Goal: Task Accomplishment & Management: Complete application form

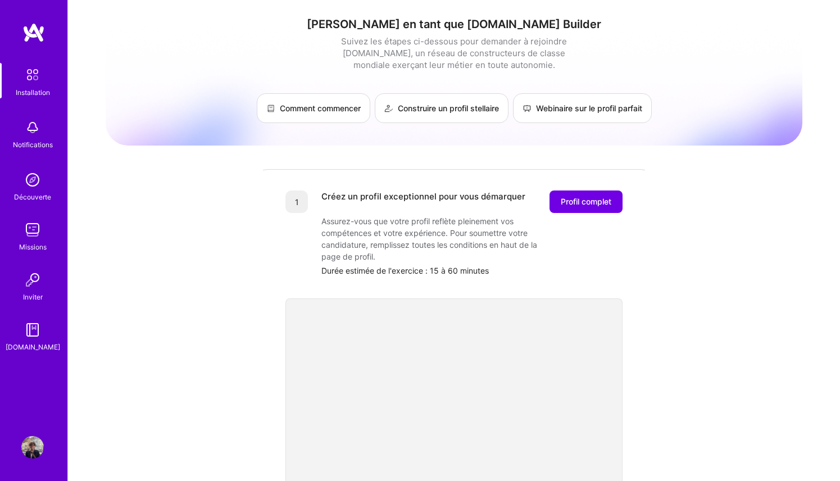
scroll to position [66, 0]
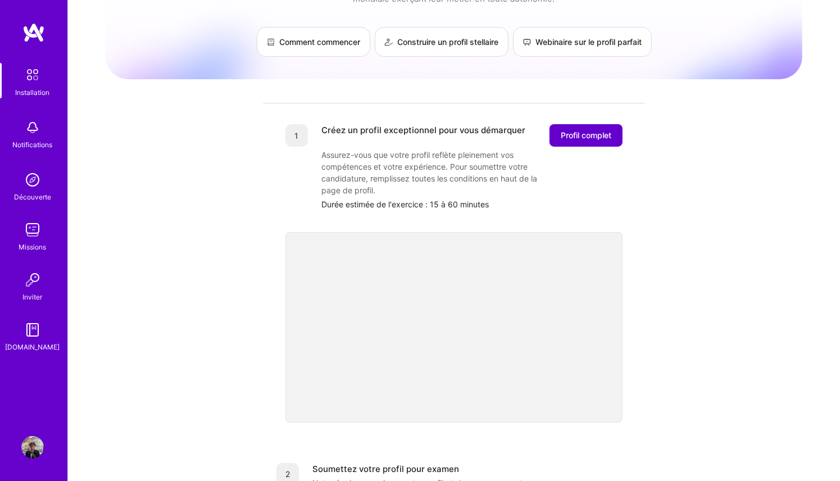
click at [589, 135] on font "Profil complet" at bounding box center [586, 135] width 51 height 10
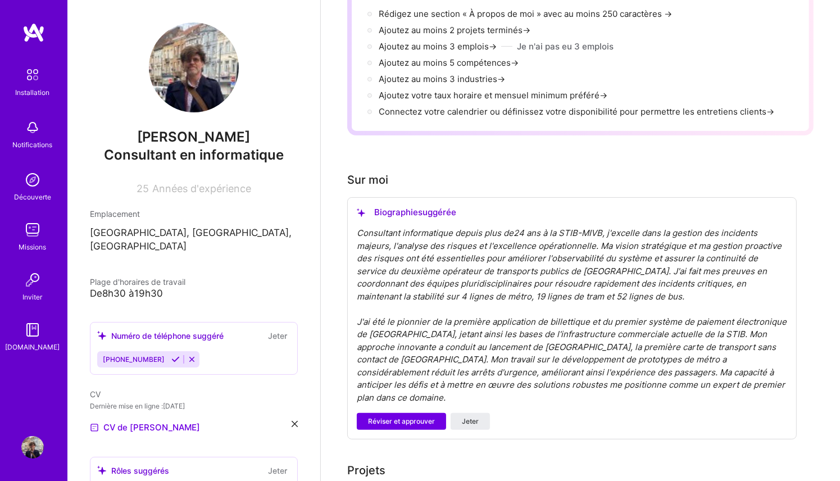
scroll to position [158, 0]
click at [429, 416] on font "Réviser et approuver" at bounding box center [401, 420] width 67 height 8
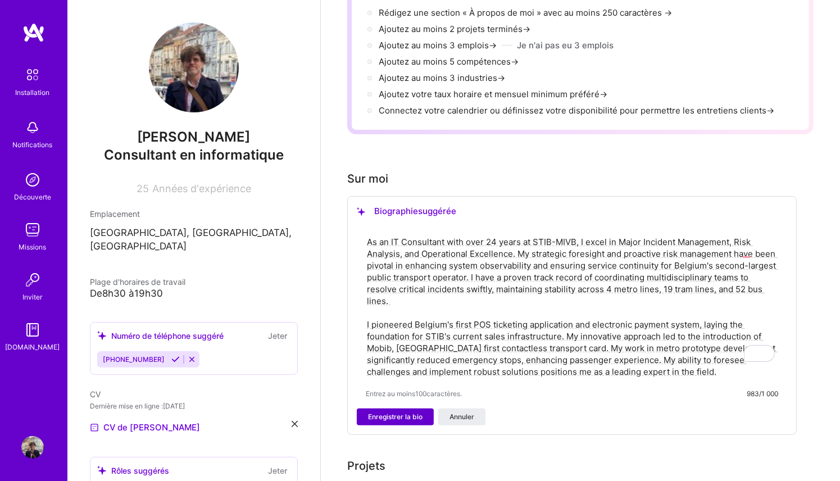
click at [403, 409] on button "Enregistrer la bio" at bounding box center [395, 416] width 77 height 17
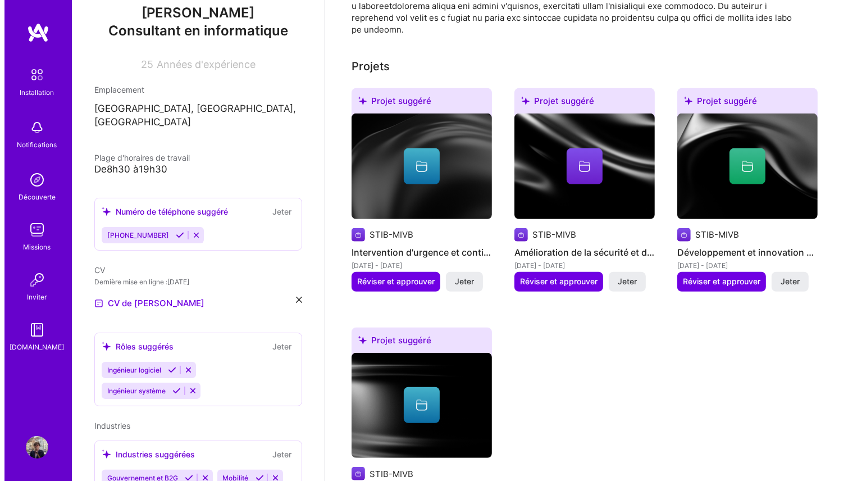
scroll to position [174, 0]
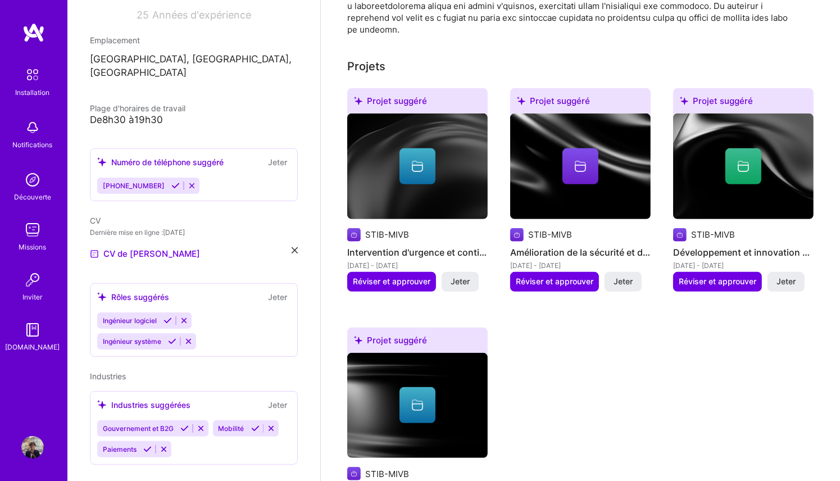
click at [222, 324] on div "Ingénieur logiciel Ingénieur système" at bounding box center [193, 330] width 193 height 37
click at [211, 290] on div "Rôles suggérés Jeter" at bounding box center [193, 296] width 193 height 13
click at [594, 170] on img at bounding box center [580, 166] width 140 height 106
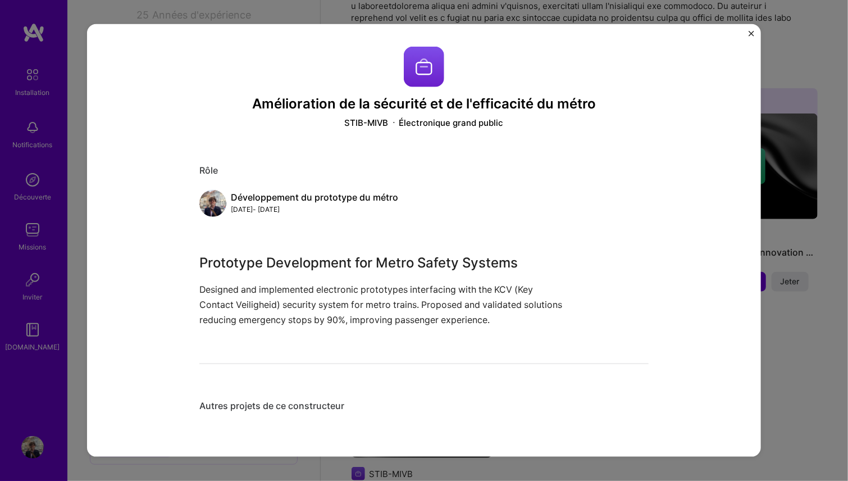
click at [753, 33] on img "Fermer" at bounding box center [752, 34] width 6 height 6
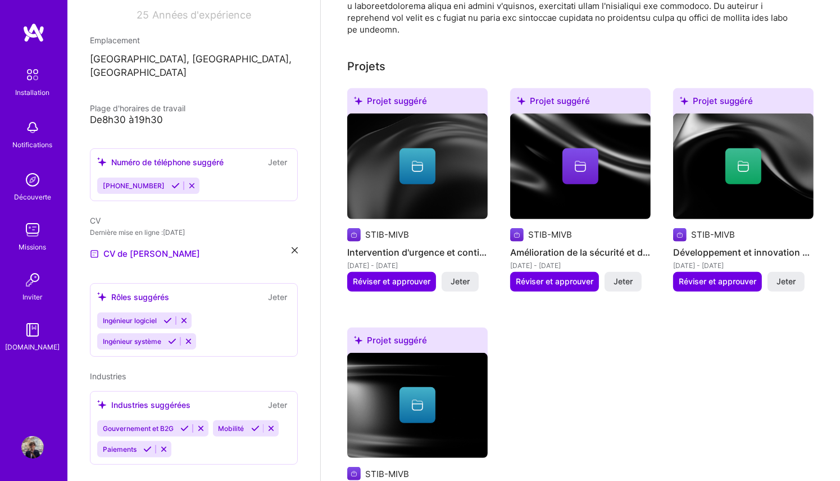
click at [455, 148] on div at bounding box center [417, 166] width 140 height 36
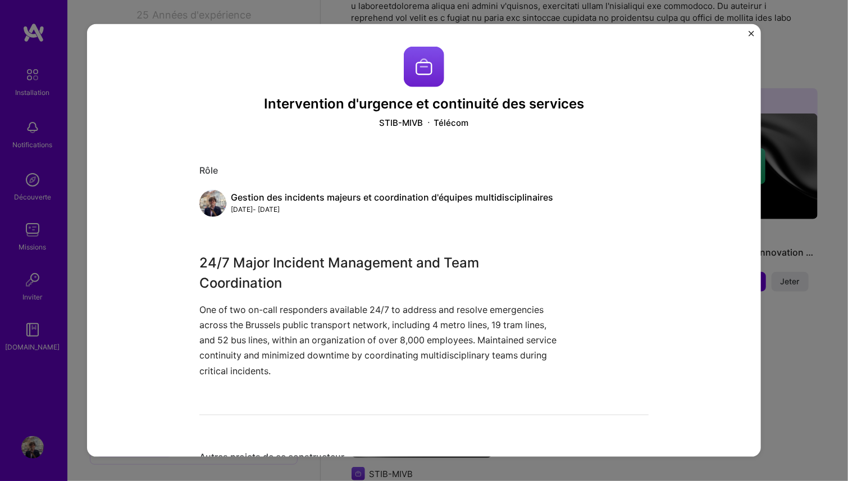
click at [455, 128] on div "Télécom" at bounding box center [451, 123] width 35 height 12
click at [750, 35] on img "Fermer" at bounding box center [752, 34] width 6 height 6
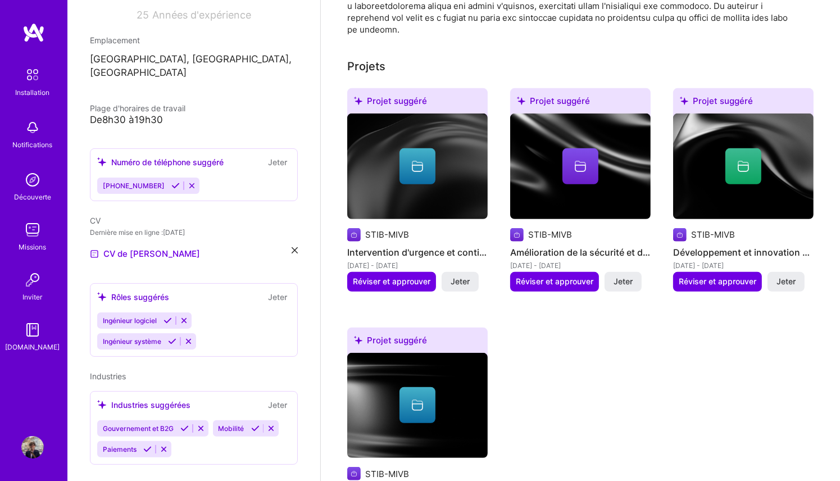
click at [429, 148] on div at bounding box center [417, 166] width 36 height 36
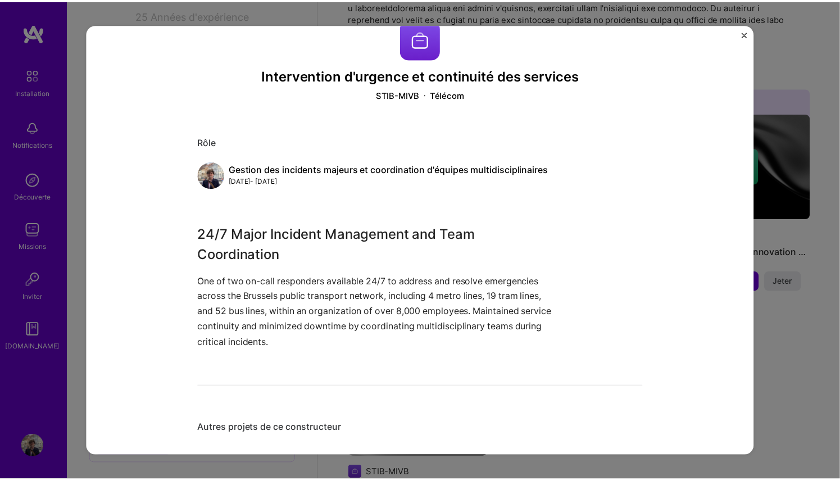
scroll to position [42, 0]
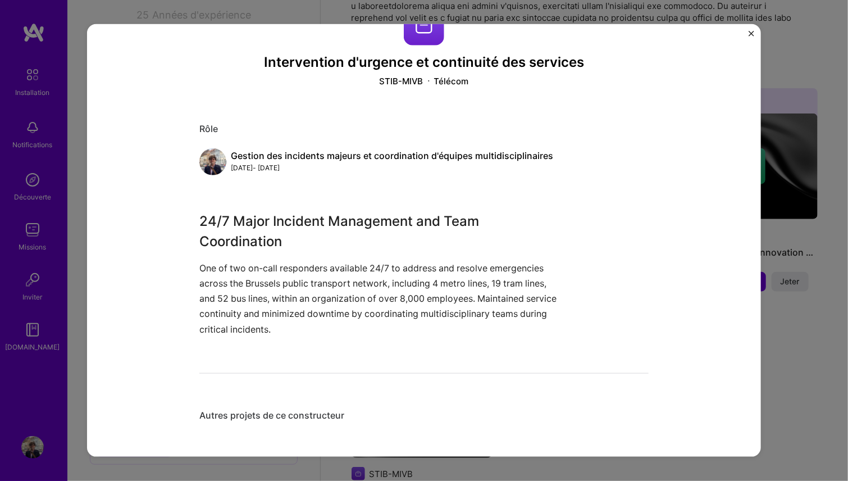
click at [271, 174] on div "Gestion des incidents majeurs et coordination d'équipes multidisciplinaires Déc…" at bounding box center [423, 161] width 449 height 27
click at [751, 35] on img "Fermer" at bounding box center [752, 34] width 6 height 6
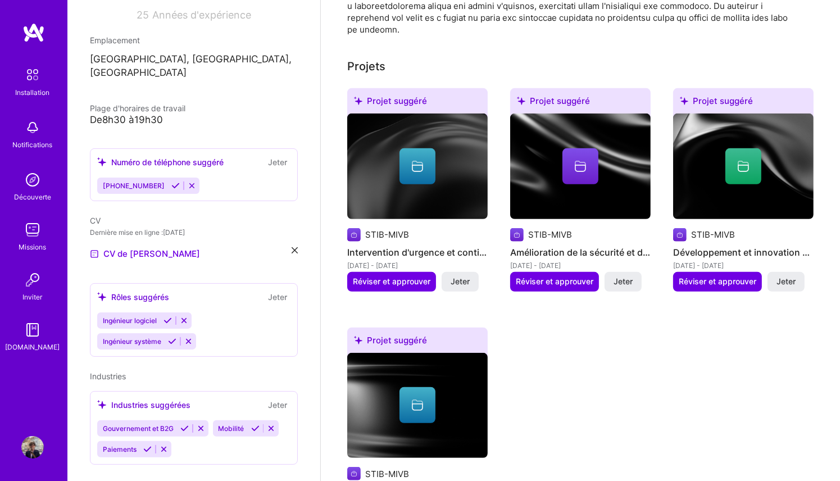
click at [353, 228] on img at bounding box center [353, 234] width 13 height 13
click at [454, 158] on div at bounding box center [417, 166] width 140 height 36
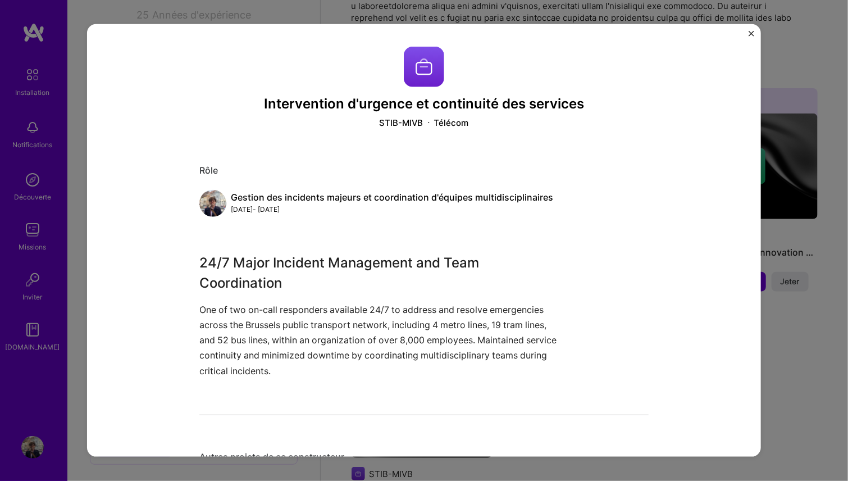
click at [751, 35] on img "Fermer" at bounding box center [752, 34] width 6 height 6
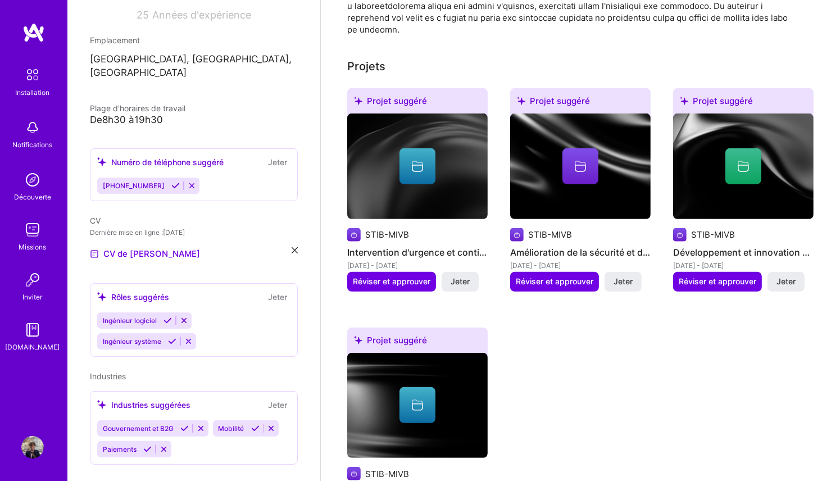
drag, startPoint x: 422, startPoint y: 72, endPoint x: 522, endPoint y: 48, distance: 102.3
click at [427, 88] on div "Projet suggéré" at bounding box center [417, 103] width 140 height 30
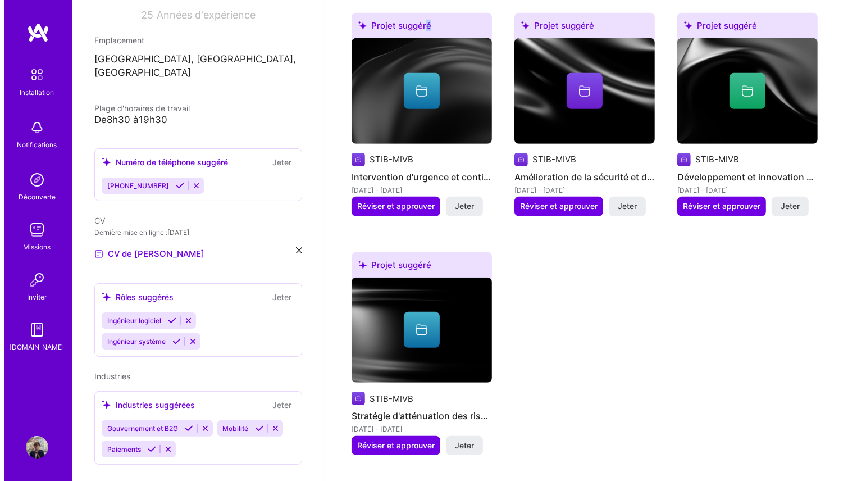
scroll to position [473, 0]
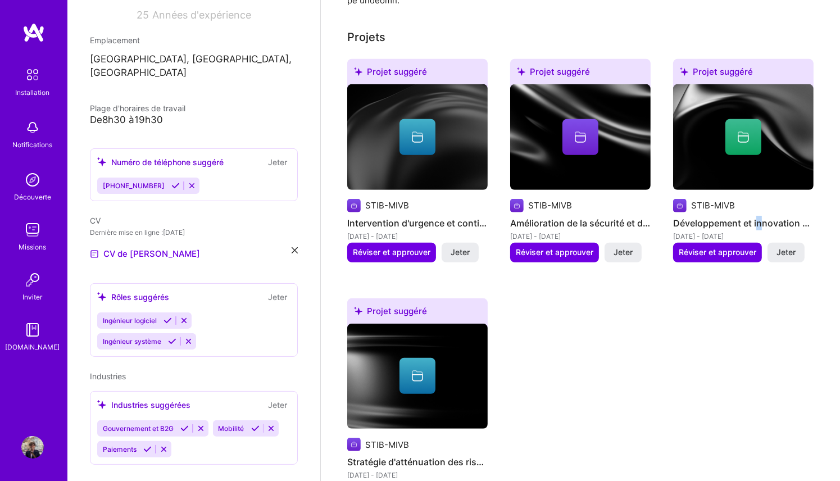
click at [758, 217] on font "Développement et innovation des systèmes de point de vente" at bounding box center [806, 222] width 266 height 11
click at [758, 138] on img at bounding box center [743, 137] width 140 height 106
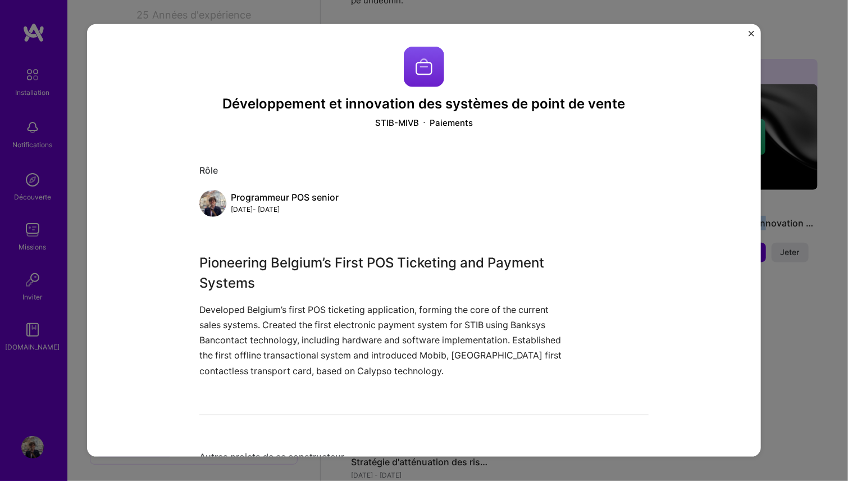
scroll to position [42, 0]
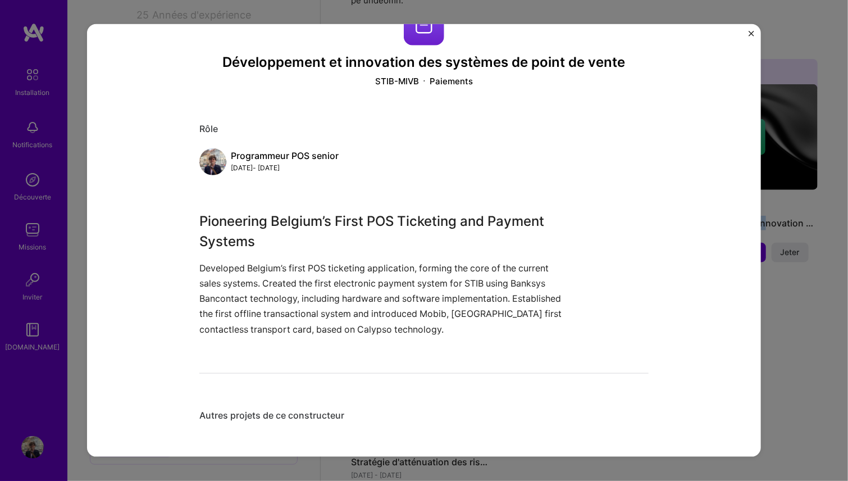
click at [753, 31] on img "Fermer" at bounding box center [752, 34] width 6 height 6
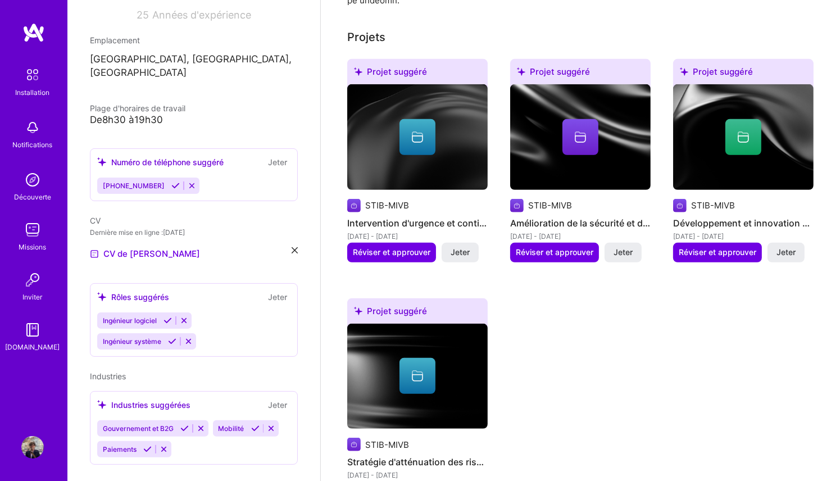
click at [476, 358] on div at bounding box center [417, 376] width 140 height 36
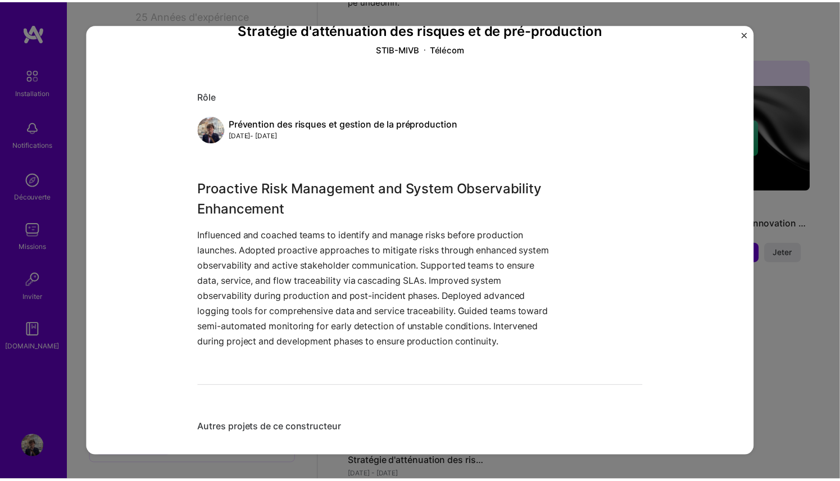
scroll to position [88, 0]
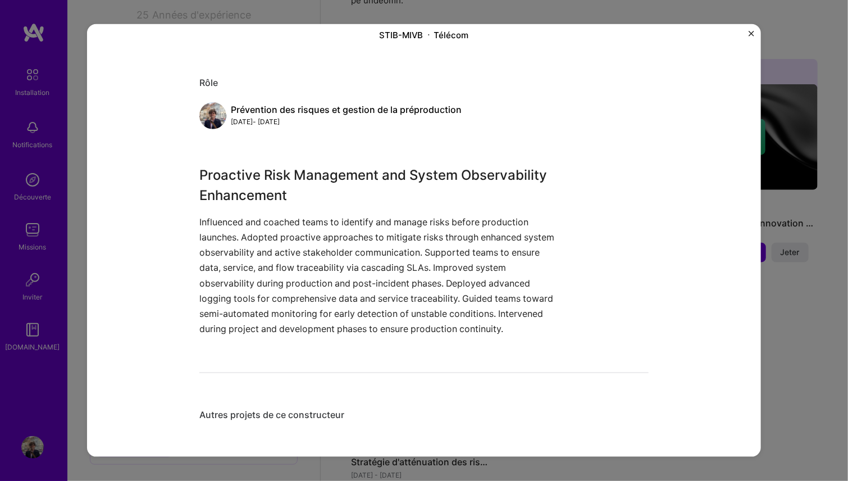
click at [751, 37] on button "Fermer" at bounding box center [752, 37] width 6 height 12
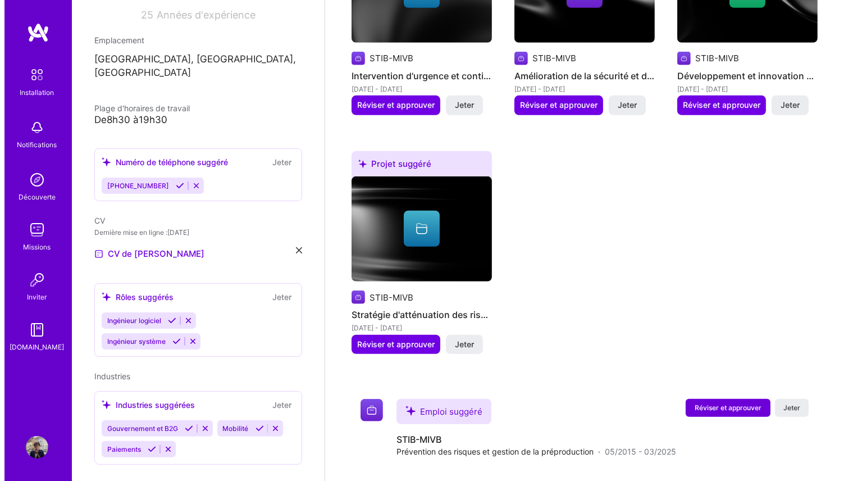
scroll to position [348, 0]
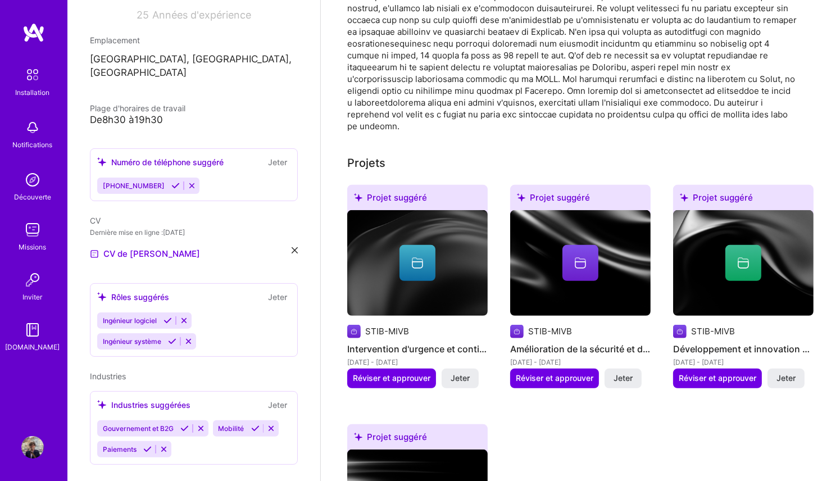
click at [353, 325] on img at bounding box center [353, 331] width 13 height 13
click at [400, 373] on font "Réviser et approuver" at bounding box center [392, 378] width 78 height 10
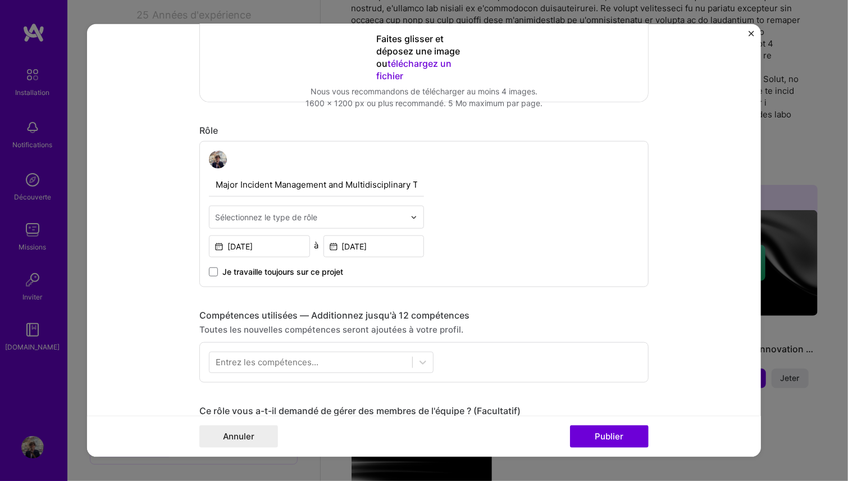
scroll to position [282, 0]
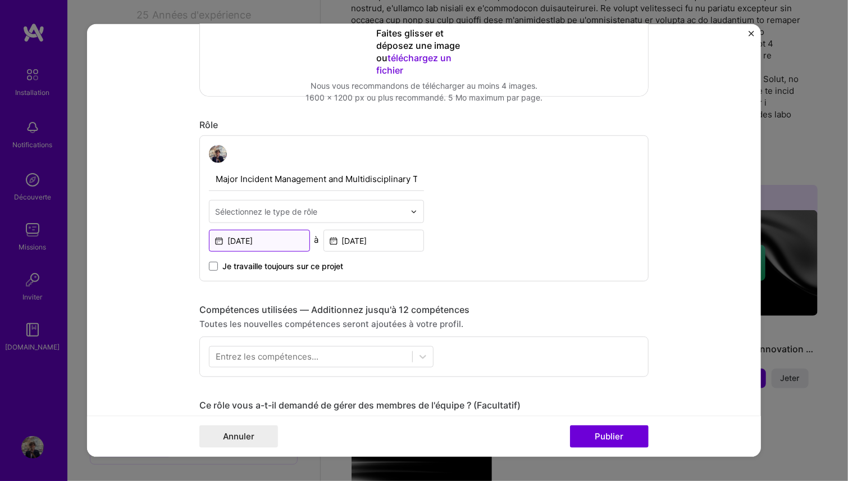
click at [283, 238] on input "Dec, 1999" at bounding box center [259, 241] width 101 height 22
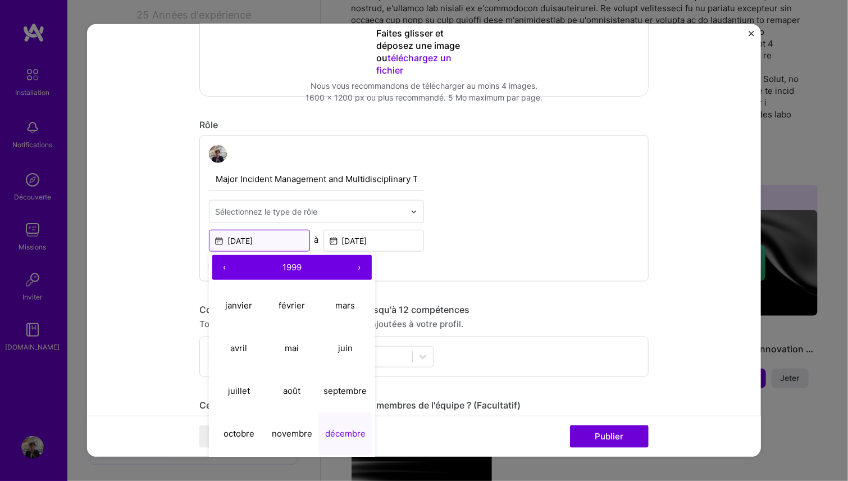
click at [283, 238] on input "Dec, 1999" at bounding box center [259, 241] width 101 height 22
click at [250, 389] on button "juillet" at bounding box center [238, 390] width 53 height 43
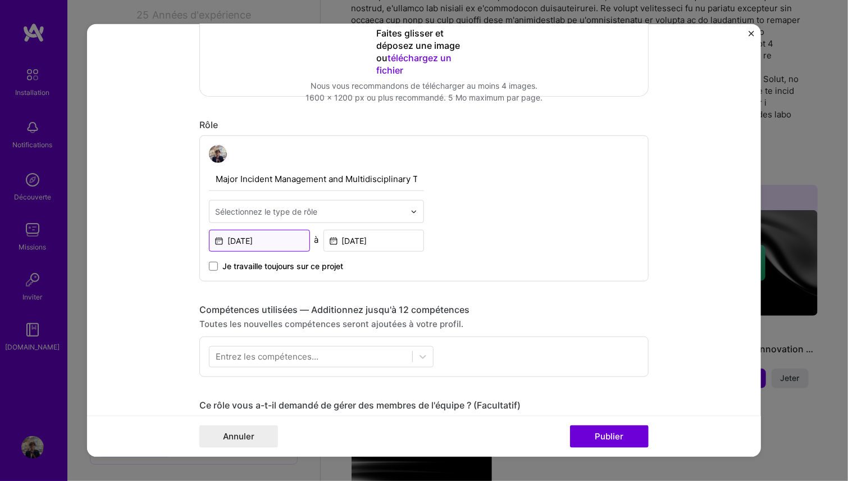
click at [263, 236] on input "Jul, 1999" at bounding box center [259, 241] width 101 height 22
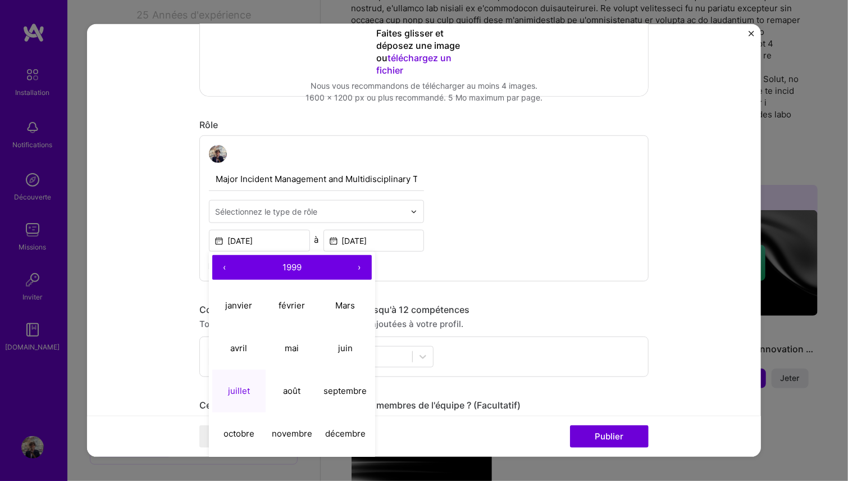
click at [349, 263] on button "›" at bounding box center [359, 267] width 25 height 25
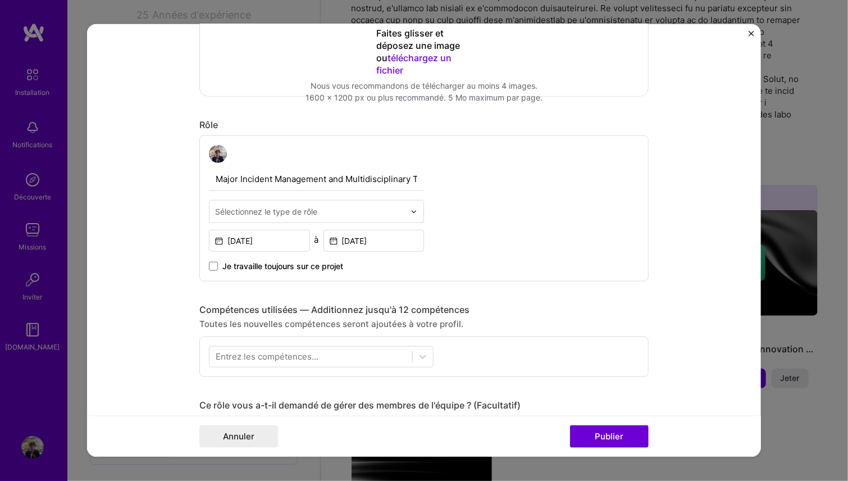
click at [612, 310] on div "Compétences utilisées — Additionnez jusqu'à 12 compétences" at bounding box center [423, 310] width 449 height 12
click at [293, 242] on input "Jul, 1999" at bounding box center [259, 241] width 101 height 22
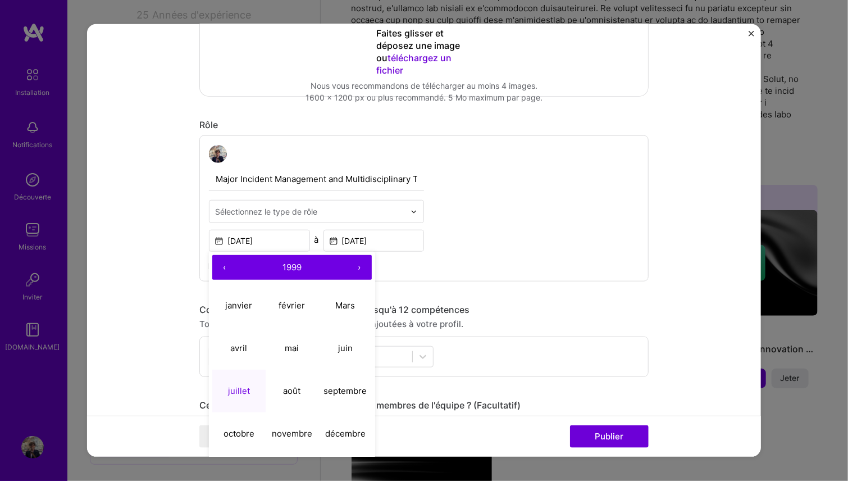
click at [358, 263] on font "›" at bounding box center [359, 266] width 3 height 11
click at [308, 268] on button "2000" at bounding box center [292, 267] width 110 height 25
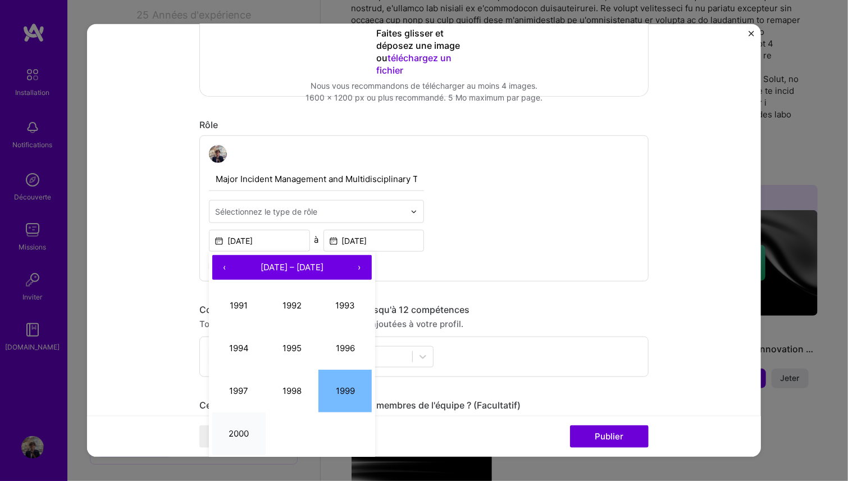
click at [222, 436] on button "2000" at bounding box center [238, 433] width 53 height 43
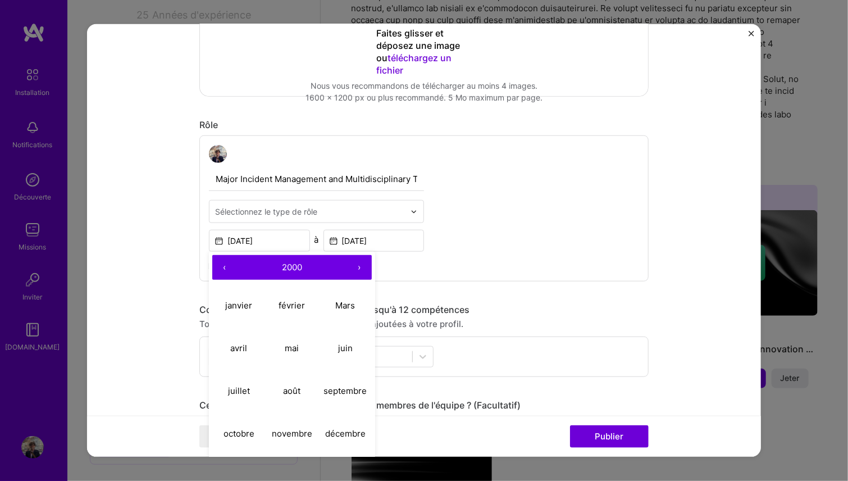
click at [671, 394] on form "Modification du projet suggéré Ce projet est suggéré en fonction de votre Linke…" at bounding box center [424, 240] width 674 height 432
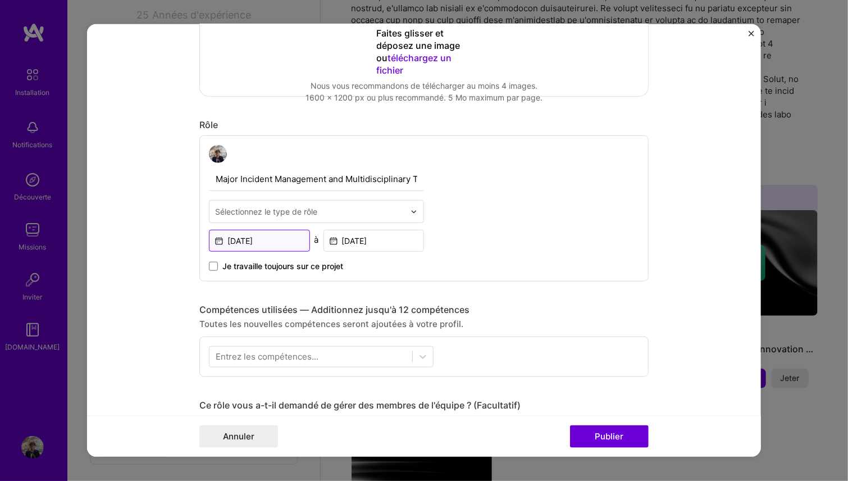
click at [249, 239] on input "Jul, 1999" at bounding box center [259, 241] width 101 height 22
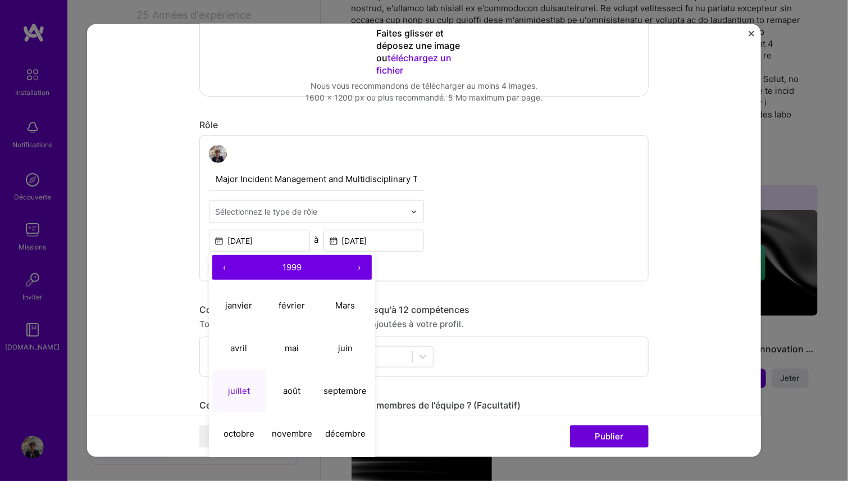
click at [238, 390] on font "juillet" at bounding box center [239, 390] width 22 height 11
click at [238, 390] on div "Modification du projet suggéré Ce projet est suggéré en fonction de votre Linke…" at bounding box center [423, 364] width 449 height 1199
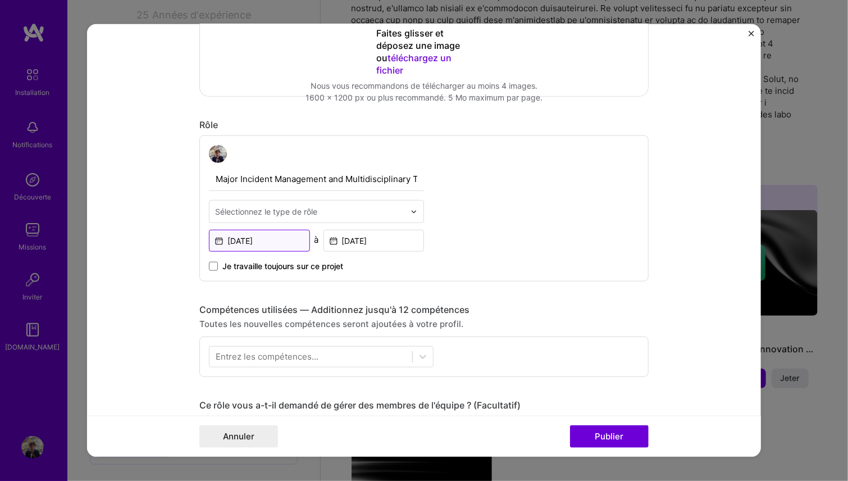
click at [256, 239] on input "Jul, 1999" at bounding box center [259, 241] width 101 height 22
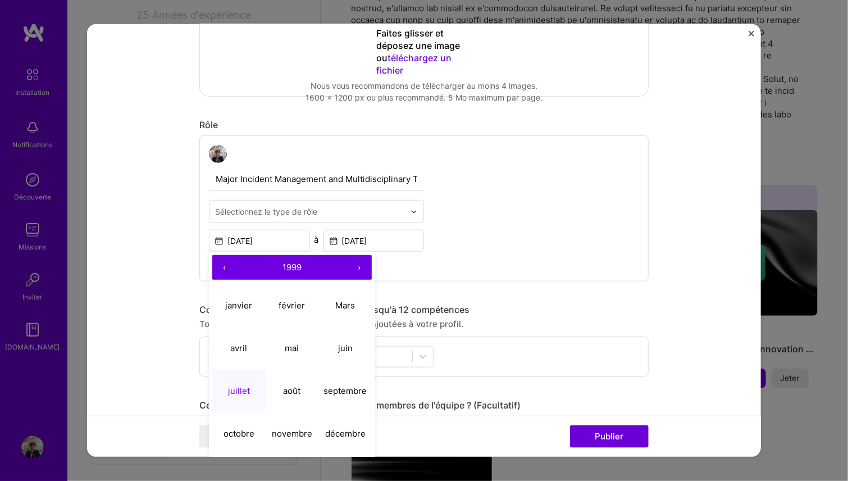
click at [356, 259] on button "›" at bounding box center [359, 267] width 25 height 25
click at [291, 268] on font "2000" at bounding box center [292, 266] width 20 height 11
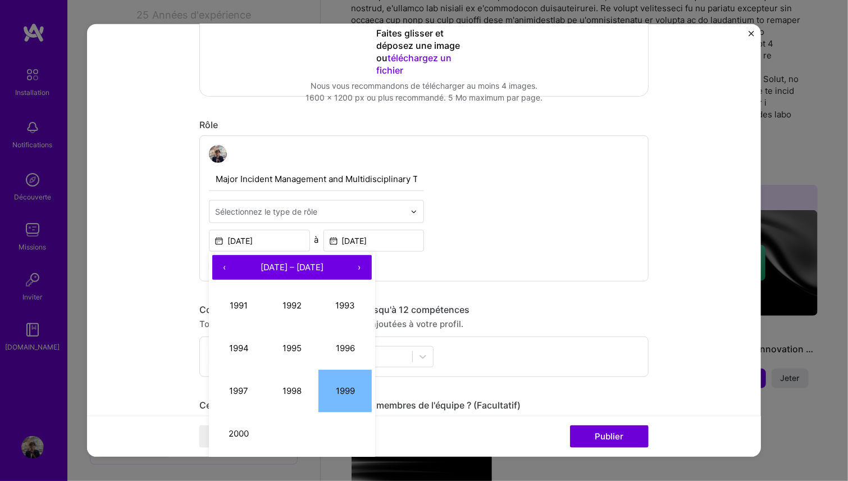
click at [291, 268] on span "1991 – 2000" at bounding box center [292, 266] width 63 height 11
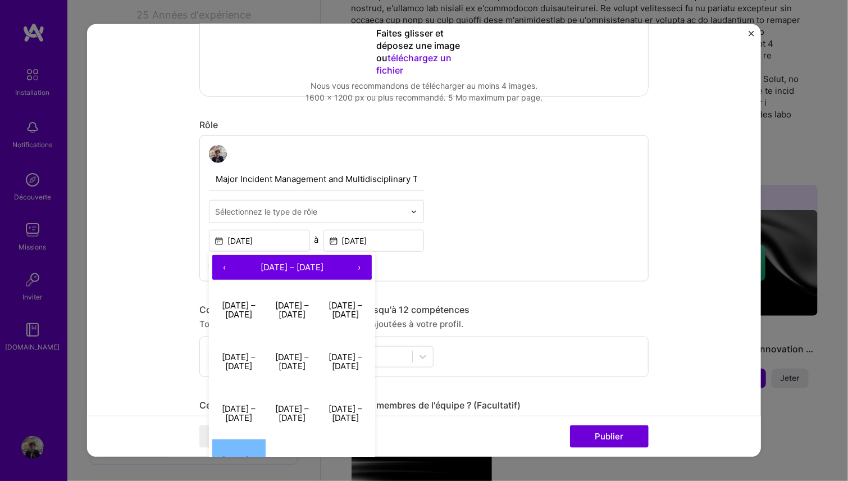
click at [217, 267] on button "‹" at bounding box center [224, 267] width 25 height 25
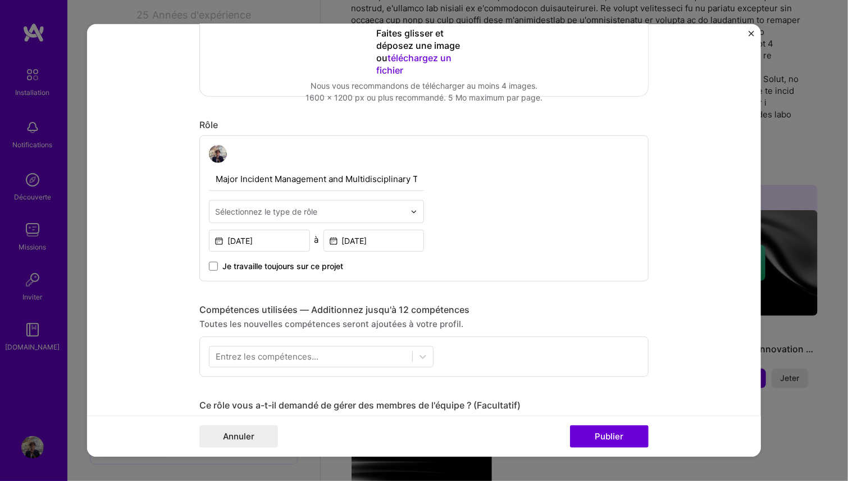
click at [432, 264] on div "Major Incident Management and Multidisciplinary Team Coordination Sélectionnez …" at bounding box center [423, 208] width 449 height 146
click at [283, 230] on input "Jul, 1999" at bounding box center [259, 241] width 101 height 22
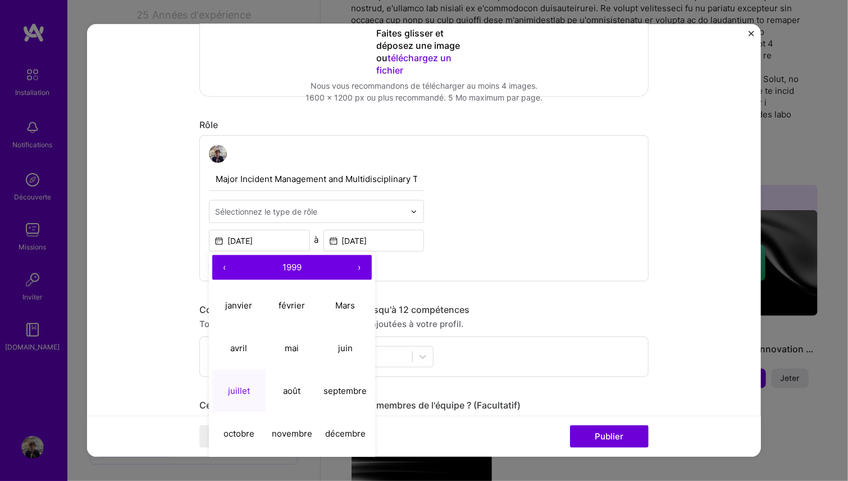
click at [359, 263] on button "›" at bounding box center [359, 267] width 25 height 25
click at [240, 393] on font "juillet" at bounding box center [239, 390] width 22 height 11
type input "Jul, 2000"
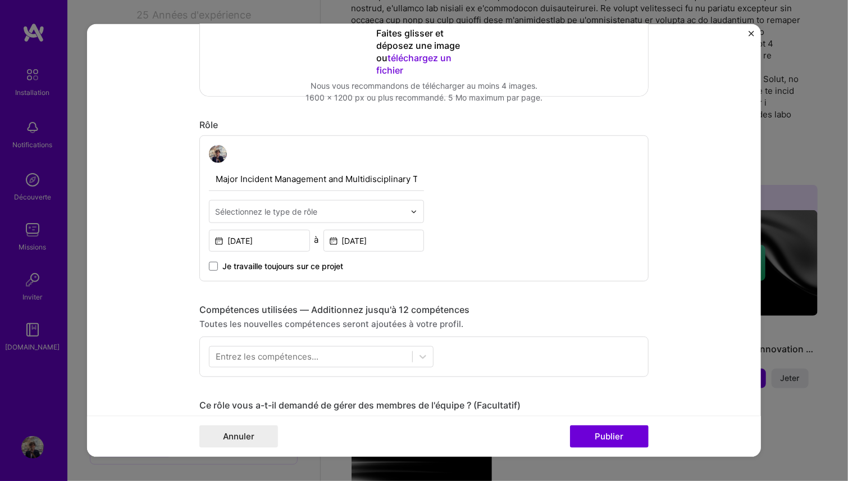
click at [507, 249] on div "Major Incident Management and Multidisciplinary Team Coordination Sélectionnez …" at bounding box center [423, 208] width 449 height 146
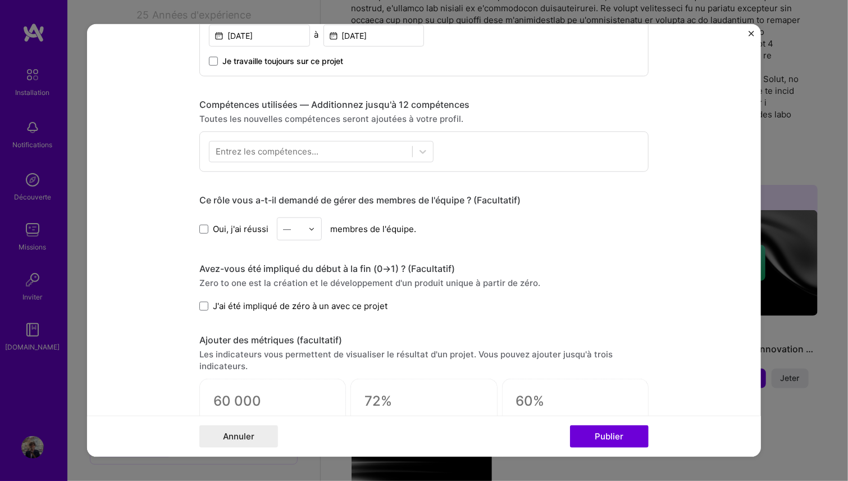
scroll to position [569, 0]
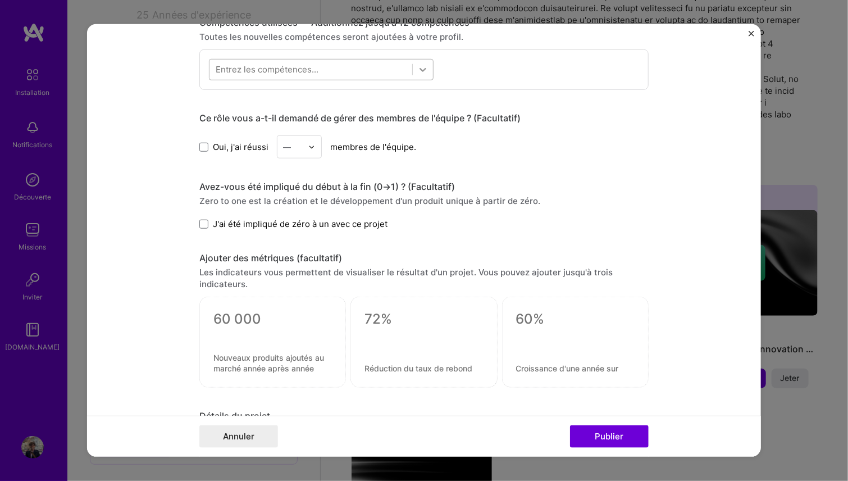
click at [418, 64] on icon at bounding box center [422, 69] width 11 height 11
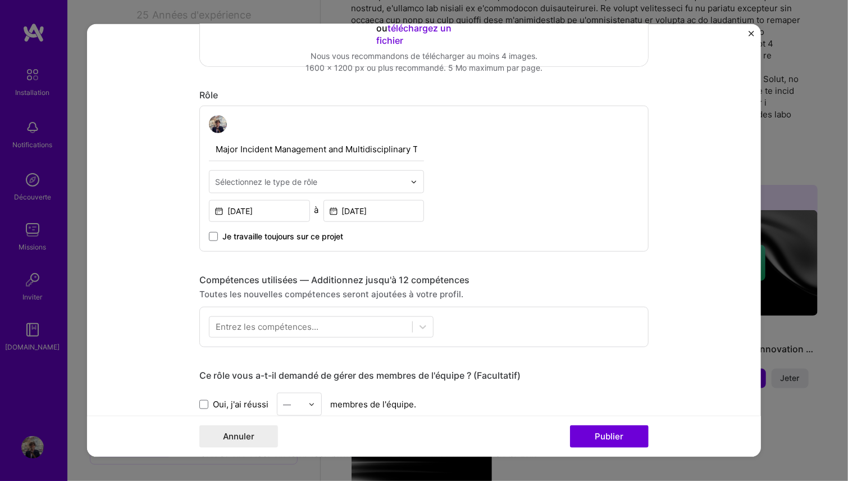
scroll to position [306, 0]
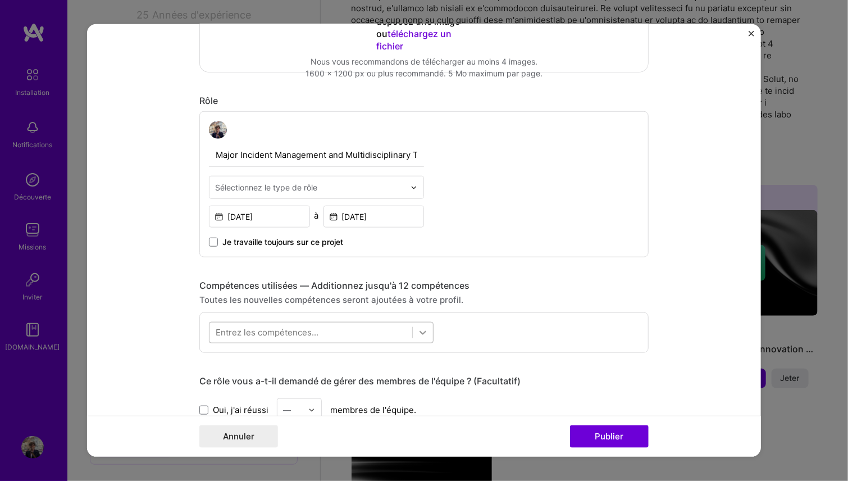
click at [417, 332] on icon at bounding box center [422, 332] width 11 height 11
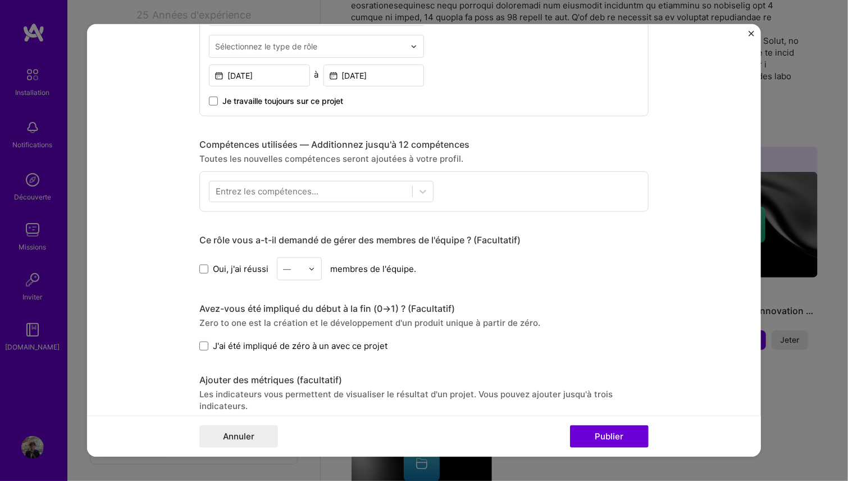
scroll to position [463, 0]
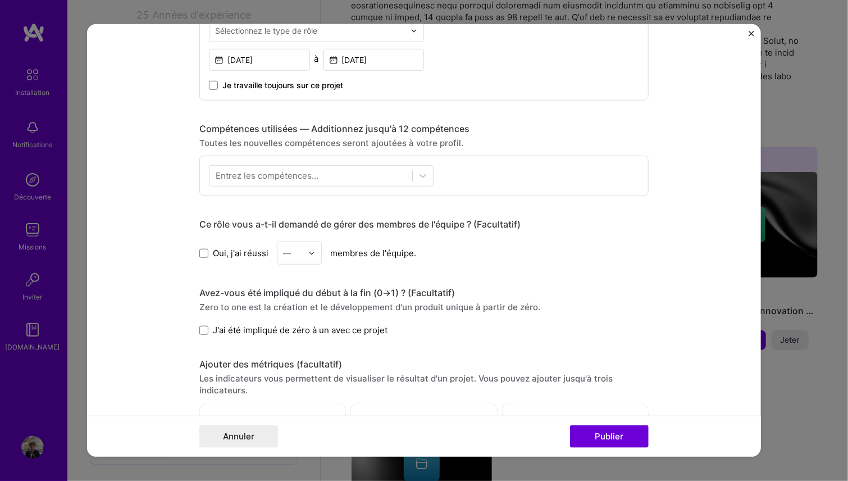
click at [431, 177] on div "Entrez les compétences..." at bounding box center [423, 176] width 449 height 40
click at [421, 177] on icon at bounding box center [422, 175] width 11 height 11
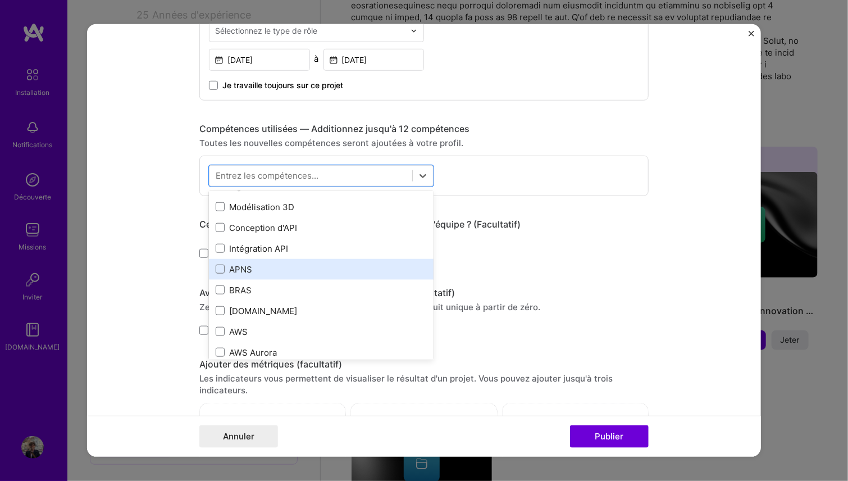
scroll to position [112, 0]
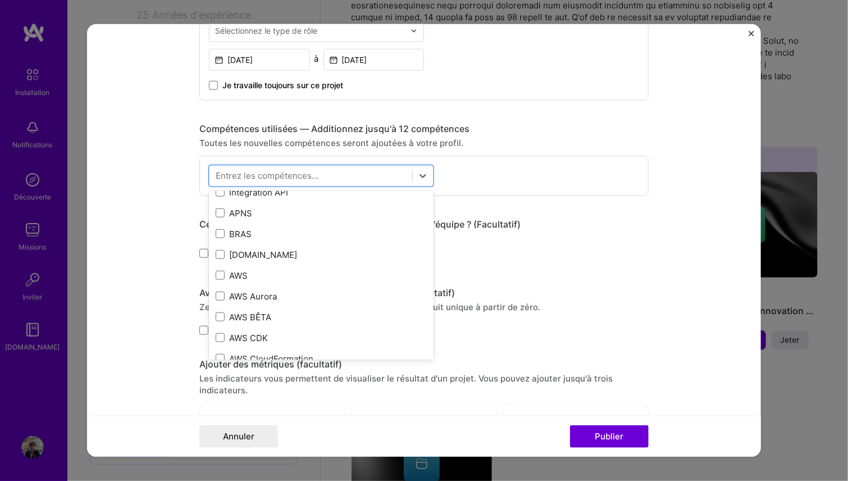
click at [672, 209] on form "Modification du projet suggéré Ce projet est suggéré en fonction de votre Linke…" at bounding box center [424, 240] width 674 height 432
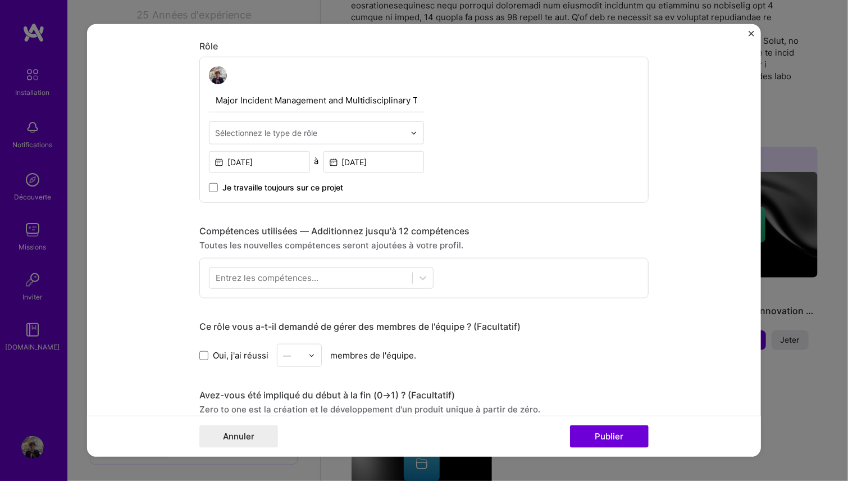
scroll to position [449, 0]
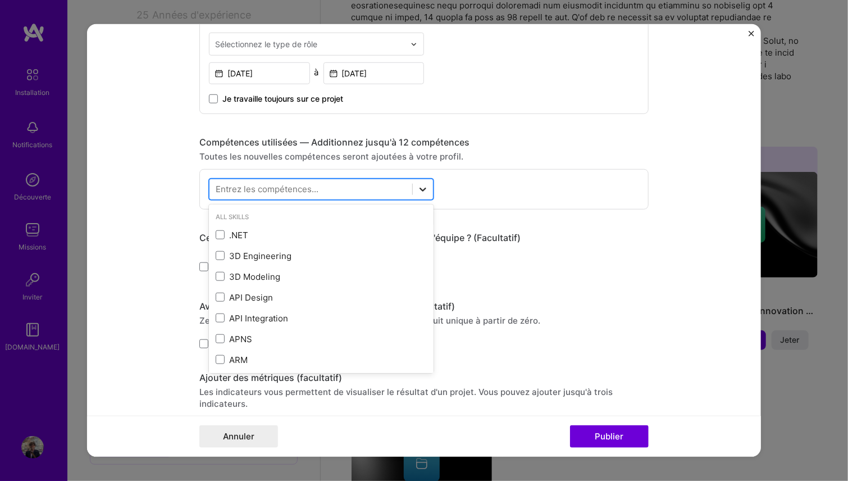
click at [419, 190] on icon at bounding box center [422, 189] width 11 height 11
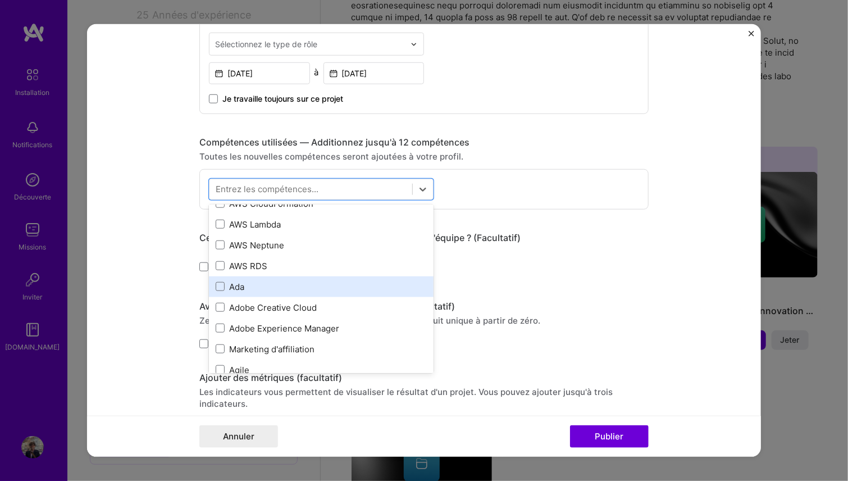
scroll to position [337, 0]
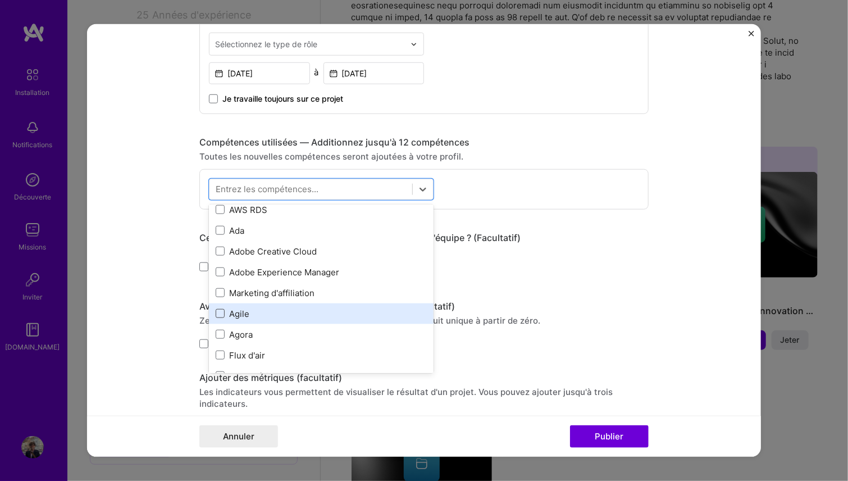
click at [216, 313] on span at bounding box center [220, 313] width 9 height 9
click at [0, 0] on input "checkbox" at bounding box center [0, 0] width 0 height 0
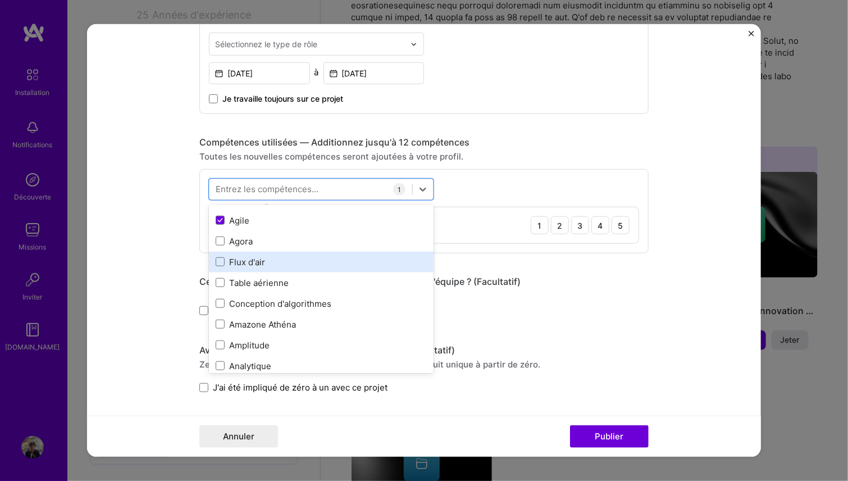
scroll to position [449, 0]
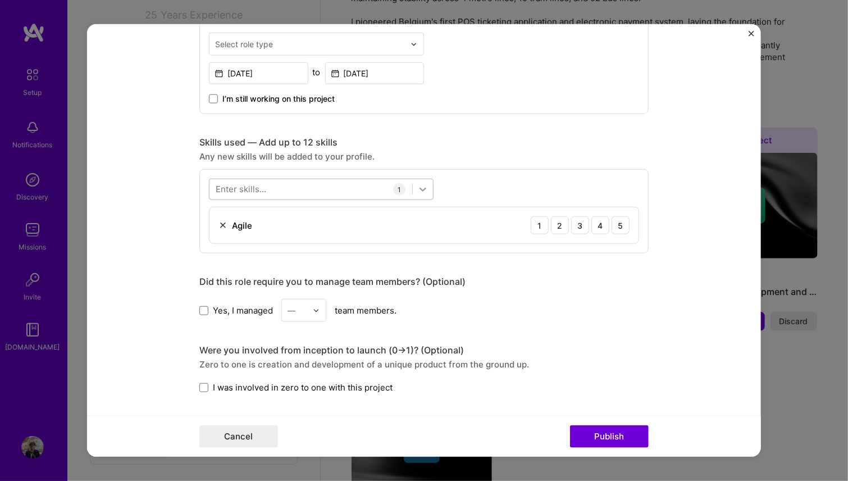
click at [420, 188] on icon at bounding box center [423, 190] width 7 height 4
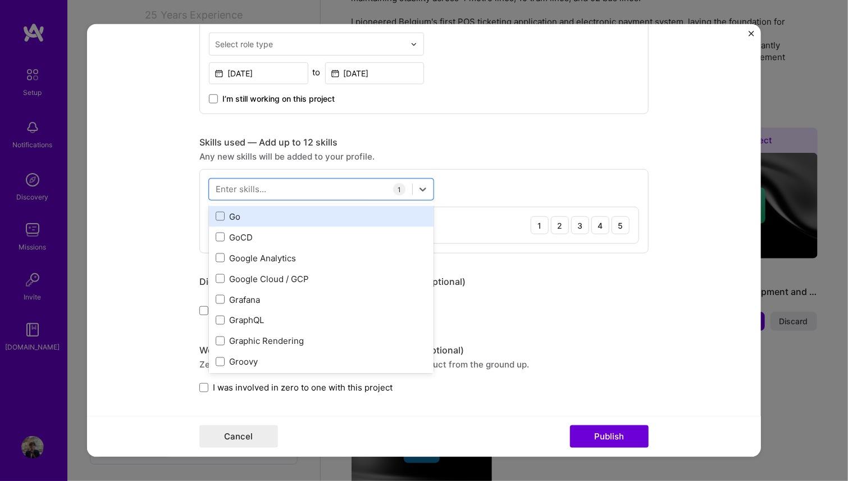
scroll to position [3089, 0]
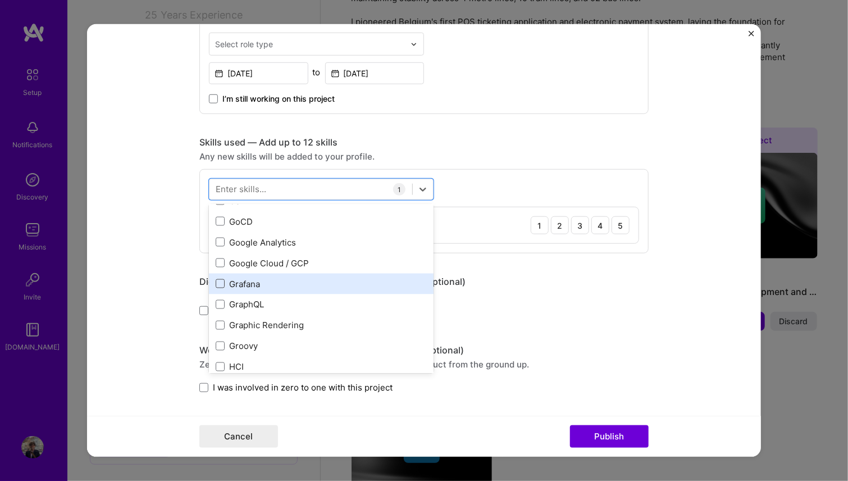
click at [216, 281] on span at bounding box center [220, 283] width 9 height 9
click at [0, 0] on input "checkbox" at bounding box center [0, 0] width 0 height 0
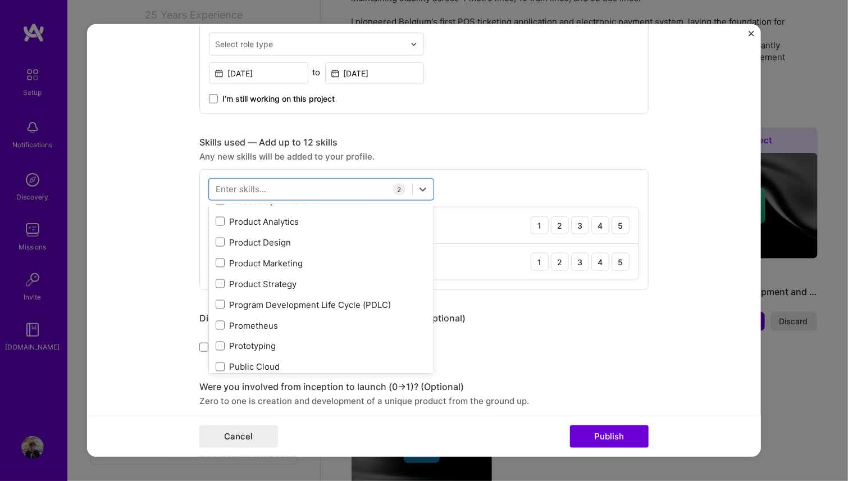
scroll to position [5223, 0]
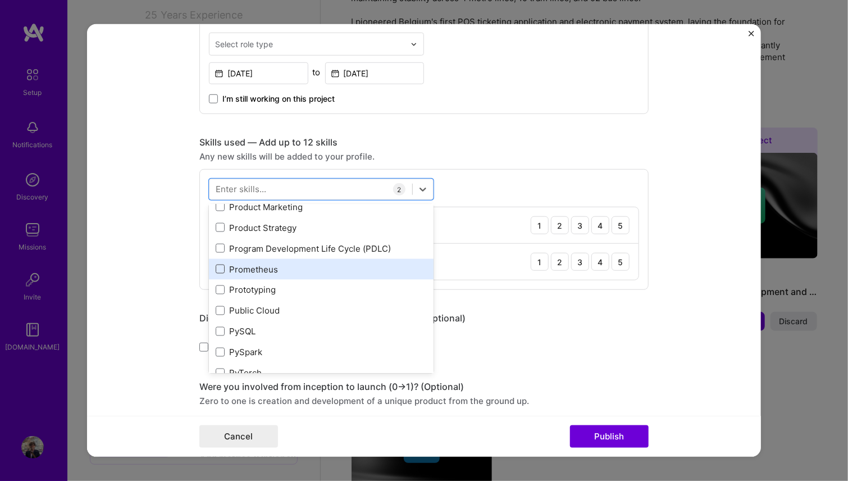
click at [218, 267] on span at bounding box center [220, 269] width 9 height 9
click at [0, 0] on input "checkbox" at bounding box center [0, 0] width 0 height 0
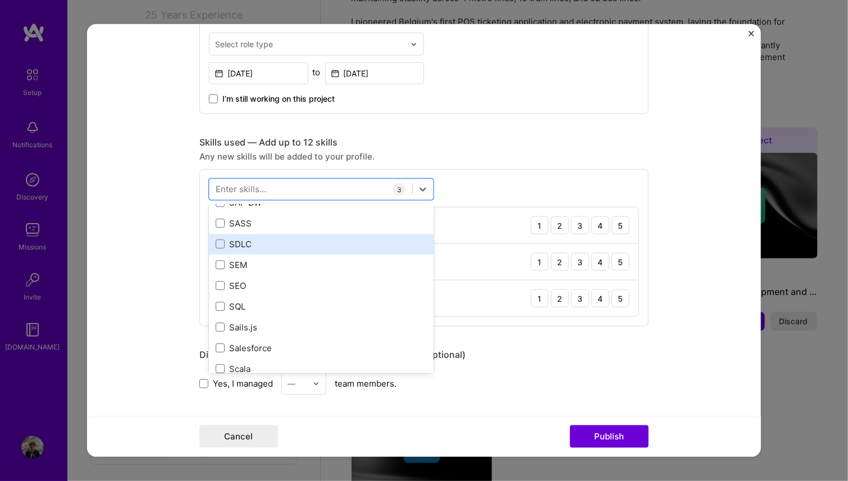
scroll to position [5953, 0]
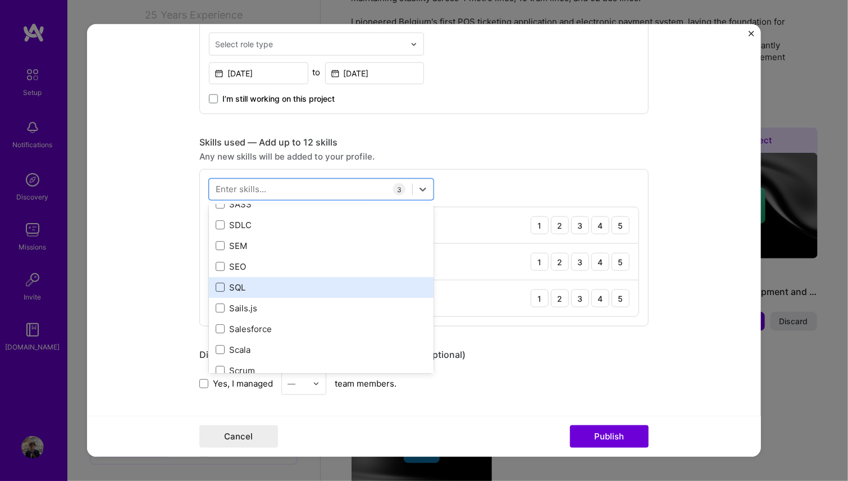
click at [216, 286] on span at bounding box center [220, 286] width 9 height 9
click at [0, 0] on input "checkbox" at bounding box center [0, 0] width 0 height 0
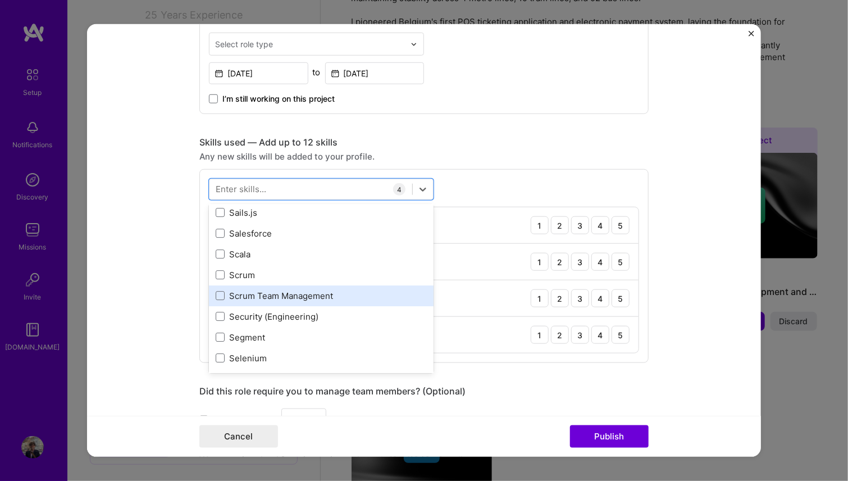
scroll to position [6066, 0]
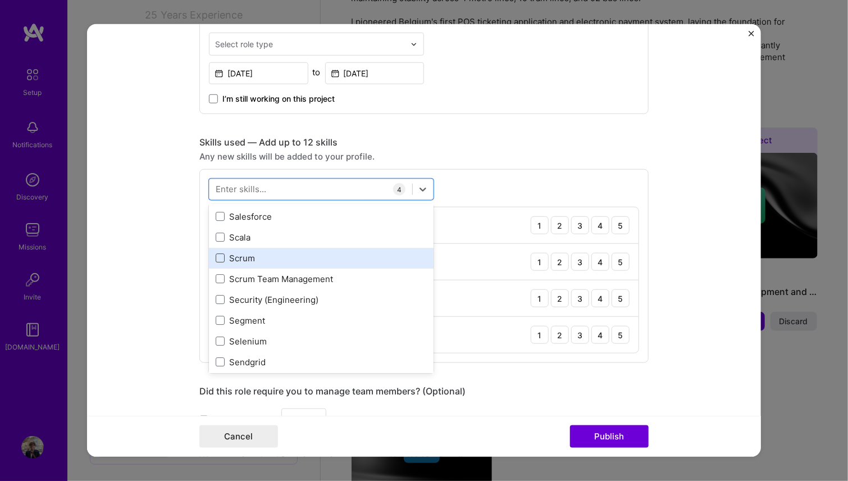
click at [216, 257] on span at bounding box center [220, 257] width 9 height 9
click at [0, 0] on input "checkbox" at bounding box center [0, 0] width 0 height 0
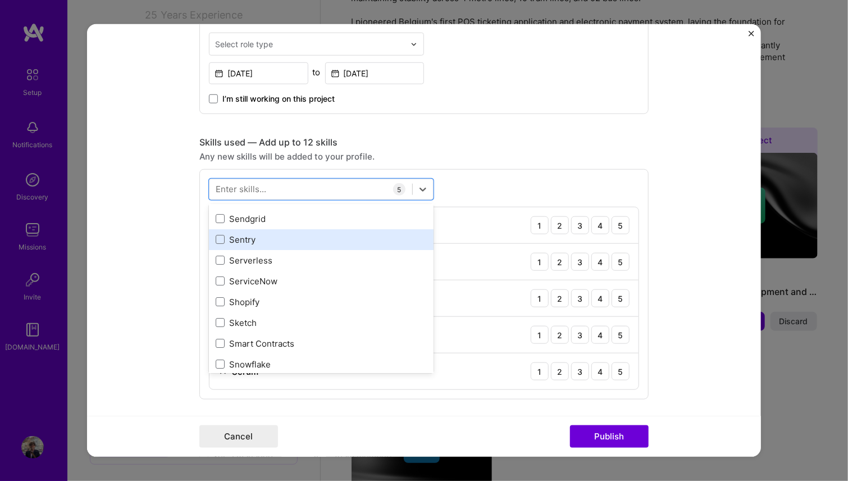
scroll to position [6234, 0]
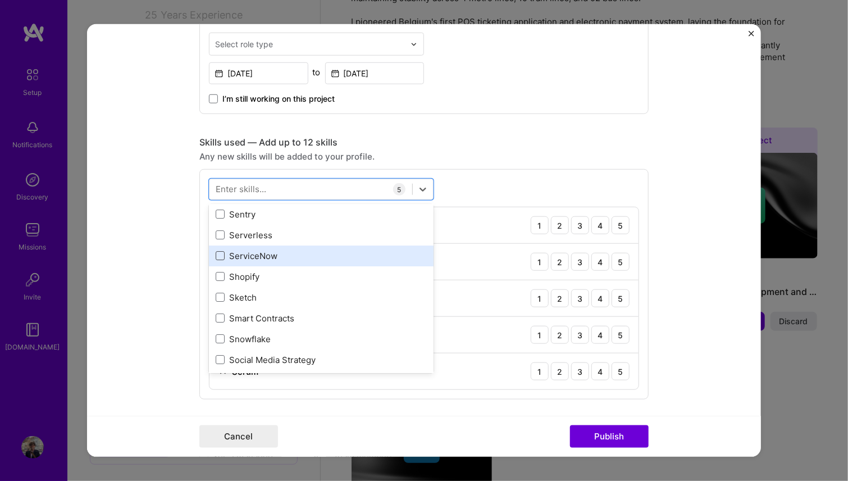
click at [216, 251] on span at bounding box center [220, 255] width 9 height 9
click at [0, 0] on input "checkbox" at bounding box center [0, 0] width 0 height 0
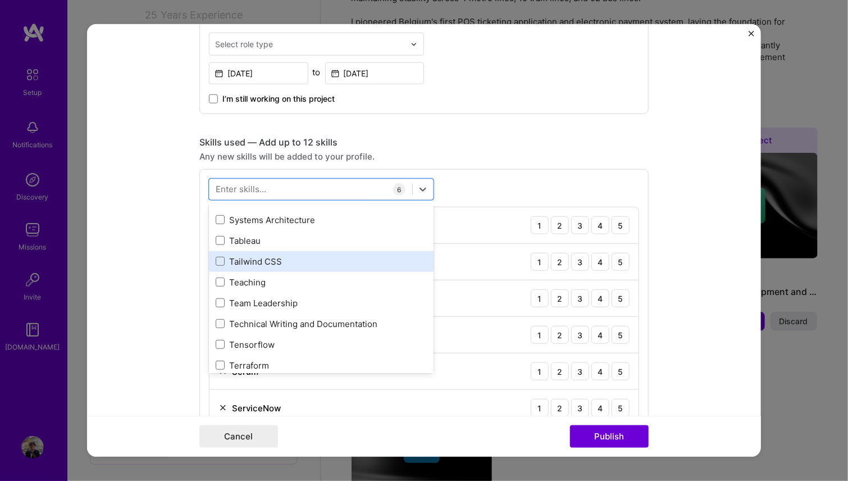
scroll to position [6796, 0]
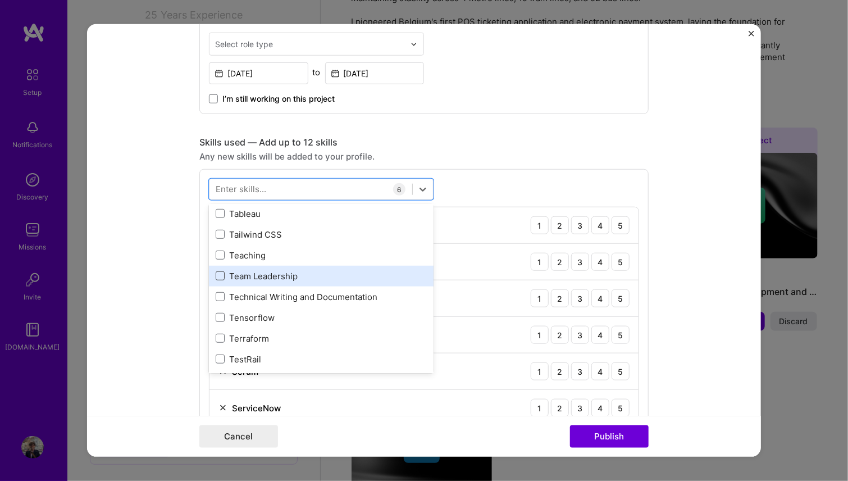
click at [216, 272] on span at bounding box center [220, 275] width 9 height 9
click at [0, 0] on input "checkbox" at bounding box center [0, 0] width 0 height 0
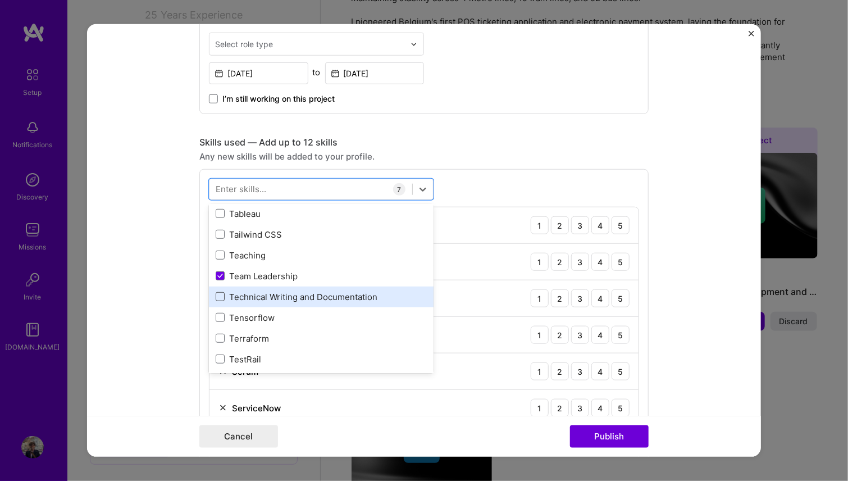
click at [217, 294] on span at bounding box center [220, 296] width 9 height 9
click at [0, 0] on input "checkbox" at bounding box center [0, 0] width 0 height 0
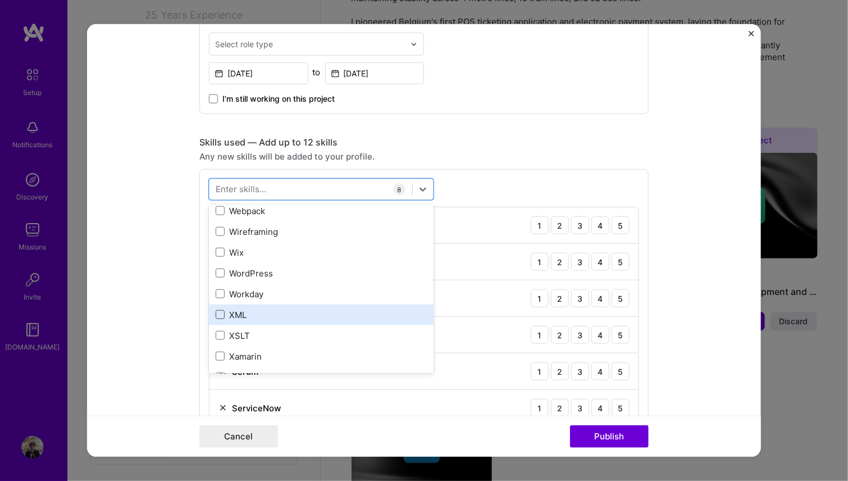
click at [216, 311] on span at bounding box center [220, 314] width 9 height 9
click at [0, 0] on input "checkbox" at bounding box center [0, 0] width 0 height 0
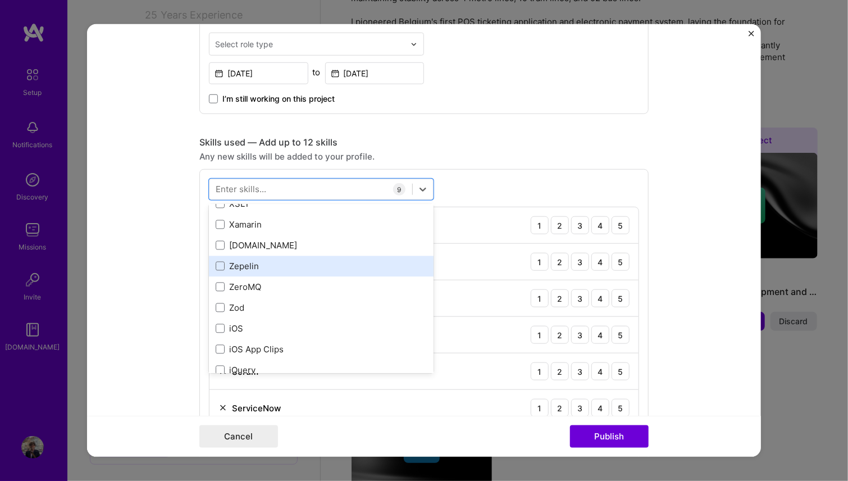
scroll to position [7713, 0]
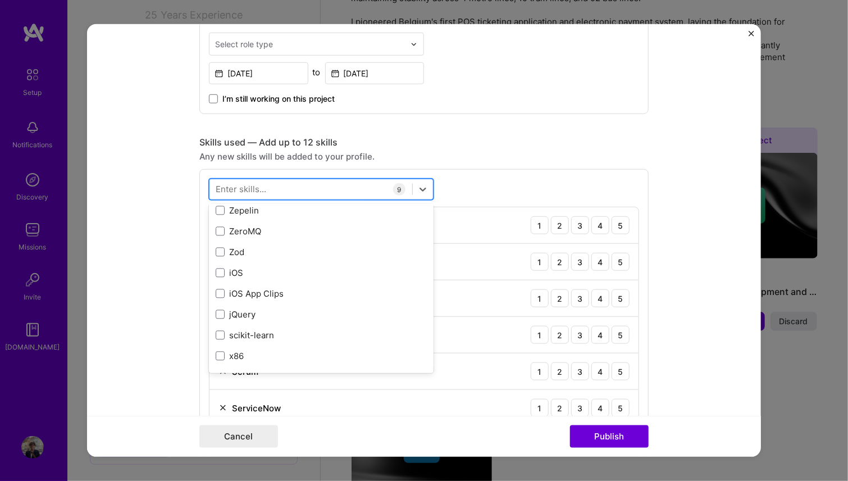
click at [333, 180] on div at bounding box center [310, 189] width 203 height 19
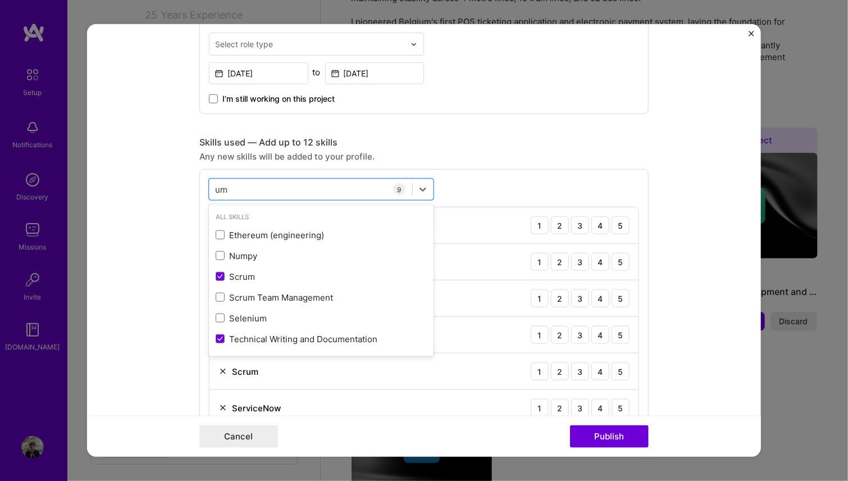
type input "u"
type input "i"
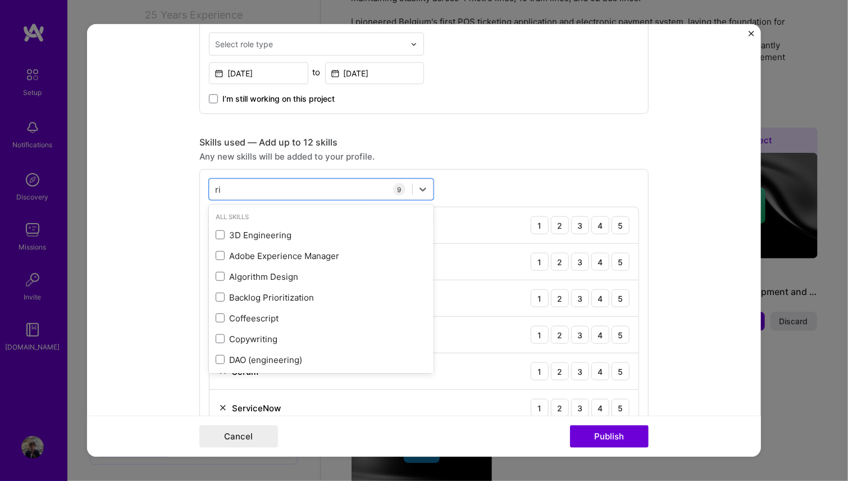
type input "r"
type input "s"
click at [681, 218] on form "Editing suggested project This project is suggested based on your LinkedIn, res…" at bounding box center [424, 240] width 674 height 432
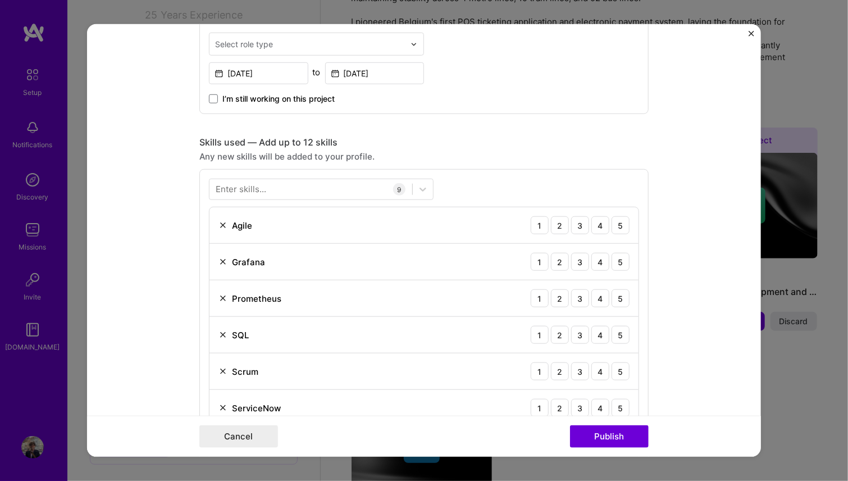
scroll to position [505, 0]
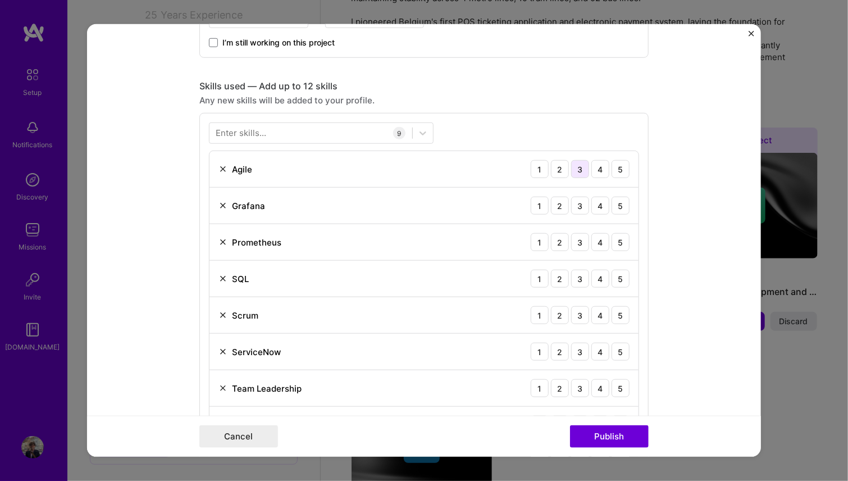
click at [577, 167] on div "3" at bounding box center [580, 169] width 18 height 18
click at [553, 203] on div "2" at bounding box center [560, 206] width 18 height 18
click at [555, 239] on div "2" at bounding box center [560, 242] width 18 height 18
click at [598, 279] on div "4" at bounding box center [600, 279] width 18 height 18
click at [594, 313] on div "4" at bounding box center [600, 315] width 18 height 18
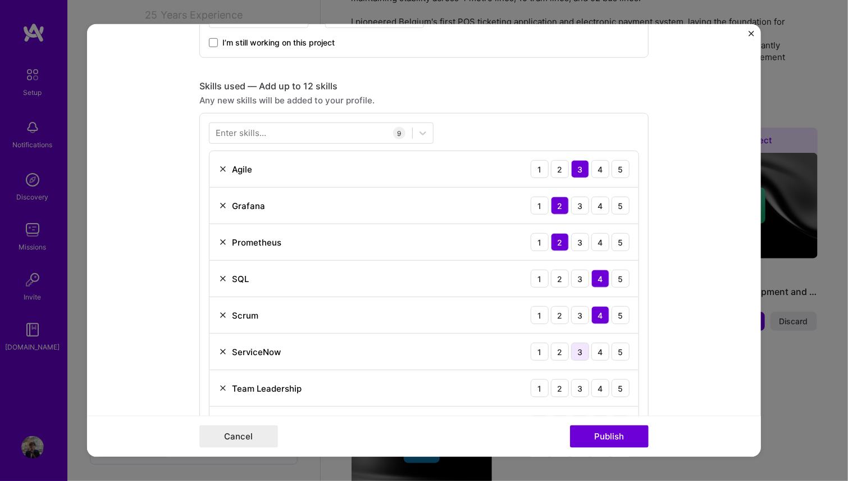
click at [582, 354] on div "3" at bounding box center [580, 352] width 18 height 18
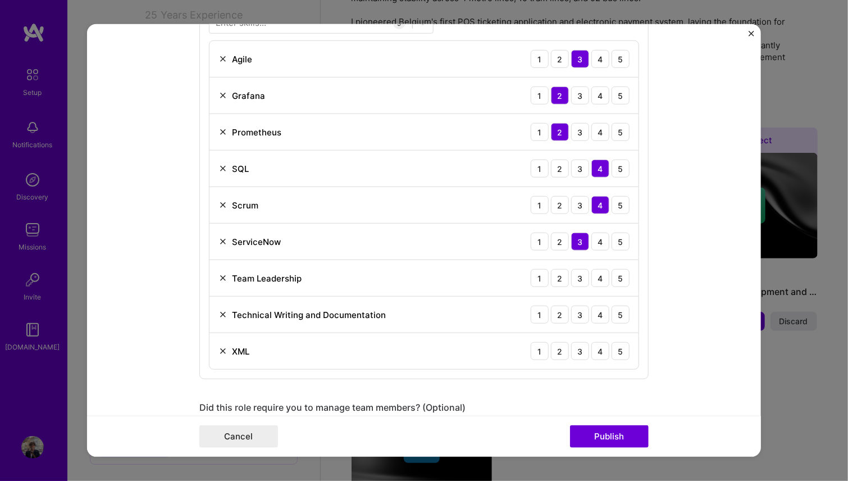
scroll to position [618, 0]
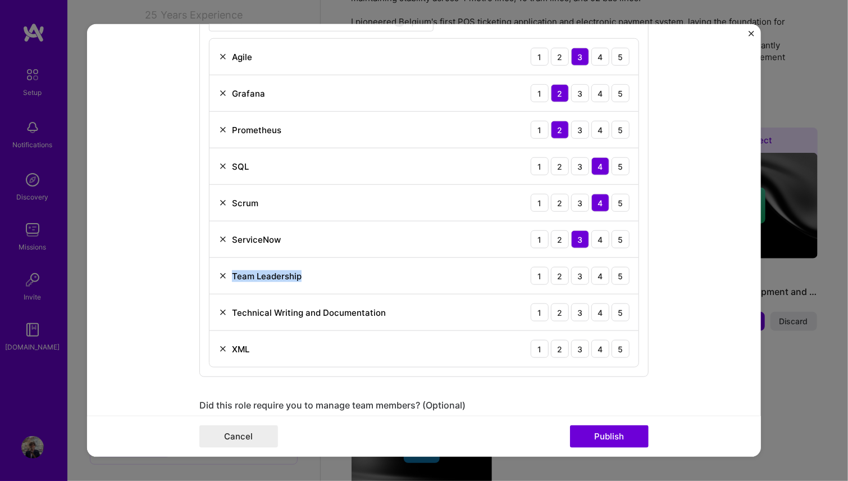
drag, startPoint x: 301, startPoint y: 276, endPoint x: 229, endPoint y: 272, distance: 72.5
click at [229, 272] on div "Team Leadership 1 2 3 4 5" at bounding box center [423, 276] width 429 height 37
copy div "Team Leadership"
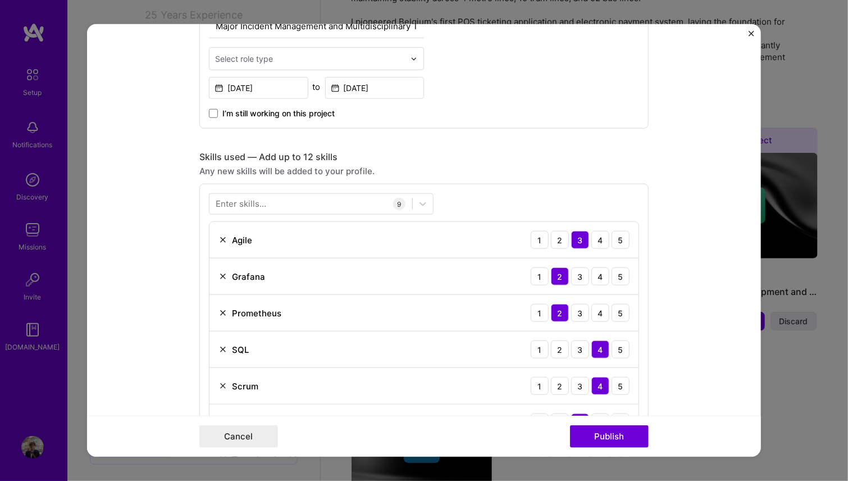
scroll to position [281, 0]
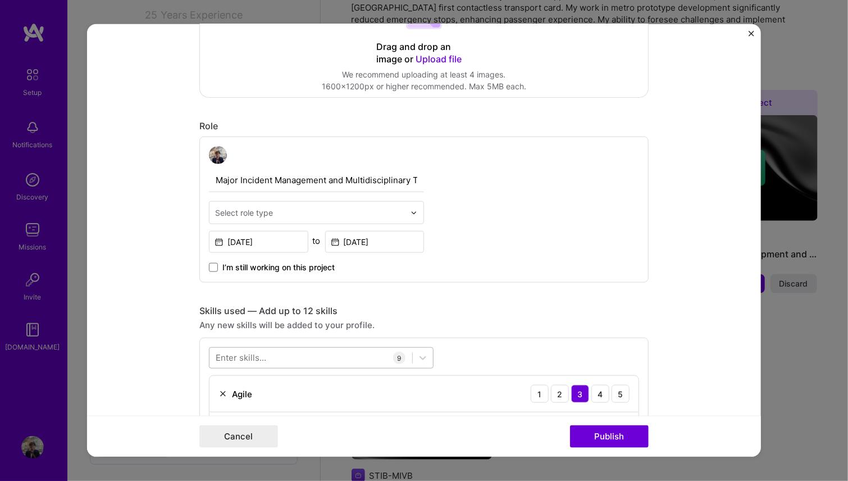
click at [293, 352] on div at bounding box center [310, 357] width 203 height 19
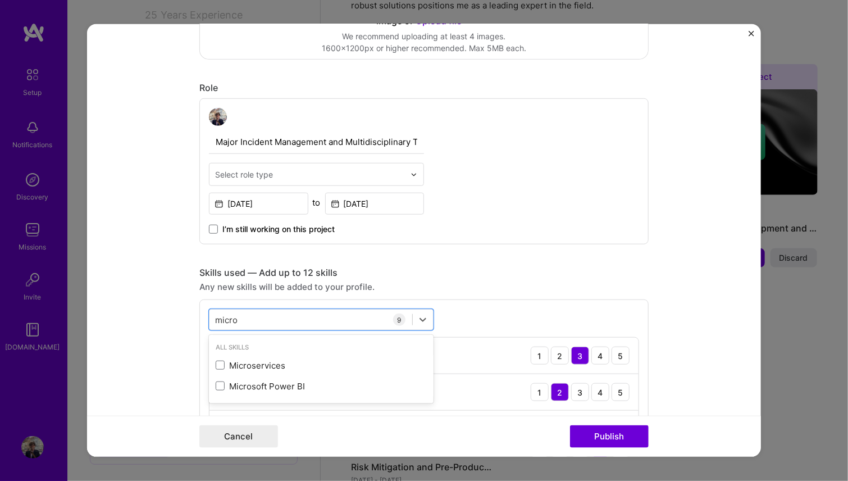
scroll to position [393, 0]
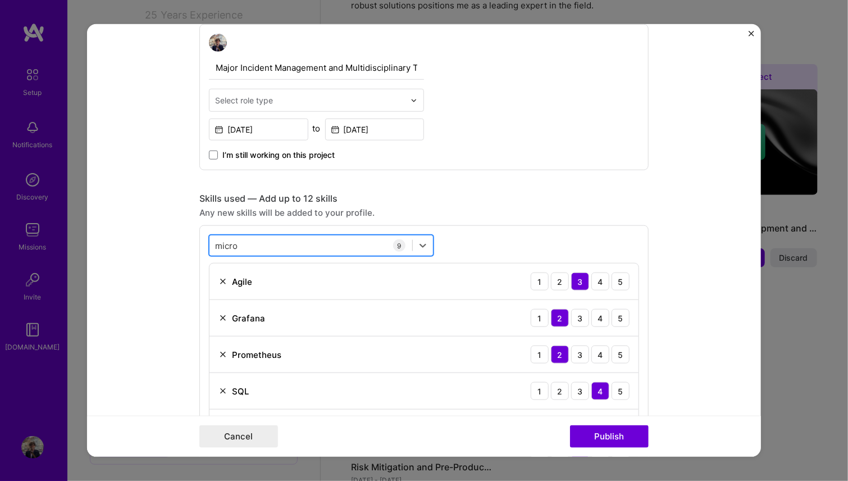
drag, startPoint x: 274, startPoint y: 246, endPoint x: 205, endPoint y: 238, distance: 69.5
click at [183, 243] on form "Editing suggested project This project is suggested based on your LinkedIn, res…" at bounding box center [424, 240] width 674 height 432
drag, startPoint x: 239, startPoint y: 248, endPoint x: 231, endPoint y: 242, distance: 9.9
click at [234, 245] on div "micro micro" at bounding box center [310, 245] width 203 height 19
drag, startPoint x: 233, startPoint y: 239, endPoint x: 192, endPoint y: 241, distance: 41.0
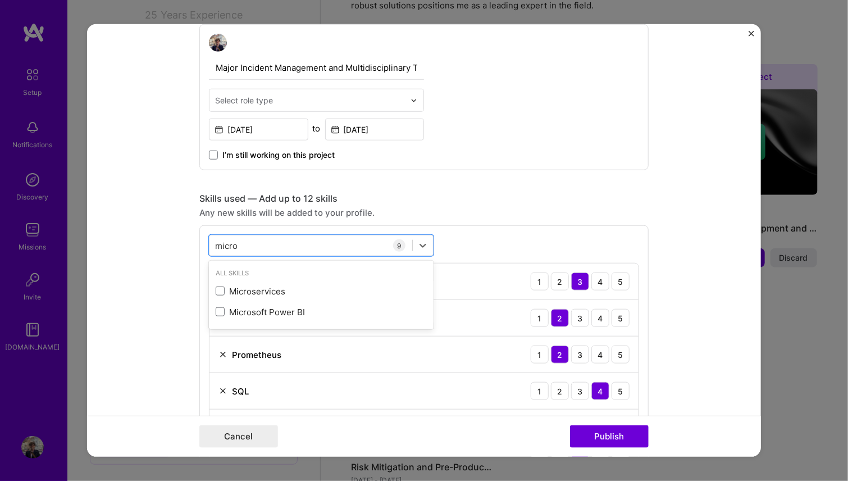
click at [192, 241] on form "Editing suggested project This project is suggested based on your LinkedIn, res…" at bounding box center [424, 240] width 674 height 432
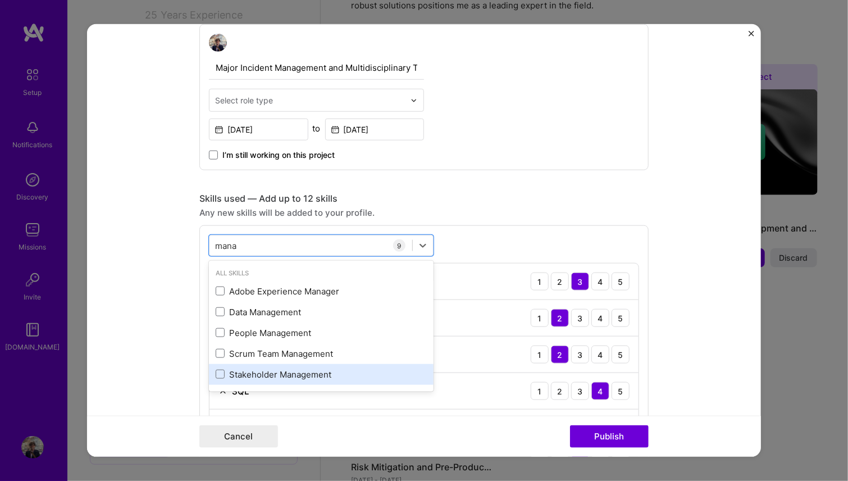
click at [288, 368] on div "Stakeholder Management" at bounding box center [321, 374] width 211 height 12
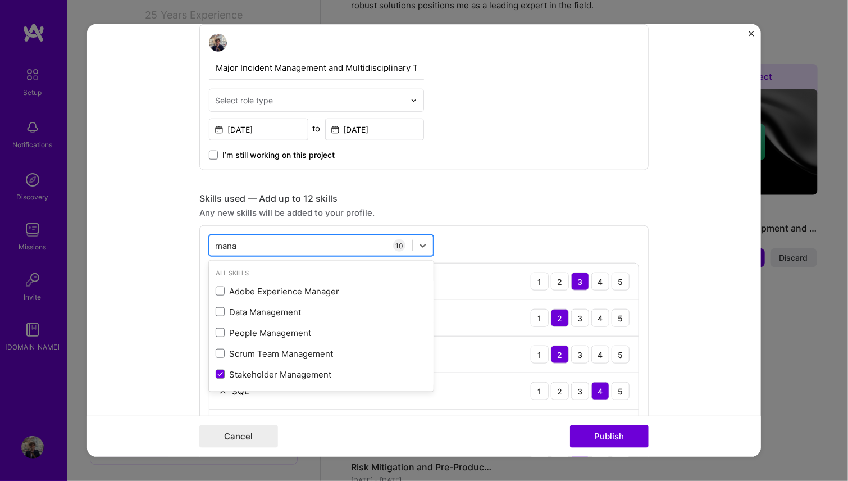
click at [281, 240] on div "mana mana" at bounding box center [310, 245] width 203 height 19
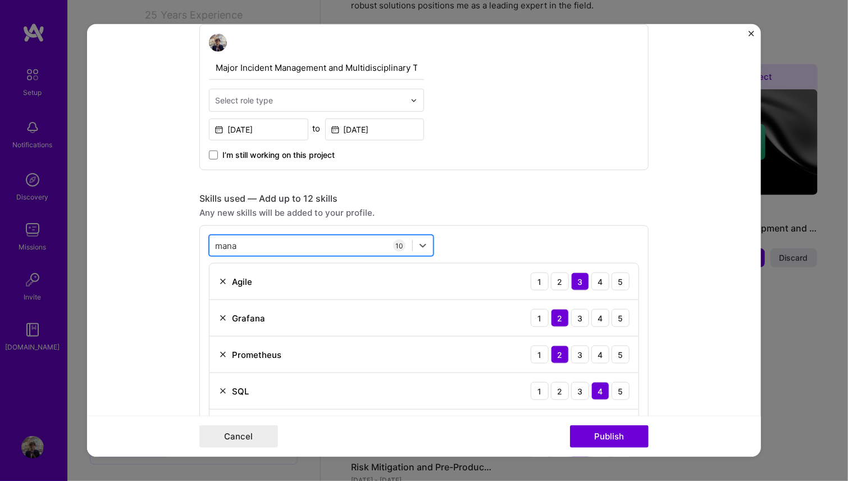
click at [281, 240] on div "mana mana" at bounding box center [310, 245] width 203 height 19
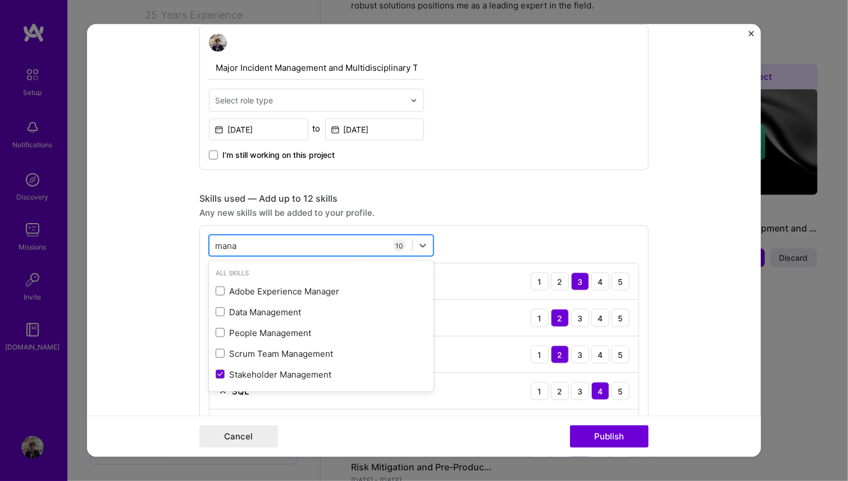
click at [281, 240] on div "mana mana" at bounding box center [310, 245] width 203 height 19
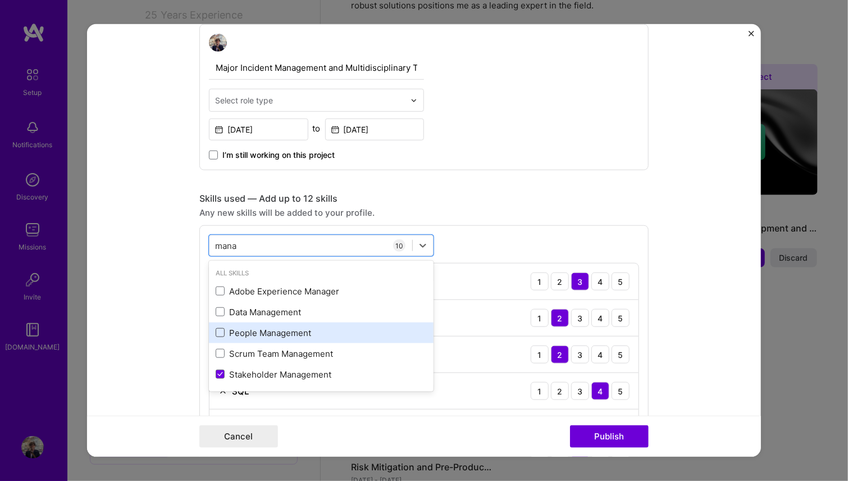
click at [217, 332] on span at bounding box center [220, 332] width 9 height 9
click at [0, 0] on input "checkbox" at bounding box center [0, 0] width 0 height 0
type input "mana"
click at [528, 199] on div "Skills used — Add up to 12 skills" at bounding box center [423, 199] width 449 height 12
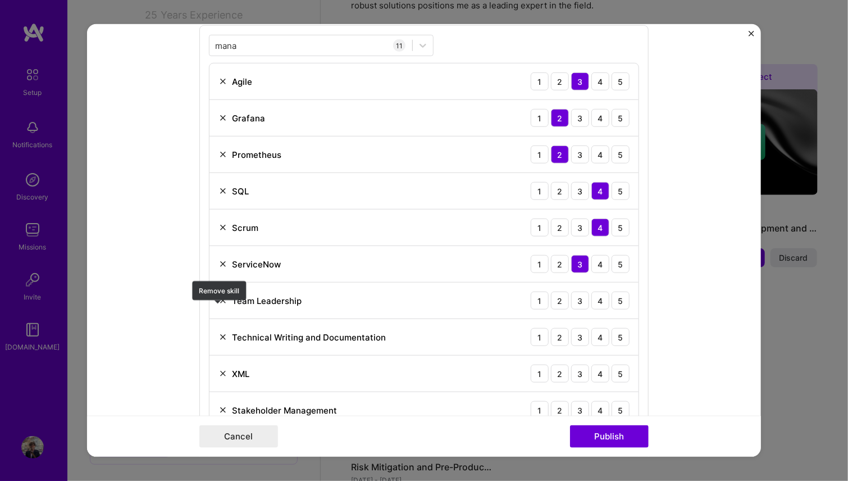
scroll to position [618, 0]
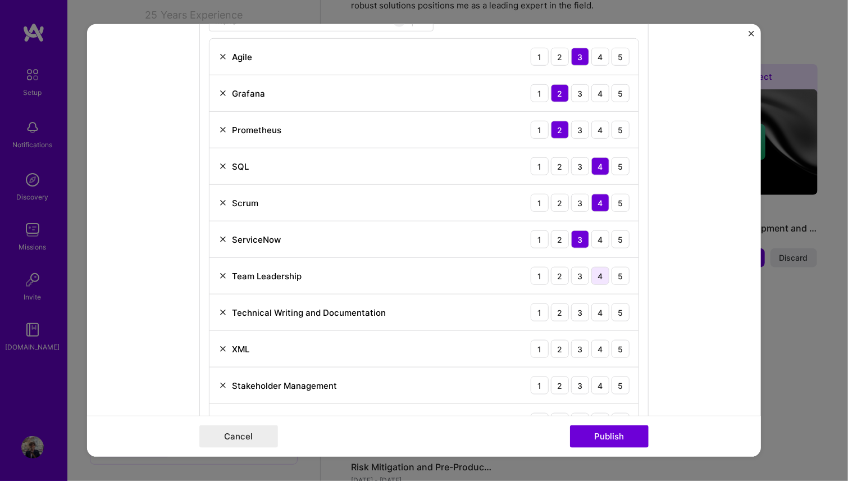
click at [597, 277] on div "4" at bounding box center [600, 276] width 18 height 18
click at [620, 308] on div "5" at bounding box center [621, 312] width 18 height 18
click at [581, 347] on div "3" at bounding box center [580, 349] width 18 height 18
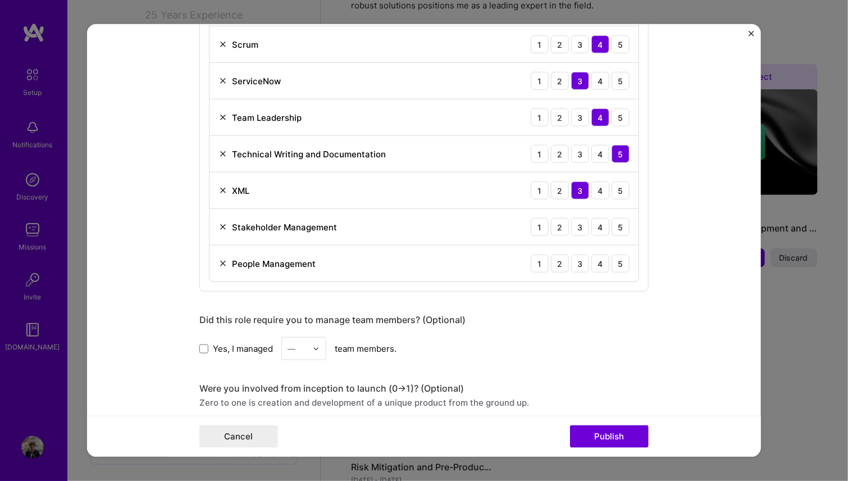
scroll to position [786, 0]
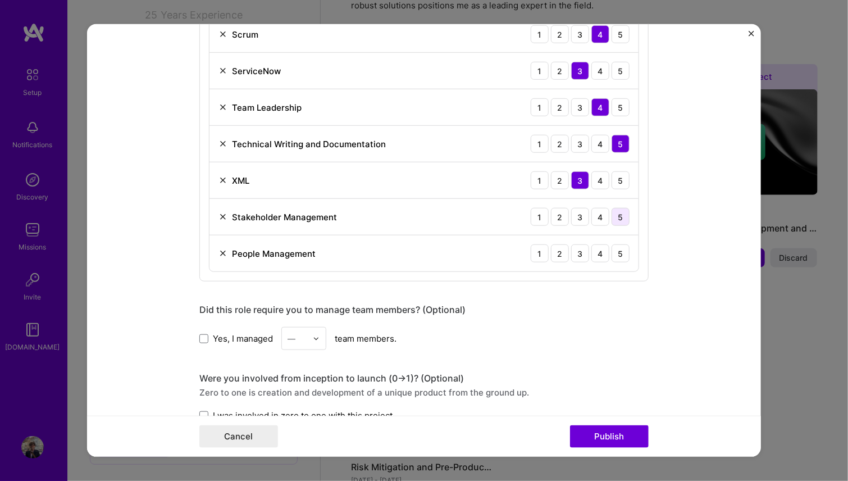
click at [613, 212] on div "5" at bounding box center [621, 217] width 18 height 18
click at [594, 252] on div "4" at bounding box center [600, 253] width 18 height 18
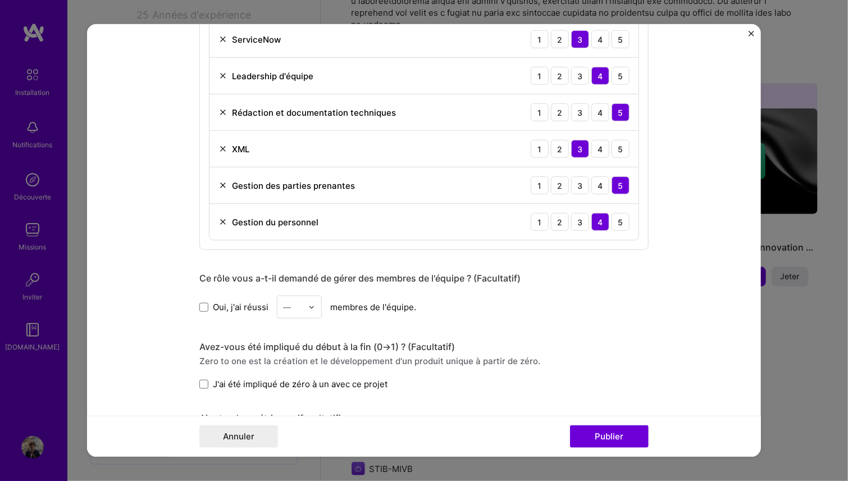
scroll to position [842, 0]
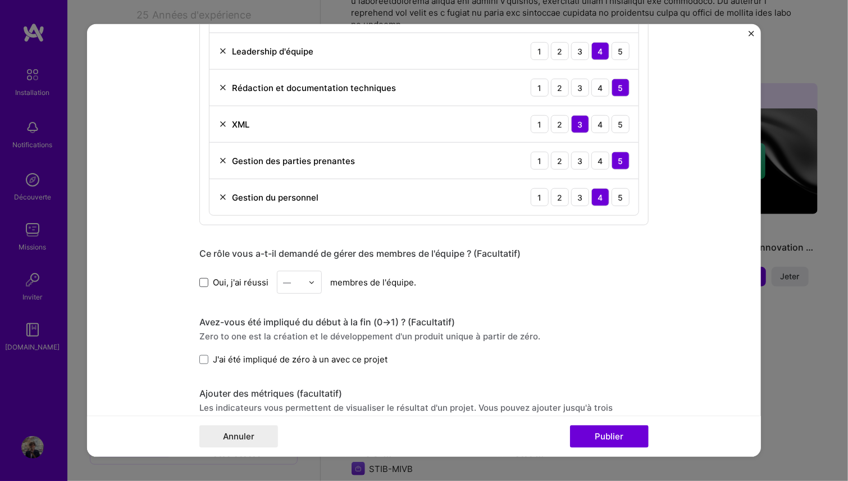
click at [200, 279] on span at bounding box center [203, 281] width 9 height 9
click at [0, 0] on input "Oui, j'ai réussi" at bounding box center [0, 0] width 0 height 0
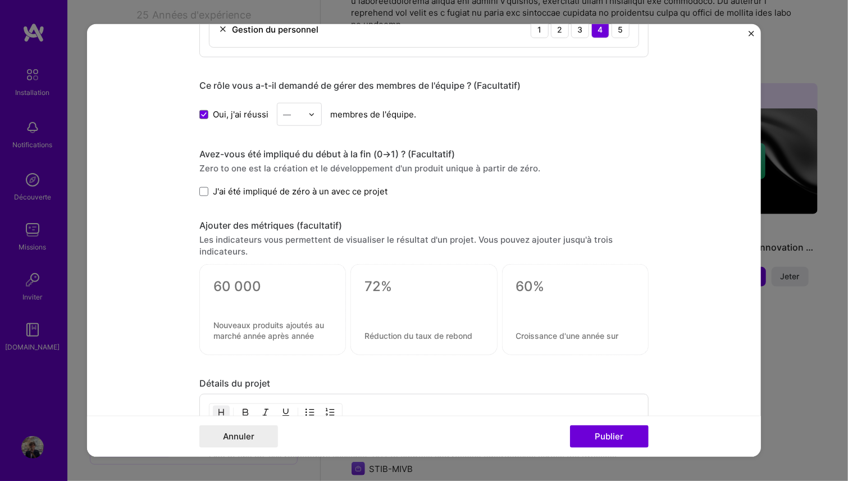
scroll to position [1011, 0]
click at [199, 189] on span at bounding box center [203, 190] width 9 height 9
click at [0, 0] on input "J'ai été impliqué de zéro à un avec ce projet" at bounding box center [0, 0] width 0 height 0
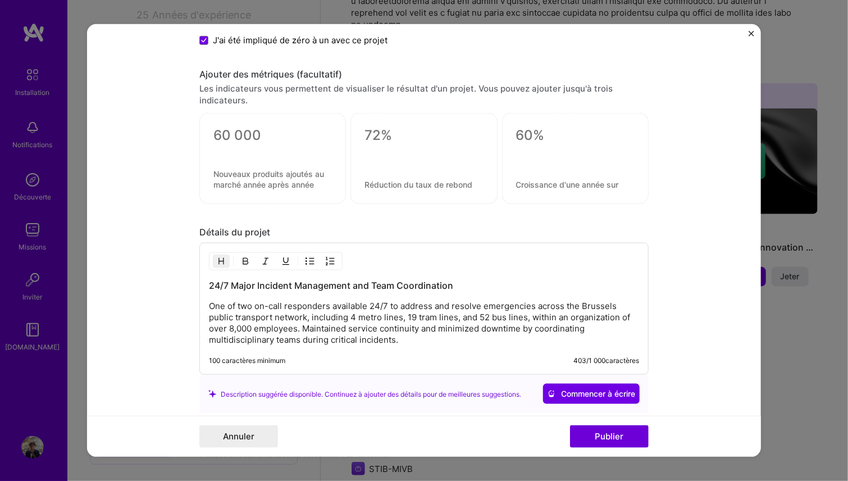
scroll to position [1179, 0]
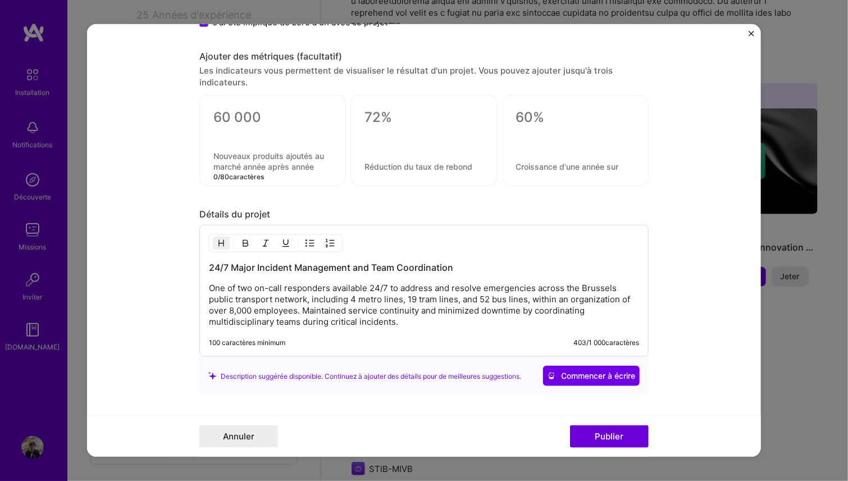
drag, startPoint x: 212, startPoint y: 166, endPoint x: 297, endPoint y: 169, distance: 84.3
click at [297, 169] on div "0 / 80 caractères" at bounding box center [272, 140] width 147 height 91
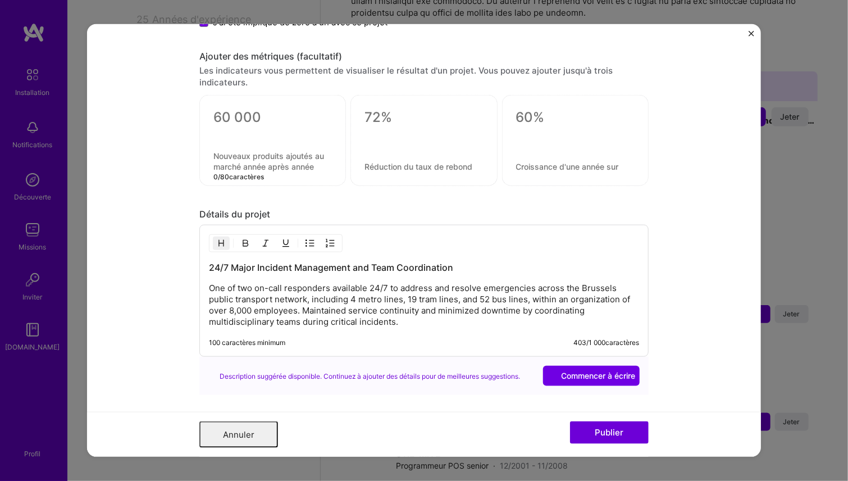
scroll to position [0, 0]
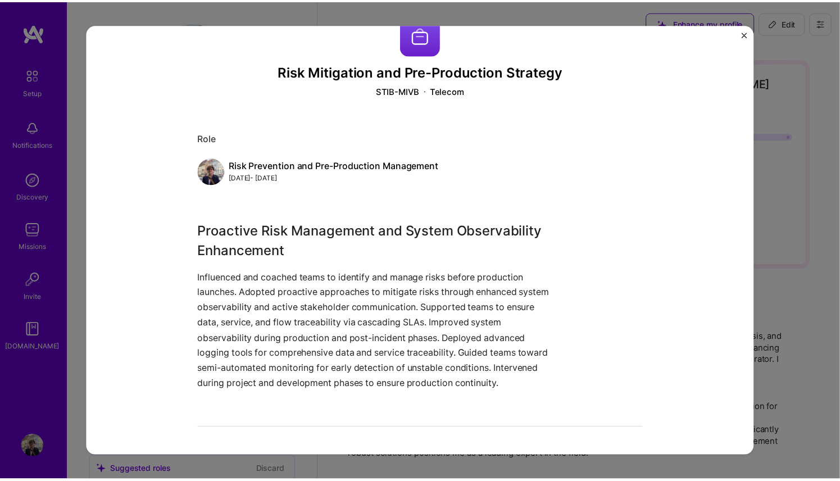
scroll to position [88, 0]
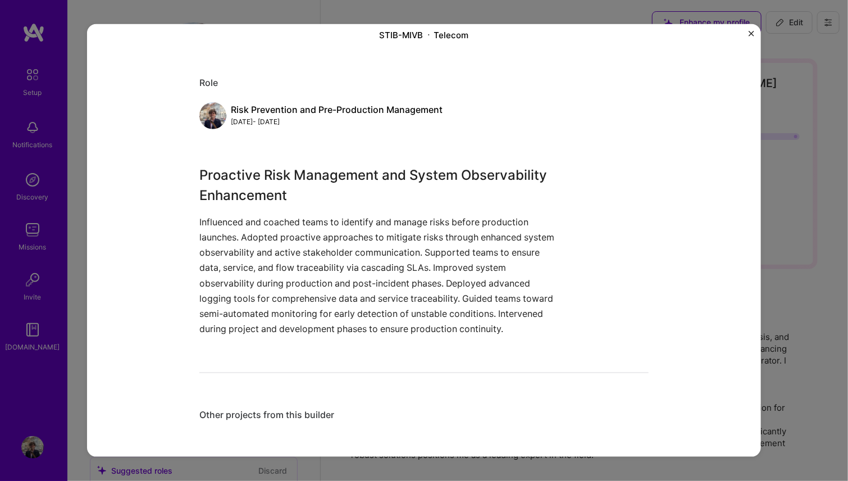
click at [751, 32] on img "Close" at bounding box center [752, 34] width 6 height 6
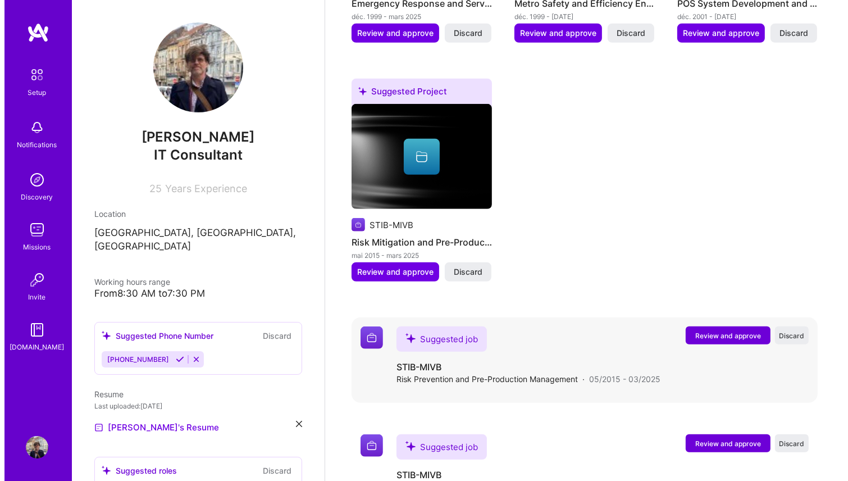
scroll to position [337, 0]
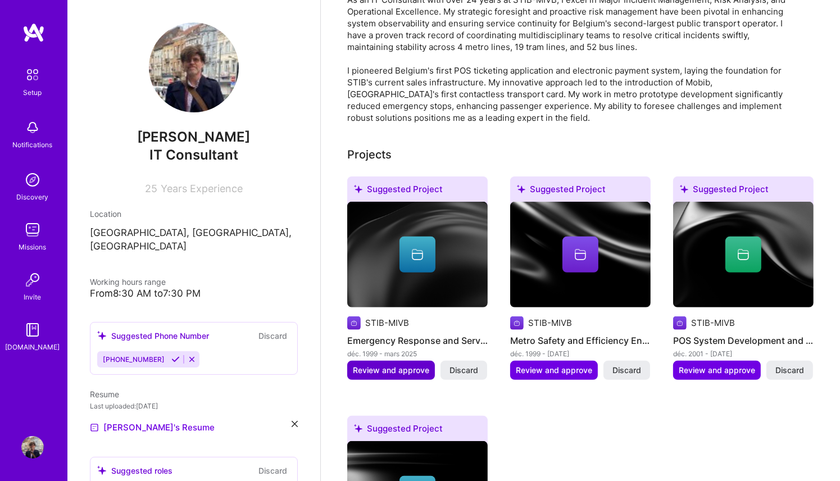
click at [393, 364] on span "Review and approve" at bounding box center [391, 369] width 76 height 11
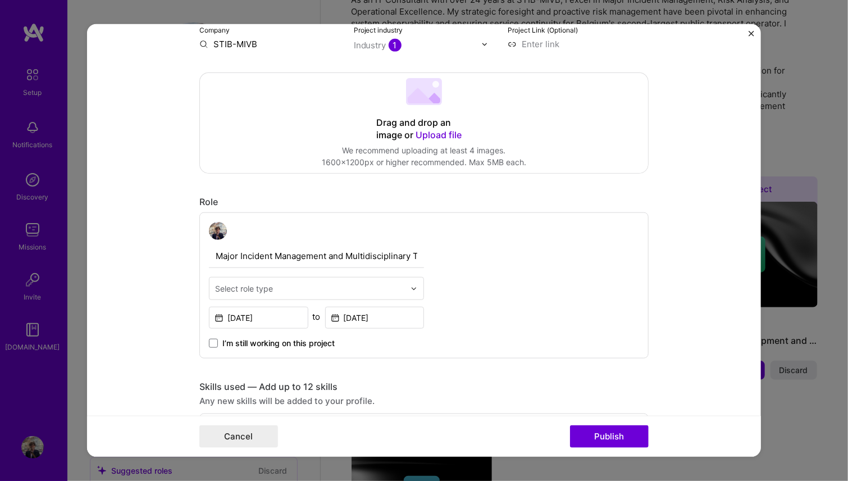
scroll to position [281, 0]
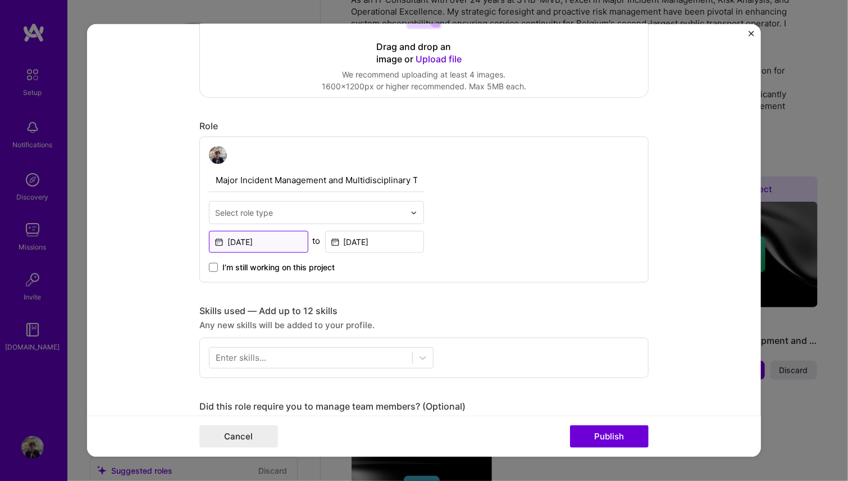
click at [280, 242] on input "[DATE]" at bounding box center [258, 242] width 99 height 22
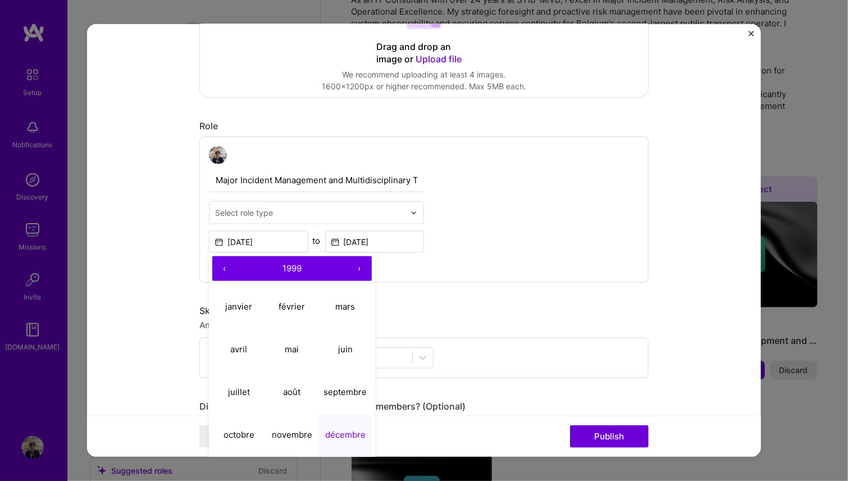
click at [357, 270] on button "›" at bounding box center [359, 268] width 25 height 25
click at [232, 394] on abbr "juillet" at bounding box center [239, 391] width 22 height 11
type input "Jul, 2000"
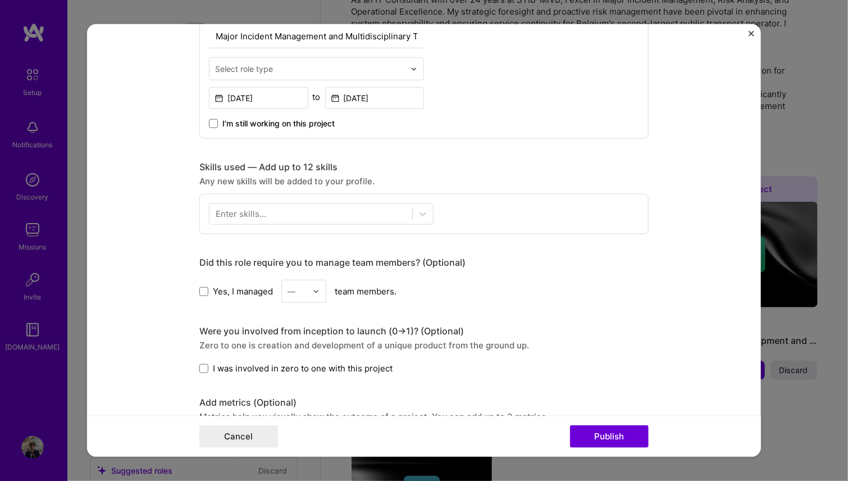
scroll to position [449, 0]
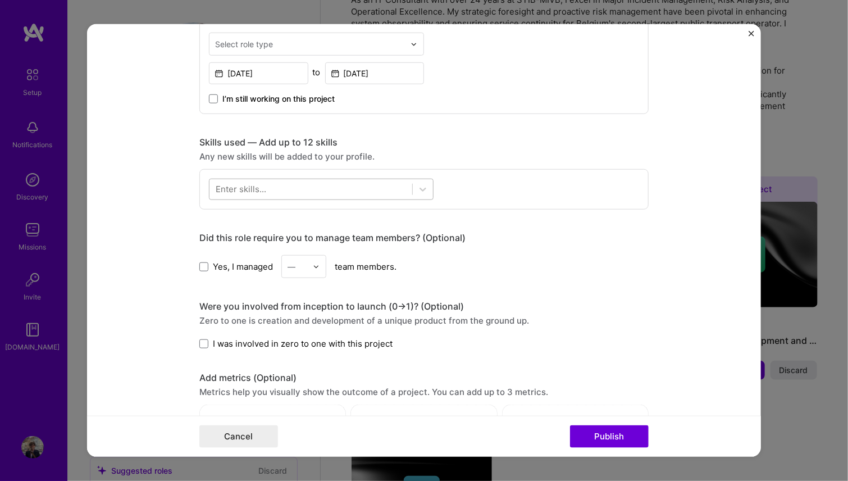
click at [375, 185] on div at bounding box center [310, 189] width 203 height 19
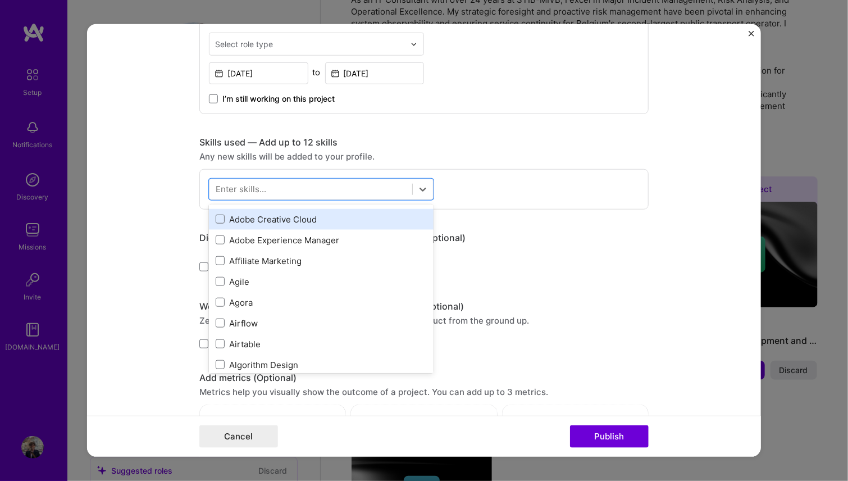
scroll to position [393, 0]
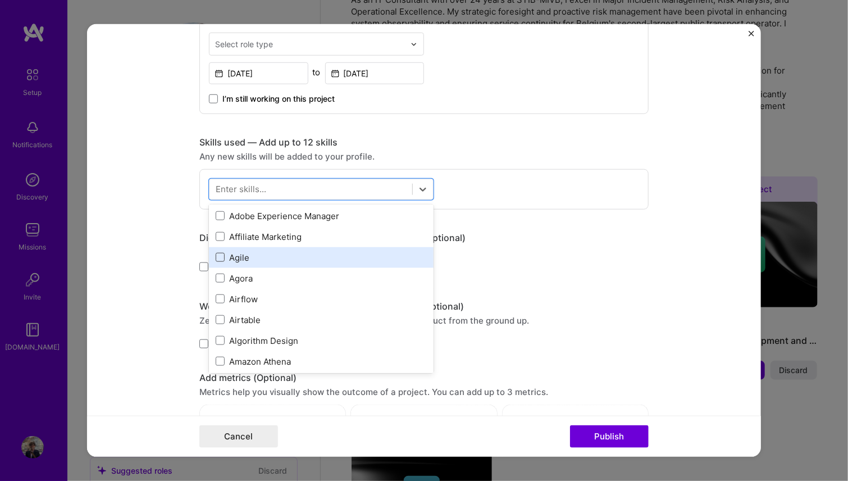
click at [216, 253] on span at bounding box center [220, 257] width 9 height 9
click at [0, 0] on input "checkbox" at bounding box center [0, 0] width 0 height 0
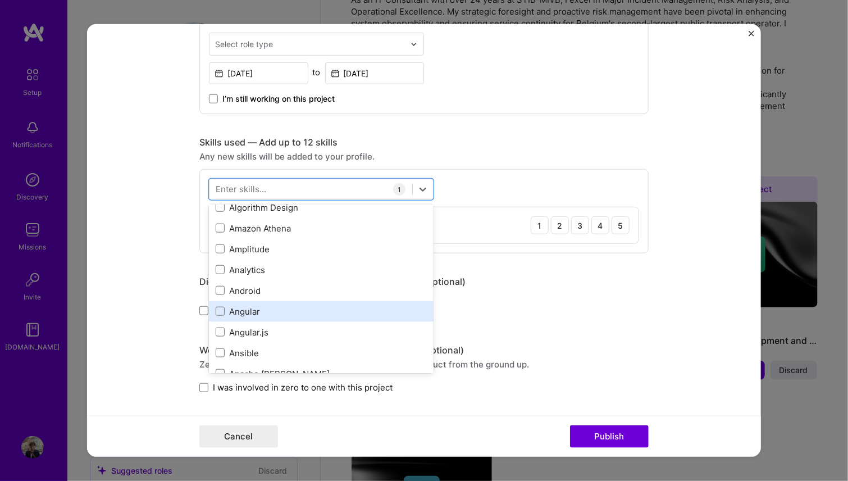
scroll to position [562, 0]
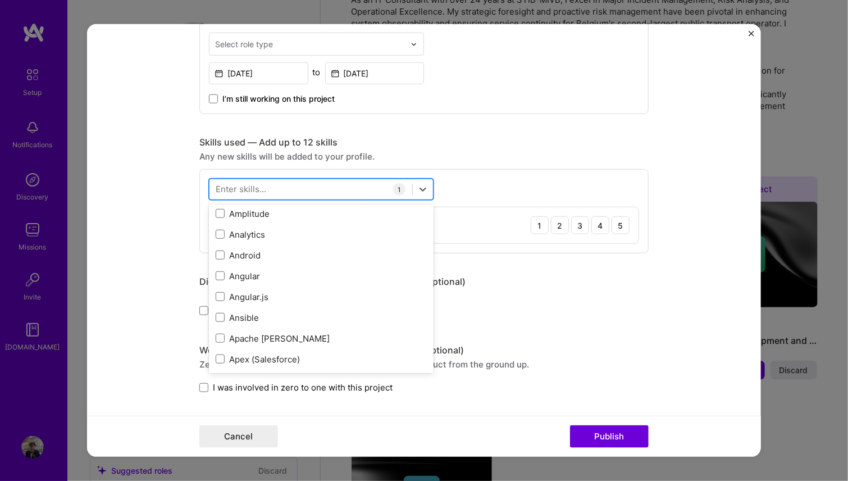
click at [318, 190] on div at bounding box center [310, 189] width 203 height 19
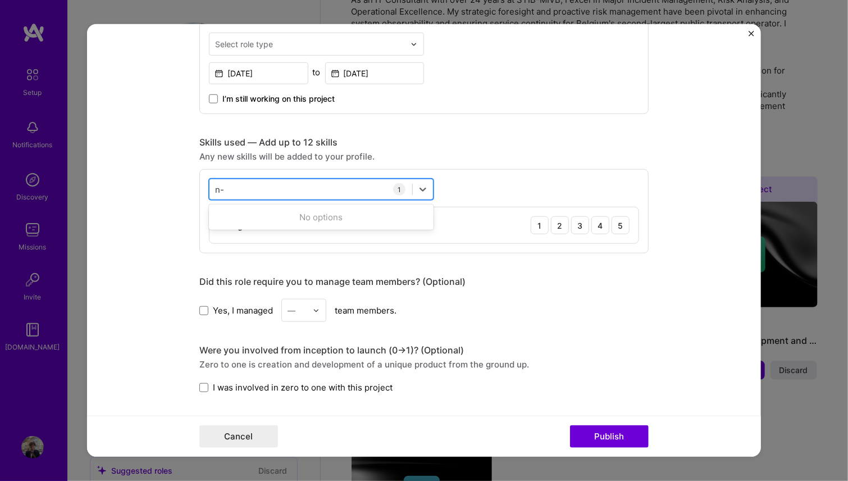
type input "n"
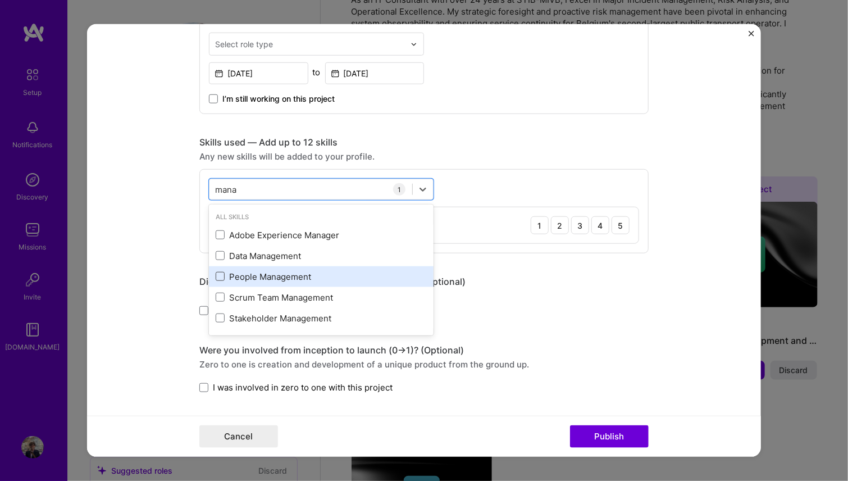
click at [216, 274] on span at bounding box center [220, 276] width 9 height 9
click at [0, 0] on input "checkbox" at bounding box center [0, 0] width 0 height 0
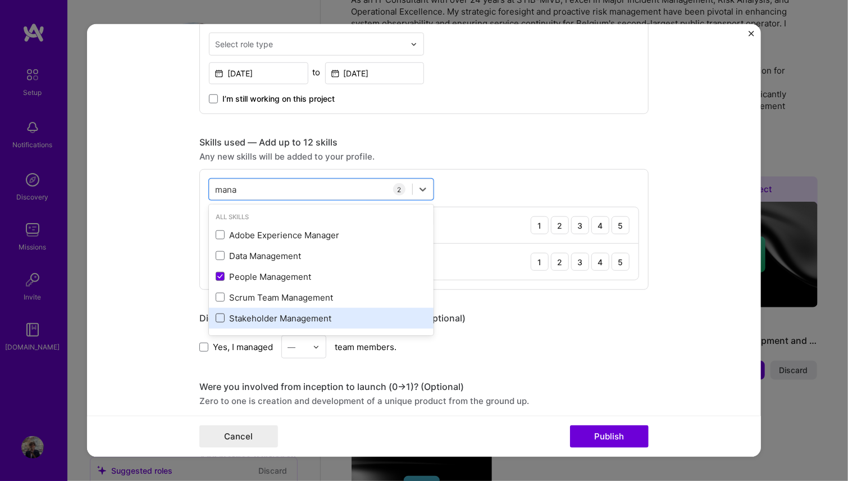
click at [216, 318] on span at bounding box center [220, 317] width 9 height 9
click at [0, 0] on input "checkbox" at bounding box center [0, 0] width 0 height 0
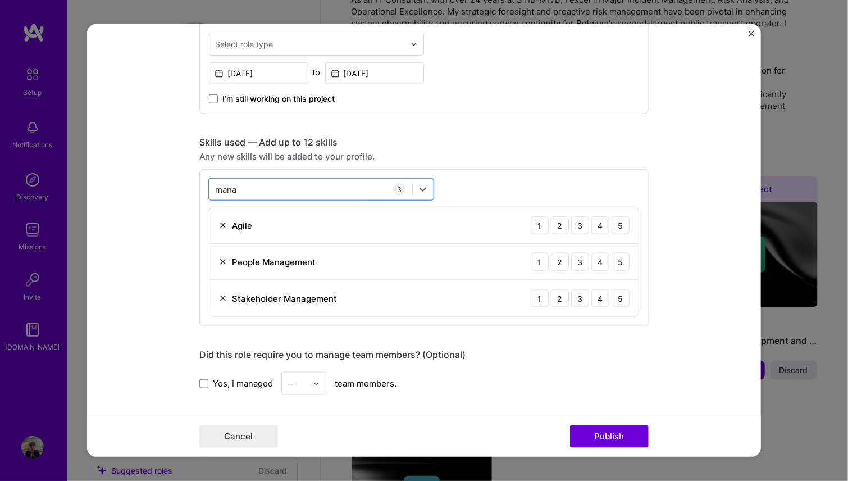
drag, startPoint x: 303, startPoint y: 188, endPoint x: 119, endPoint y: 188, distance: 183.7
click at [119, 188] on form "Editing suggested project This project is suggested based on your LinkedIn, res…" at bounding box center [424, 240] width 674 height 432
click at [223, 183] on input "mana" at bounding box center [226, 189] width 23 height 12
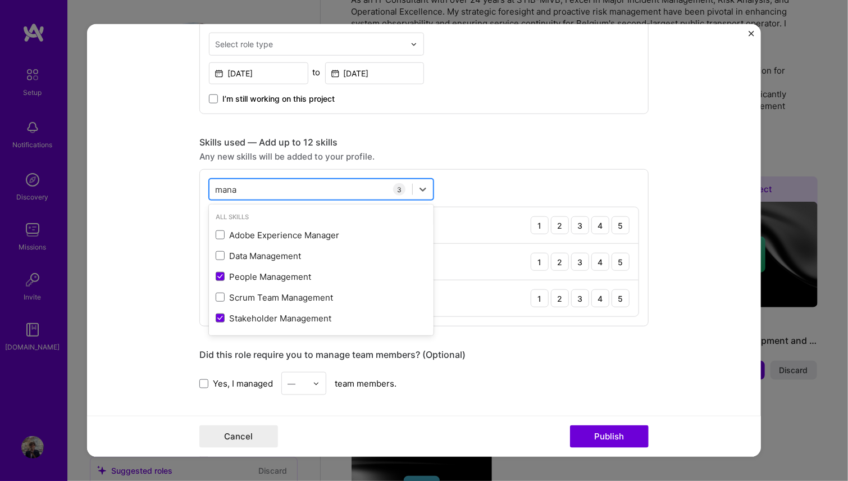
click at [222, 183] on input "mana" at bounding box center [226, 189] width 23 height 12
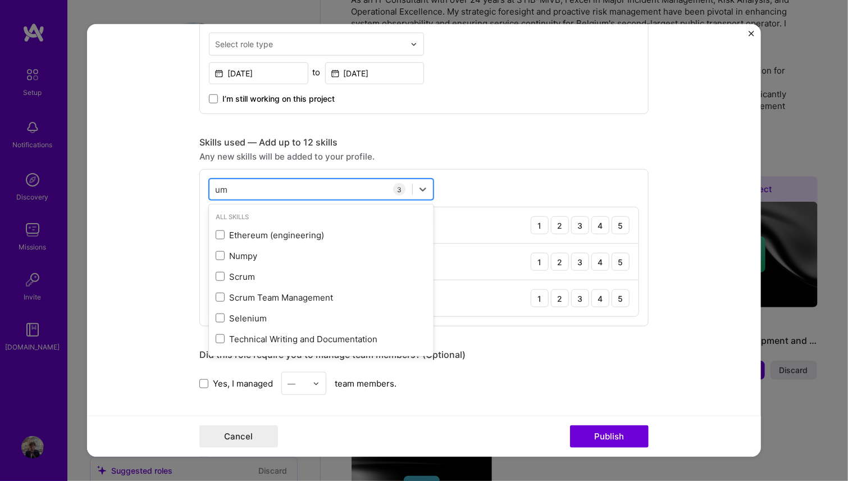
type input "u"
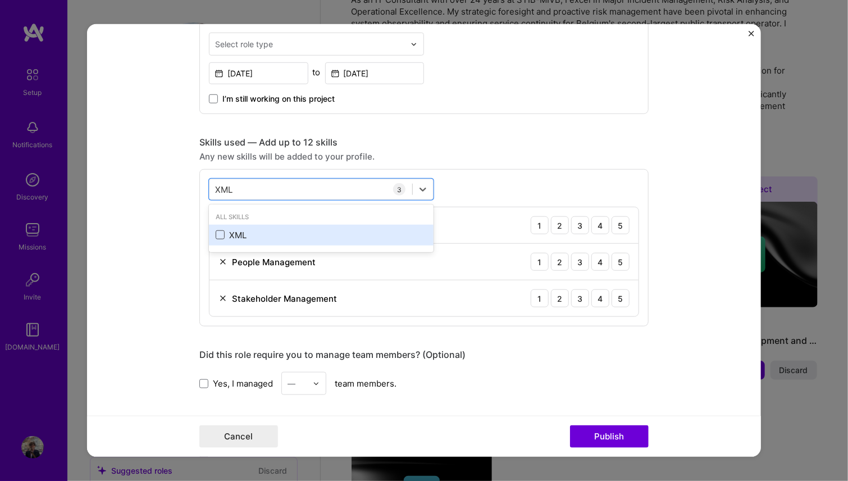
click at [218, 232] on span at bounding box center [220, 234] width 9 height 9
click at [0, 0] on input "checkbox" at bounding box center [0, 0] width 0 height 0
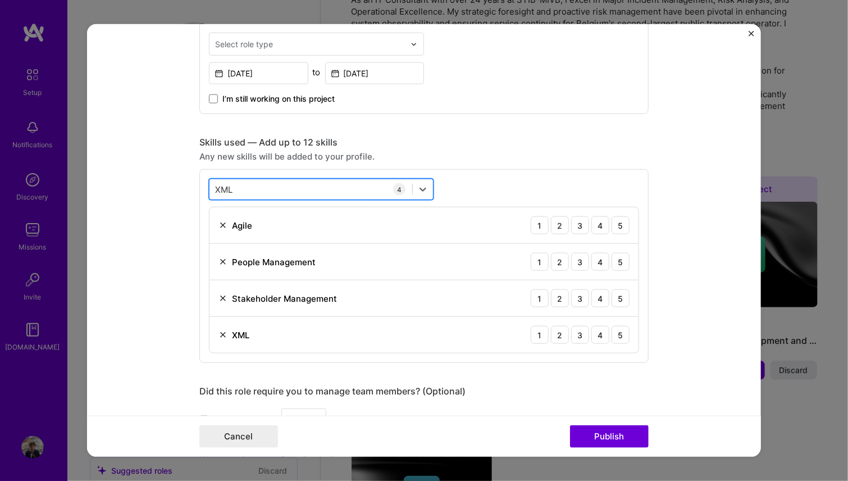
click at [266, 189] on div "XML XML" at bounding box center [310, 189] width 203 height 19
drag, startPoint x: 259, startPoint y: 185, endPoint x: 166, endPoint y: 185, distance: 93.2
click at [166, 185] on form "Editing suggested project This project is suggested based on your LinkedIn, res…" at bounding box center [424, 240] width 674 height 432
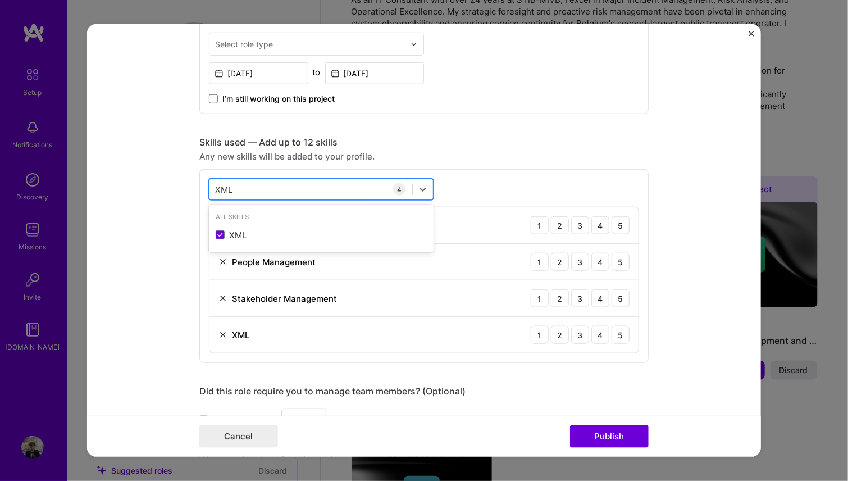
click at [218, 185] on input "XML" at bounding box center [224, 189] width 19 height 12
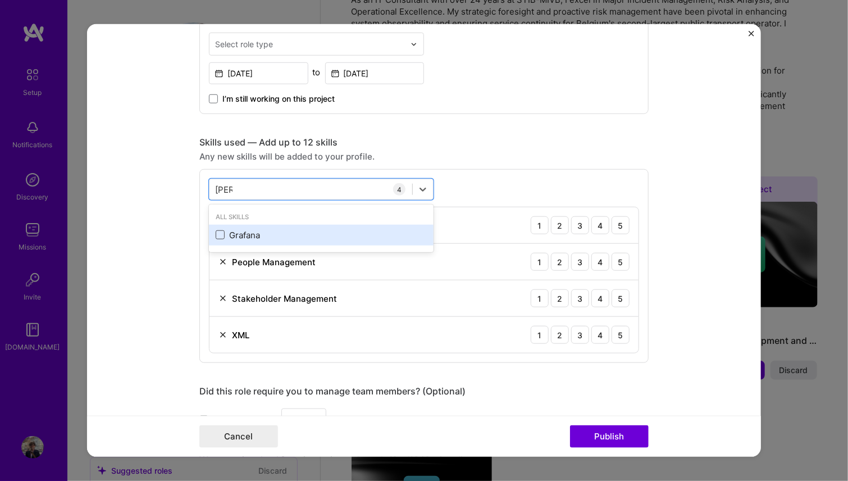
click at [220, 235] on span at bounding box center [220, 234] width 9 height 9
click at [0, 0] on input "checkbox" at bounding box center [0, 0] width 0 height 0
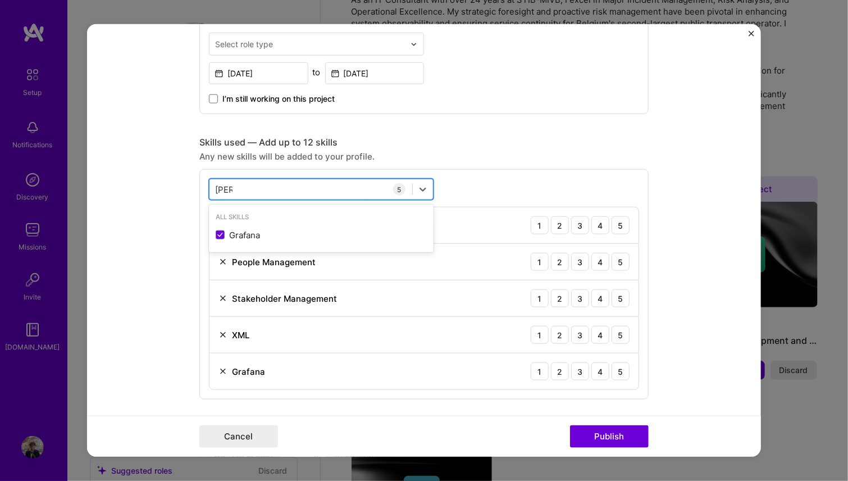
click at [238, 186] on div "graf graf" at bounding box center [310, 189] width 203 height 19
click at [226, 189] on input "graf" at bounding box center [223, 189] width 17 height 12
drag, startPoint x: 226, startPoint y: 189, endPoint x: 213, endPoint y: 189, distance: 12.9
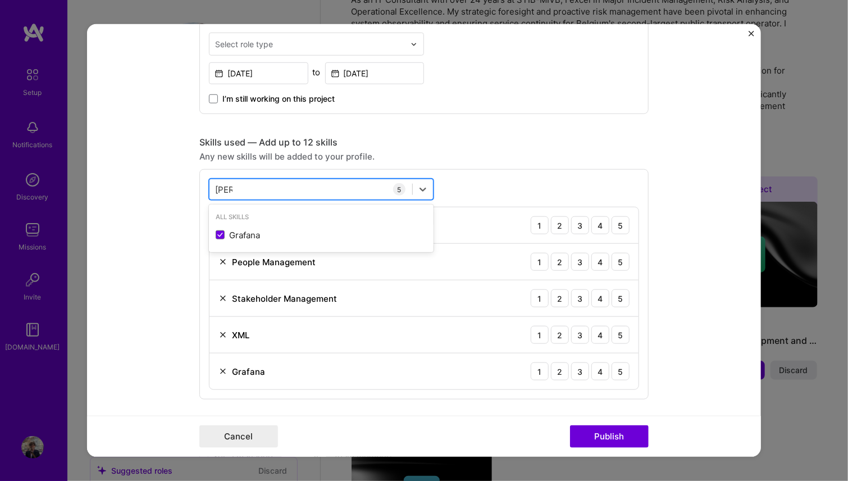
click at [215, 189] on input "graf" at bounding box center [223, 189] width 17 height 12
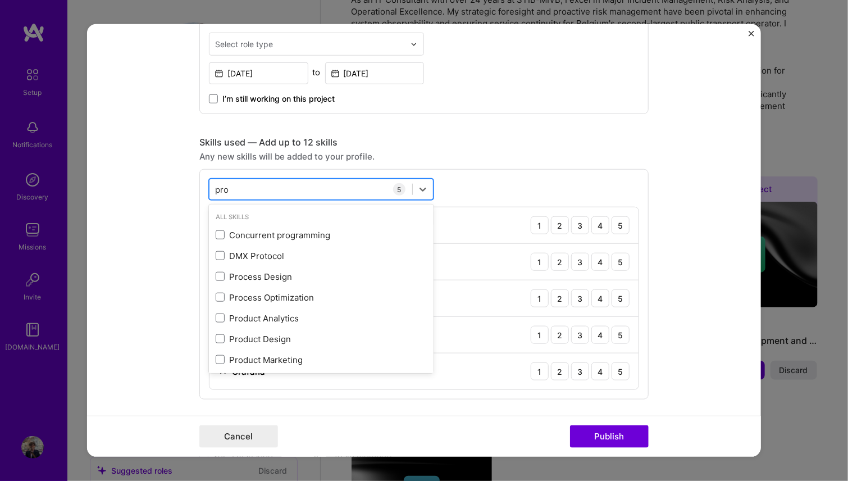
type input "prom"
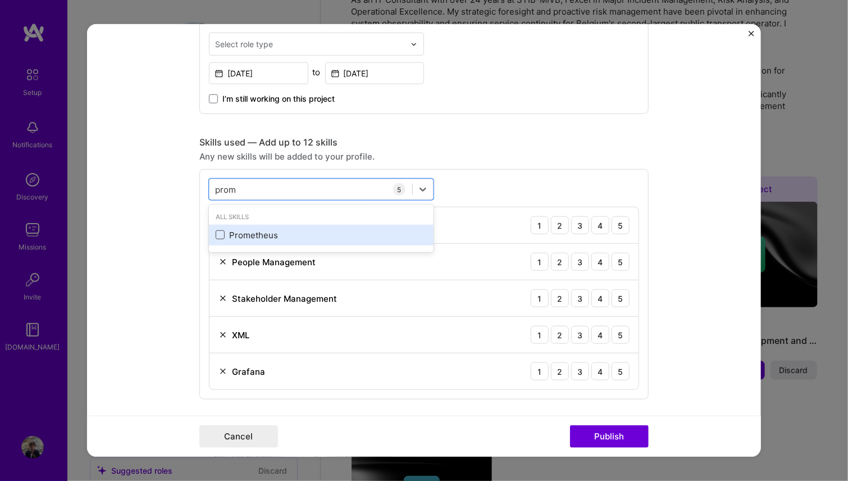
click at [220, 236] on span at bounding box center [220, 234] width 9 height 9
click at [0, 0] on input "checkbox" at bounding box center [0, 0] width 0 height 0
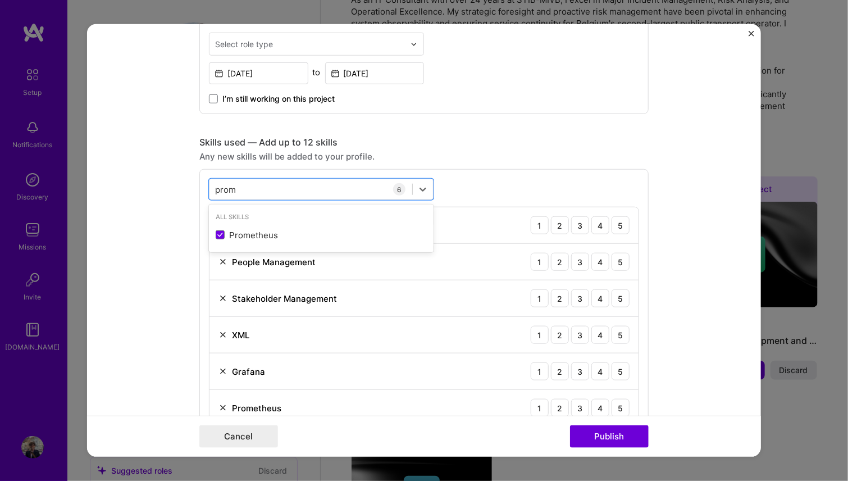
drag, startPoint x: 231, startPoint y: 192, endPoint x: 197, endPoint y: 192, distance: 34.3
click at [199, 192] on div "option Prometheus, selected. option Prometheus selected, 0 of 2. 1 result avail…" at bounding box center [423, 302] width 449 height 267
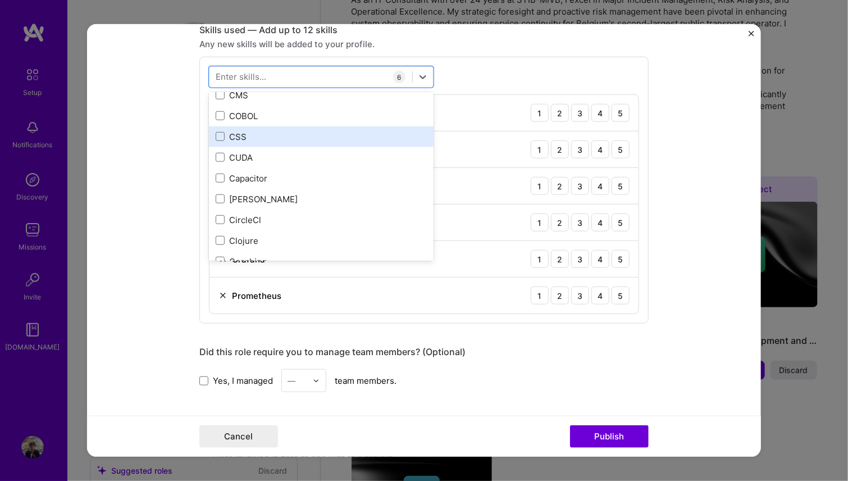
scroll to position [1292, 0]
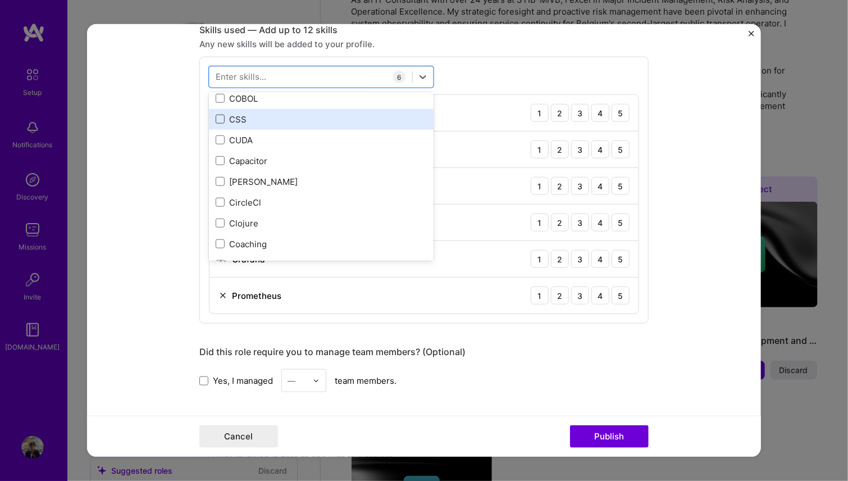
click at [218, 120] on span at bounding box center [220, 119] width 9 height 9
click at [0, 0] on input "checkbox" at bounding box center [0, 0] width 0 height 0
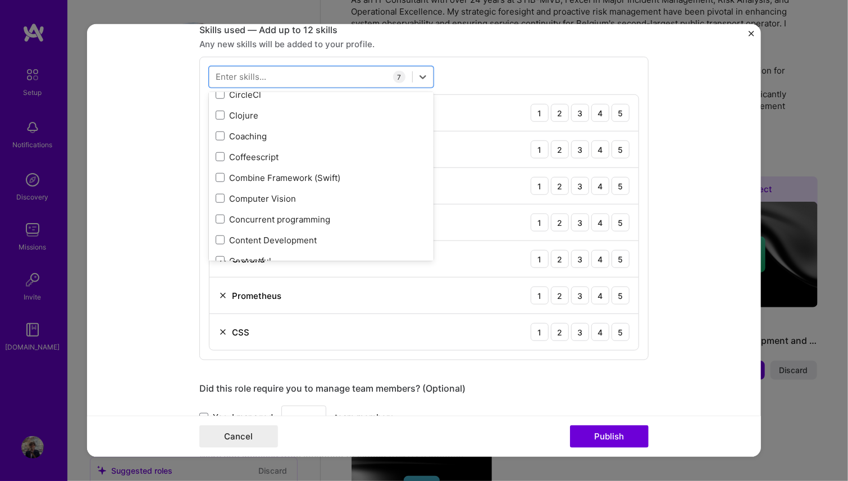
scroll to position [1404, 0]
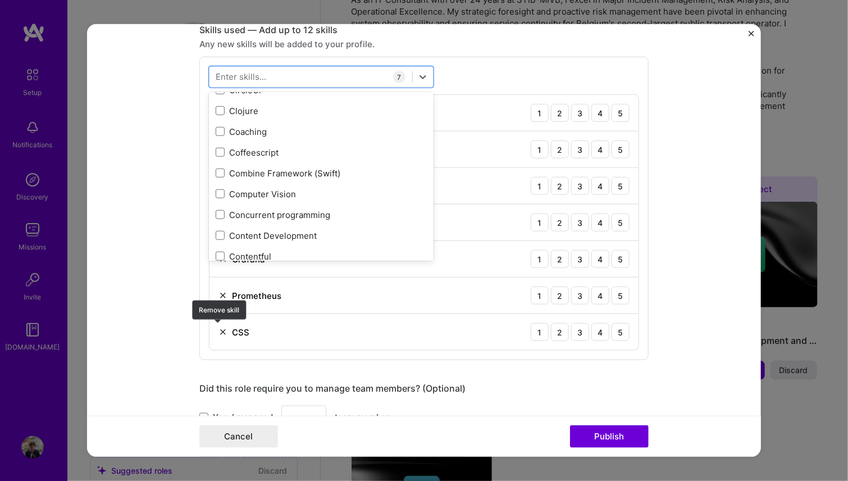
click at [219, 328] on img at bounding box center [222, 331] width 9 height 9
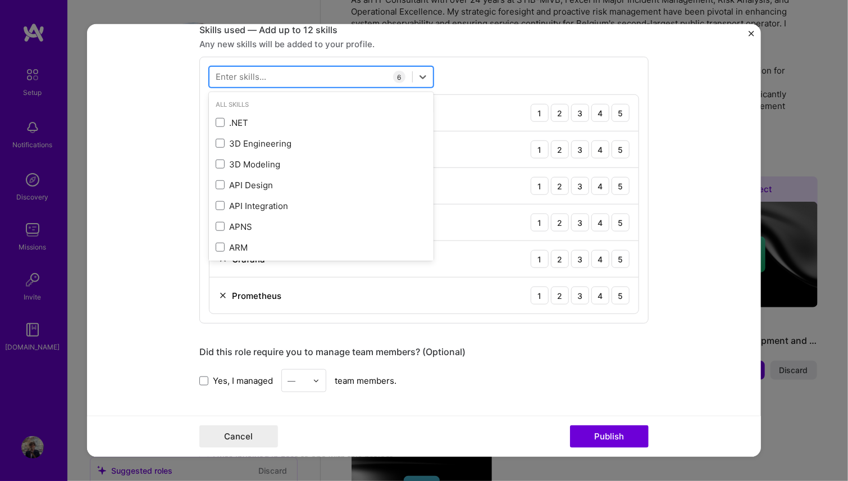
click at [291, 74] on div at bounding box center [310, 76] width 203 height 19
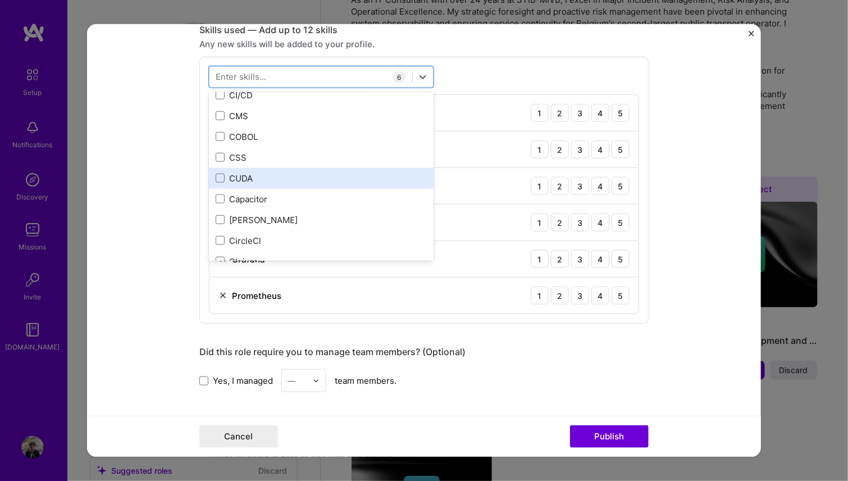
scroll to position [1236, 0]
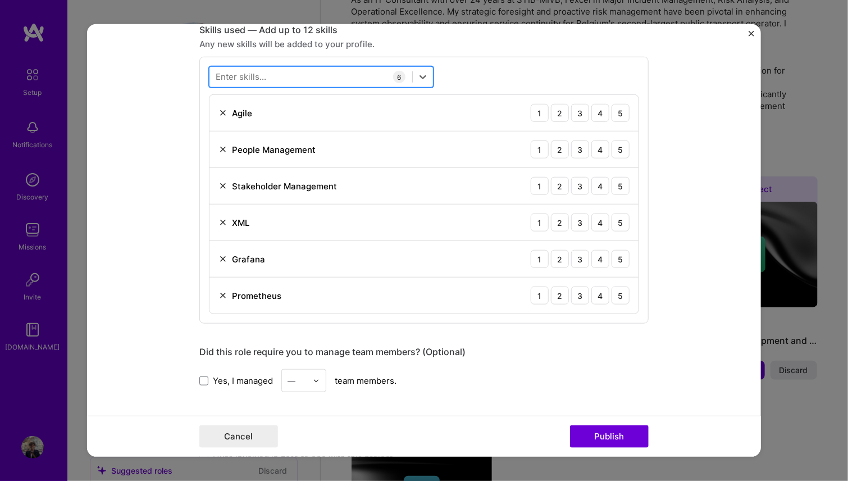
click at [284, 79] on div at bounding box center [310, 76] width 203 height 19
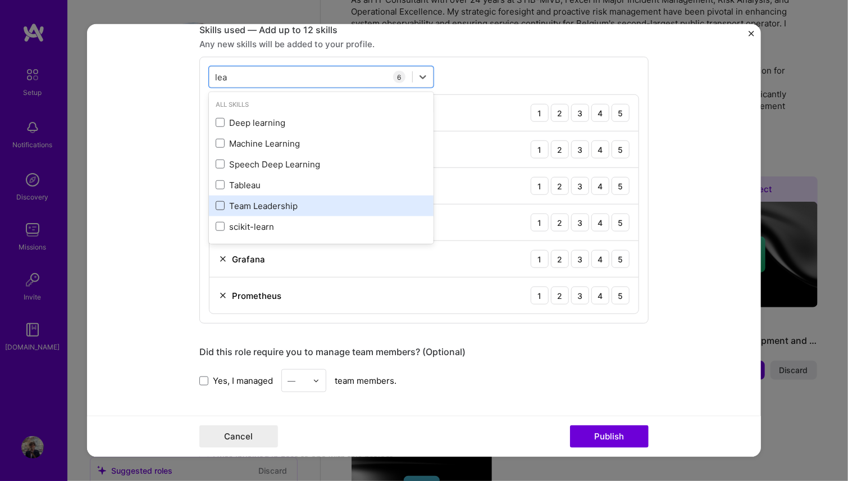
click at [216, 204] on span at bounding box center [220, 205] width 9 height 9
click at [0, 0] on input "checkbox" at bounding box center [0, 0] width 0 height 0
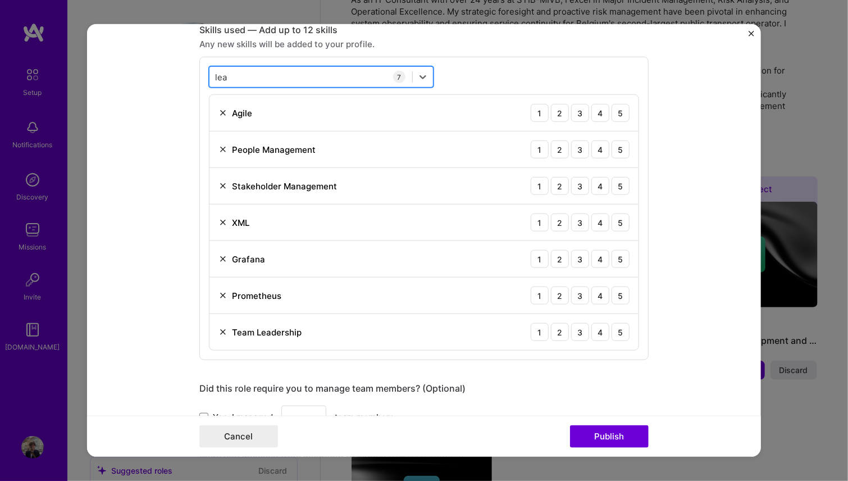
click at [236, 80] on div "lea lea" at bounding box center [310, 76] width 203 height 19
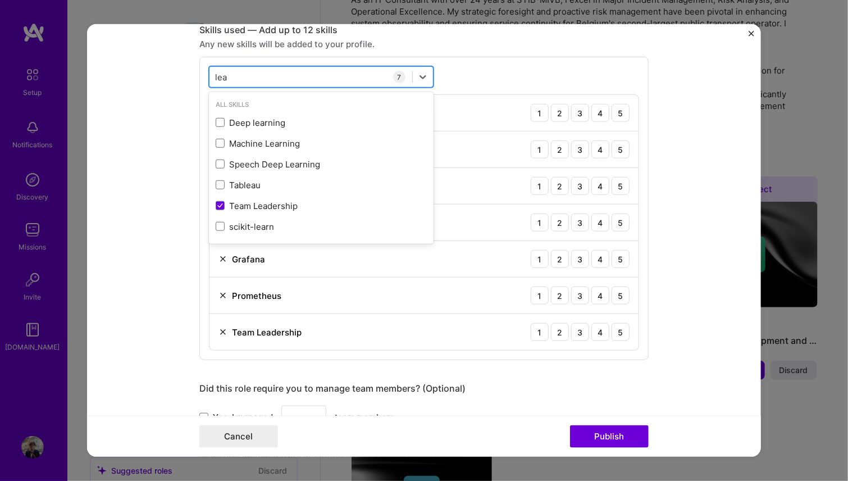
click at [235, 79] on div "lea lea" at bounding box center [310, 76] width 203 height 19
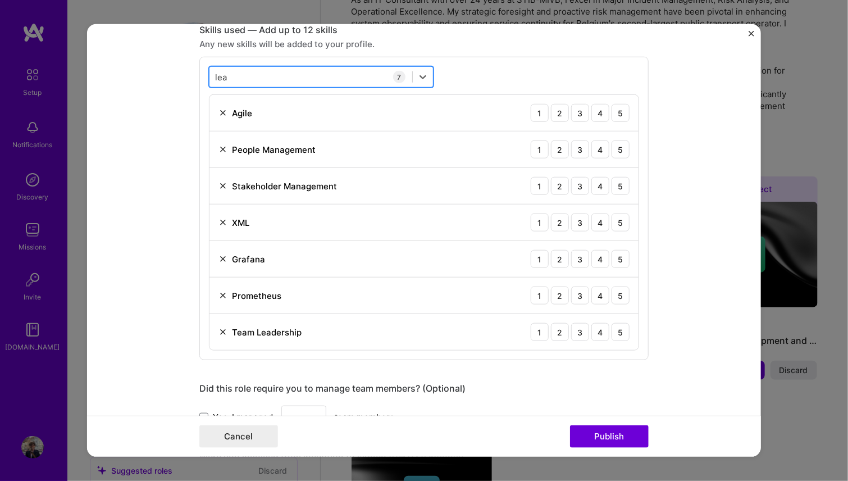
click at [235, 79] on div "lea lea" at bounding box center [310, 76] width 203 height 19
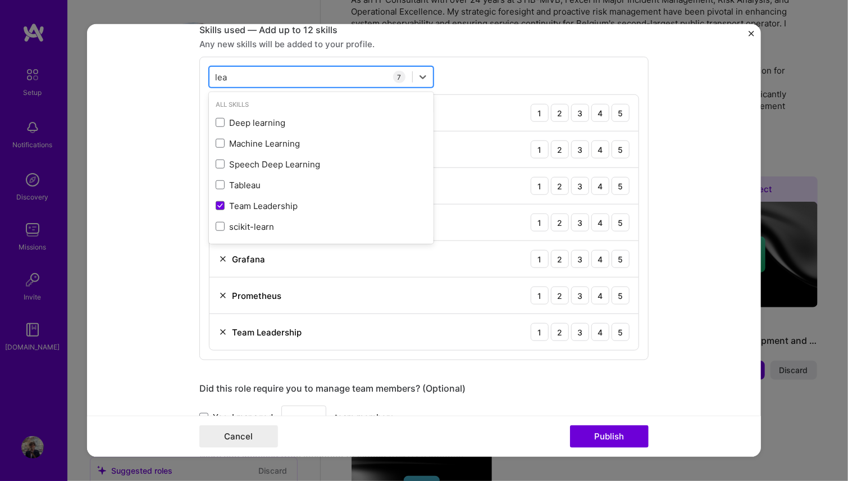
click at [235, 79] on div "lea lea" at bounding box center [310, 76] width 203 height 19
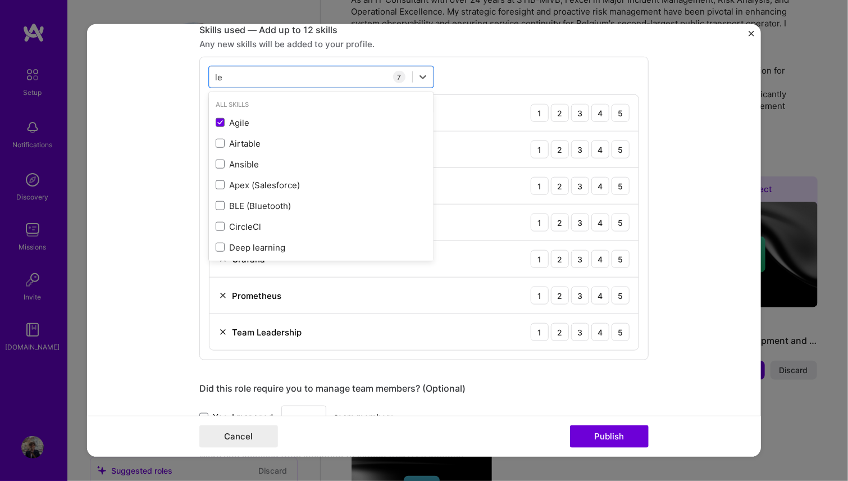
type input "l"
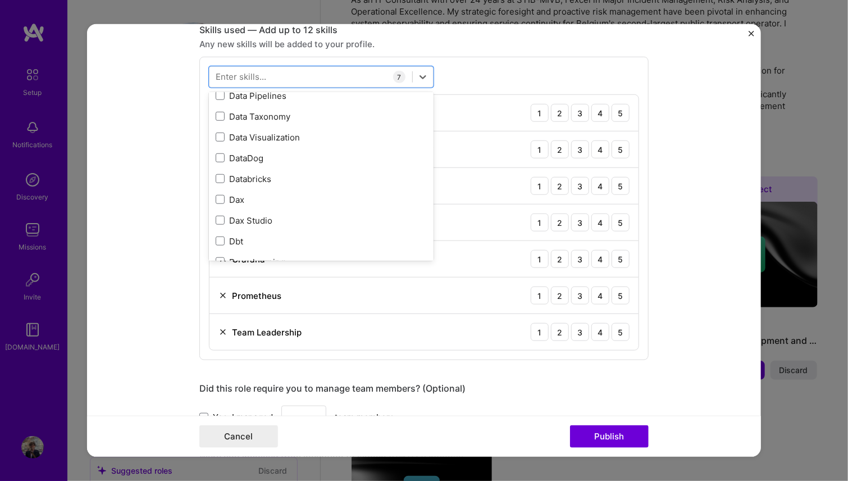
scroll to position [1966, 0]
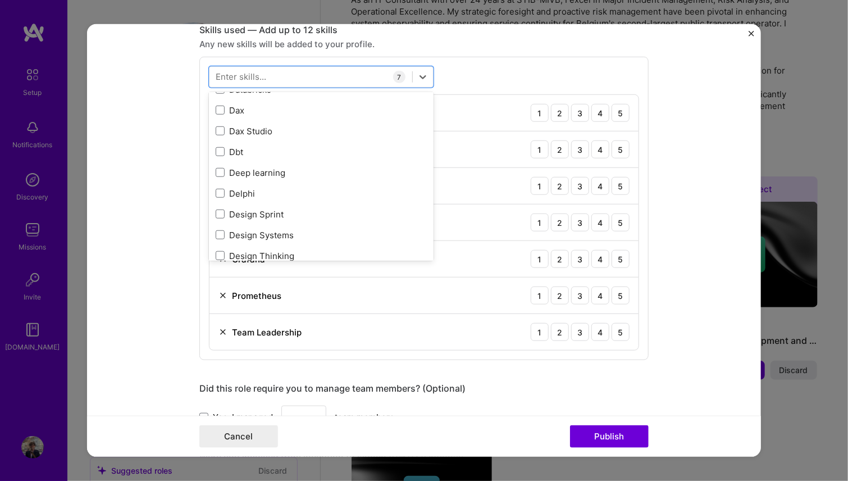
click at [250, 76] on div "Enter skills..." at bounding box center [241, 77] width 51 height 12
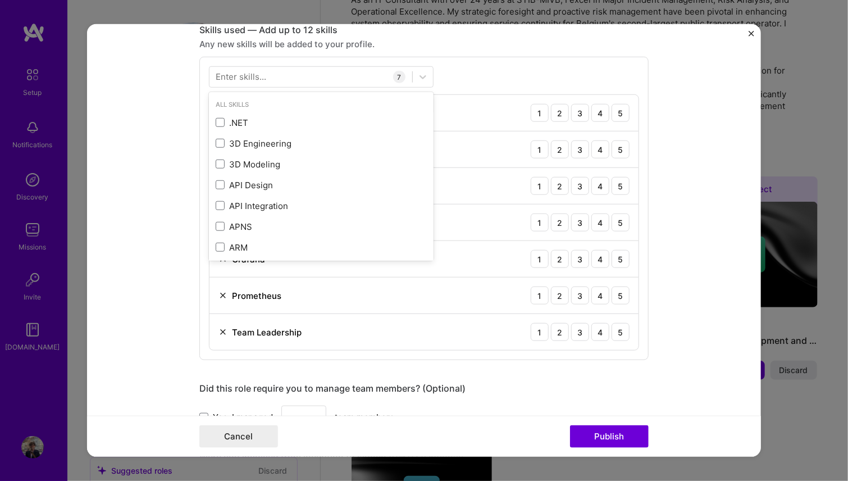
click at [241, 78] on div "Enter skills..." at bounding box center [241, 77] width 51 height 12
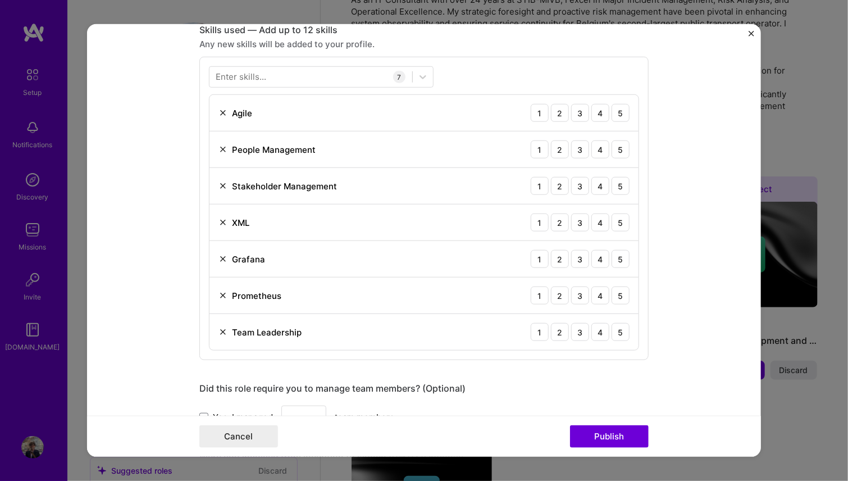
click at [239, 78] on div "Enter skills..." at bounding box center [241, 77] width 51 height 12
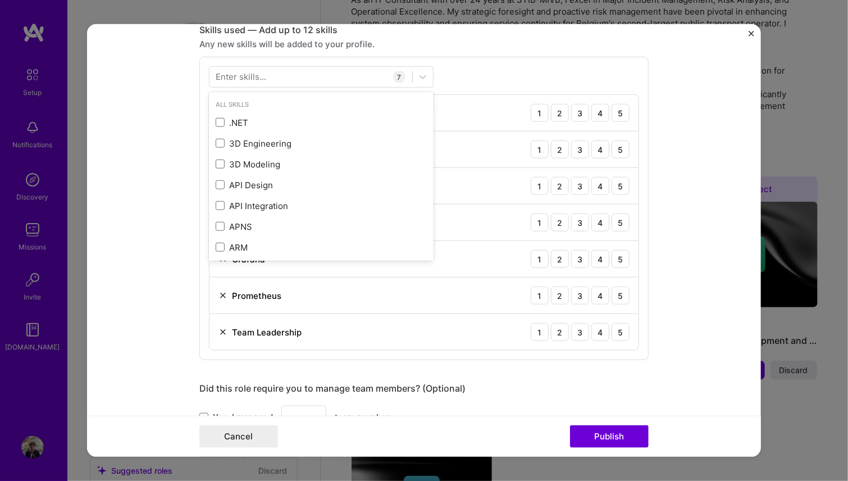
click at [249, 76] on div "Enter skills..." at bounding box center [241, 77] width 51 height 12
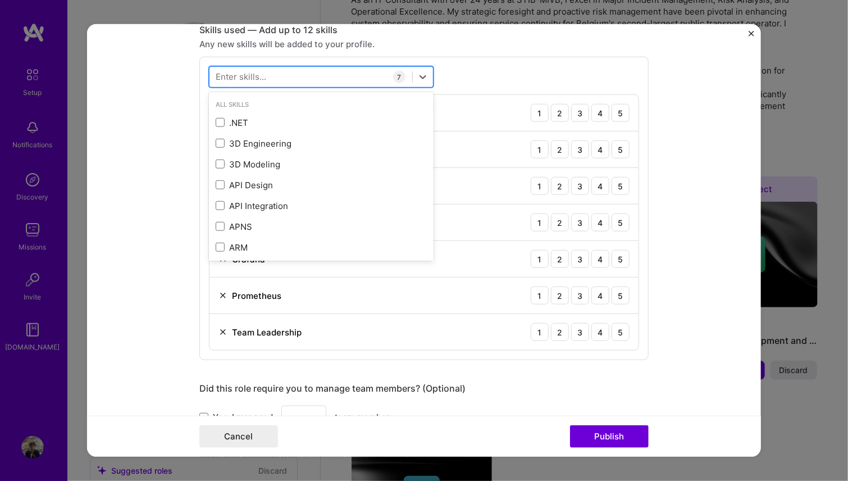
click at [281, 71] on div at bounding box center [310, 76] width 203 height 19
click at [277, 80] on div at bounding box center [310, 76] width 203 height 19
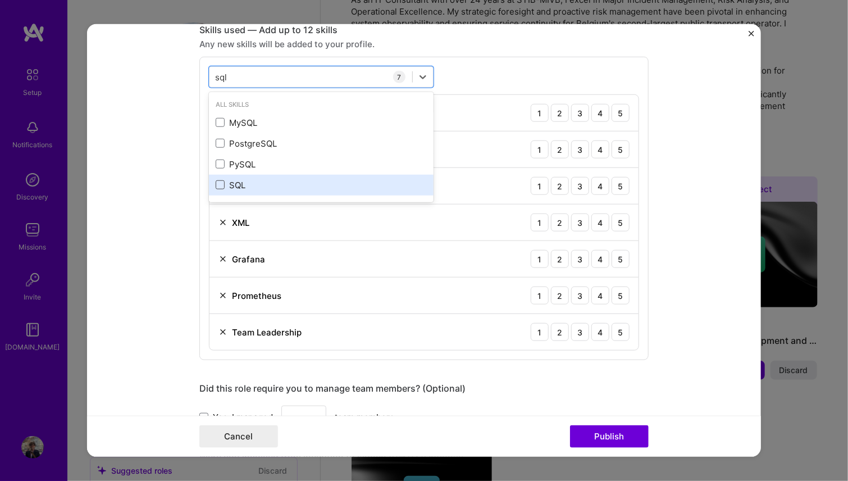
click at [216, 186] on span at bounding box center [220, 184] width 9 height 9
click at [0, 0] on input "checkbox" at bounding box center [0, 0] width 0 height 0
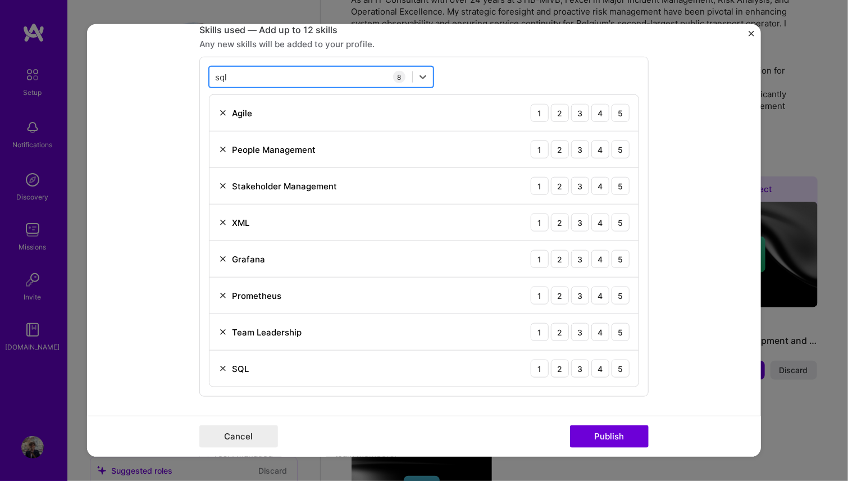
drag, startPoint x: 240, startPoint y: 75, endPoint x: 211, endPoint y: 81, distance: 29.4
click at [212, 81] on div "sql sql" at bounding box center [310, 76] width 203 height 19
type input "s"
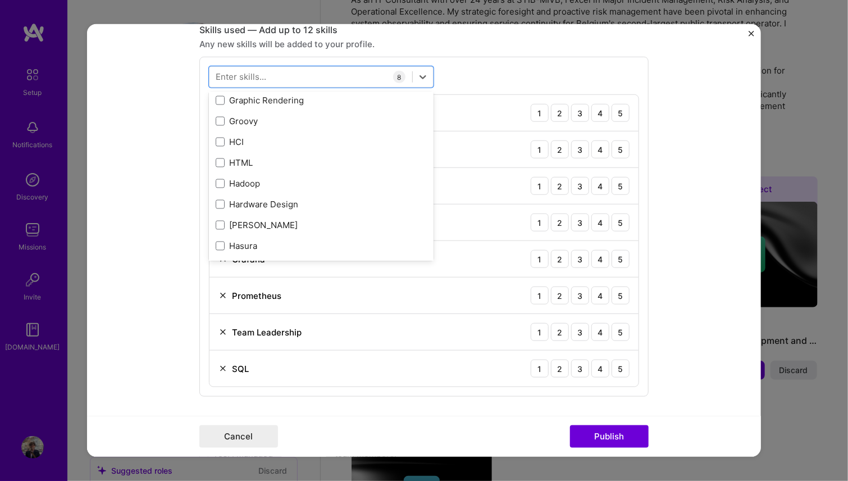
scroll to position [3257, 0]
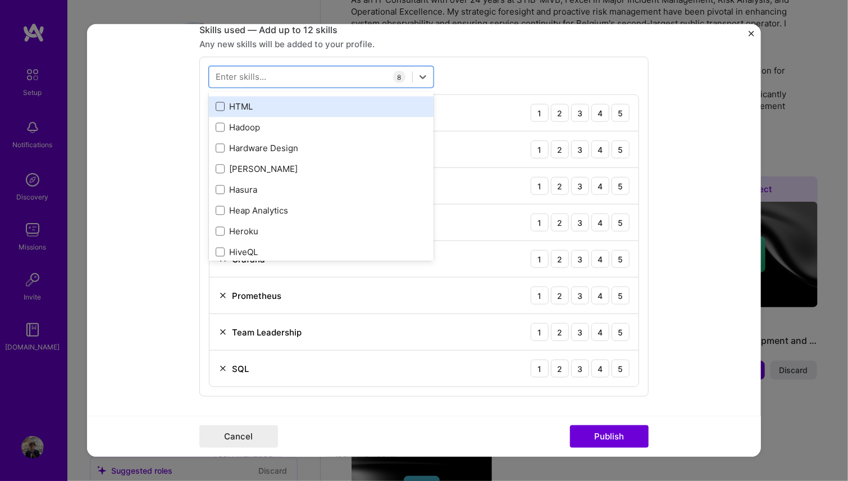
click at [220, 104] on span at bounding box center [220, 106] width 9 height 9
click at [0, 0] on input "checkbox" at bounding box center [0, 0] width 0 height 0
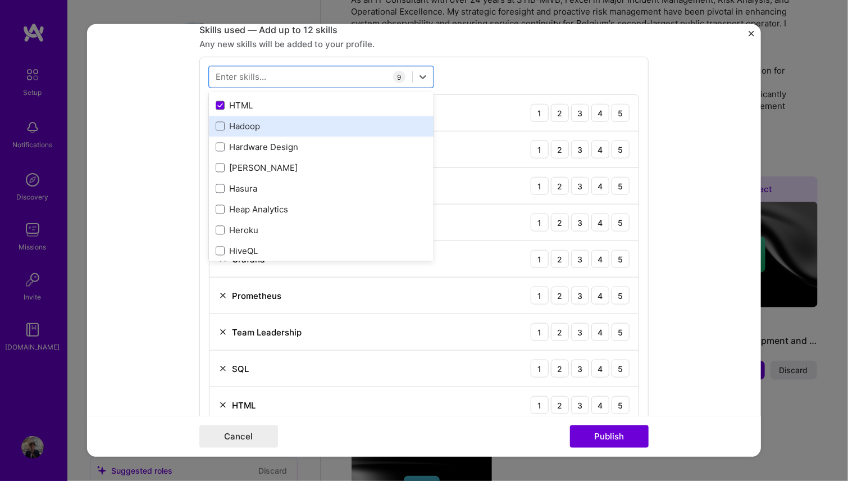
scroll to position [3201, 0]
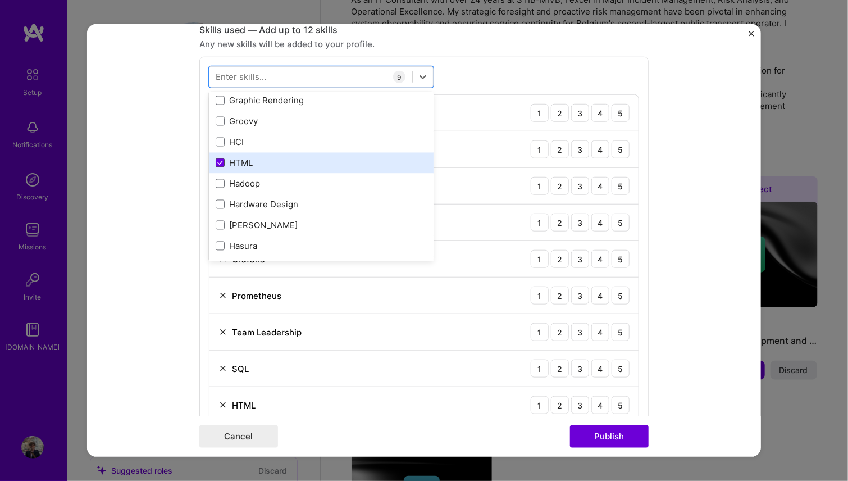
click at [217, 162] on icon at bounding box center [220, 163] width 6 height 4
click at [0, 0] on input "checkbox" at bounding box center [0, 0] width 0 height 0
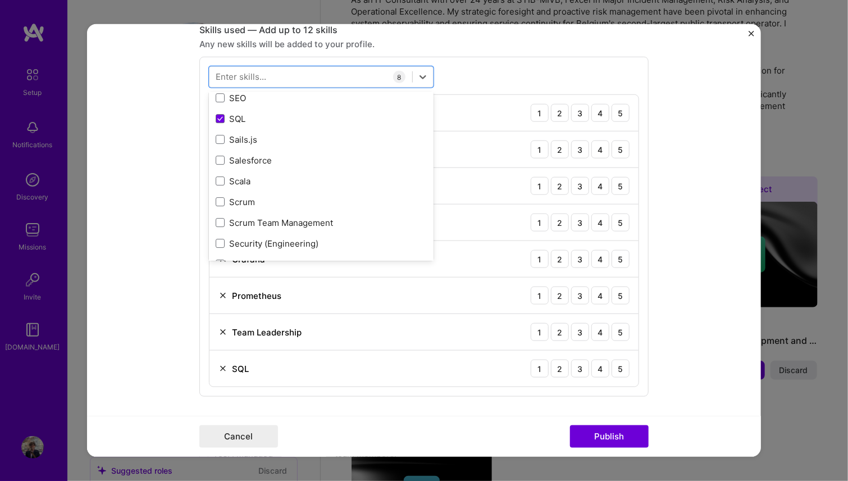
scroll to position [6066, 0]
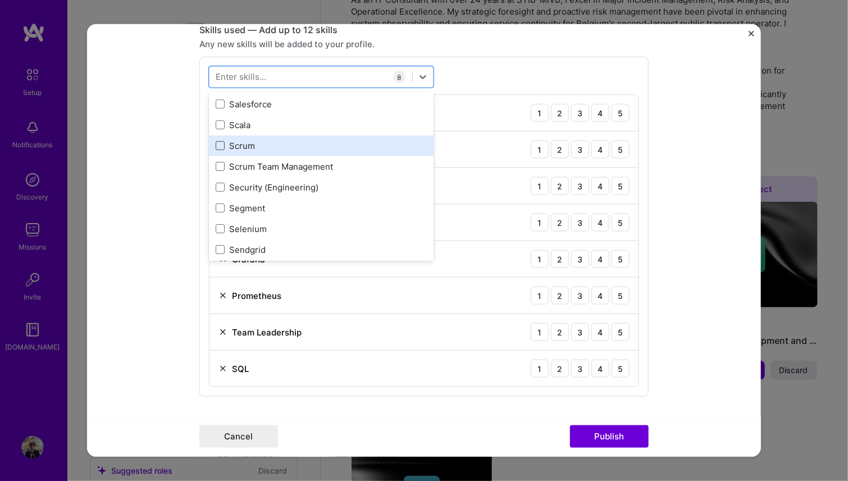
click at [218, 143] on span at bounding box center [220, 145] width 9 height 9
click at [0, 0] on input "checkbox" at bounding box center [0, 0] width 0 height 0
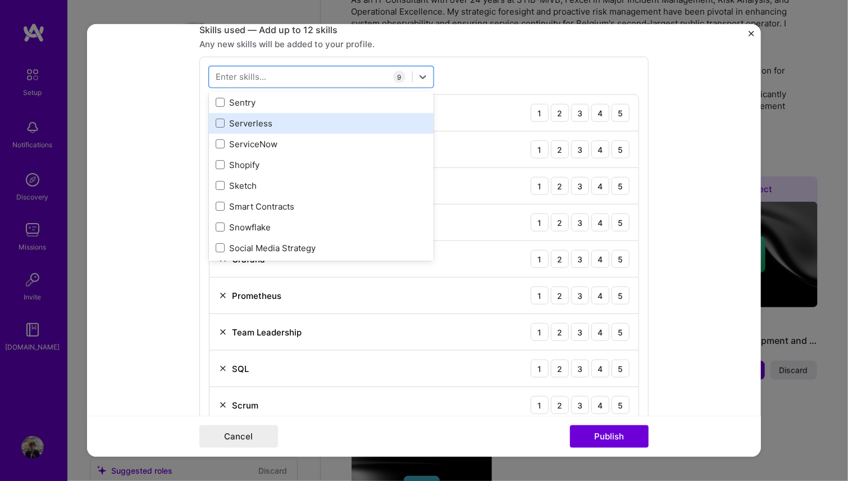
scroll to position [6234, 0]
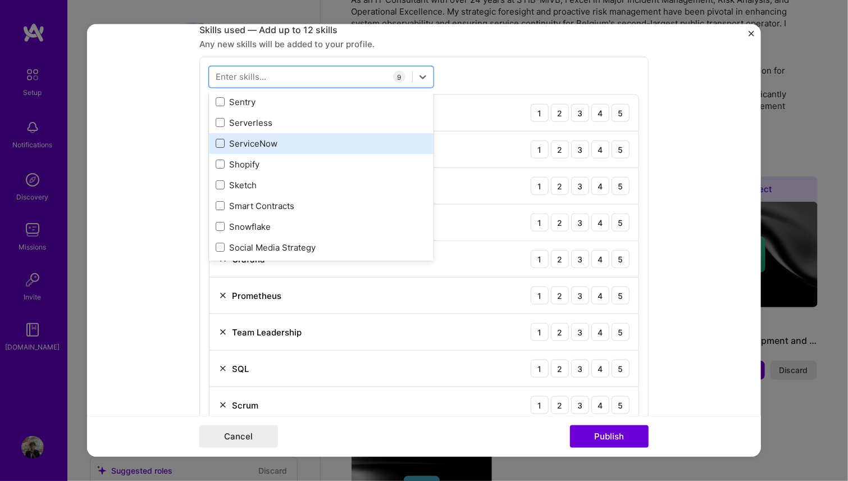
click at [219, 139] on span at bounding box center [220, 143] width 9 height 9
click at [0, 0] on input "checkbox" at bounding box center [0, 0] width 0 height 0
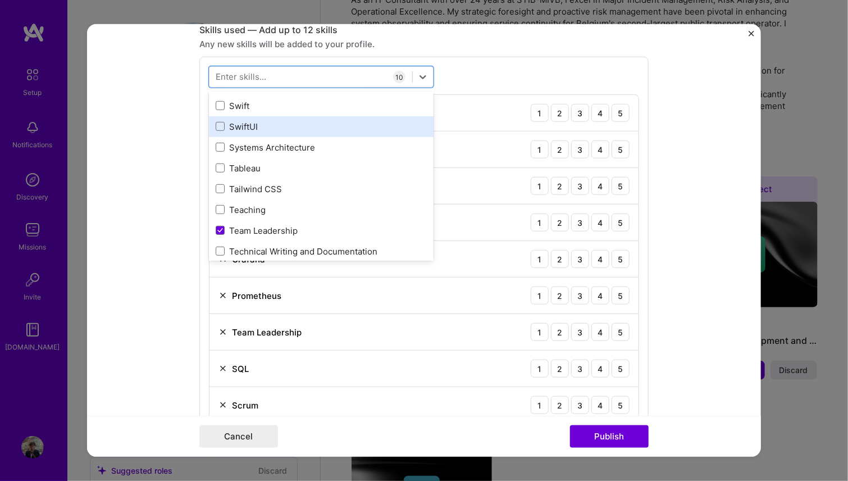
scroll to position [6796, 0]
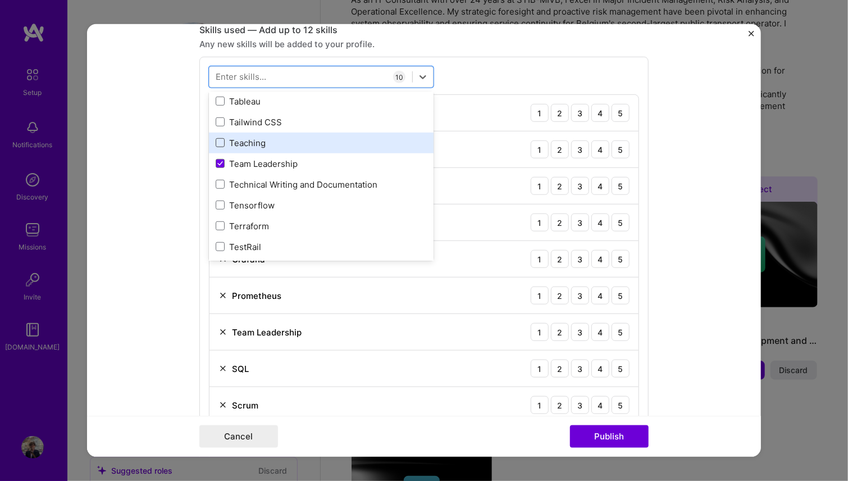
click at [218, 138] on span at bounding box center [220, 142] width 9 height 9
click at [0, 0] on input "checkbox" at bounding box center [0, 0] width 0 height 0
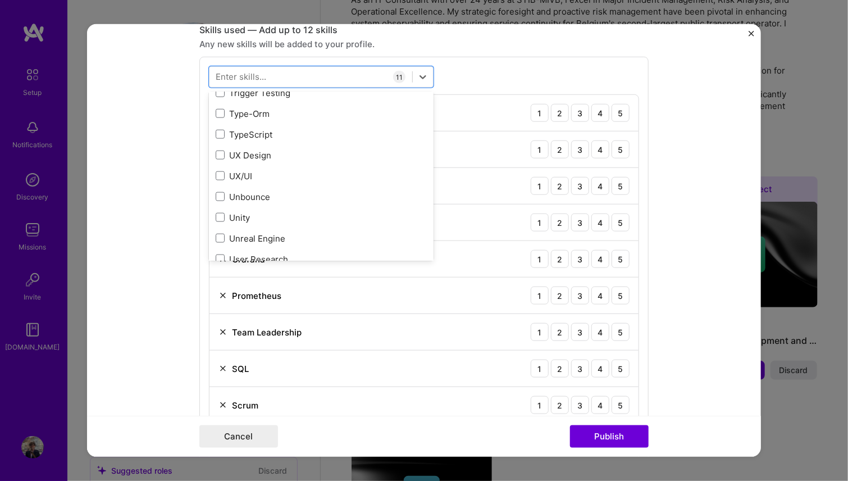
scroll to position [7077, 0]
click at [290, 78] on div at bounding box center [310, 76] width 203 height 19
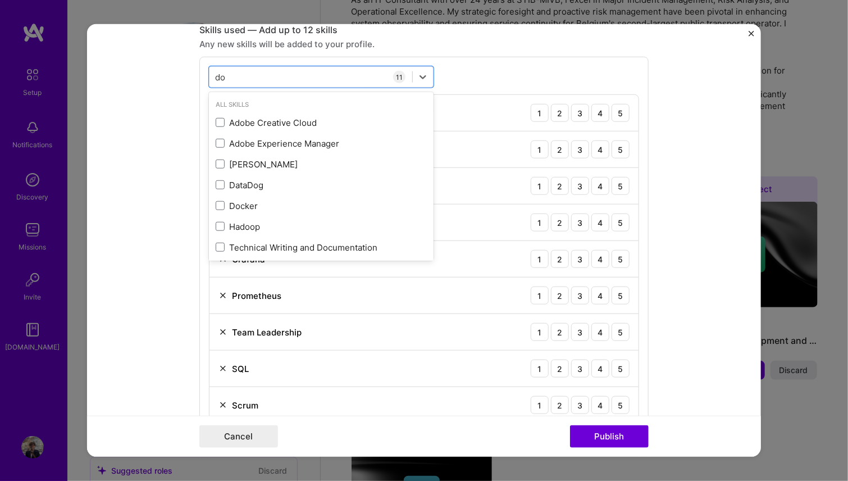
type input "doc"
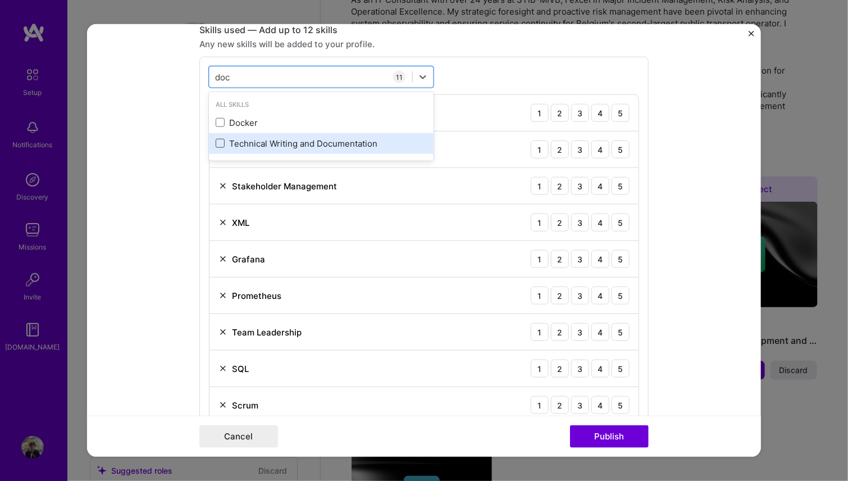
click at [218, 142] on span at bounding box center [220, 143] width 9 height 9
click at [0, 0] on input "checkbox" at bounding box center [0, 0] width 0 height 0
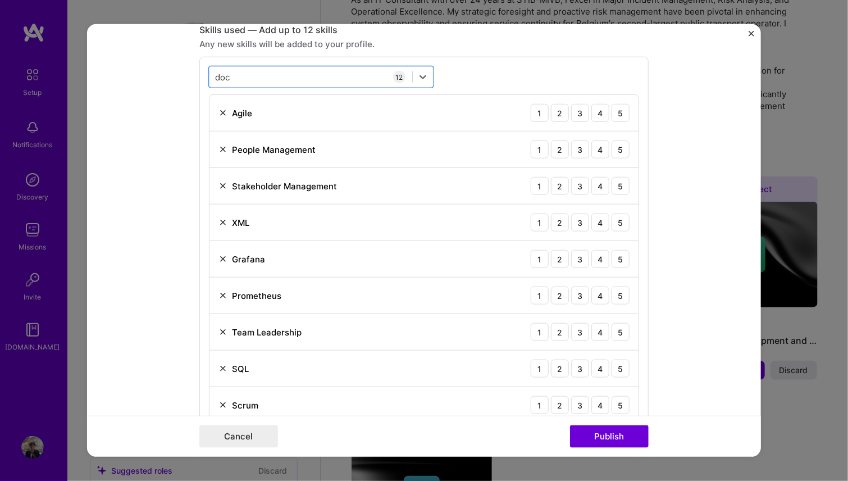
drag, startPoint x: 239, startPoint y: 75, endPoint x: 200, endPoint y: 78, distance: 38.9
click at [200, 78] on div "option Technical Writing and Documentation, selected. Select is focused ,type t…" at bounding box center [423, 300] width 449 height 486
click at [215, 77] on input "doc" at bounding box center [223, 77] width 16 height 12
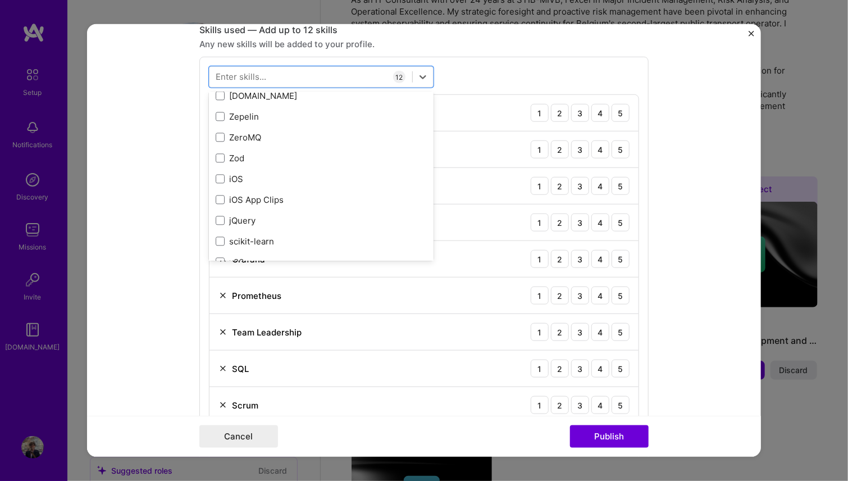
scroll to position [7713, 0]
click at [678, 162] on form "Editing suggested project This project is suggested based on your LinkedIn, res…" at bounding box center [424, 240] width 674 height 432
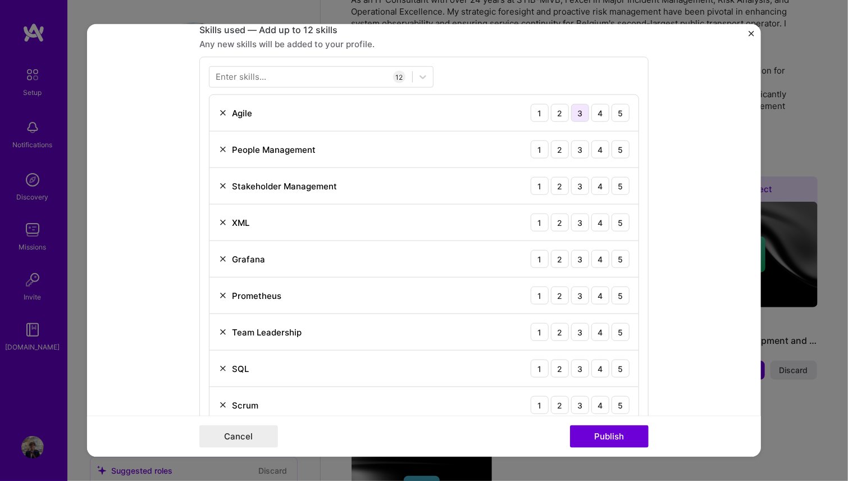
click at [575, 110] on div "3" at bounding box center [580, 113] width 18 height 18
click at [595, 147] on div "4" at bounding box center [600, 149] width 18 height 18
click at [616, 184] on div "5" at bounding box center [621, 186] width 18 height 18
click at [577, 218] on div "3" at bounding box center [580, 222] width 18 height 18
click at [557, 257] on div "2" at bounding box center [560, 259] width 18 height 18
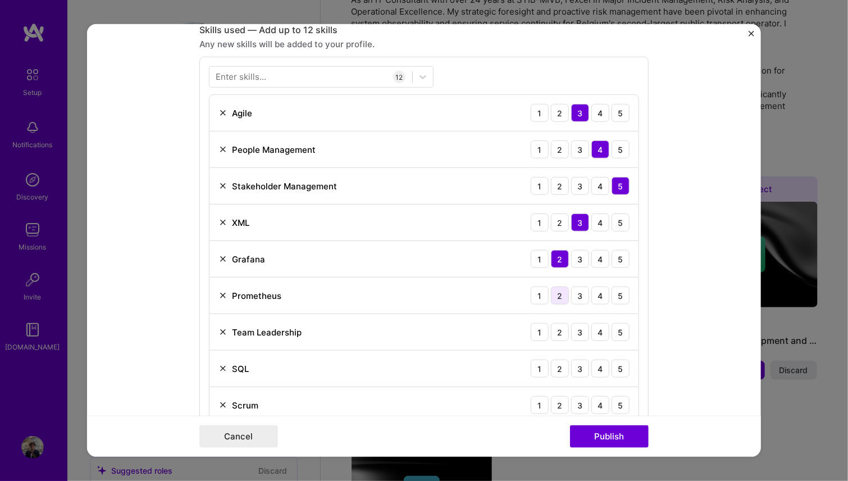
click at [558, 294] on div "2" at bounding box center [560, 295] width 18 height 18
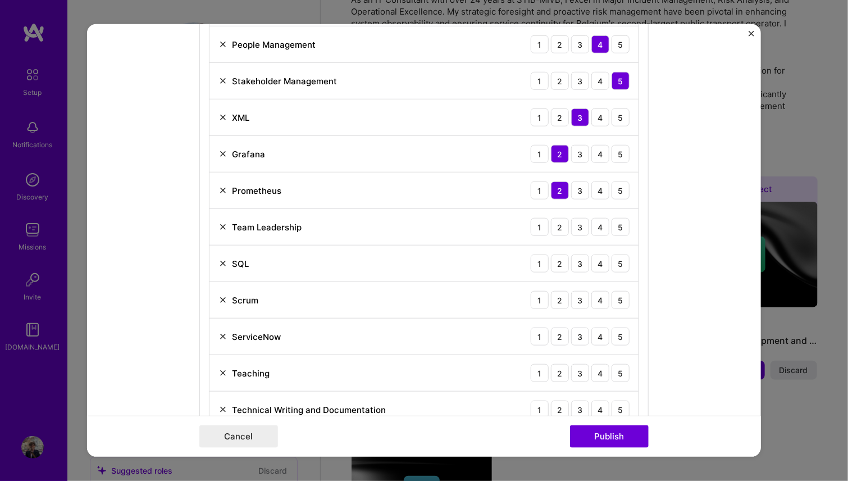
scroll to position [674, 0]
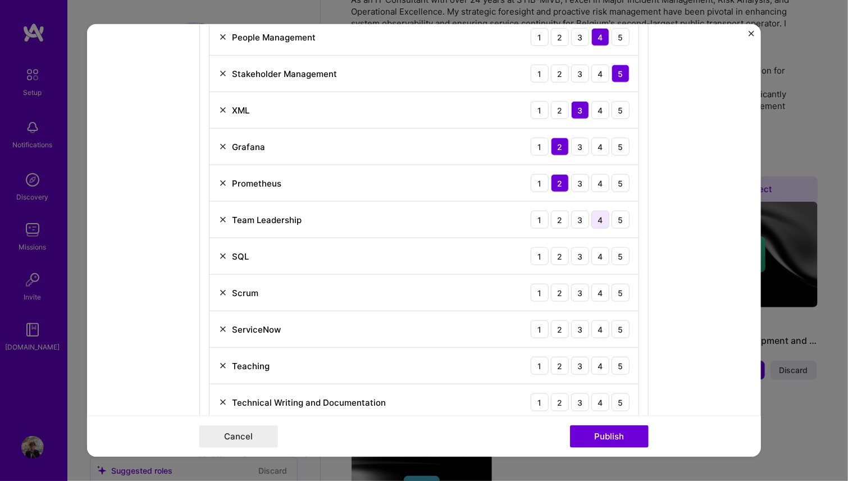
click at [595, 216] on div "4" at bounding box center [600, 220] width 18 height 18
click at [613, 249] on div "5" at bounding box center [621, 256] width 18 height 18
click at [600, 257] on div "4" at bounding box center [600, 256] width 18 height 18
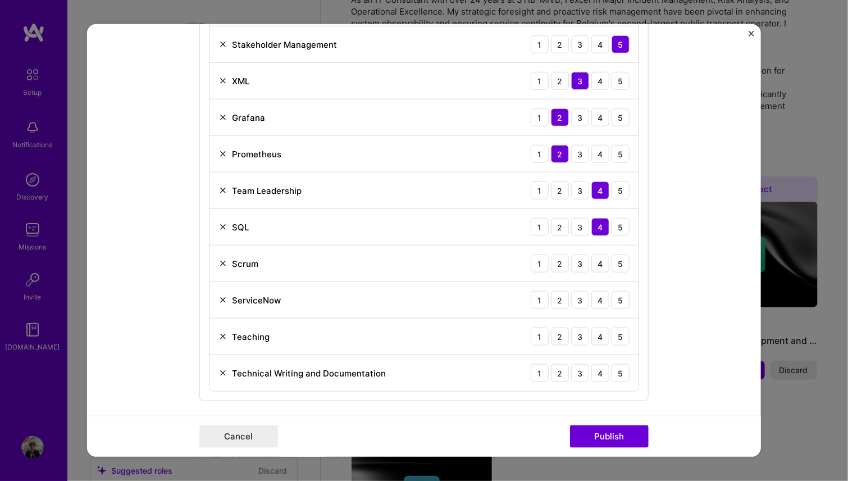
scroll to position [730, 0]
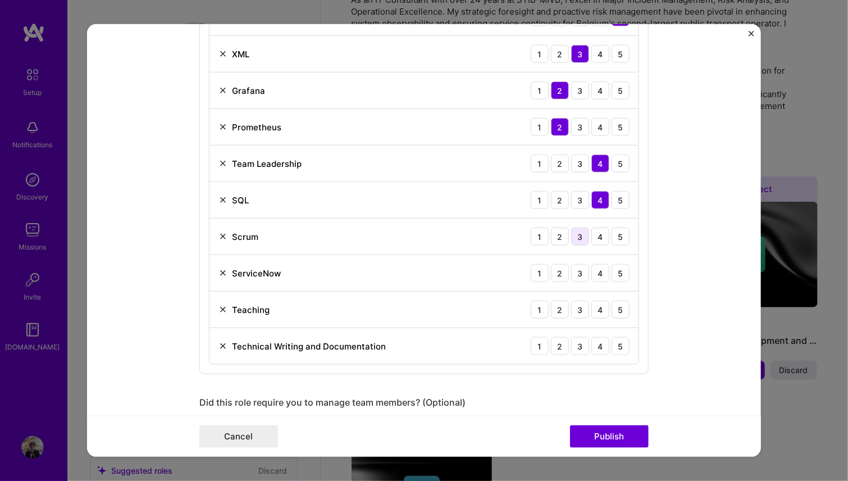
click at [578, 239] on div "3" at bounding box center [580, 236] width 18 height 18
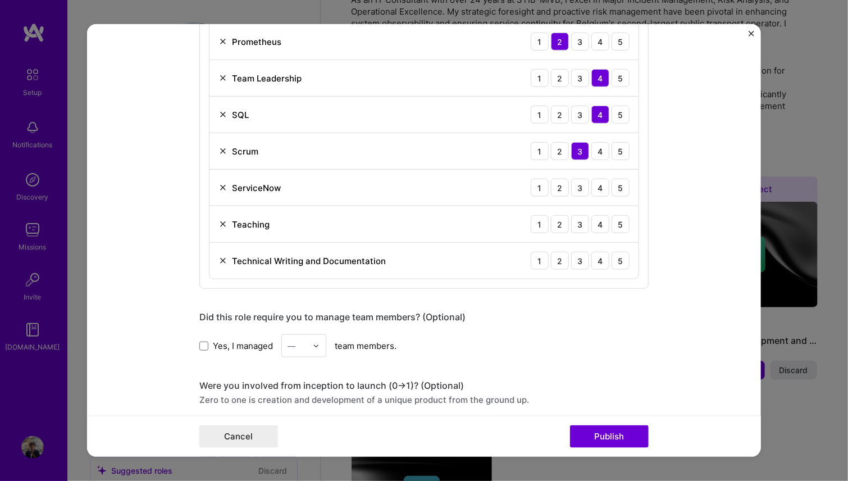
scroll to position [842, 0]
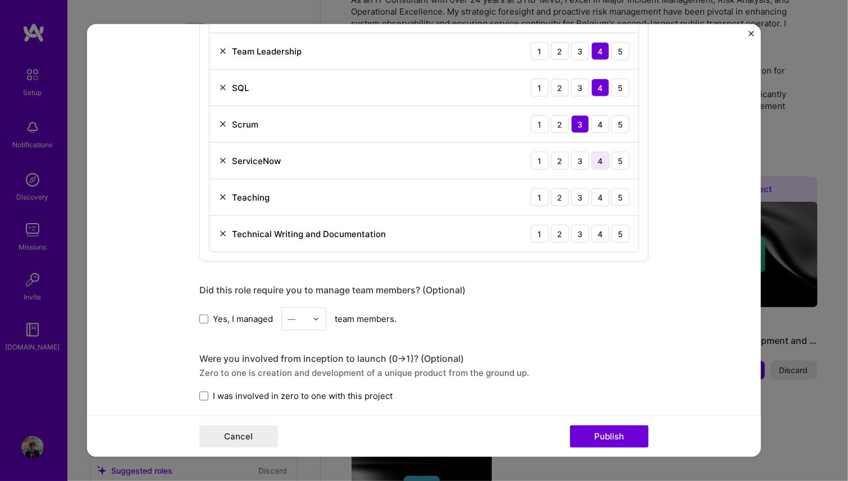
click at [595, 158] on div "4" at bounding box center [600, 161] width 18 height 18
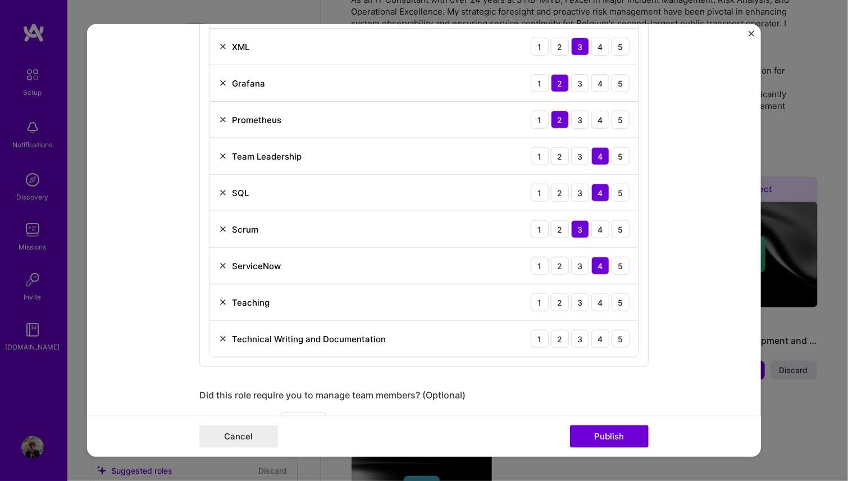
scroll to position [786, 0]
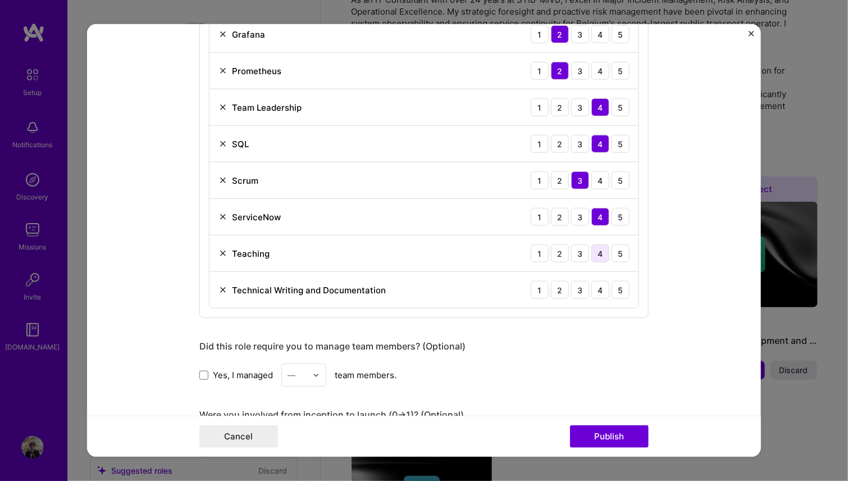
click at [596, 252] on div "4" at bounding box center [600, 253] width 18 height 18
click at [598, 291] on div "4" at bounding box center [600, 290] width 18 height 18
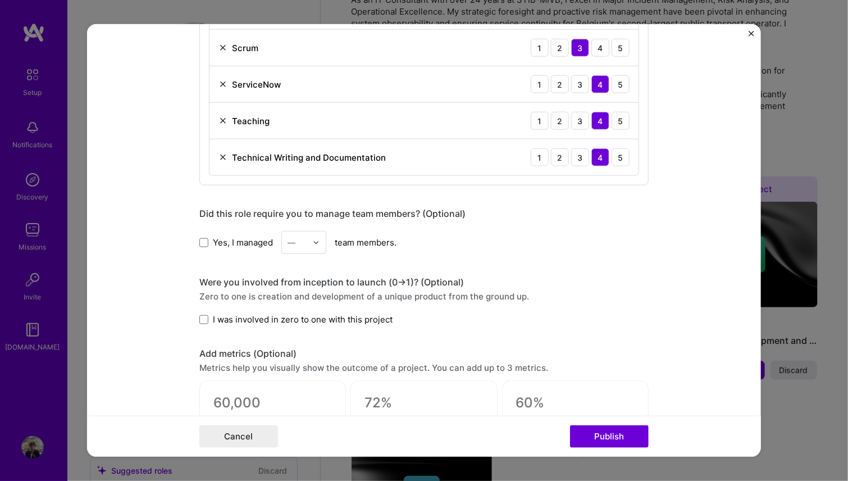
scroll to position [955, 0]
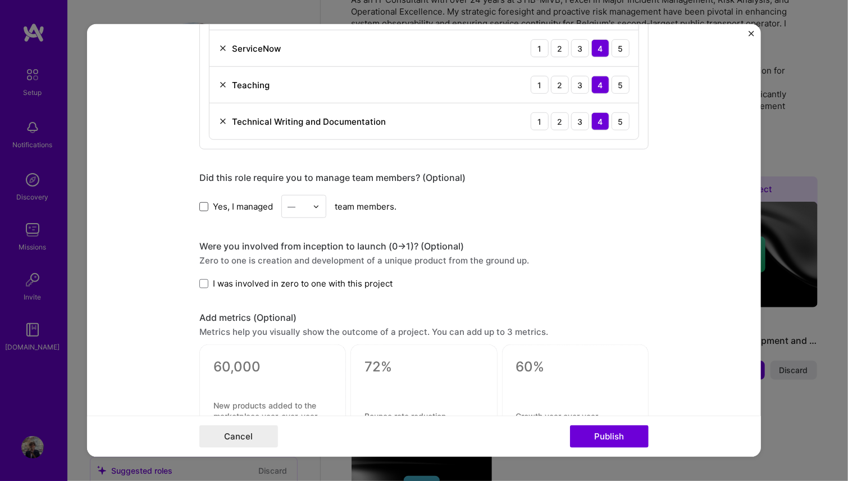
click at [201, 204] on span at bounding box center [203, 206] width 9 height 9
click at [0, 0] on input "Yes, I managed" at bounding box center [0, 0] width 0 height 0
click at [202, 277] on label "I was involved in zero to one with this project" at bounding box center [295, 283] width 193 height 12
click at [0, 0] on input "I was involved in zero to one with this project" at bounding box center [0, 0] width 0 height 0
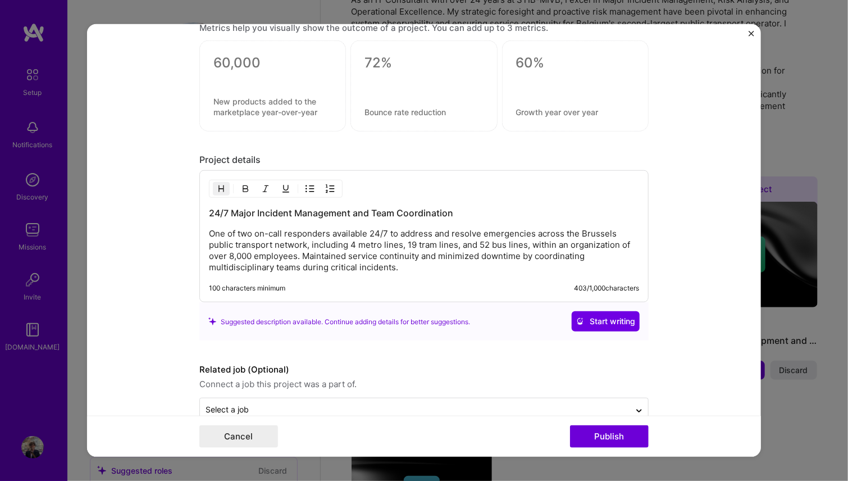
scroll to position [1281, 0]
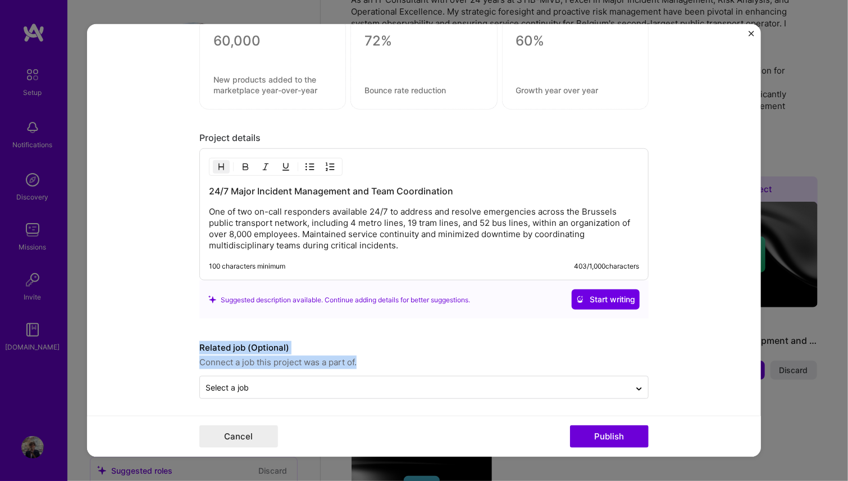
drag, startPoint x: 361, startPoint y: 354, endPoint x: 180, endPoint y: 344, distance: 181.1
click at [180, 344] on form "Editing suggested project This project is suggested based on your LinkedIn, res…" at bounding box center [424, 240] width 674 height 432
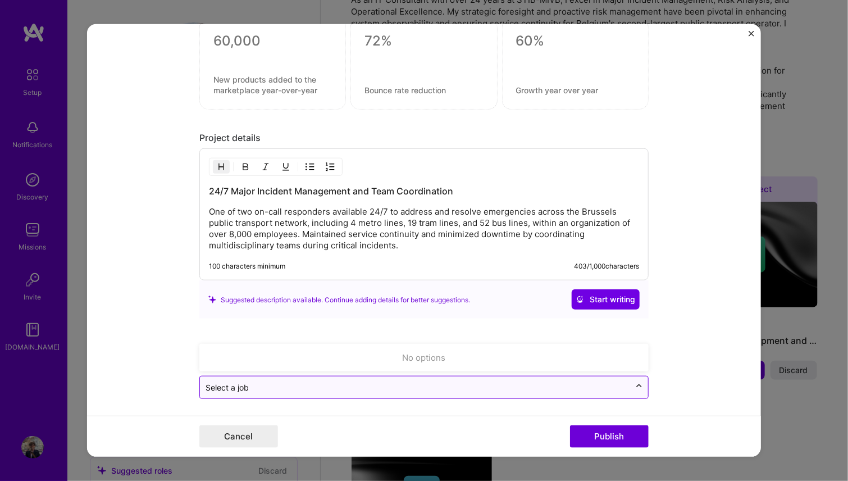
click at [641, 385] on div at bounding box center [639, 388] width 18 height 18
click at [636, 382] on icon at bounding box center [639, 386] width 9 height 11
click at [636, 383] on icon at bounding box center [639, 388] width 9 height 11
click at [432, 391] on div "Select a job" at bounding box center [415, 387] width 430 height 22
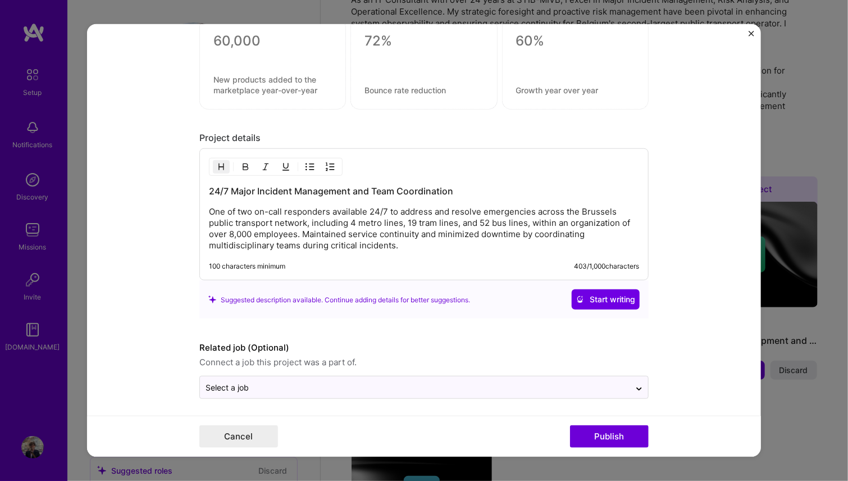
type input "s"
type input "STIB-MIVB Brussels"
click at [696, 378] on form "Editing suggested project This project is suggested based on your LinkedIn, res…" at bounding box center [424, 240] width 674 height 432
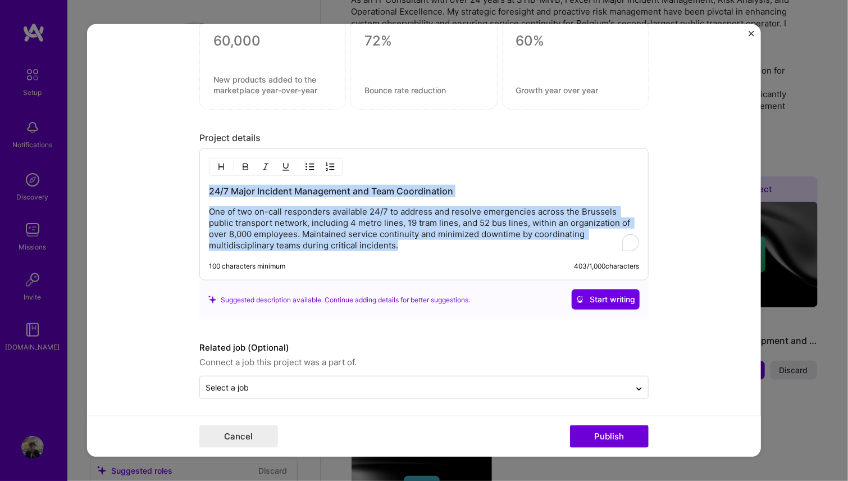
drag, startPoint x: 399, startPoint y: 246, endPoint x: 177, endPoint y: 168, distance: 235.7
click at [177, 168] on form "Editing suggested project This project is suggested based on your LinkedIn, res…" at bounding box center [424, 240] width 674 height 432
click at [596, 441] on button "Publish" at bounding box center [609, 436] width 79 height 22
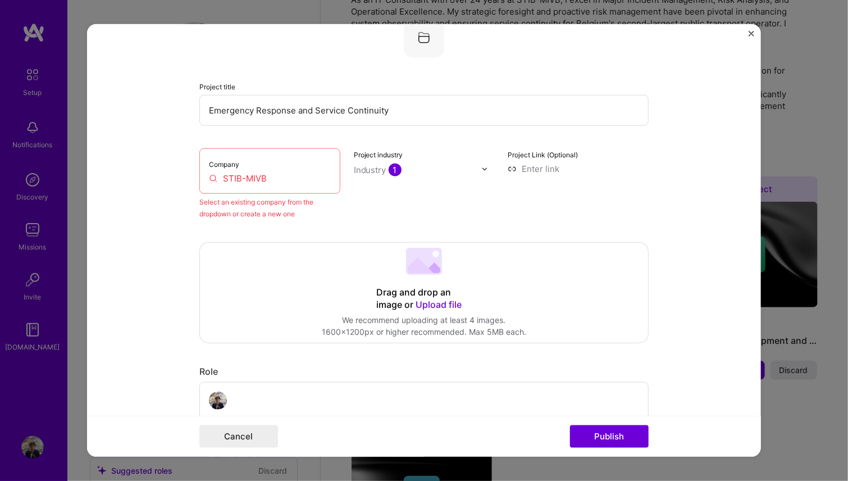
scroll to position [74, 0]
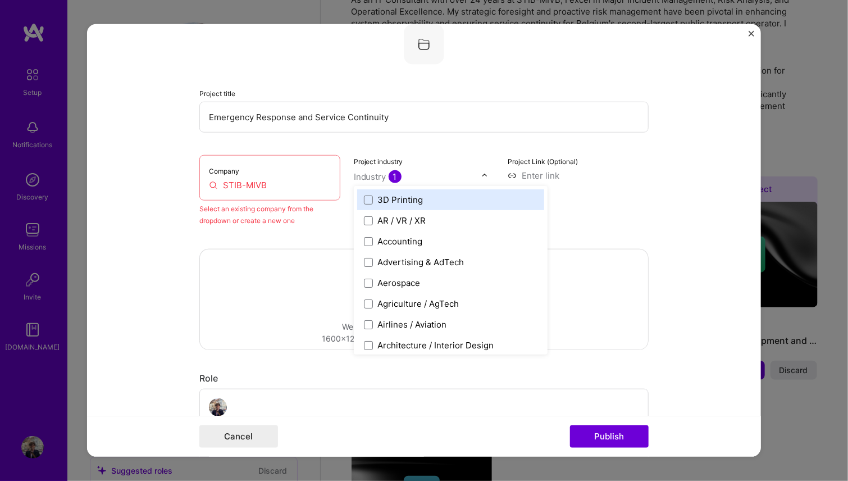
click at [481, 176] on img at bounding box center [484, 175] width 7 height 7
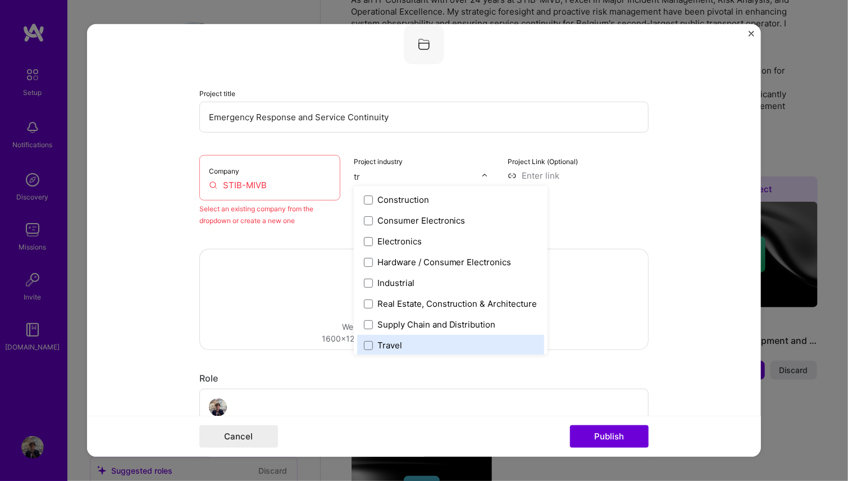
type input "t"
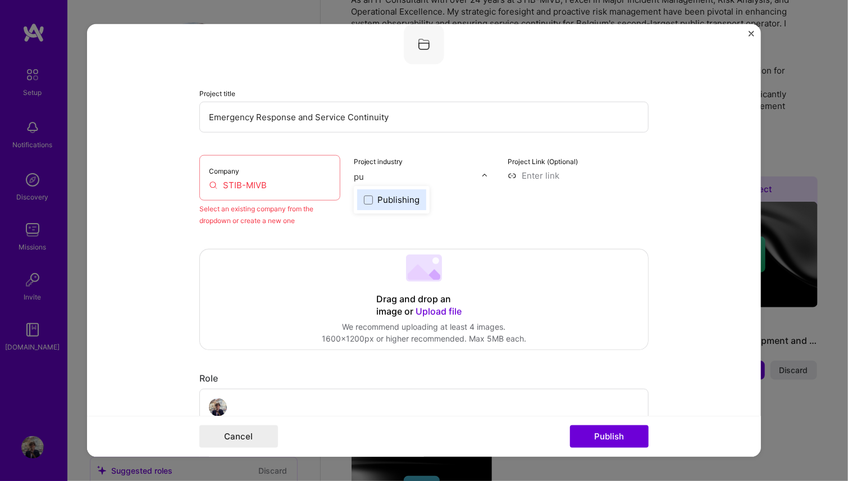
type input "p"
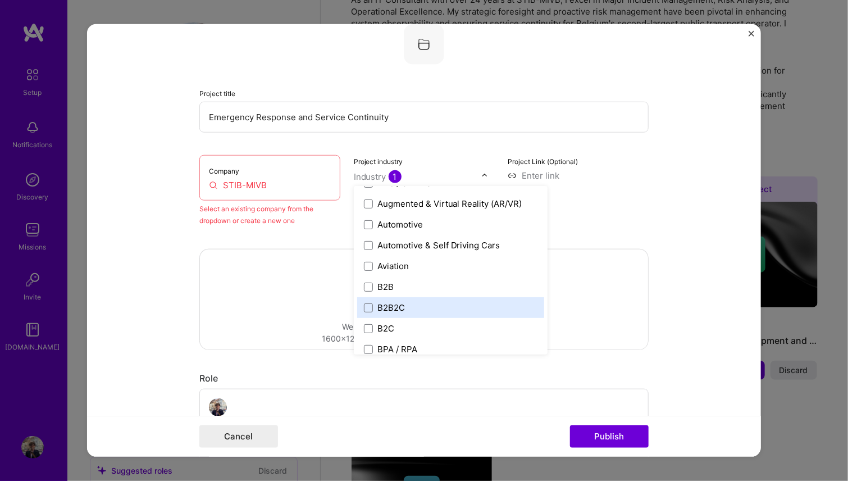
scroll to position [281, 0]
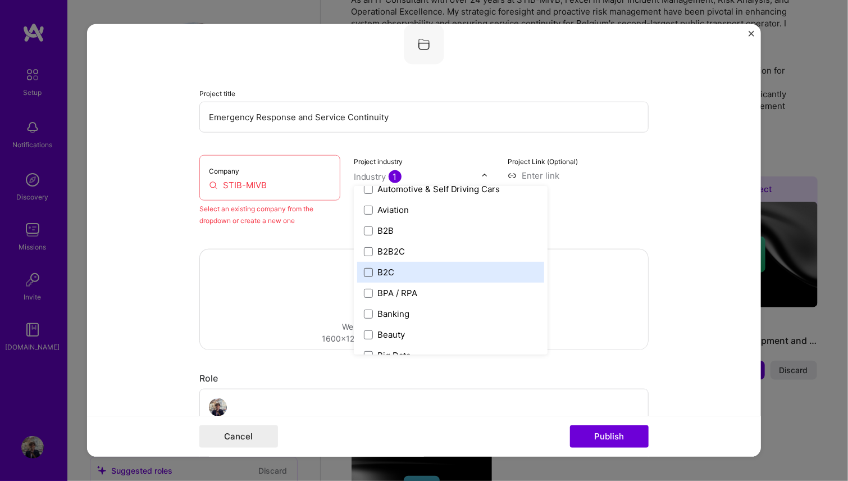
click at [366, 275] on span at bounding box center [368, 271] width 9 height 9
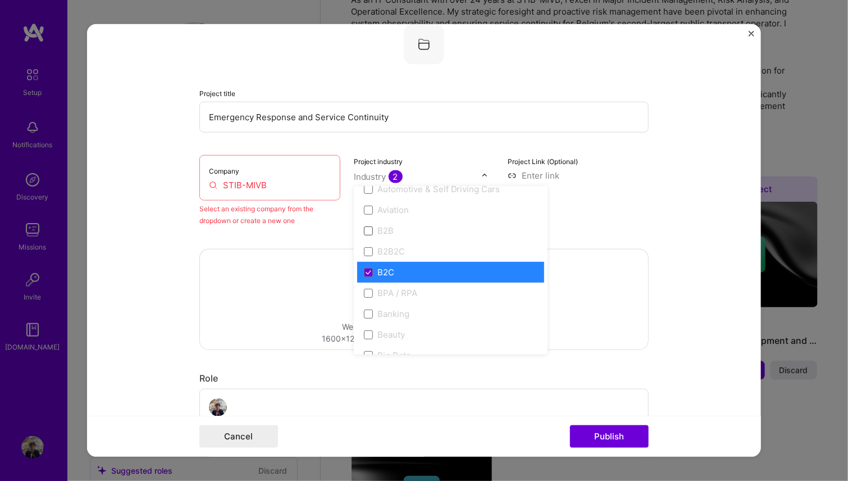
click at [364, 226] on span at bounding box center [368, 230] width 9 height 9
click at [364, 230] on span at bounding box center [368, 230] width 9 height 9
click at [366, 270] on icon at bounding box center [369, 272] width 6 height 4
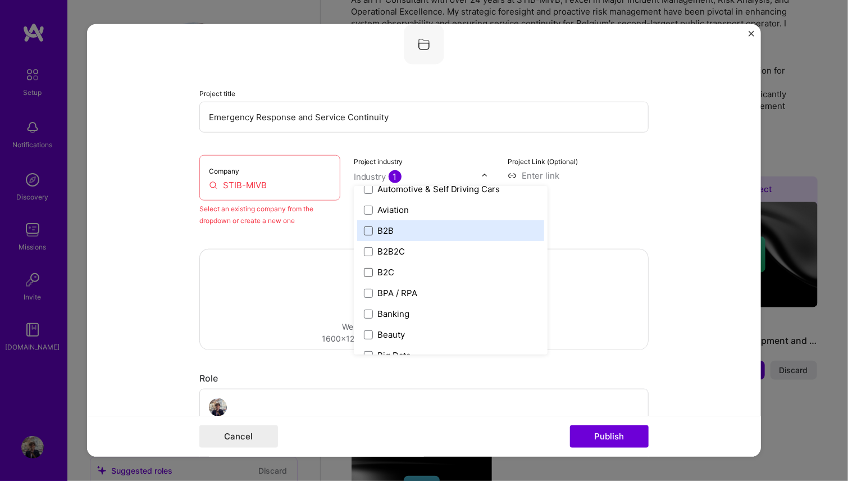
click at [364, 226] on span at bounding box center [368, 230] width 9 height 9
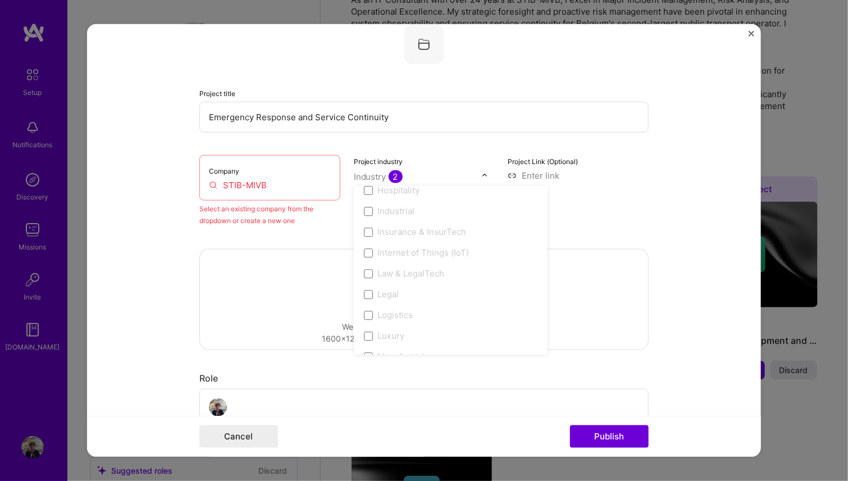
scroll to position [1460, 0]
click at [367, 236] on span at bounding box center [368, 235] width 9 height 9
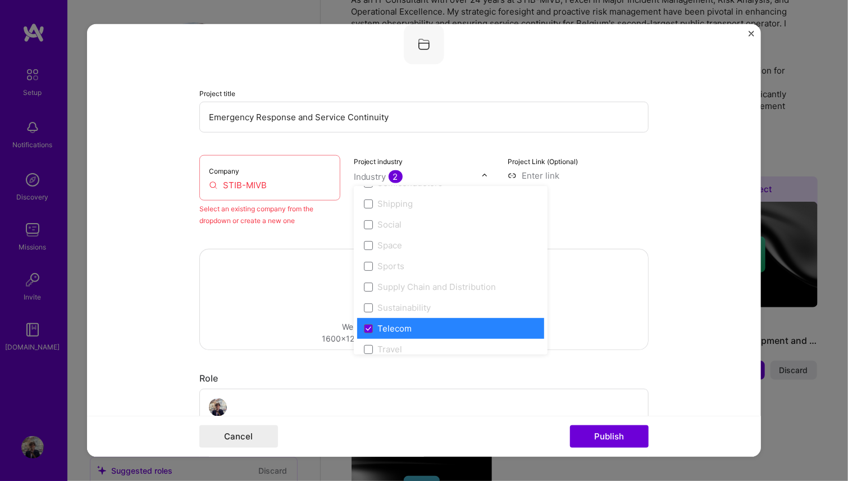
scroll to position [2332, 0]
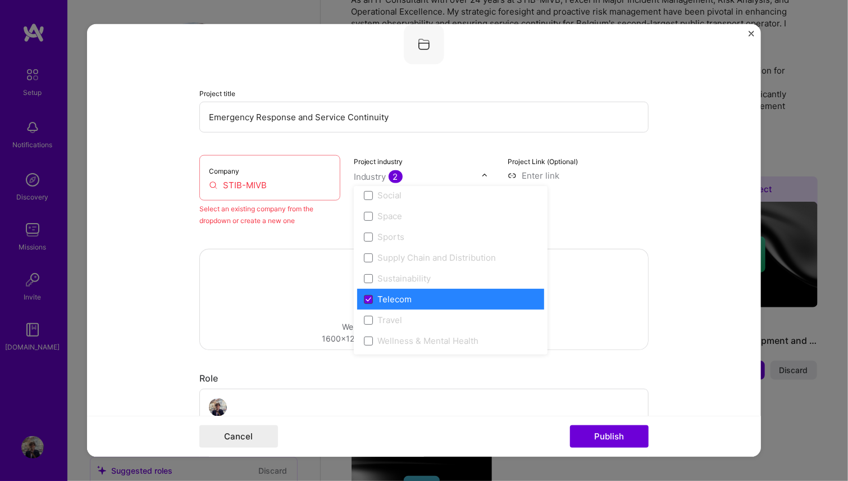
click at [366, 299] on icon at bounding box center [369, 299] width 6 height 4
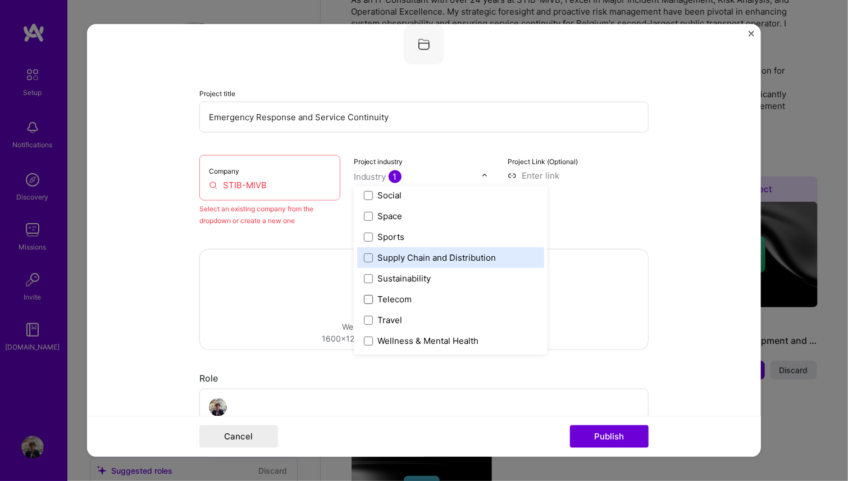
click at [371, 257] on label "Supply Chain and Distribution" at bounding box center [451, 258] width 174 height 12
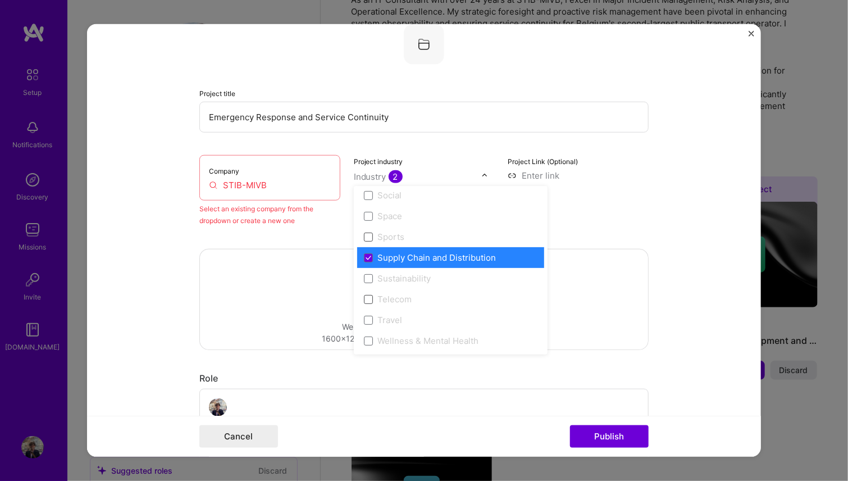
click at [364, 236] on span at bounding box center [368, 236] width 9 height 9
click at [366, 257] on icon at bounding box center [368, 257] width 4 height 3
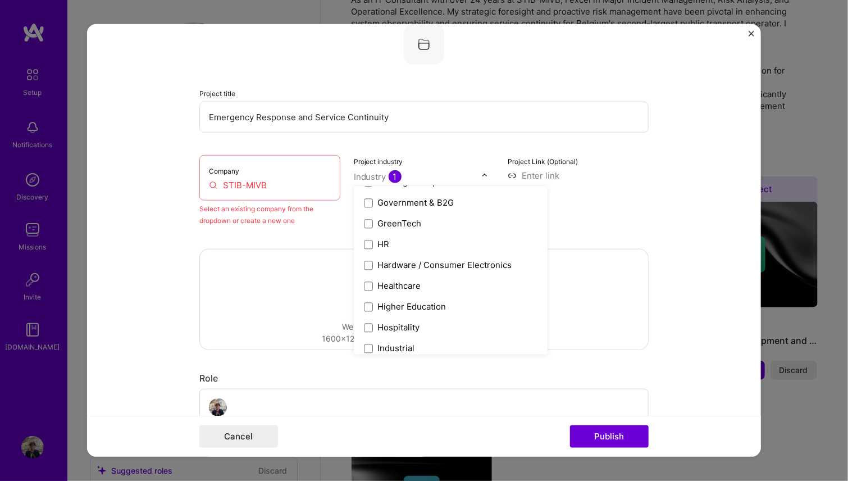
scroll to position [1404, 0]
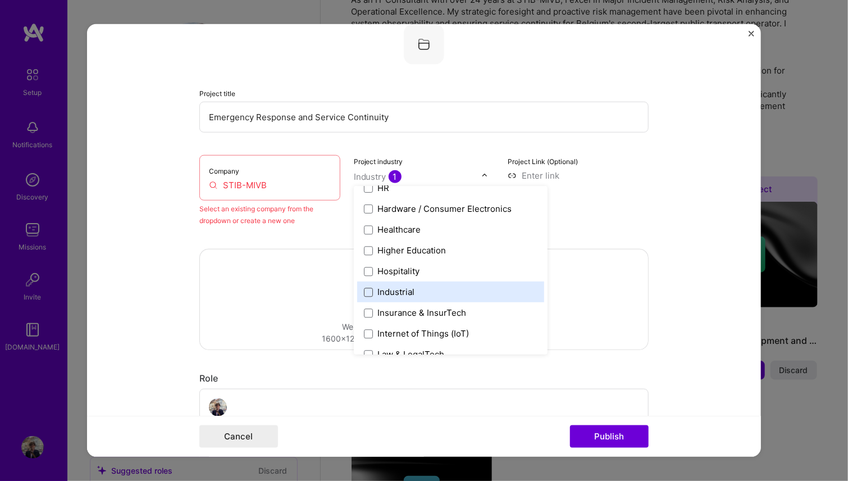
click at [364, 293] on span at bounding box center [368, 291] width 9 height 9
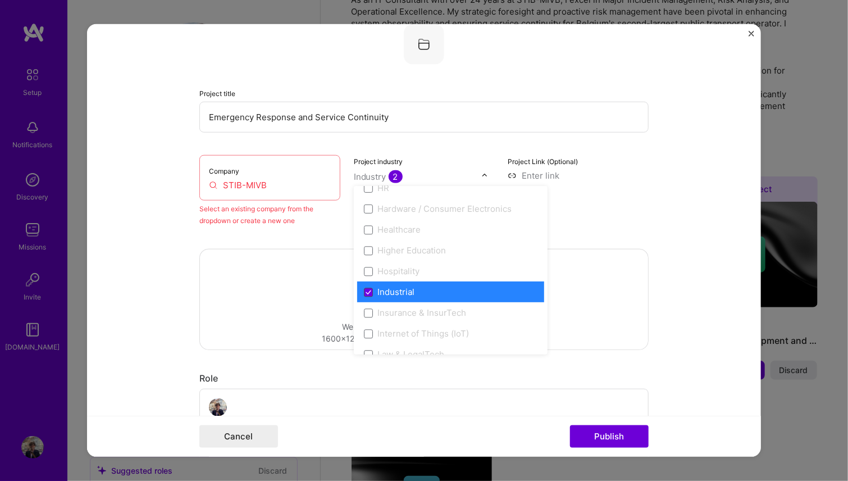
click at [366, 291] on icon at bounding box center [368, 291] width 4 height 3
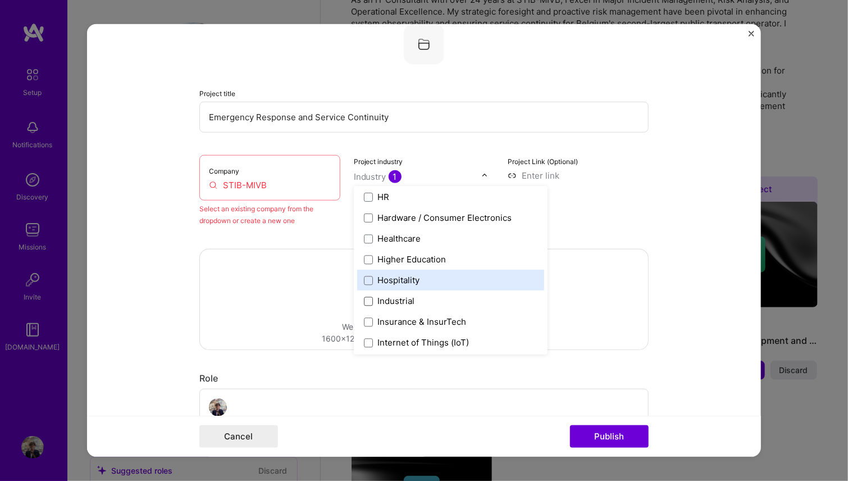
scroll to position [1377, 0]
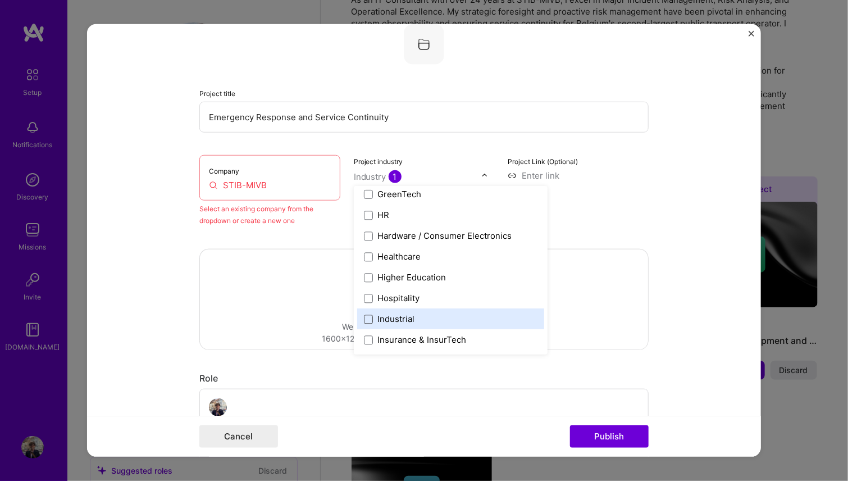
click at [364, 318] on span at bounding box center [368, 318] width 9 height 9
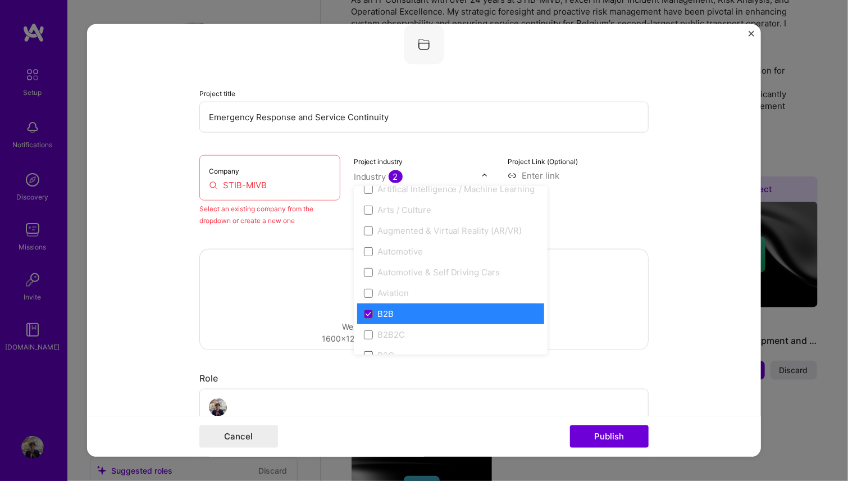
scroll to position [254, 0]
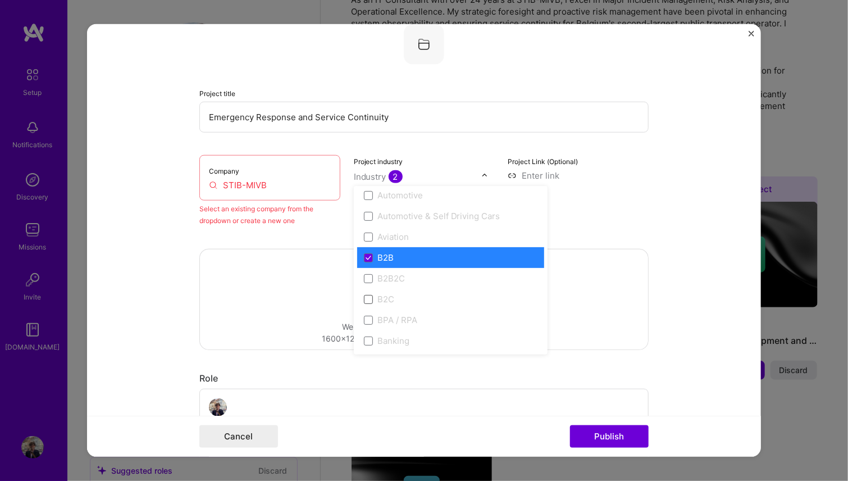
click at [368, 295] on span at bounding box center [368, 298] width 9 height 9
click at [364, 297] on span at bounding box center [368, 298] width 9 height 9
click at [364, 300] on span at bounding box center [368, 298] width 9 height 9
click at [364, 302] on span at bounding box center [368, 298] width 9 height 9
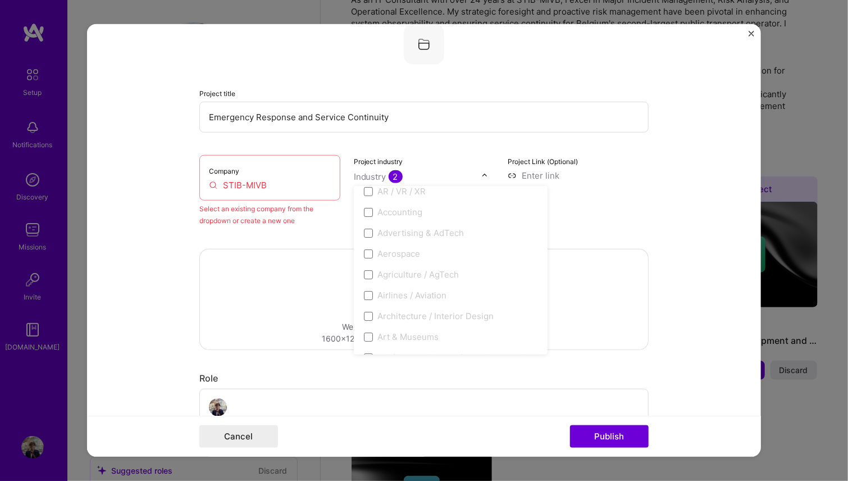
scroll to position [0, 0]
click at [621, 197] on div "Project Link (Optional)" at bounding box center [578, 190] width 141 height 71
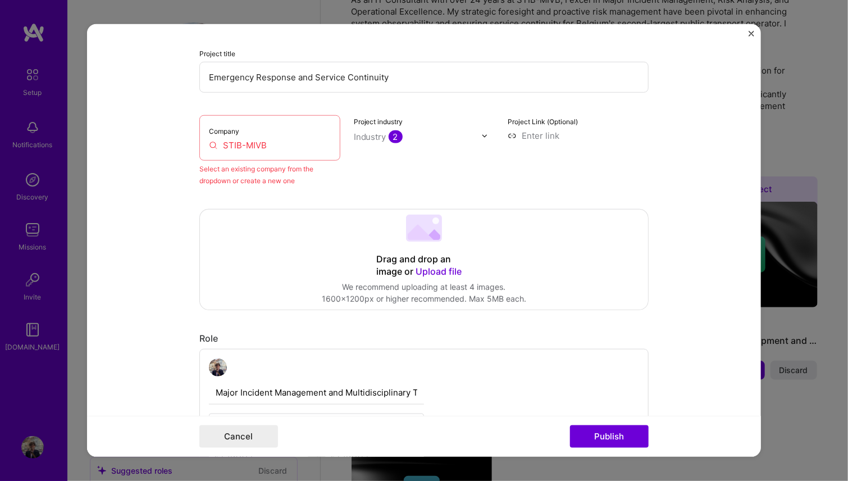
scroll to position [130, 0]
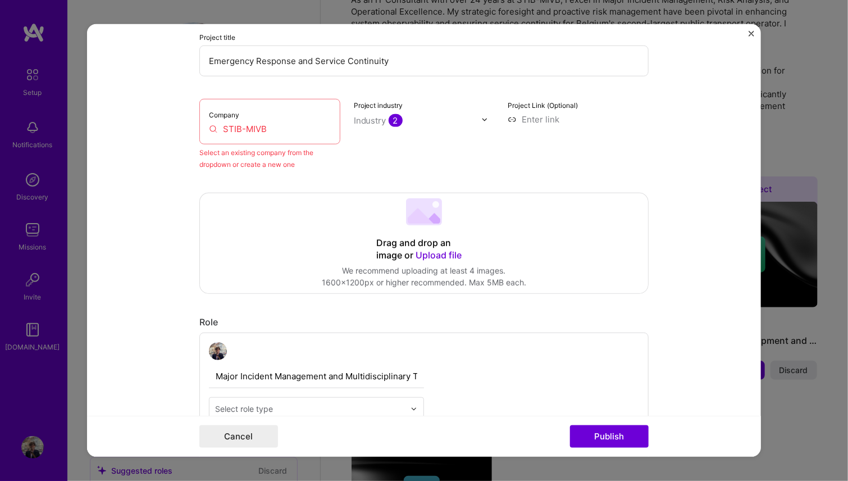
click at [242, 126] on input "STIB-MIVB" at bounding box center [270, 129] width 122 height 12
drag, startPoint x: 274, startPoint y: 127, endPoint x: 202, endPoint y: 120, distance: 71.7
click at [202, 120] on div "Company STIB-MIVB" at bounding box center [269, 121] width 141 height 45
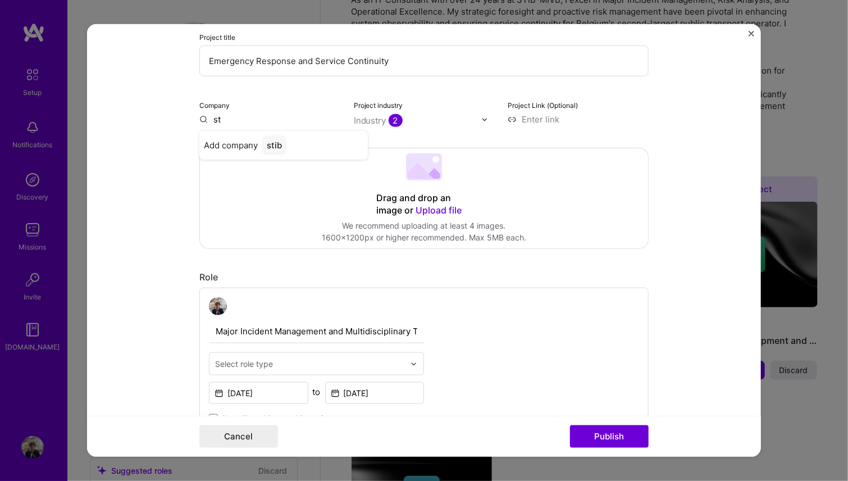
type input "s"
type input "STIB-MIVB"
click at [235, 149] on span "Add company" at bounding box center [231, 145] width 54 height 12
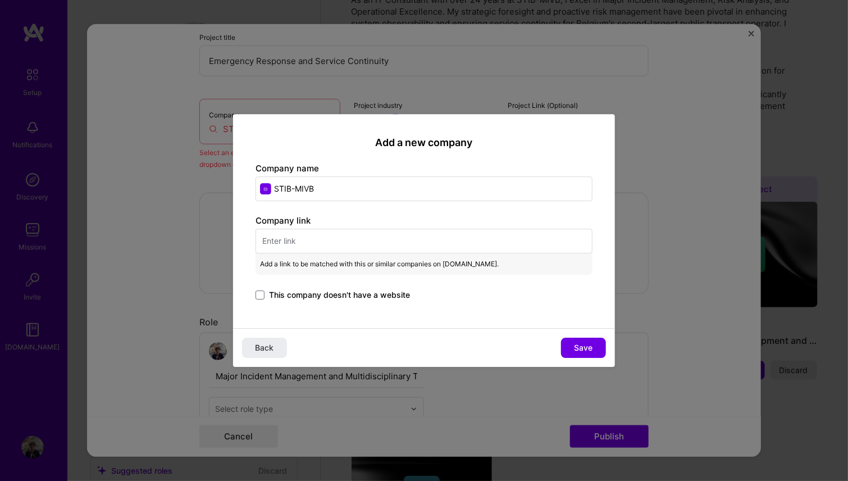
click at [309, 240] on input "text" at bounding box center [424, 241] width 337 height 25
paste input "https://www.stib-mivb.be/accueil"
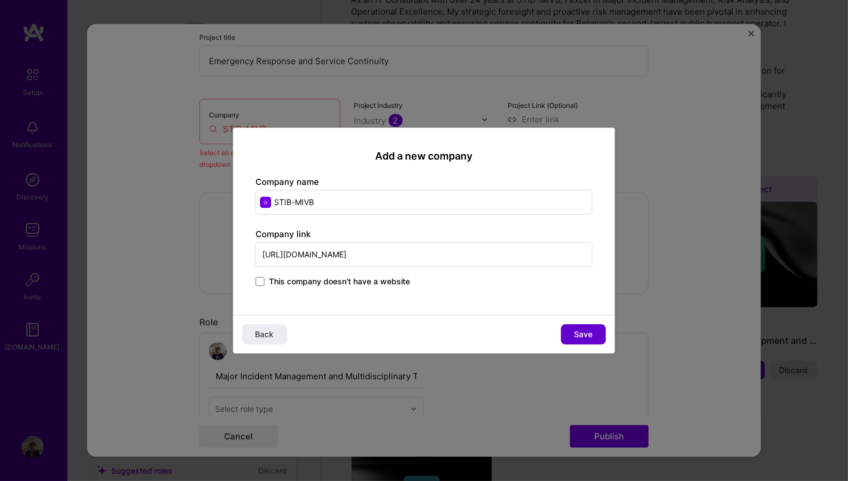
type input "https://www.stib-mivb.be/accueil"
click at [584, 336] on span "Save" at bounding box center [584, 334] width 19 height 11
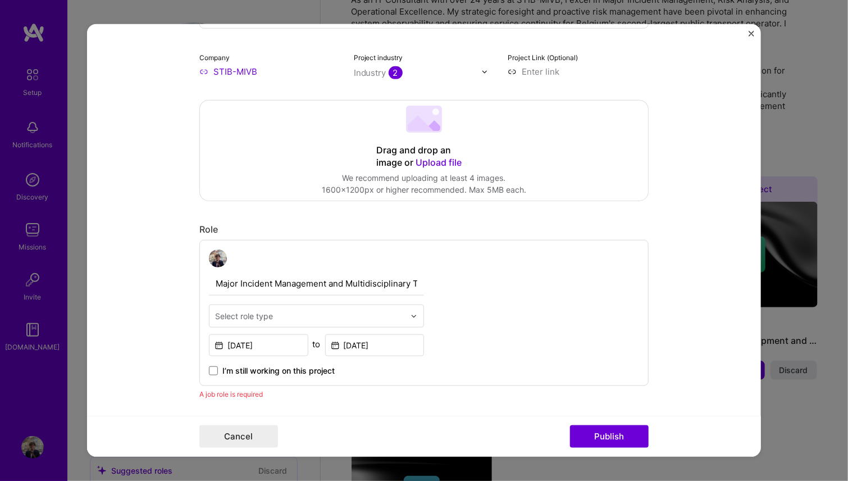
scroll to position [242, 0]
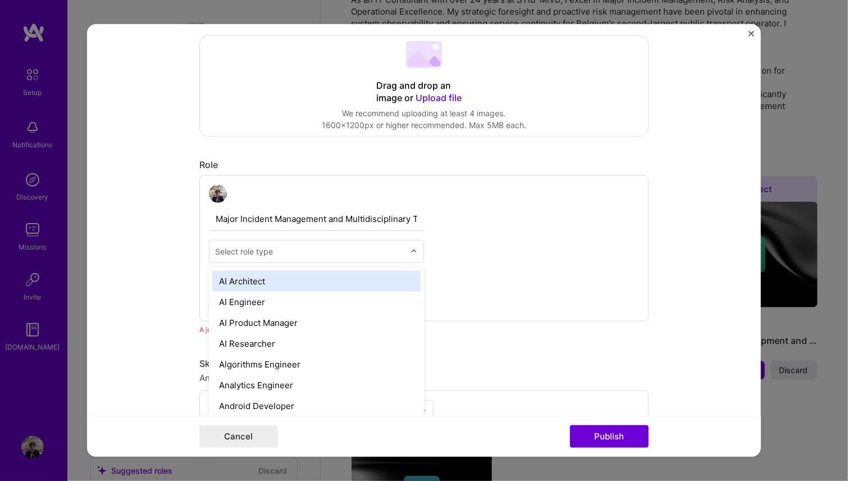
click at [366, 248] on input "text" at bounding box center [310, 251] width 190 height 12
click at [523, 246] on div "Major Incident Management and Multidisciplinary Team Coordination option AI Arc…" at bounding box center [423, 248] width 449 height 146
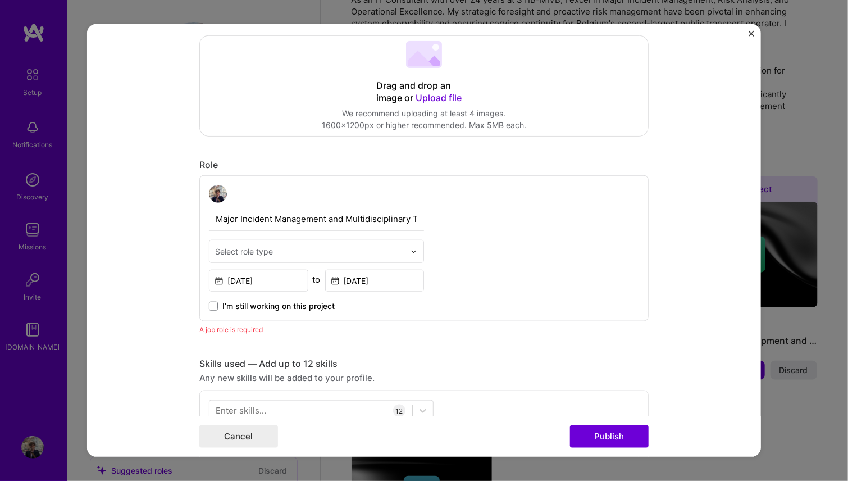
drag, startPoint x: 362, startPoint y: 248, endPoint x: 322, endPoint y: 248, distance: 39.9
click at [364, 248] on input "text" at bounding box center [310, 251] width 190 height 12
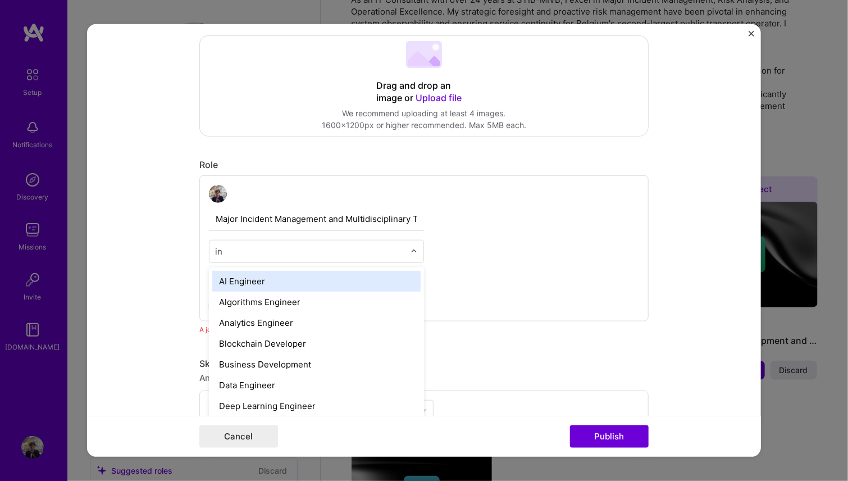
type input "i"
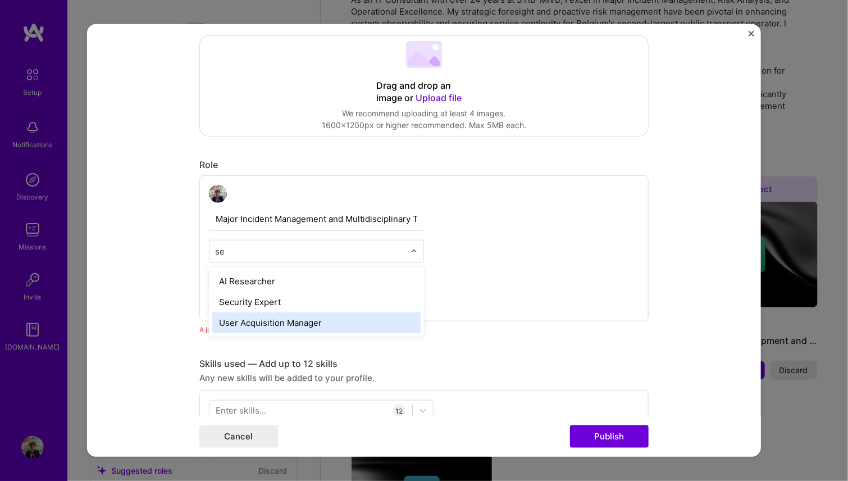
type input "s"
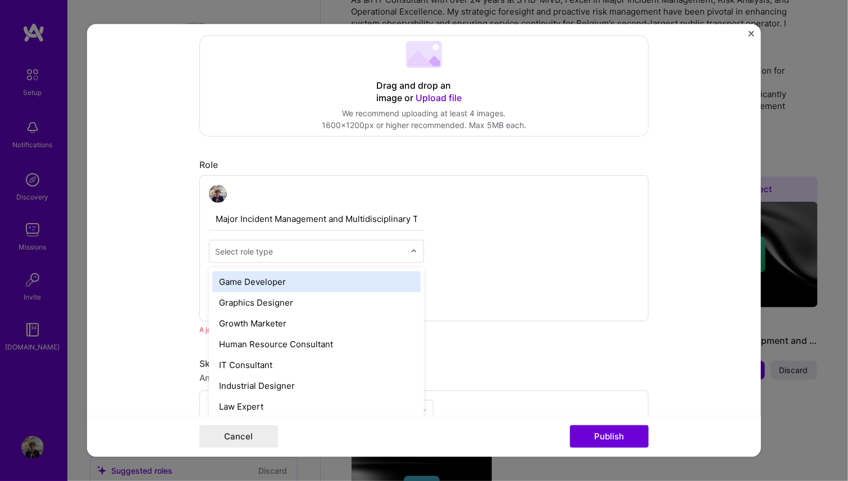
scroll to position [730, 0]
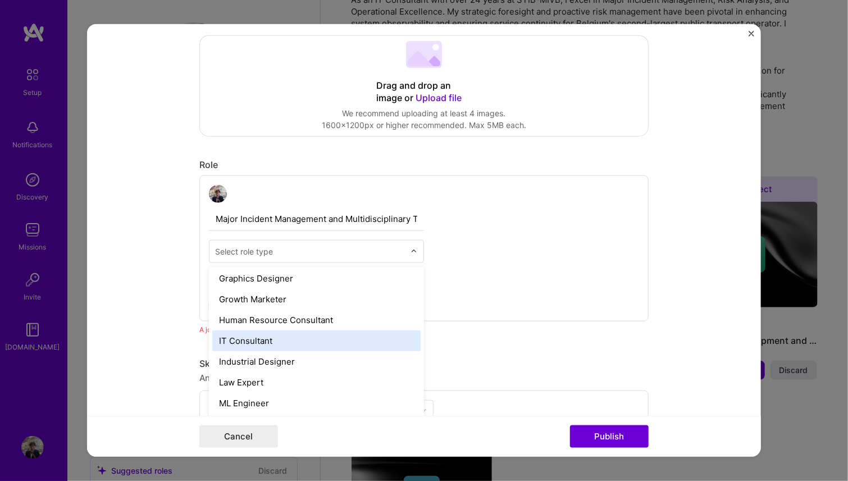
click at [271, 343] on div "IT Consultant" at bounding box center [316, 340] width 208 height 21
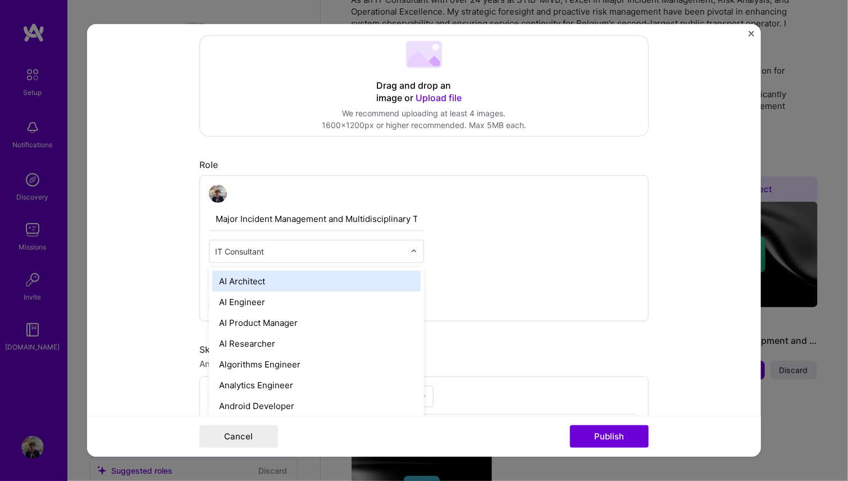
click at [411, 248] on img at bounding box center [414, 251] width 7 height 7
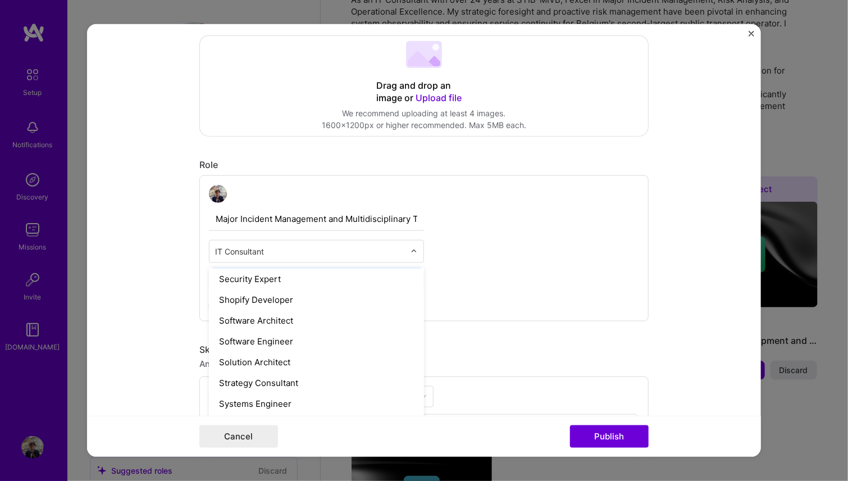
scroll to position [1272, 0]
click at [528, 344] on div "Skills used — Add up to 12 skills" at bounding box center [423, 350] width 449 height 12
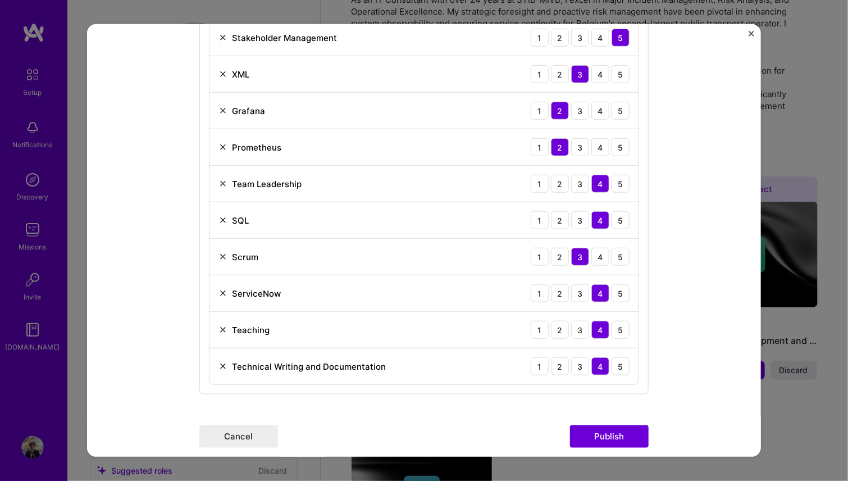
scroll to position [748, 0]
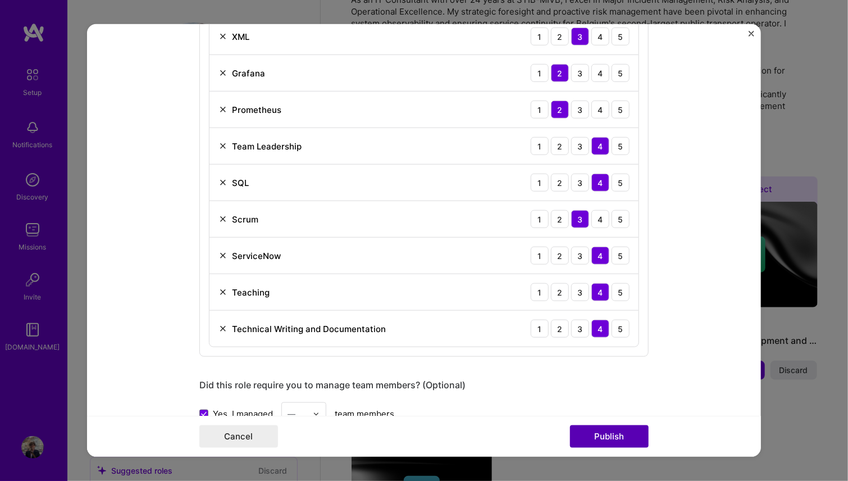
click at [622, 432] on button "Publish" at bounding box center [609, 436] width 79 height 22
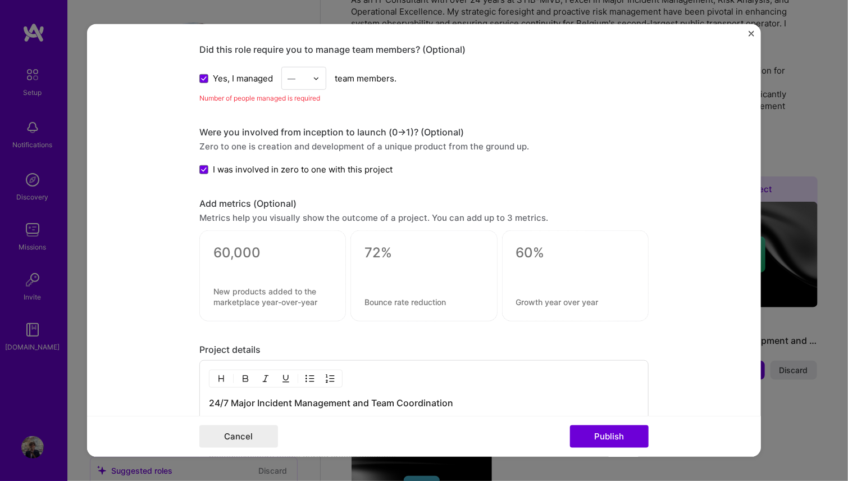
scroll to position [1099, 0]
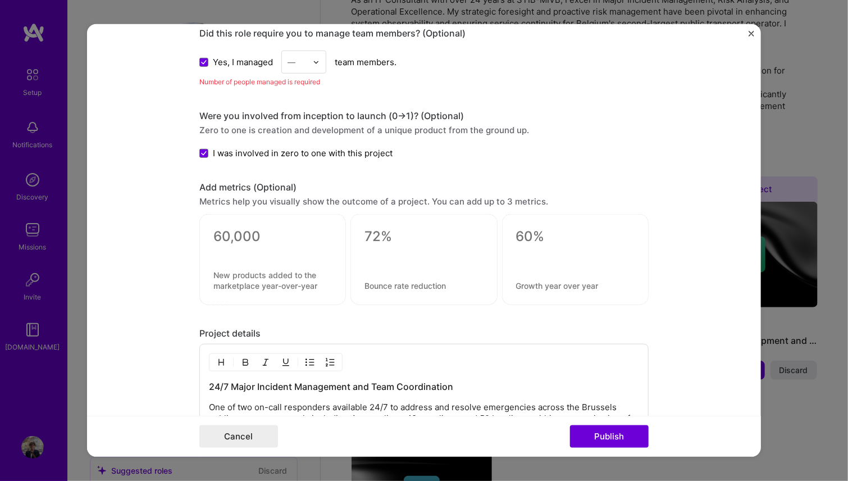
click at [313, 58] on img at bounding box center [316, 61] width 7 height 7
drag, startPoint x: 470, startPoint y: 52, endPoint x: 449, endPoint y: 67, distance: 25.7
click at [470, 53] on div "Yes, I managed — team members." at bounding box center [423, 62] width 449 height 23
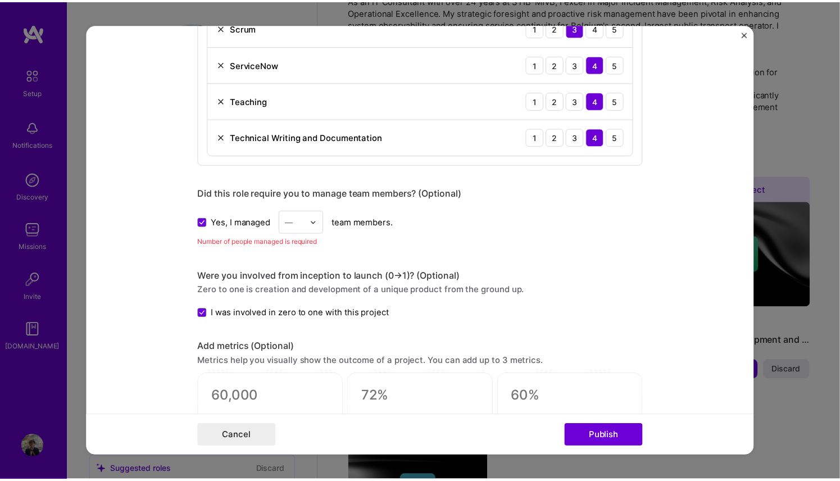
scroll to position [931, 0]
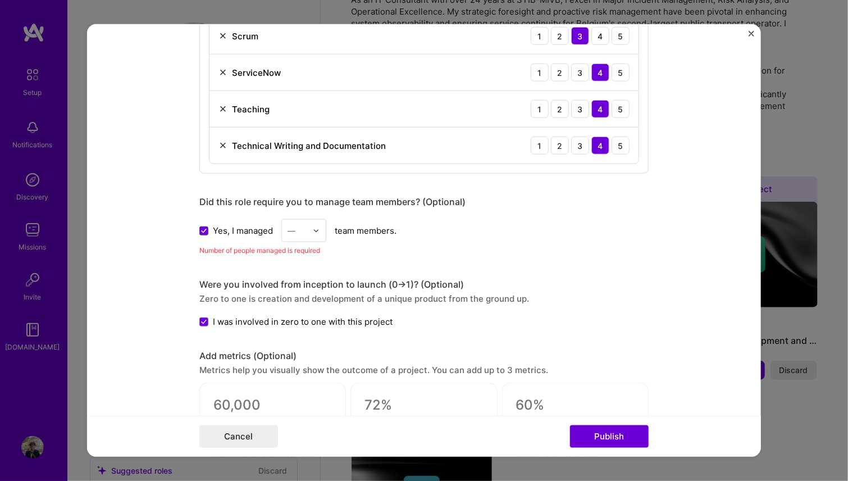
click at [202, 229] on icon at bounding box center [204, 230] width 4 height 3
click at [0, 0] on input "Yes, I managed" at bounding box center [0, 0] width 0 height 0
click at [617, 440] on button "Publish" at bounding box center [609, 436] width 79 height 22
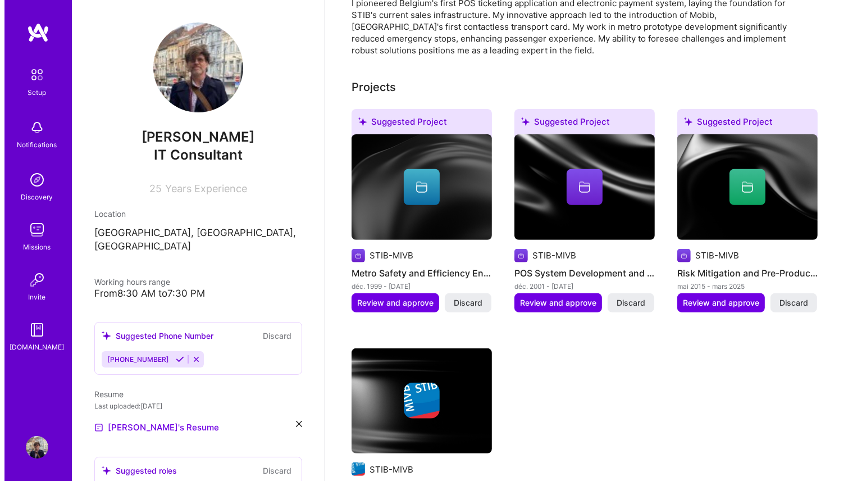
scroll to position [500, 0]
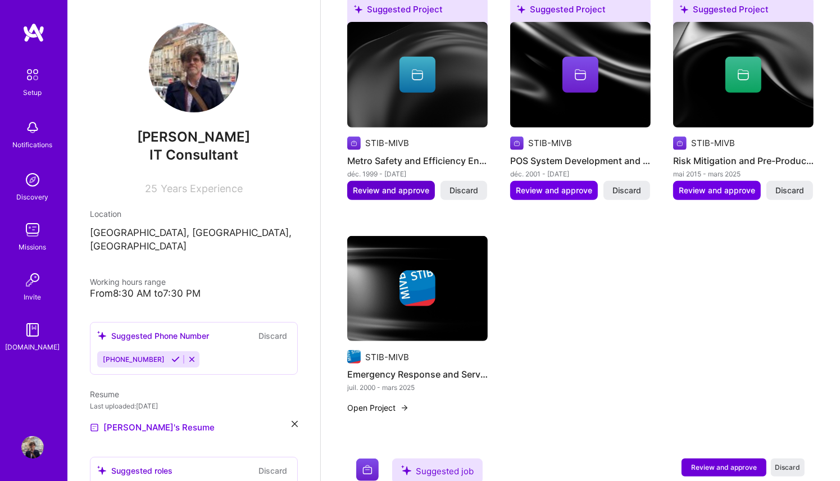
click at [400, 185] on span "Review and approve" at bounding box center [391, 190] width 76 height 11
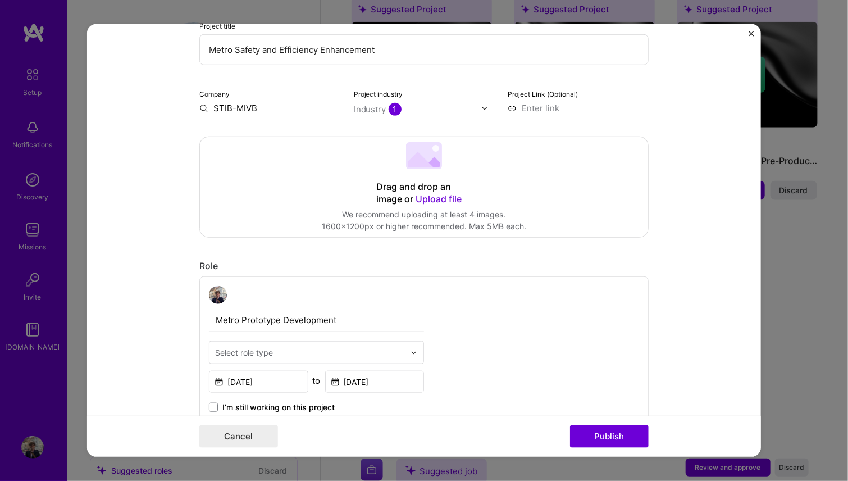
scroll to position [168, 0]
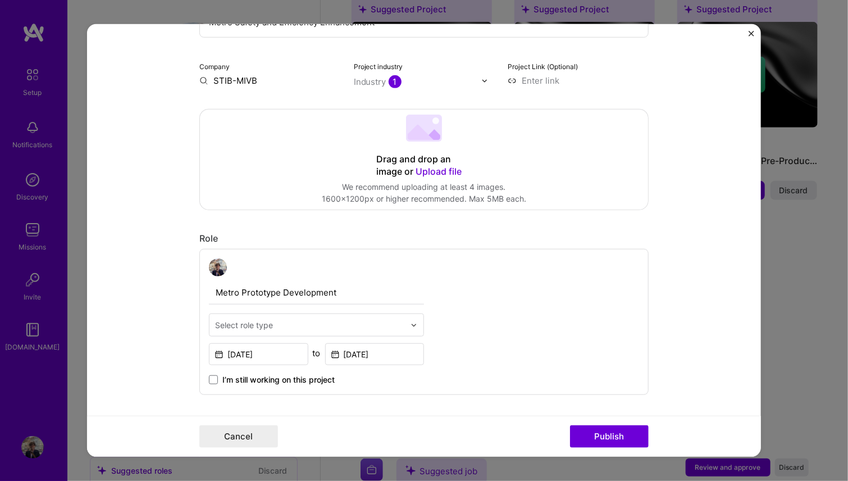
click at [411, 321] on img at bounding box center [414, 324] width 7 height 7
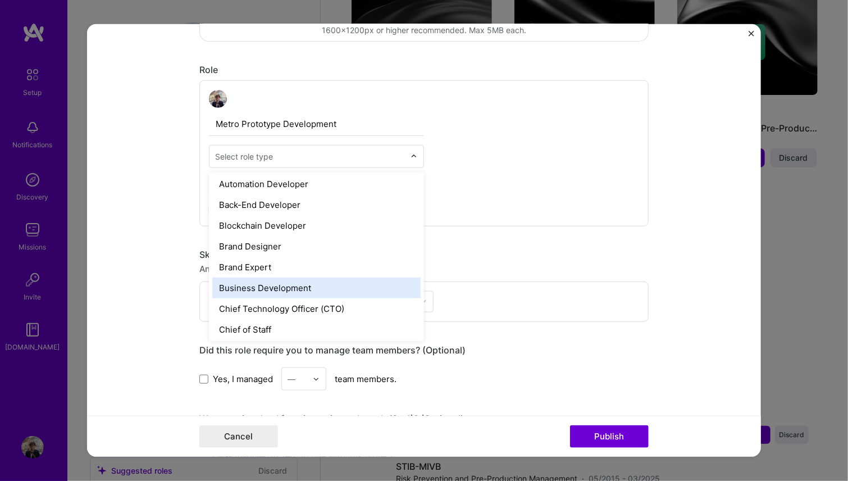
click at [297, 284] on div "Business Development" at bounding box center [316, 287] width 208 height 21
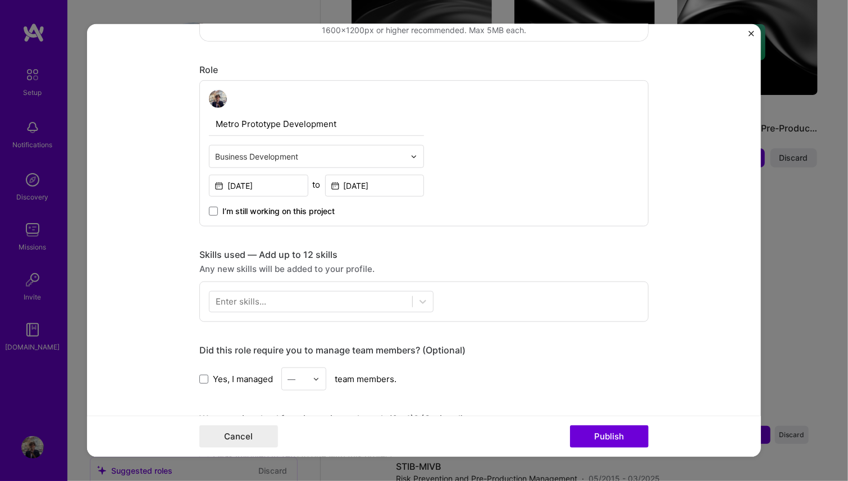
drag, startPoint x: 499, startPoint y: 262, endPoint x: 434, endPoint y: 281, distance: 67.9
click at [499, 263] on div "Any new skills will be added to your profile." at bounding box center [423, 269] width 449 height 12
click at [353, 298] on div at bounding box center [310, 301] width 203 height 19
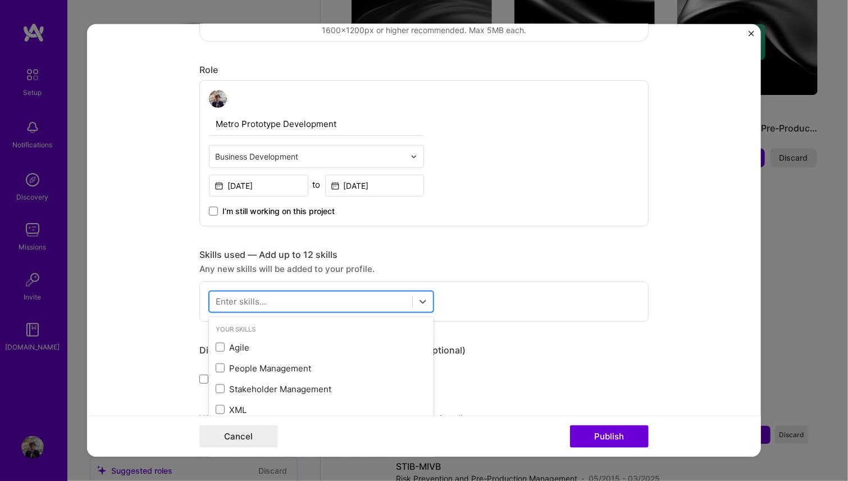
scroll to position [0, 0]
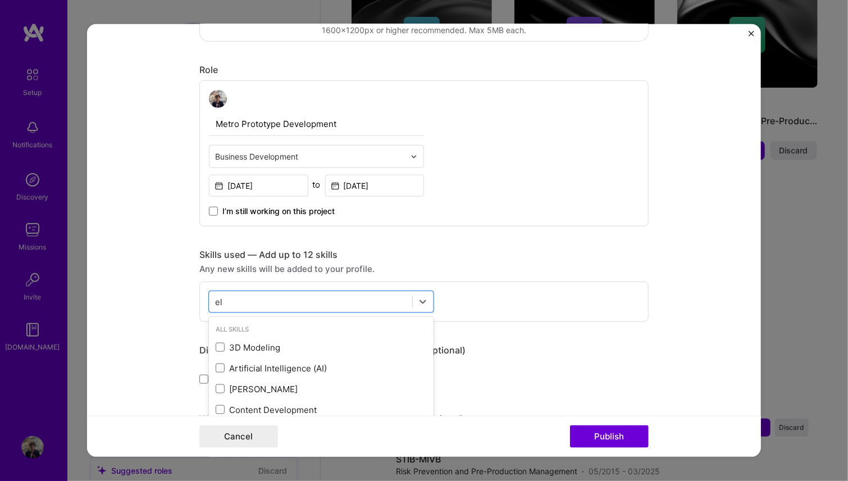
type input "e"
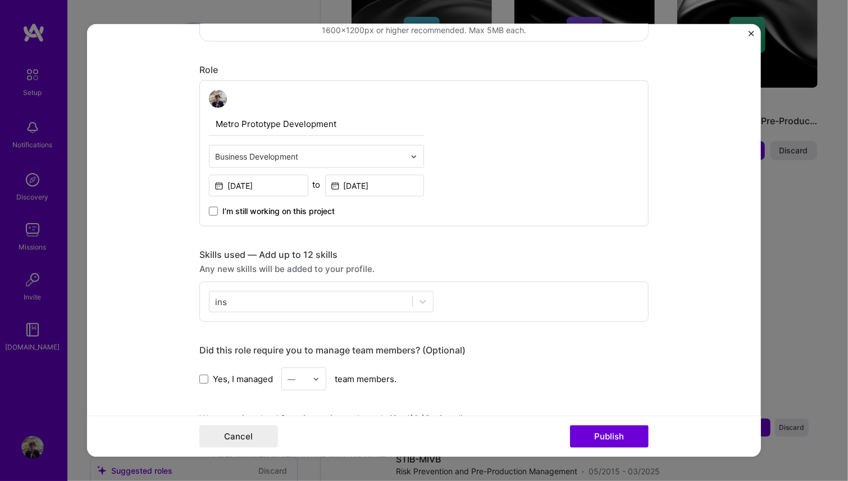
click at [625, 63] on div "Editing suggested project This project is suggested based on your LinkedIn, res…" at bounding box center [423, 298] width 449 height 1176
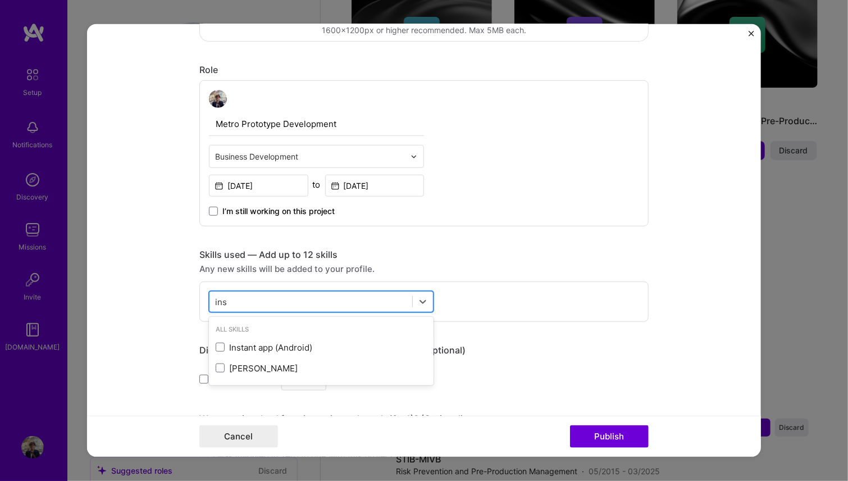
click at [278, 302] on div "ins ins" at bounding box center [310, 301] width 203 height 19
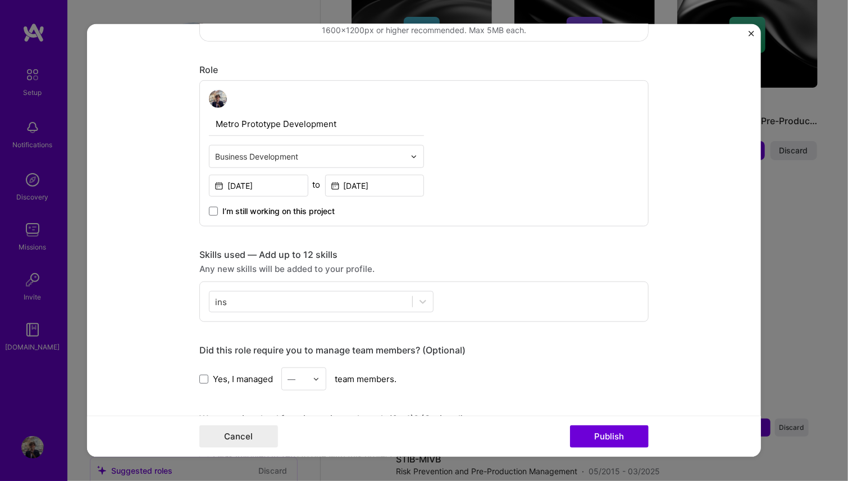
click at [293, 315] on div "ins ins" at bounding box center [423, 301] width 449 height 40
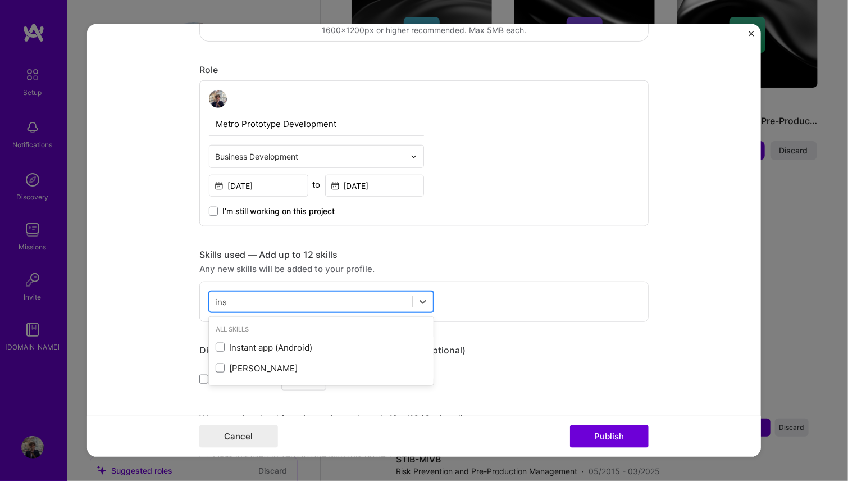
drag, startPoint x: 297, startPoint y: 302, endPoint x: 229, endPoint y: 296, distance: 67.6
click at [227, 293] on div "ins ins" at bounding box center [310, 301] width 203 height 19
type input "i"
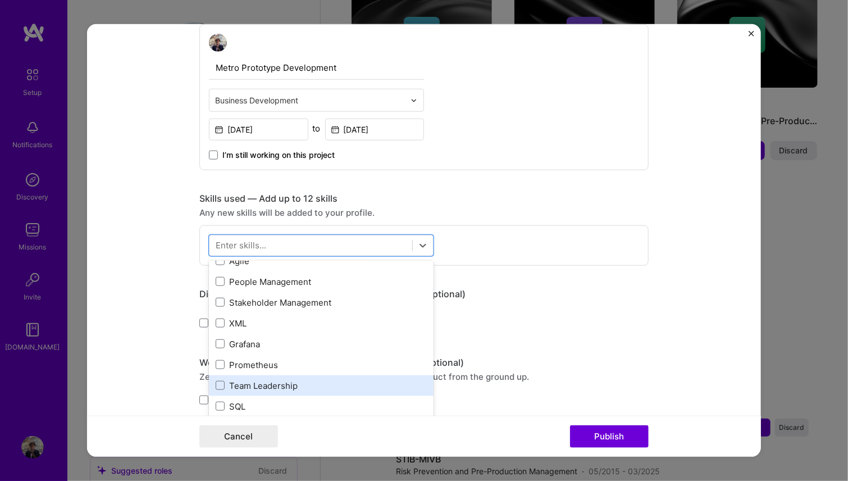
scroll to position [56, 0]
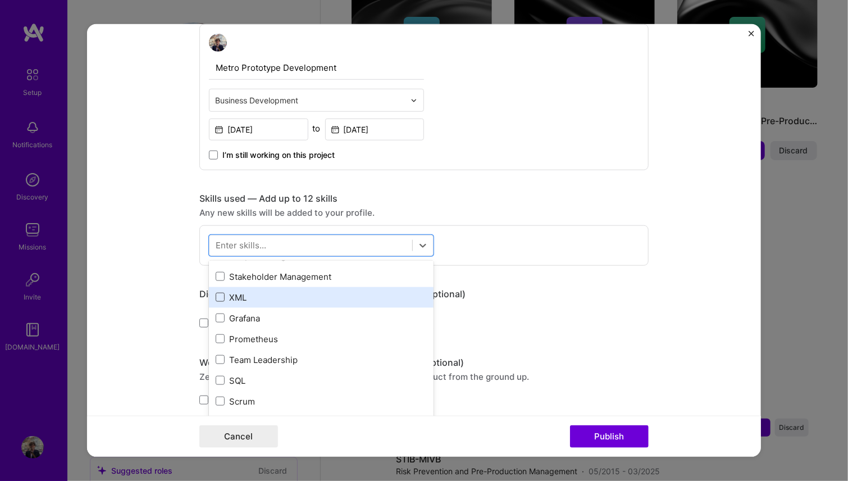
click at [216, 296] on span at bounding box center [220, 297] width 9 height 9
click at [0, 0] on input "checkbox" at bounding box center [0, 0] width 0 height 0
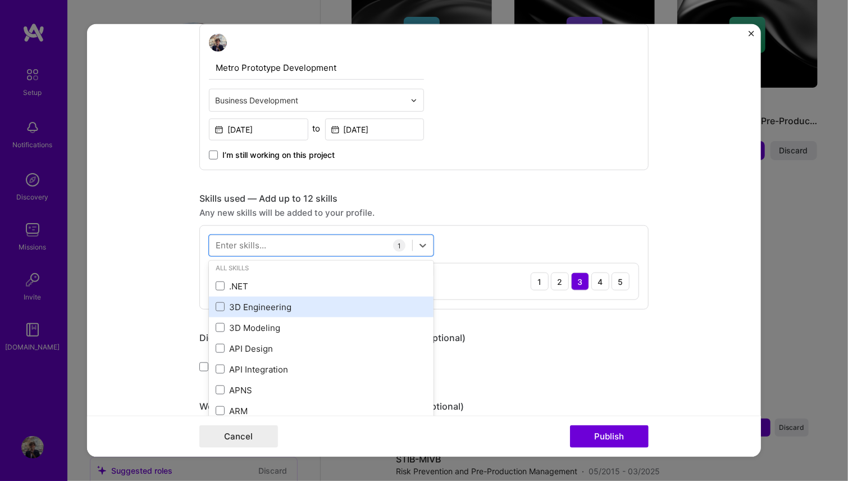
scroll to position [281, 0]
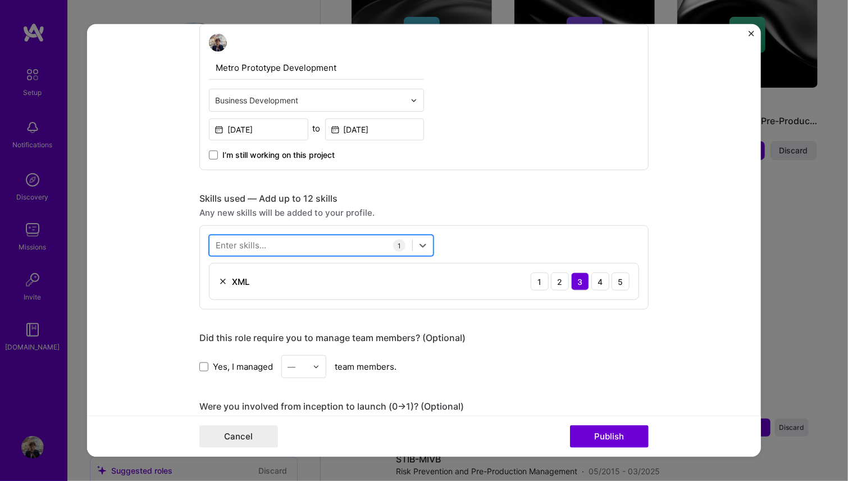
click at [297, 239] on div at bounding box center [310, 245] width 203 height 19
type input "c"
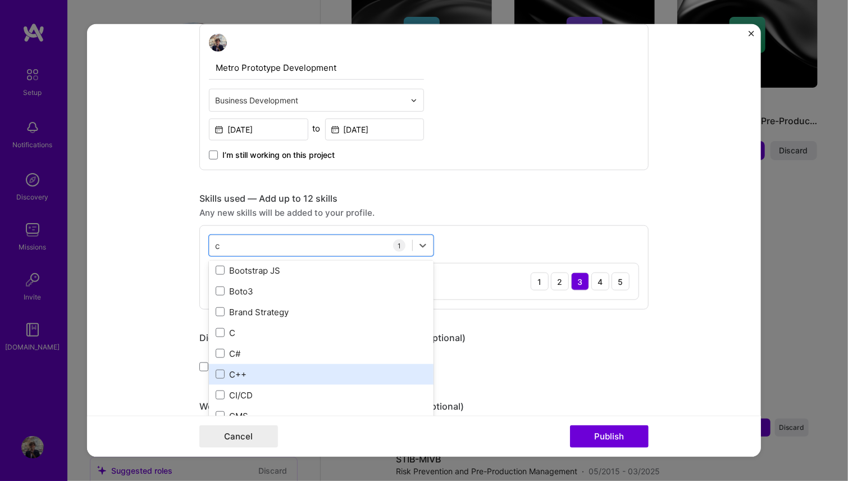
scroll to position [1123, 0]
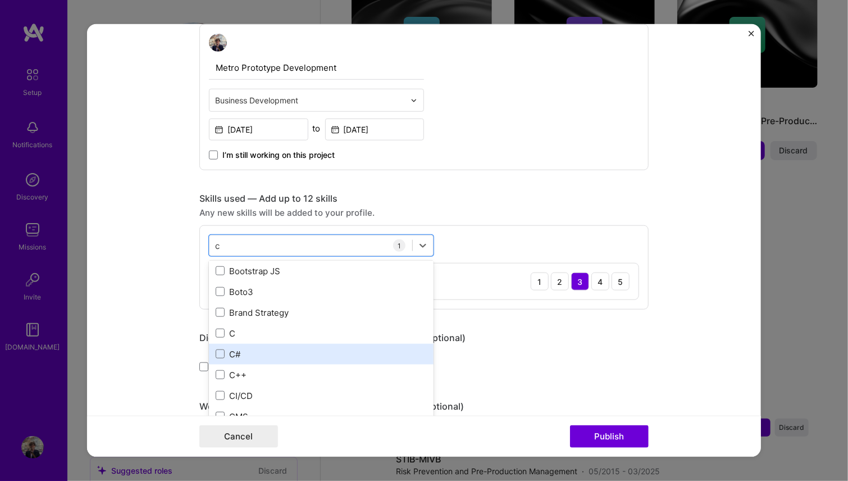
click at [222, 349] on div "C#" at bounding box center [321, 354] width 211 height 12
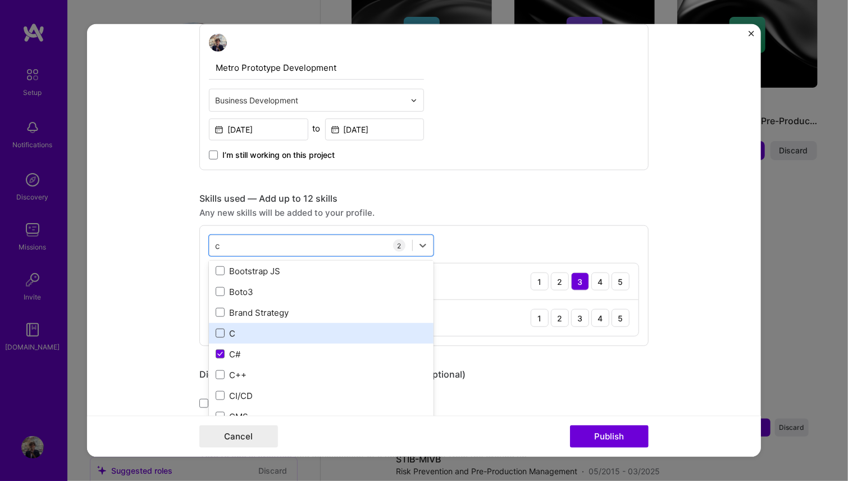
click at [218, 333] on span at bounding box center [220, 333] width 9 height 9
click at [0, 0] on input "checkbox" at bounding box center [0, 0] width 0 height 0
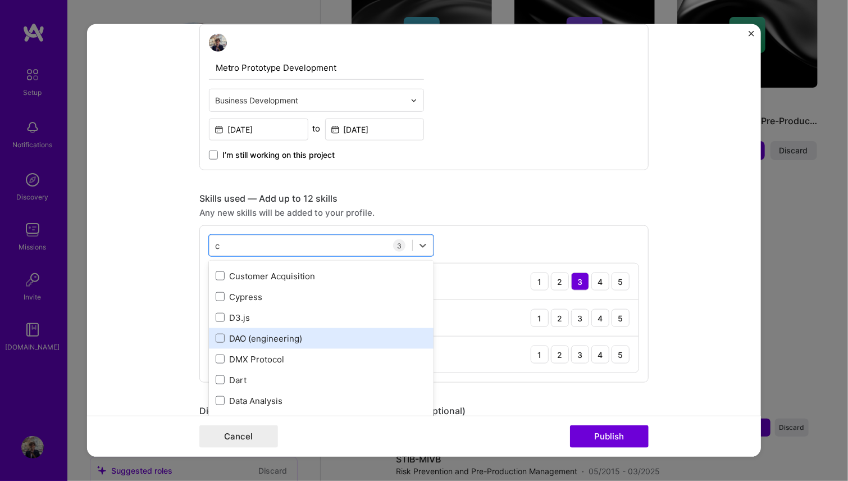
scroll to position [1685, 0]
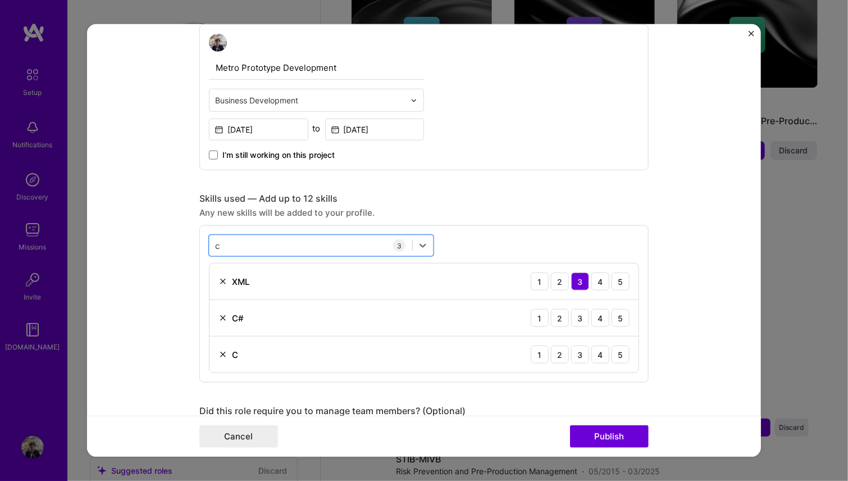
drag, startPoint x: 245, startPoint y: 240, endPoint x: 180, endPoint y: 239, distance: 65.2
click at [180, 239] on form "Editing suggested project This project is suggested based on your LinkedIn, res…" at bounding box center [424, 240] width 674 height 432
click at [209, 242] on div "c c" at bounding box center [310, 245] width 203 height 19
click at [218, 240] on div "c c" at bounding box center [310, 245] width 203 height 19
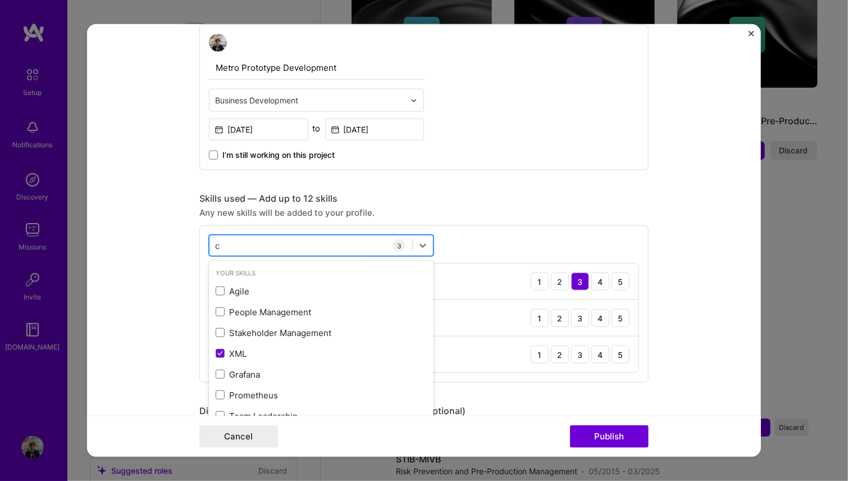
click at [218, 240] on div "c c" at bounding box center [310, 245] width 203 height 19
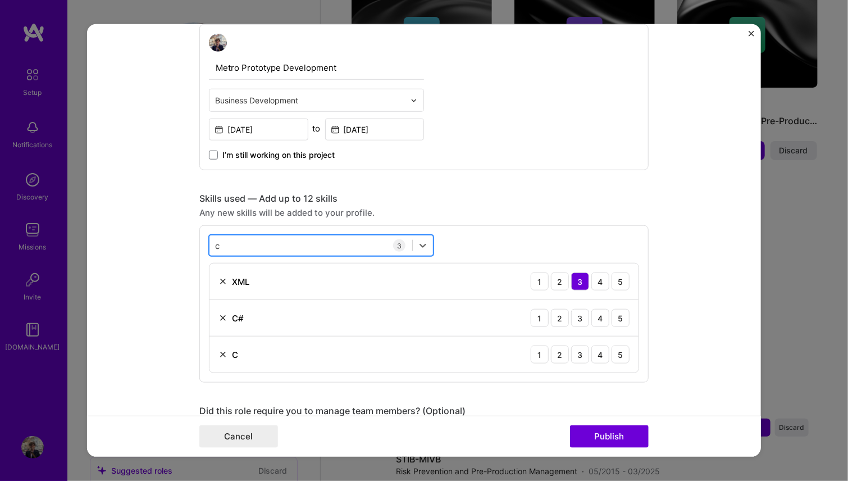
click at [218, 240] on div "c c" at bounding box center [310, 245] width 203 height 19
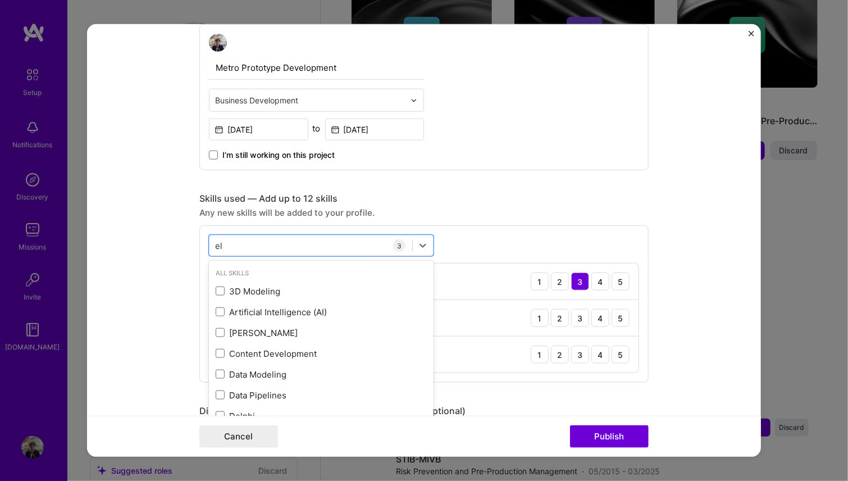
type input "e"
type input "i"
type input "p"
type input "a"
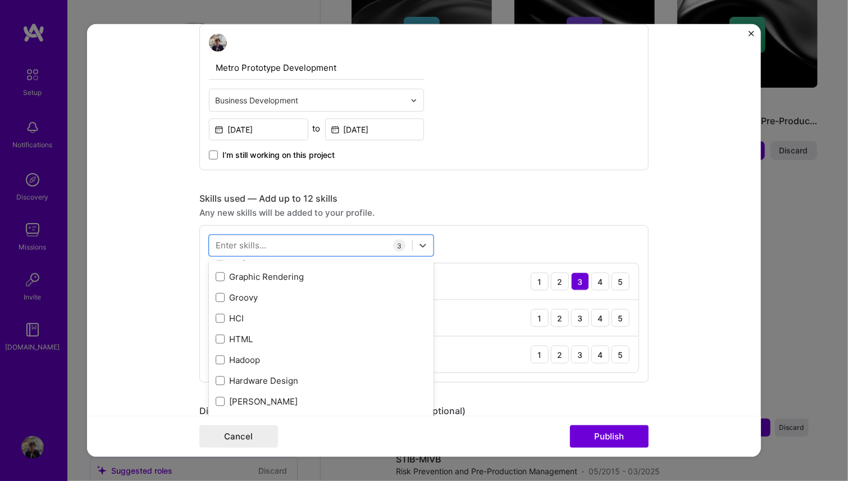
scroll to position [3426, 0]
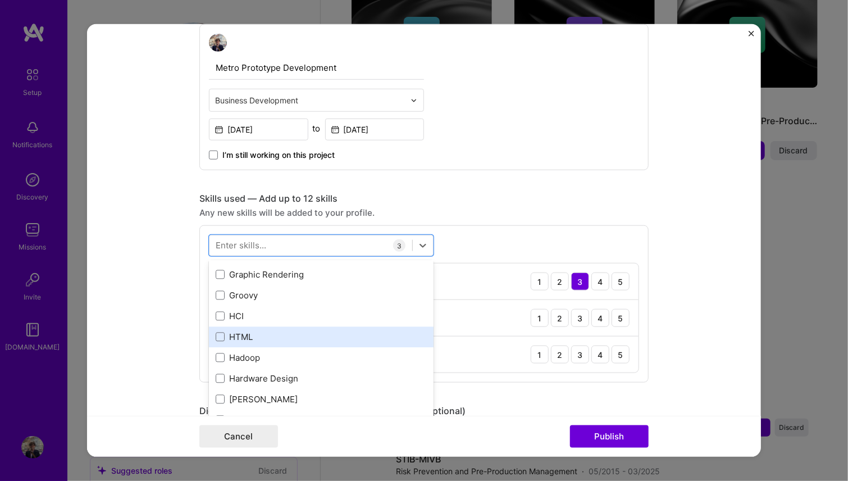
click at [220, 336] on div "HTML" at bounding box center [321, 337] width 211 height 12
click at [217, 336] on icon at bounding box center [220, 337] width 6 height 4
click at [0, 0] on input "checkbox" at bounding box center [0, 0] width 0 height 0
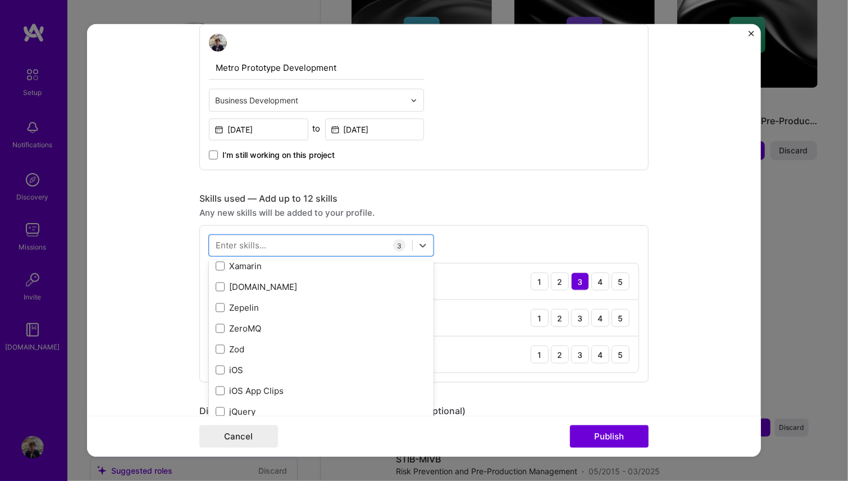
scroll to position [7735, 0]
click at [290, 245] on div at bounding box center [310, 245] width 203 height 19
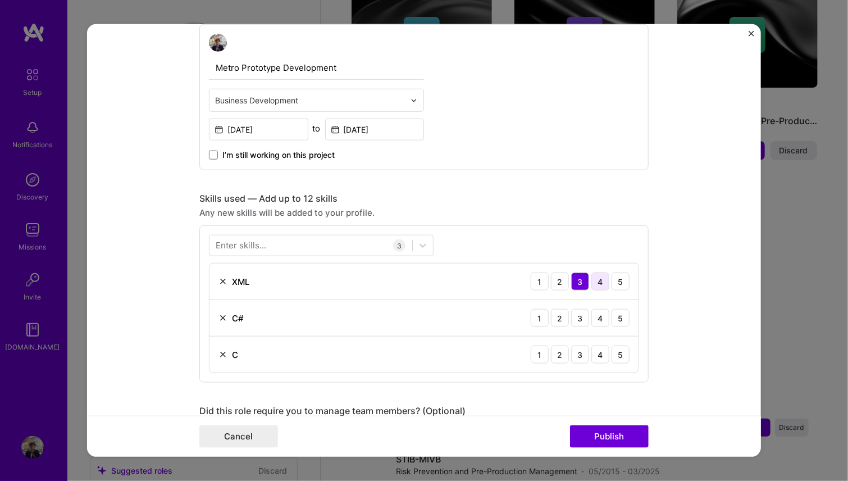
click at [593, 281] on div "4" at bounding box center [600, 281] width 18 height 18
click at [602, 317] on div "4" at bounding box center [600, 318] width 18 height 18
click at [600, 355] on div "4" at bounding box center [600, 354] width 18 height 18
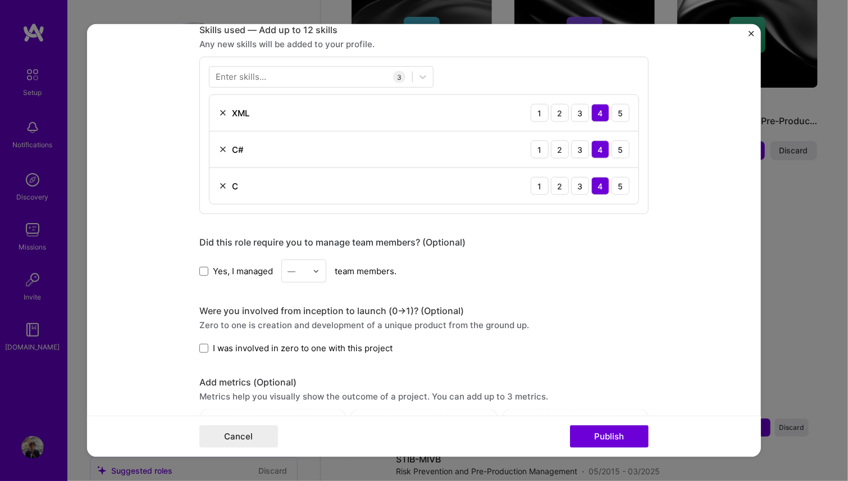
scroll to position [674, 0]
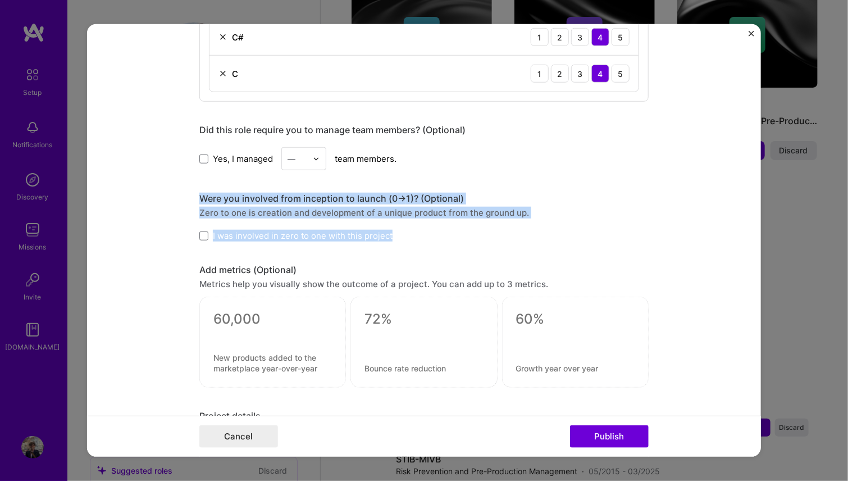
drag, startPoint x: 195, startPoint y: 193, endPoint x: 581, endPoint y: 220, distance: 386.8
click at [581, 220] on div "Were you involved from inception to launch (0 -> 1)? (Optional) Zero to one is …" at bounding box center [423, 217] width 449 height 49
click at [580, 220] on div "Were you involved from inception to launch (0 -> 1)? (Optional) Zero to one is …" at bounding box center [423, 217] width 449 height 49
drag, startPoint x: 530, startPoint y: 209, endPoint x: 177, endPoint y: 194, distance: 353.6
click at [177, 194] on form "Editing suggested project This project is suggested based on your LinkedIn, res…" at bounding box center [424, 240] width 674 height 432
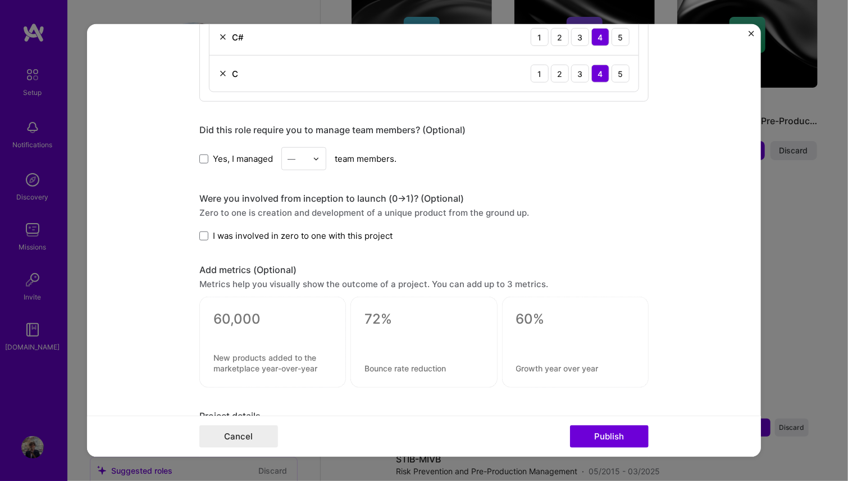
drag, startPoint x: 254, startPoint y: 193, endPoint x: 636, endPoint y: 227, distance: 382.9
click at [710, 227] on form "Editing suggested project This project is suggested based on your LinkedIn, res…" at bounding box center [424, 240] width 674 height 432
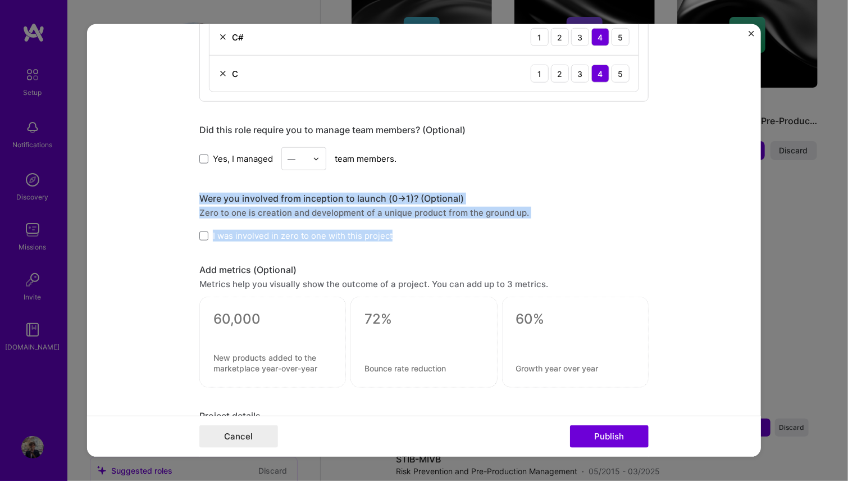
drag, startPoint x: 400, startPoint y: 239, endPoint x: 183, endPoint y: 196, distance: 221.5
click at [183, 196] on form "Editing suggested project This project is suggested based on your LinkedIn, res…" at bounding box center [424, 240] width 674 height 432
click at [205, 234] on label "I was involved in zero to one with this project" at bounding box center [295, 236] width 193 height 12
click at [0, 0] on input "I was involved in zero to one with this project" at bounding box center [0, 0] width 0 height 0
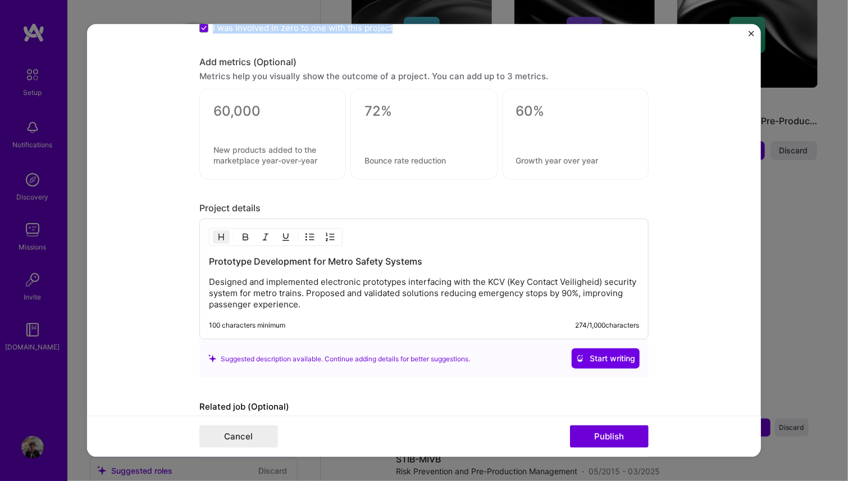
scroll to position [899, 0]
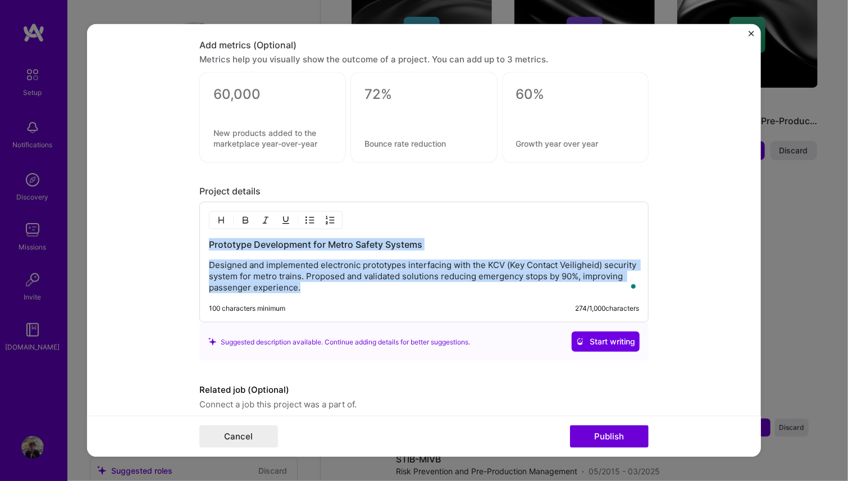
drag, startPoint x: 306, startPoint y: 286, endPoint x: 183, endPoint y: 243, distance: 130.2
click at [183, 243] on form "Editing suggested project This project is suggested based on your LinkedIn, res…" at bounding box center [424, 240] width 674 height 432
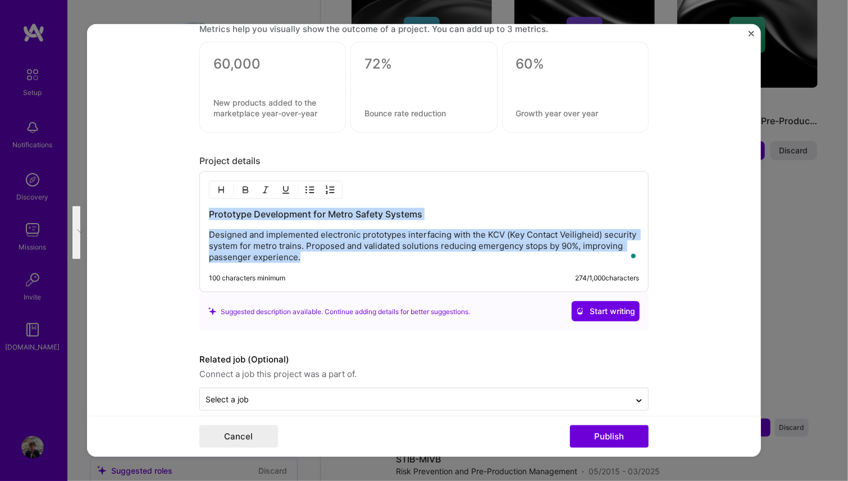
scroll to position [941, 0]
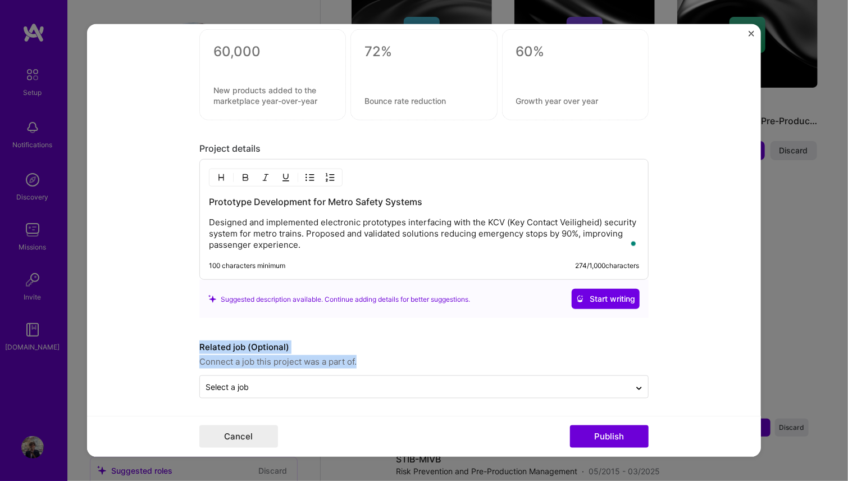
drag, startPoint x: 359, startPoint y: 359, endPoint x: 203, endPoint y: 334, distance: 158.1
click at [159, 329] on form "Editing suggested project This project is suggested based on your LinkedIn, res…" at bounding box center [424, 240] width 674 height 432
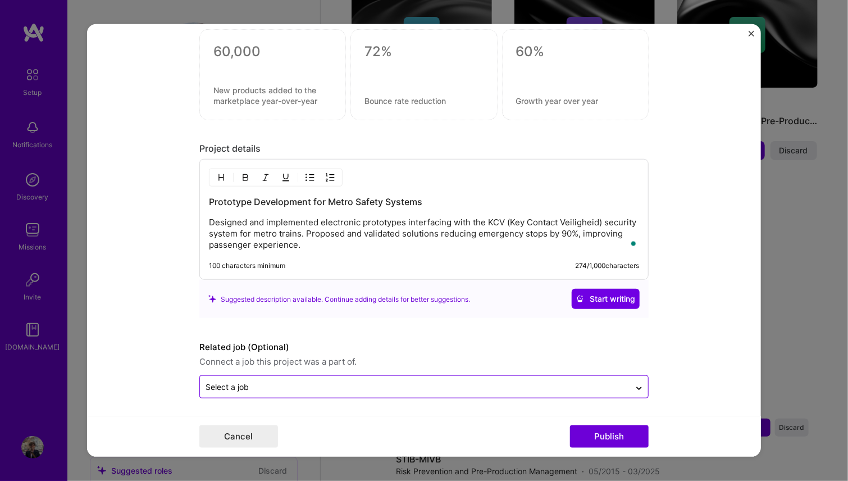
click at [271, 381] on input "text" at bounding box center [415, 387] width 419 height 12
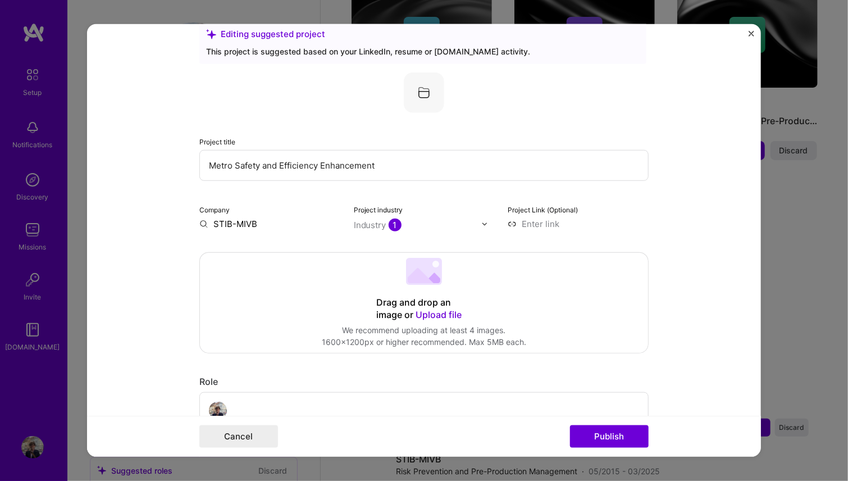
scroll to position [0, 0]
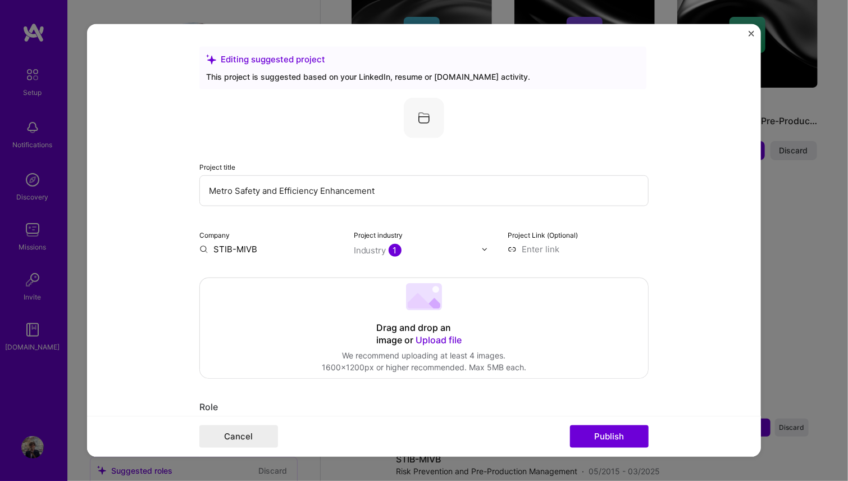
type input "STIB-MIVB"
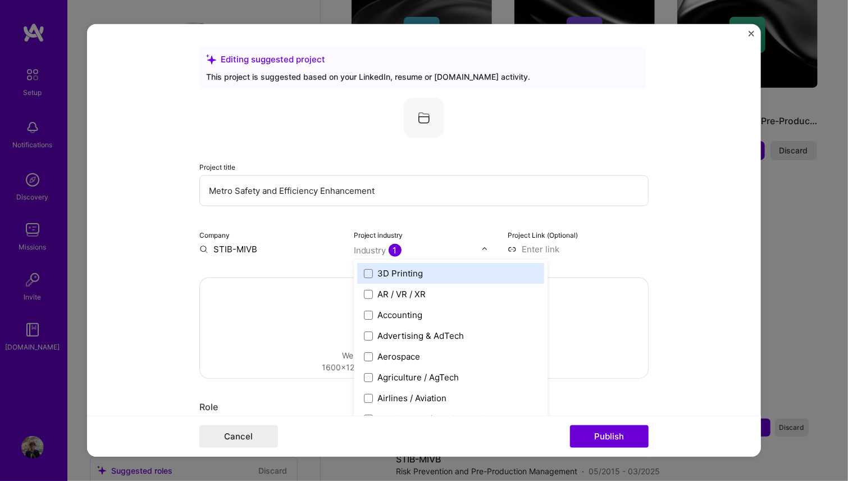
click at [389, 251] on span "1" at bounding box center [395, 250] width 13 height 13
type input "ind"
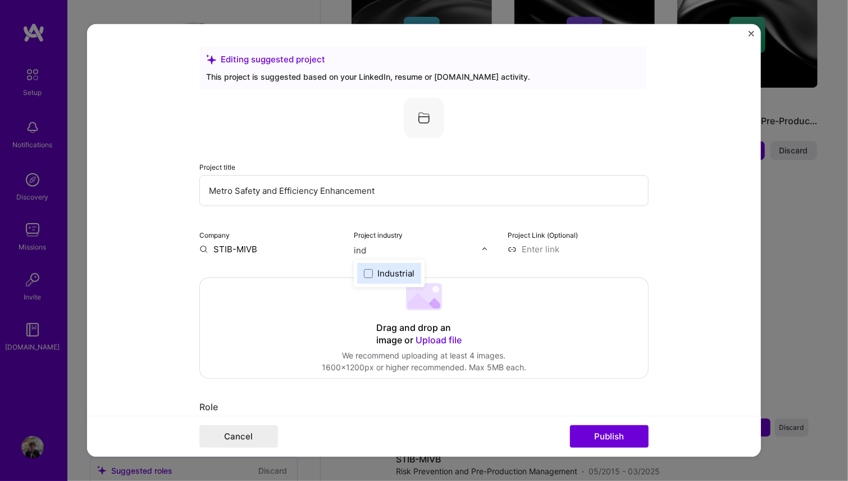
click at [369, 273] on label "Industrial" at bounding box center [389, 273] width 51 height 12
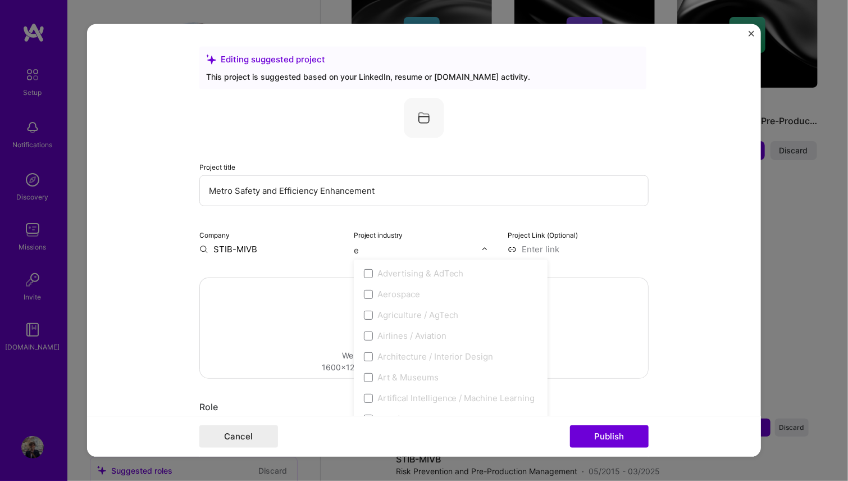
type input "el"
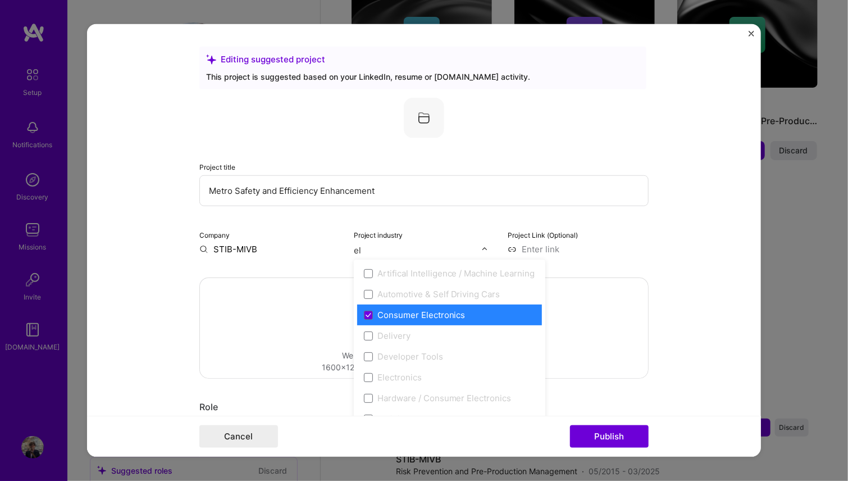
click at [429, 313] on div "Consumer Electronics" at bounding box center [421, 315] width 88 height 12
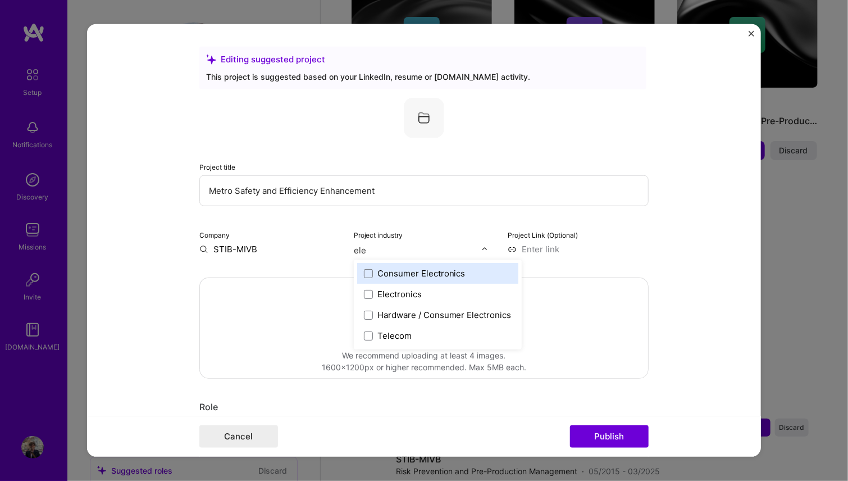
type input "ele"
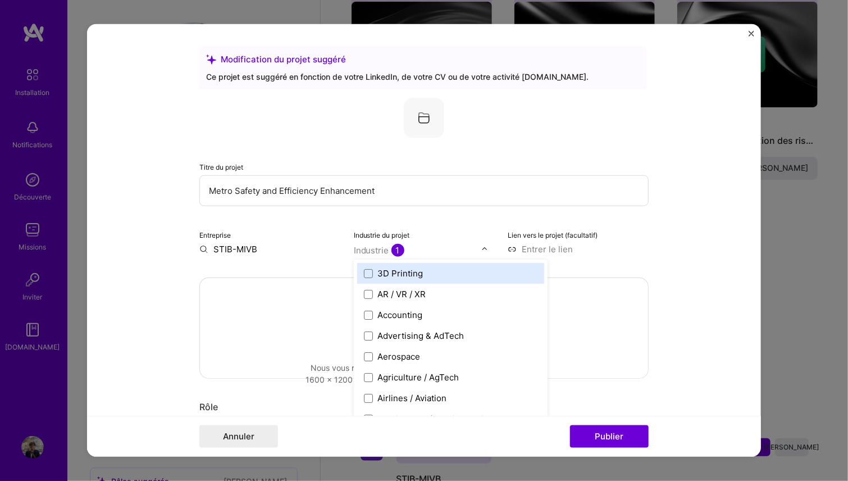
click at [373, 249] on font "Industrie" at bounding box center [371, 250] width 35 height 11
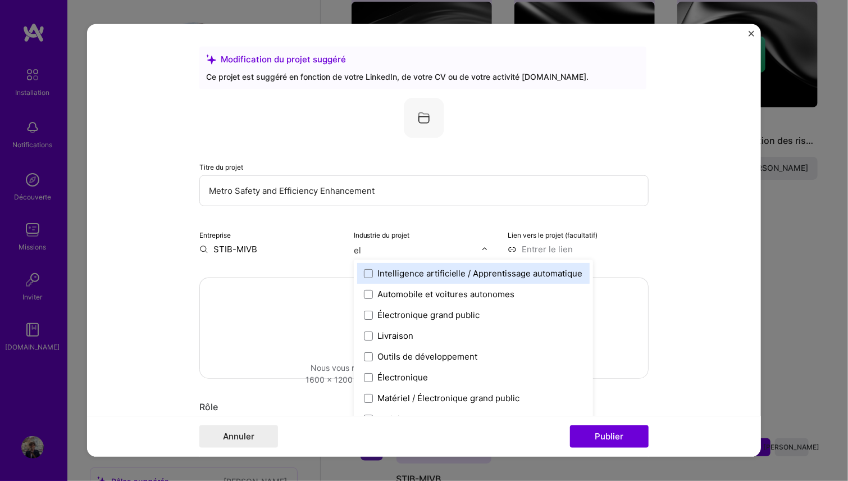
type input "ele"
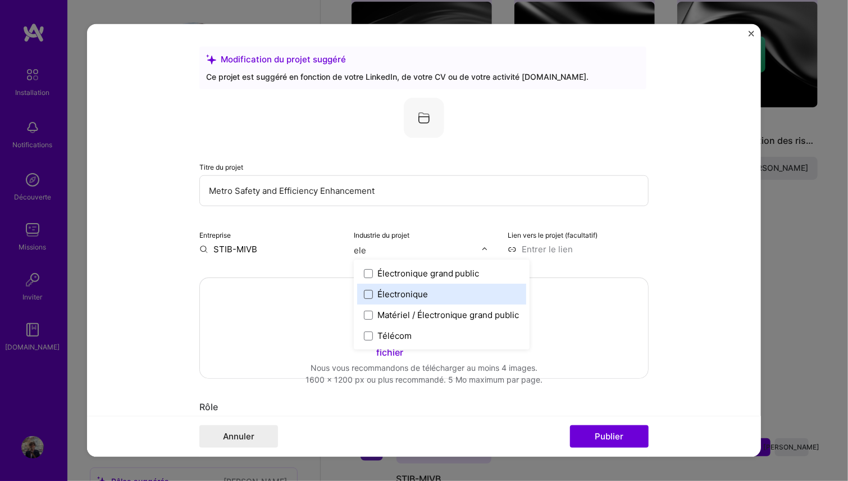
click at [364, 295] on span at bounding box center [368, 293] width 9 height 9
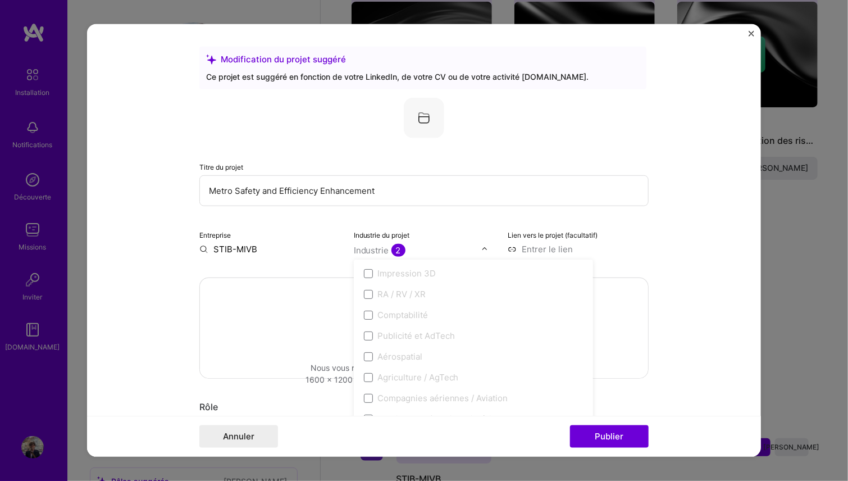
click at [737, 254] on form "Modification du projet suggéré Ce projet est suggéré en fonction de votre Linke…" at bounding box center [424, 240] width 674 height 432
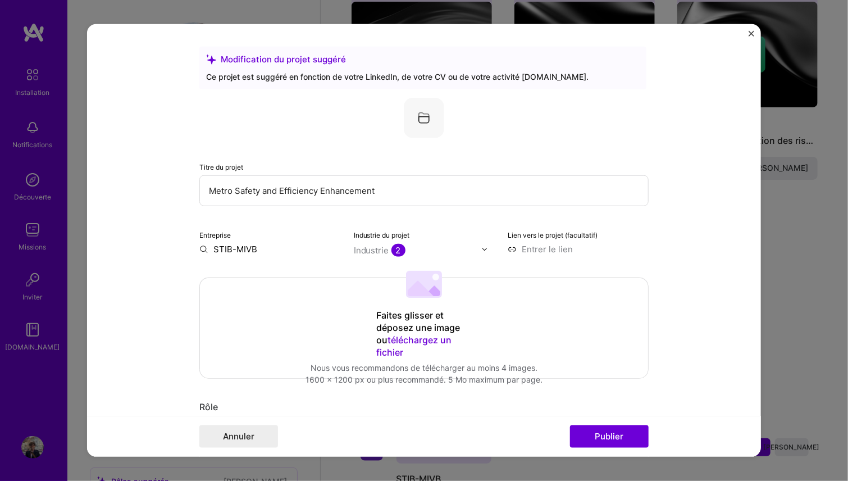
click at [356, 252] on font "Industrie" at bounding box center [371, 250] width 35 height 11
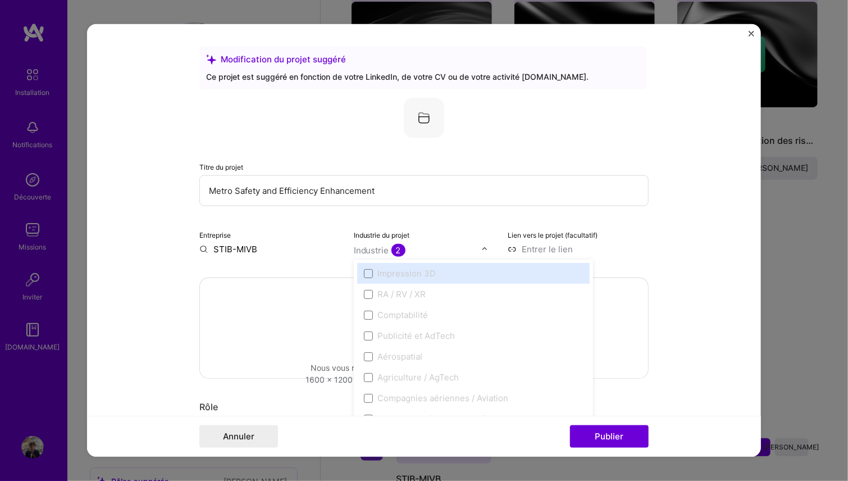
click at [676, 242] on form "Modification du projet suggéré Ce projet est suggéré en fonction de votre Linke…" at bounding box center [424, 240] width 674 height 432
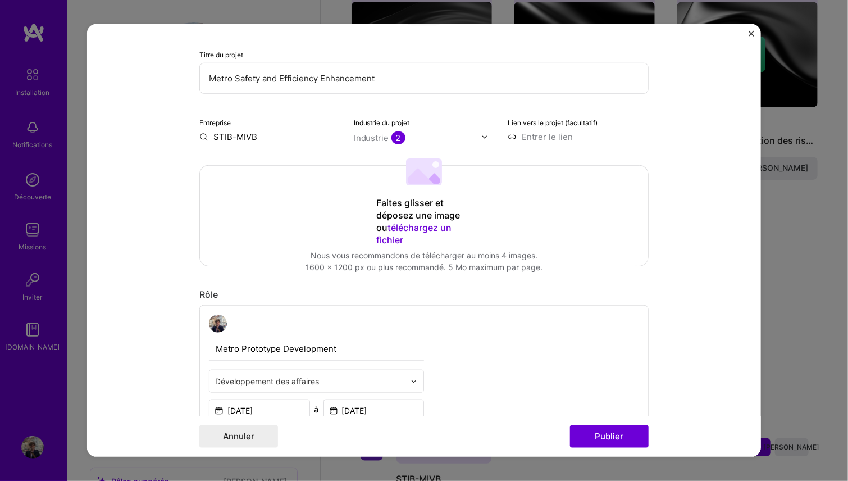
scroll to position [225, 0]
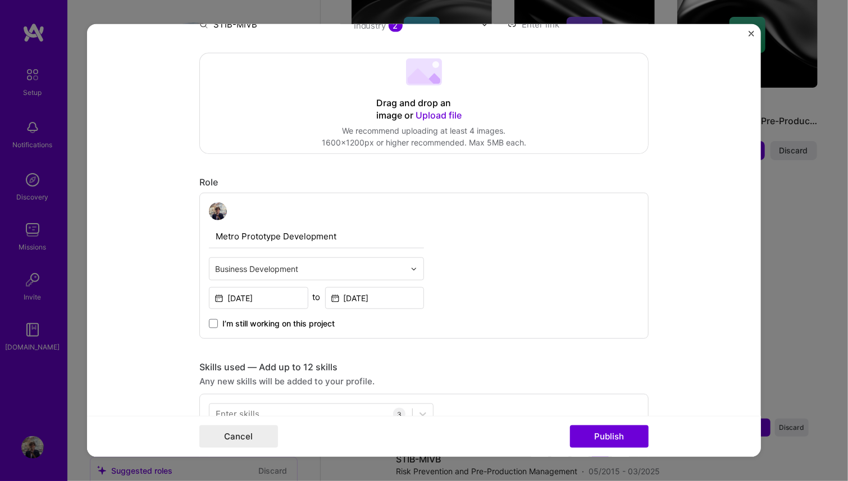
click at [636, 249] on div "Metro Prototype Development Business Development Dec, 1999 to Nov, 2001 I’m sti…" at bounding box center [423, 266] width 449 height 146
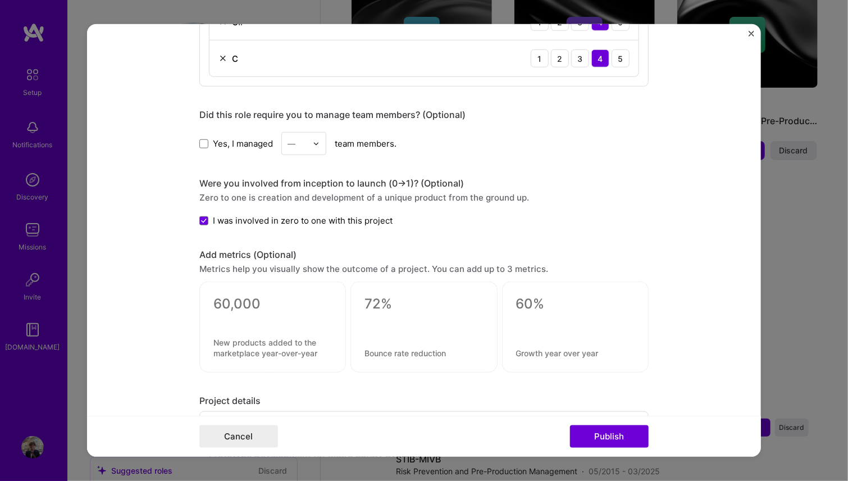
scroll to position [548, 0]
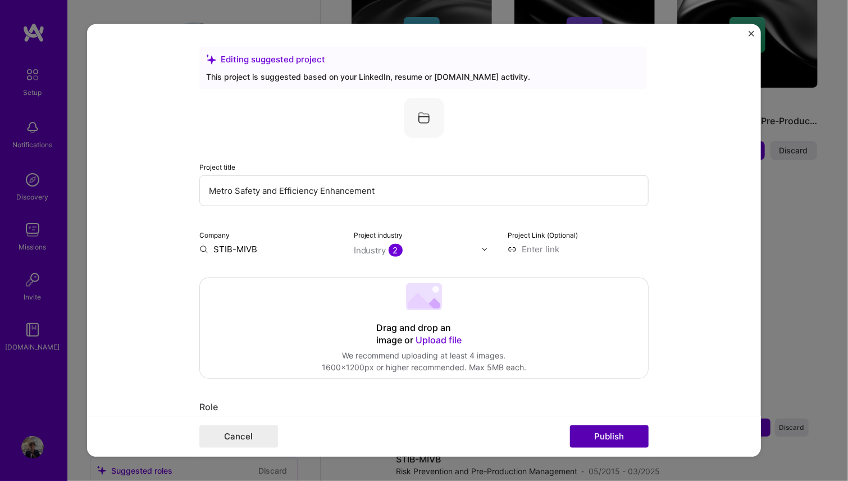
click at [616, 435] on button "Publish" at bounding box center [609, 436] width 79 height 22
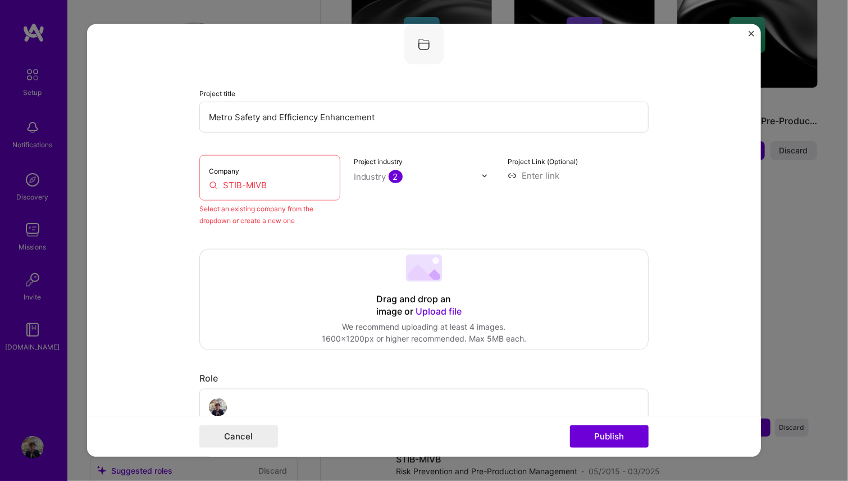
click at [276, 182] on input "STIB-MIVB" at bounding box center [270, 185] width 122 height 12
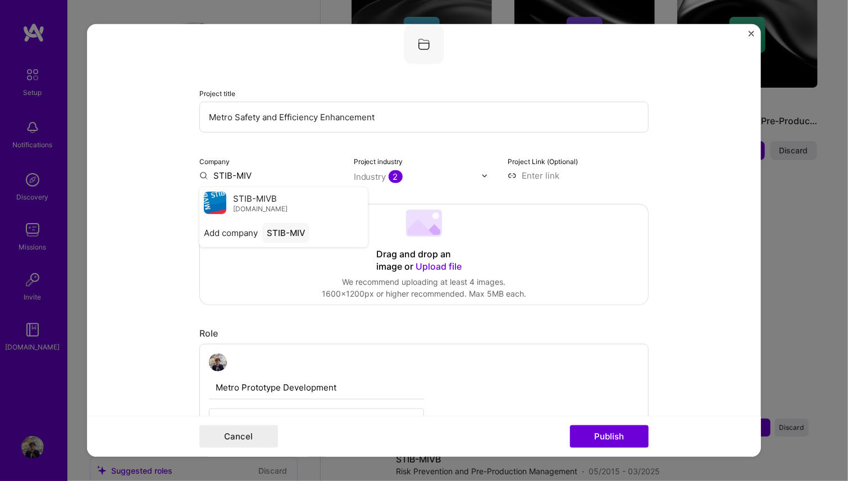
type input "STIB-MIVB"
click at [225, 194] on div "STIB-MIVB stib-mivb.be" at bounding box center [283, 202] width 168 height 31
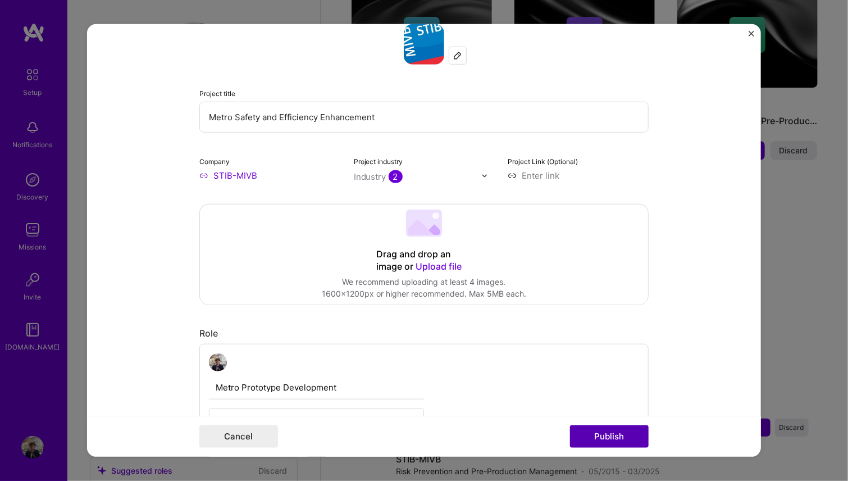
click at [612, 439] on button "Publish" at bounding box center [609, 436] width 79 height 22
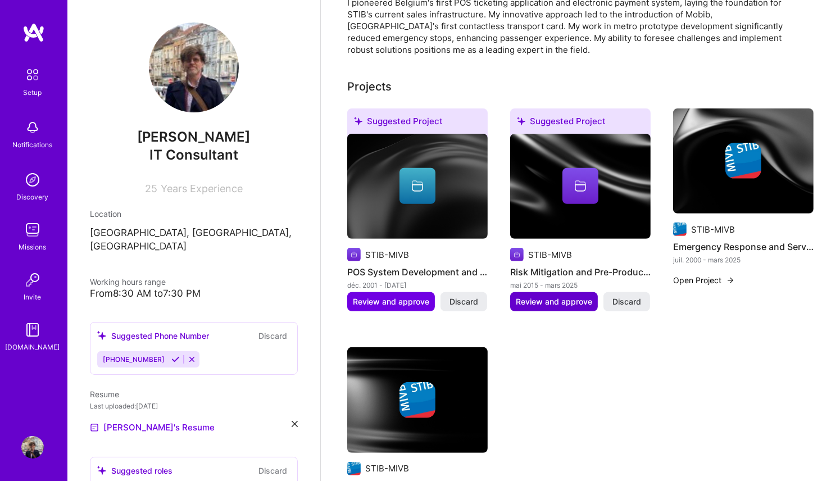
click at [539, 292] on button "Review and approve" at bounding box center [554, 301] width 88 height 19
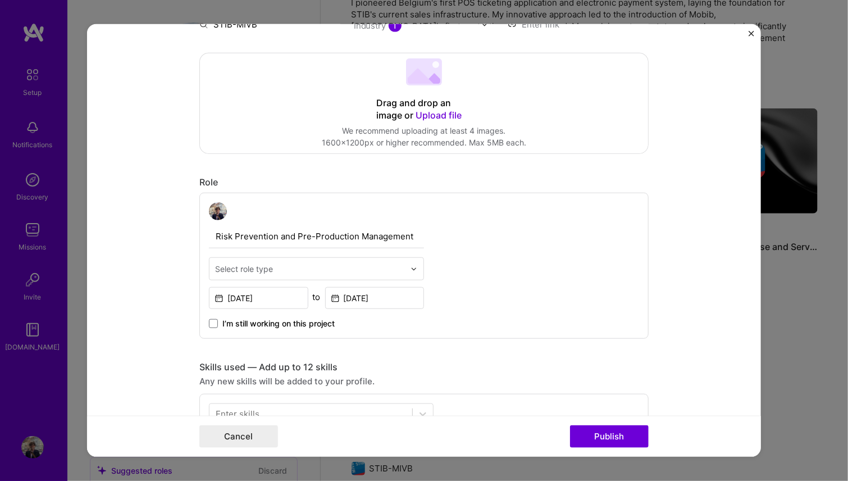
click at [414, 270] on div at bounding box center [417, 269] width 13 height 22
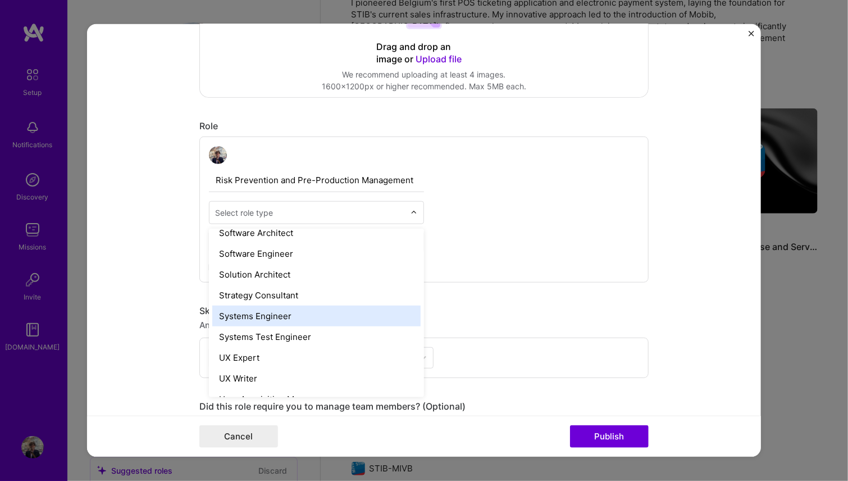
click at [548, 224] on div "Risk Prevention and Pre-Production Management option Systems Engineer focused, …" at bounding box center [423, 209] width 449 height 146
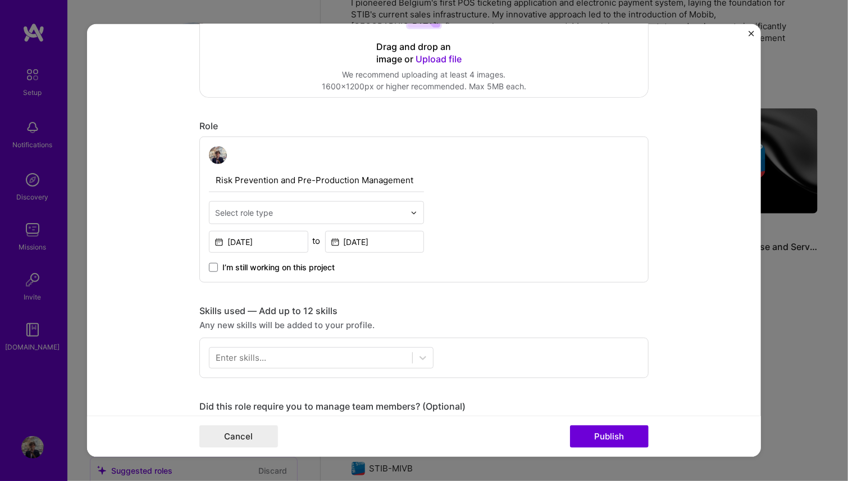
click at [287, 208] on input "text" at bounding box center [310, 213] width 190 height 12
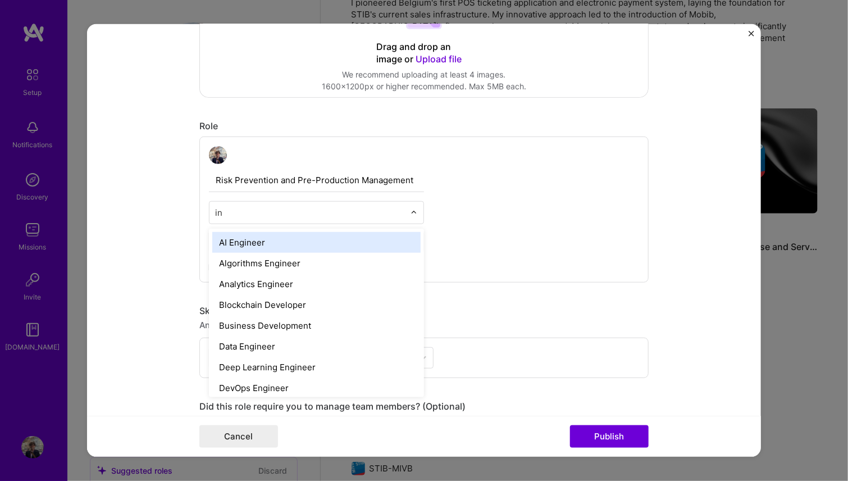
type input "i"
type input "m"
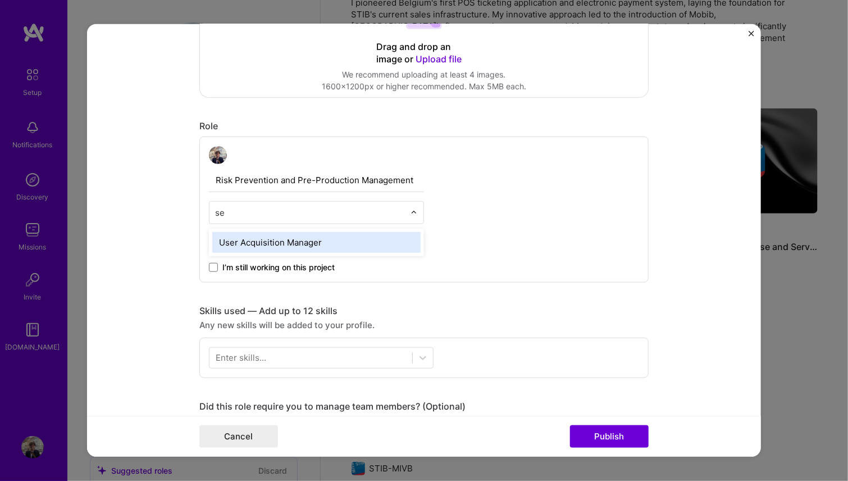
type input "s"
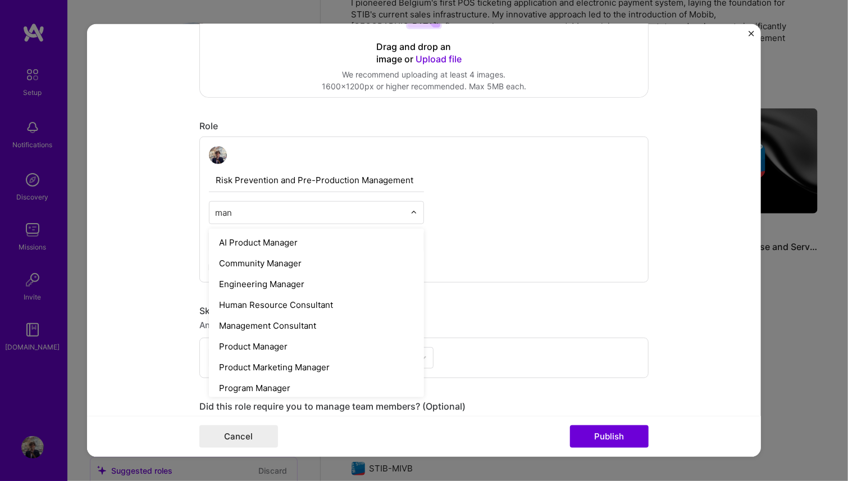
type input "mana"
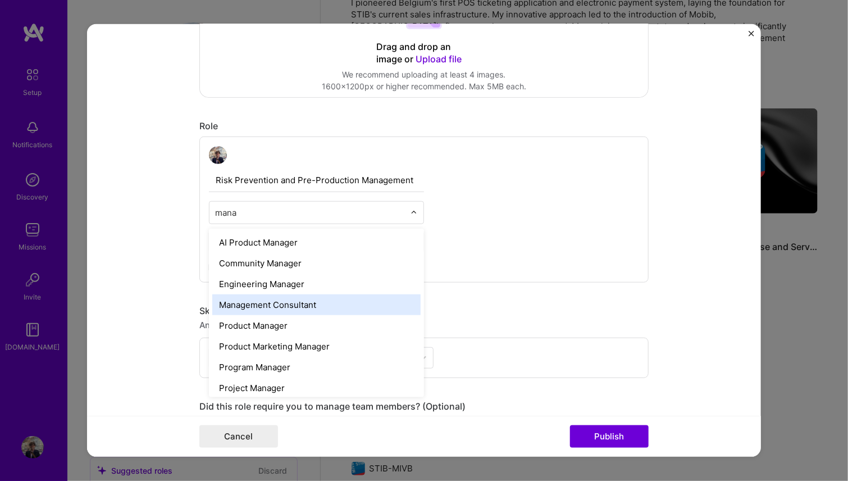
click at [247, 306] on div "Management Consultant" at bounding box center [316, 304] width 208 height 21
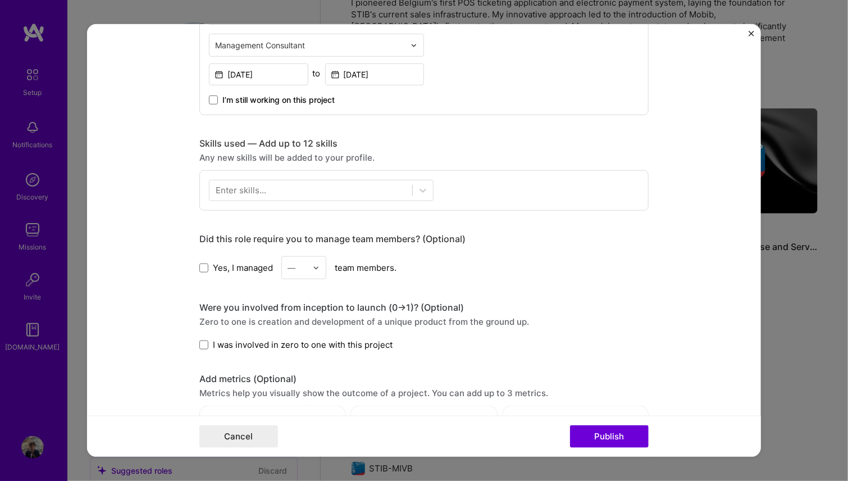
scroll to position [449, 0]
click at [344, 192] on div at bounding box center [310, 189] width 203 height 19
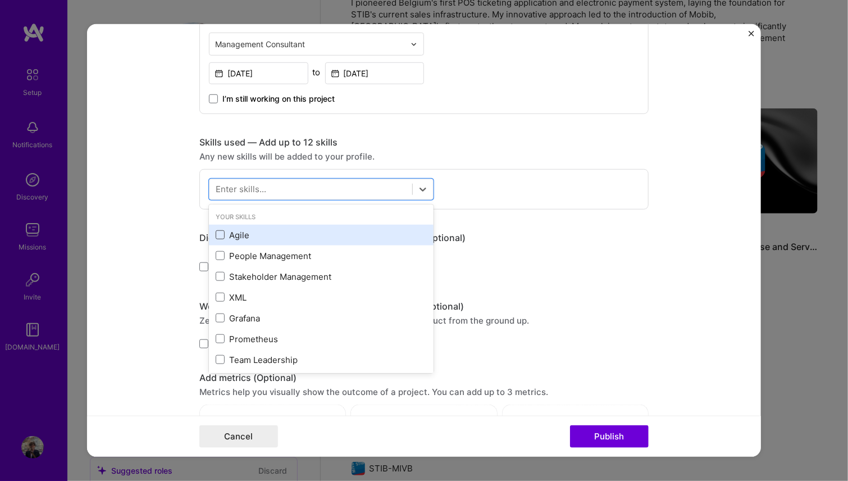
click at [216, 233] on span at bounding box center [220, 234] width 9 height 9
click at [0, 0] on input "checkbox" at bounding box center [0, 0] width 0 height 0
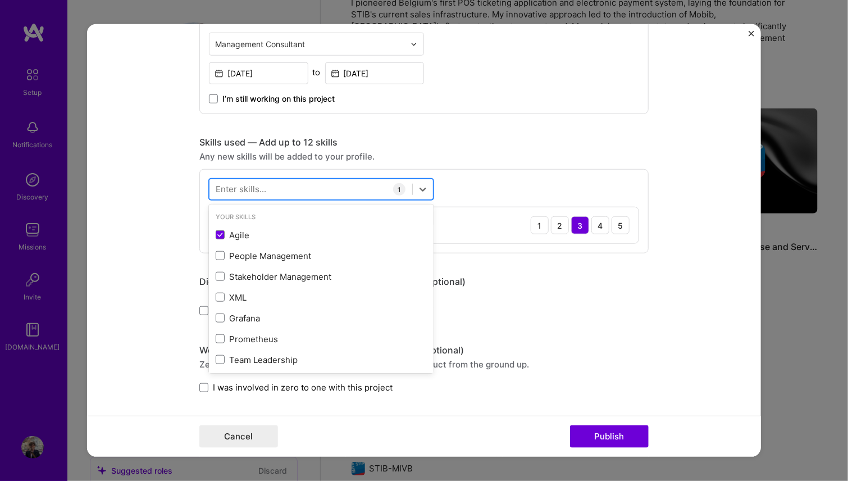
click at [264, 186] on div at bounding box center [310, 189] width 203 height 19
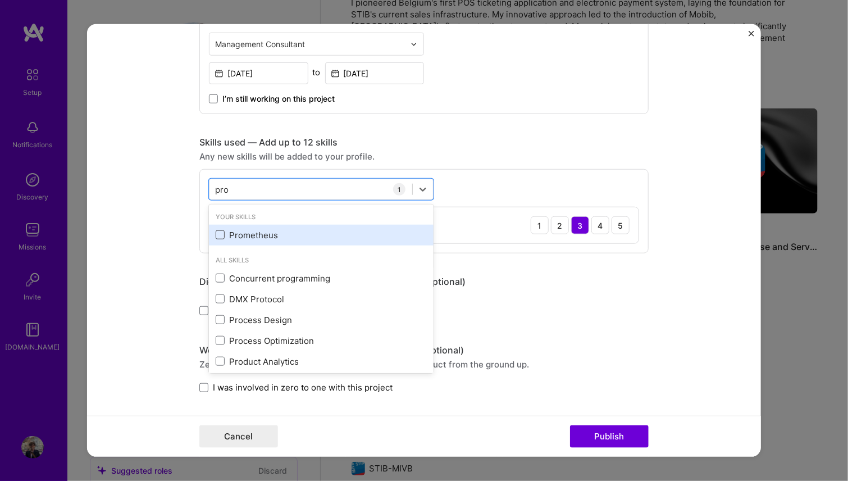
click at [216, 232] on span at bounding box center [220, 234] width 9 height 9
click at [0, 0] on input "checkbox" at bounding box center [0, 0] width 0 height 0
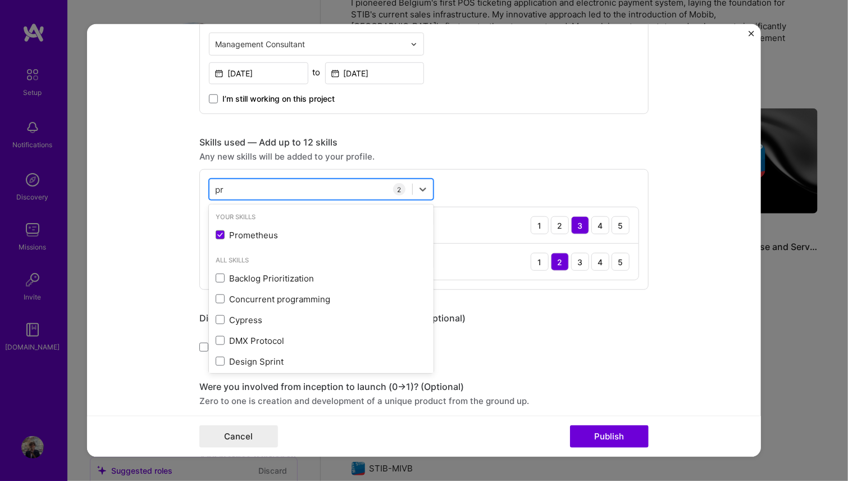
type input "p"
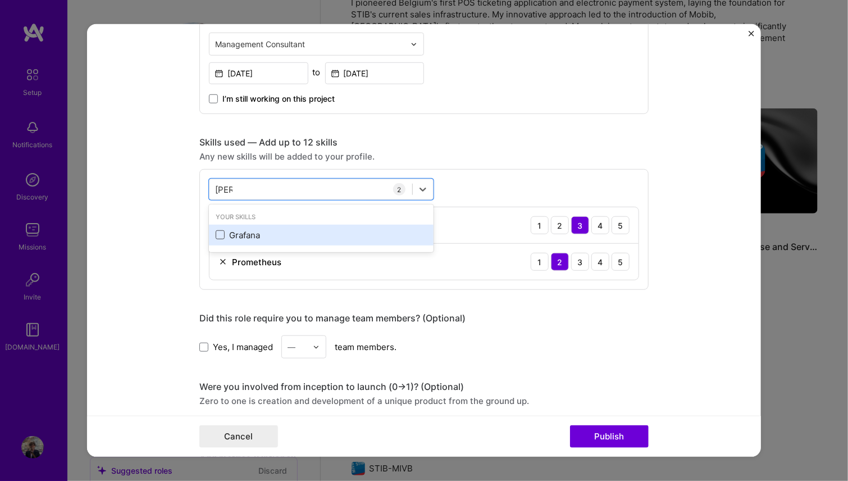
click at [216, 236] on span at bounding box center [220, 234] width 9 height 9
click at [0, 0] on input "checkbox" at bounding box center [0, 0] width 0 height 0
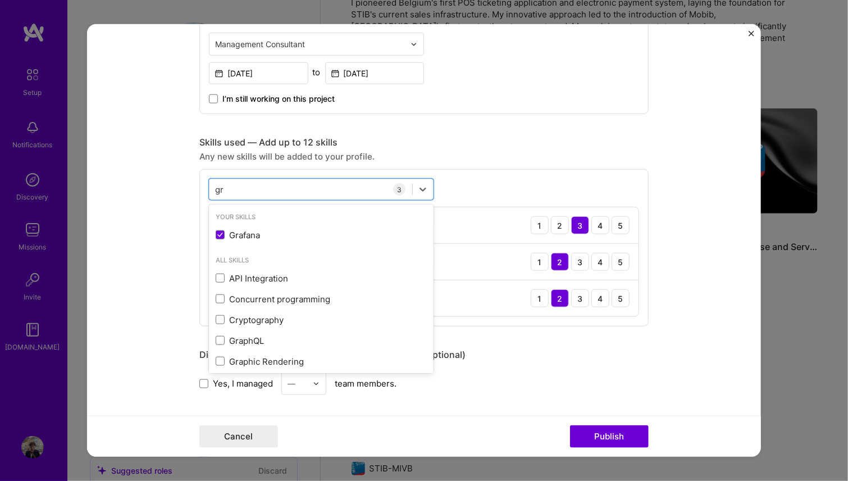
type input "g"
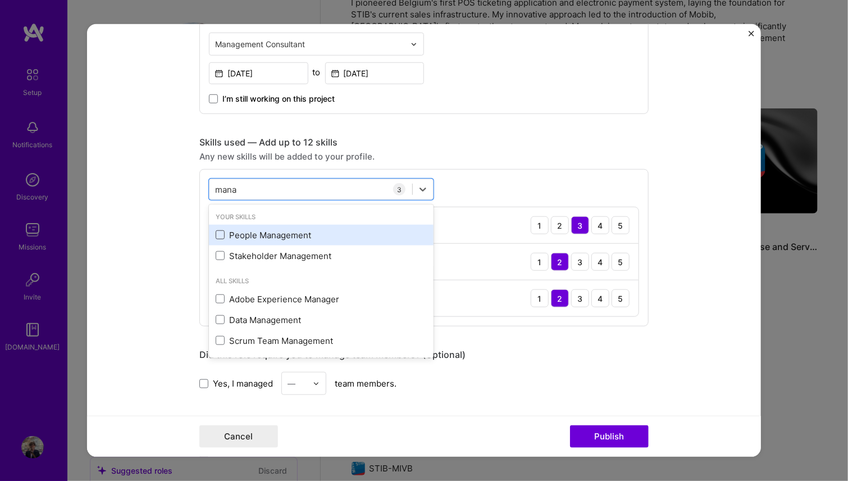
click at [216, 234] on span at bounding box center [220, 234] width 9 height 9
click at [0, 0] on input "checkbox" at bounding box center [0, 0] width 0 height 0
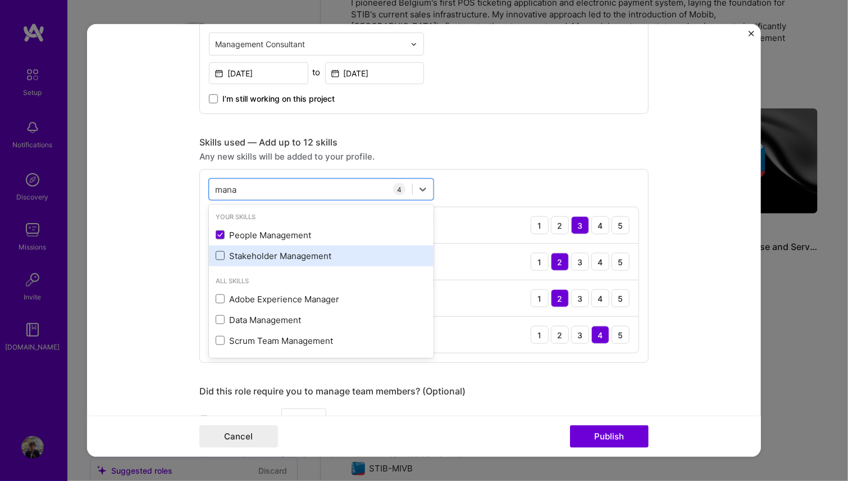
click at [216, 256] on span at bounding box center [220, 255] width 9 height 9
click at [0, 0] on input "checkbox" at bounding box center [0, 0] width 0 height 0
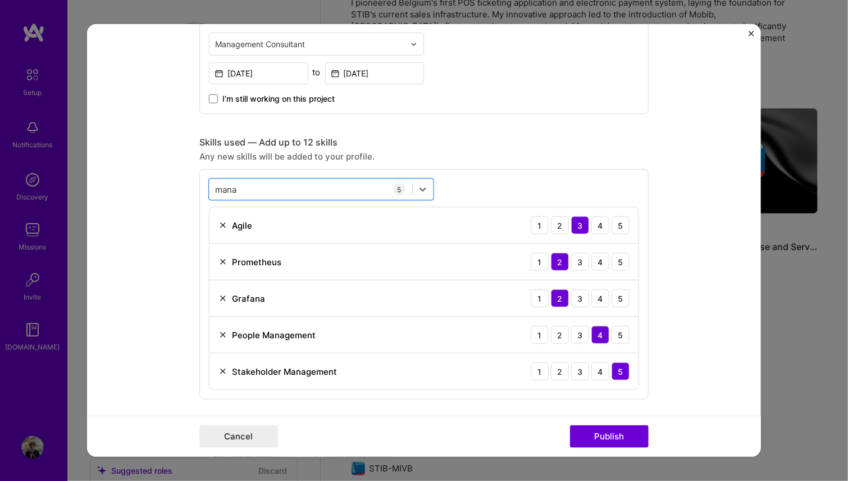
drag, startPoint x: 265, startPoint y: 180, endPoint x: 171, endPoint y: 184, distance: 93.9
click at [175, 184] on form "Editing suggested project This project is suggested based on your LinkedIn, res…" at bounding box center [424, 240] width 674 height 432
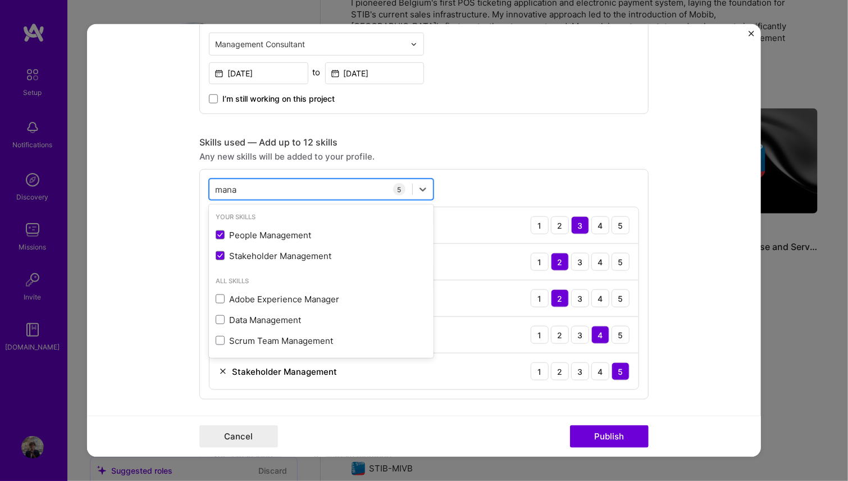
click at [216, 185] on input "mana" at bounding box center [226, 189] width 23 height 12
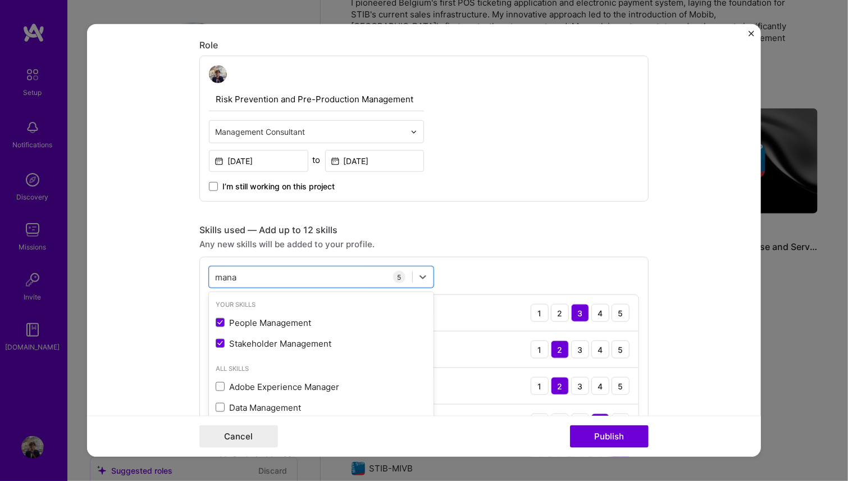
scroll to position [393, 0]
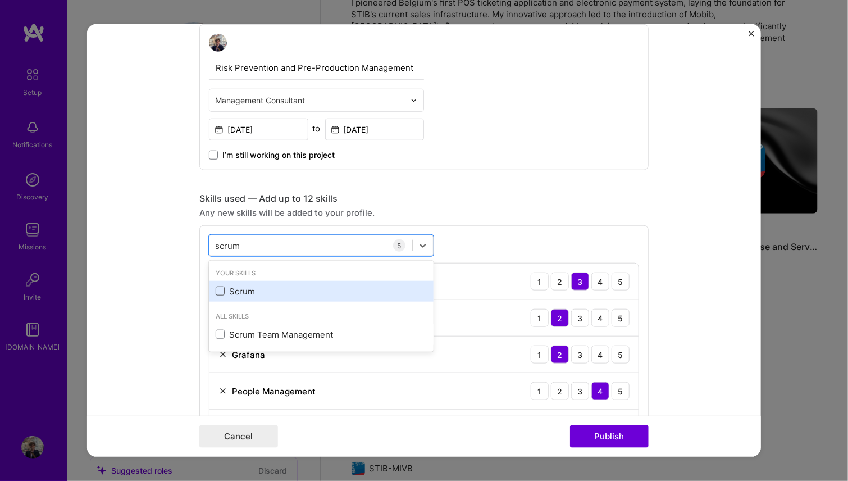
click at [217, 290] on span at bounding box center [220, 290] width 9 height 9
click at [0, 0] on input "checkbox" at bounding box center [0, 0] width 0 height 0
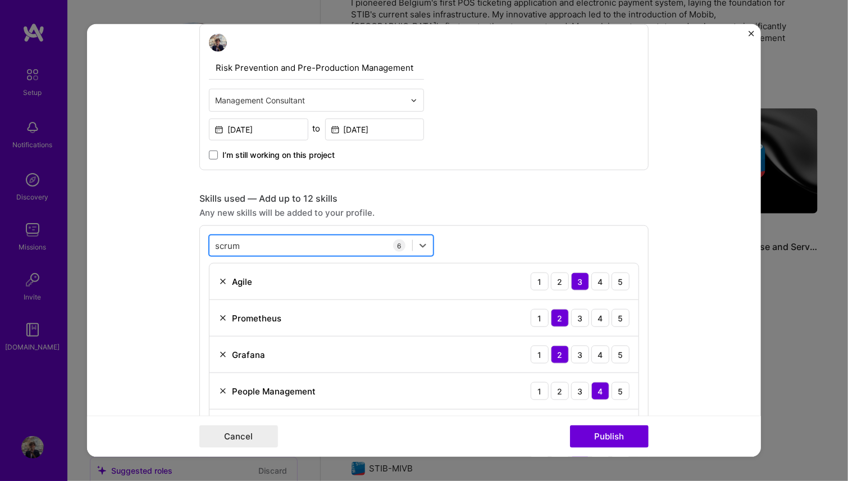
click at [322, 250] on div "scrum scrum" at bounding box center [310, 245] width 203 height 19
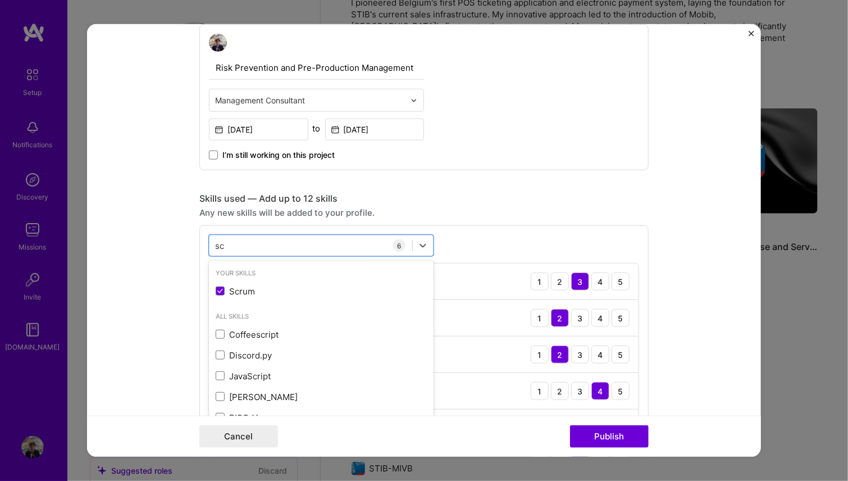
type input "s"
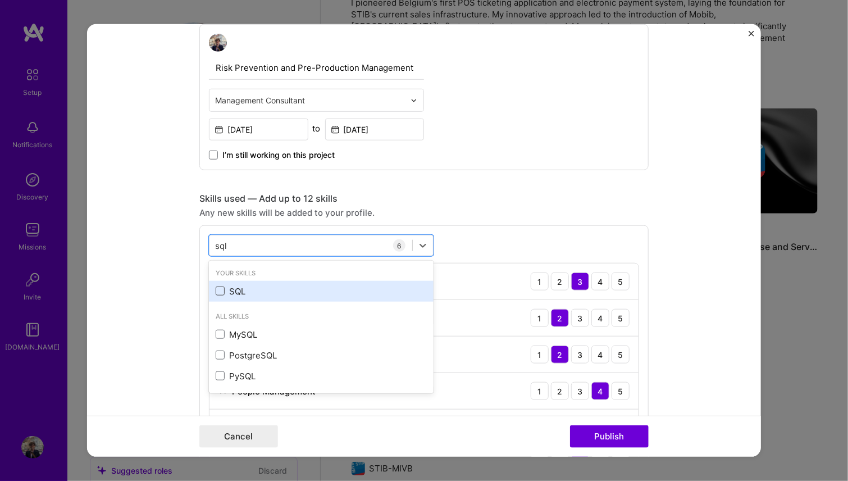
click at [216, 286] on span at bounding box center [220, 290] width 9 height 9
click at [0, 0] on input "checkbox" at bounding box center [0, 0] width 0 height 0
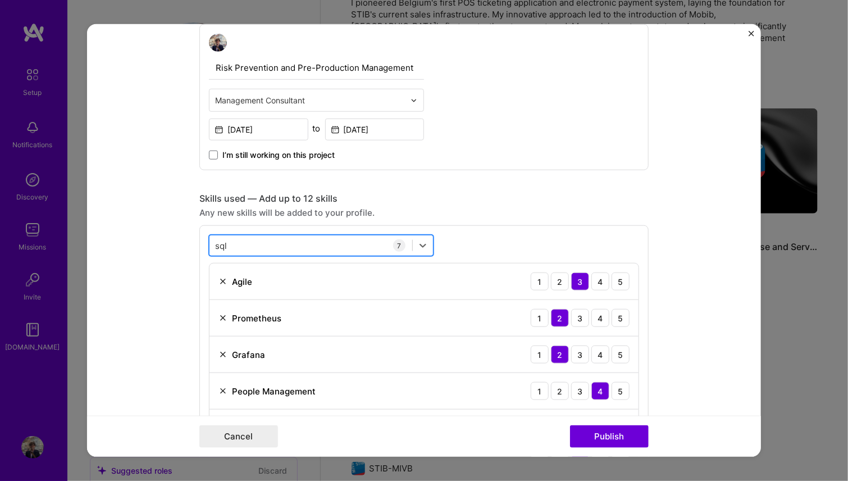
click at [263, 242] on div "sql sql" at bounding box center [310, 245] width 203 height 19
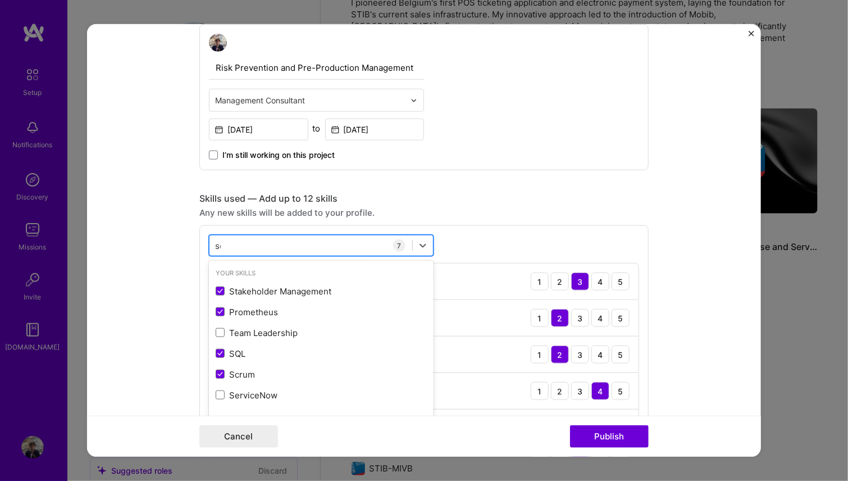
type input "s"
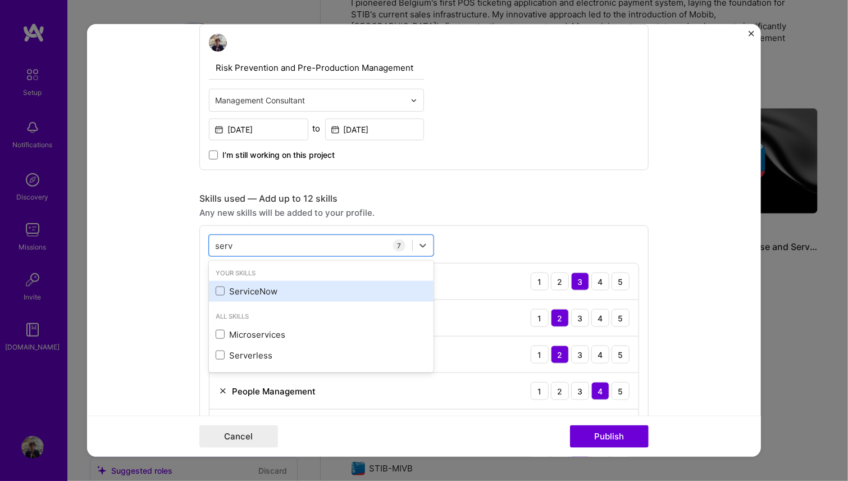
click at [222, 294] on div "ServiceNow" at bounding box center [321, 291] width 211 height 12
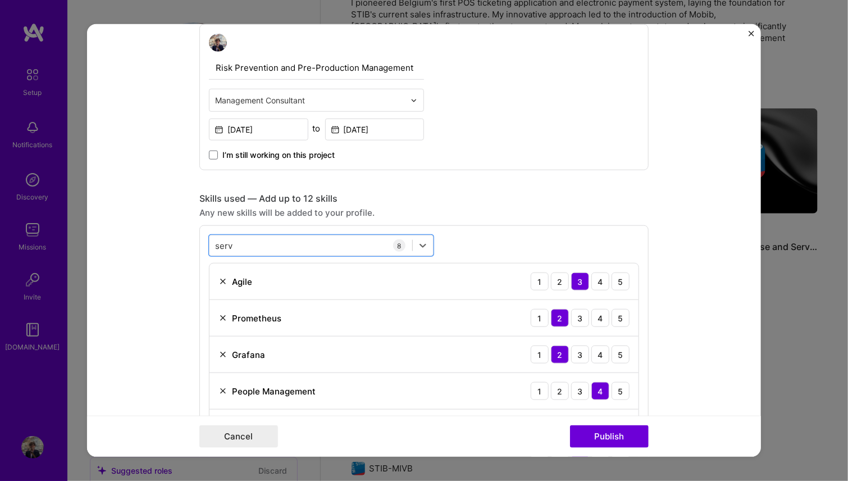
drag, startPoint x: 230, startPoint y: 247, endPoint x: 201, endPoint y: 239, distance: 29.7
click at [201, 239] on div "option ServiceNow, selected. Select is focused ,type to refine list, press Down…" at bounding box center [423, 395] width 449 height 340
click at [215, 242] on input "serv" at bounding box center [224, 245] width 19 height 12
click at [215, 243] on input "serv" at bounding box center [224, 245] width 19 height 12
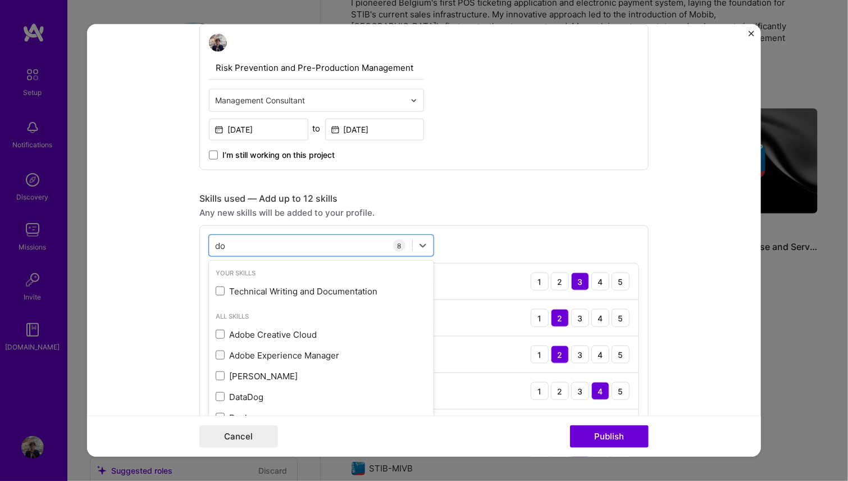
type input "doc"
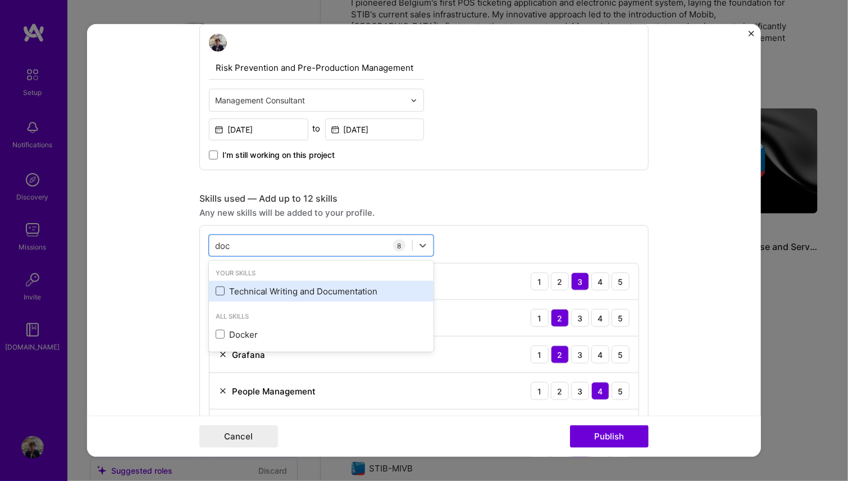
click at [218, 289] on span at bounding box center [220, 290] width 9 height 9
click at [0, 0] on input "checkbox" at bounding box center [0, 0] width 0 height 0
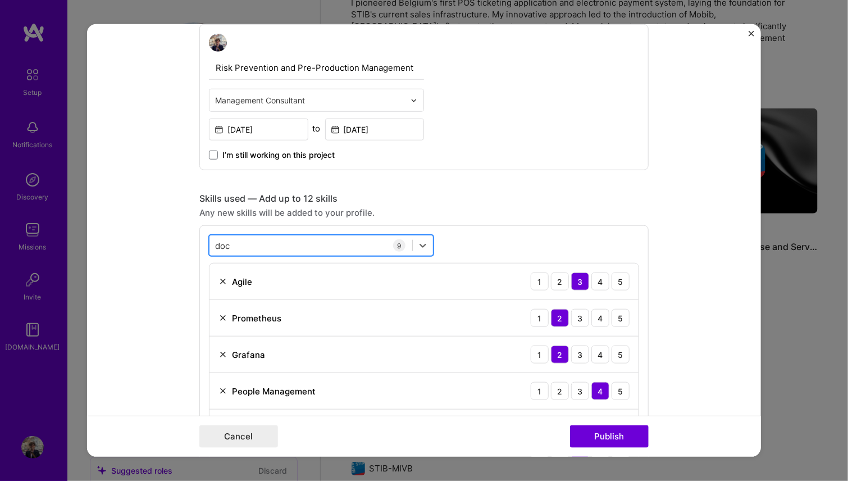
click at [266, 240] on div "doc doc" at bounding box center [310, 245] width 203 height 19
click at [268, 239] on div "doc doc" at bounding box center [310, 245] width 203 height 19
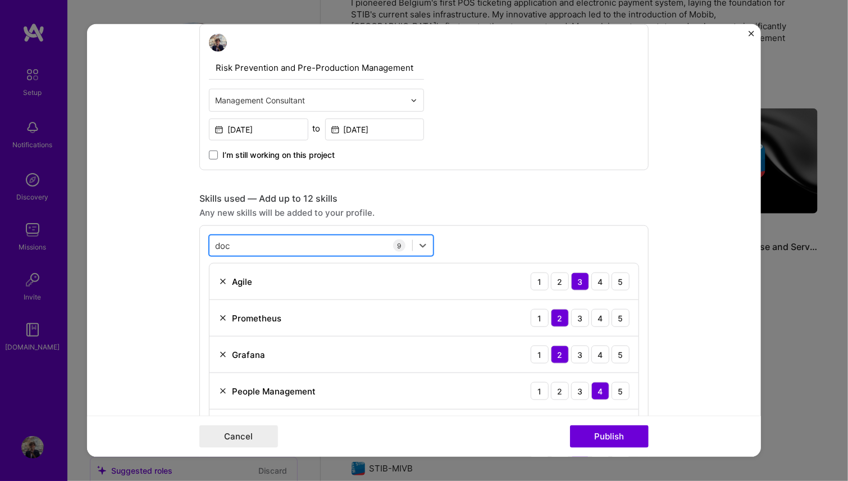
click at [231, 239] on div "doc doc" at bounding box center [310, 245] width 203 height 19
click at [220, 246] on input "doc" at bounding box center [223, 245] width 16 height 12
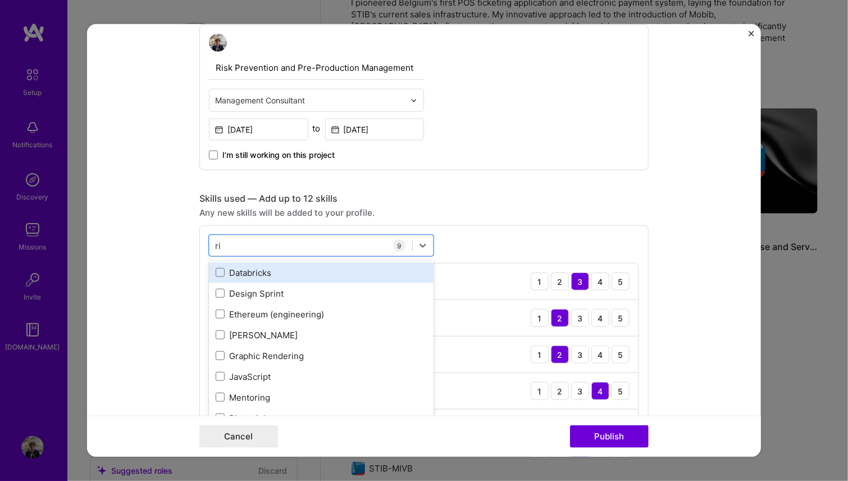
scroll to position [0, 0]
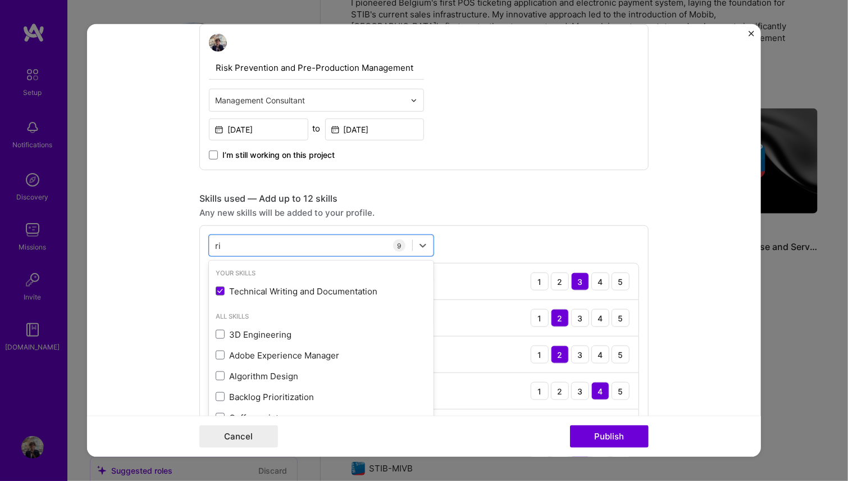
type input "r"
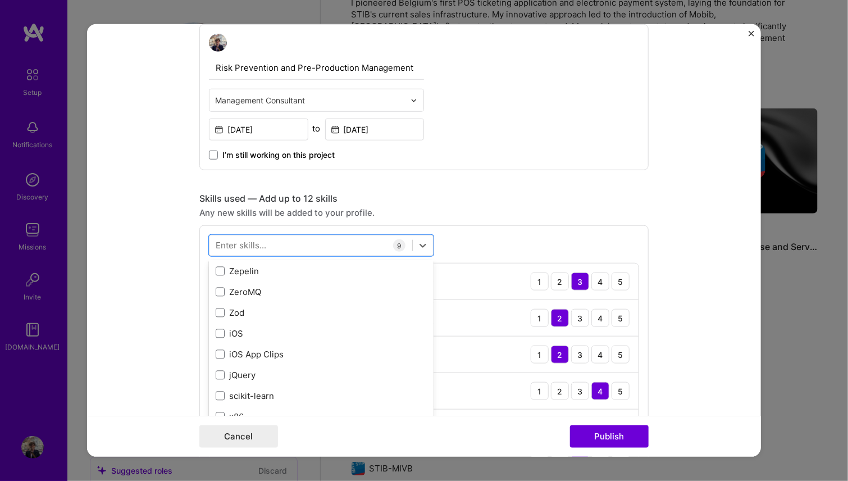
scroll to position [7735, 0]
click at [527, 204] on div "Skills used — Add up to 12 skills Any new skills will be added to your profile.…" at bounding box center [423, 397] width 449 height 409
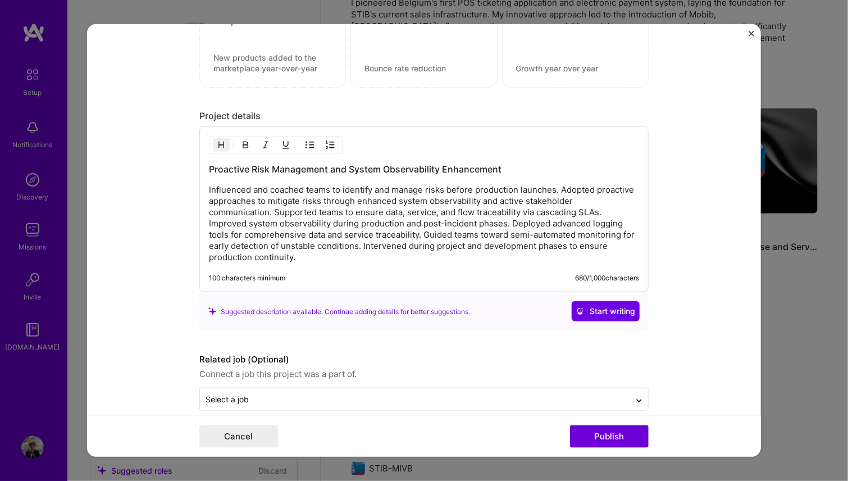
scroll to position [1205, 0]
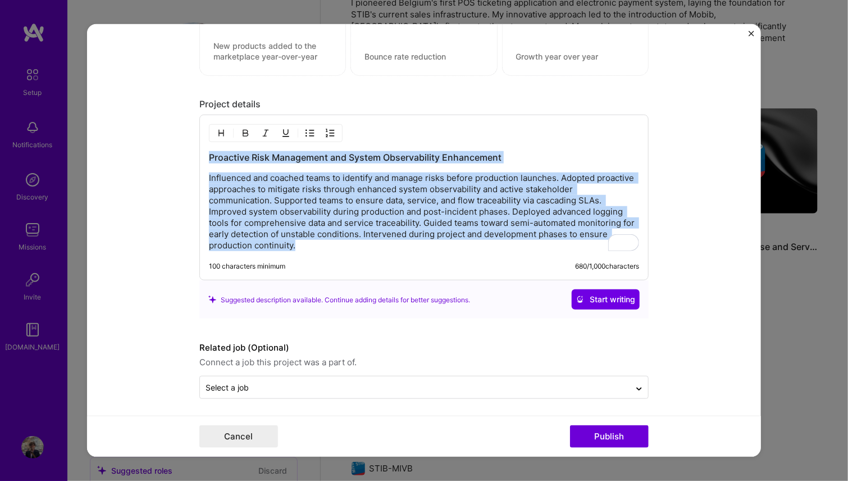
drag, startPoint x: 305, startPoint y: 241, endPoint x: 164, endPoint y: 140, distance: 173.5
click at [164, 140] on form "Editing suggested project This project is suggested based on your LinkedIn, res…" at bounding box center [424, 240] width 674 height 432
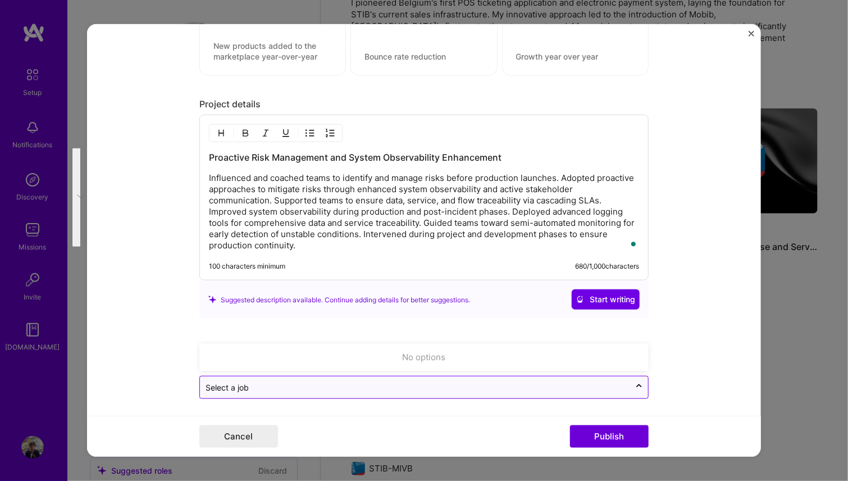
click at [284, 389] on div at bounding box center [415, 387] width 419 height 14
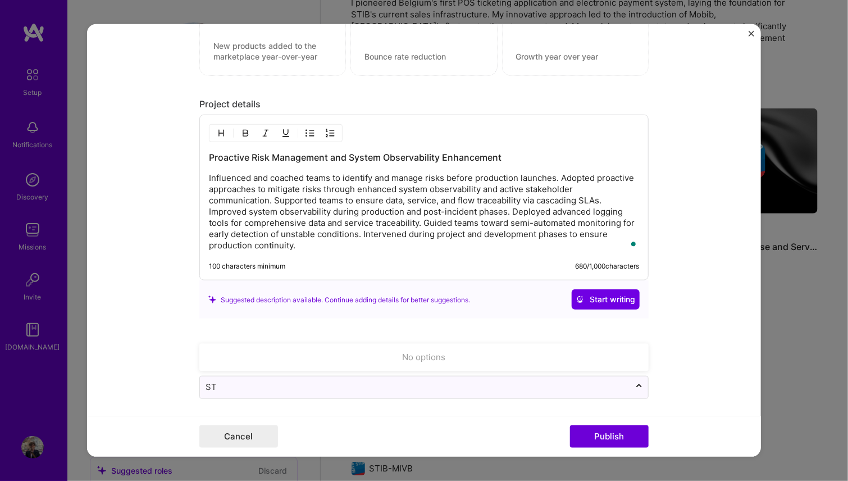
type input "S"
type input "Service Management"
click at [572, 289] on button "Start writing" at bounding box center [606, 299] width 68 height 20
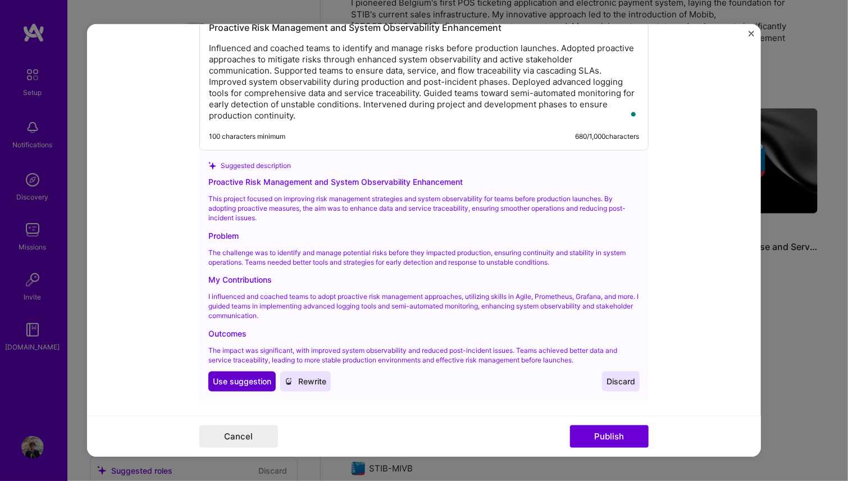
scroll to position [1360, 0]
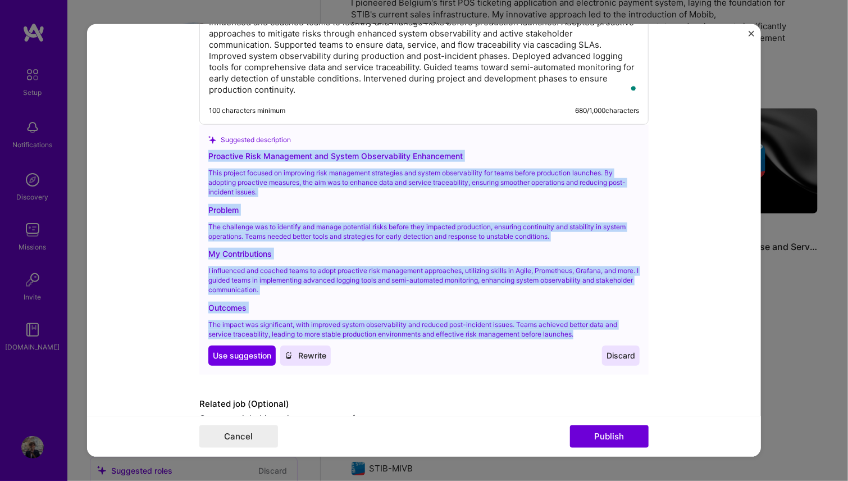
drag, startPoint x: 577, startPoint y: 330, endPoint x: 179, endPoint y: 156, distance: 434.1
click at [179, 156] on form "Editing suggested project This project is suggested based on your LinkedIn, res…" at bounding box center [424, 240] width 674 height 432
click at [213, 353] on span "Use suggestion" at bounding box center [242, 355] width 58 height 11
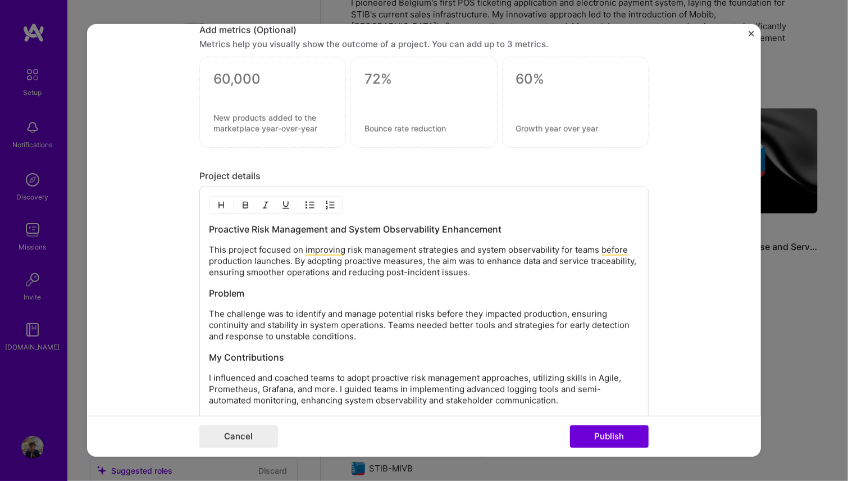
scroll to position [1241, 0]
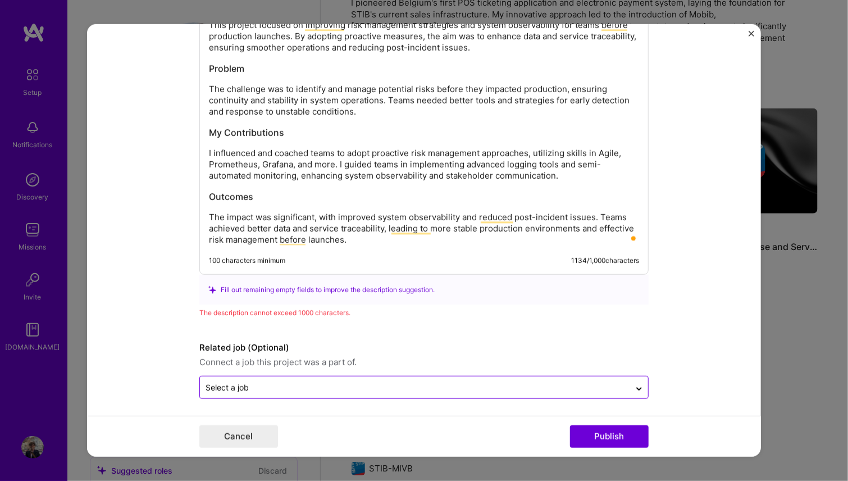
click at [316, 376] on div "Select a job" at bounding box center [415, 387] width 430 height 22
click at [557, 384] on input "Service Manament" at bounding box center [415, 387] width 419 height 12
type input "Service Manament"
click at [570, 425] on button "Publish" at bounding box center [609, 436] width 79 height 22
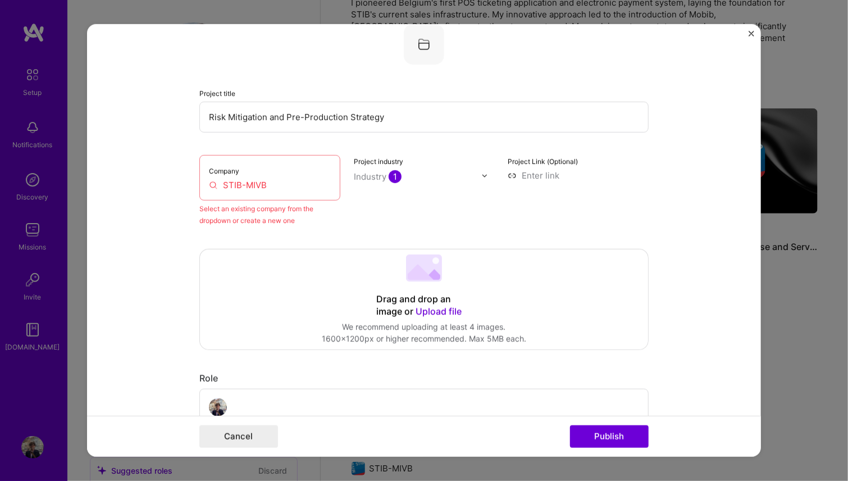
click at [283, 177] on div "Company STIB-MIVB" at bounding box center [269, 177] width 141 height 45
click at [274, 183] on input "STIB-MIVB" at bounding box center [270, 185] width 122 height 12
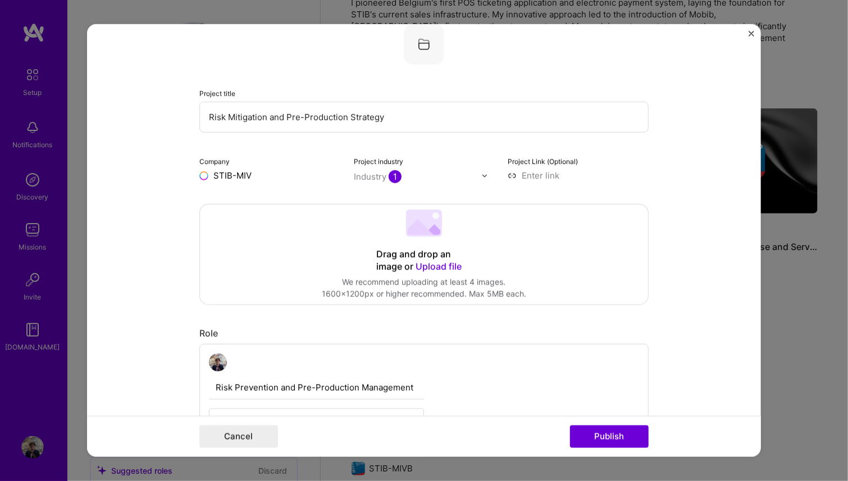
type input "STIB-MIVB"
drag, startPoint x: 256, startPoint y: 202, endPoint x: 262, endPoint y: 199, distance: 7.0
click at [256, 202] on span "STIB-MIVB" at bounding box center [255, 198] width 44 height 12
click at [382, 174] on div "Industry 1" at bounding box center [378, 177] width 48 height 12
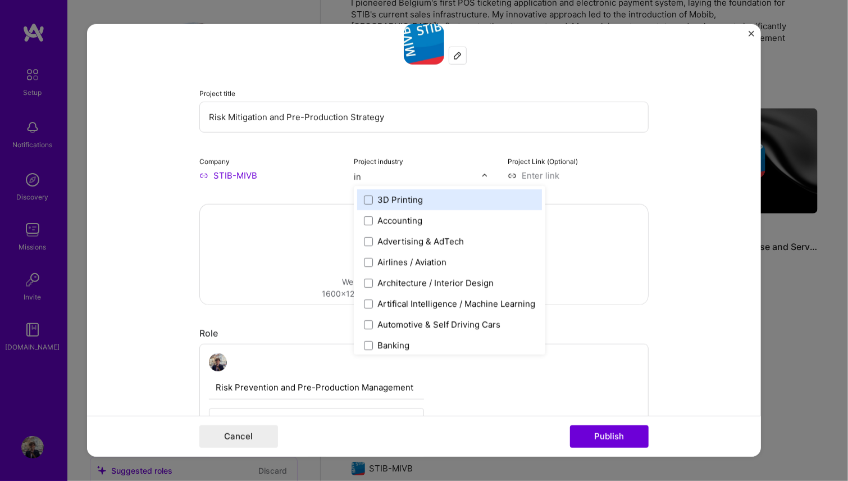
type input "i"
type input "ind"
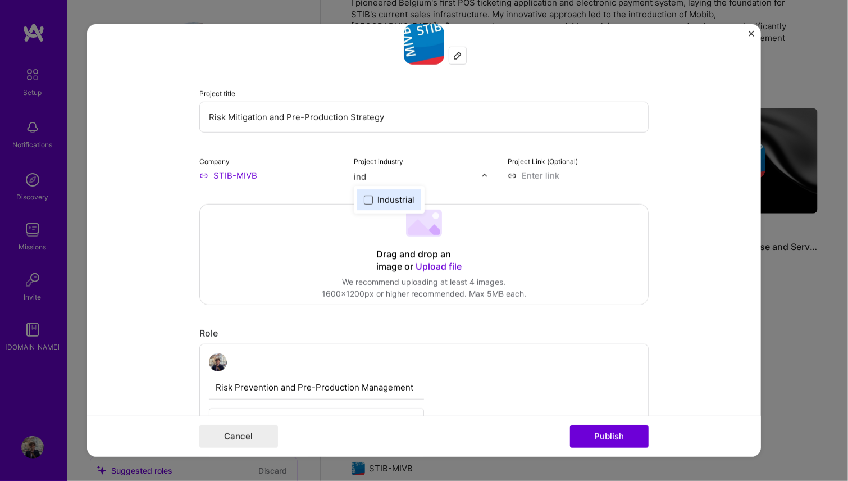
click at [365, 197] on span at bounding box center [368, 199] width 9 height 9
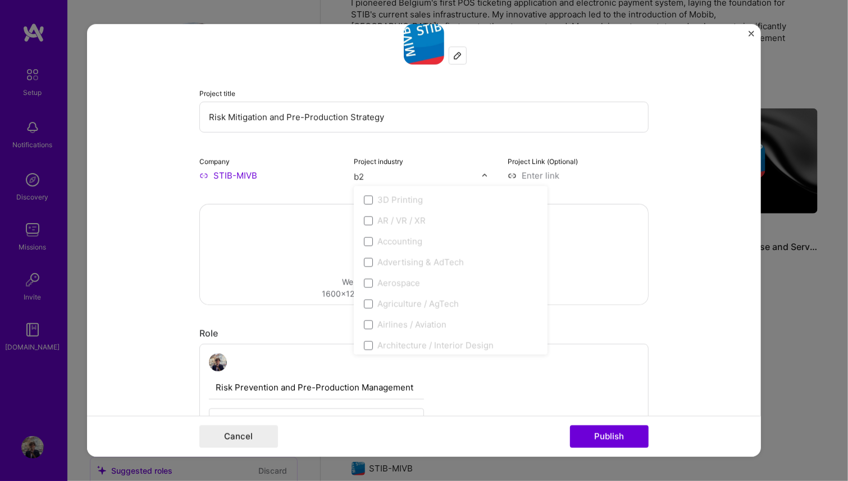
type input "b2b"
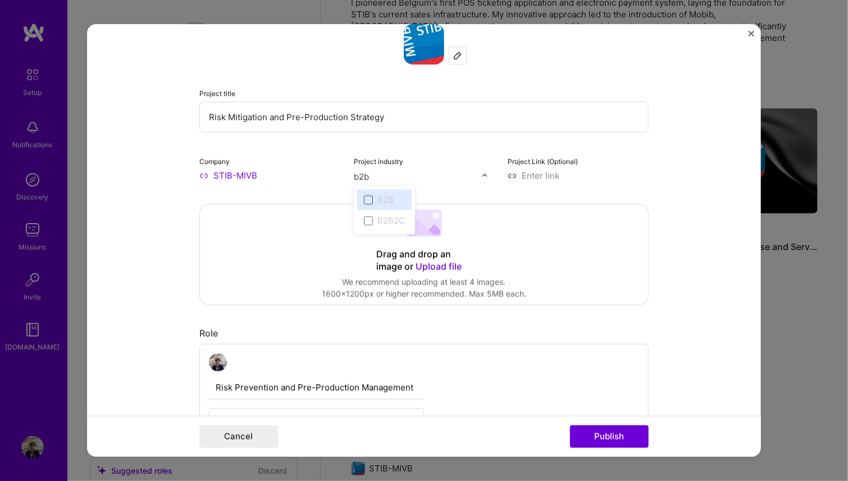
click at [364, 202] on span at bounding box center [368, 199] width 9 height 9
click at [440, 179] on input "b2b" at bounding box center [418, 177] width 128 height 12
drag, startPoint x: 380, startPoint y: 178, endPoint x: 297, endPoint y: 165, distance: 83.7
click at [303, 166] on div "Company STIB-MIVB Project industry option Industrial, selected. option B2B focu…" at bounding box center [423, 168] width 449 height 26
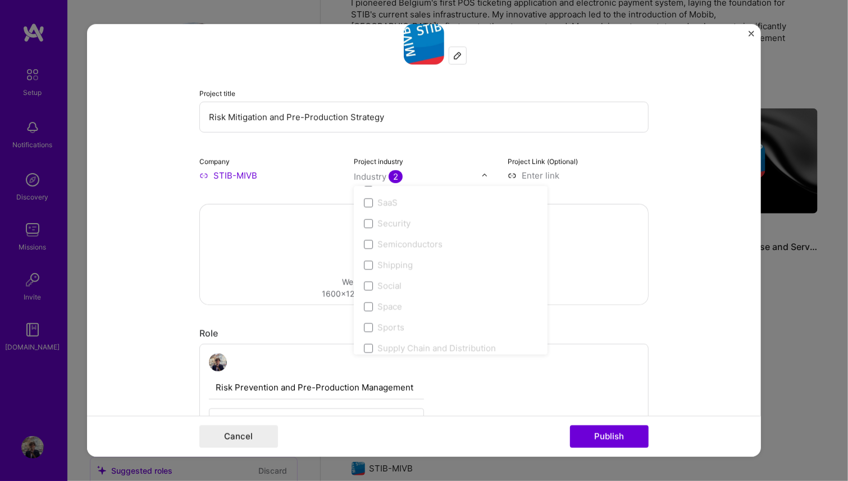
scroll to position [2332, 0]
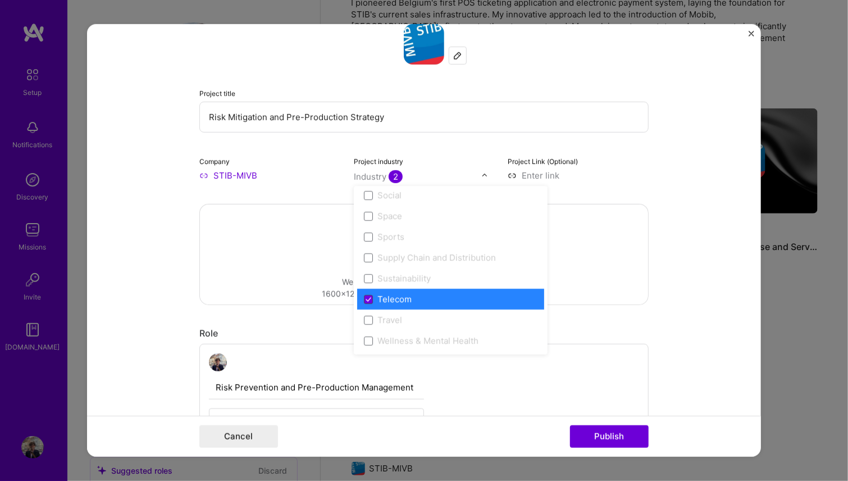
click at [366, 299] on icon at bounding box center [369, 299] width 6 height 4
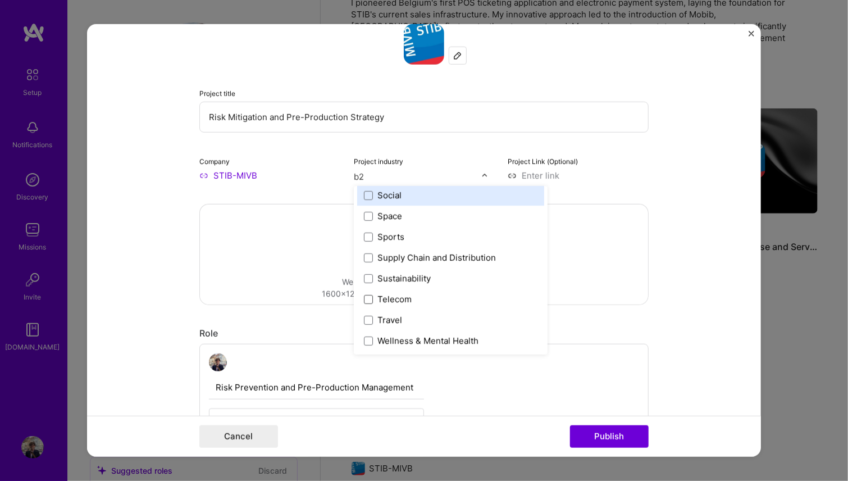
scroll to position [2311, 0]
type input "b2b"
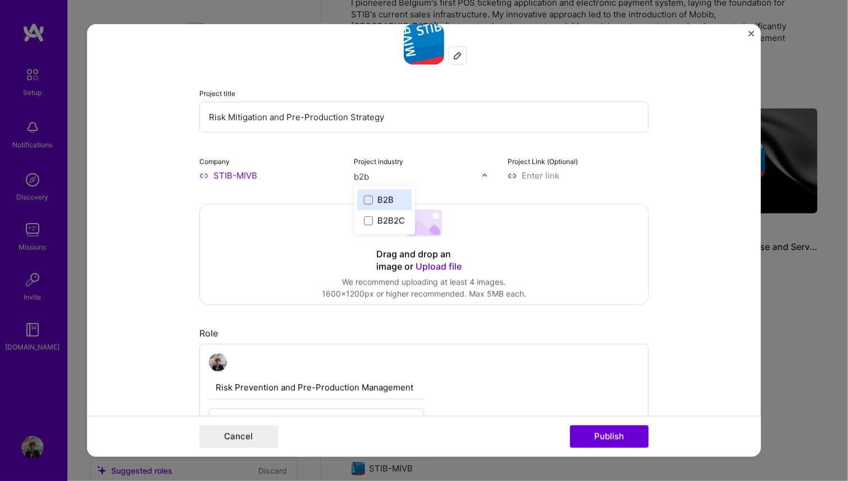
scroll to position [0, 0]
click at [358, 220] on div "B2B2C" at bounding box center [384, 220] width 54 height 21
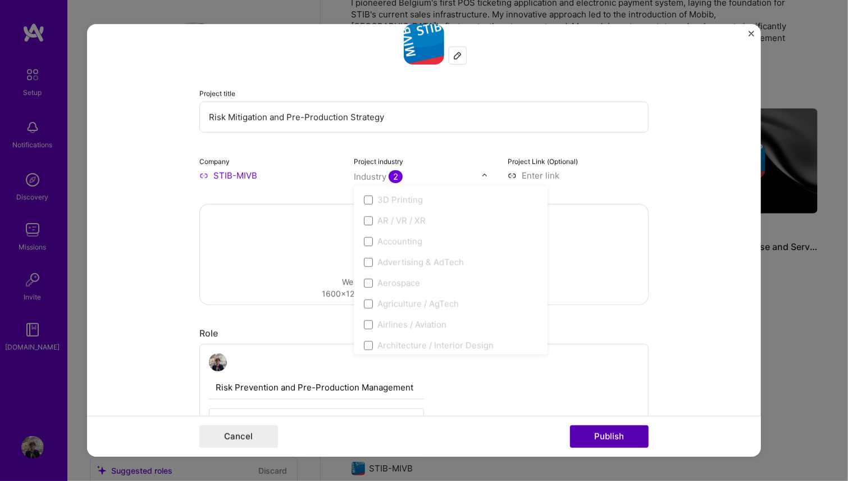
click at [620, 445] on button "Publish" at bounding box center [609, 436] width 79 height 22
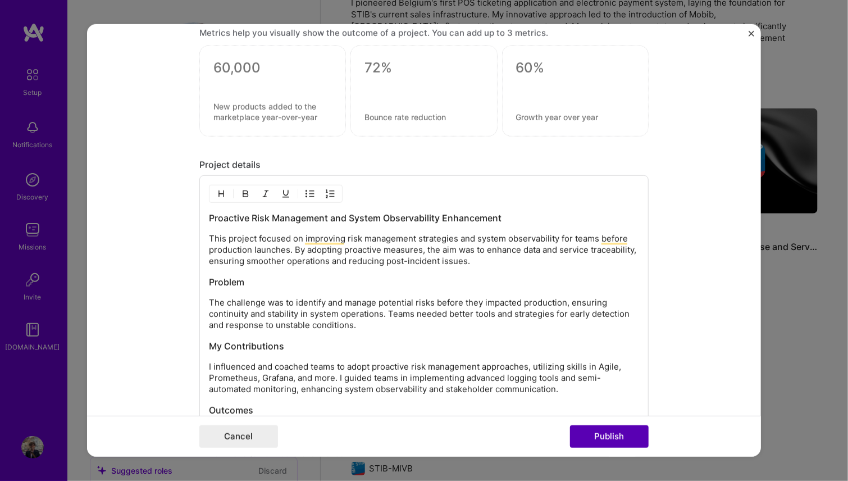
scroll to position [1220, 0]
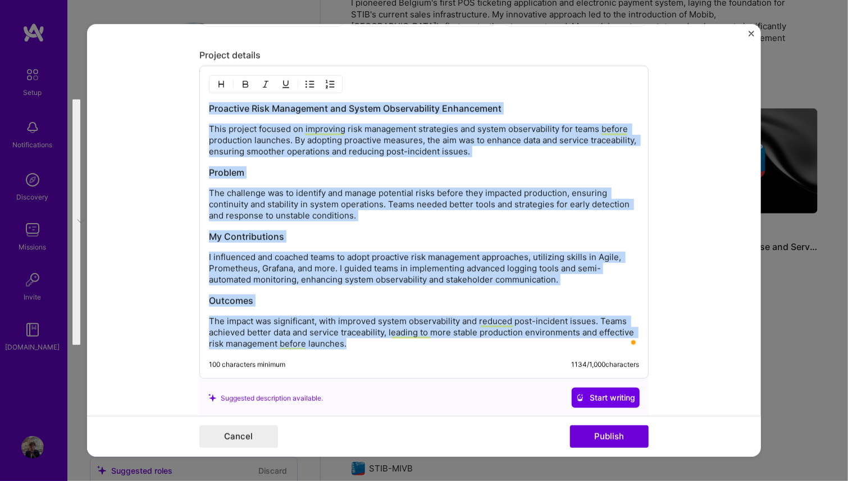
drag, startPoint x: 206, startPoint y: 103, endPoint x: 361, endPoint y: 354, distance: 294.6
click at [361, 354] on div "Proactive Risk Management and System Observability Enhancement This project foc…" at bounding box center [423, 222] width 449 height 313
copy div "Proactive Risk Management and System Observability Enhancement This project foc…"
click at [355, 340] on p "The impact was significant, with improved system observability and reduced post…" at bounding box center [424, 333] width 430 height 34
click at [344, 340] on p "The impact was significant, with improved system observability and reduced post…" at bounding box center [424, 333] width 430 height 34
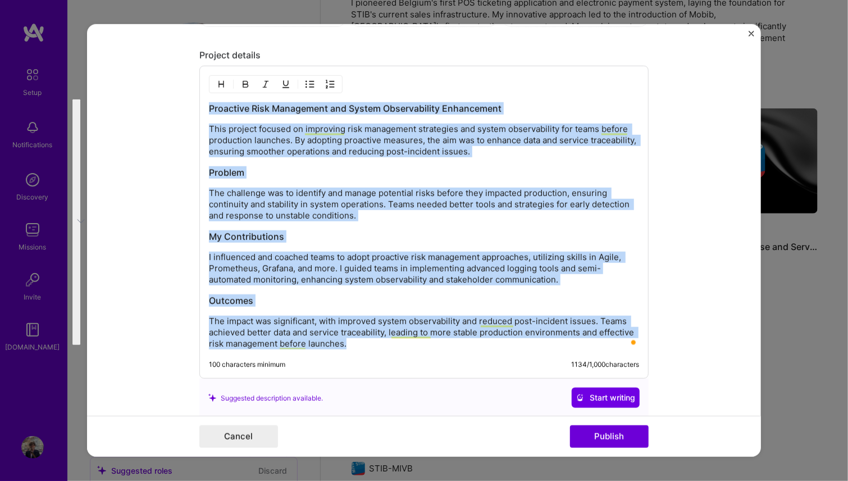
drag, startPoint x: 342, startPoint y: 340, endPoint x: 166, endPoint y: 102, distance: 295.5
click at [166, 102] on form "Editing suggested project This project is suggested based on your LinkedIn, res…" at bounding box center [424, 240] width 674 height 432
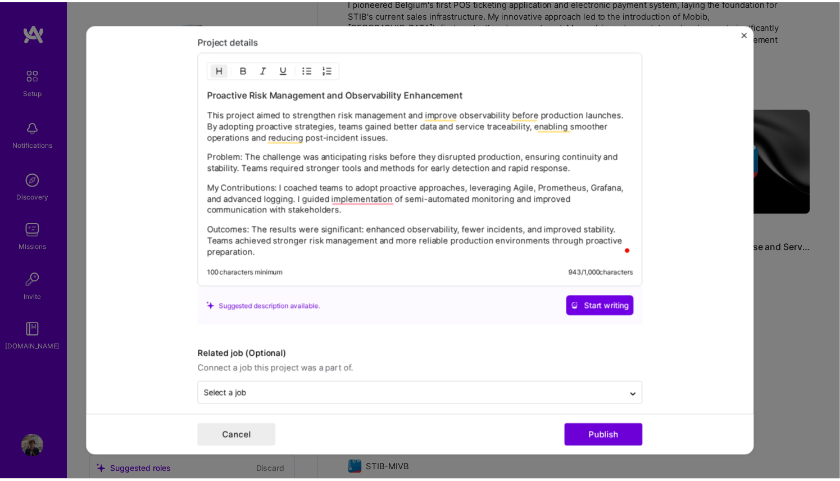
scroll to position [1275, 0]
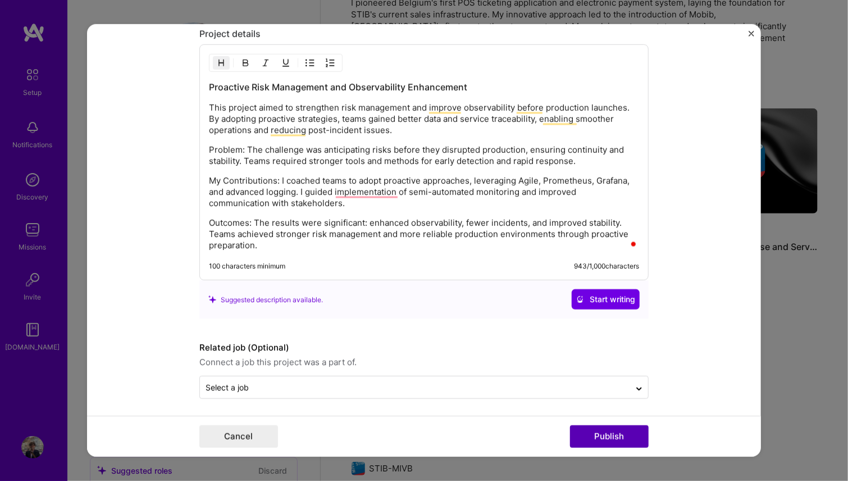
click at [607, 440] on button "Publish" at bounding box center [609, 436] width 79 height 22
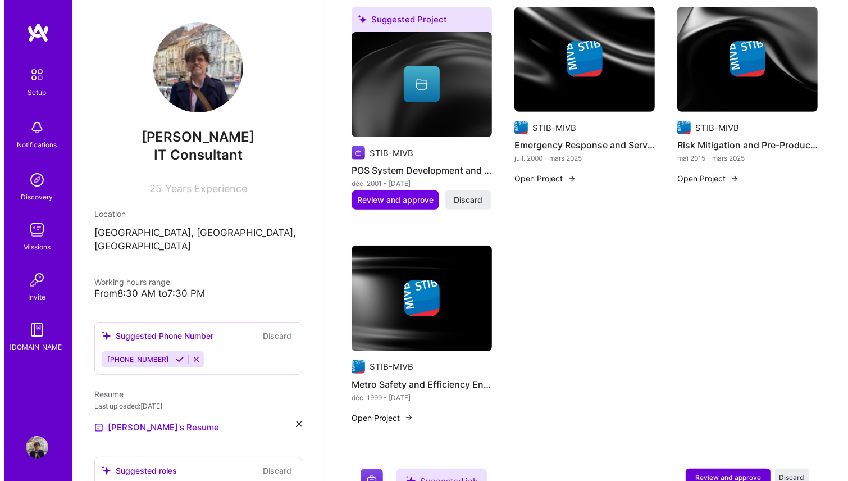
scroll to position [484, 0]
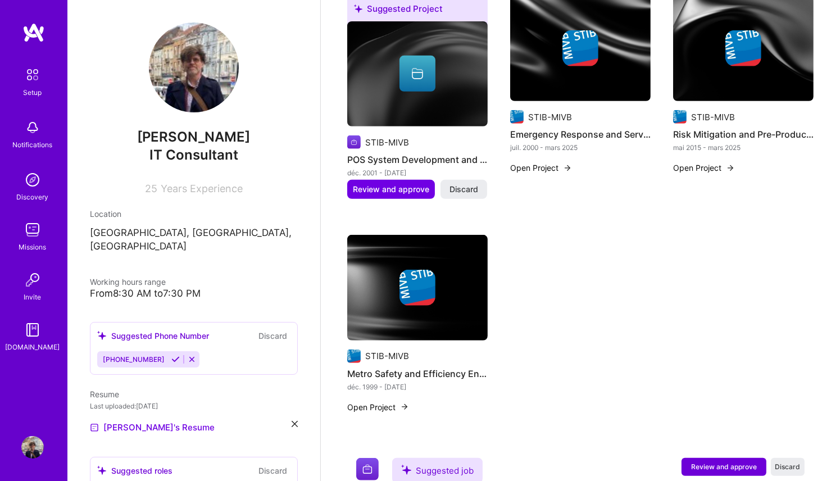
click at [386, 401] on button "Open Project" at bounding box center [378, 407] width 62 height 12
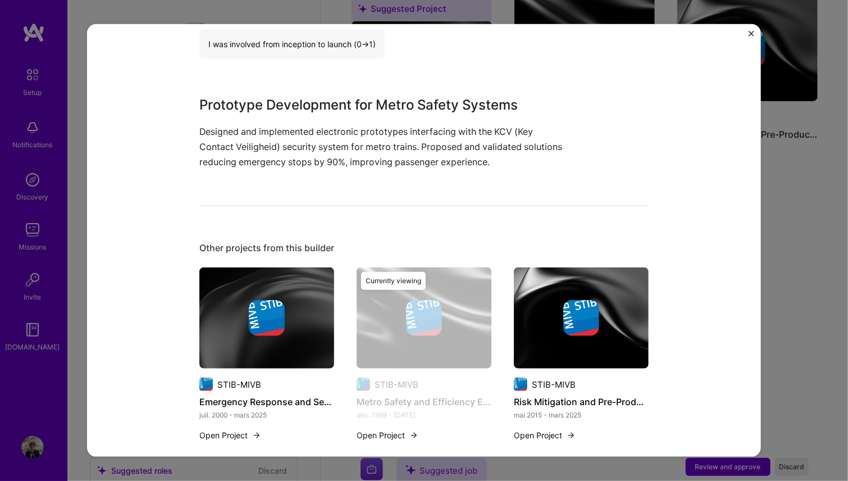
scroll to position [359, 0]
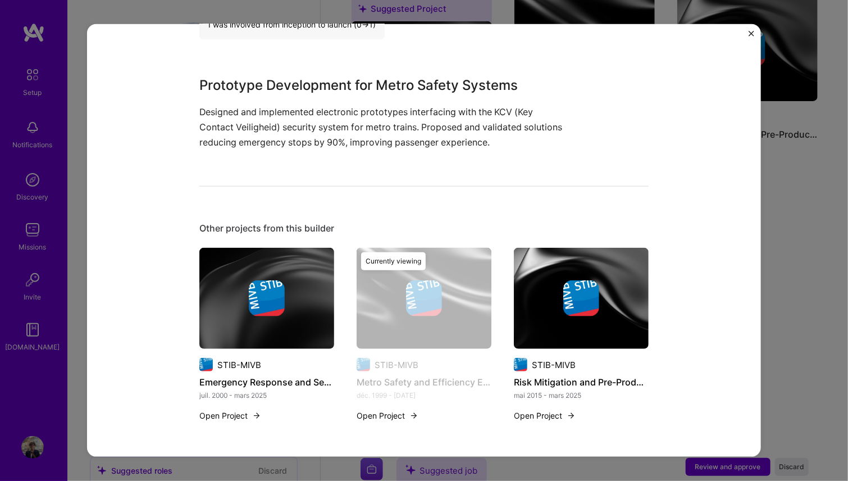
click at [221, 414] on button "Open Project" at bounding box center [230, 415] width 62 height 12
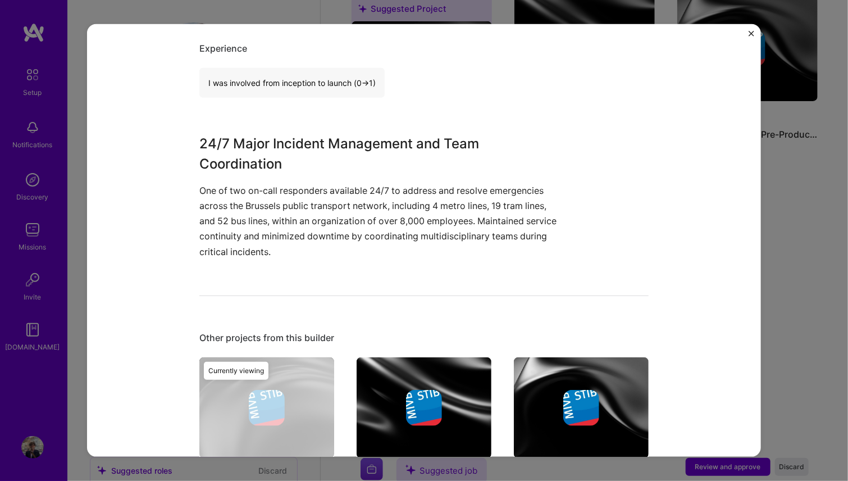
scroll to position [479, 0]
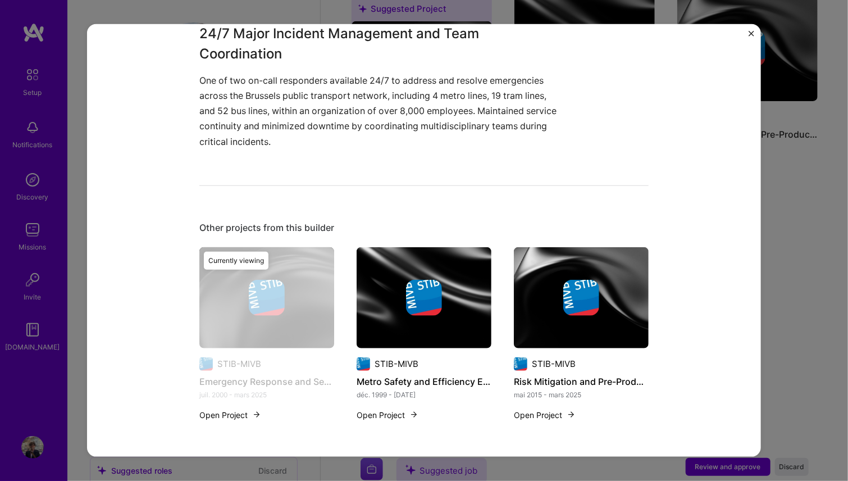
click at [235, 412] on button "Open Project" at bounding box center [230, 415] width 62 height 12
click at [258, 297] on div "Currently viewing" at bounding box center [266, 340] width 135 height 187
click at [245, 263] on div "Currently viewing" at bounding box center [236, 261] width 65 height 18
click at [431, 305] on img at bounding box center [424, 298] width 36 height 36
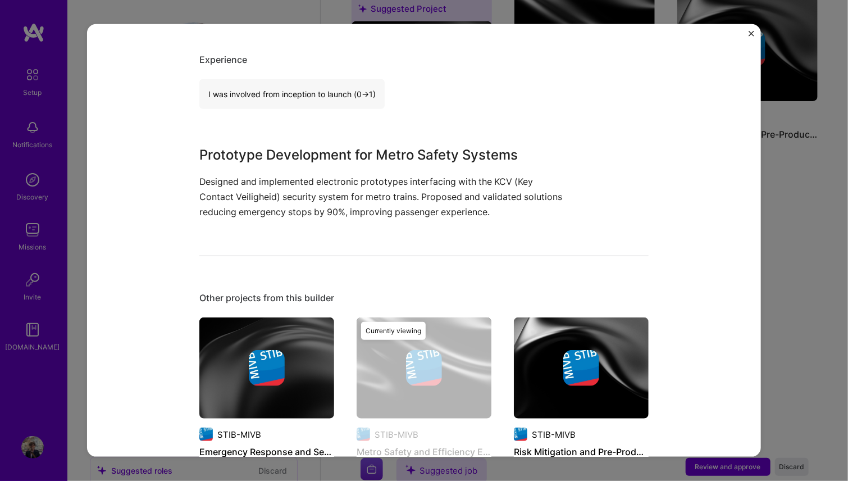
scroll to position [359, 0]
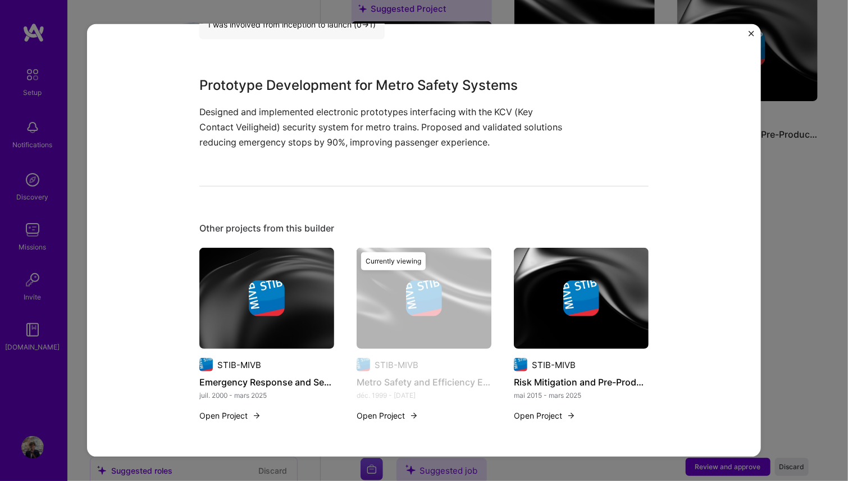
click at [545, 302] on div at bounding box center [581, 298] width 135 height 36
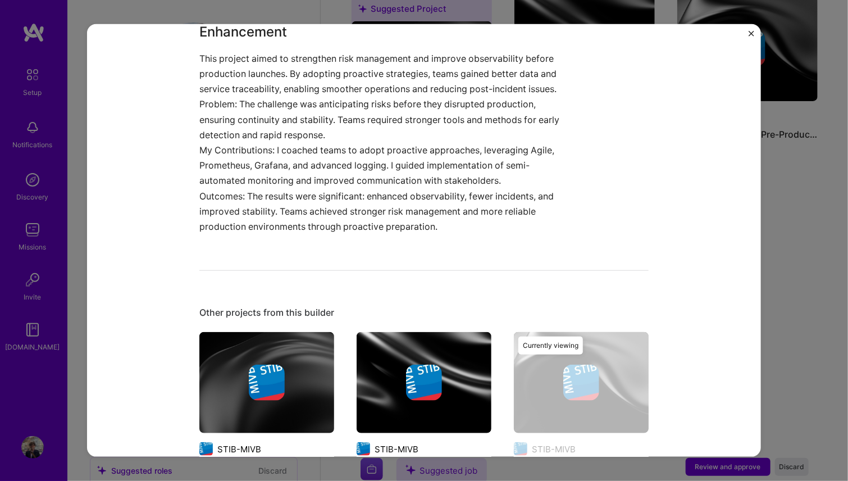
scroll to position [461, 0]
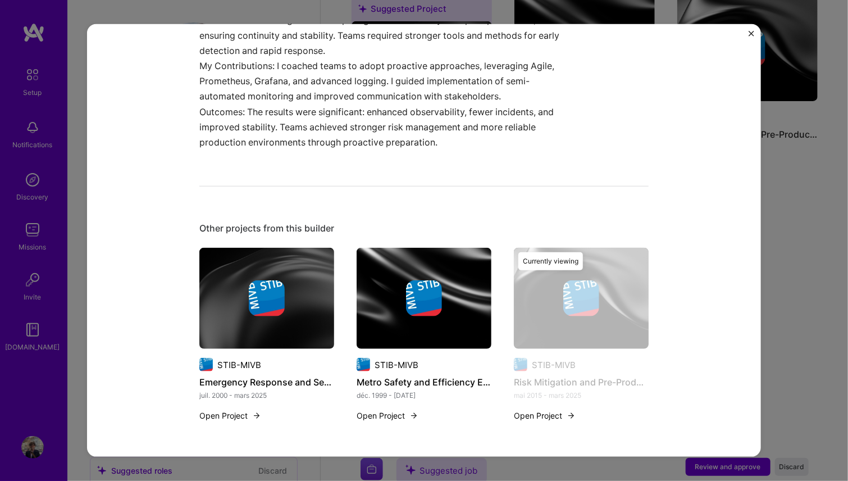
click at [390, 93] on p "My Contributions: I coached teams to adopt proactive approaches, leveraging Agi…" at bounding box center [381, 81] width 365 height 46
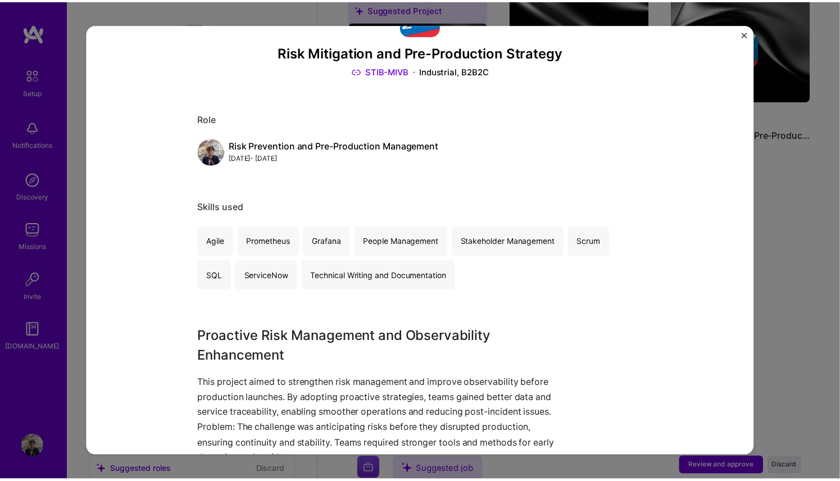
scroll to position [0, 0]
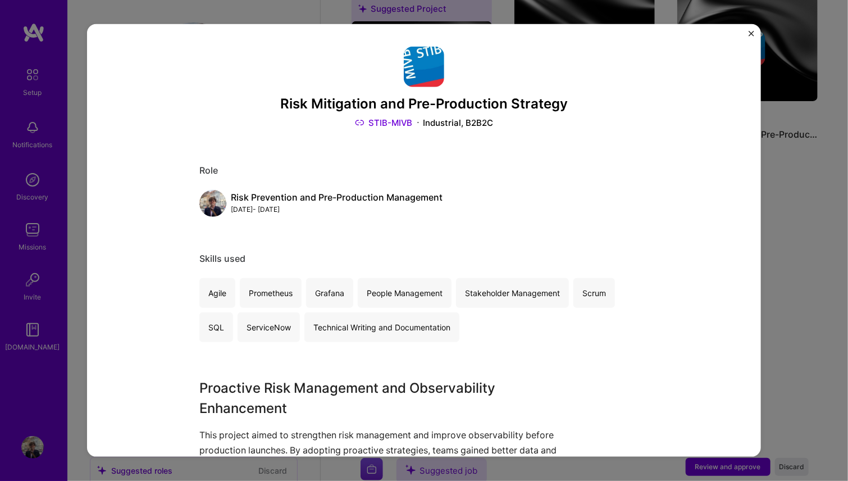
click at [750, 33] on img "Close" at bounding box center [752, 34] width 6 height 6
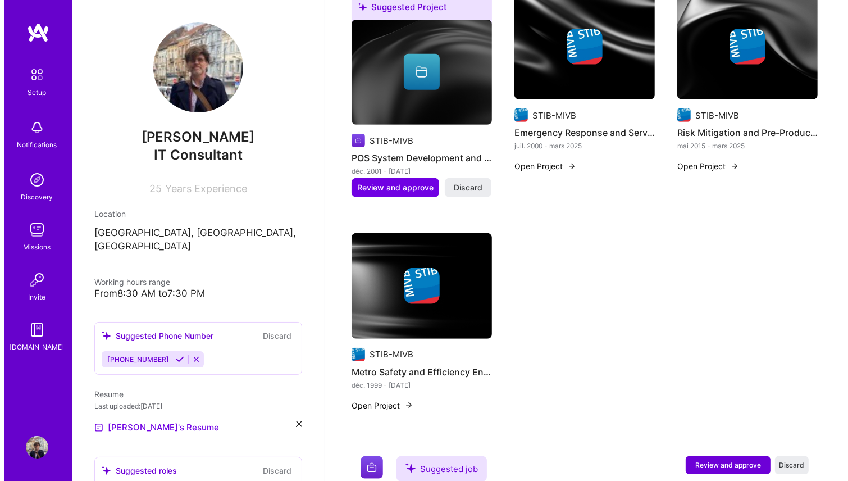
scroll to position [483, 0]
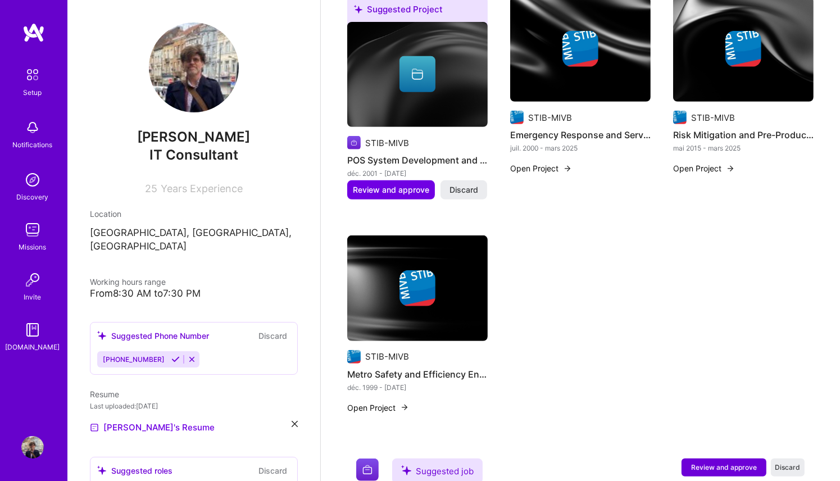
click at [592, 32] on img at bounding box center [580, 49] width 36 height 36
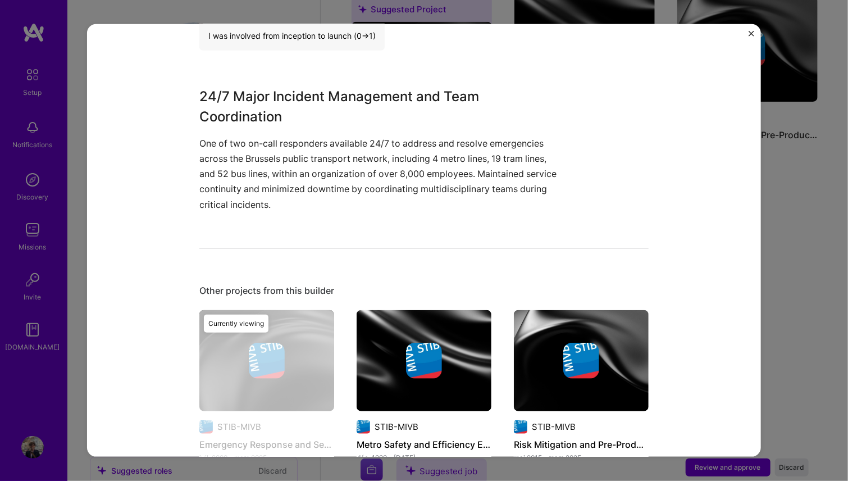
scroll to position [86, 0]
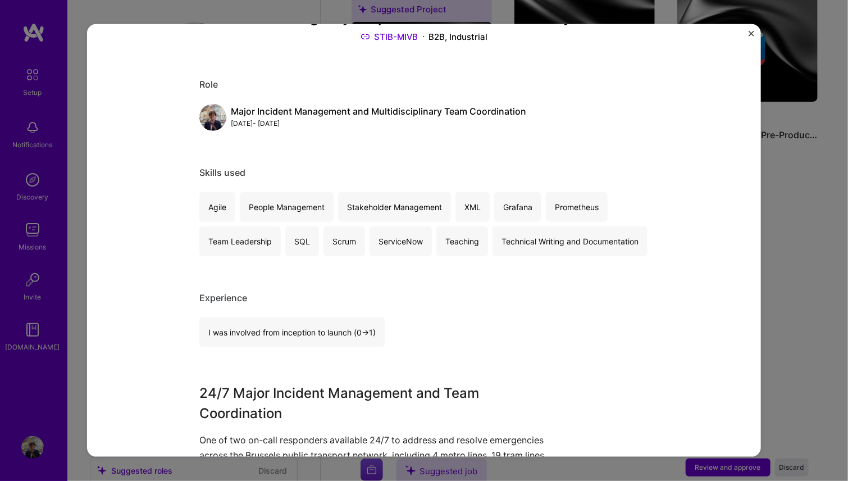
click at [753, 36] on img "Close" at bounding box center [752, 34] width 6 height 6
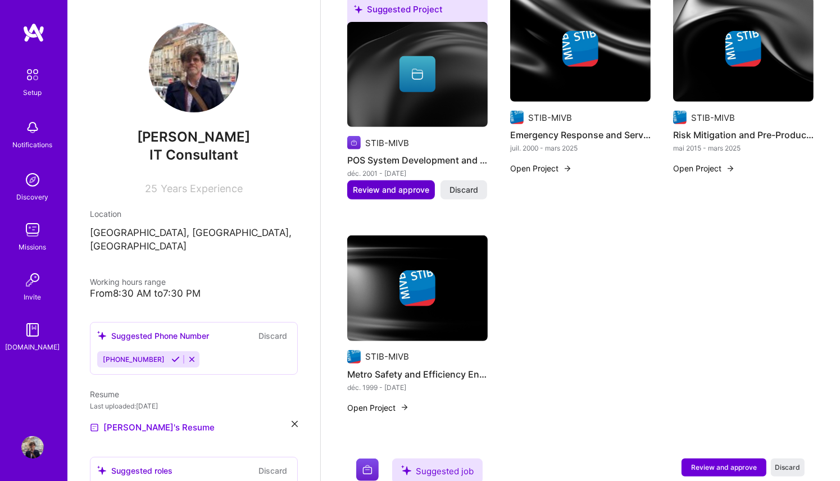
click at [400, 184] on span "Review and approve" at bounding box center [391, 189] width 76 height 11
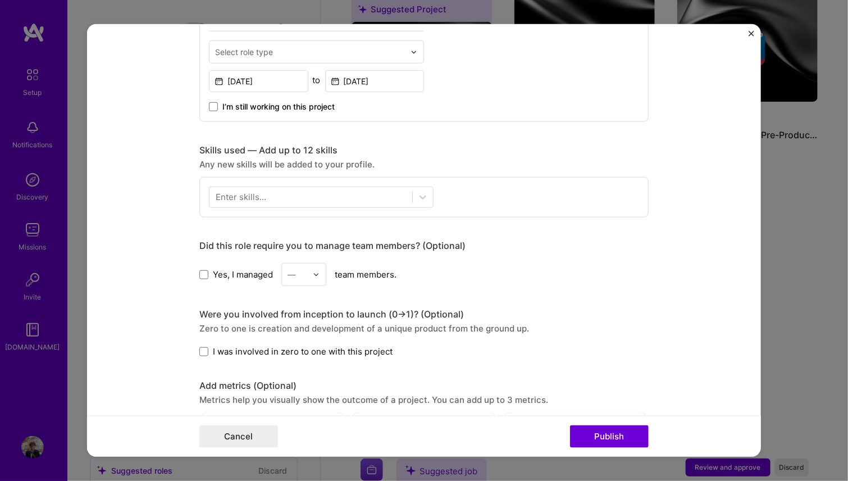
scroll to position [393, 0]
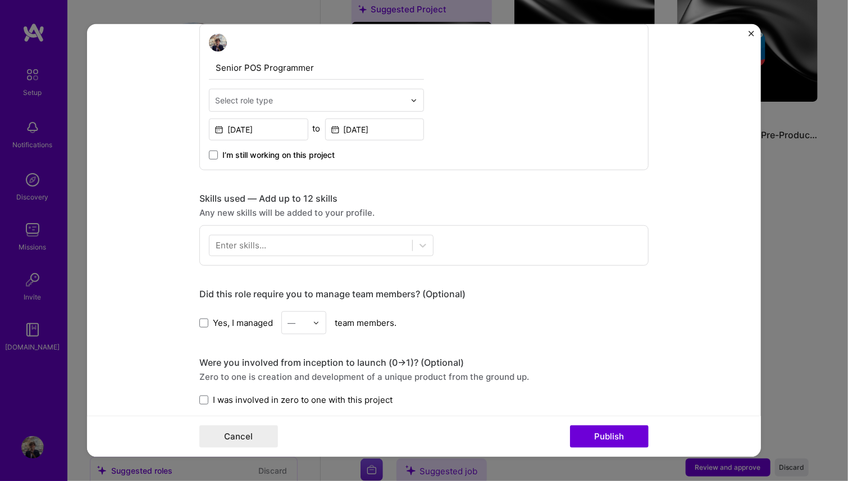
click at [256, 243] on div "Enter skills..." at bounding box center [241, 245] width 51 height 12
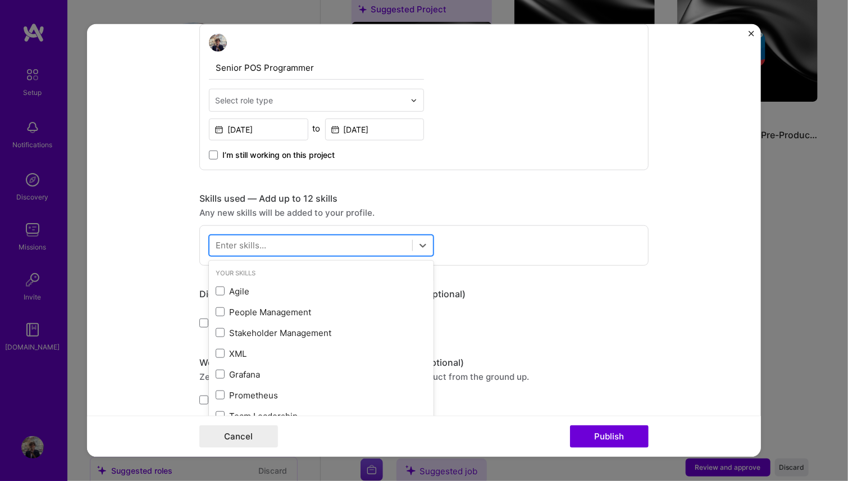
click at [309, 242] on div at bounding box center [310, 245] width 203 height 19
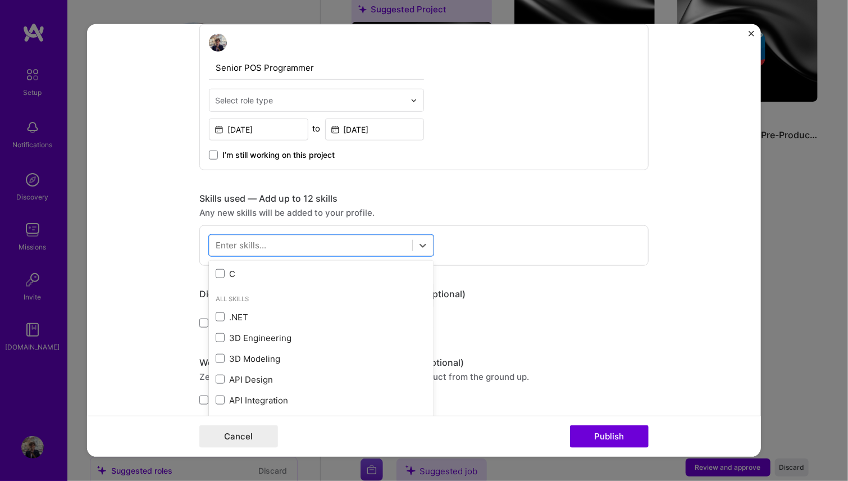
scroll to position [281, 0]
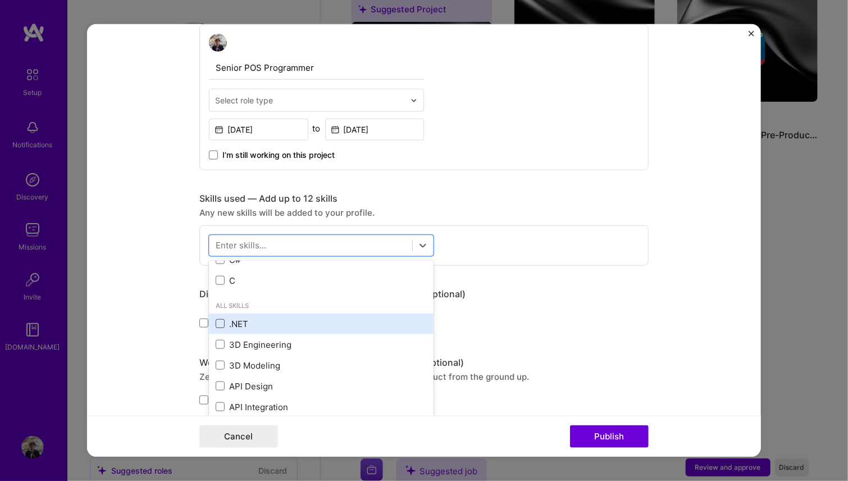
click at [216, 325] on span at bounding box center [220, 323] width 9 height 9
click at [0, 0] on input "checkbox" at bounding box center [0, 0] width 0 height 0
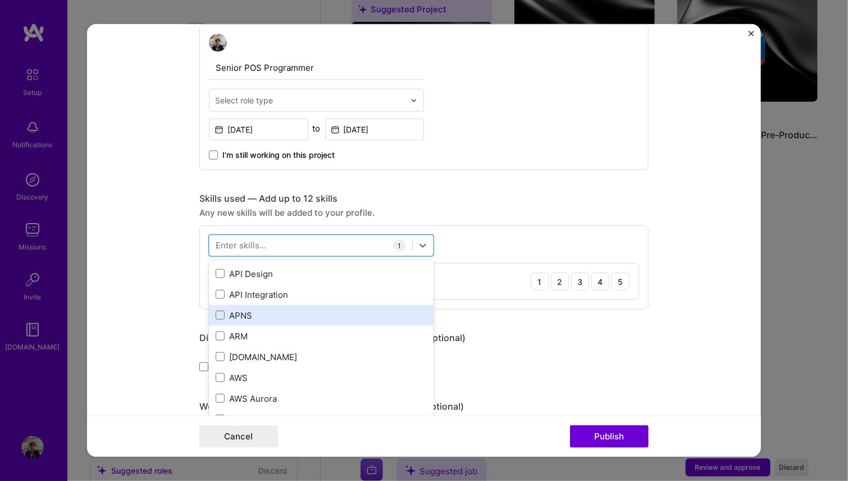
scroll to position [337, 0]
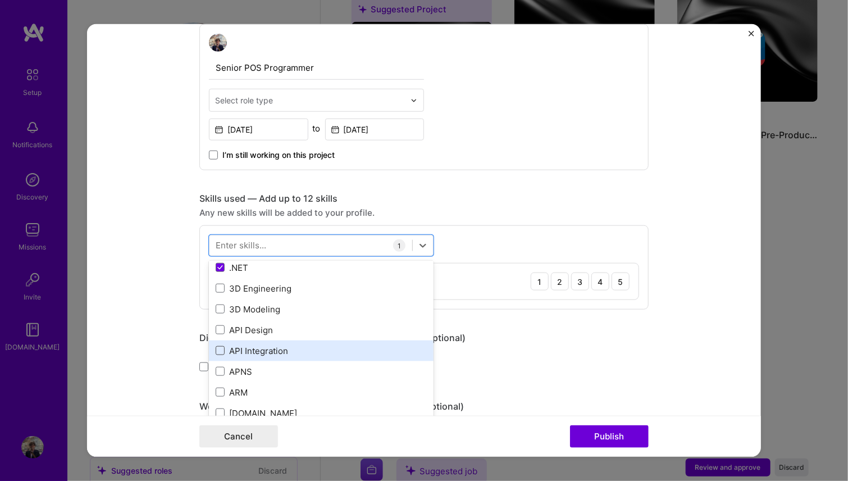
click at [218, 347] on span at bounding box center [220, 350] width 9 height 9
click at [0, 0] on input "checkbox" at bounding box center [0, 0] width 0 height 0
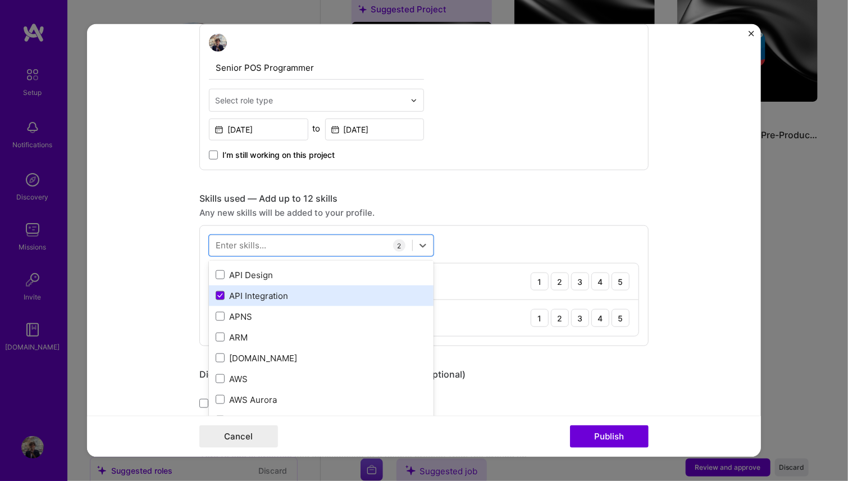
scroll to position [449, 0]
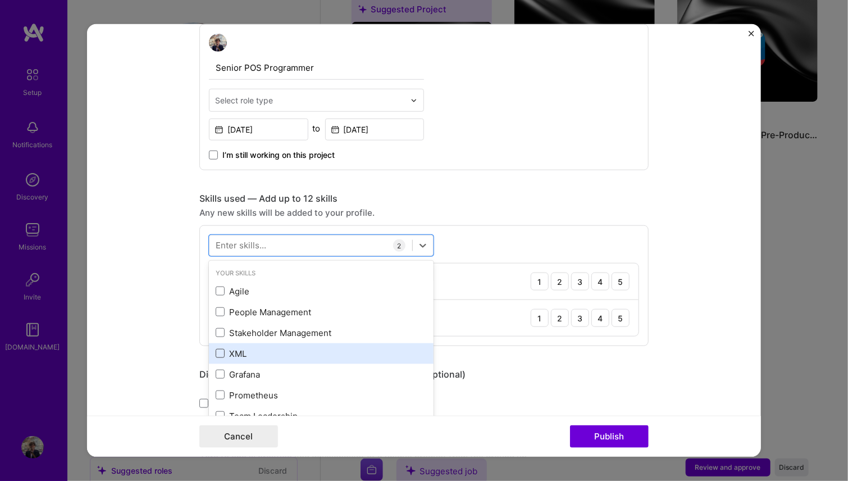
click at [216, 355] on span at bounding box center [220, 353] width 9 height 9
click at [0, 0] on input "checkbox" at bounding box center [0, 0] width 0 height 0
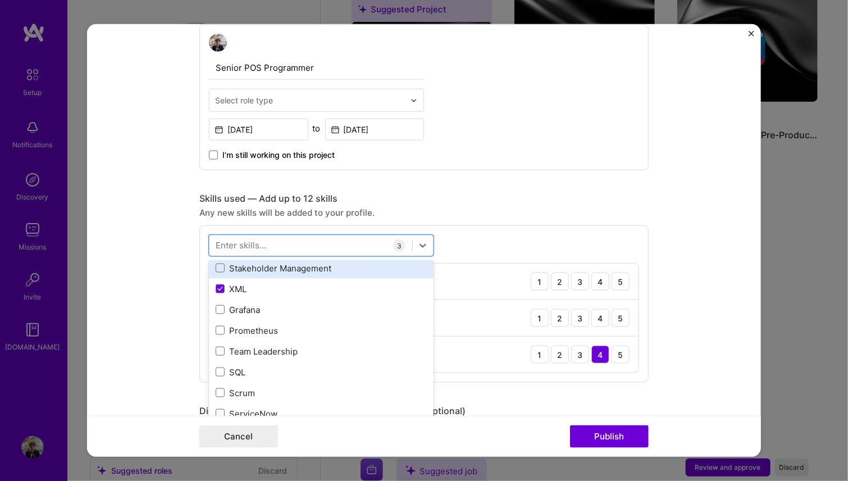
scroll to position [0, 0]
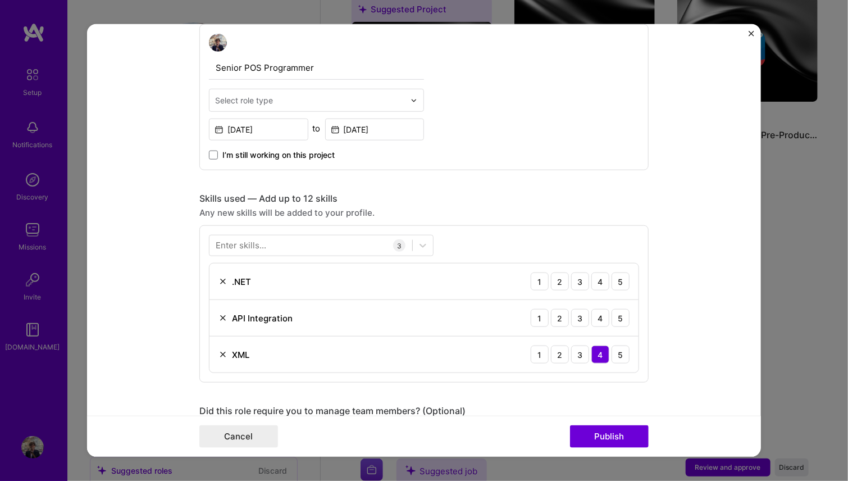
click at [687, 289] on form "Editing suggested project This project is suggested based on your LinkedIn, res…" at bounding box center [424, 240] width 674 height 432
click at [345, 247] on div at bounding box center [310, 245] width 203 height 19
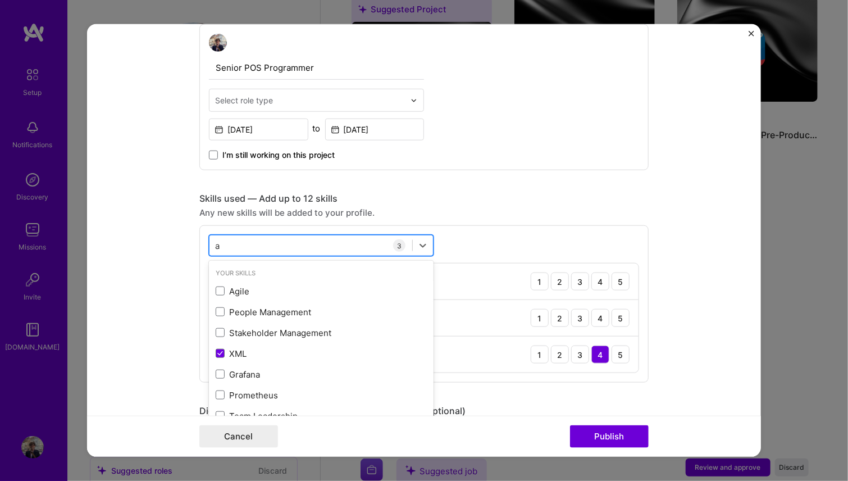
type input "as"
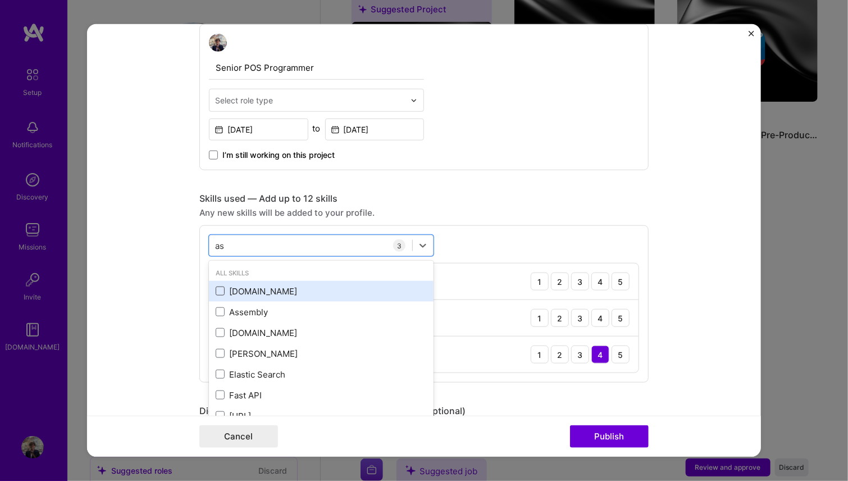
click at [217, 290] on span at bounding box center [220, 290] width 9 height 9
click at [0, 0] on input "checkbox" at bounding box center [0, 0] width 0 height 0
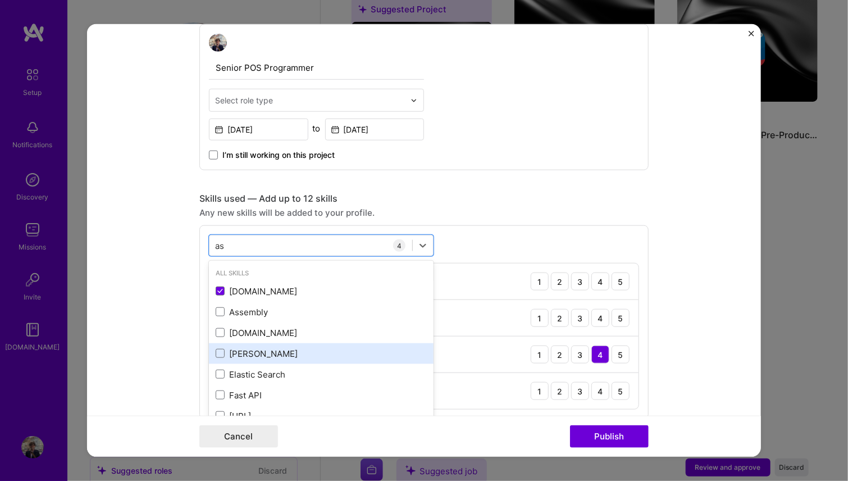
scroll to position [56, 0]
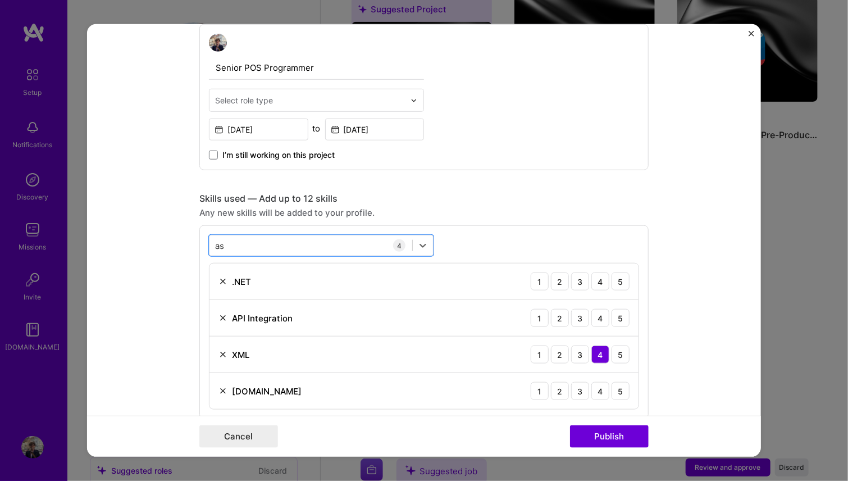
drag, startPoint x: 297, startPoint y: 248, endPoint x: 200, endPoint y: 244, distance: 96.7
click at [200, 244] on div "option ASP.NET, selected. Select is focused ,type to refine list, press Down to…" at bounding box center [423, 322] width 449 height 194
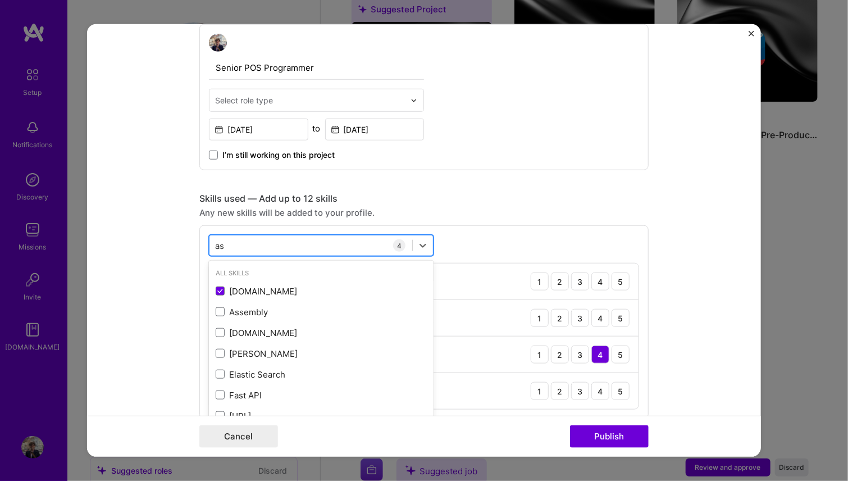
click at [215, 243] on input "as" at bounding box center [220, 245] width 10 height 12
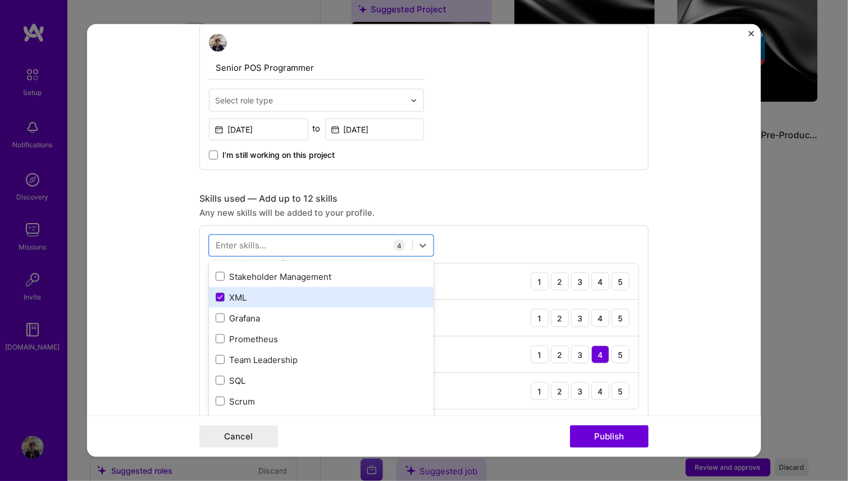
scroll to position [112, 0]
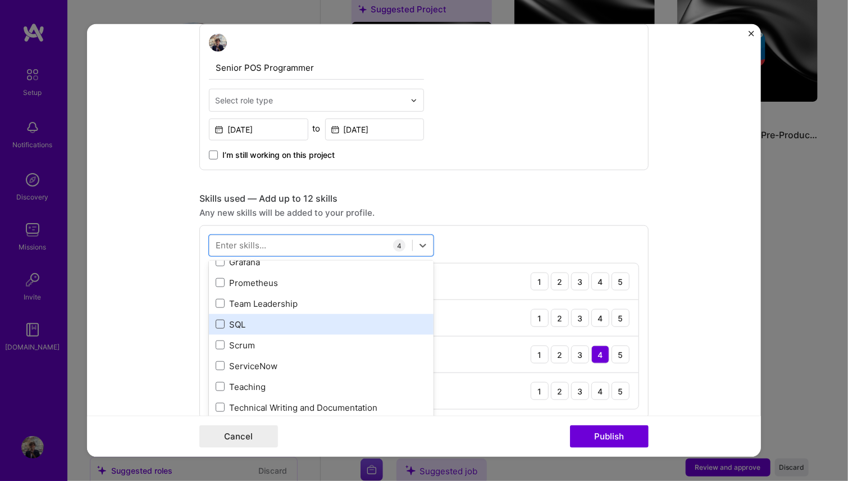
click at [217, 323] on span at bounding box center [220, 324] width 9 height 9
click at [0, 0] on input "checkbox" at bounding box center [0, 0] width 0 height 0
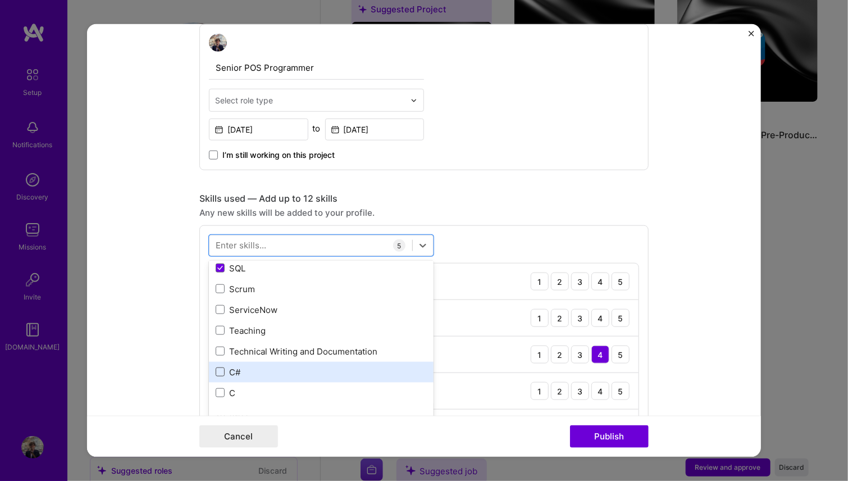
click at [218, 367] on span at bounding box center [220, 371] width 9 height 9
click at [0, 0] on input "checkbox" at bounding box center [0, 0] width 0 height 0
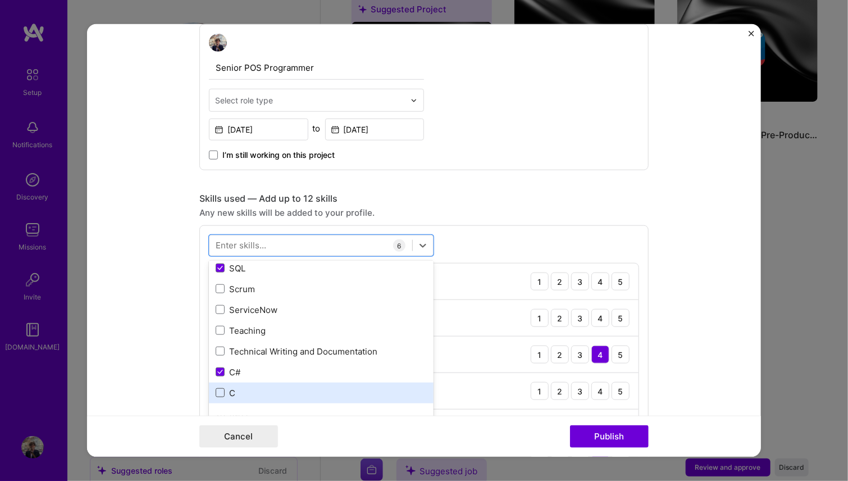
click at [216, 388] on span at bounding box center [220, 392] width 9 height 9
click at [0, 0] on input "checkbox" at bounding box center [0, 0] width 0 height 0
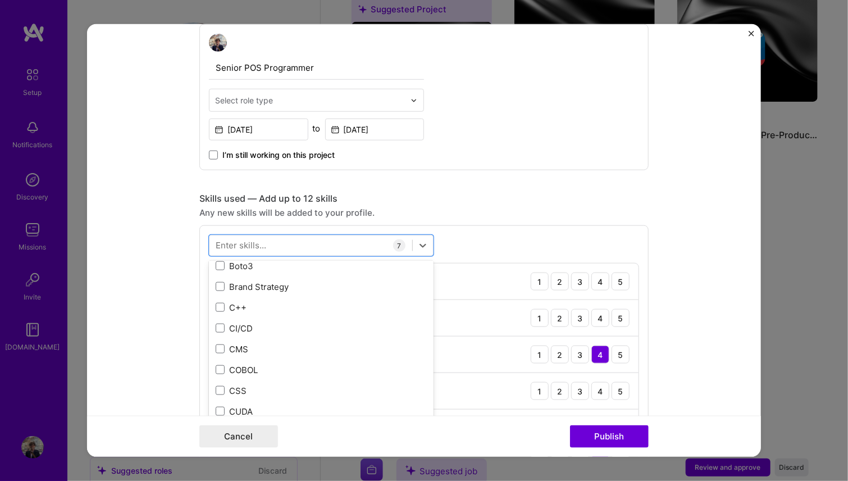
scroll to position [1460, 0]
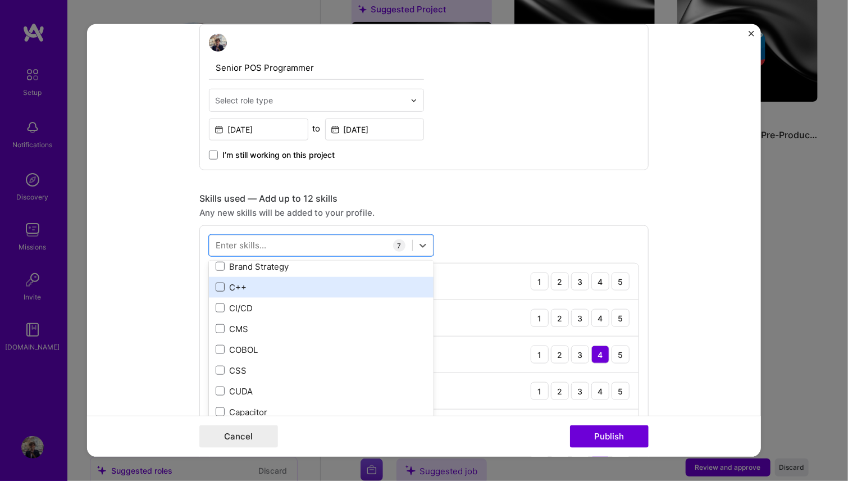
click at [216, 282] on span at bounding box center [220, 286] width 9 height 9
click at [0, 0] on input "checkbox" at bounding box center [0, 0] width 0 height 0
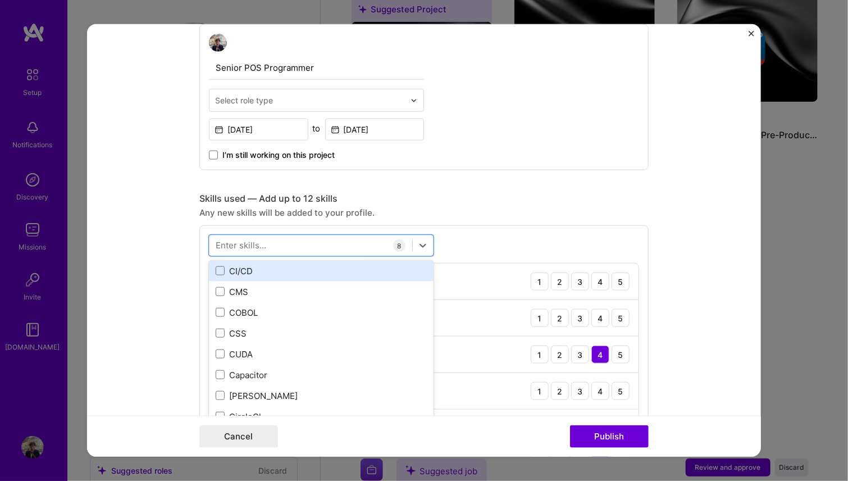
scroll to position [1516, 0]
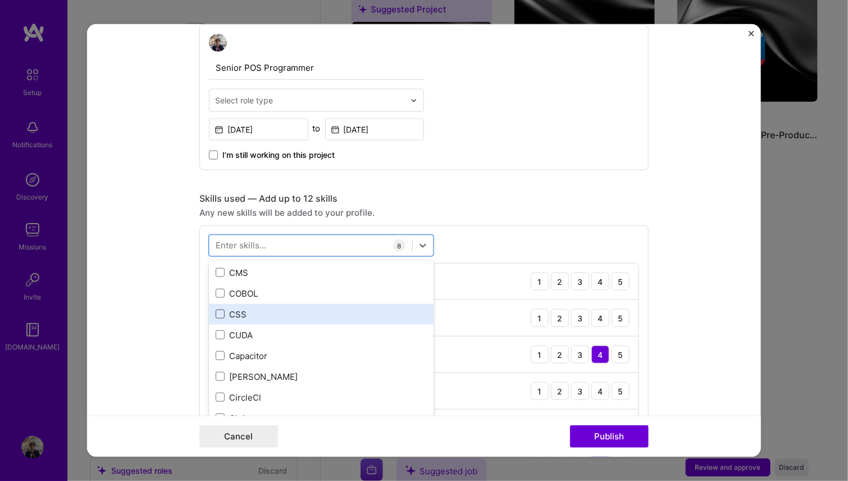
click at [216, 313] on span at bounding box center [220, 313] width 9 height 9
click at [0, 0] on input "checkbox" at bounding box center [0, 0] width 0 height 0
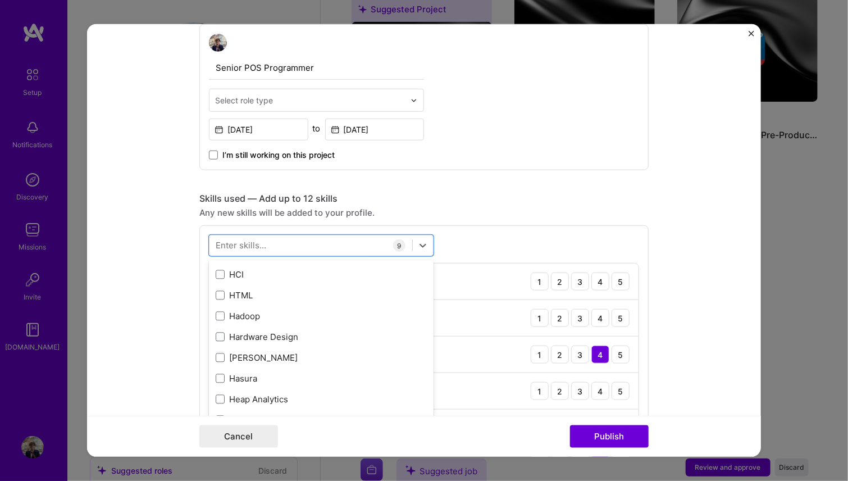
scroll to position [3482, 0]
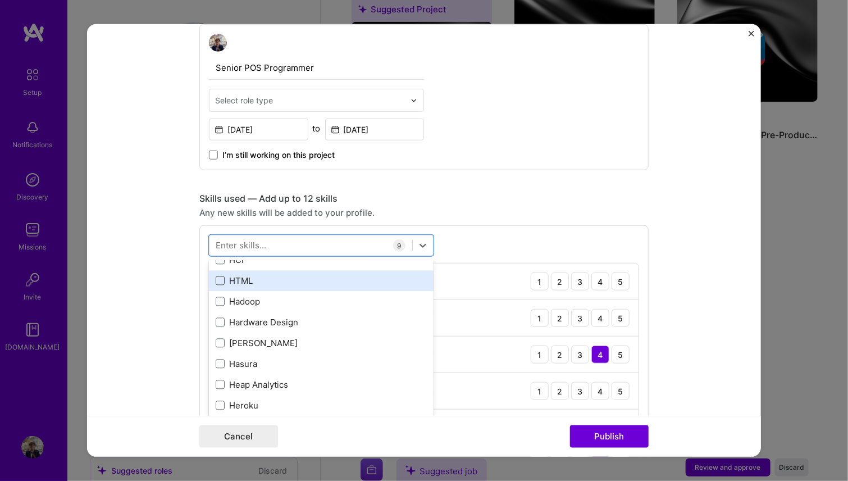
click at [218, 277] on span at bounding box center [220, 280] width 9 height 9
click at [0, 0] on input "checkbox" at bounding box center [0, 0] width 0 height 0
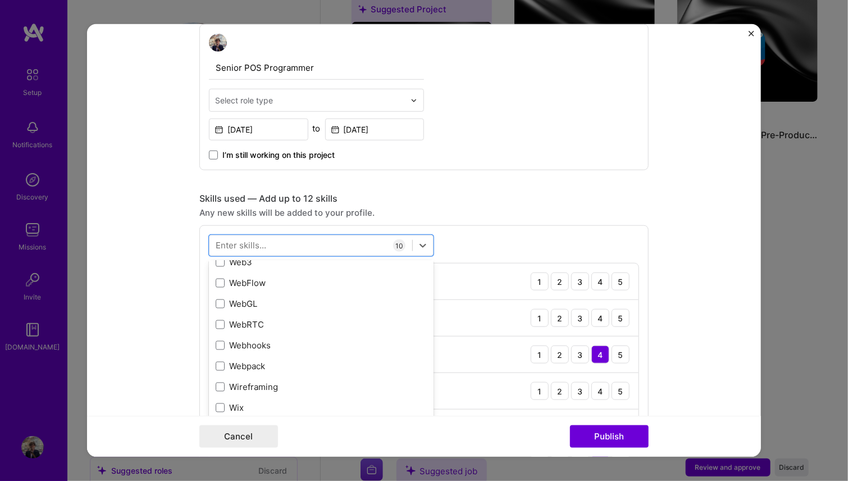
scroll to position [7735, 0]
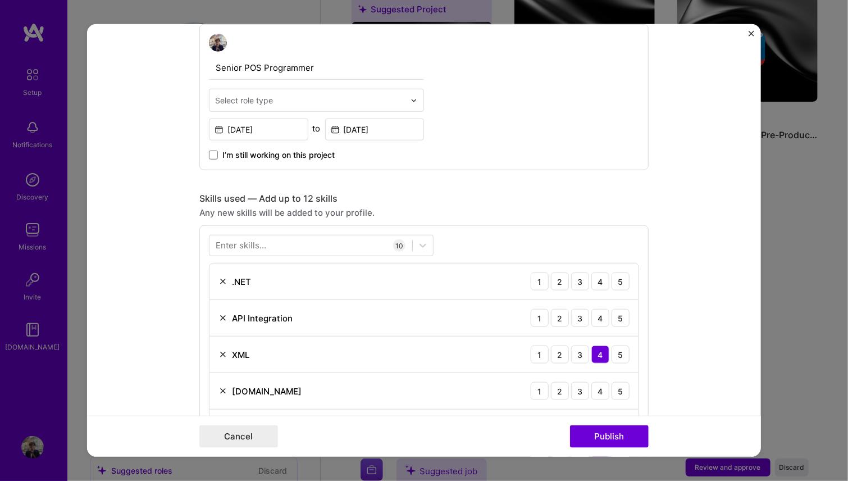
click at [701, 322] on form "Editing suggested project This project is suggested based on your LinkedIn, res…" at bounding box center [424, 240] width 674 height 432
click at [593, 277] on div "4" at bounding box center [600, 281] width 18 height 18
click at [591, 317] on div "4" at bounding box center [600, 318] width 18 height 18
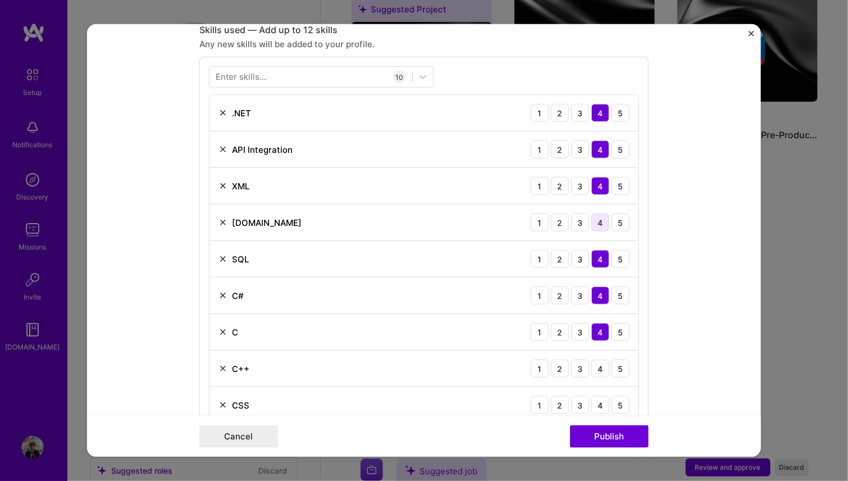
click at [602, 221] on div "4" at bounding box center [600, 222] width 18 height 18
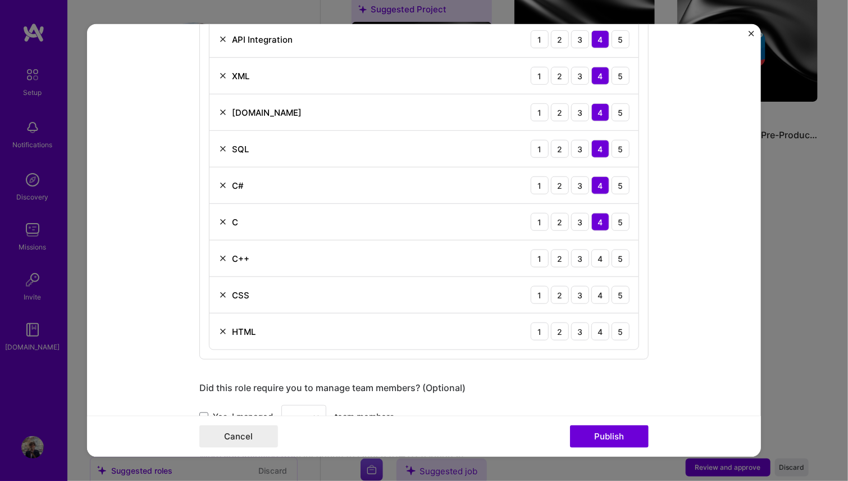
scroll to position [674, 0]
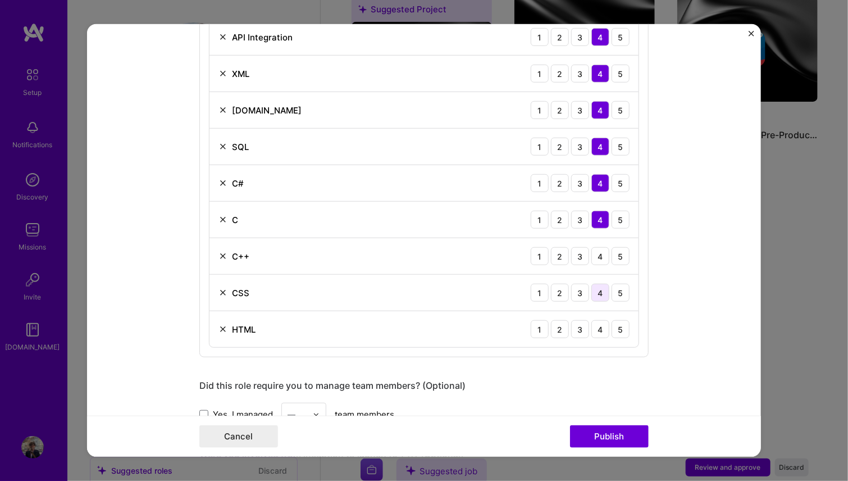
drag, startPoint x: 595, startPoint y: 256, endPoint x: 597, endPoint y: 293, distance: 37.7
click at [595, 257] on div "4" at bounding box center [600, 256] width 18 height 18
click at [595, 290] on div "4" at bounding box center [600, 293] width 18 height 18
click at [594, 322] on div "4" at bounding box center [600, 329] width 18 height 18
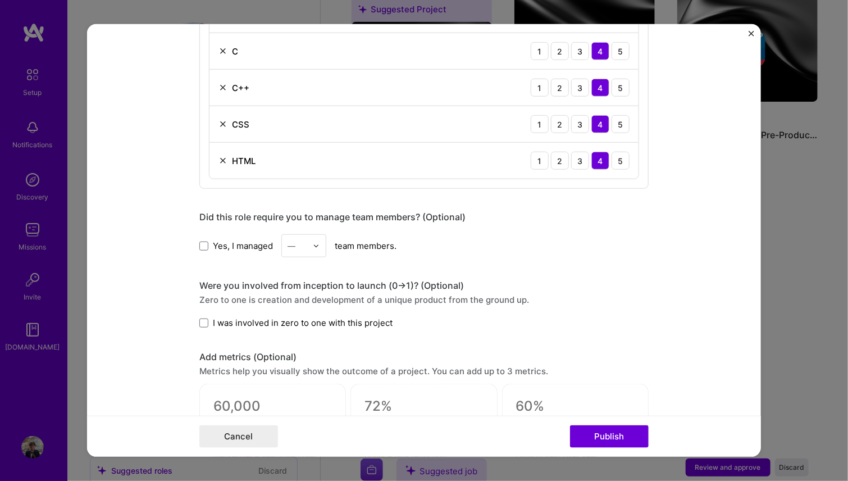
scroll to position [842, 0]
click at [199, 320] on span at bounding box center [203, 322] width 9 height 9
click at [0, 0] on input "I was involved in zero to one with this project" at bounding box center [0, 0] width 0 height 0
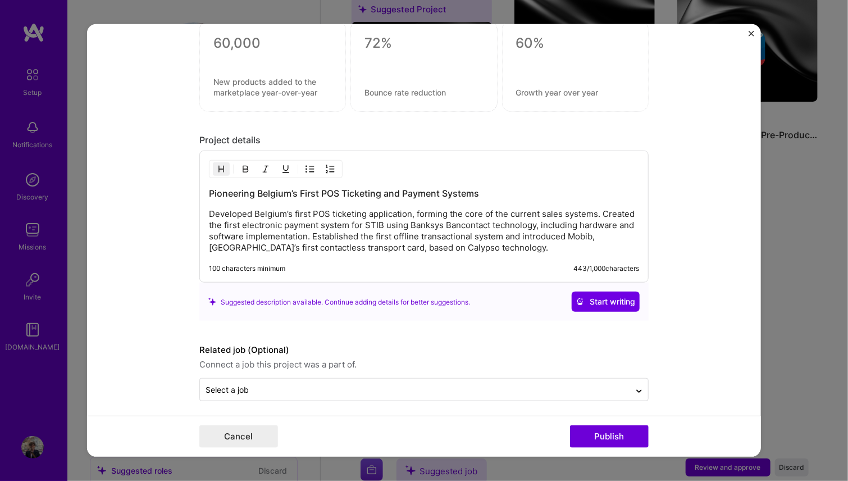
scroll to position [1208, 0]
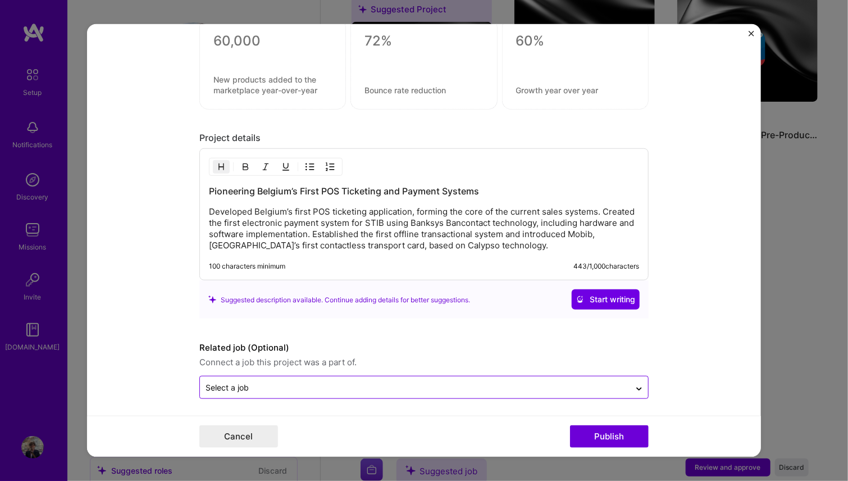
click at [297, 393] on div "Select a job" at bounding box center [415, 387] width 430 height 22
click at [290, 381] on input "text" at bounding box center [415, 387] width 419 height 12
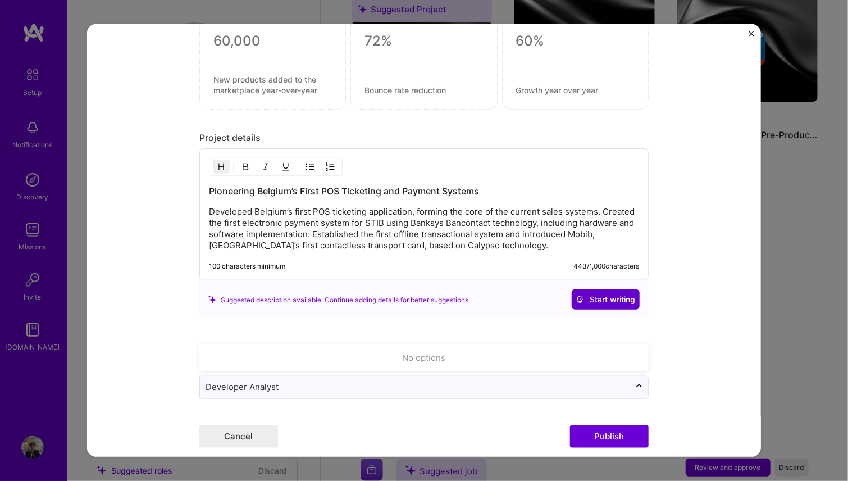
type input "Developer Analyst"
click at [594, 297] on span "Start writing" at bounding box center [605, 299] width 59 height 11
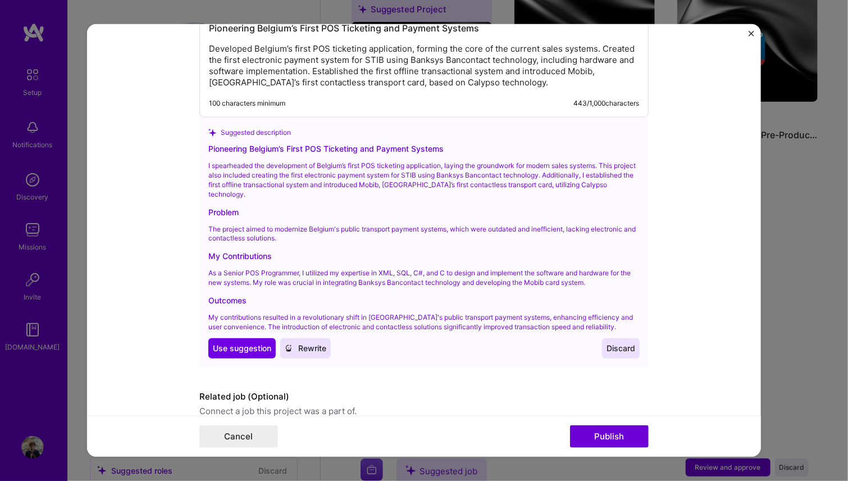
scroll to position [1376, 0]
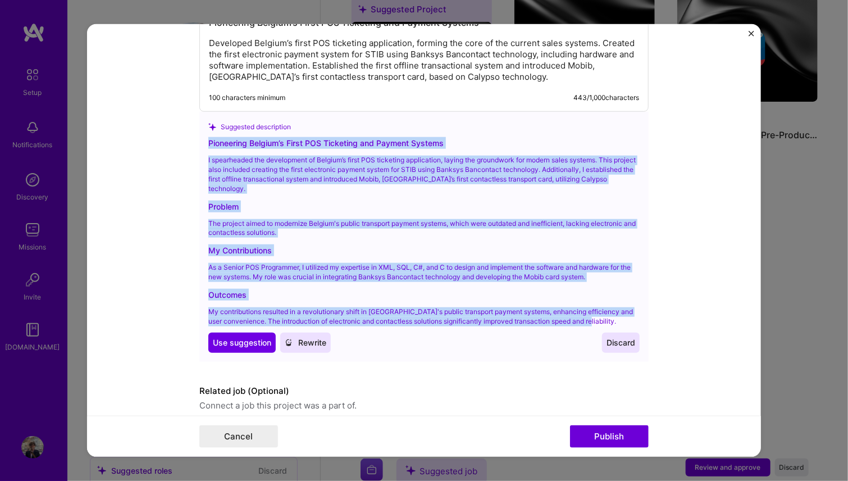
drag, startPoint x: 601, startPoint y: 316, endPoint x: 189, endPoint y: 136, distance: 449.7
click at [189, 136] on form "Editing suggested project This project is suggested based on your LinkedIn, res…" at bounding box center [424, 240] width 674 height 432
click at [243, 342] on span "Use suggestion" at bounding box center [242, 342] width 58 height 11
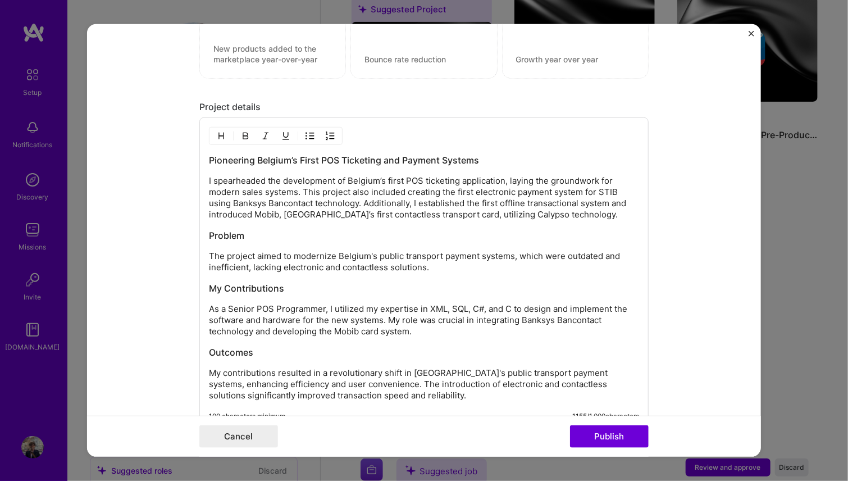
scroll to position [1225, 0]
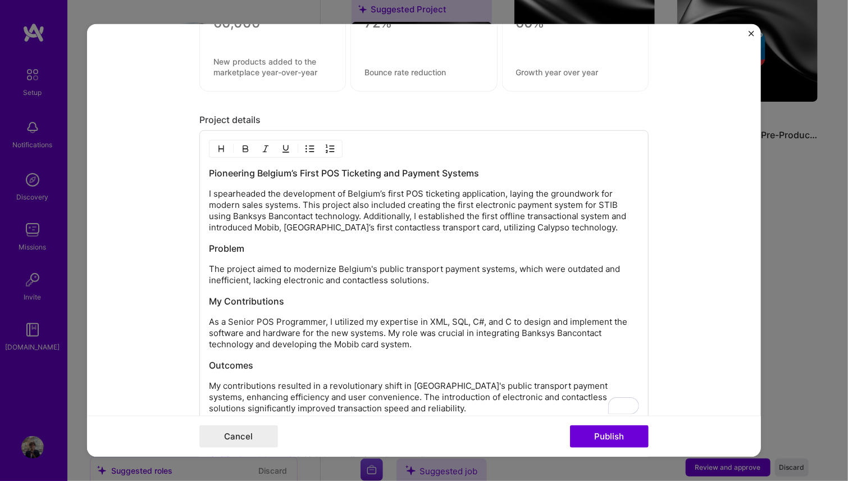
drag, startPoint x: 206, startPoint y: 169, endPoint x: 399, endPoint y: 384, distance: 288.7
click at [399, 384] on div "Pioneering Belgium’s First POS Ticketing and Payment Systems I spearheaded the …" at bounding box center [424, 290] width 430 height 247
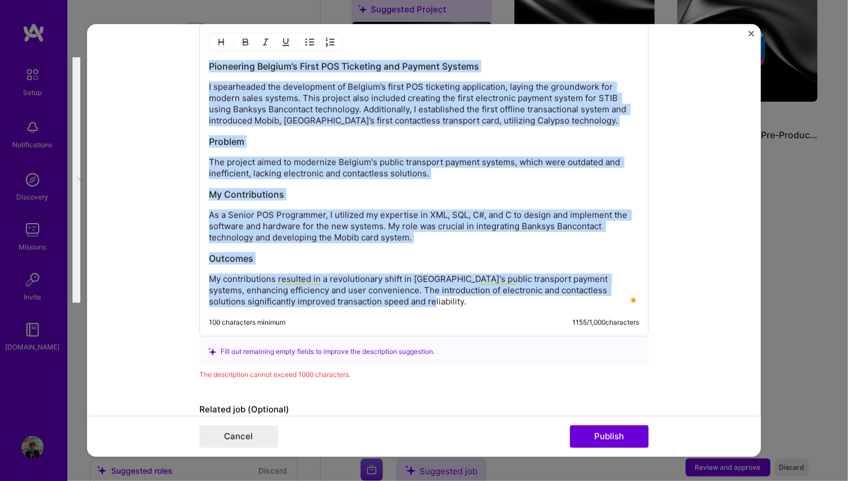
scroll to position [1316, 0]
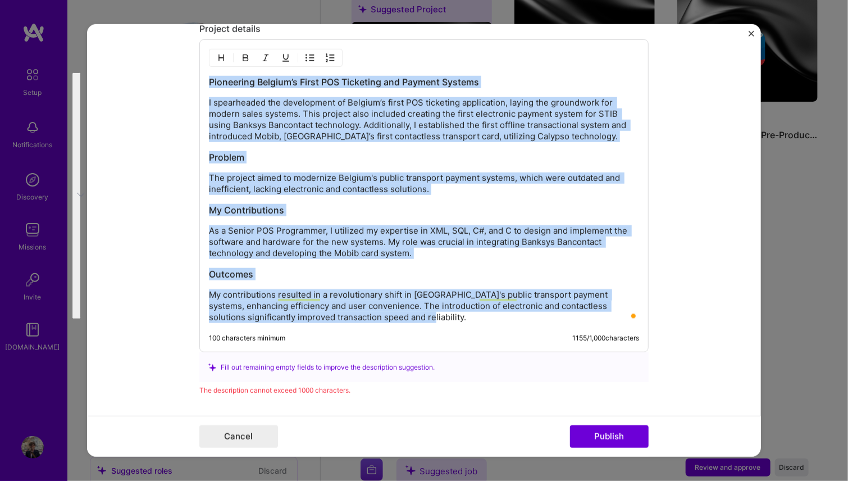
drag, startPoint x: 377, startPoint y: 239, endPoint x: 195, endPoint y: 62, distance: 254.6
click at [199, 62] on div "Pioneering Belgium’s First POS Ticketing and Payment Systems I spearheaded the …" at bounding box center [423, 195] width 449 height 313
copy div "Pioneering Belgium’s First POS Ticketing and Payment Systems I spearheaded the …"
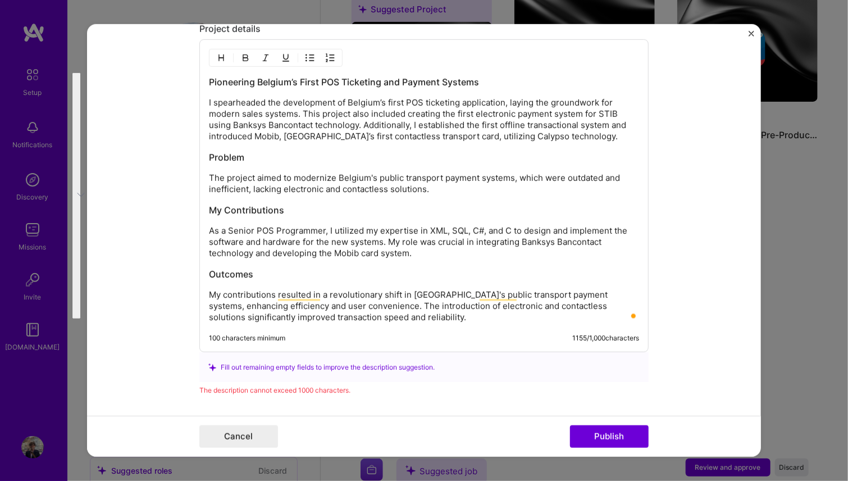
click at [140, 106] on form "Editing suggested project This project is suggested based on your LinkedIn, res…" at bounding box center [424, 240] width 674 height 432
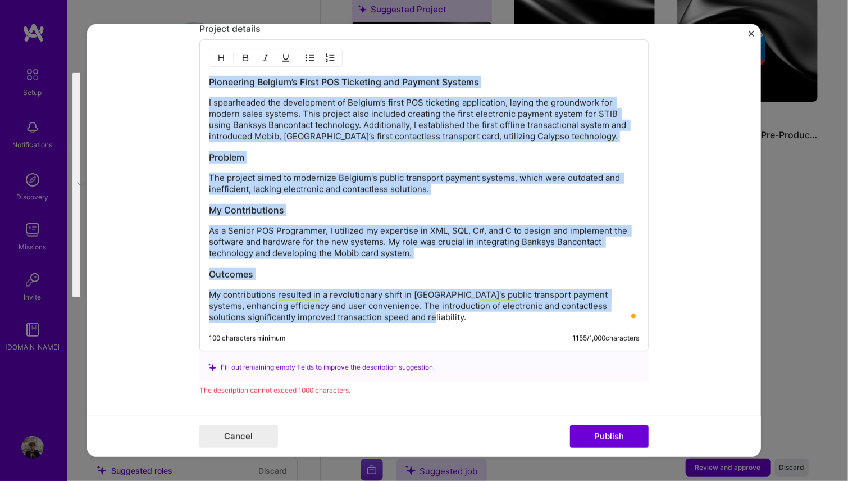
click at [197, 78] on div "Editing suggested project This project is suggested based on your LinkedIn, res…" at bounding box center [424, 240] width 674 height 432
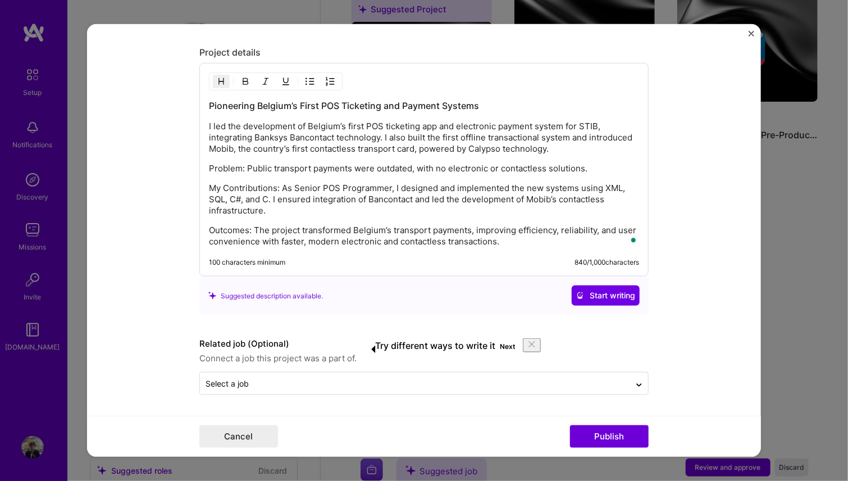
scroll to position [1289, 0]
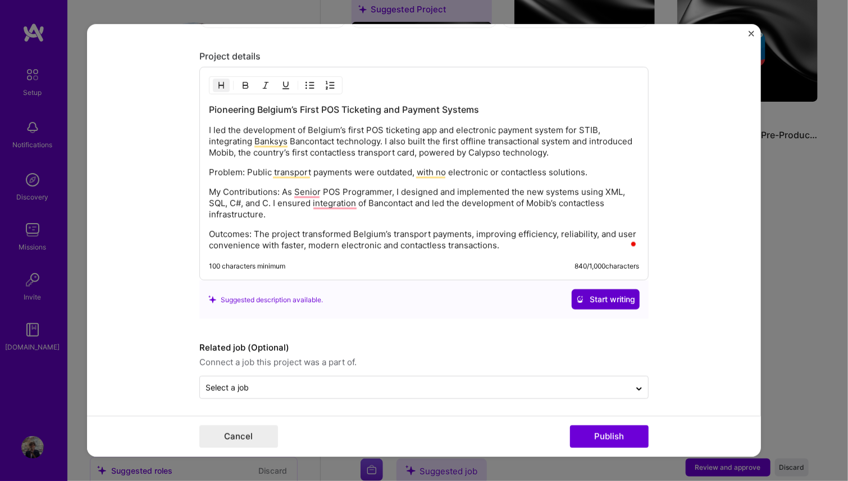
click at [587, 294] on span "Start writing" at bounding box center [605, 299] width 59 height 11
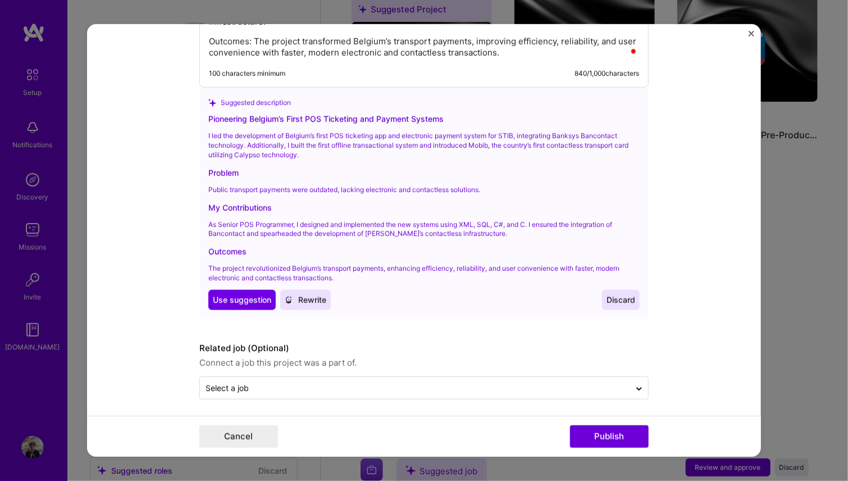
scroll to position [1482, 0]
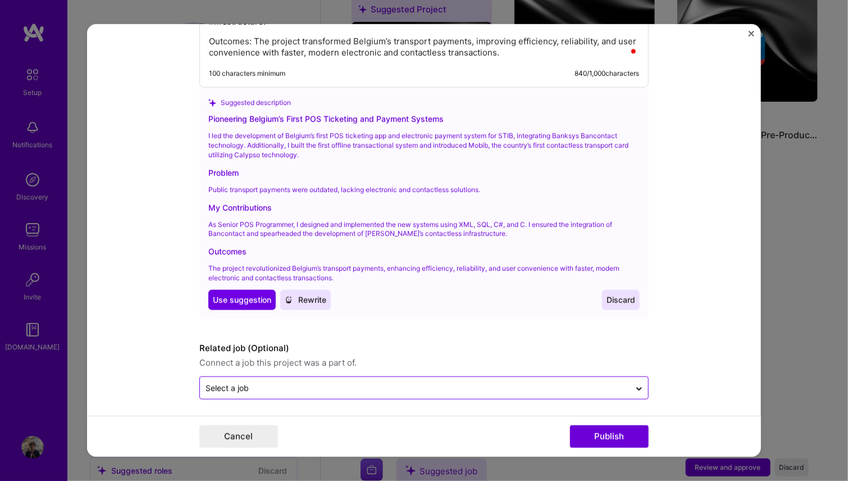
click at [261, 382] on input "text" at bounding box center [415, 388] width 419 height 12
type input "Devolper Analyst"
click button "Use Use suggestion" at bounding box center [241, 300] width 67 height 20
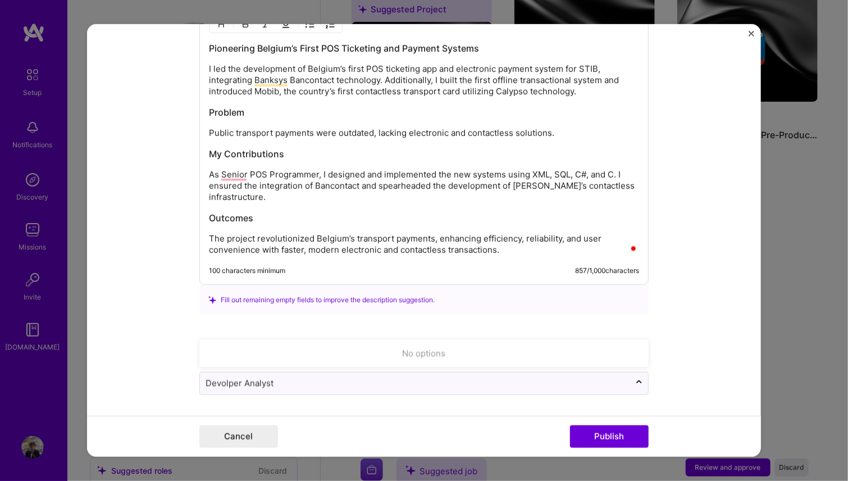
scroll to position [1346, 0]
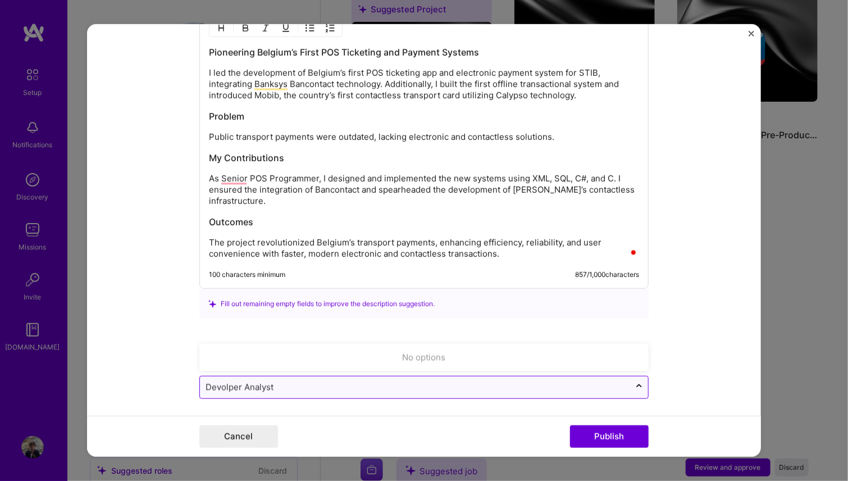
click at [376, 381] on input "Devolper Analyst" at bounding box center [415, 387] width 419 height 12
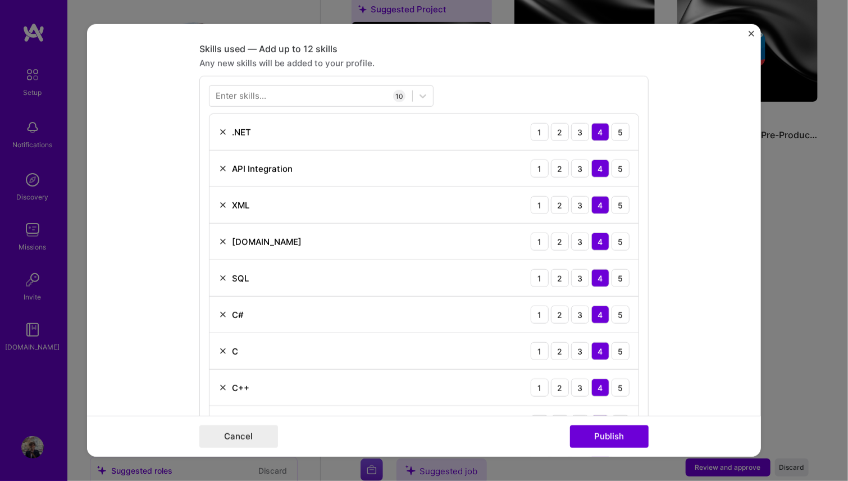
scroll to position [335, 0]
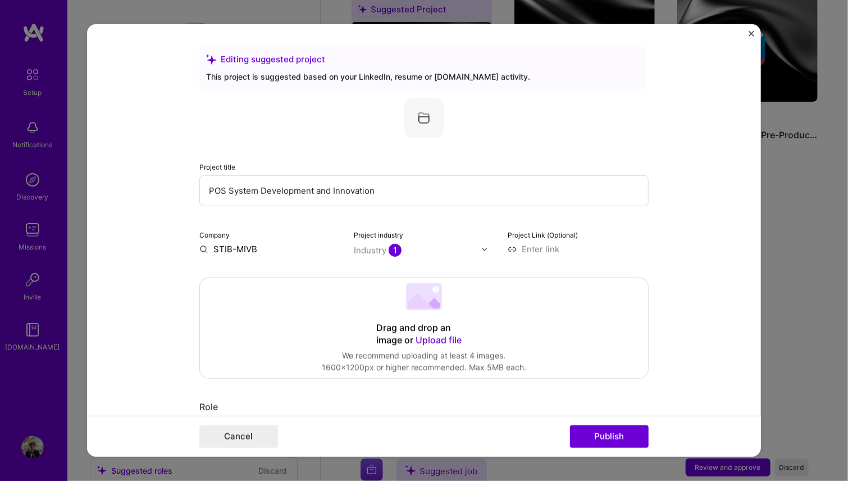
click at [268, 248] on input "STIB-MIVB" at bounding box center [269, 249] width 141 height 12
click at [233, 274] on span "STIB-MIVB" at bounding box center [255, 272] width 44 height 12
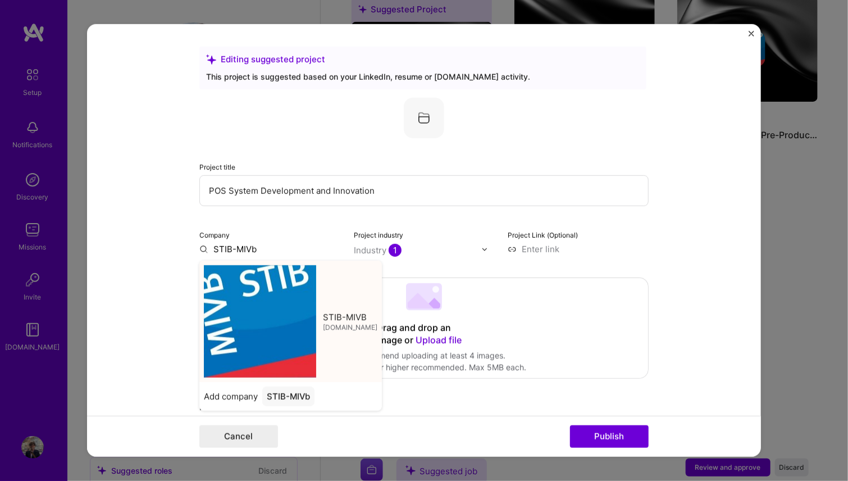
type input "STIB-MIVB"
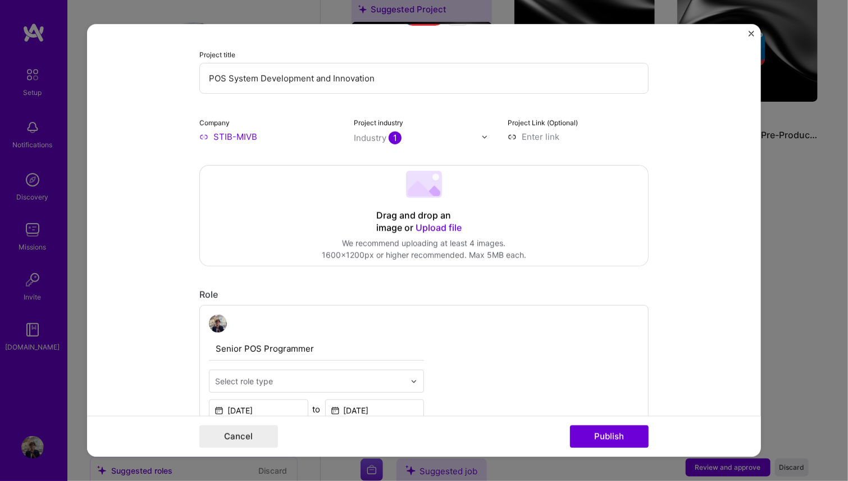
click at [376, 139] on div "Industry 1" at bounding box center [378, 138] width 48 height 12
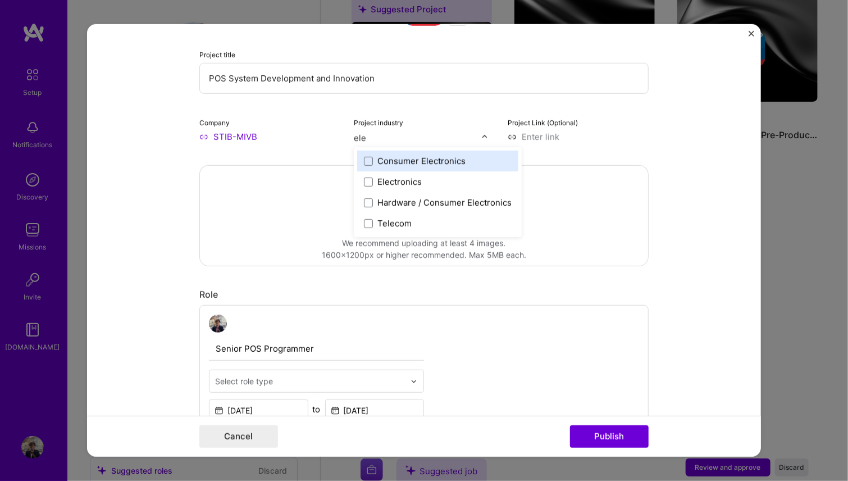
type input "elec"
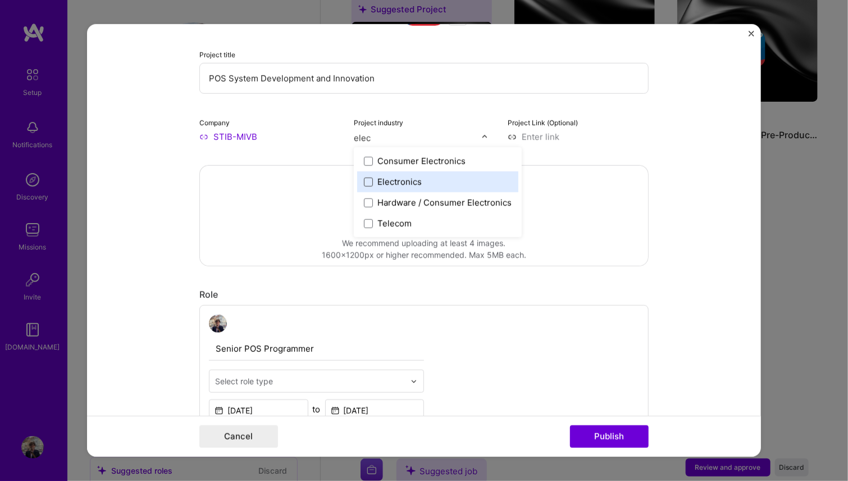
click at [364, 177] on span at bounding box center [368, 181] width 9 height 9
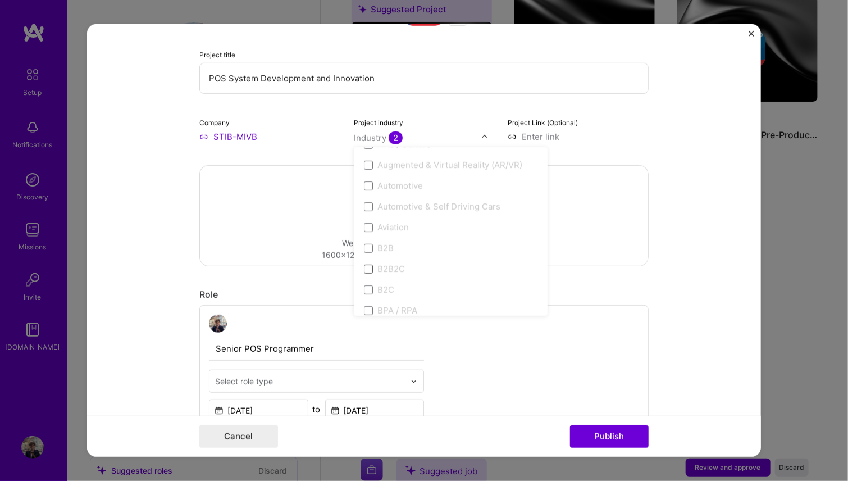
click at [367, 266] on span at bounding box center [368, 268] width 9 height 9
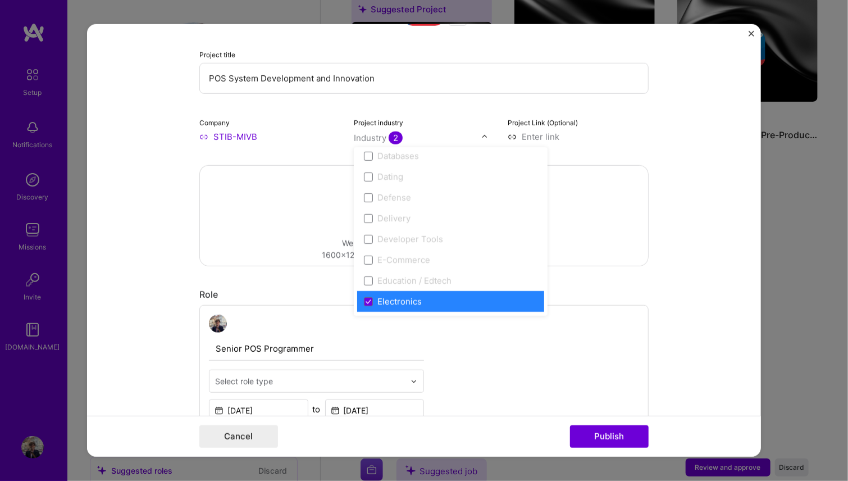
click at [368, 302] on label "Electronics" at bounding box center [451, 301] width 174 height 12
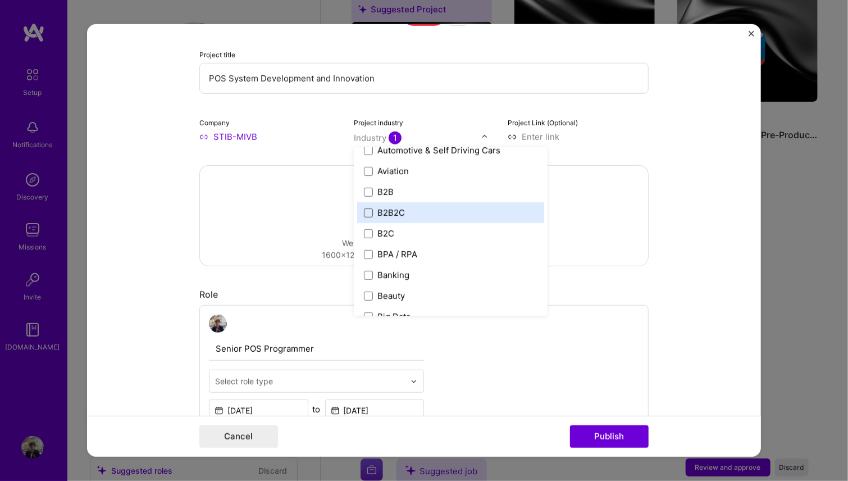
click at [364, 210] on span at bounding box center [368, 212] width 9 height 9
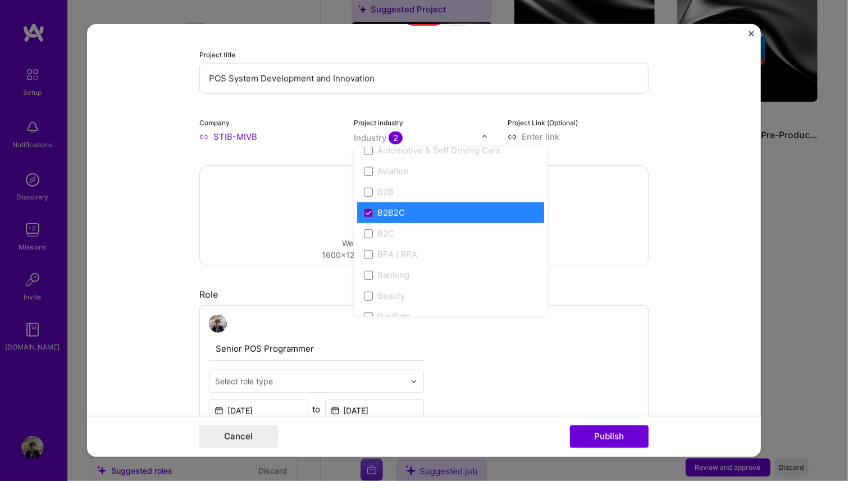
click at [637, 333] on div "Senior POS Programmer Select role type Dec, 2001 to Nov, 2008 I’m still working…" at bounding box center [423, 378] width 449 height 146
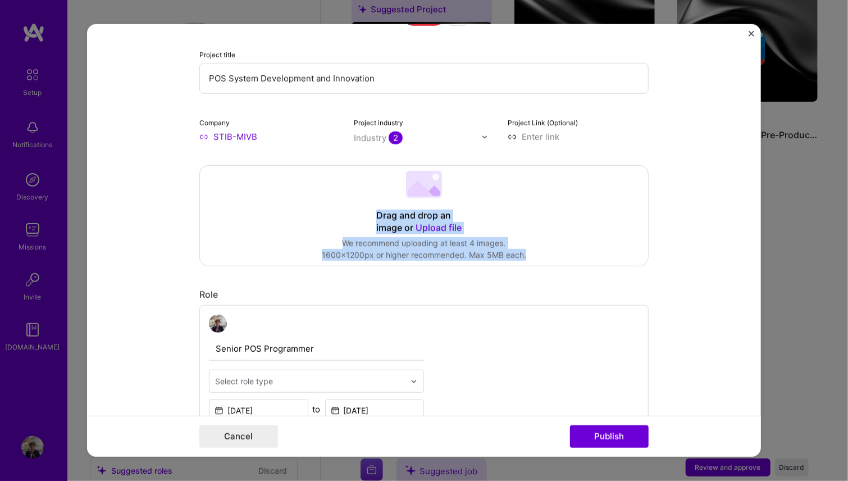
drag, startPoint x: 360, startPoint y: 213, endPoint x: 528, endPoint y: 257, distance: 173.7
click at [528, 257] on div "Drag and drop an image or Upload file Upload file We recommend uploading at lea…" at bounding box center [424, 216] width 448 height 100
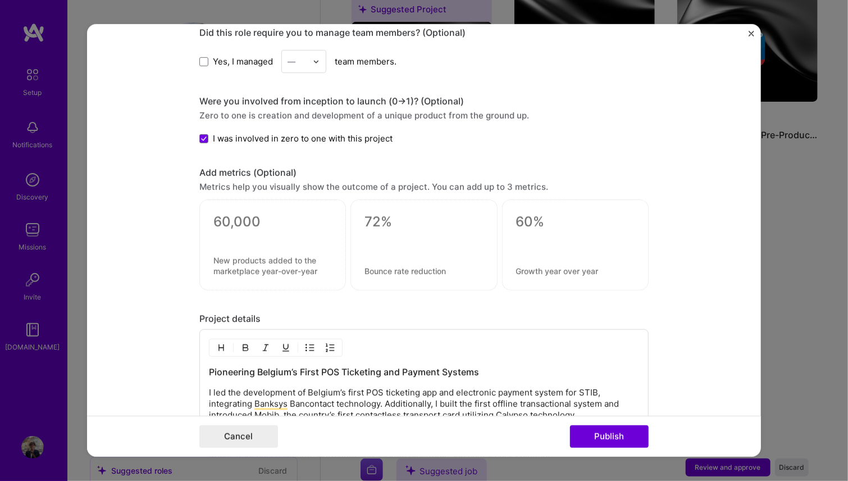
scroll to position [1067, 0]
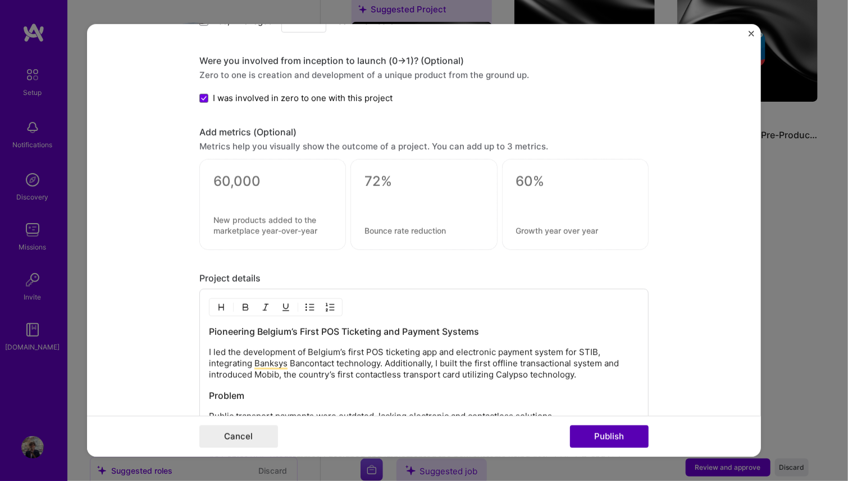
click at [619, 434] on button "Publish" at bounding box center [609, 436] width 79 height 22
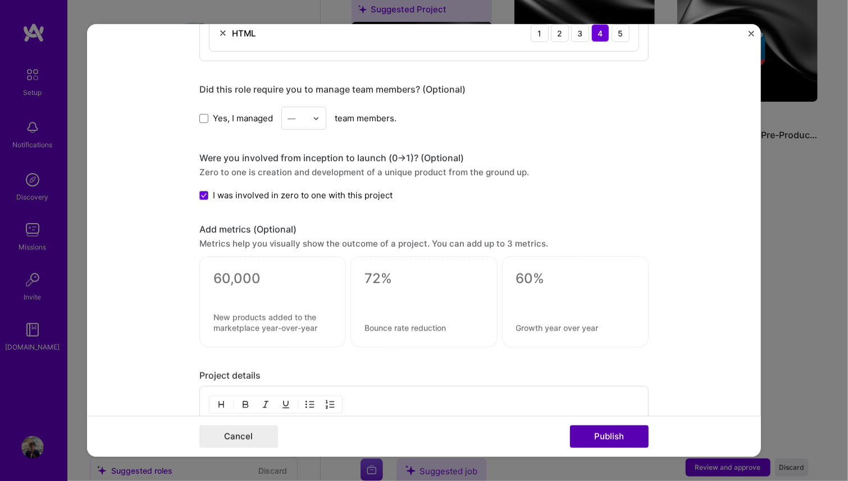
scroll to position [594, 0]
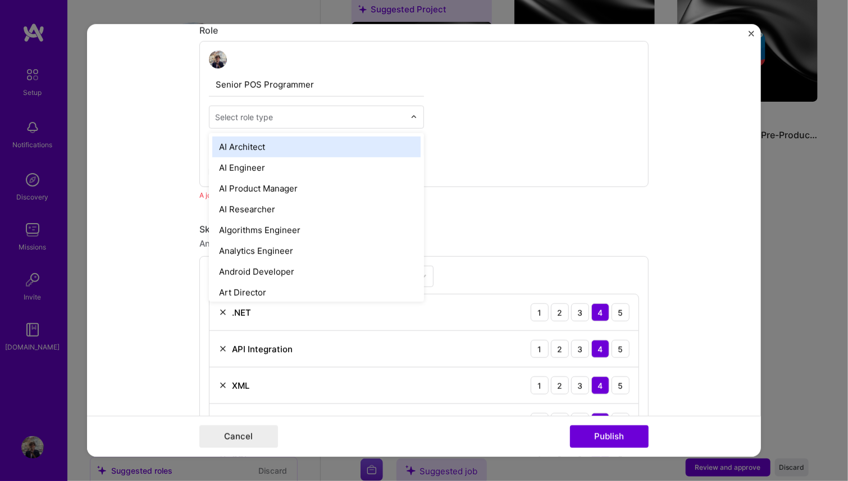
click at [386, 116] on input "text" at bounding box center [310, 117] width 190 height 12
type input "dev"
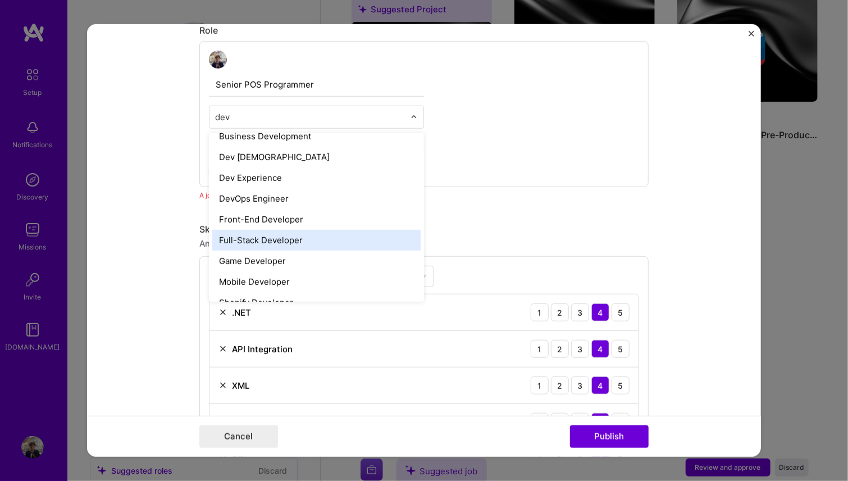
click at [274, 241] on div "Full-Stack Developer" at bounding box center [316, 240] width 208 height 21
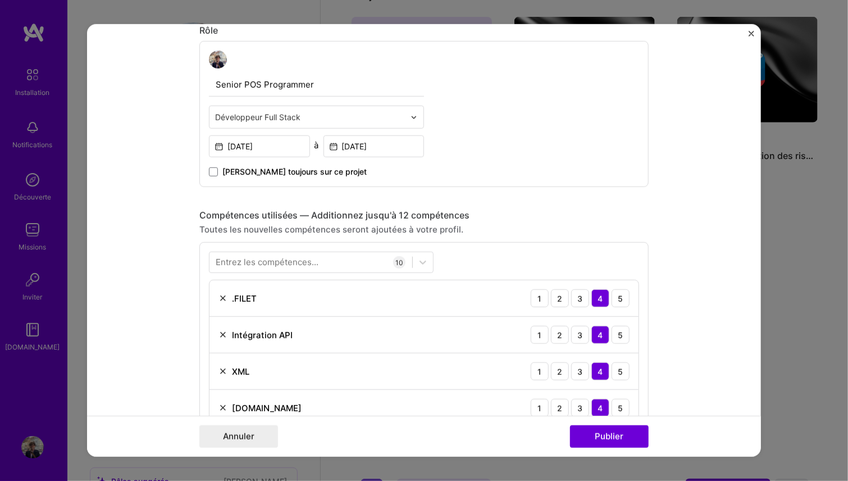
click at [657, 194] on form "Modification du projet suggéré Ce projet est suggéré en fonction de votre Linke…" at bounding box center [424, 240] width 674 height 432
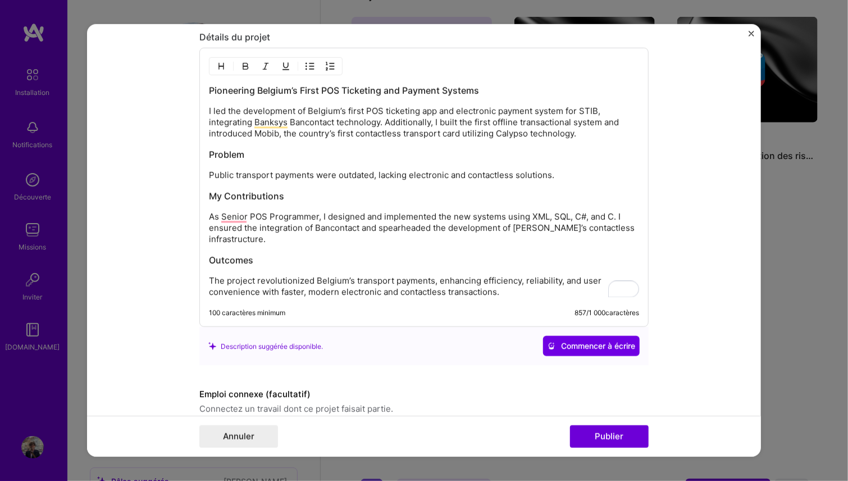
scroll to position [1366, 0]
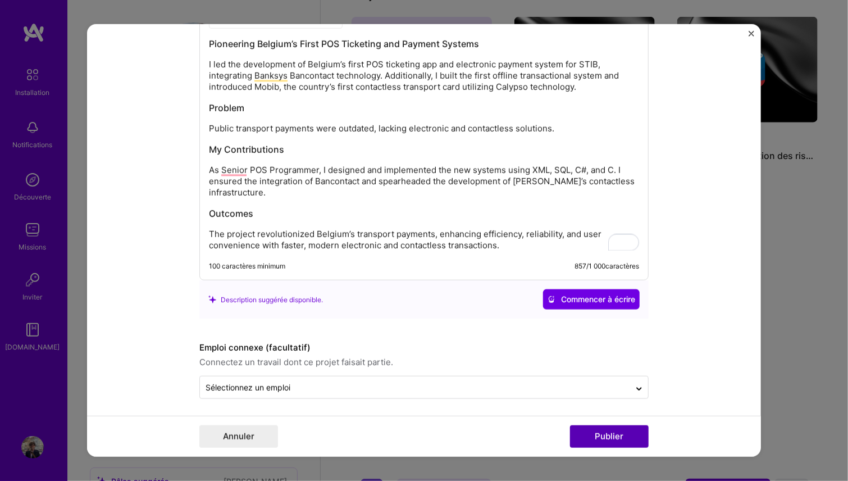
click at [625, 436] on button "Publier" at bounding box center [609, 436] width 79 height 22
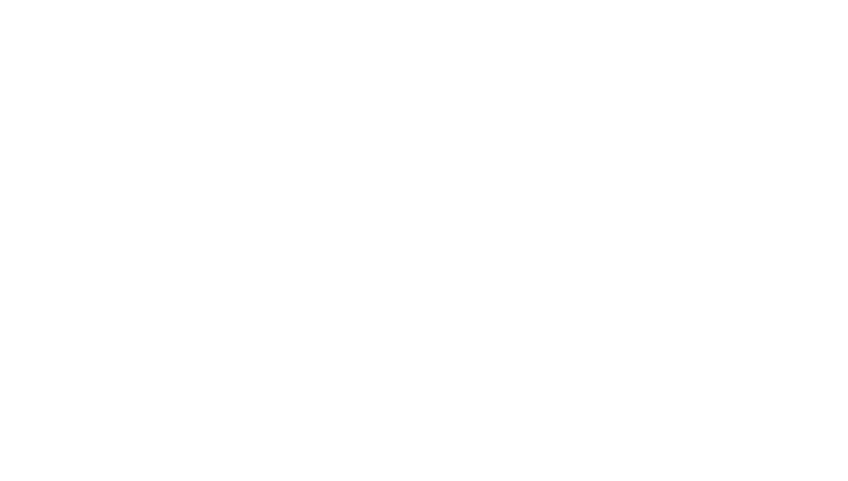
scroll to position [0, 0]
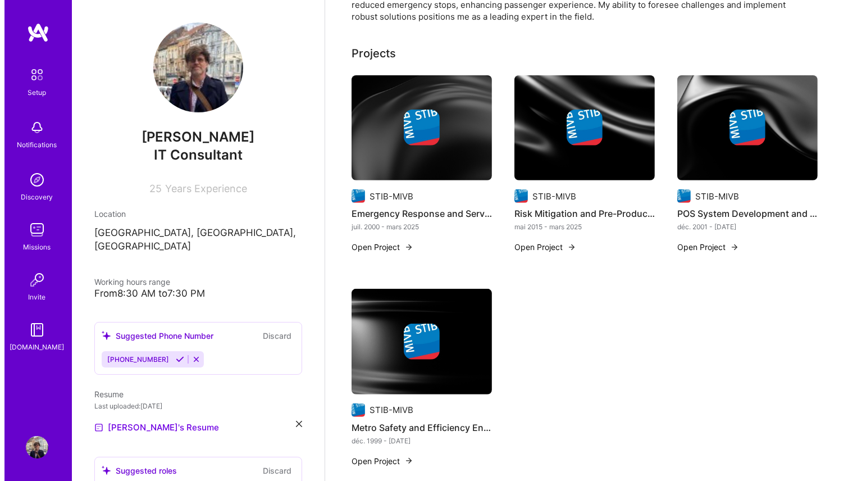
scroll to position [449, 0]
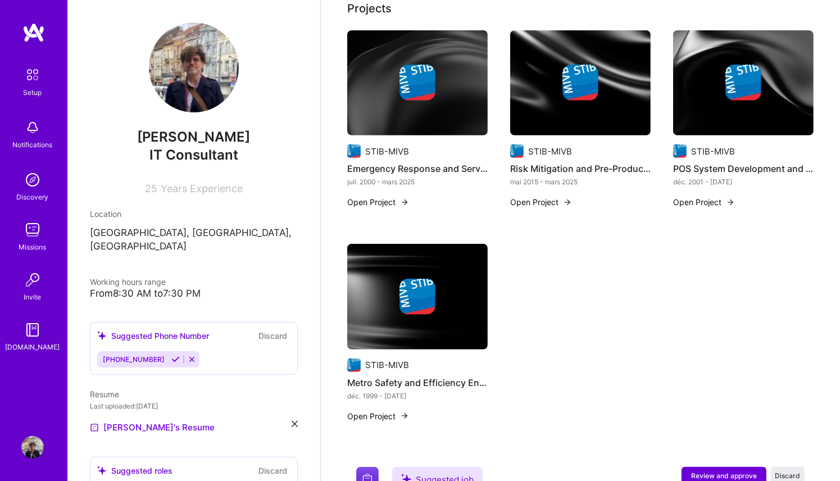
click at [385, 410] on button "Open Project" at bounding box center [378, 416] width 62 height 12
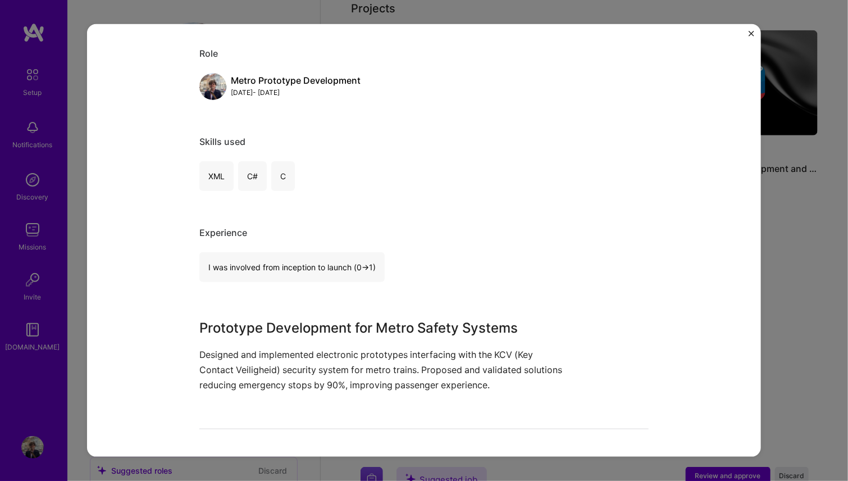
scroll to position [112, 0]
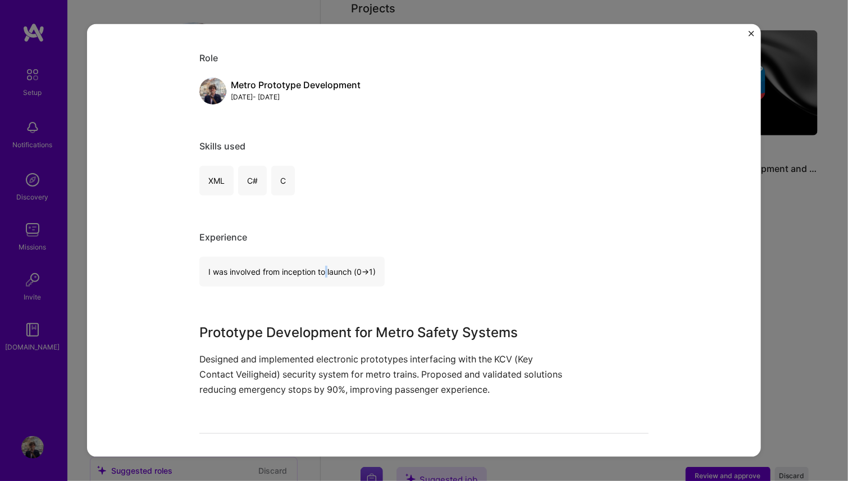
click at [323, 267] on div "I was involved from inception to launch (0 -> 1)" at bounding box center [291, 272] width 185 height 30
drag, startPoint x: 211, startPoint y: 182, endPoint x: 217, endPoint y: 166, distance: 16.7
click at [211, 181] on div "XML" at bounding box center [216, 181] width 34 height 30
click at [234, 104] on div "Metro Safety and Efficiency Enhancement STIB-MIVB Industrial, Electronics Role …" at bounding box center [423, 412] width 449 height 957
drag, startPoint x: 256, startPoint y: 81, endPoint x: 332, endPoint y: 85, distance: 77.0
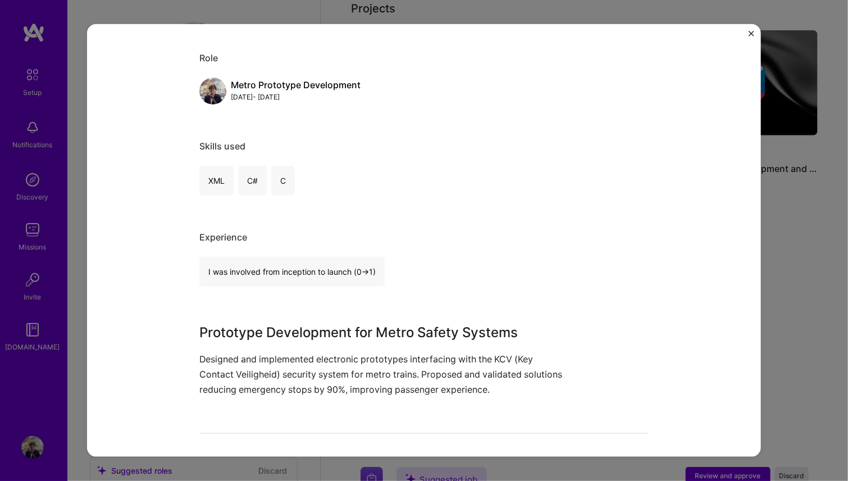
click at [257, 81] on div "Metro Prototype Development" at bounding box center [296, 85] width 130 height 12
click at [398, 90] on div "Metro Prototype Development Dec, 1999 - Nov, 2001" at bounding box center [423, 91] width 449 height 27
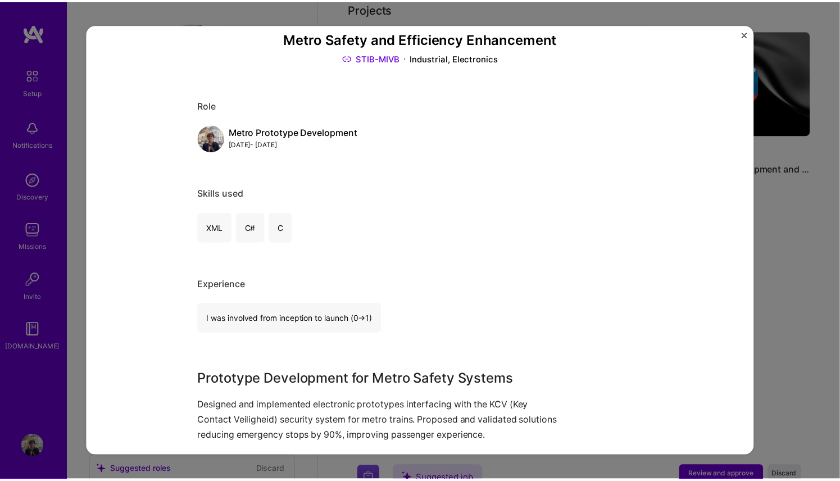
scroll to position [168, 0]
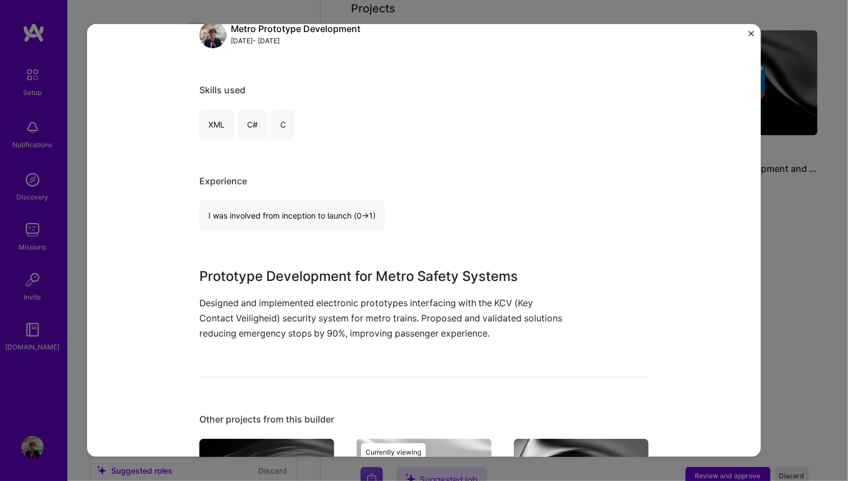
click at [753, 35] on img "Close" at bounding box center [752, 34] width 6 height 6
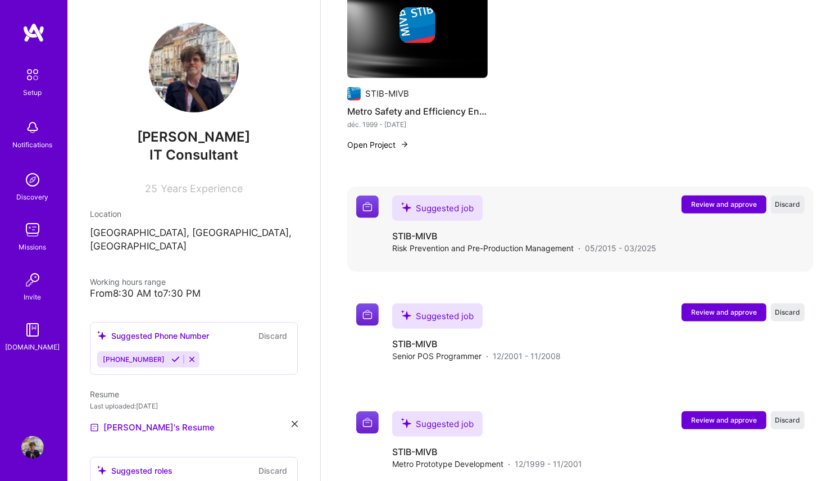
scroll to position [739, 0]
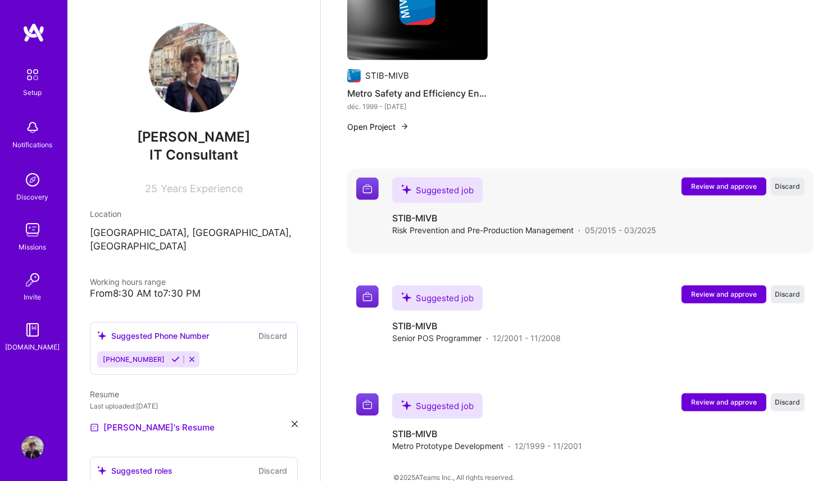
click at [433, 177] on div "Suggested job" at bounding box center [437, 189] width 90 height 25
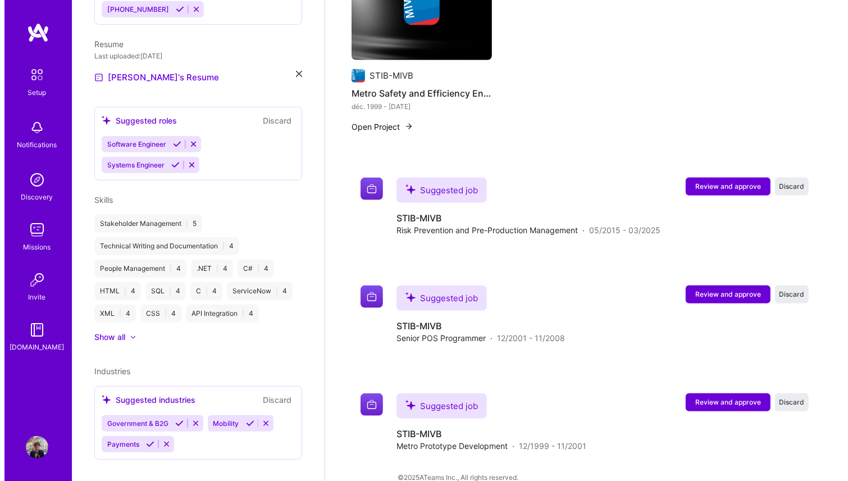
scroll to position [350, 0]
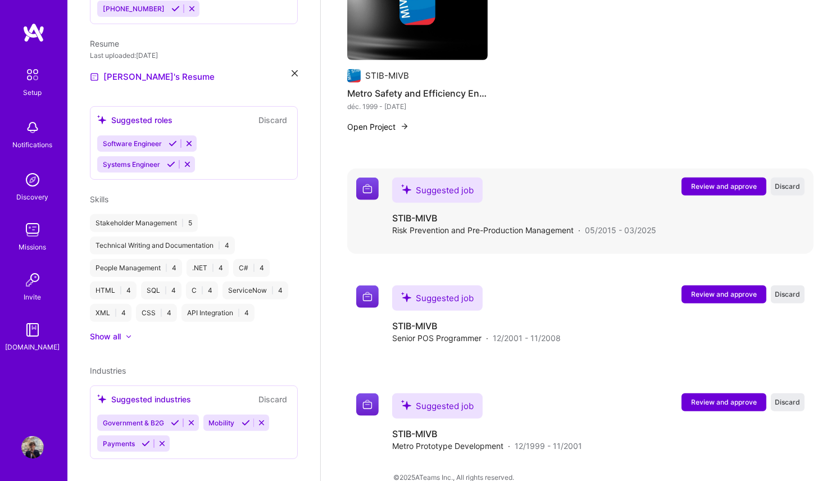
click at [749, 180] on div "Suggested job STIB-MIVB Risk Prevention and Pre-Production Management · 05/2015…" at bounding box center [598, 206] width 412 height 58
click at [739, 181] on span "Review and approve" at bounding box center [724, 186] width 66 height 10
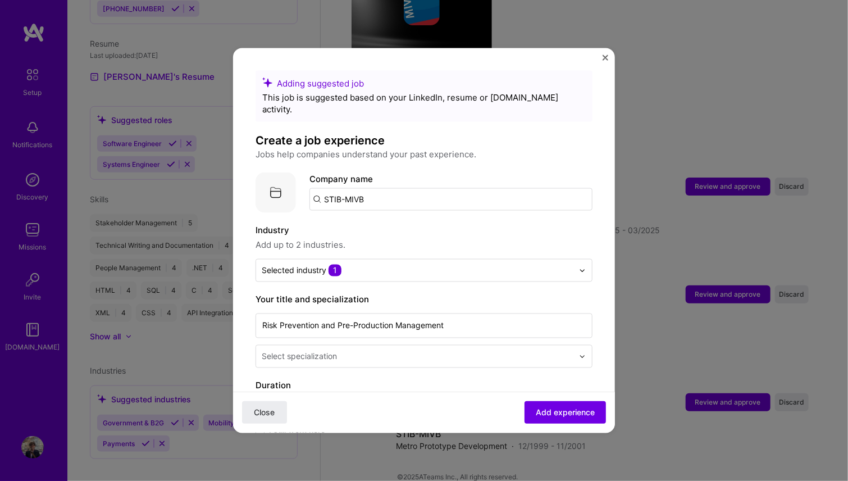
scroll to position [56, 0]
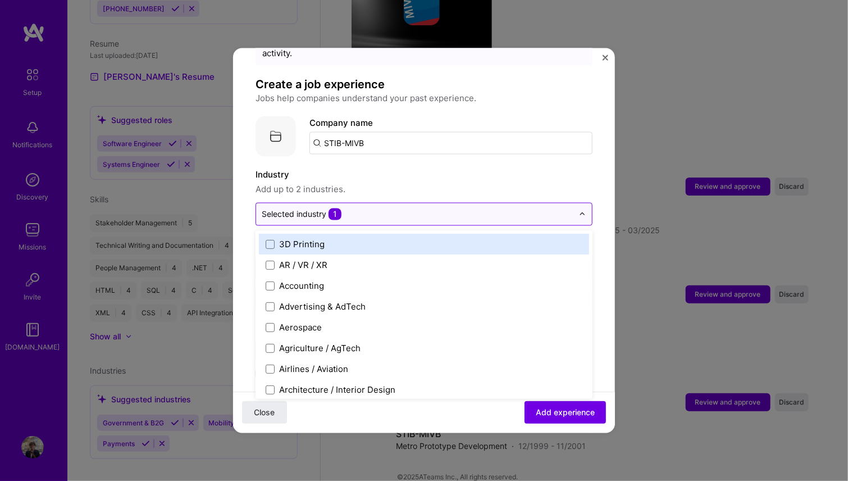
click at [579, 211] on img at bounding box center [582, 214] width 7 height 7
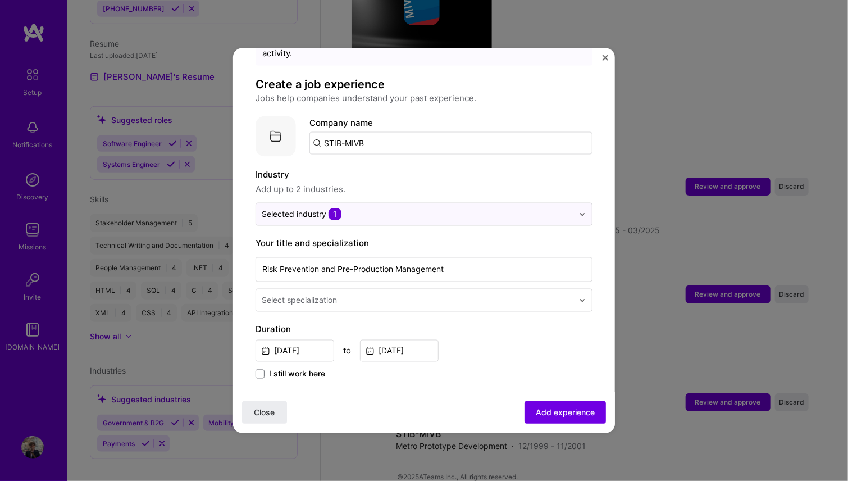
click at [387, 133] on input "STIB-MIVB" at bounding box center [450, 143] width 283 height 22
type input "STIB-MIVB"
click at [402, 160] on div "STIB-MIVB stib-mivb.be" at bounding box center [393, 175] width 168 height 31
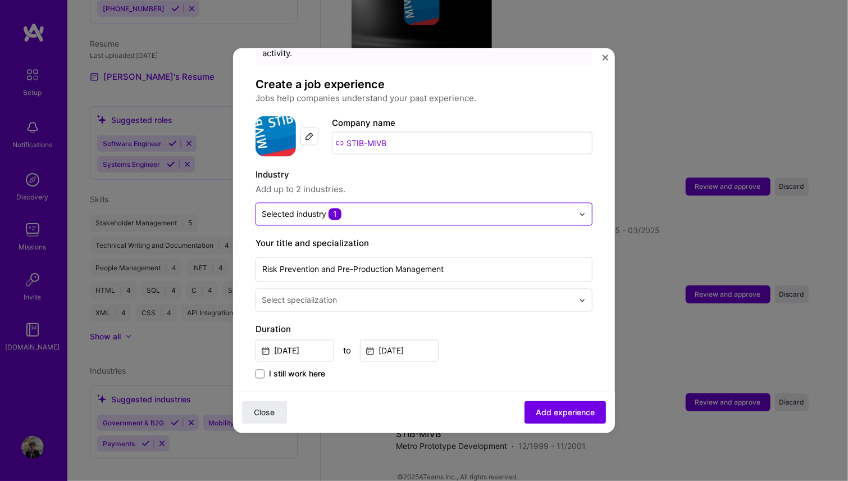
click at [579, 211] on img at bounding box center [582, 214] width 7 height 7
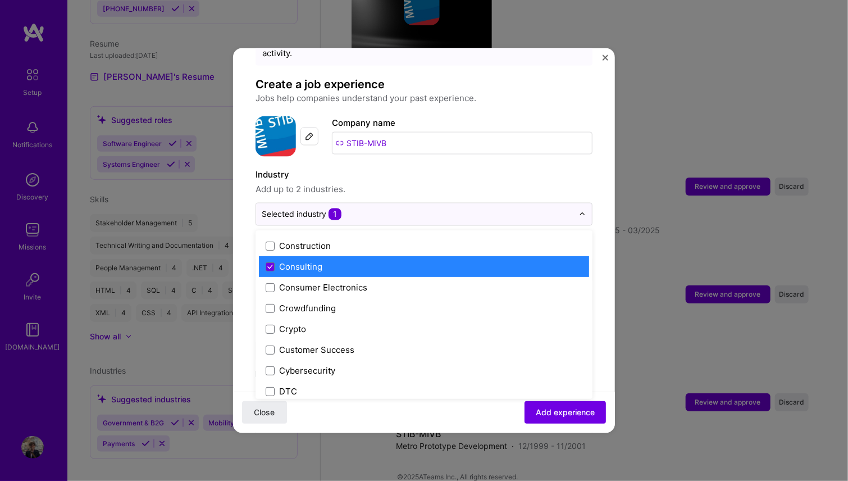
scroll to position [674, 0]
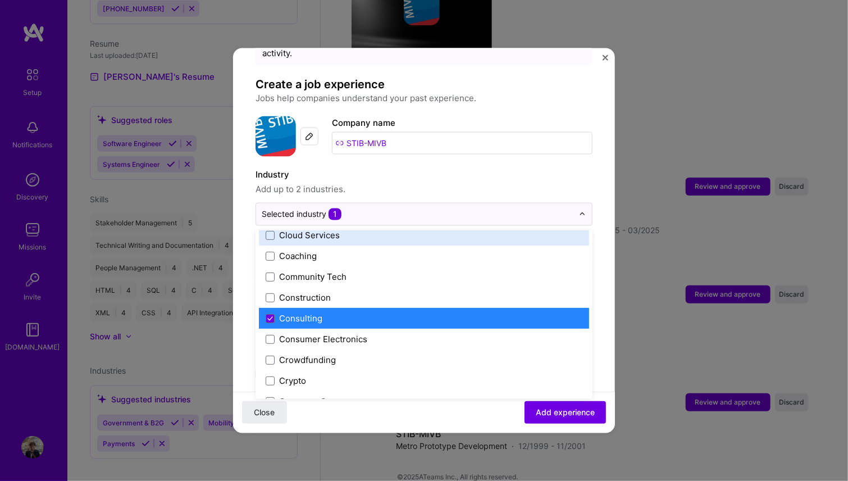
click at [558, 168] on label "Industry" at bounding box center [424, 174] width 337 height 13
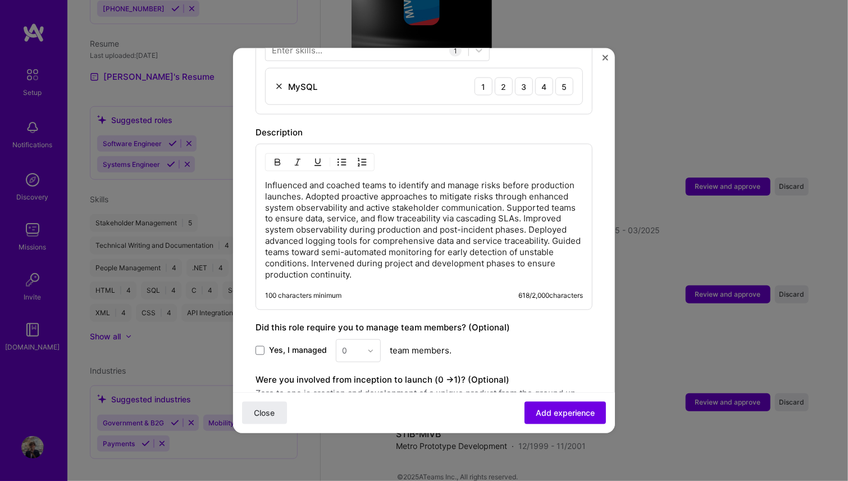
scroll to position [447, 0]
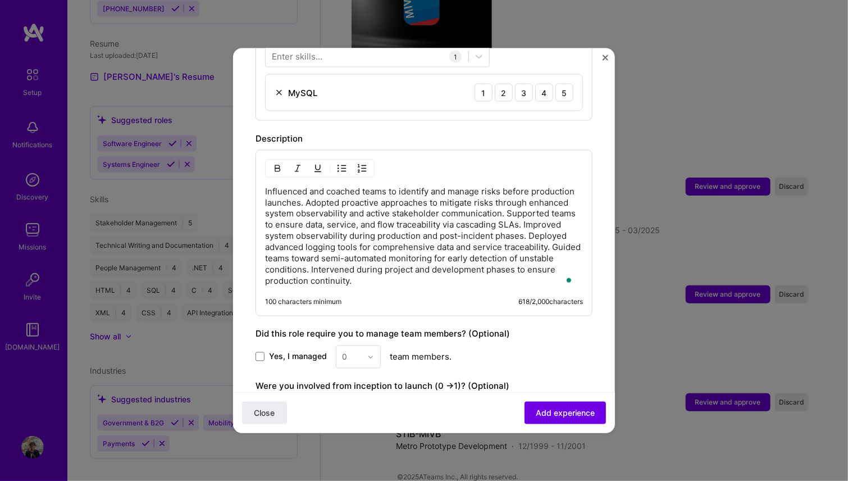
click at [561, 268] on p "Influenced and coached teams to identify and manage risks before production lau…" at bounding box center [424, 236] width 318 height 101
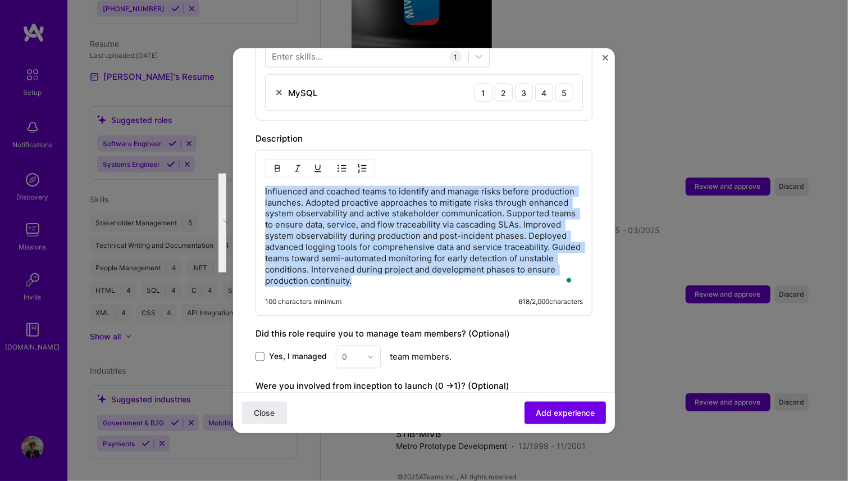
drag, startPoint x: 552, startPoint y: 266, endPoint x: 222, endPoint y: 165, distance: 344.3
click at [222, 165] on div "Adding suggested job This job is suggested based on your LinkedIn, resume or A.…" at bounding box center [424, 240] width 848 height 481
copy p "Influenced and coached teams to identify and manage risks before production lau…"
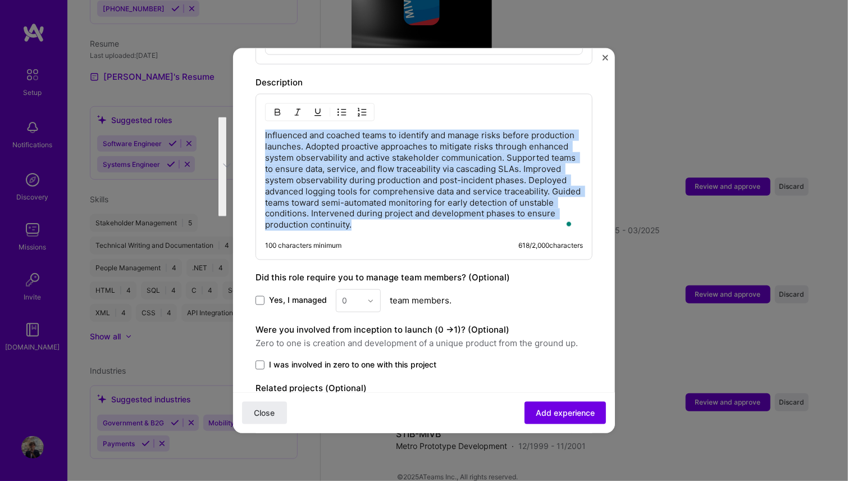
scroll to position [559, 0]
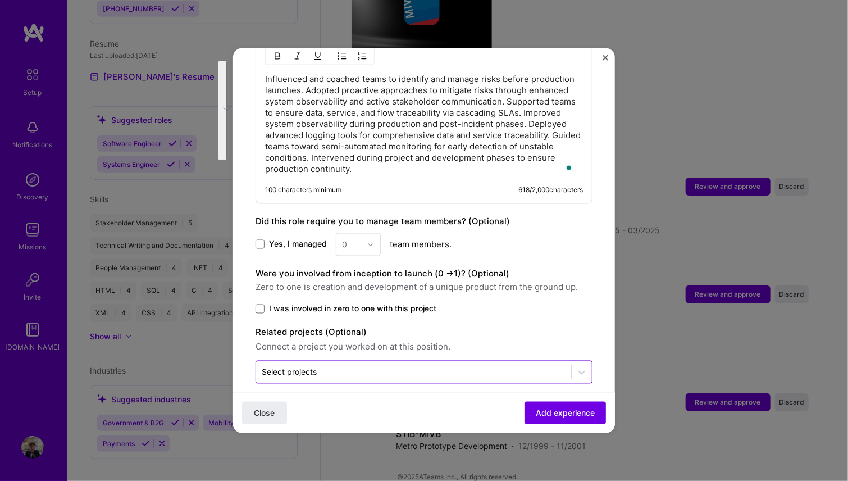
click at [373, 366] on input "text" at bounding box center [414, 372] width 304 height 12
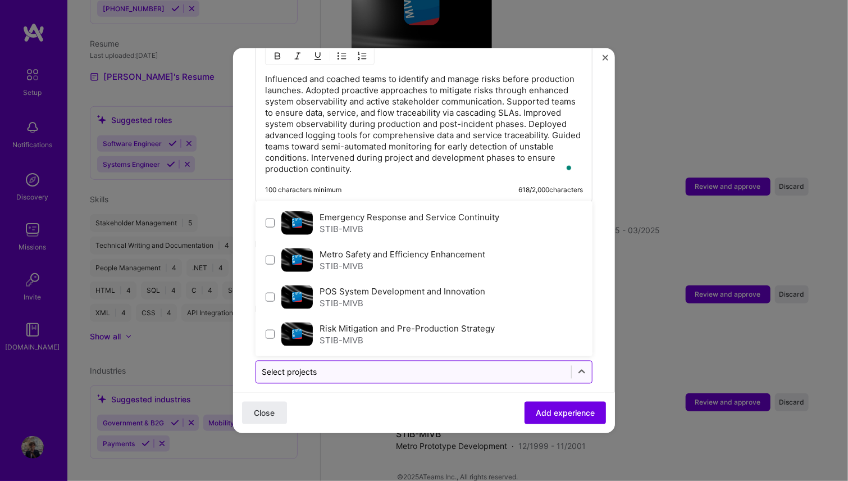
click at [373, 366] on input "text" at bounding box center [414, 372] width 304 height 12
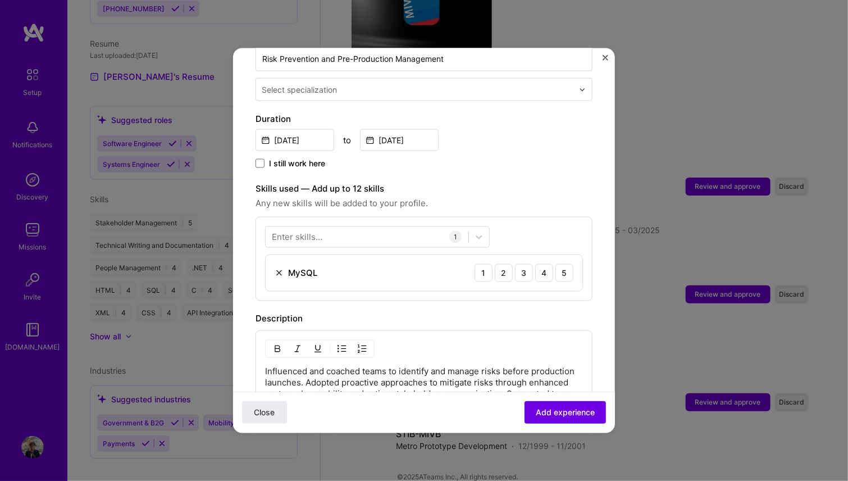
scroll to position [0, 0]
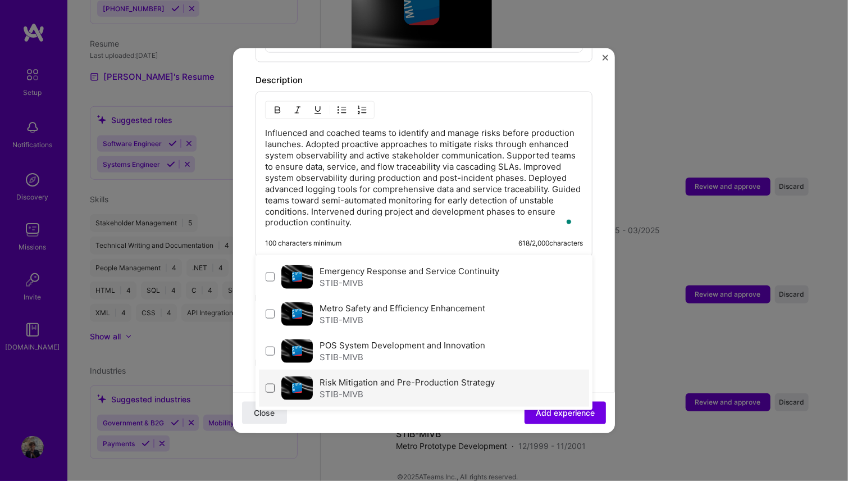
click at [270, 384] on span at bounding box center [270, 388] width 9 height 9
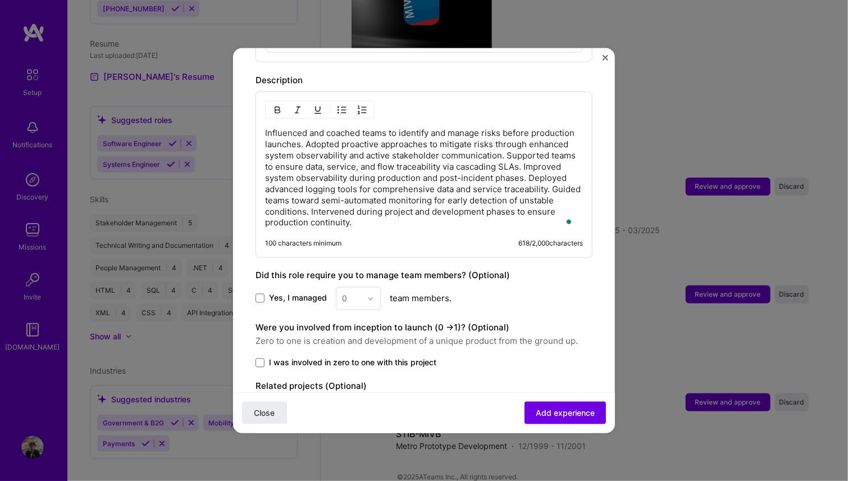
click at [597, 304] on form "Adding suggested job This job is suggested based on your LinkedIn, resume or A.…" at bounding box center [424, 33] width 382 height 936
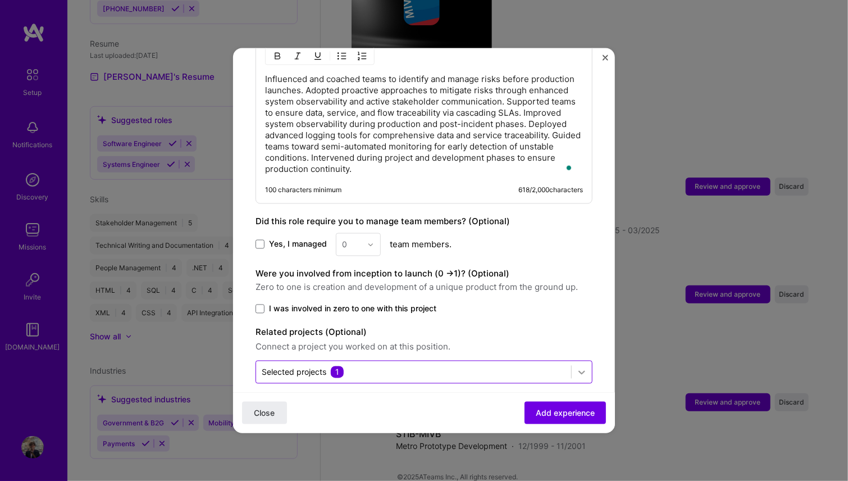
click at [576, 366] on icon at bounding box center [581, 371] width 11 height 11
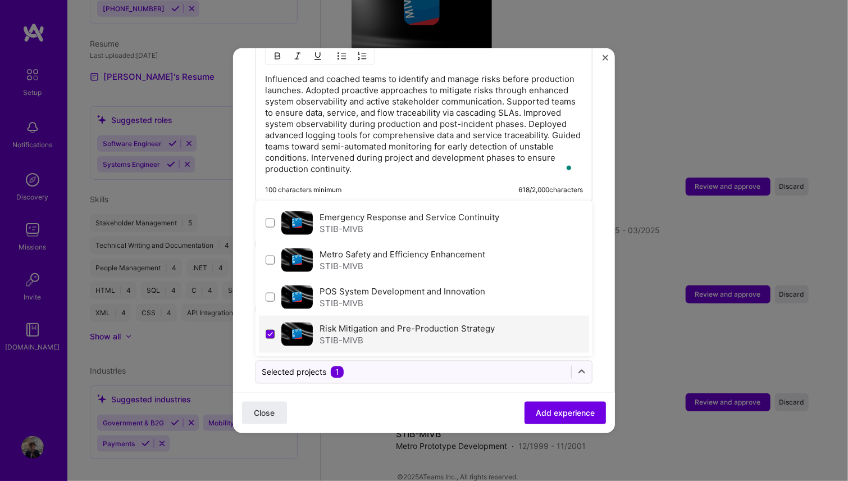
click at [270, 330] on span at bounding box center [270, 334] width 9 height 9
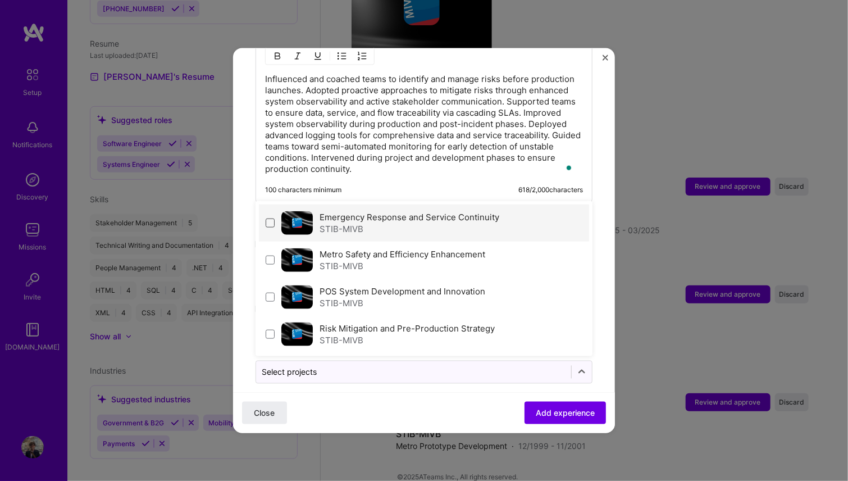
click at [272, 218] on span at bounding box center [270, 222] width 9 height 9
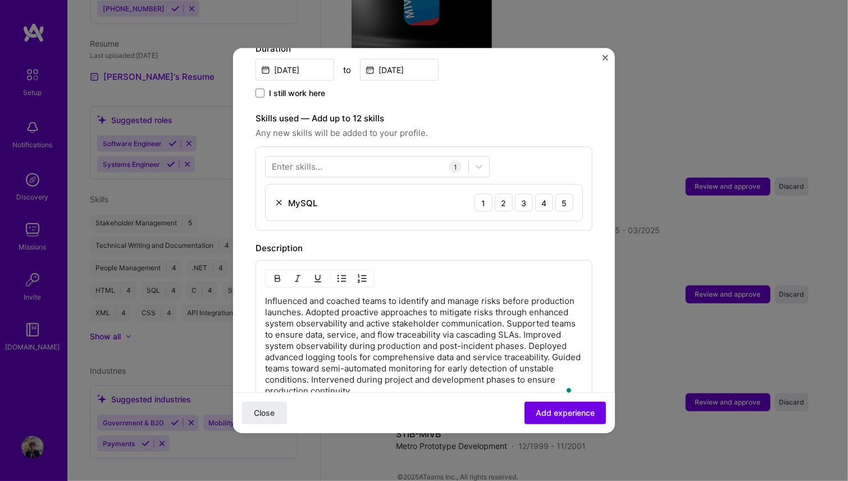
click at [276, 198] on img at bounding box center [279, 202] width 9 height 9
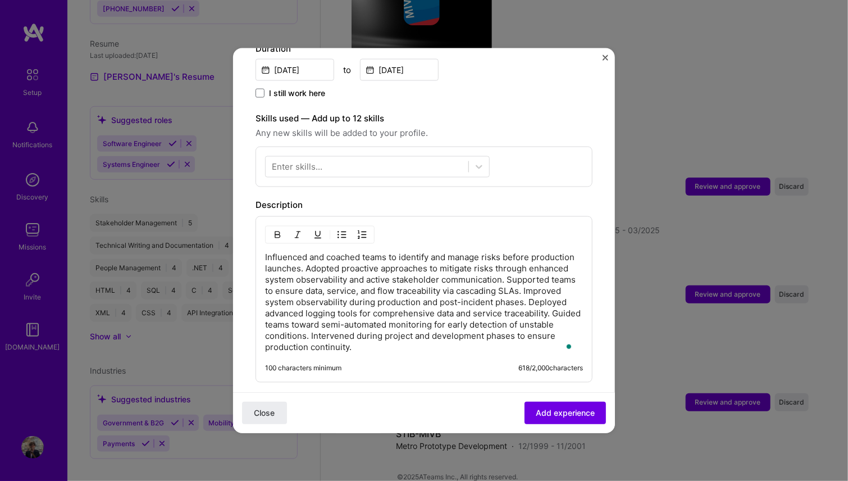
click at [306, 161] on div "Enter skills..." at bounding box center [297, 167] width 51 height 12
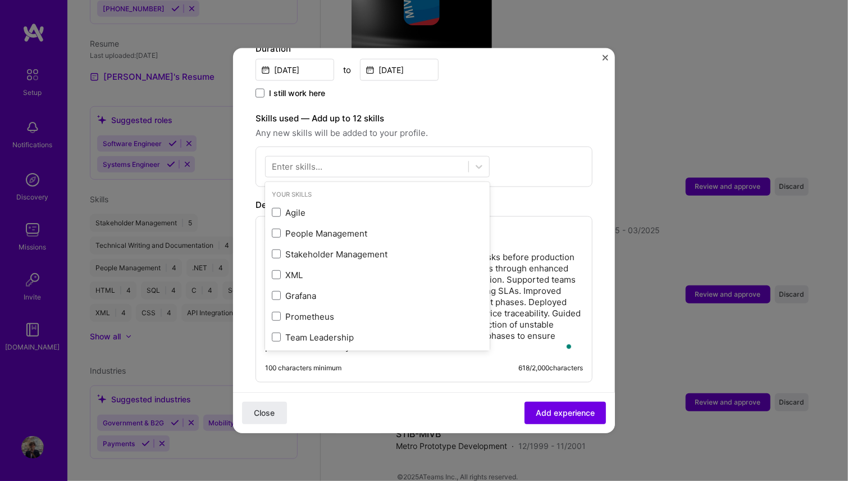
click at [568, 252] on p "Influenced and coached teams to identify and manage risks before production lau…" at bounding box center [424, 302] width 318 height 101
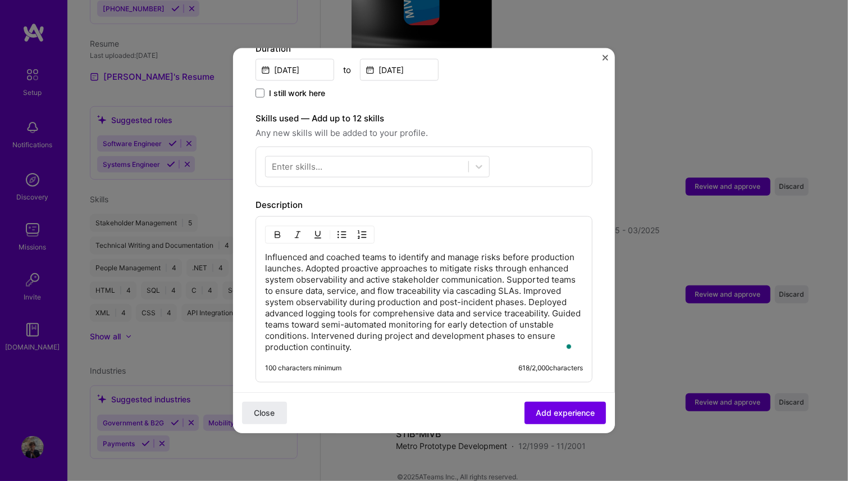
click at [285, 161] on div "Enter skills..." at bounding box center [297, 167] width 51 height 12
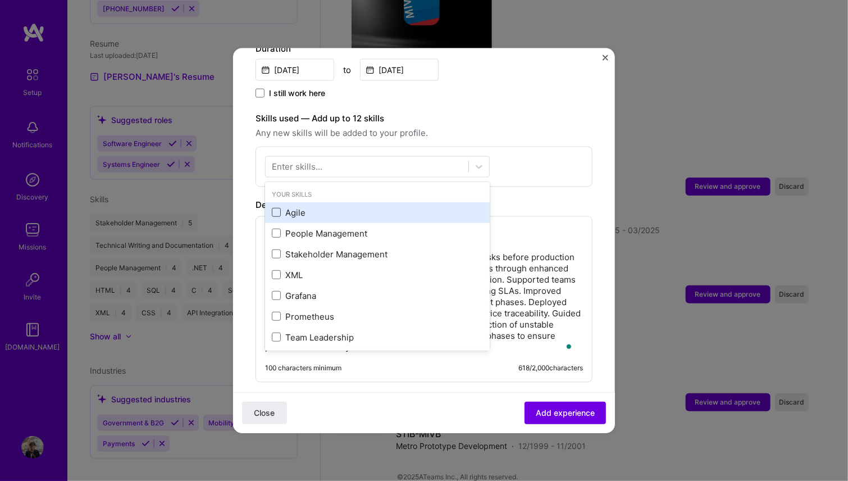
click at [274, 208] on span at bounding box center [276, 212] width 9 height 9
click at [0, 0] on input "checkbox" at bounding box center [0, 0] width 0 height 0
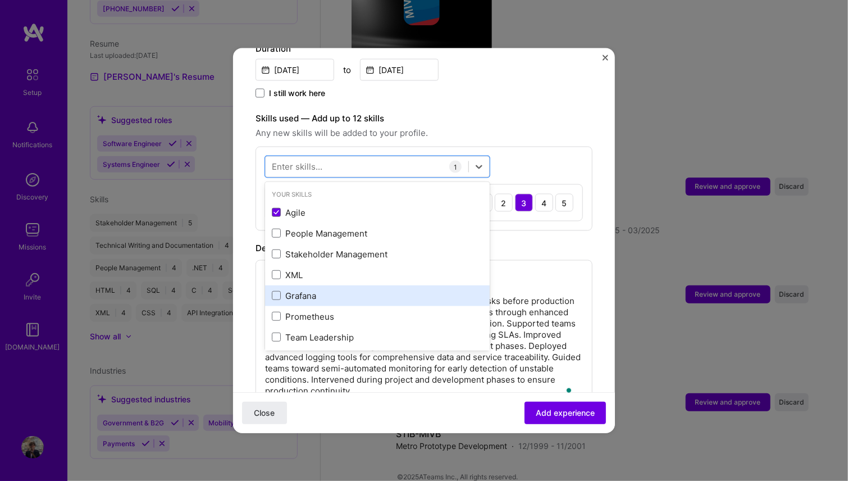
click at [270, 285] on div "Grafana" at bounding box center [377, 295] width 225 height 21
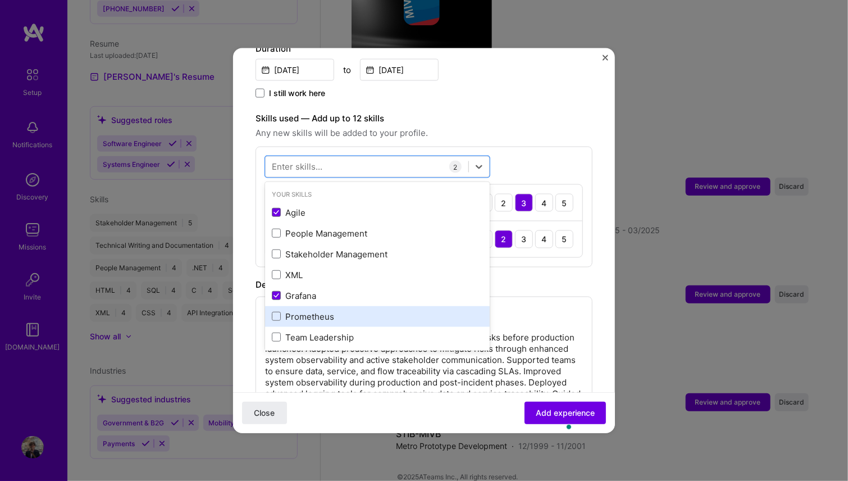
click at [276, 310] on div "Prometheus" at bounding box center [377, 316] width 211 height 12
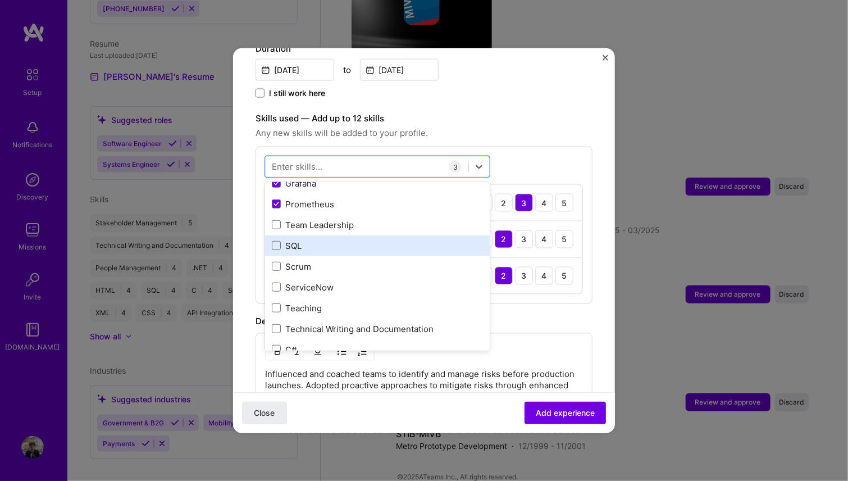
click at [270, 235] on div "SQL" at bounding box center [377, 245] width 225 height 21
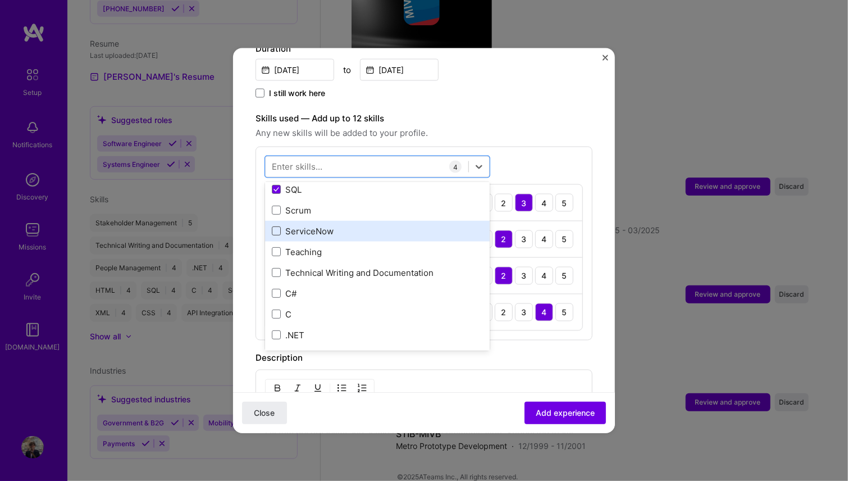
click at [279, 226] on span at bounding box center [276, 230] width 9 height 9
click at [0, 0] on input "checkbox" at bounding box center [0, 0] width 0 height 0
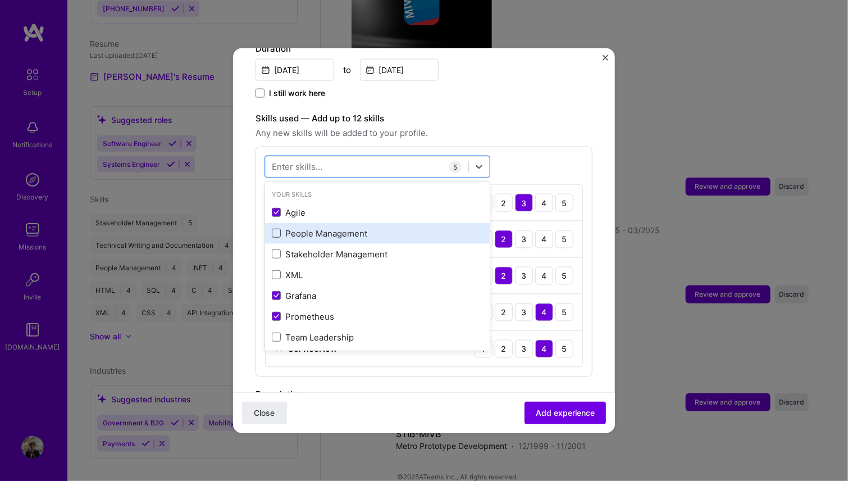
click at [277, 229] on span at bounding box center [276, 233] width 9 height 9
click at [0, 0] on input "checkbox" at bounding box center [0, 0] width 0 height 0
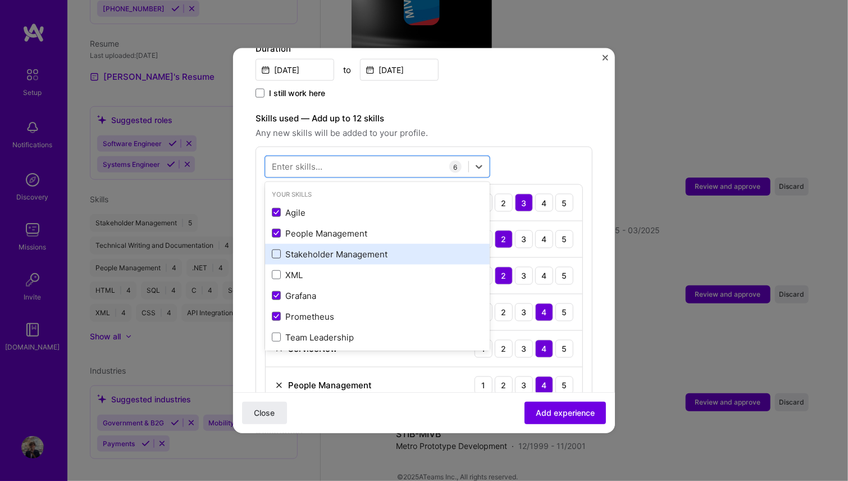
click at [277, 249] on span at bounding box center [276, 253] width 9 height 9
click at [0, 0] on input "checkbox" at bounding box center [0, 0] width 0 height 0
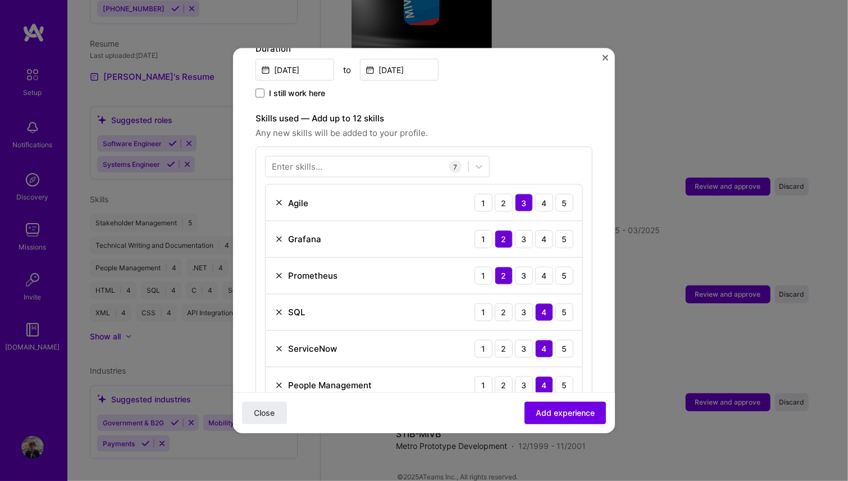
click at [590, 269] on form "Adding suggested job This job is suggested based on your LinkedIn, resume or A.…" at bounding box center [424, 311] width 382 height 1155
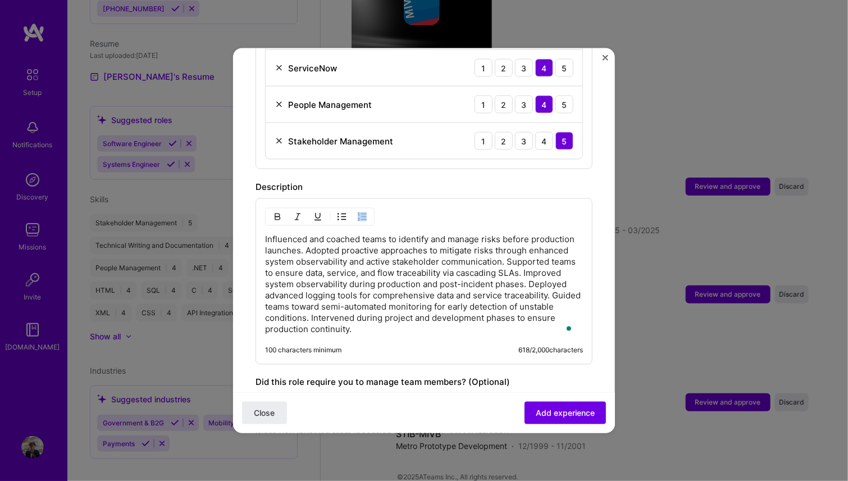
drag, startPoint x: 265, startPoint y: 225, endPoint x: 491, endPoint y: 249, distance: 228.1
click at [490, 249] on div "Influenced and coached teams to identify and manage risks before production lau…" at bounding box center [424, 281] width 337 height 166
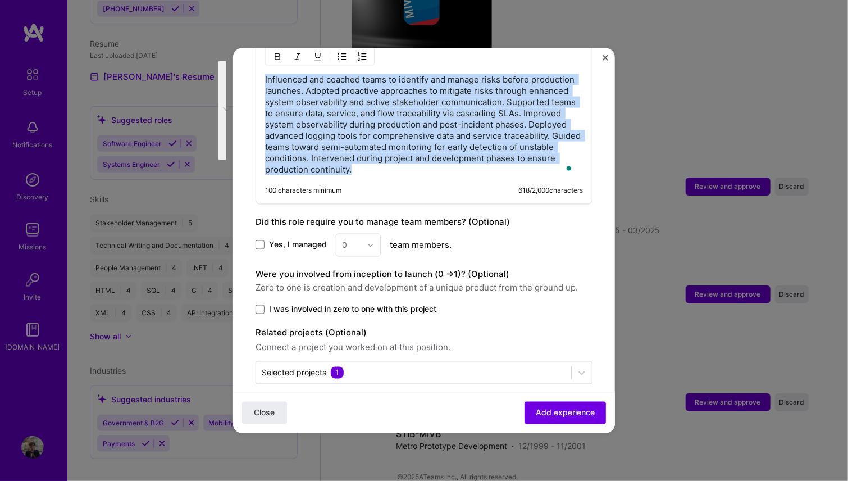
drag, startPoint x: 553, startPoint y: 159, endPoint x: 256, endPoint y: 64, distance: 311.4
click at [256, 64] on div "Influenced and coached teams to identify and manage risks before production lau…" at bounding box center [424, 121] width 337 height 166
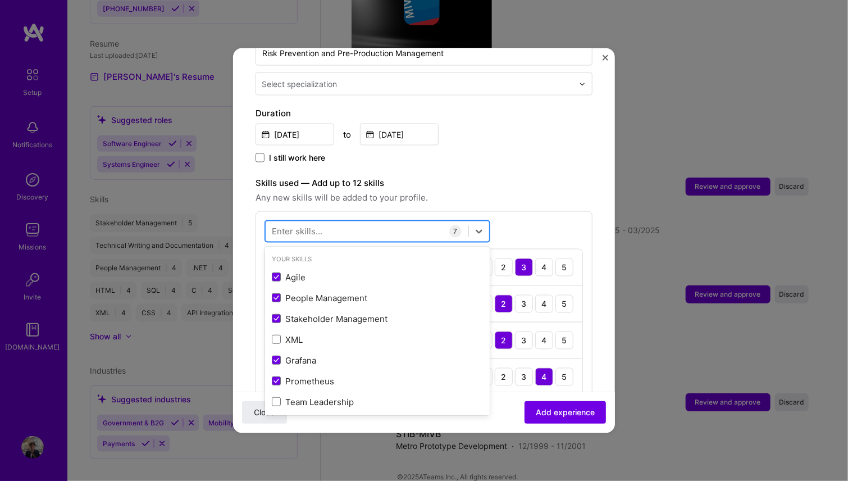
click at [332, 222] on div at bounding box center [367, 231] width 203 height 19
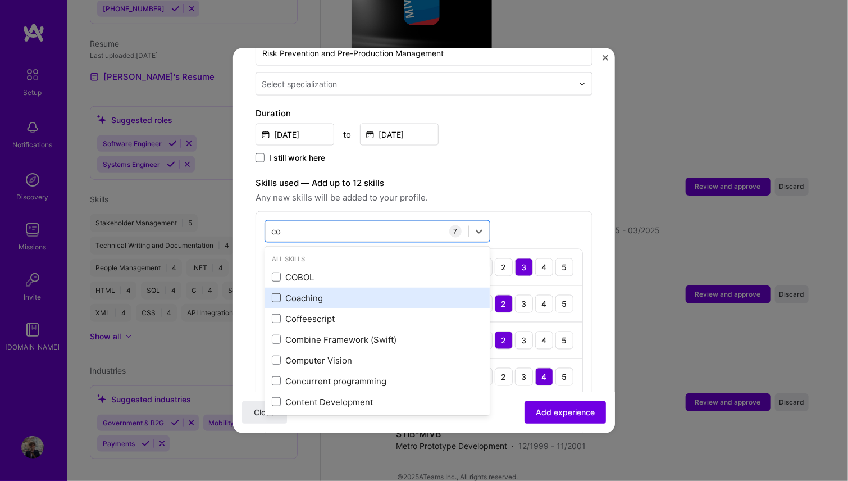
click at [274, 293] on span at bounding box center [276, 297] width 9 height 9
click at [0, 0] on input "checkbox" at bounding box center [0, 0] width 0 height 0
type input "co"
click at [550, 211] on div "option Coaching, selected. option Coaching selected, 0 of 2. 19 results availab…" at bounding box center [424, 381] width 337 height 340
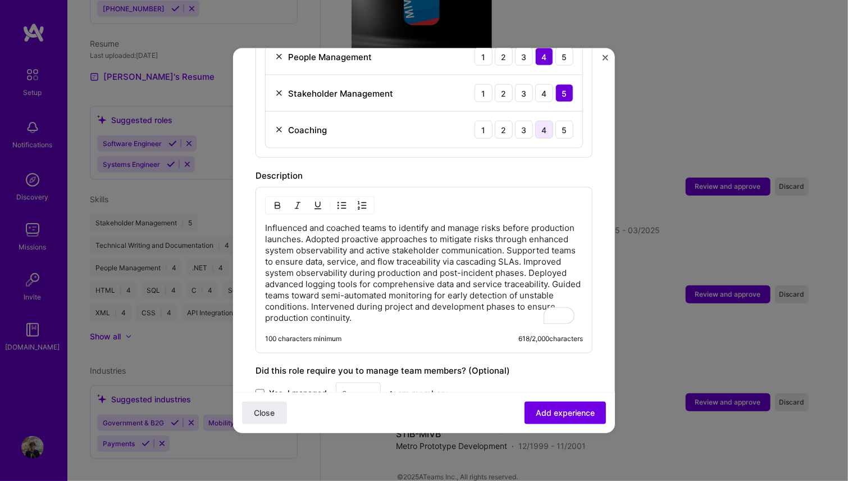
click at [535, 121] on div "4" at bounding box center [544, 130] width 18 height 18
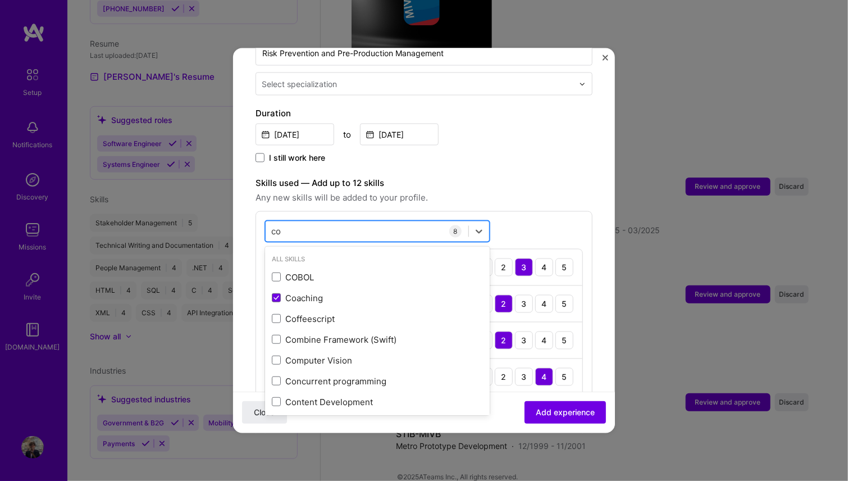
click at [344, 222] on div "co co" at bounding box center [367, 231] width 203 height 19
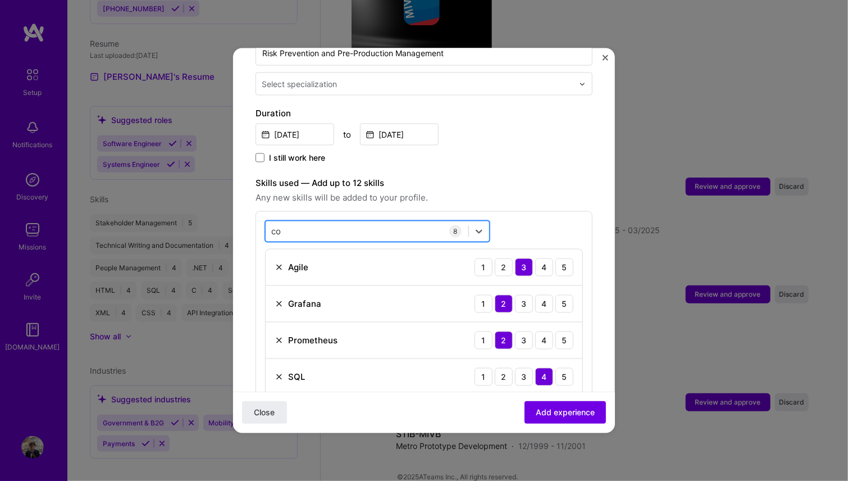
click at [344, 222] on div "co co" at bounding box center [367, 231] width 203 height 19
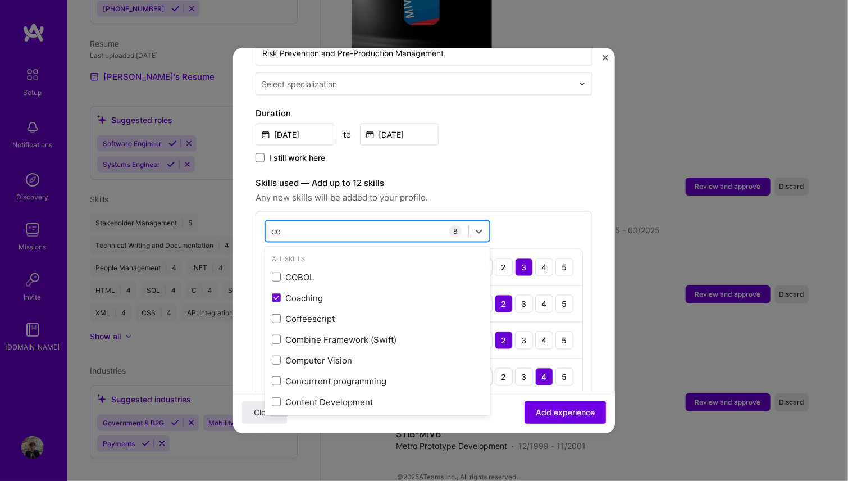
click at [344, 222] on div "co co" at bounding box center [367, 231] width 203 height 19
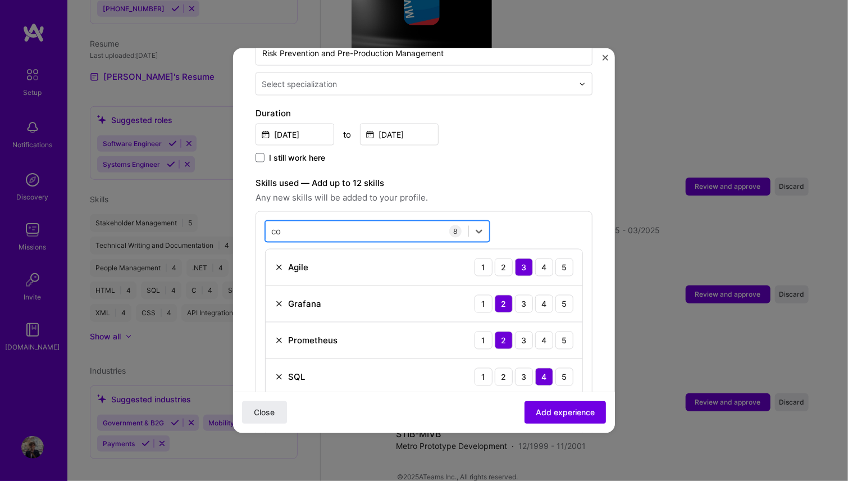
click at [344, 222] on div "co co" at bounding box center [367, 231] width 203 height 19
click at [304, 222] on div "co co" at bounding box center [367, 231] width 203 height 19
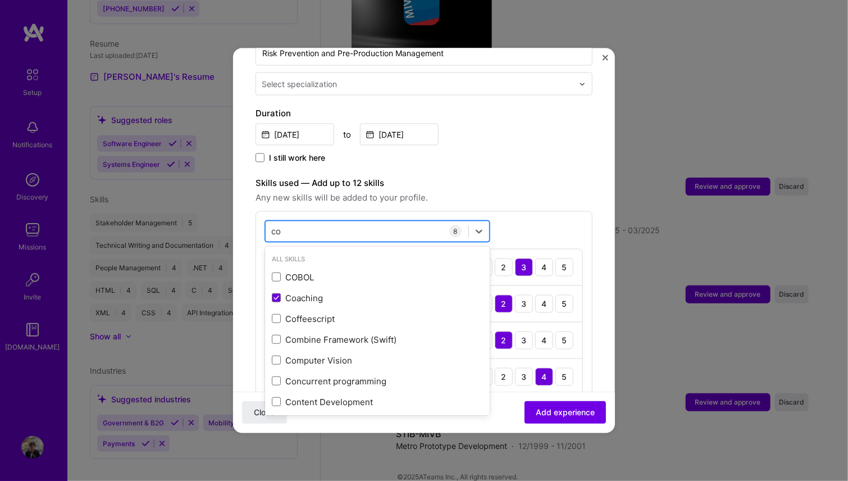
click at [302, 222] on div "co co" at bounding box center [367, 231] width 203 height 19
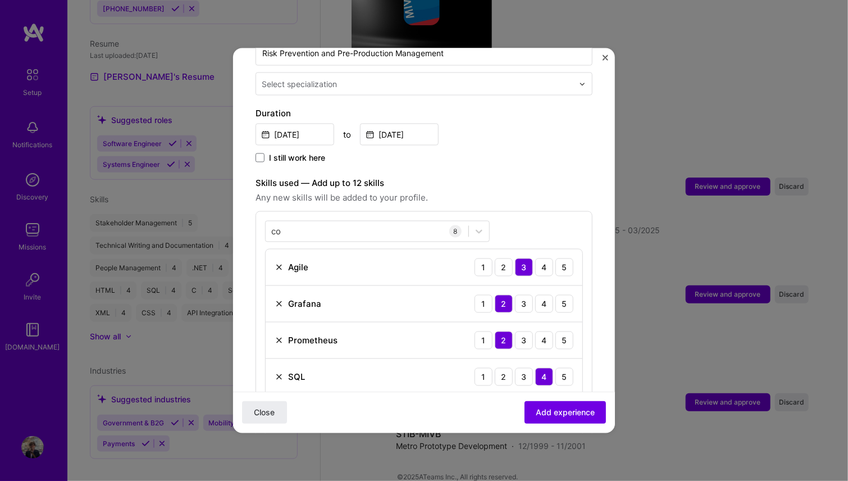
click at [509, 213] on div "co co 8 Agile 1 2 3 4 5 Grafana 1 2 3 4 5 Prometheus 1 2 3 4 5 SQL 1 2 3 4 5 Se…" at bounding box center [424, 381] width 337 height 340
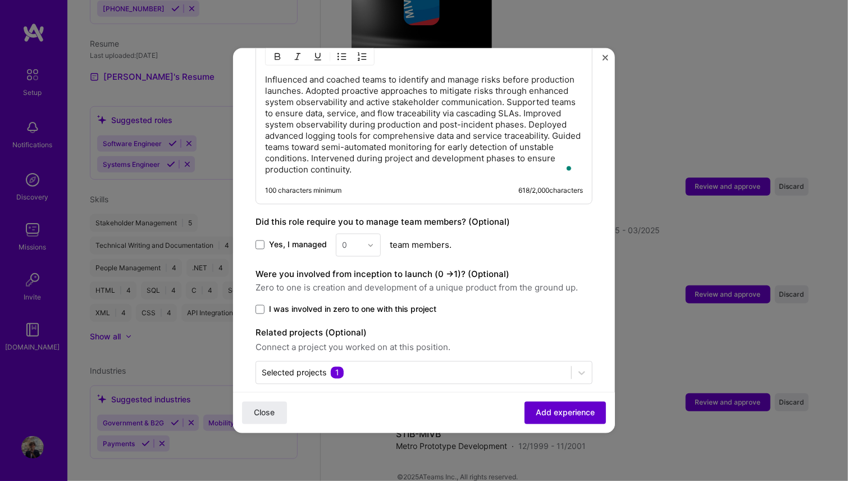
click at [551, 416] on span "Add experience" at bounding box center [565, 412] width 59 height 11
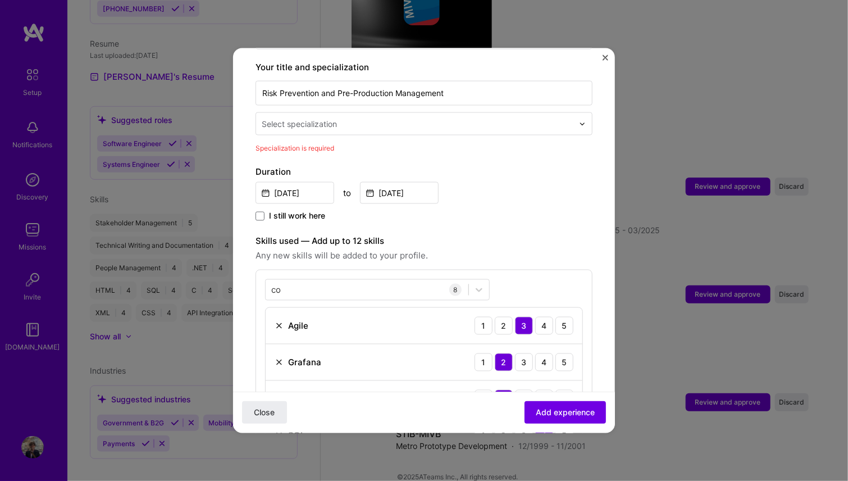
click at [404, 118] on input "text" at bounding box center [419, 124] width 314 height 12
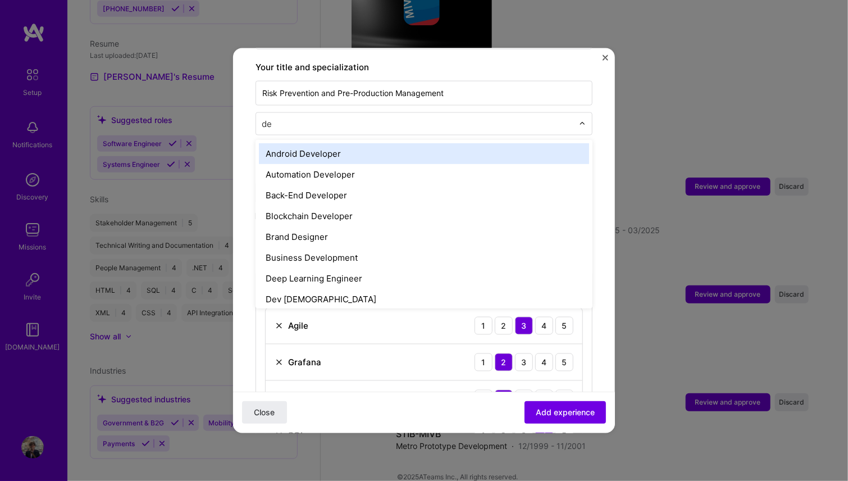
type input "d"
type input "con"
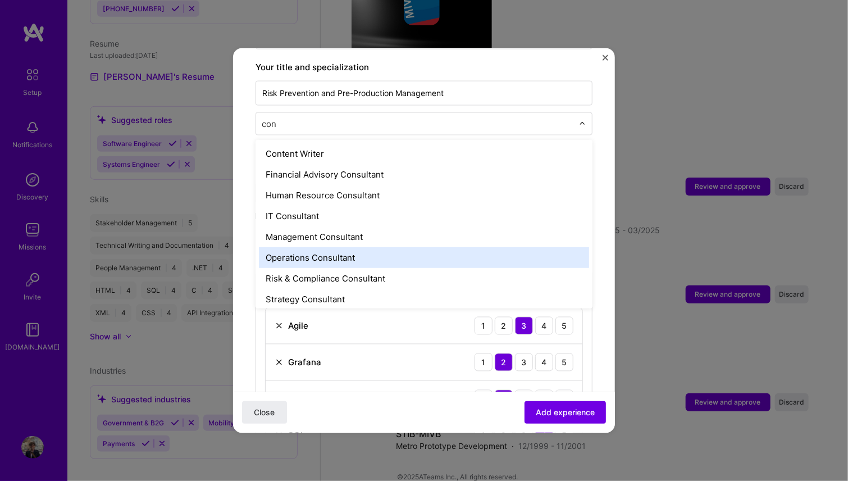
drag, startPoint x: 318, startPoint y: 204, endPoint x: 322, endPoint y: 251, distance: 47.3
click at [322, 251] on div "Content Writer Financial Advisory Consultant Human Resource Consultant IT Consu…" at bounding box center [424, 224] width 337 height 168
click at [329, 247] on div "Operations Consultant" at bounding box center [424, 257] width 330 height 21
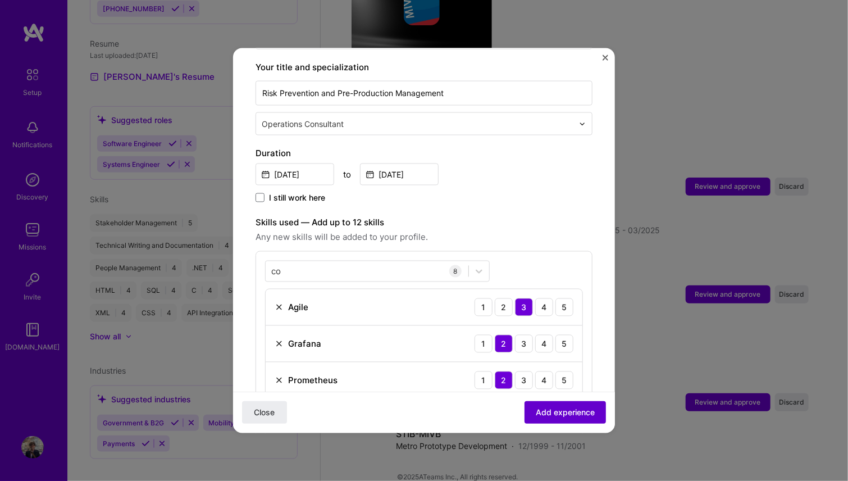
click at [557, 416] on span "Add experience" at bounding box center [565, 412] width 59 height 11
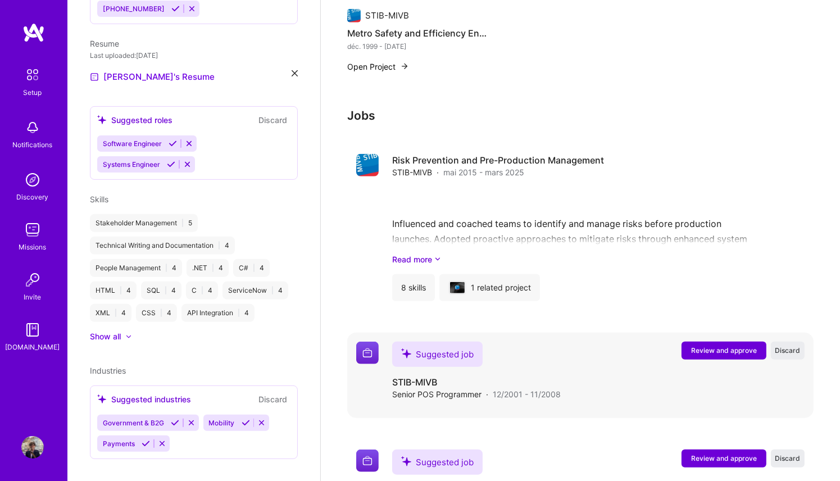
click at [723, 345] on span "Review and approve" at bounding box center [724, 350] width 66 height 10
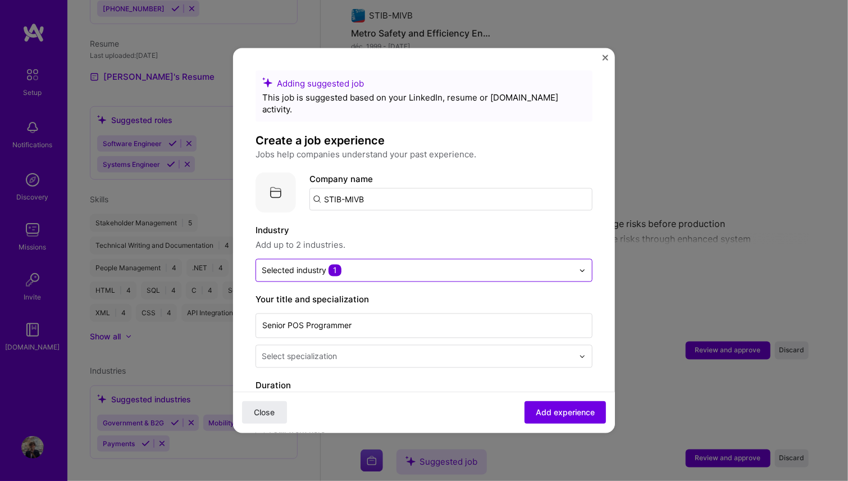
click at [535, 265] on input "text" at bounding box center [418, 271] width 312 height 12
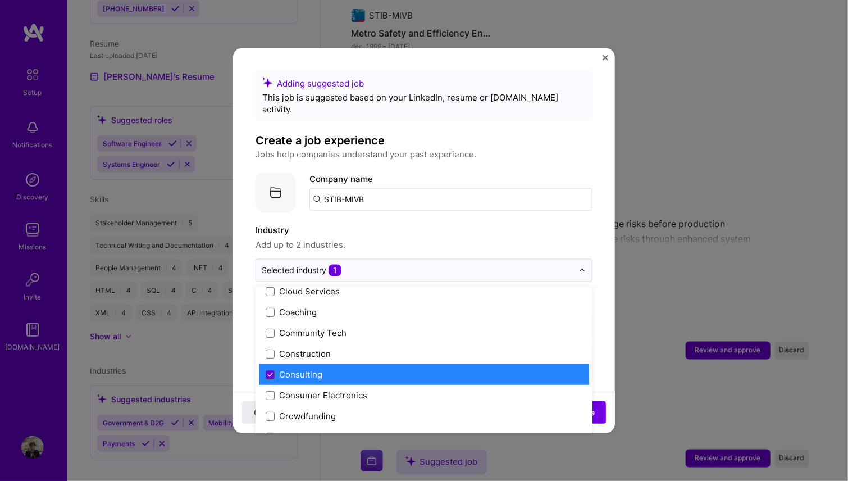
click at [267, 372] on icon at bounding box center [270, 374] width 6 height 4
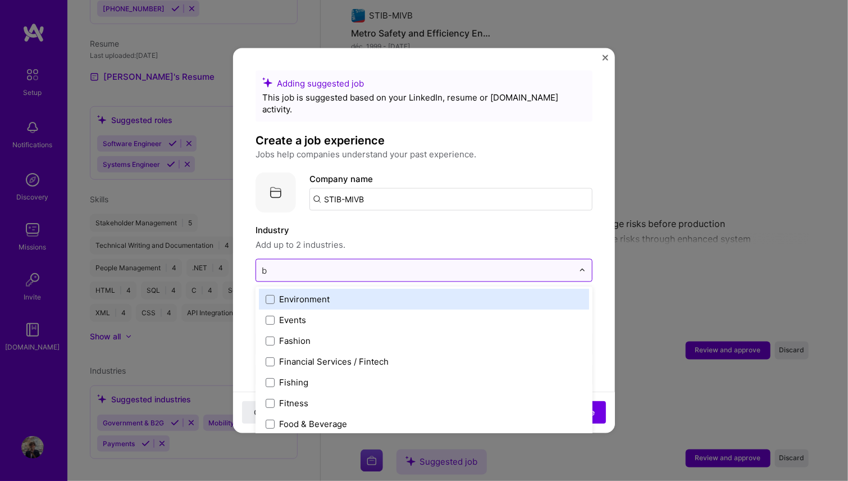
click at [306, 265] on input "b" at bounding box center [418, 271] width 312 height 12
type input "b"
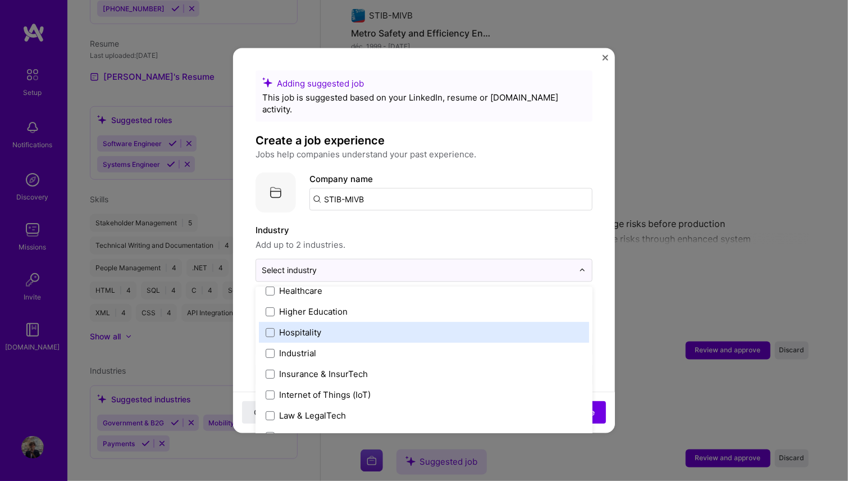
scroll to position [1460, 0]
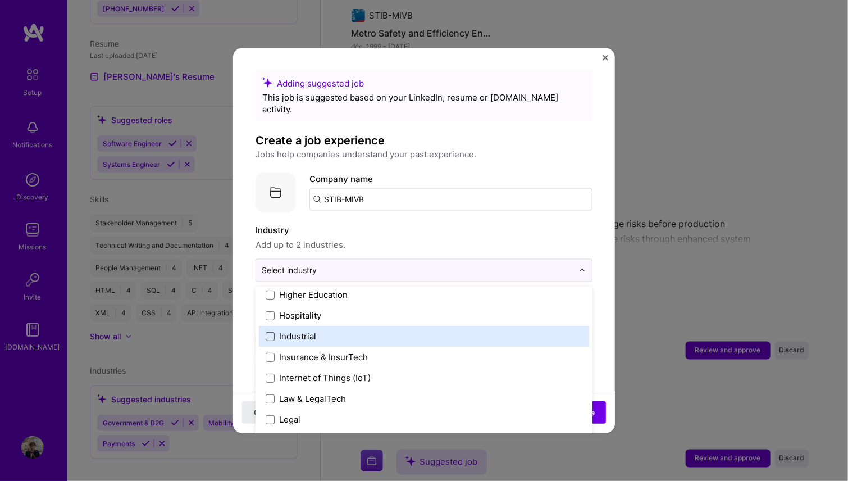
click at [270, 331] on span at bounding box center [270, 335] width 9 height 9
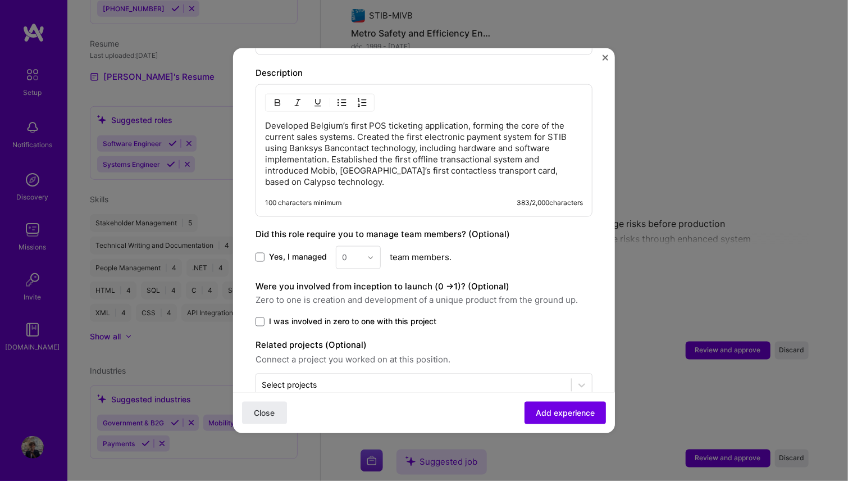
scroll to position [482, 0]
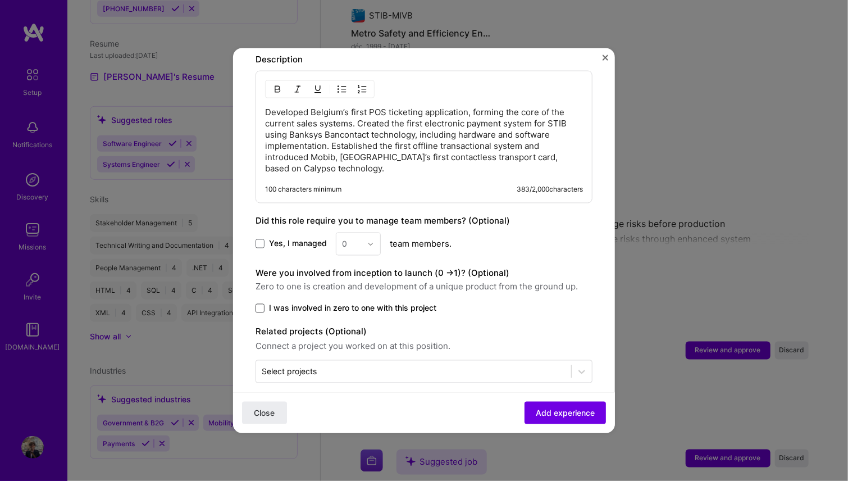
click at [263, 304] on span at bounding box center [260, 308] width 9 height 9
click at [0, 0] on input "I was involved in zero to one with this project" at bounding box center [0, 0] width 0 height 0
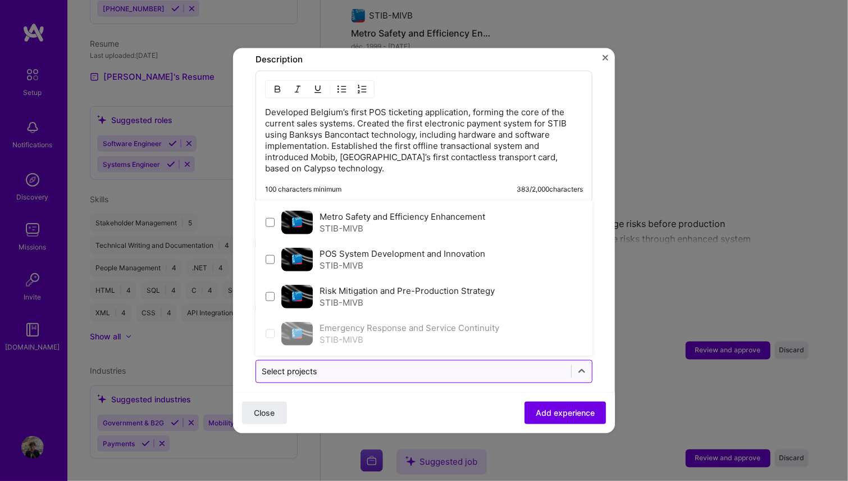
click at [337, 366] on input "text" at bounding box center [414, 372] width 304 height 12
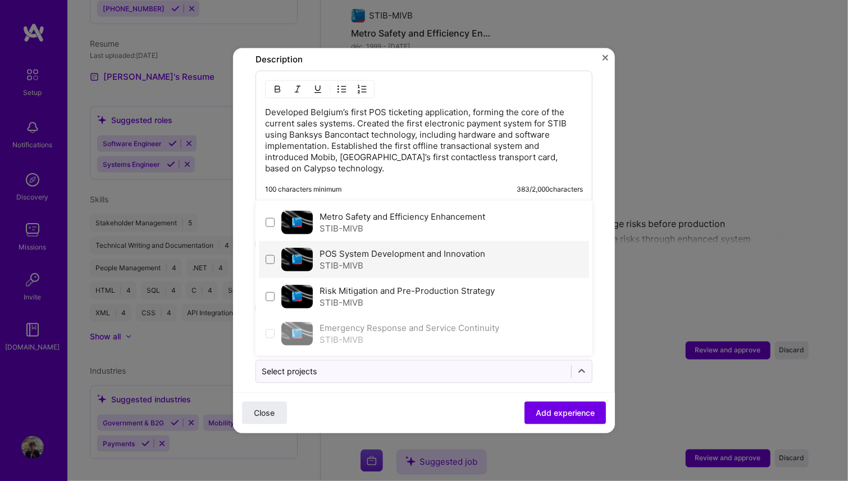
click at [275, 245] on div "POS System Development and Innovation STIB-MIVB" at bounding box center [424, 259] width 330 height 37
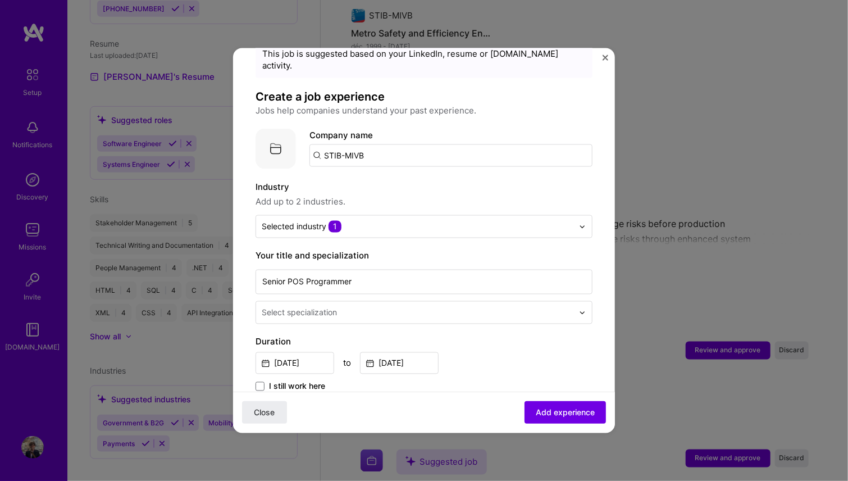
scroll to position [0, 0]
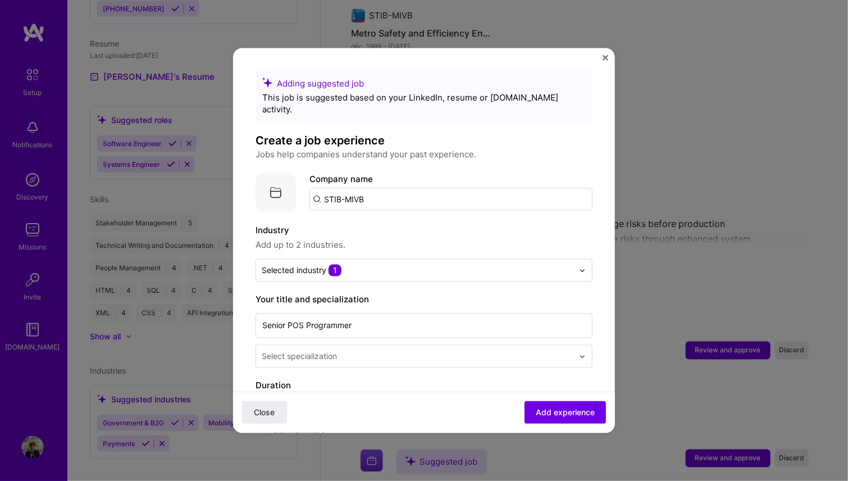
click at [375, 190] on input "STIB-MIVB" at bounding box center [450, 199] width 283 height 22
click at [373, 233] on span "stib-mivb.be" at bounding box center [370, 237] width 54 height 9
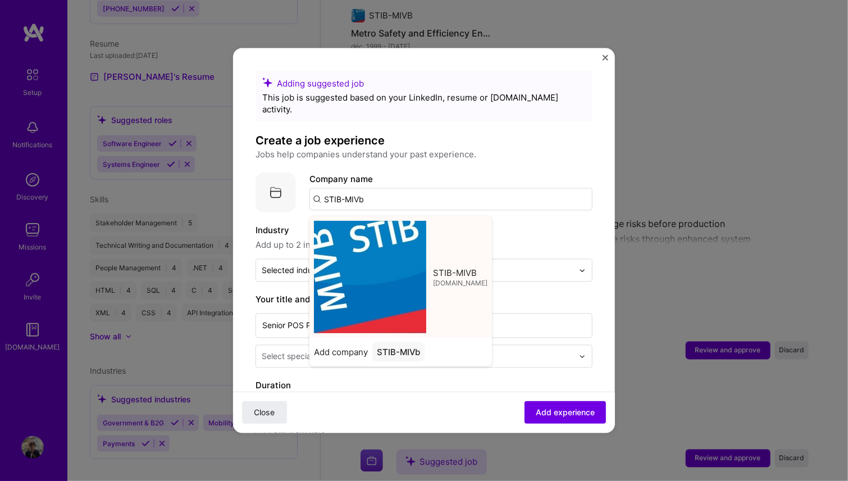
type input "STIB-MIVB"
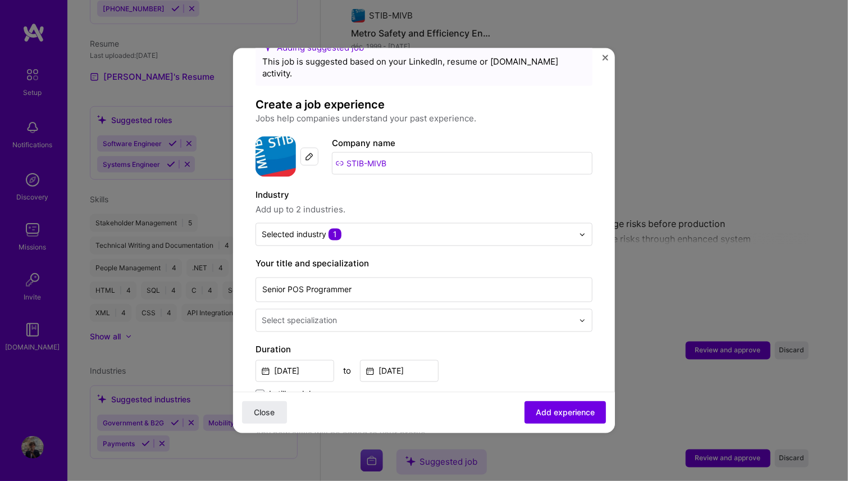
scroll to position [56, 0]
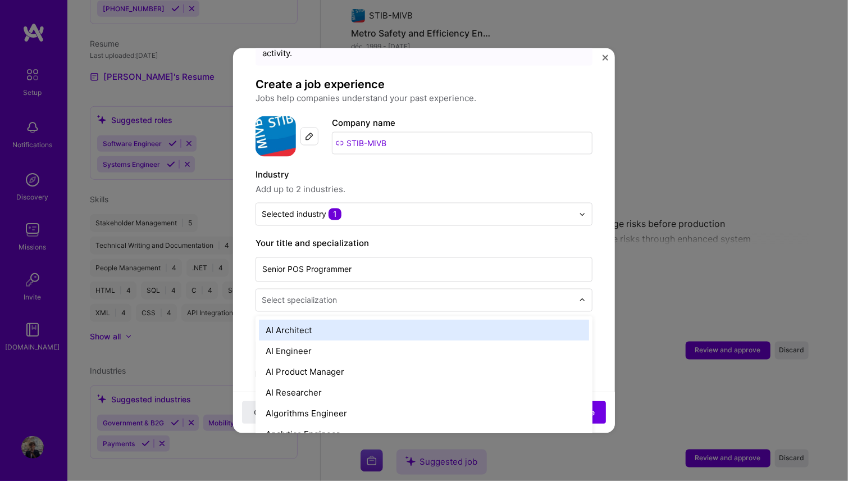
click at [344, 294] on input "text" at bounding box center [419, 300] width 314 height 12
type input "c"
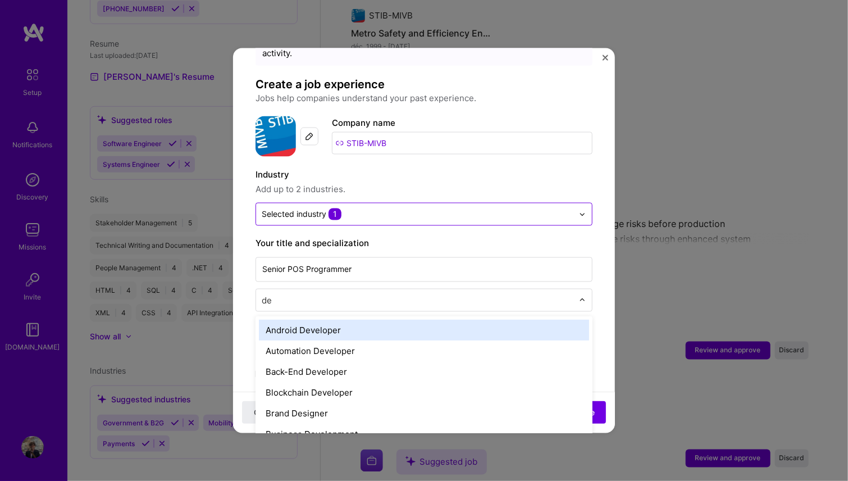
type input "dev"
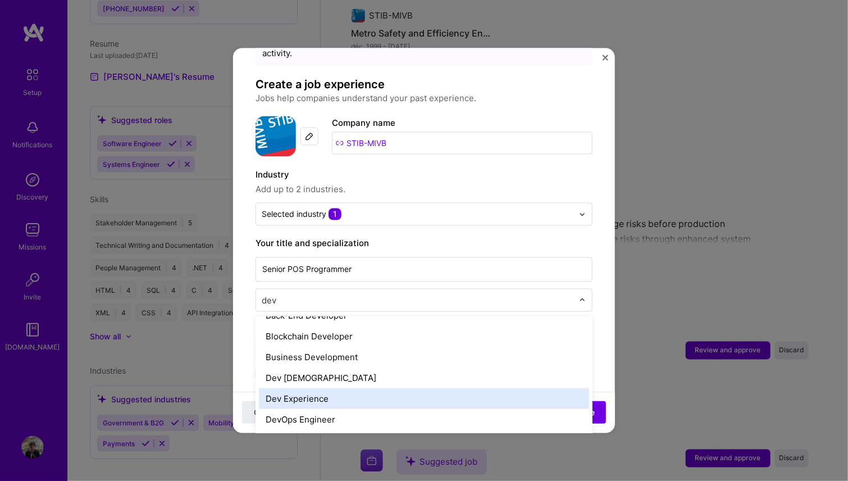
scroll to position [112, 0]
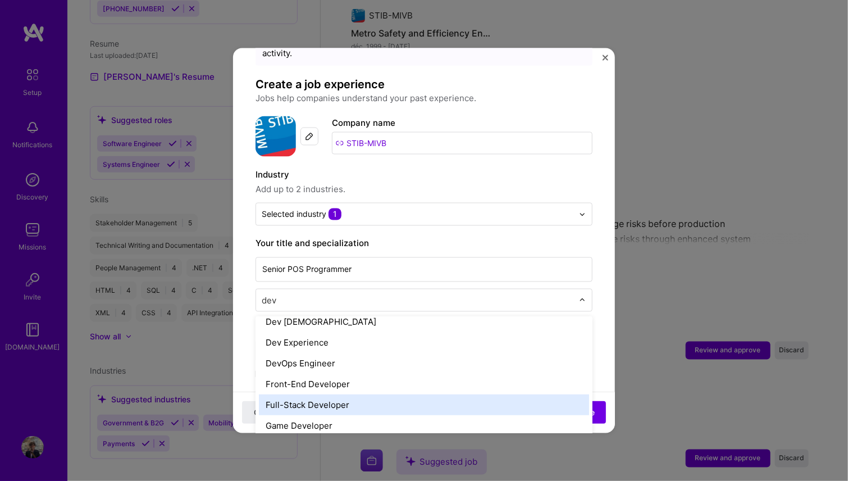
click at [344, 396] on div "Full-Stack Developer" at bounding box center [424, 404] width 330 height 21
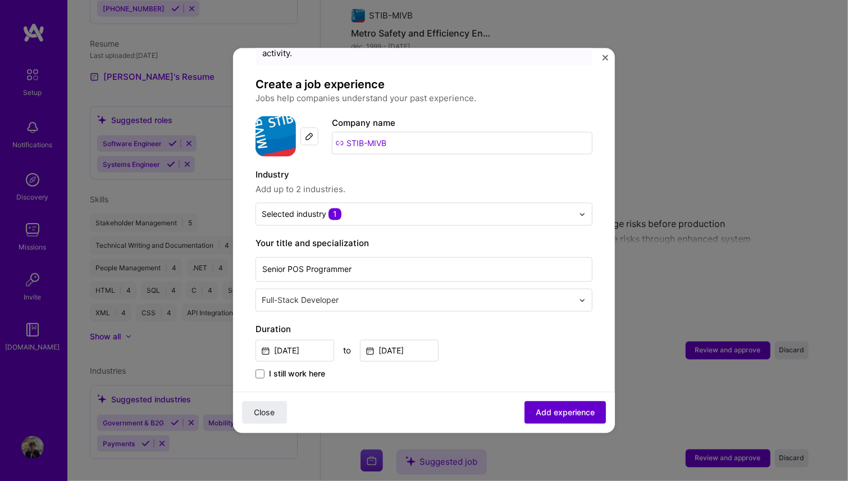
click at [564, 407] on span "Add experience" at bounding box center [565, 412] width 59 height 11
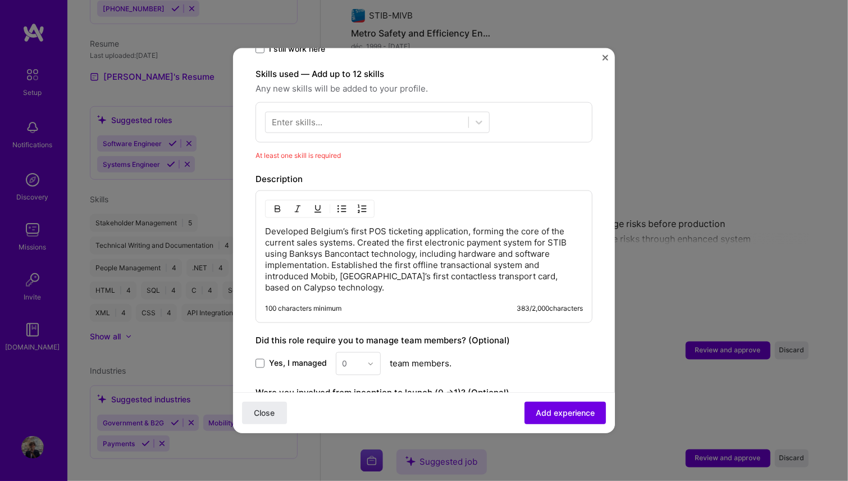
scroll to position [388, 0]
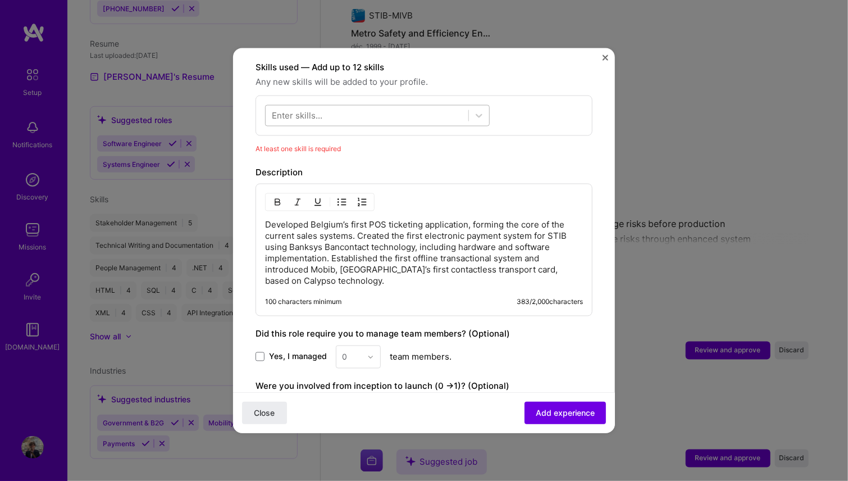
click at [377, 106] on div at bounding box center [367, 115] width 203 height 19
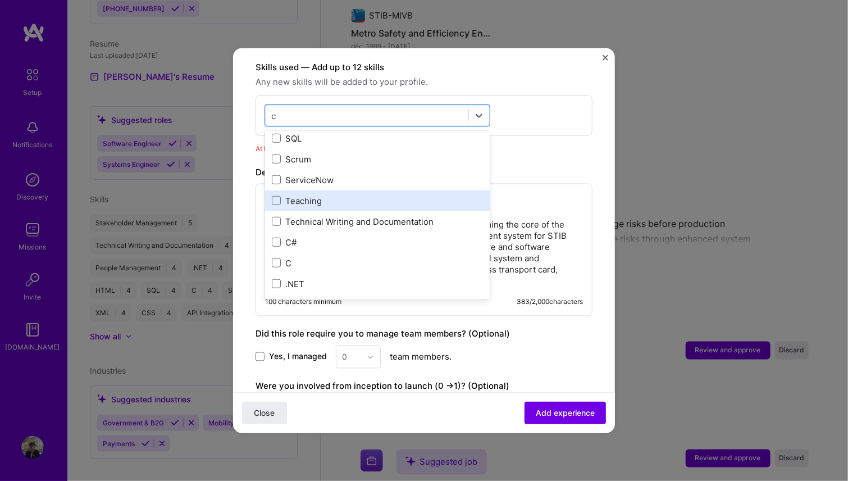
scroll to position [112, 0]
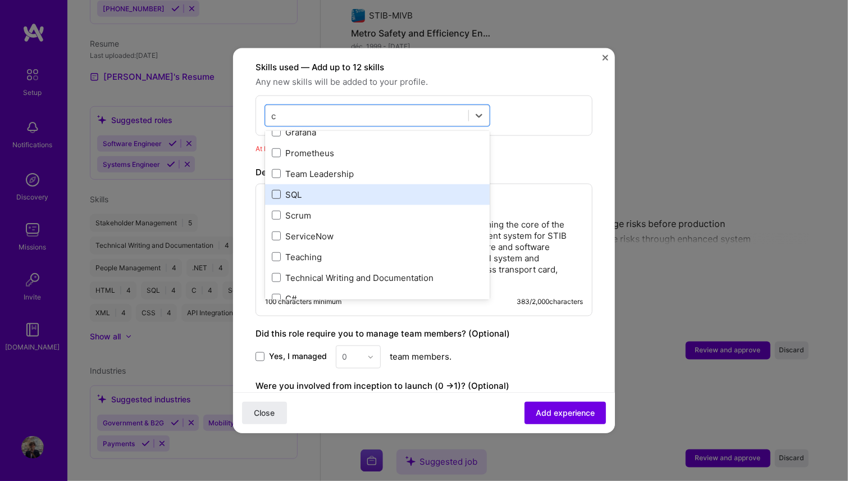
click at [279, 190] on span at bounding box center [276, 194] width 9 height 9
click at [0, 0] on input "checkbox" at bounding box center [0, 0] width 0 height 0
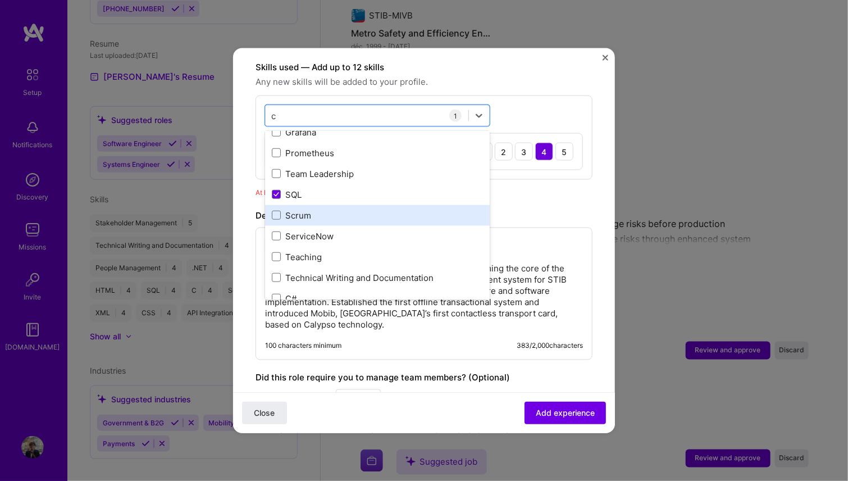
scroll to position [168, 0]
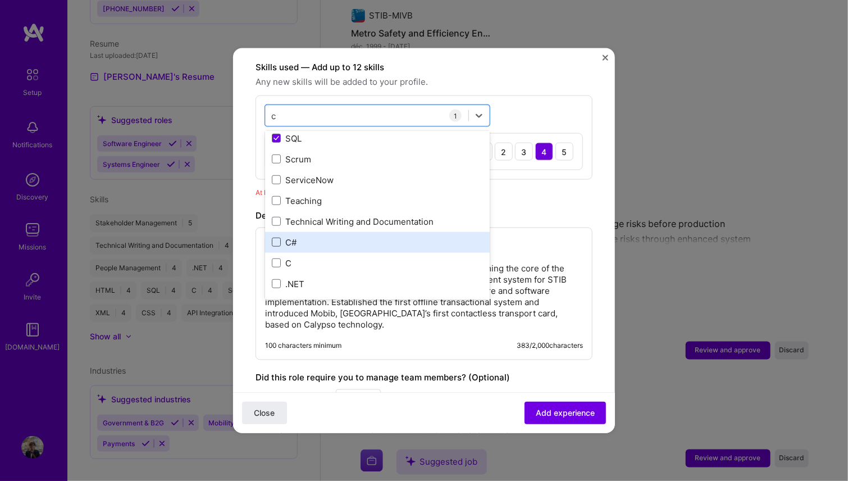
click at [277, 238] on span at bounding box center [276, 242] width 9 height 9
click at [0, 0] on input "checkbox" at bounding box center [0, 0] width 0 height 0
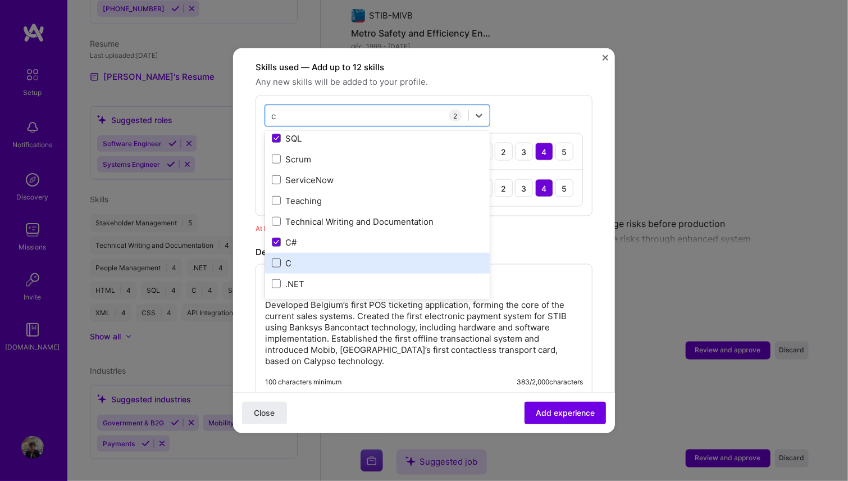
click at [279, 258] on span at bounding box center [276, 262] width 9 height 9
click at [0, 0] on input "checkbox" at bounding box center [0, 0] width 0 height 0
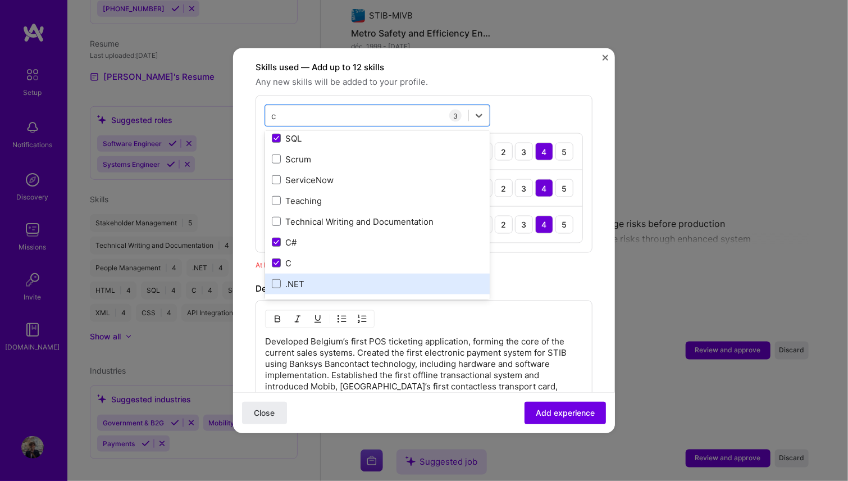
click at [281, 277] on div ".NET" at bounding box center [377, 283] width 211 height 12
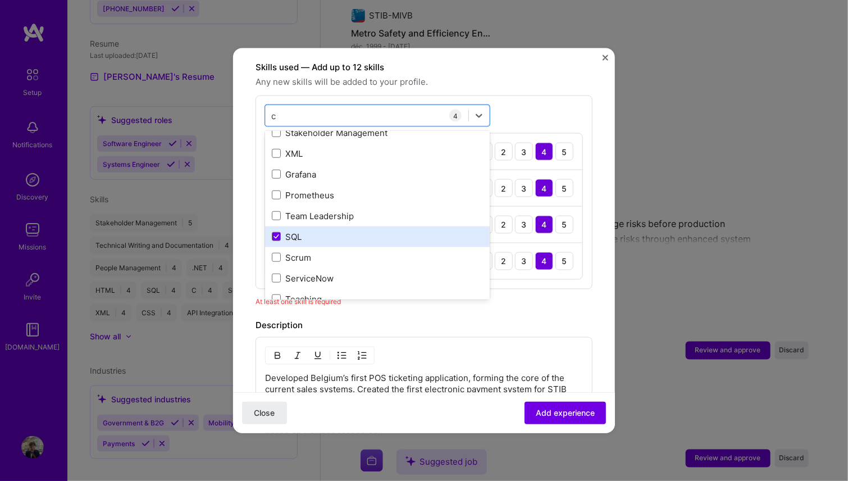
scroll to position [56, 0]
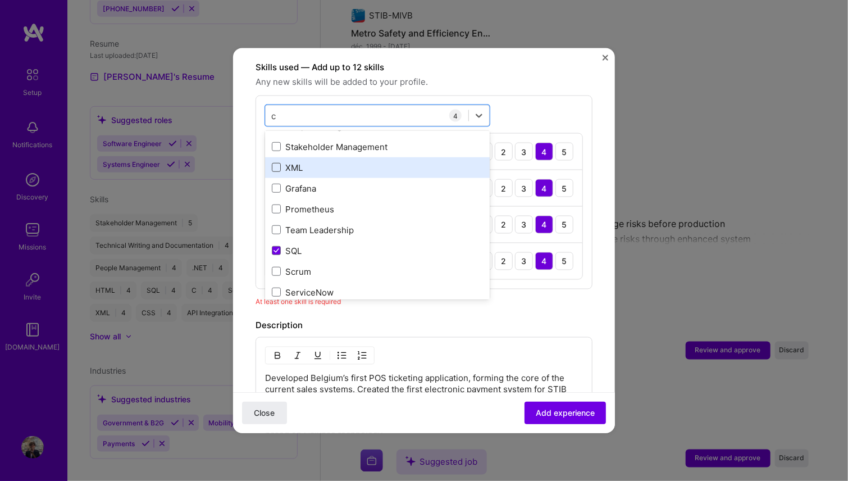
click at [274, 163] on span at bounding box center [276, 167] width 9 height 9
click at [0, 0] on input "checkbox" at bounding box center [0, 0] width 0 height 0
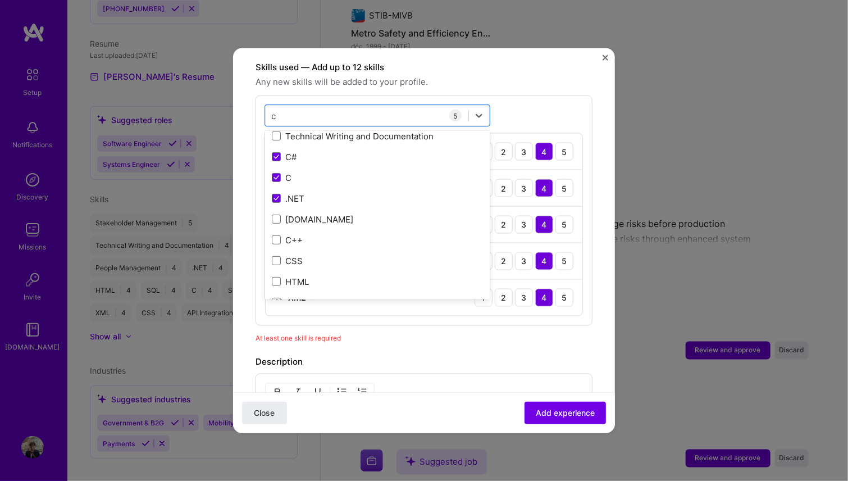
scroll to position [281, 0]
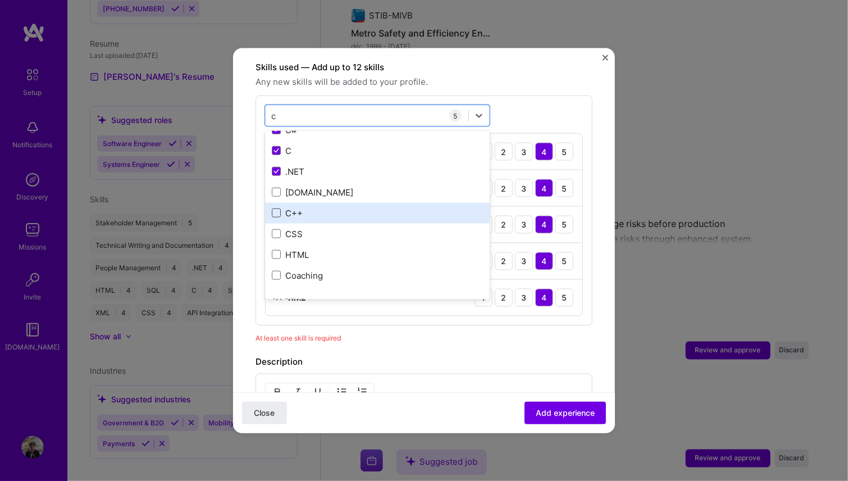
click at [276, 208] on span at bounding box center [276, 212] width 9 height 9
click at [0, 0] on input "checkbox" at bounding box center [0, 0] width 0 height 0
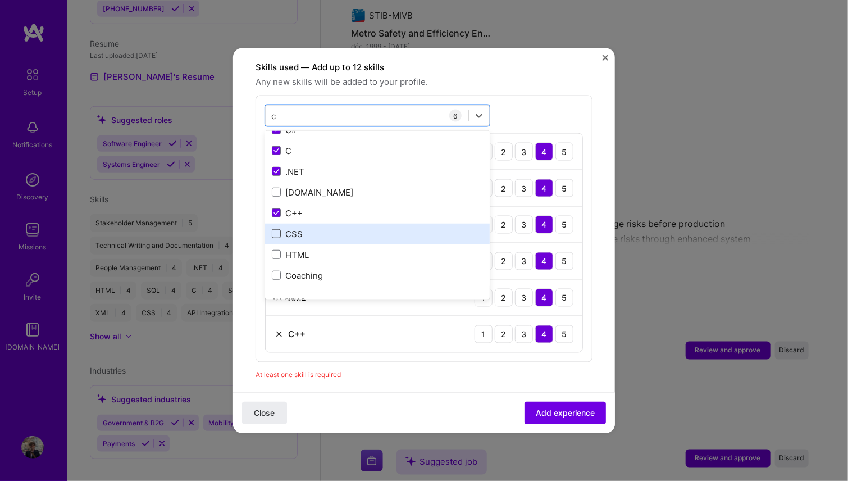
click at [276, 229] on span at bounding box center [276, 233] width 9 height 9
click at [0, 0] on input "checkbox" at bounding box center [0, 0] width 0 height 0
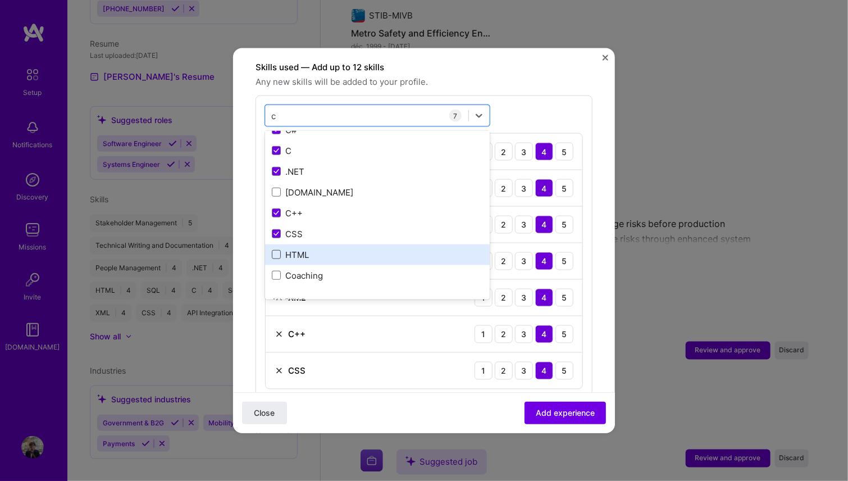
click at [275, 250] on span at bounding box center [276, 254] width 9 height 9
click at [0, 0] on input "checkbox" at bounding box center [0, 0] width 0 height 0
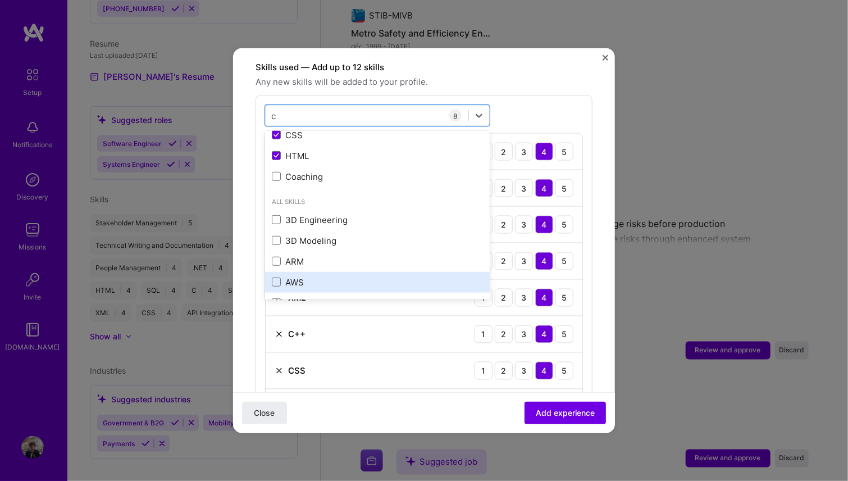
scroll to position [393, 0]
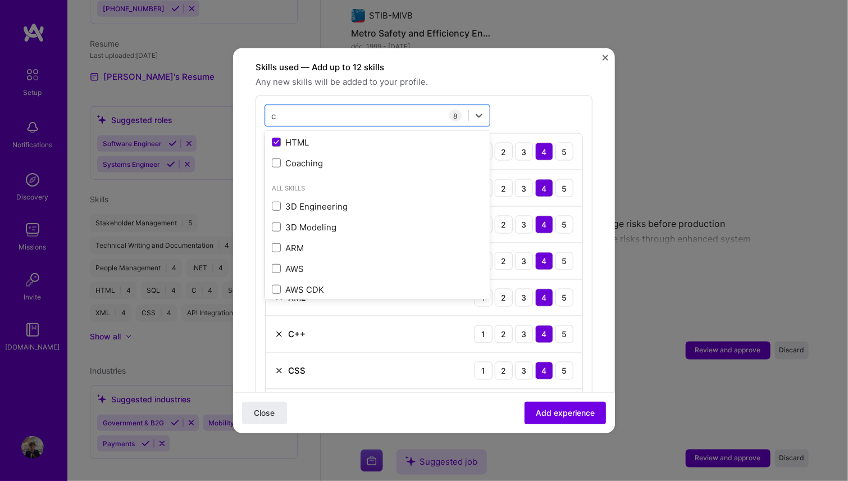
type input "c"
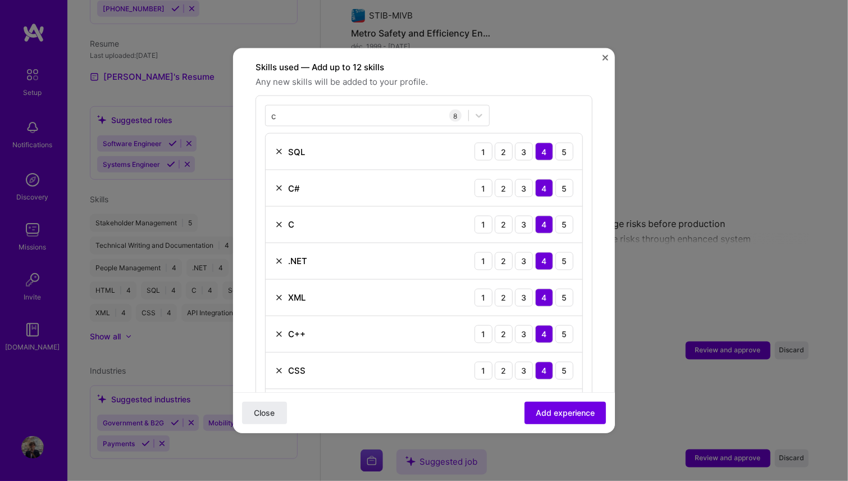
click at [595, 372] on form "Adding suggested job This job is suggested based on your LinkedIn, resume or A.…" at bounding box center [424, 271] width 382 height 1176
click at [580, 413] on span "Add experience" at bounding box center [565, 412] width 59 height 11
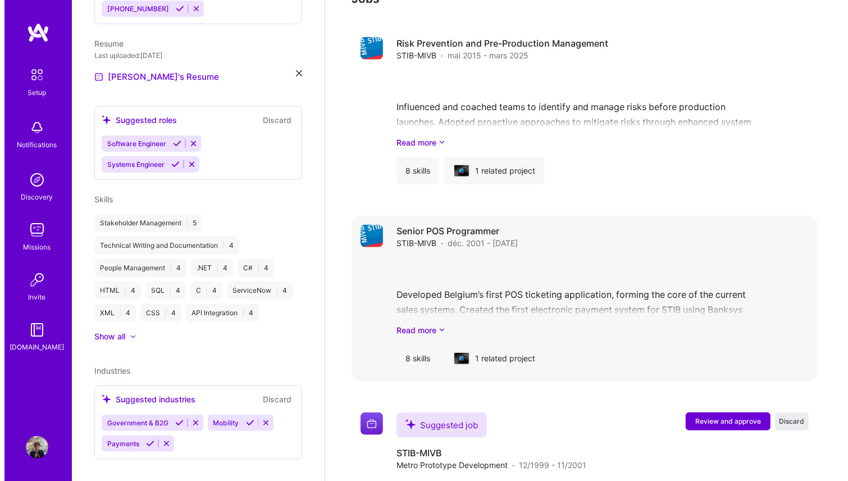
scroll to position [935, 0]
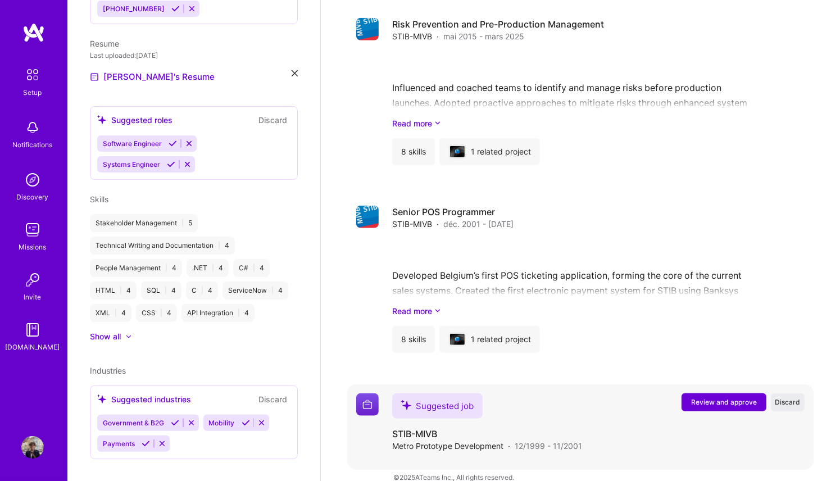
click at [722, 397] on span "Review and approve" at bounding box center [724, 402] width 66 height 10
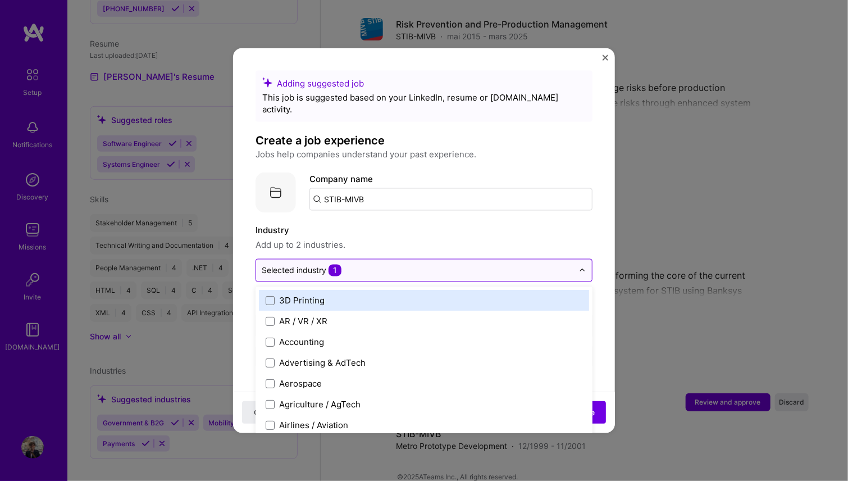
click at [579, 259] on div at bounding box center [585, 270] width 13 height 22
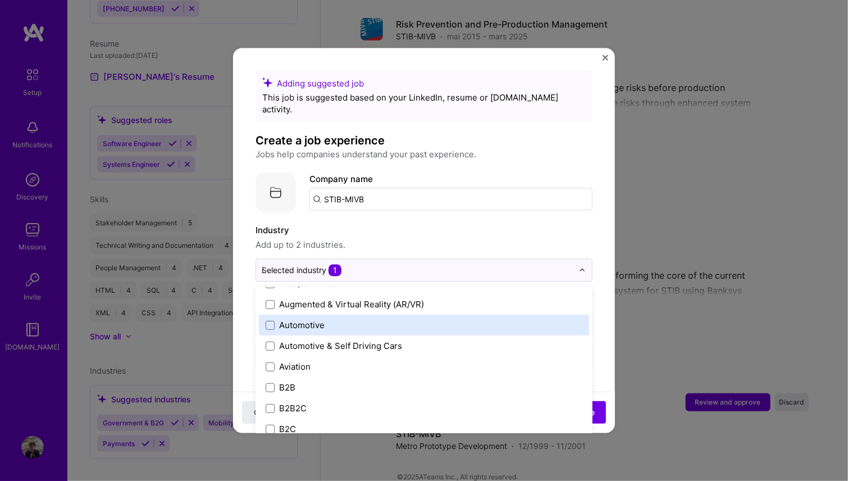
scroll to position [142, 0]
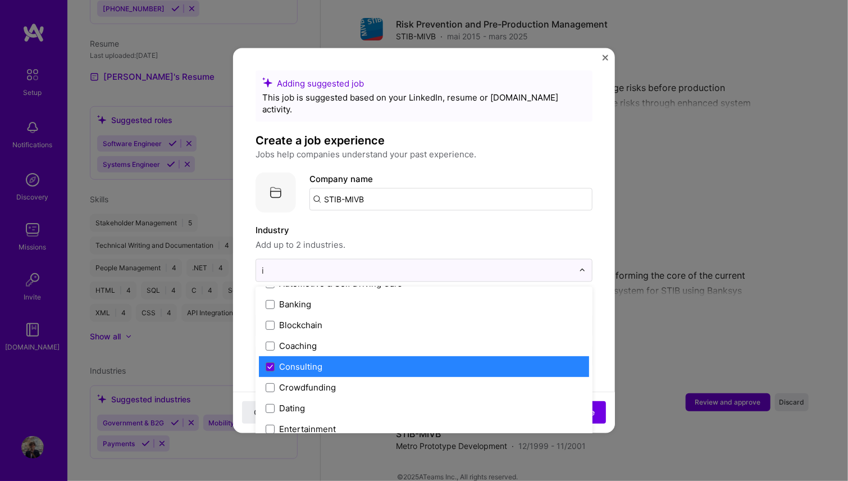
type input "in"
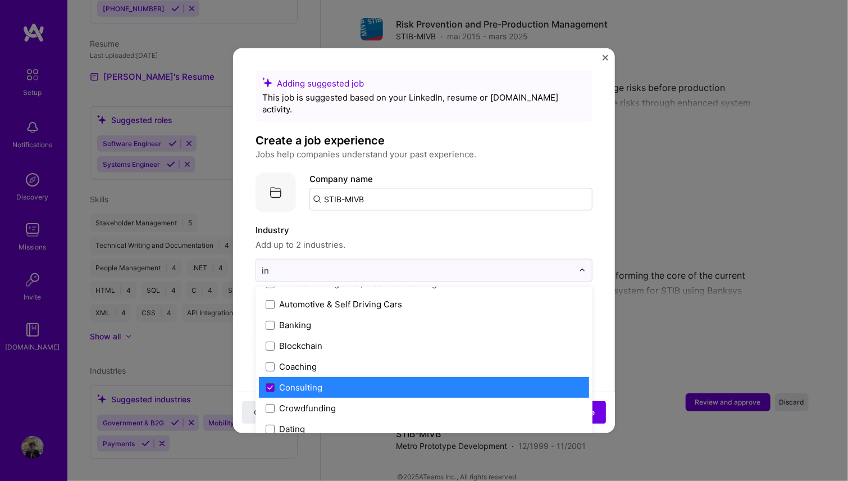
click at [269, 385] on icon at bounding box center [270, 387] width 6 height 4
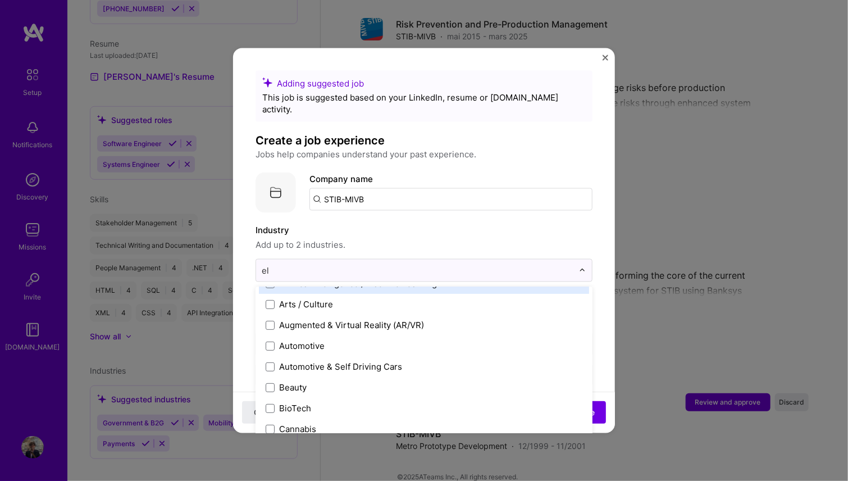
scroll to position [17, 0]
type input "ele"
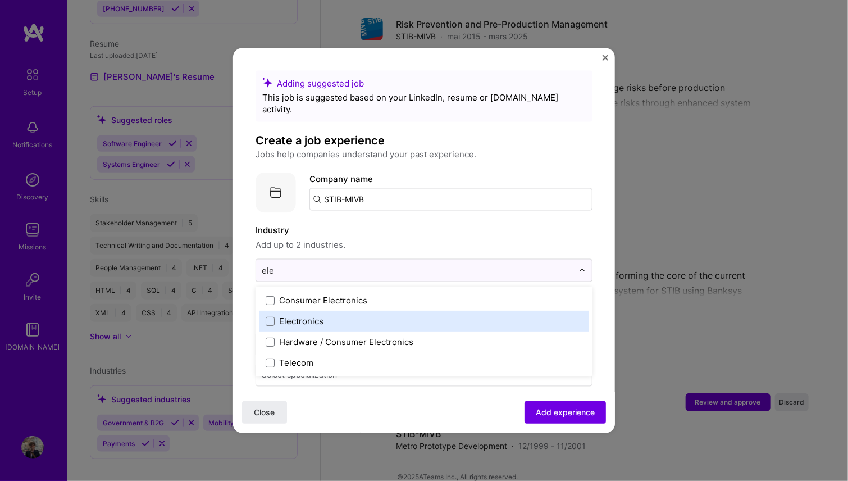
click at [285, 315] on div "Electronics" at bounding box center [301, 321] width 44 height 12
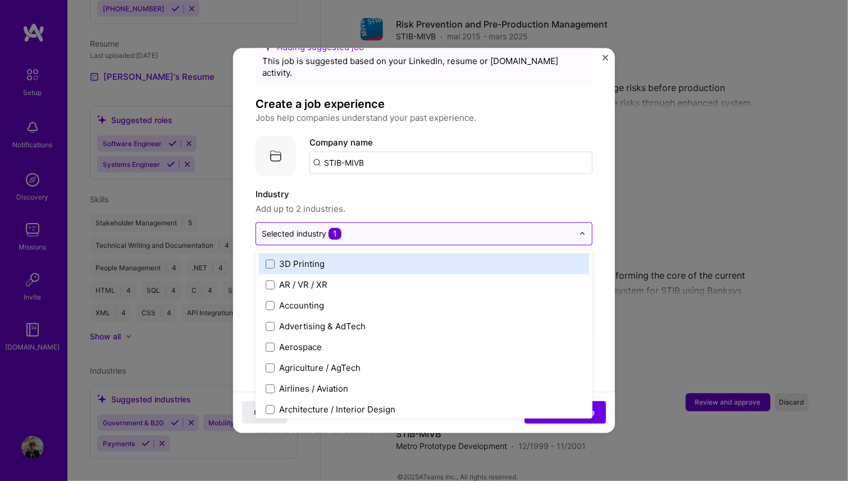
scroll to position [56, 0]
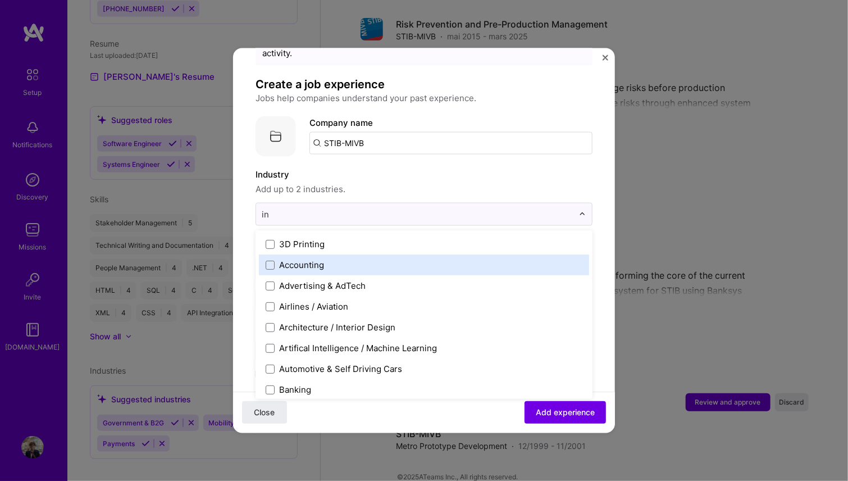
type input "ind"
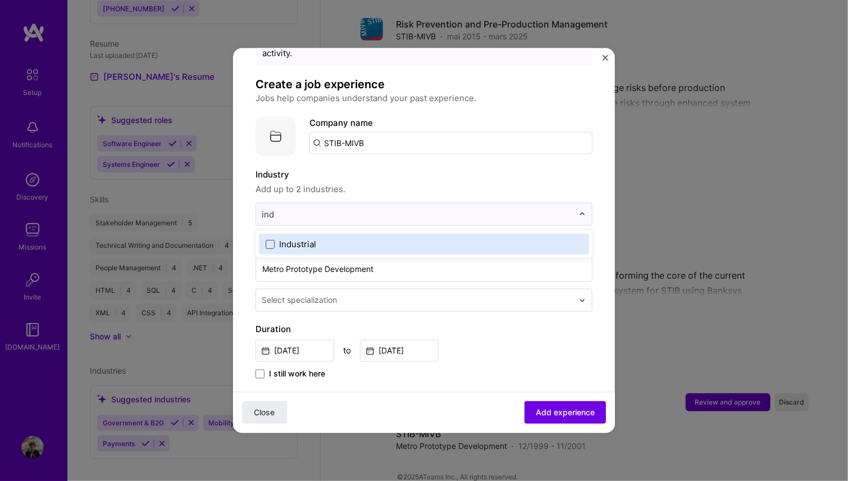
click at [270, 239] on span at bounding box center [270, 243] width 9 height 9
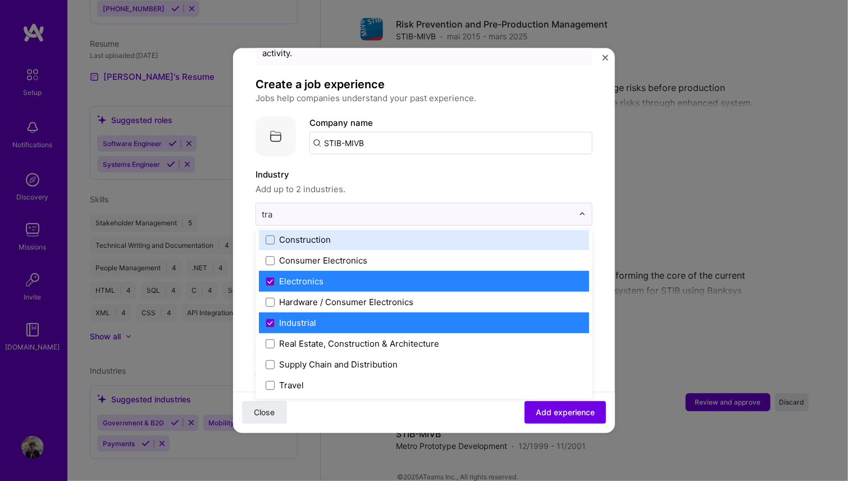
scroll to position [0, 0]
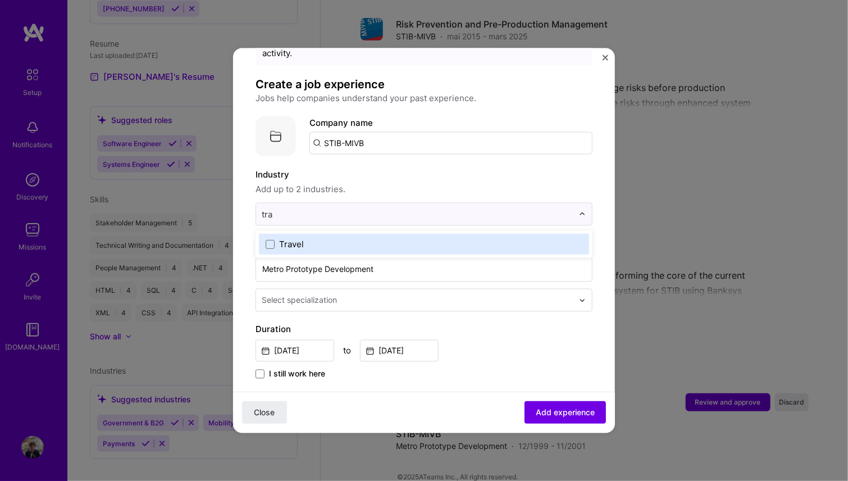
type input "tra"
click at [598, 198] on form "Adding suggested job This job is suggested based on your LinkedIn, resume or A.…" at bounding box center [424, 427] width 382 height 824
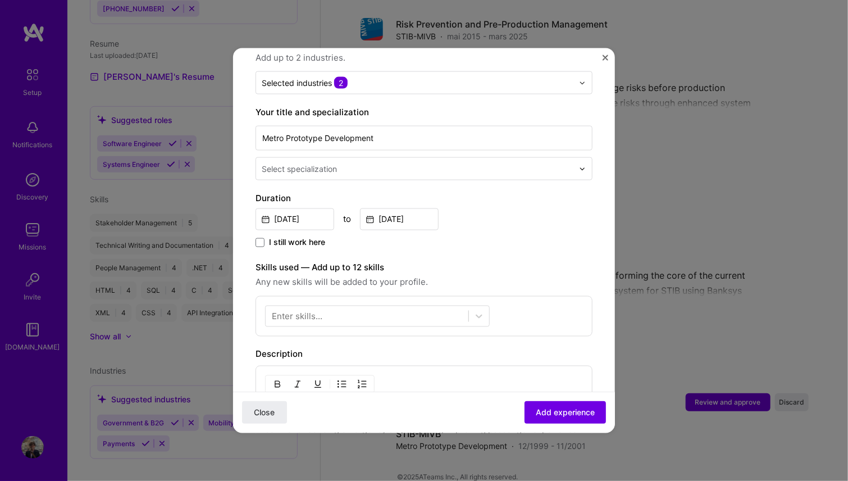
scroll to position [168, 0]
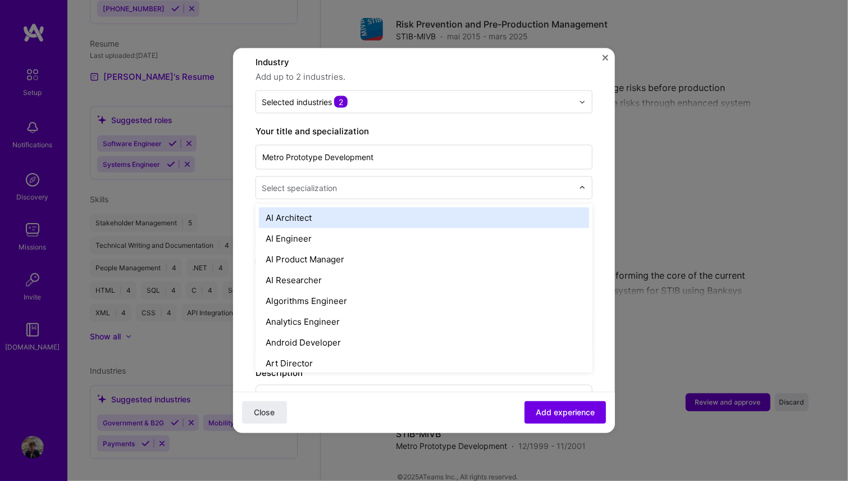
click at [393, 182] on input "text" at bounding box center [419, 188] width 314 height 12
type input "dev"
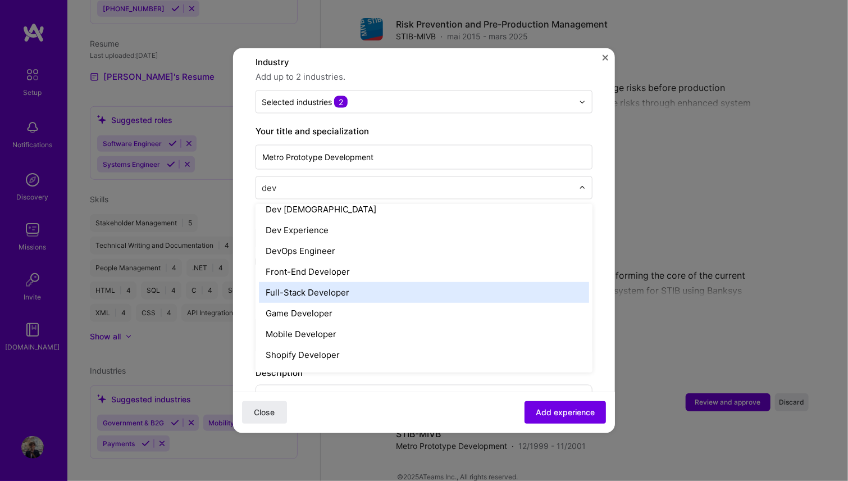
scroll to position [150, 0]
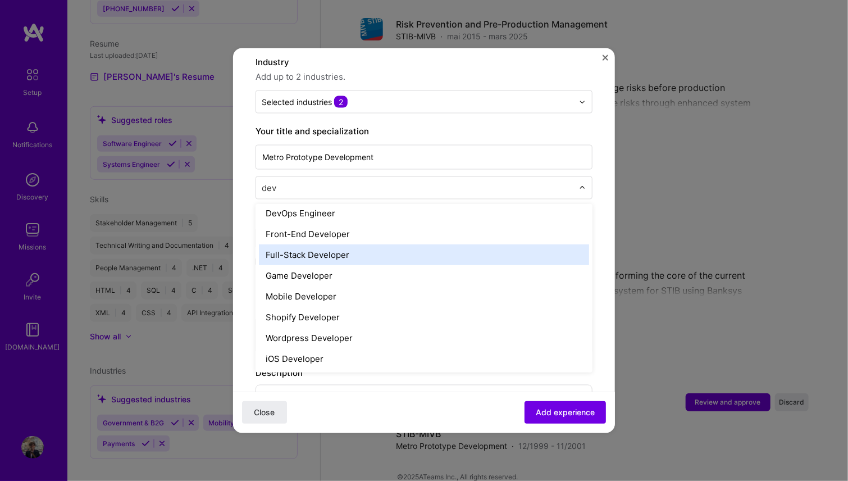
click at [366, 244] on div "Full-Stack Developer" at bounding box center [424, 254] width 330 height 21
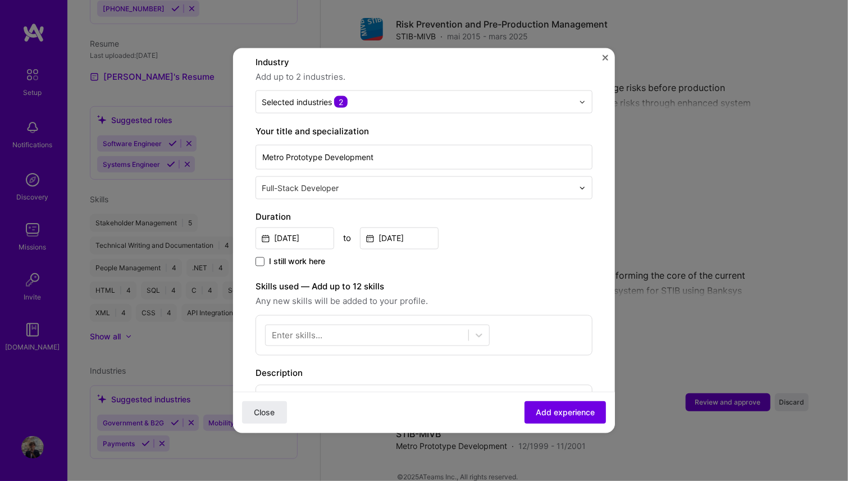
click at [262, 257] on span at bounding box center [260, 261] width 9 height 9
click at [0, 0] on input "I still work here" at bounding box center [0, 0] width 0 height 0
click at [262, 257] on span at bounding box center [260, 261] width 9 height 9
click at [0, 0] on input "I still work here" at bounding box center [0, 0] width 0 height 0
click at [423, 229] on input at bounding box center [399, 238] width 79 height 22
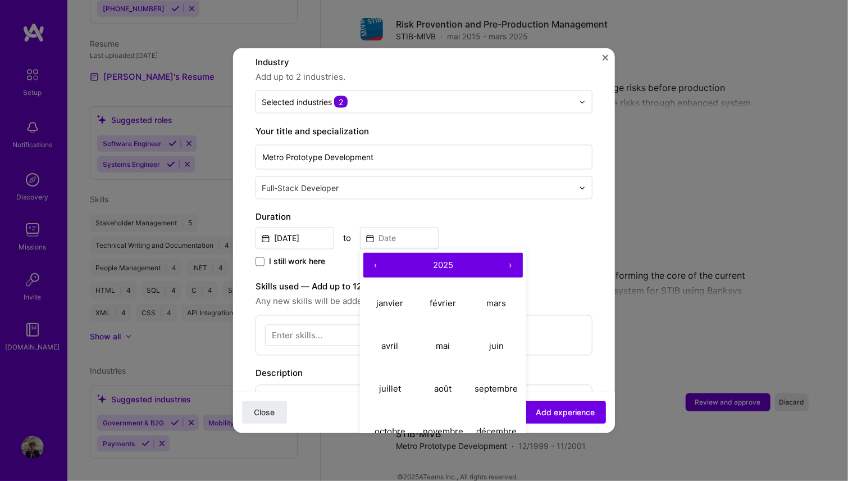
click at [371, 256] on button "‹" at bounding box center [375, 265] width 25 height 25
click at [371, 255] on button "‹" at bounding box center [375, 265] width 25 height 25
click at [373, 255] on button "‹" at bounding box center [375, 265] width 25 height 25
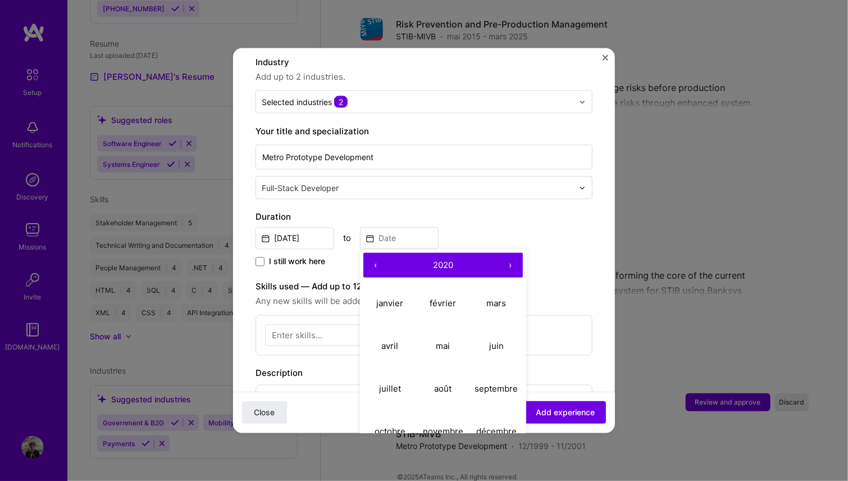
click at [373, 255] on button "‹" at bounding box center [375, 265] width 25 height 25
click at [379, 254] on button "‹" at bounding box center [375, 265] width 25 height 25
click at [381, 254] on button "‹" at bounding box center [375, 265] width 25 height 25
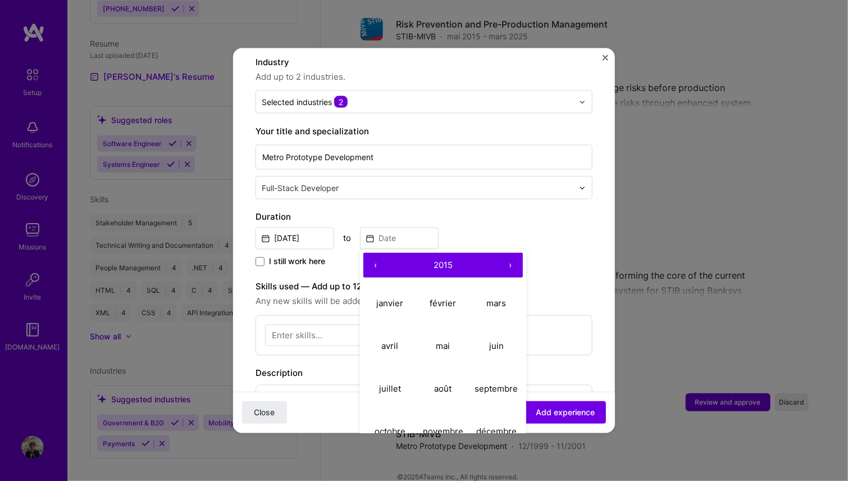
click at [381, 254] on button "‹" at bounding box center [375, 265] width 25 height 25
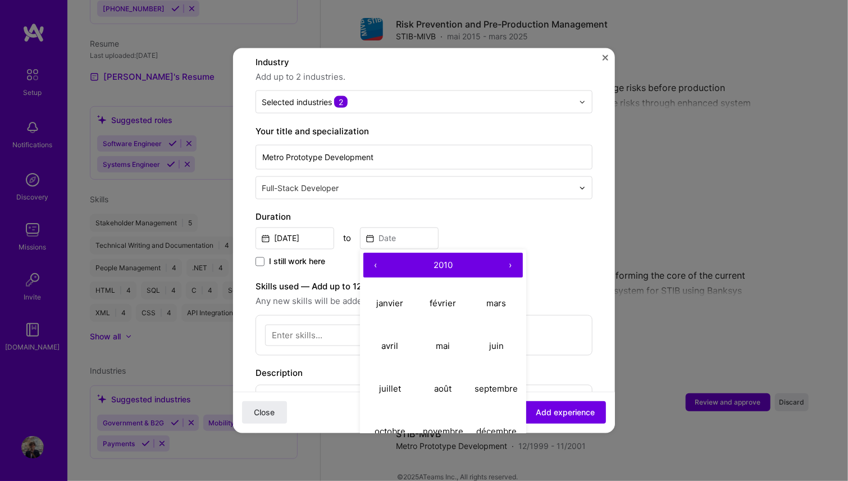
click at [381, 254] on button "‹" at bounding box center [375, 265] width 25 height 25
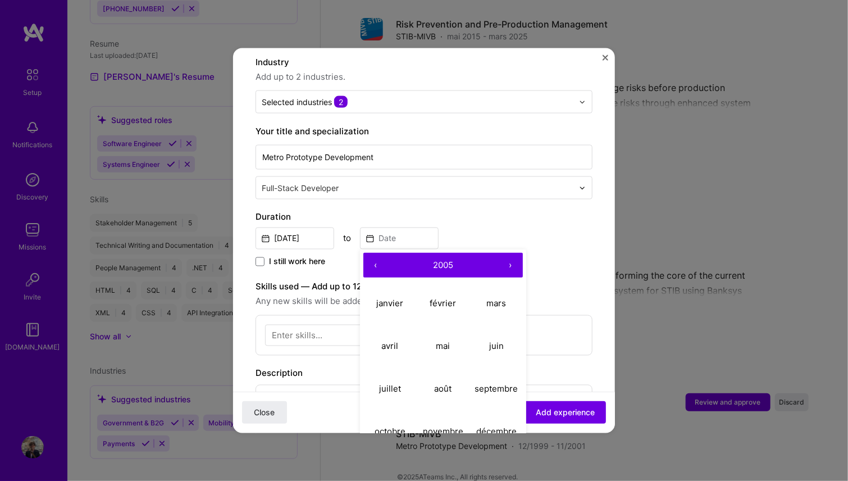
click at [381, 254] on button "‹" at bounding box center [375, 265] width 25 height 25
click at [501, 425] on abbr "décembre" at bounding box center [496, 430] width 40 height 11
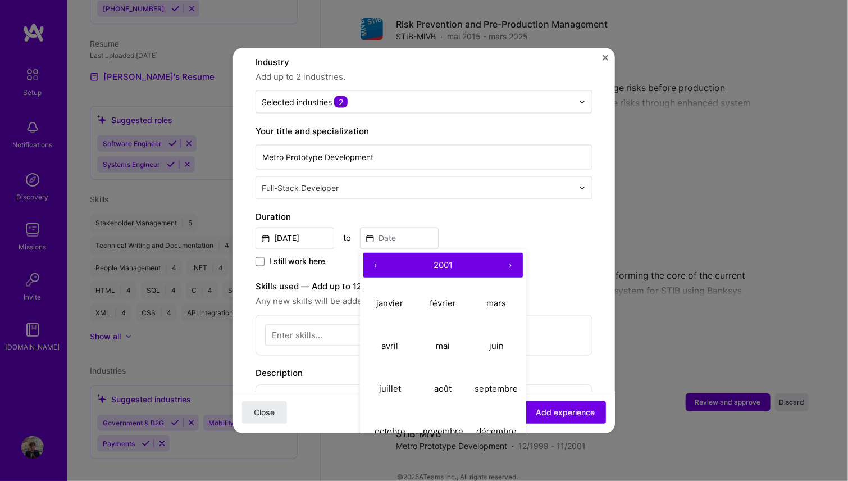
type input "Dec, 2001"
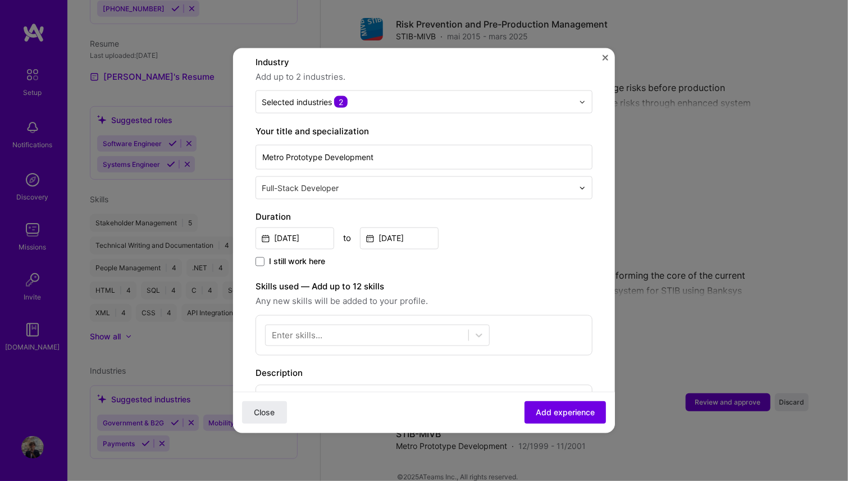
click at [557, 232] on div "Dec, 1999 to Dec, 2001" at bounding box center [424, 237] width 337 height 24
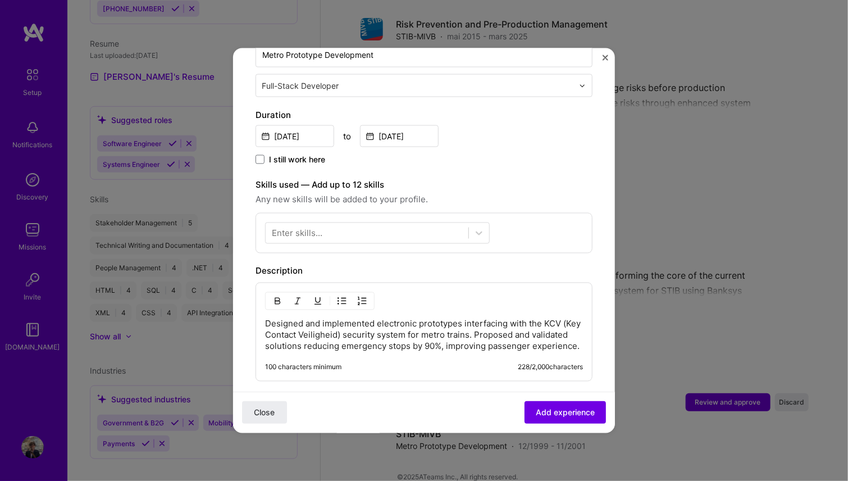
scroll to position [281, 0]
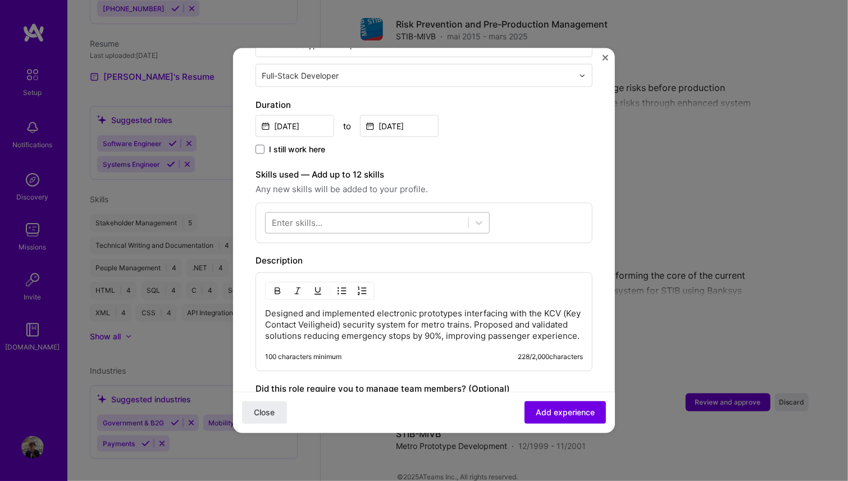
click at [337, 213] on div at bounding box center [367, 222] width 203 height 19
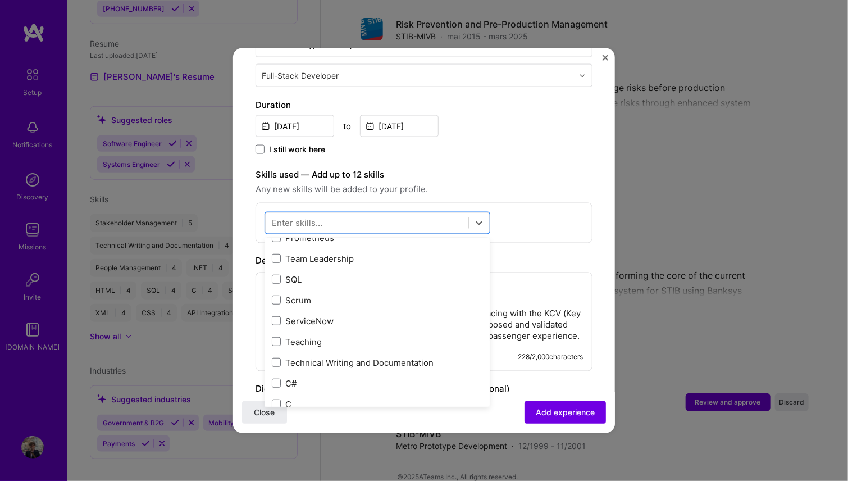
scroll to position [168, 0]
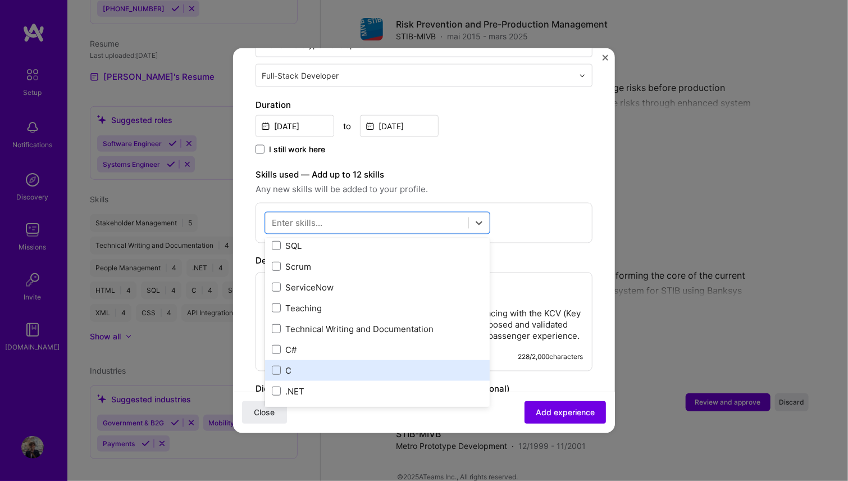
click at [271, 359] on div "C" at bounding box center [377, 369] width 225 height 21
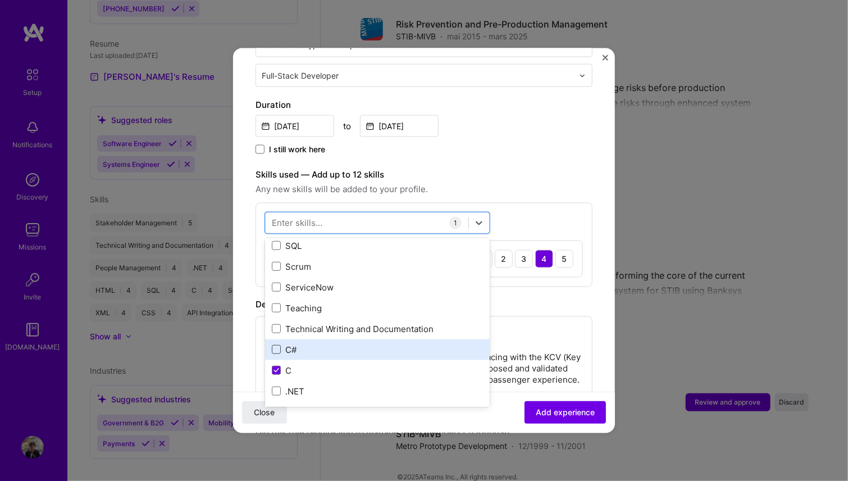
click at [277, 345] on span at bounding box center [276, 349] width 9 height 9
click at [0, 0] on input "checkbox" at bounding box center [0, 0] width 0 height 0
click at [276, 347] on icon at bounding box center [277, 349] width 6 height 4
click at [0, 0] on input "checkbox" at bounding box center [0, 0] width 0 height 0
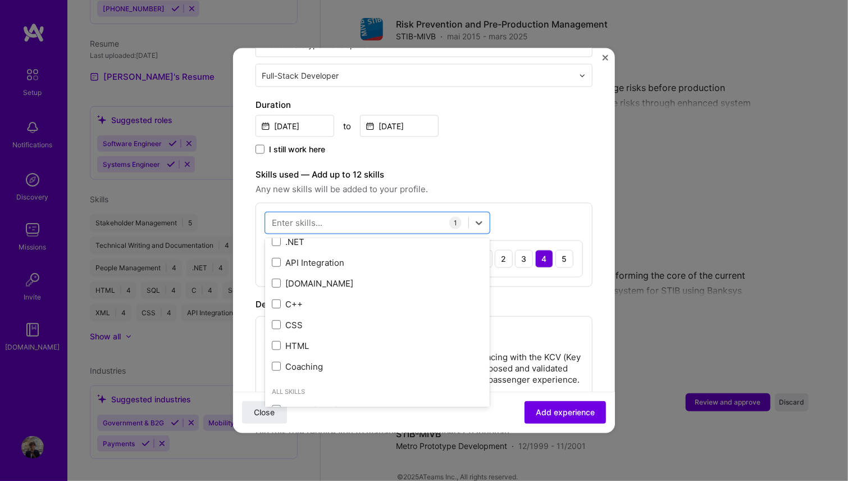
scroll to position [337, 0]
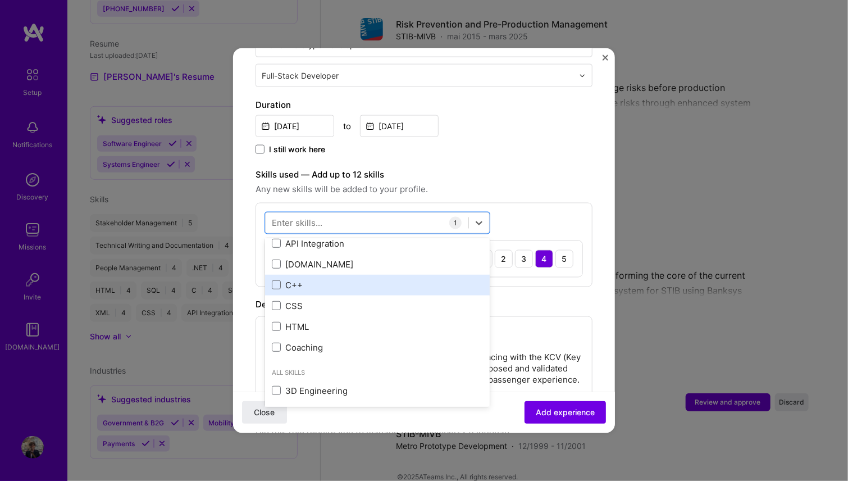
click at [281, 279] on div "C++" at bounding box center [377, 285] width 211 height 12
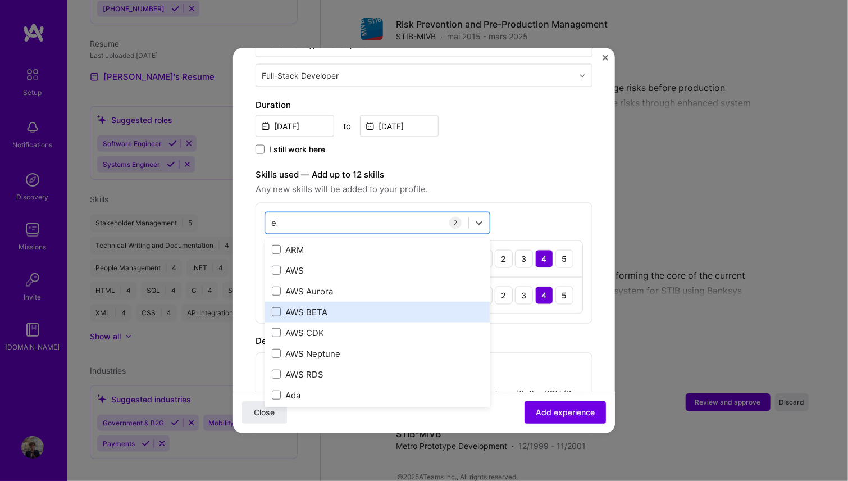
scroll to position [102, 0]
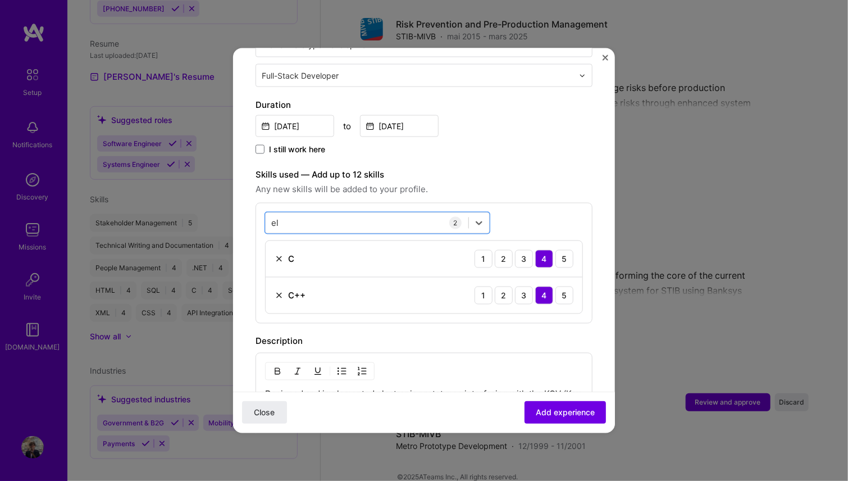
drag, startPoint x: 296, startPoint y: 214, endPoint x: 234, endPoint y: 208, distance: 62.6
click at [234, 208] on form "Adding suggested job This job is suggested based on your LinkedIn, resume or A.…" at bounding box center [424, 242] width 382 height 905
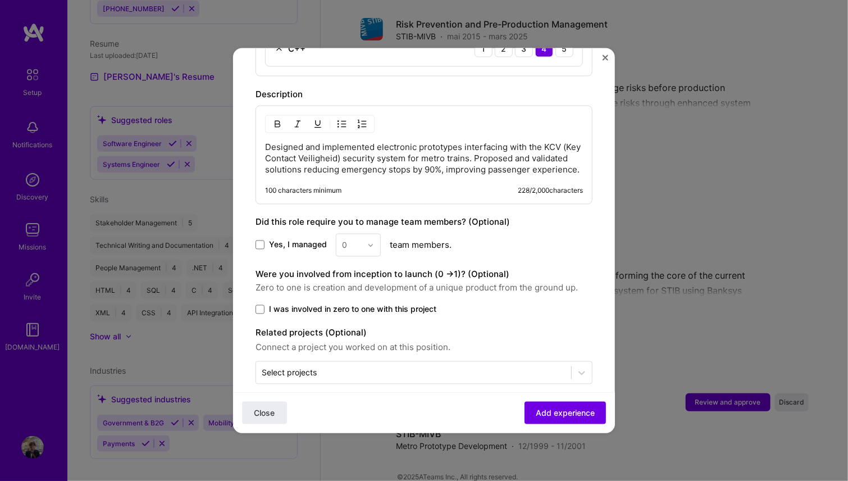
scroll to position [540, 0]
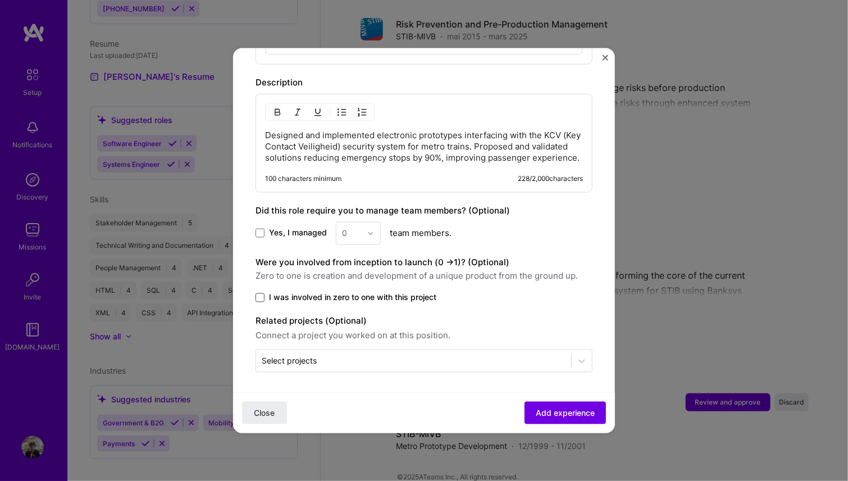
type input "el"
click at [261, 294] on span at bounding box center [260, 297] width 9 height 9
click at [0, 0] on input "I was involved in zero to one with this project" at bounding box center [0, 0] width 0 height 0
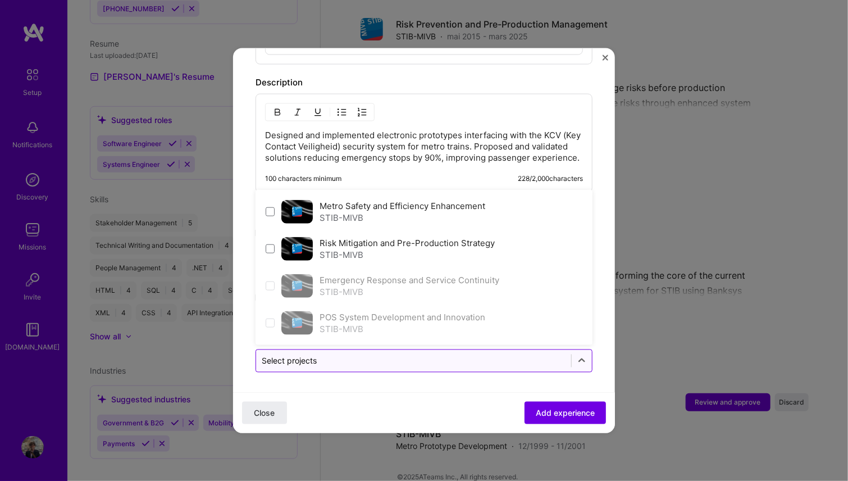
click at [312, 360] on div "Select projects" at bounding box center [289, 361] width 55 height 12
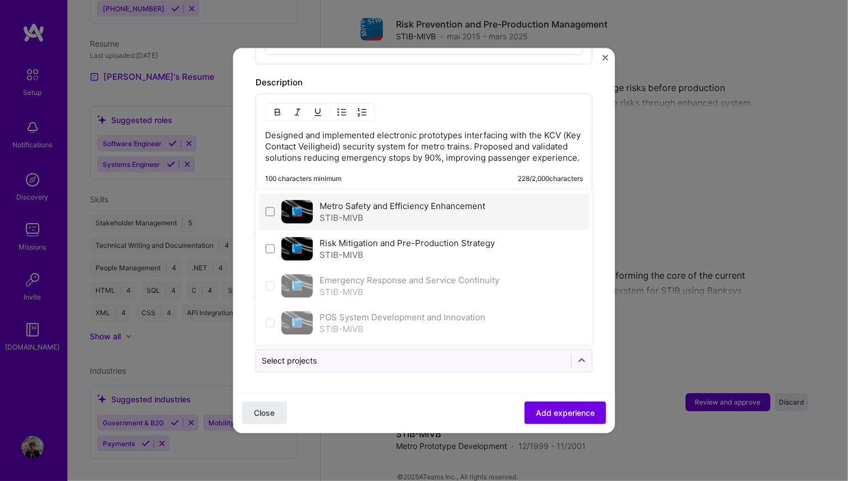
click at [340, 212] on div "STIB-MIVB" at bounding box center [403, 218] width 166 height 12
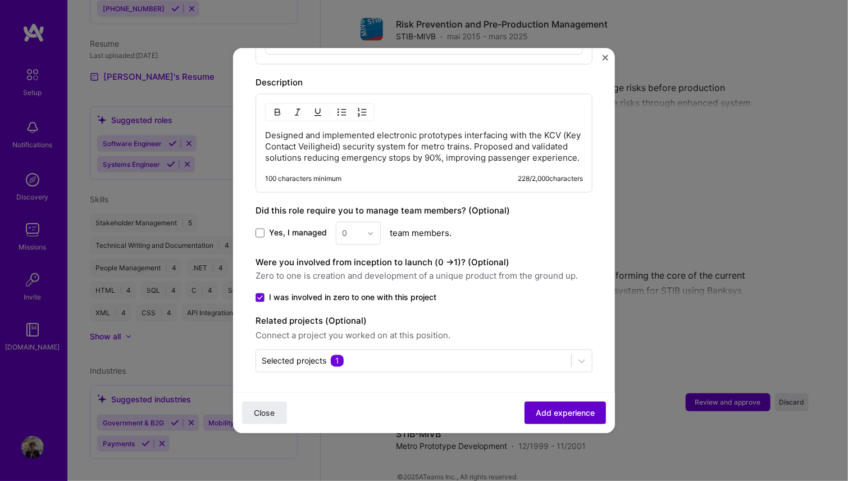
click at [562, 407] on span "Add experience" at bounding box center [565, 412] width 59 height 11
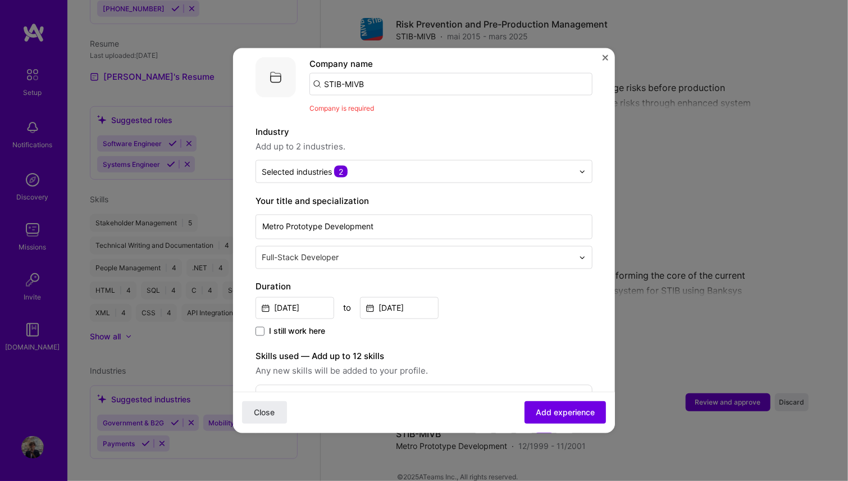
scroll to position [112, 0]
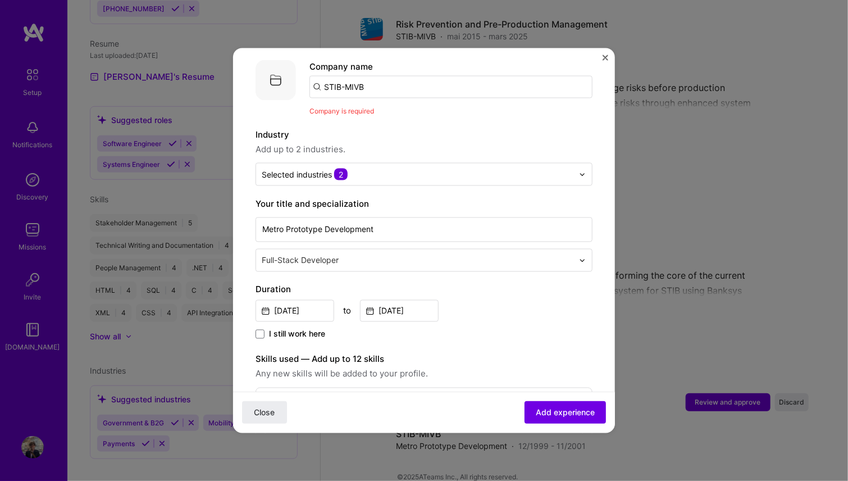
click at [412, 77] on input "STIB-MIVB" at bounding box center [450, 87] width 283 height 22
type input "STIB-MIVB"
click at [367, 109] on span "STIB-MIVB" at bounding box center [365, 115] width 44 height 12
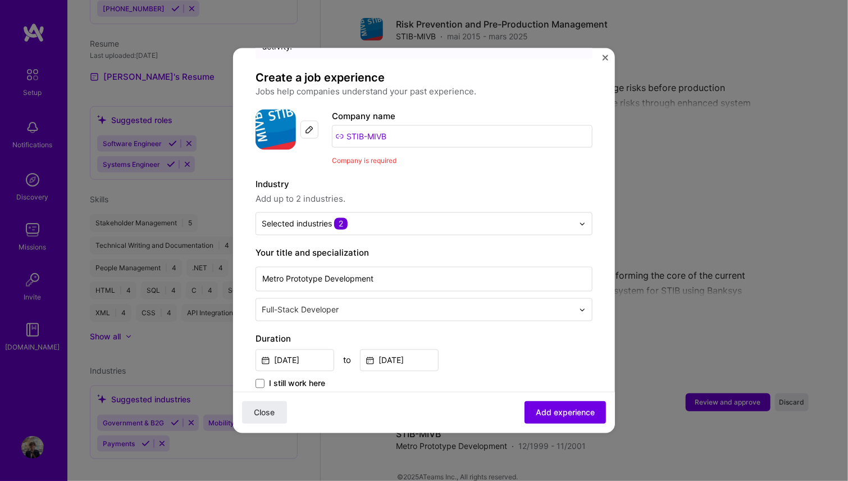
scroll to position [0, 0]
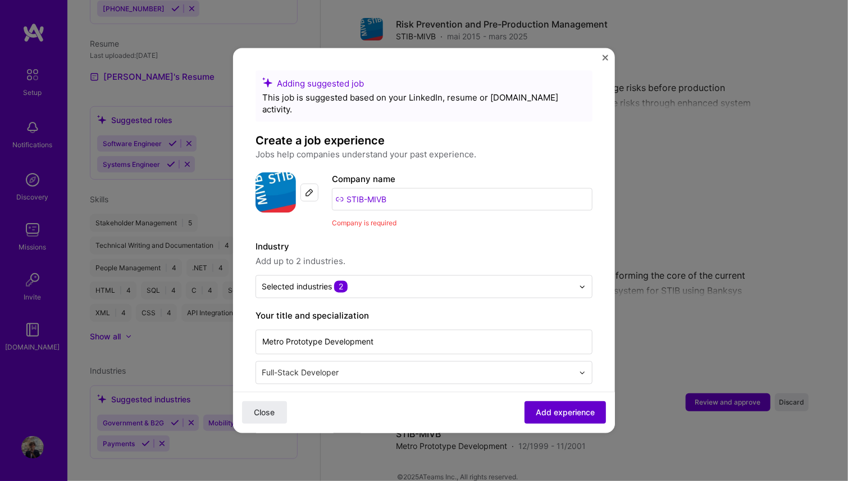
click at [563, 408] on span "Add experience" at bounding box center [565, 412] width 59 height 11
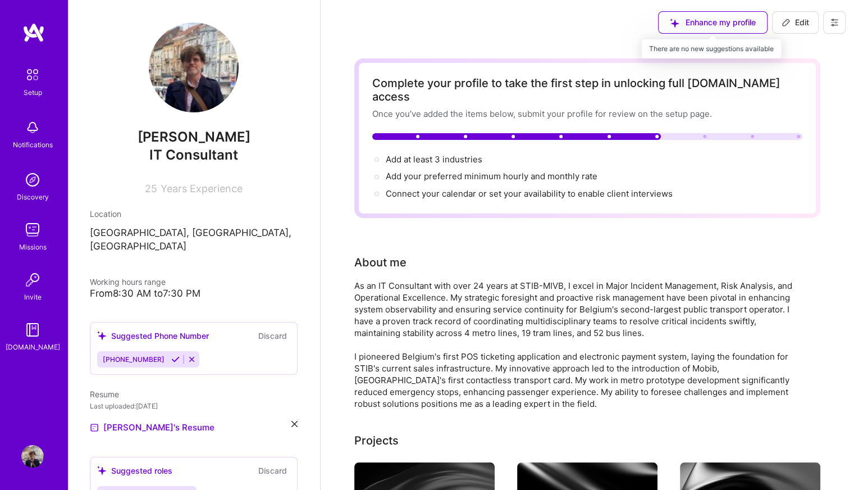
click at [731, 30] on div "Enhance my profile" at bounding box center [713, 22] width 110 height 22
click at [795, 22] on span "Edit" at bounding box center [796, 22] width 28 height 11
select select "US"
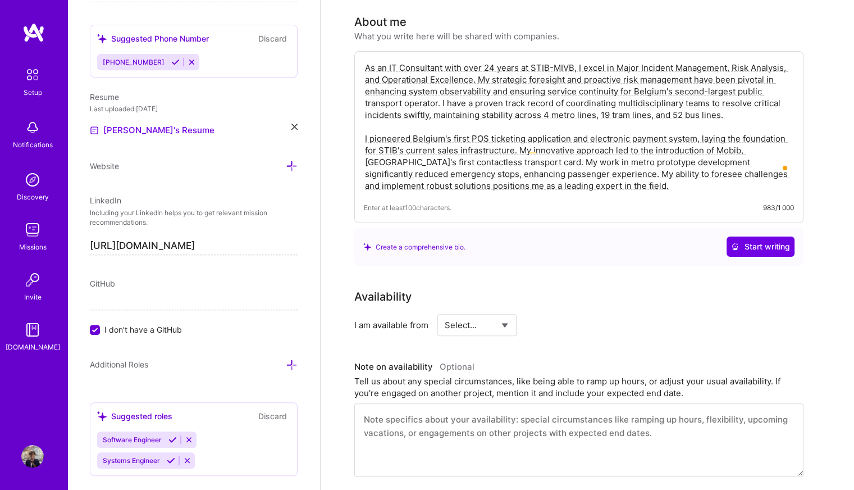
scroll to position [225, 0]
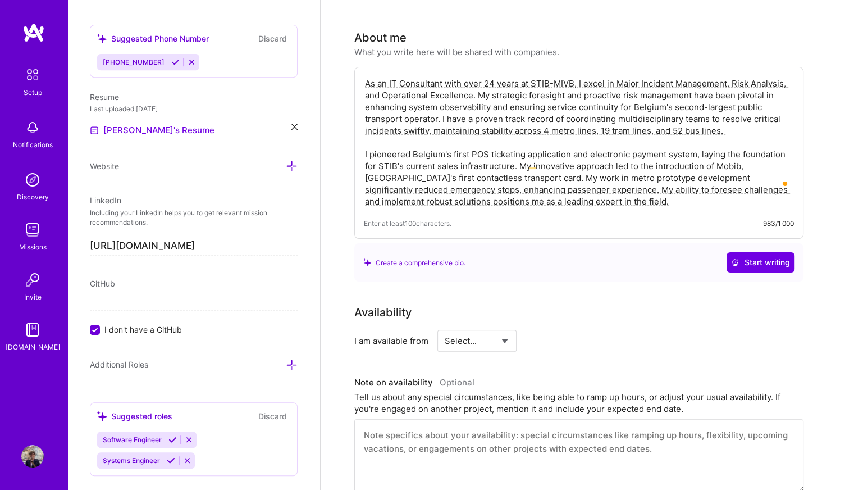
click at [508, 326] on select "Select... Right Now Future Date Not Available" at bounding box center [477, 340] width 65 height 29
select select "Right Now"
click at [445, 326] on select "Select... Right Now Future Date Not Available" at bounding box center [477, 340] width 65 height 29
click at [560, 330] on input at bounding box center [579, 341] width 67 height 22
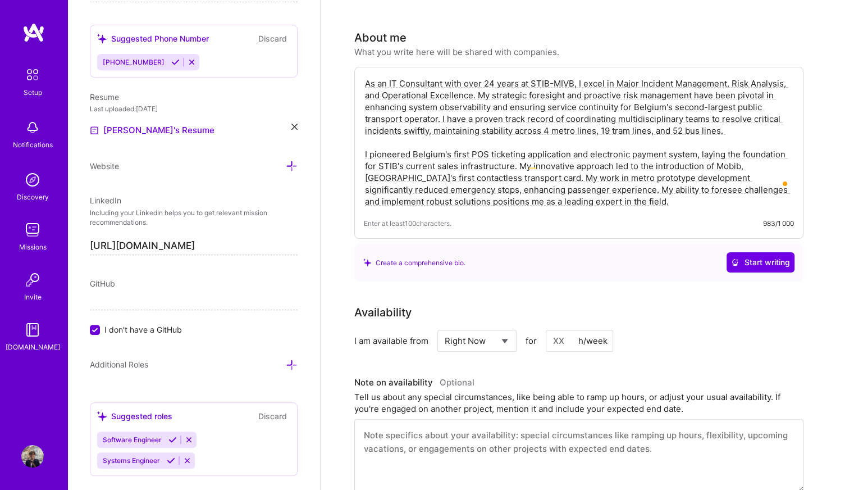
click at [560, 330] on input at bounding box center [579, 341] width 67 height 22
type input "40"
click at [726, 330] on div "I am available from Select... Right Now Future Date Not Available for 40 h/week" at bounding box center [578, 341] width 449 height 22
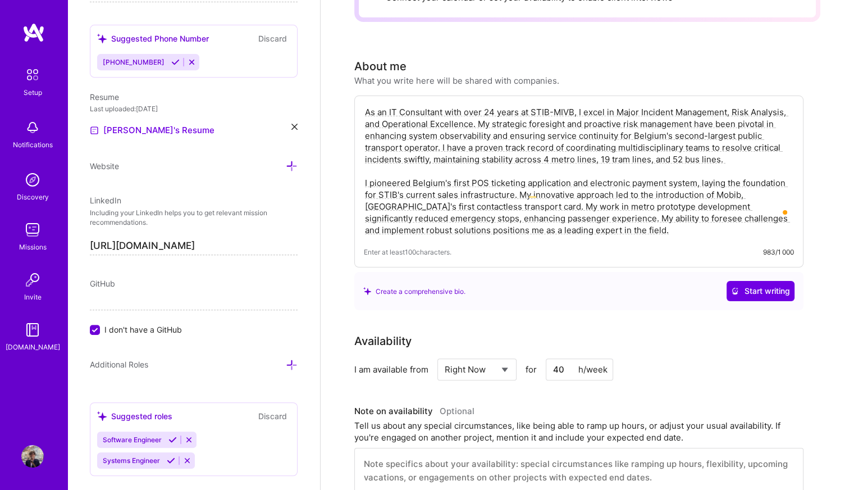
scroll to position [168, 0]
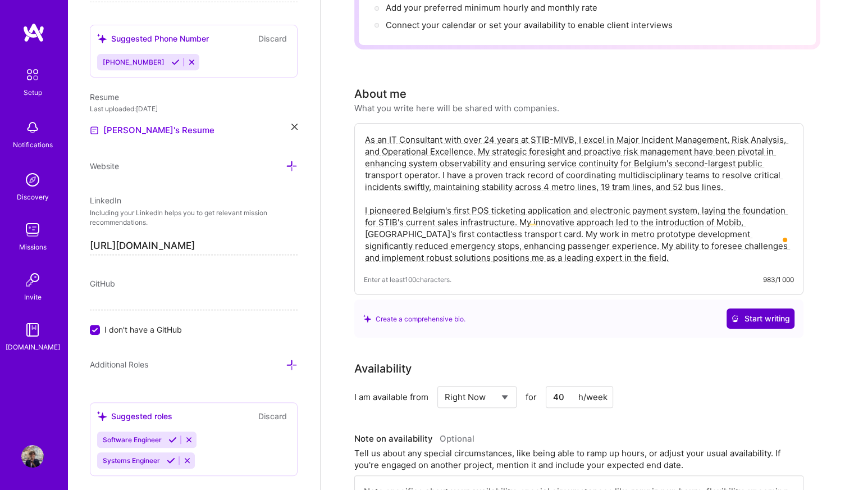
click at [745, 313] on span "Start writing" at bounding box center [760, 318] width 59 height 11
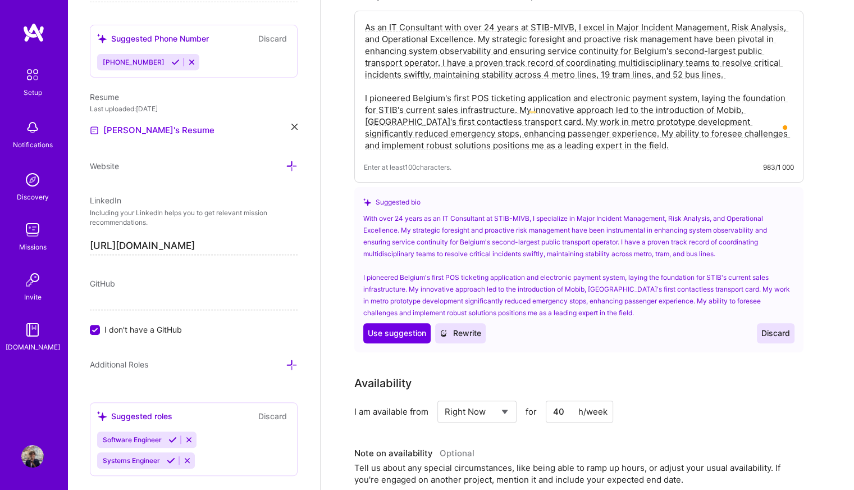
scroll to position [225, 0]
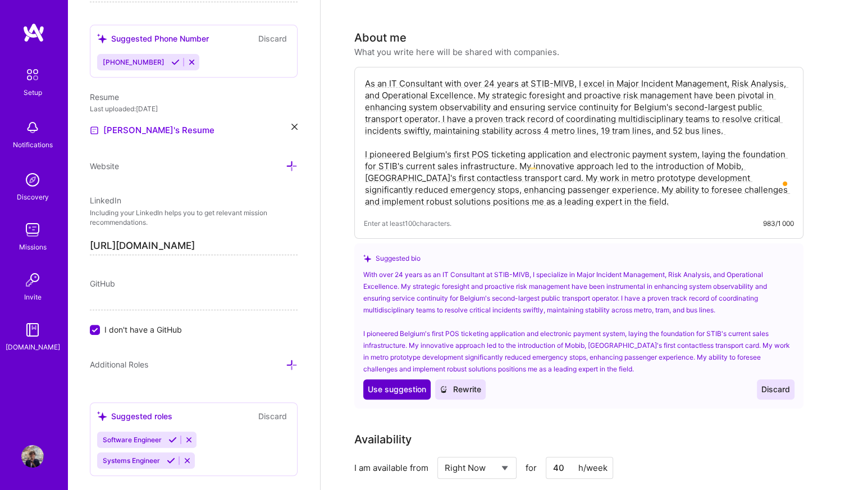
click at [403, 384] on span "Use suggestion" at bounding box center [397, 389] width 58 height 11
type textarea "With over 24 years as an IT Consultant at STIB-MIVB, I specialize in Major Inci…"
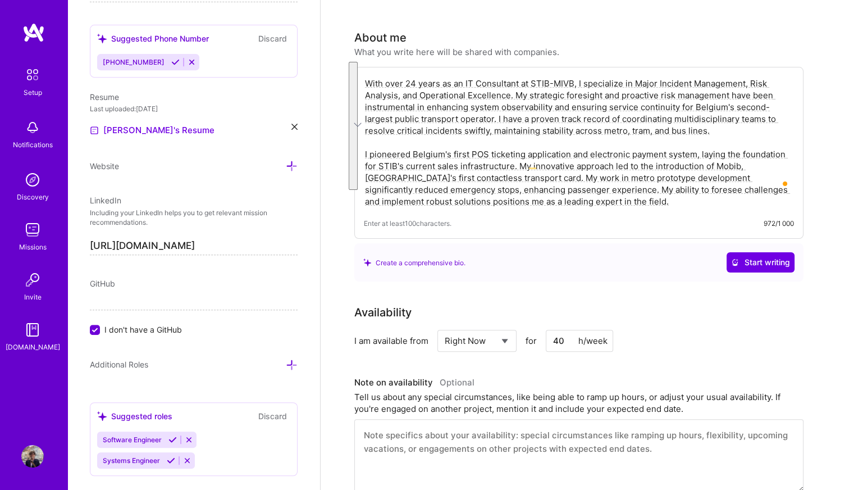
drag, startPoint x: 544, startPoint y: 189, endPoint x: 355, endPoint y: 53, distance: 232.9
click at [355, 67] on div "With over 24 years as an IT Consultant at STIB-MIVB, I specialize in Major Inci…" at bounding box center [578, 174] width 449 height 215
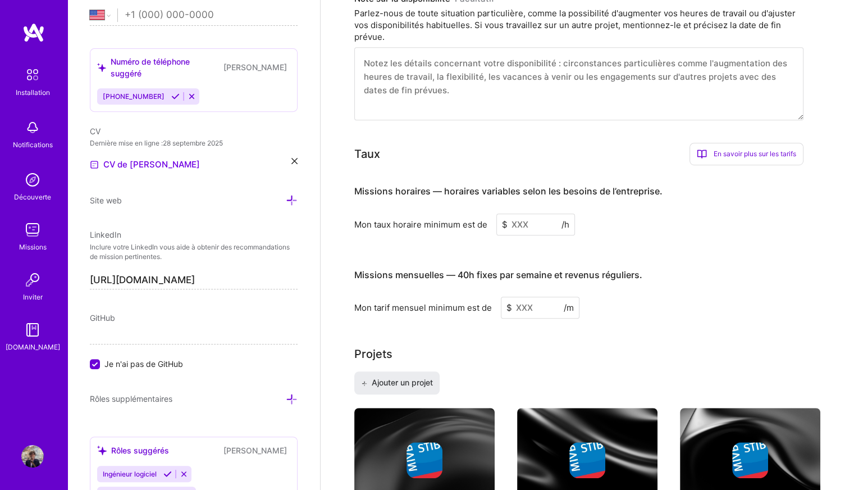
scroll to position [502, 0]
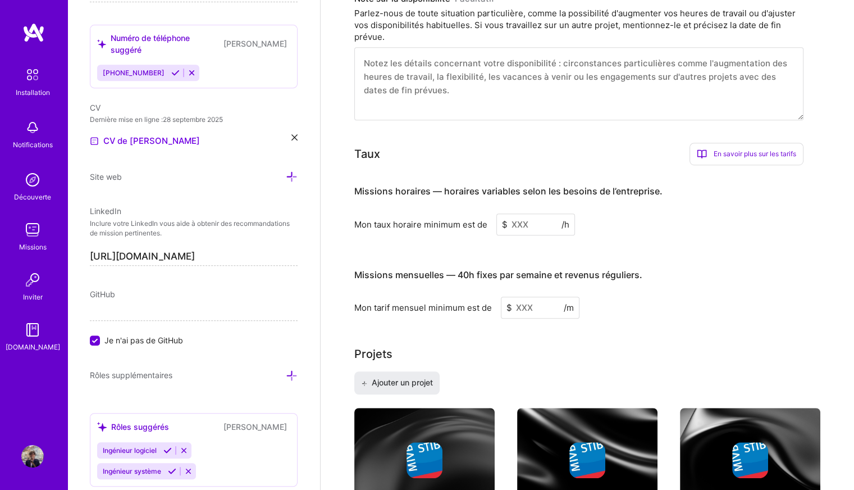
click at [521, 213] on input at bounding box center [535, 224] width 79 height 22
click at [523, 213] on input at bounding box center [535, 224] width 79 height 22
click at [524, 213] on input at bounding box center [535, 224] width 79 height 22
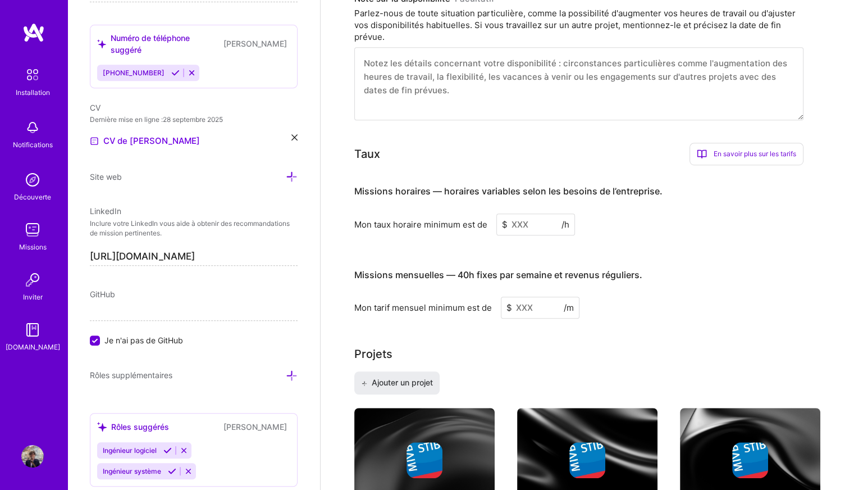
click at [521, 213] on input at bounding box center [535, 224] width 79 height 22
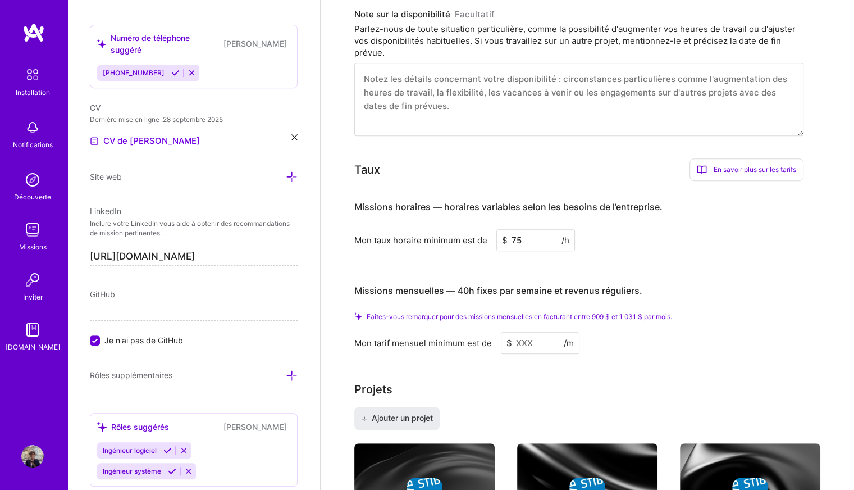
scroll to position [730, 0]
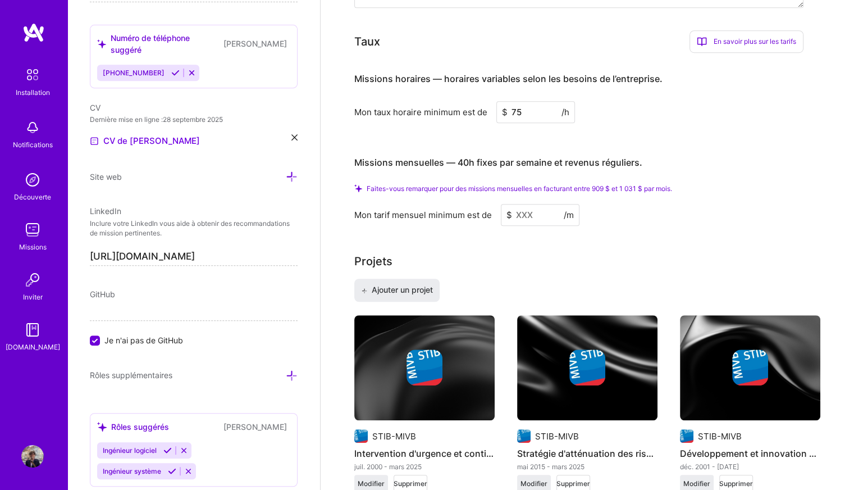
type input "75"
click at [525, 204] on input at bounding box center [540, 215] width 79 height 22
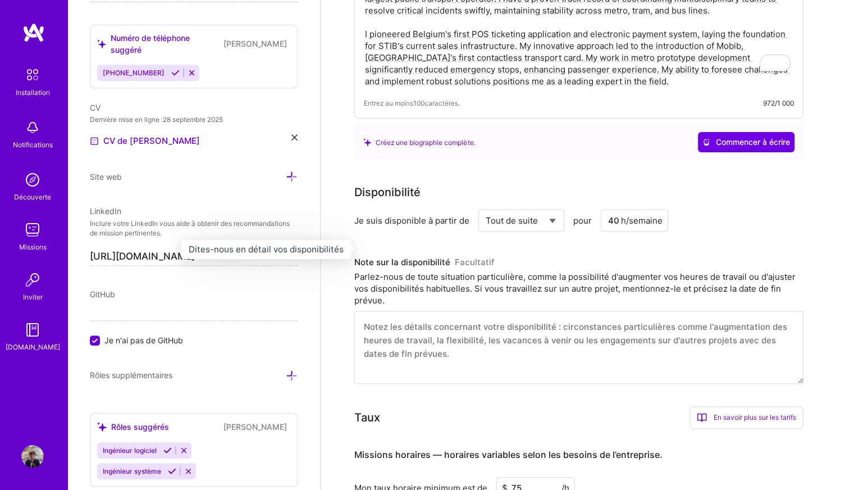
scroll to position [337, 0]
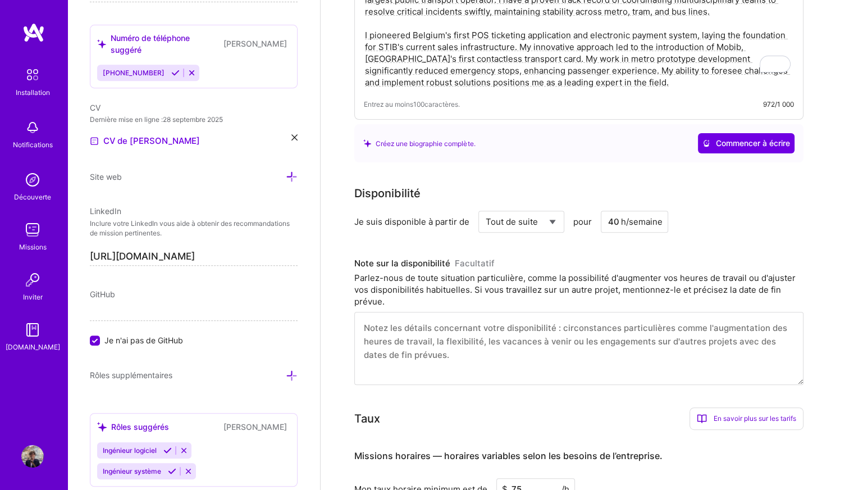
type input "12000"
click at [362, 312] on textarea at bounding box center [578, 348] width 449 height 73
select select "Tout de suite"
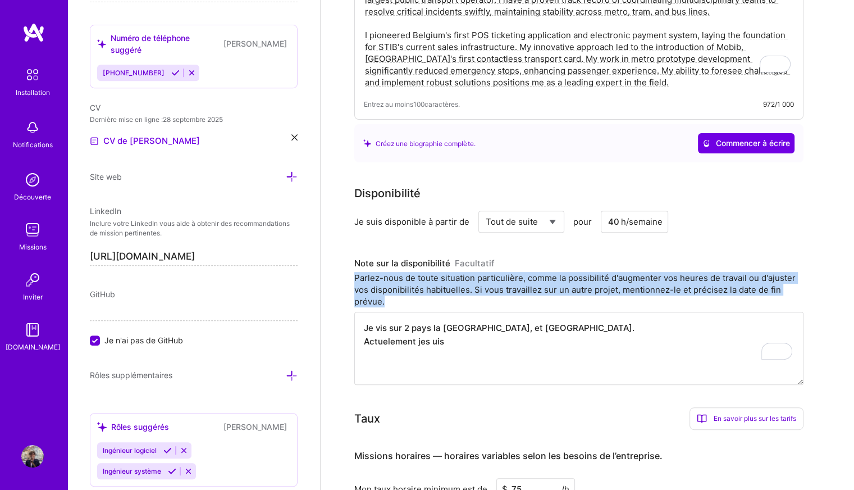
drag, startPoint x: 386, startPoint y: 289, endPoint x: 350, endPoint y: 262, distance: 44.9
copy font "Parlez-nous de toute situation particulière, comme la possibilité d'augmenter v…"
click at [385, 289] on div "Parlez-nous de toute situation particulière, comme la possibilité d'augmenter v…" at bounding box center [578, 289] width 449 height 35
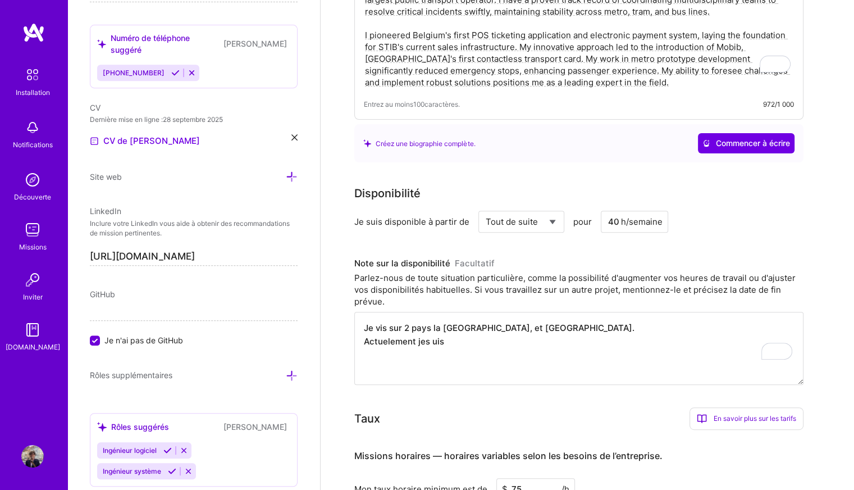
drag, startPoint x: 461, startPoint y: 331, endPoint x: 357, endPoint y: 302, distance: 107.8
click at [357, 312] on textarea "Je vis sur 2 pays la Belgique, et les USA. Actuelement jes uis" at bounding box center [578, 348] width 449 height 73
paste textarea "En français (réponse candidature) : Je suis francophone et actuellement basé la…"
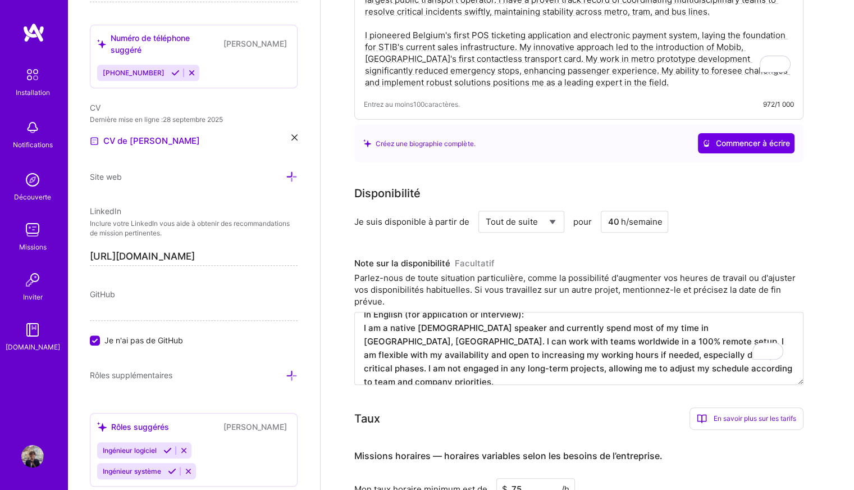
scroll to position [108, 0]
drag, startPoint x: 364, startPoint y: 352, endPoint x: 640, endPoint y: 387, distance: 278.5
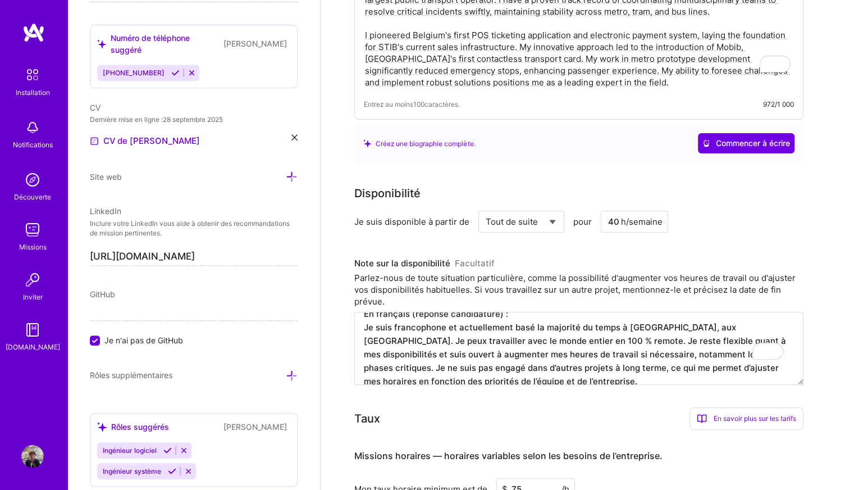
scroll to position [0, 0]
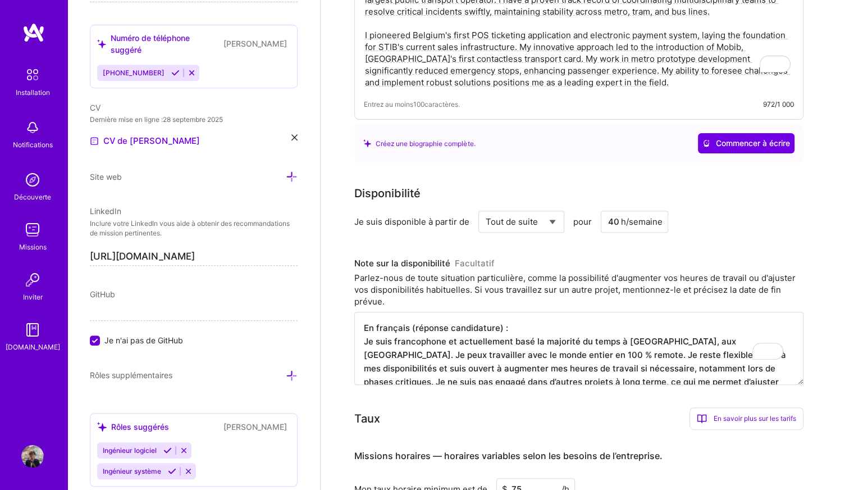
click at [366, 312] on textarea "En français (réponse candidature) : Je suis francophone et actuellement basé la…" at bounding box center [578, 348] width 449 height 73
click at [363, 312] on textarea "En français (réponse candidature) : Je suis francophone et actuellement basé la…" at bounding box center [578, 348] width 449 height 73
paste textarea "In English (for application or interview): I am a native French speaker and cur…"
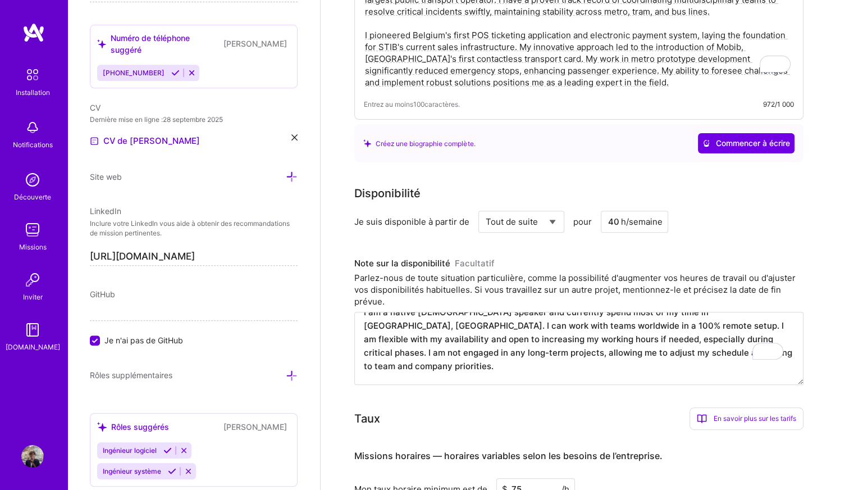
scroll to position [67, 0]
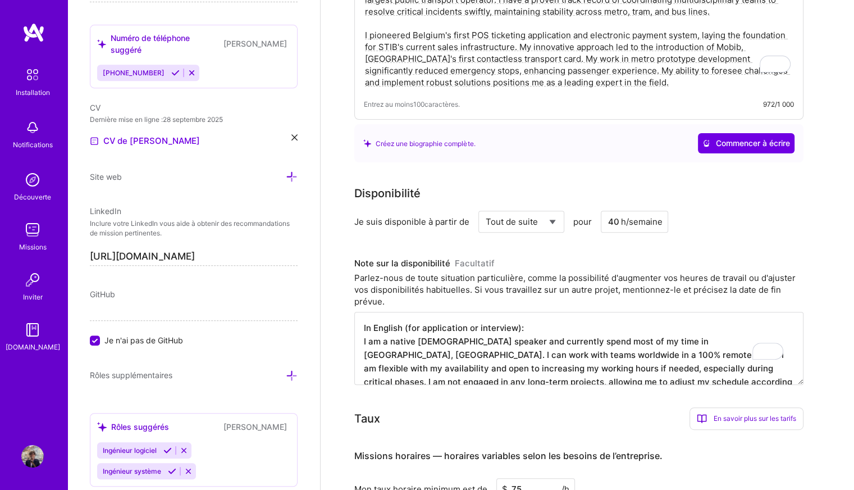
drag, startPoint x: 507, startPoint y: 308, endPoint x: 384, endPoint y: 322, distance: 123.7
click at [380, 322] on textarea "In English (for application or interview): I am a native French speaker and cur…" at bounding box center [578, 348] width 449 height 73
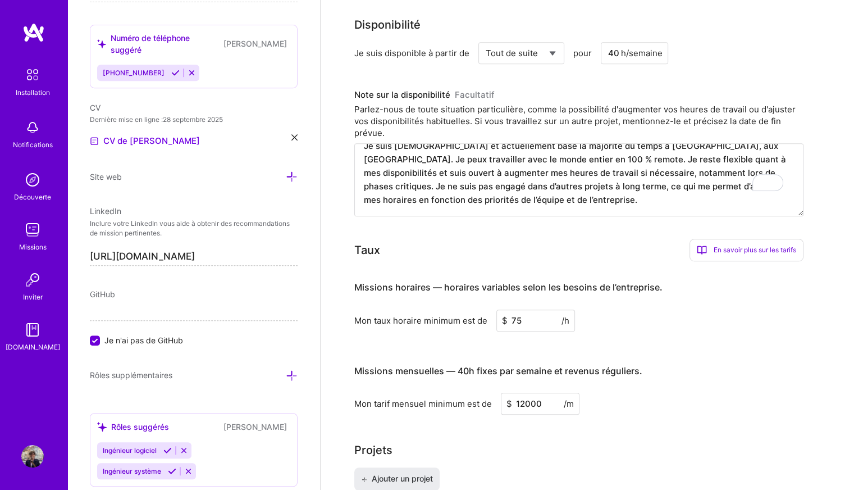
click at [471, 189] on textarea "In English (for application or interview): I am a native French speaker and cur…" at bounding box center [578, 179] width 449 height 73
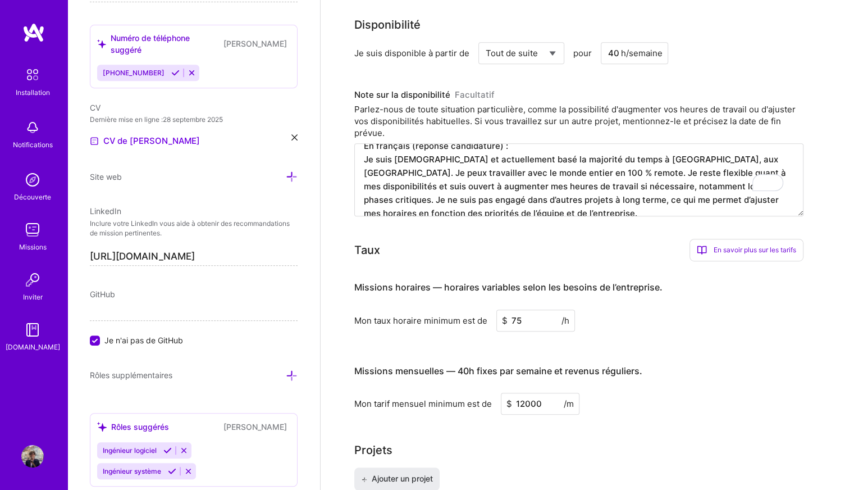
type textarea "In English (for application or interview): I am a native French speaker and cur…"
click at [773, 245] on font "En savoir plus sur les tarifs" at bounding box center [755, 249] width 83 height 8
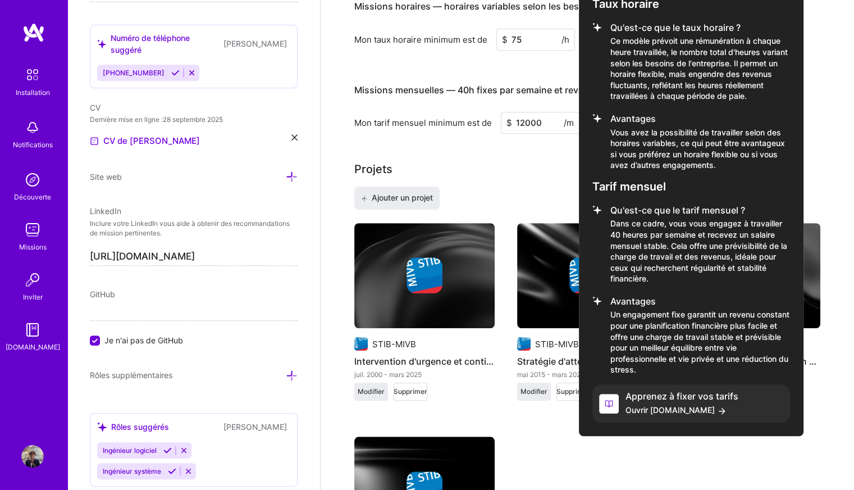
click at [642, 448] on div at bounding box center [427, 245] width 854 height 490
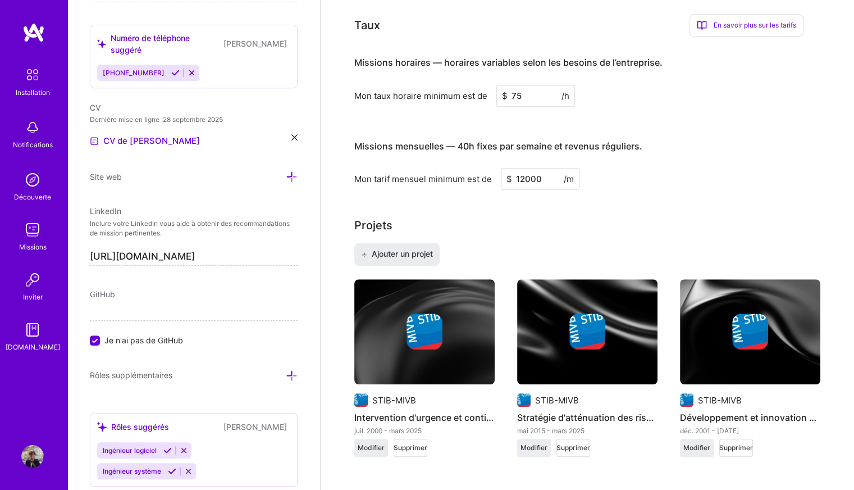
click at [524, 168] on input "12000" at bounding box center [540, 179] width 79 height 22
type input "10000"
click at [708, 217] on div "Projets" at bounding box center [587, 225] width 466 height 17
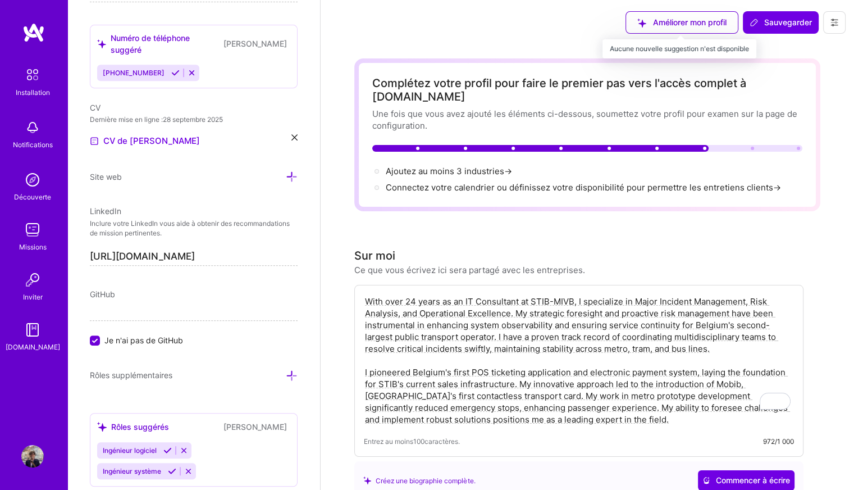
click at [708, 22] on div "Améliorer mon profil" at bounding box center [682, 22] width 113 height 22
click at [644, 25] on div "Améliorer mon profil" at bounding box center [682, 22] width 113 height 22
click at [663, 25] on div "Améliorer mon profil" at bounding box center [682, 22] width 113 height 22
click at [665, 26] on div "Améliorer mon profil" at bounding box center [682, 22] width 113 height 22
click at [674, 26] on div "Améliorer mon profil" at bounding box center [682, 22] width 113 height 22
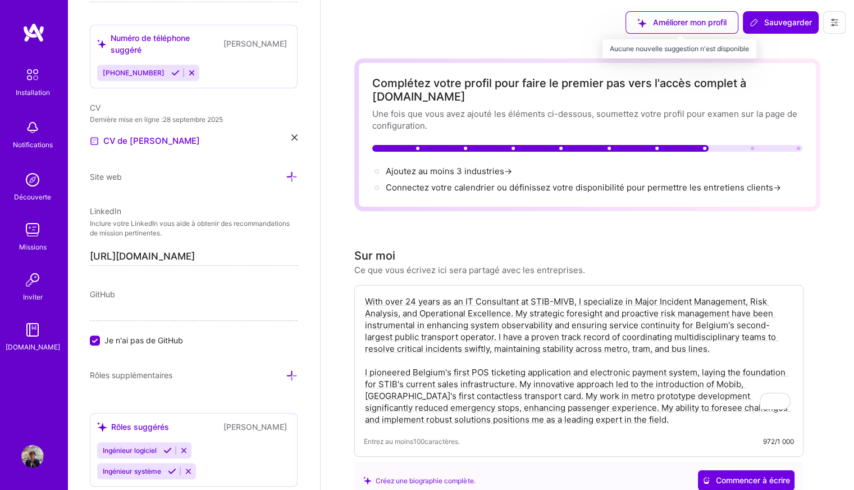
click at [713, 29] on div "Améliorer mon profil" at bounding box center [682, 22] width 113 height 22
click at [839, 28] on button at bounding box center [834, 22] width 22 height 22
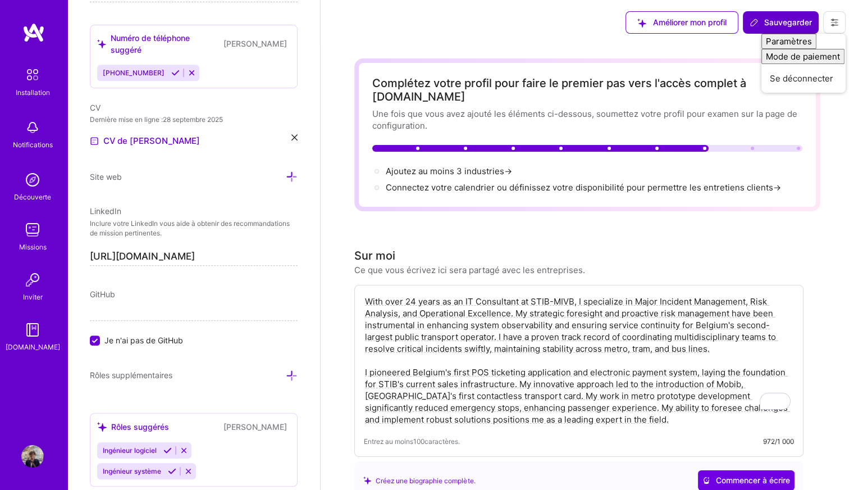
click at [777, 20] on font "Sauvegarder" at bounding box center [788, 22] width 48 height 10
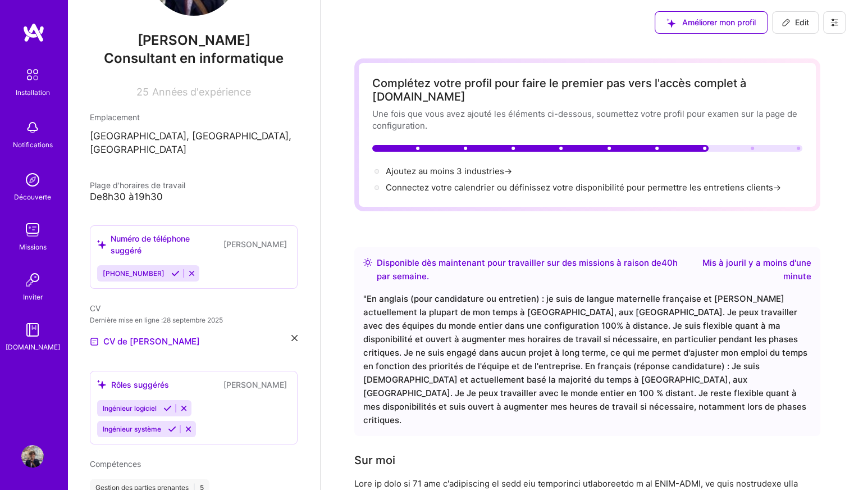
scroll to position [0, 0]
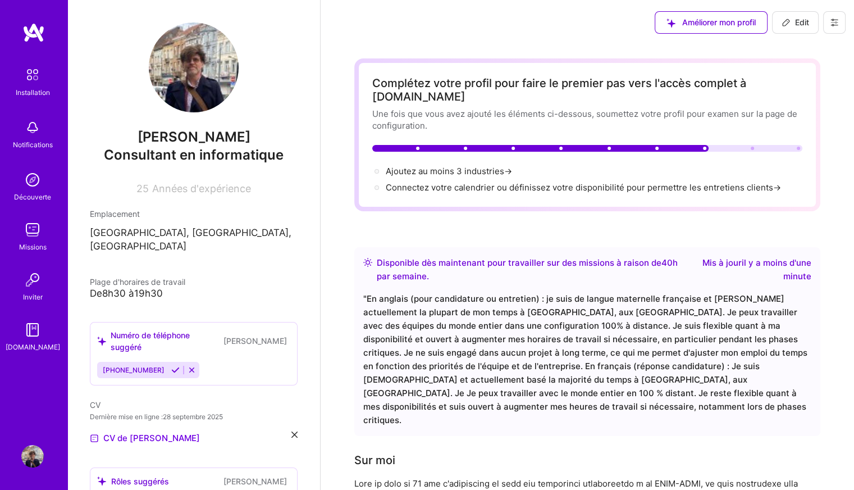
click at [838, 28] on button at bounding box center [834, 22] width 22 height 22
click at [787, 53] on font "Paramètres" at bounding box center [786, 48] width 46 height 12
click at [836, 21] on icon at bounding box center [834, 22] width 9 height 9
click at [799, 82] on font "Mode de paiement" at bounding box center [800, 77] width 74 height 12
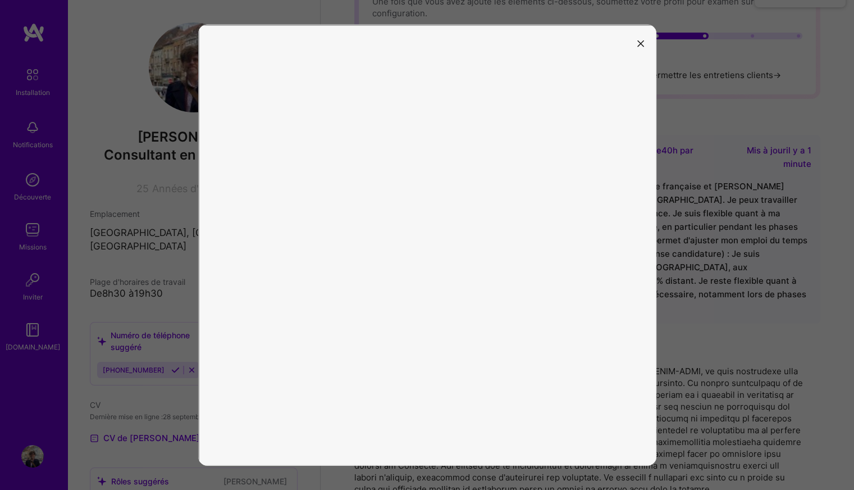
scroll to position [56, 0]
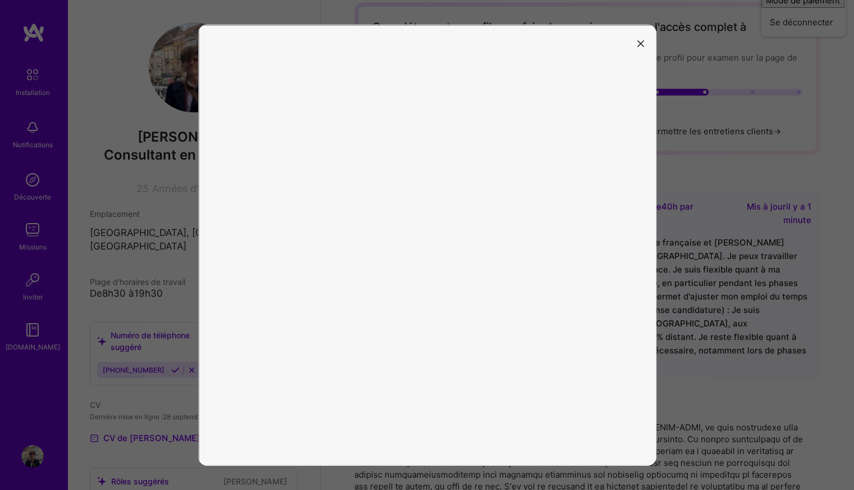
click at [643, 42] on icon "modal" at bounding box center [640, 43] width 7 height 7
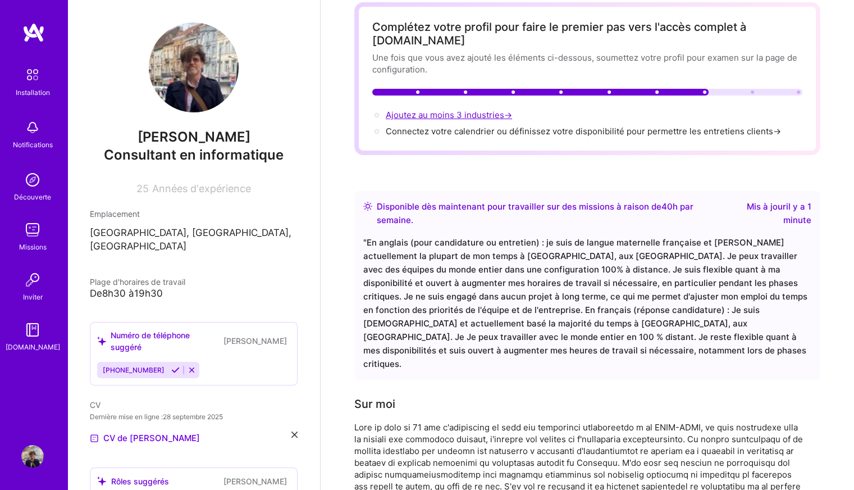
click at [492, 110] on font "Ajoutez au moins 3 industries" at bounding box center [445, 115] width 119 height 11
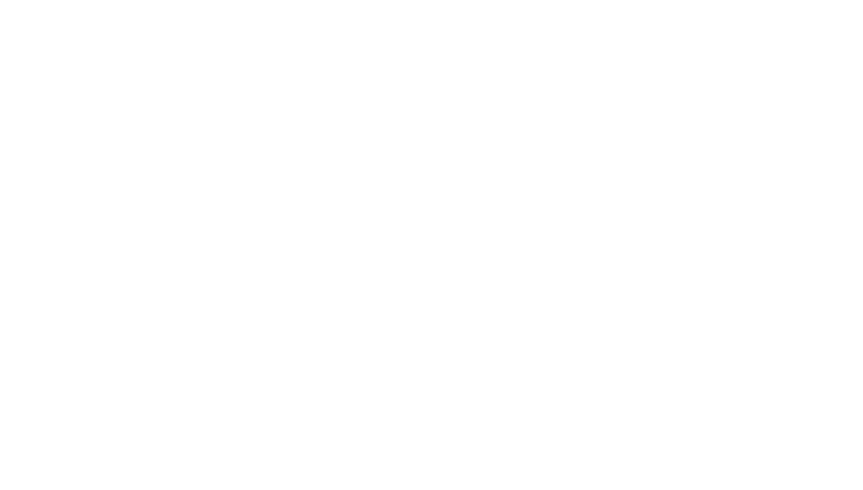
scroll to position [0, 0]
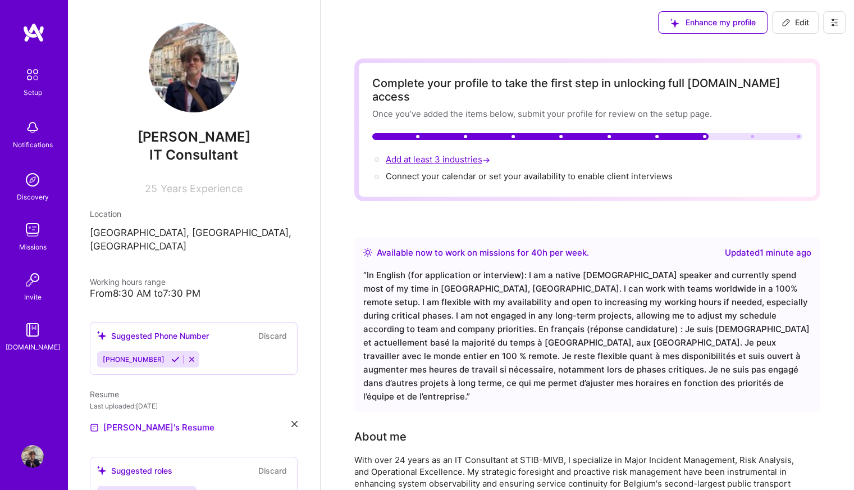
click at [421, 154] on span "Add at least 3 industries →" at bounding box center [439, 159] width 107 height 11
select select "US"
select select "Right Now"
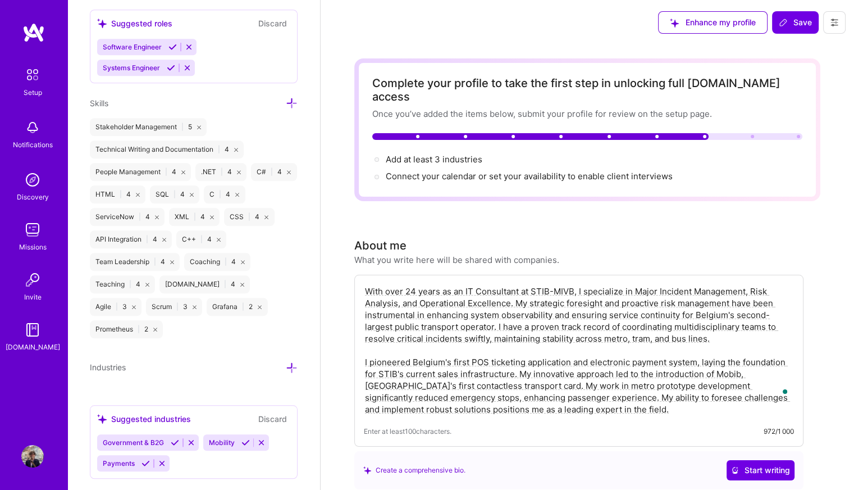
scroll to position [892, 0]
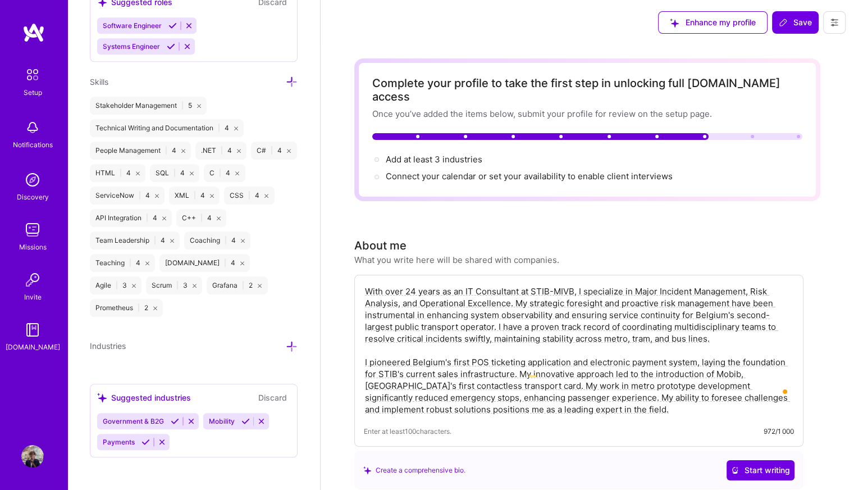
click at [286, 345] on icon at bounding box center [292, 346] width 12 height 12
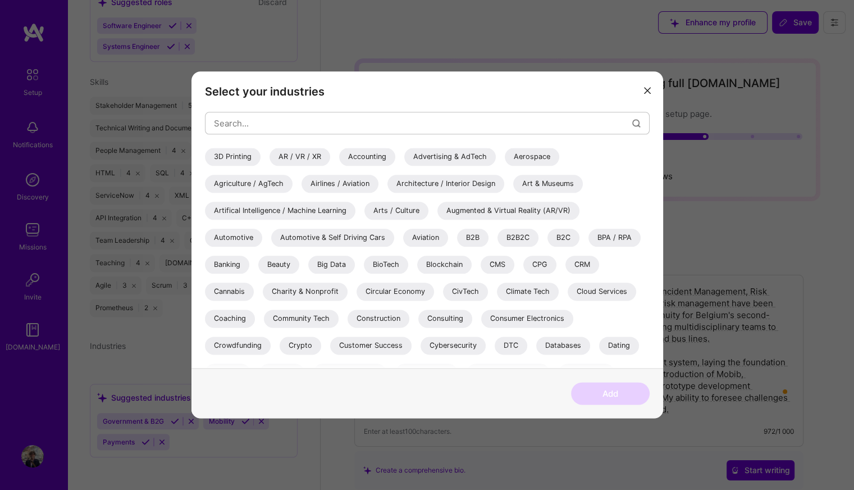
click at [514, 239] on div "B2B2C" at bounding box center [518, 238] width 41 height 18
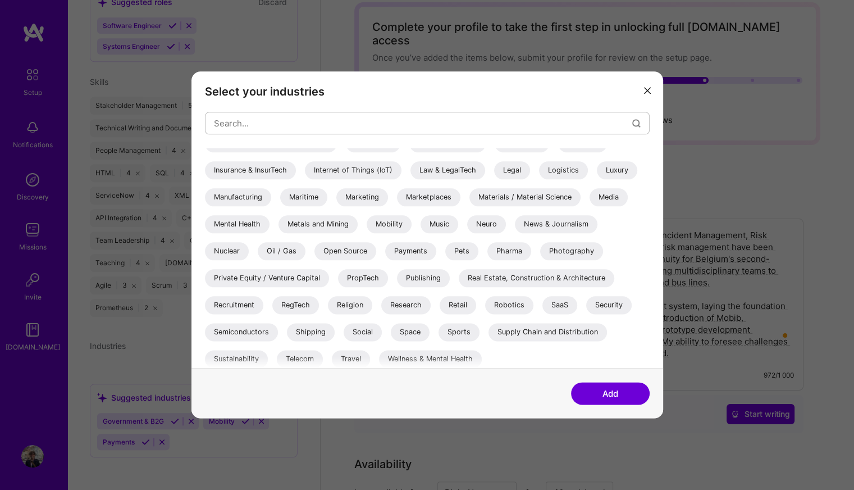
scroll to position [341, 0]
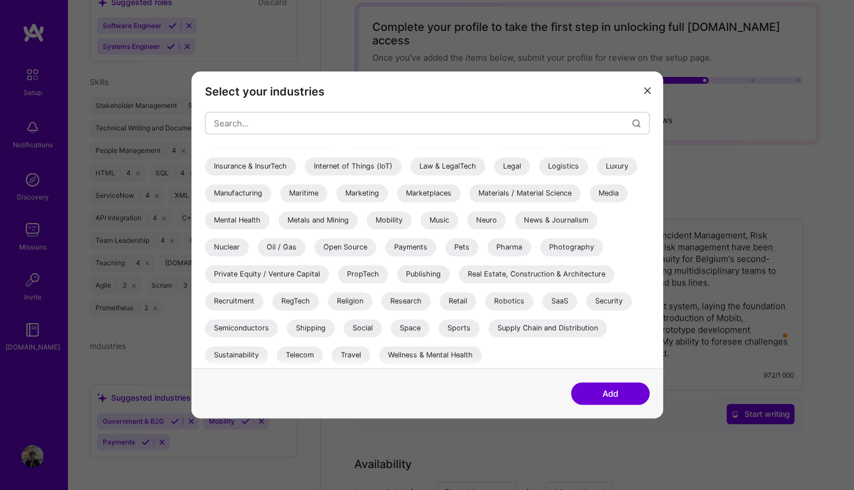
click at [348, 356] on div "Travel" at bounding box center [351, 355] width 38 height 18
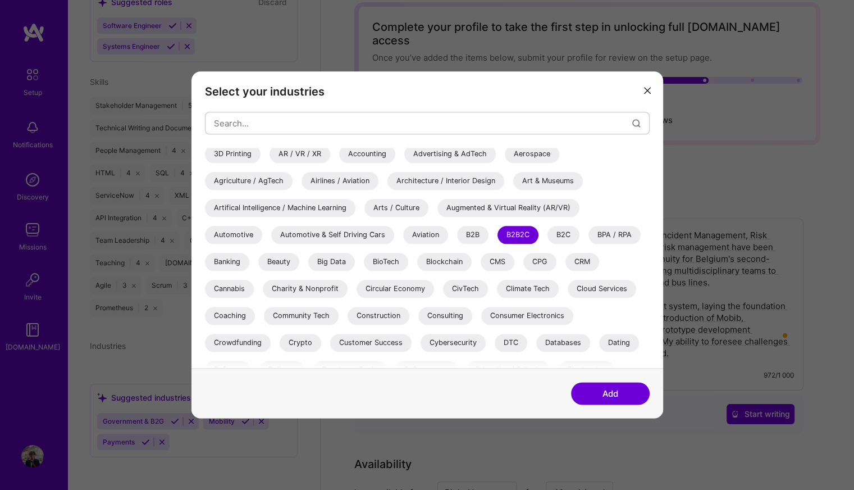
scroll to position [0, 0]
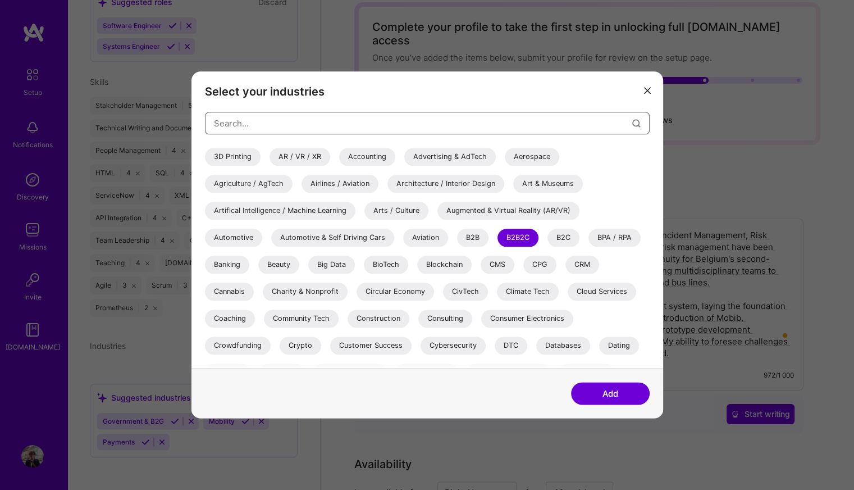
click at [279, 118] on input "modal" at bounding box center [423, 123] width 418 height 29
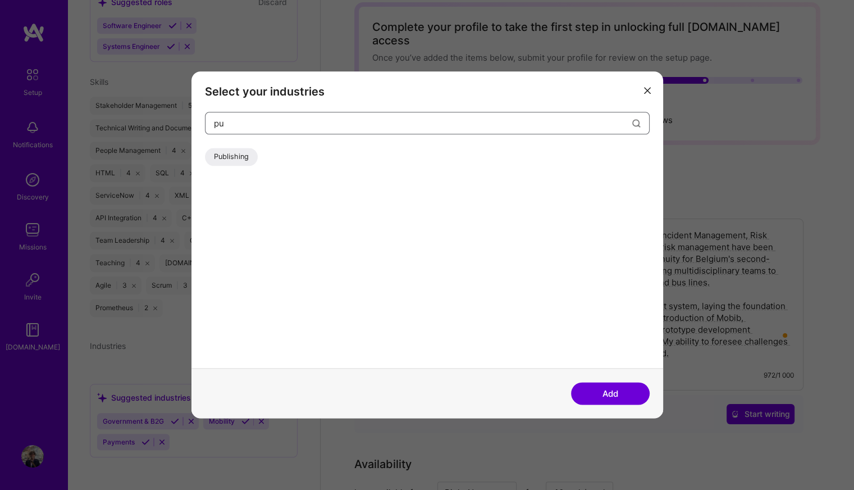
type input "p"
type input "t"
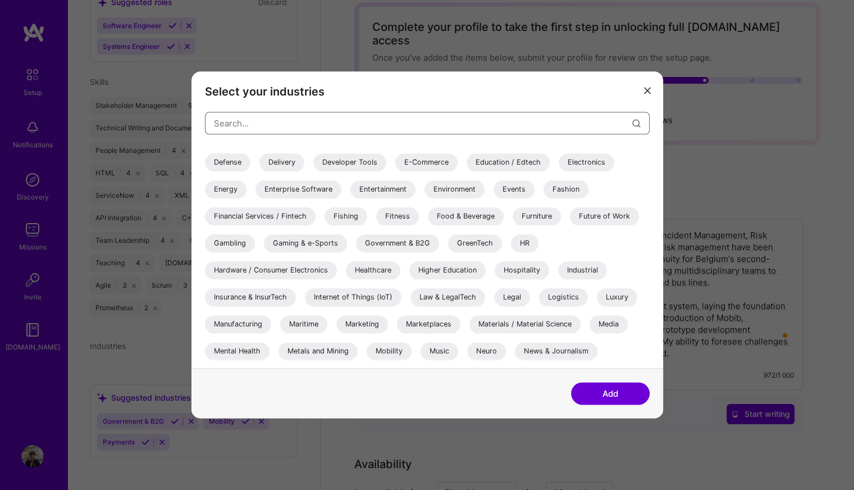
scroll to position [225, 0]
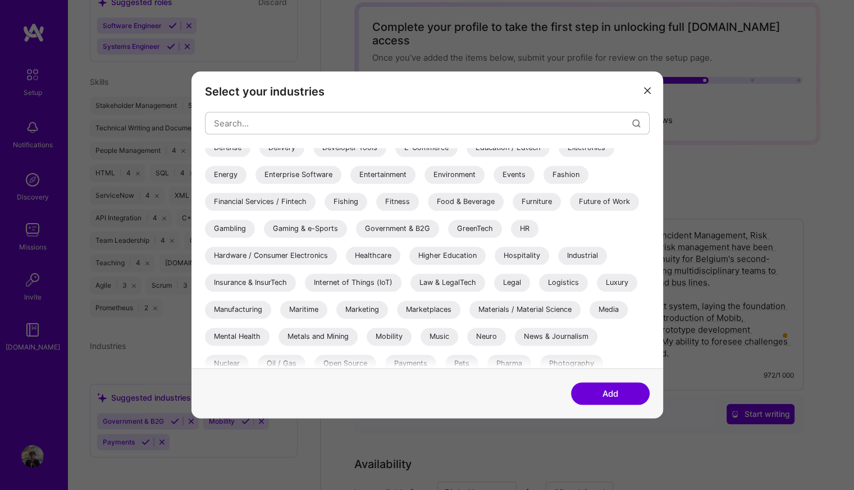
click at [581, 256] on div "Industrial" at bounding box center [582, 256] width 49 height 18
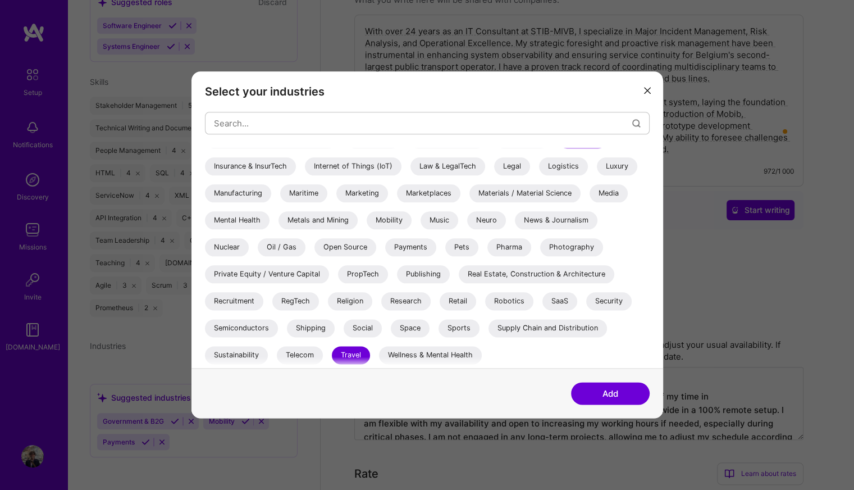
scroll to position [281, 0]
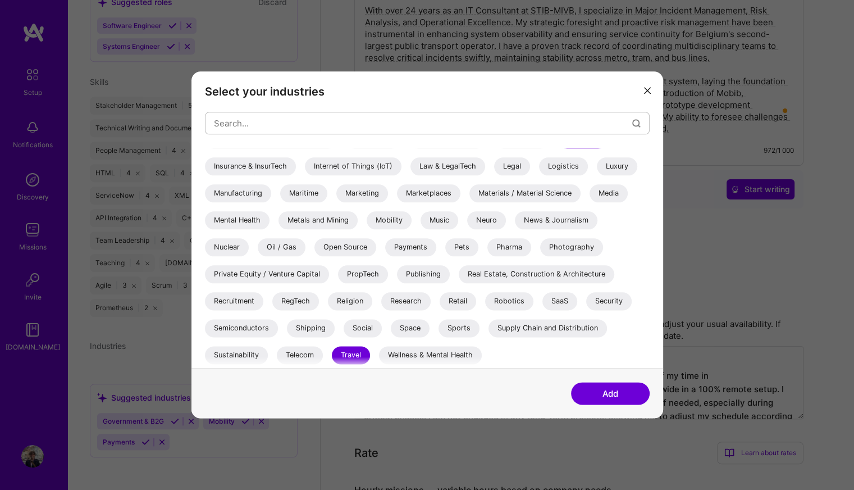
click at [607, 396] on button "Add" at bounding box center [610, 393] width 79 height 22
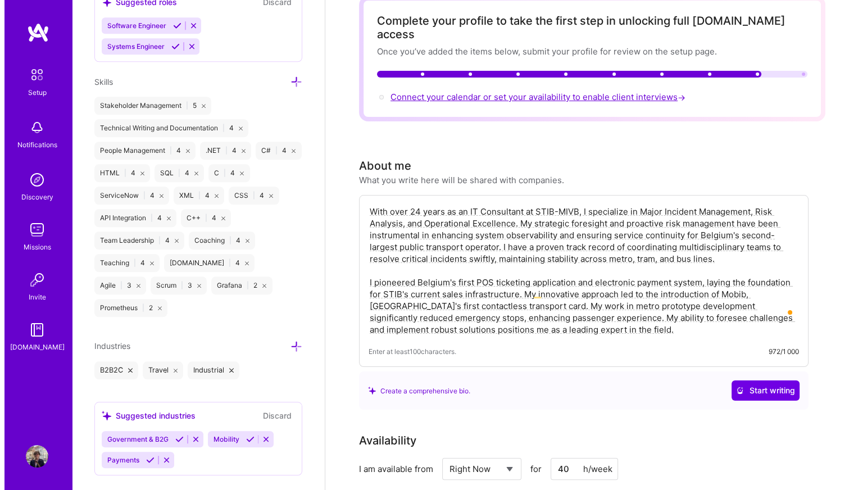
scroll to position [0, 0]
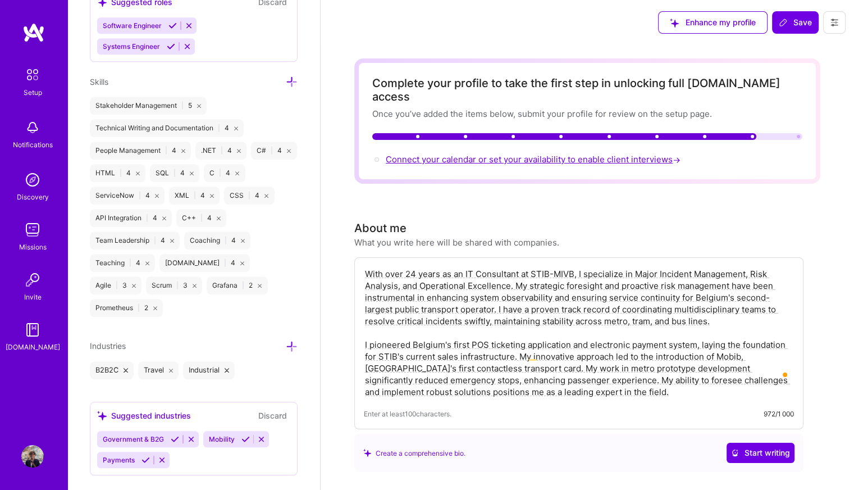
click at [585, 154] on span "Connect your calendar or set your availability to enable client interviews →" at bounding box center [534, 159] width 297 height 11
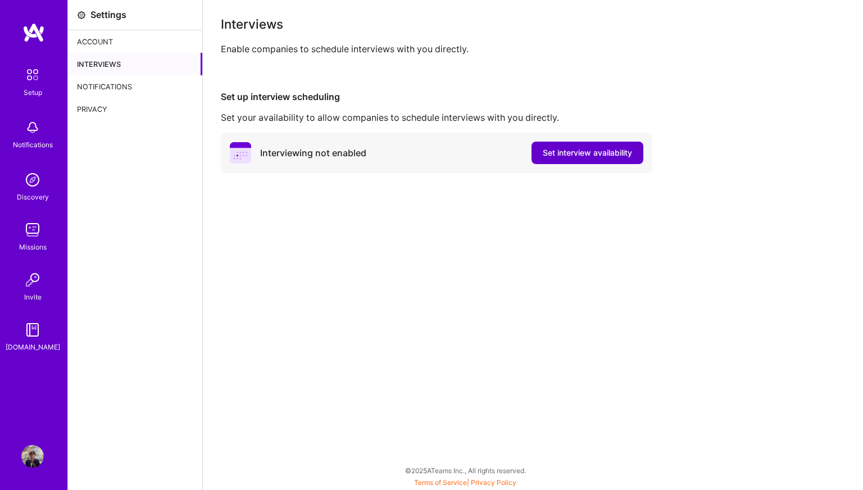
click at [570, 157] on span "Set interview availability" at bounding box center [587, 152] width 89 height 11
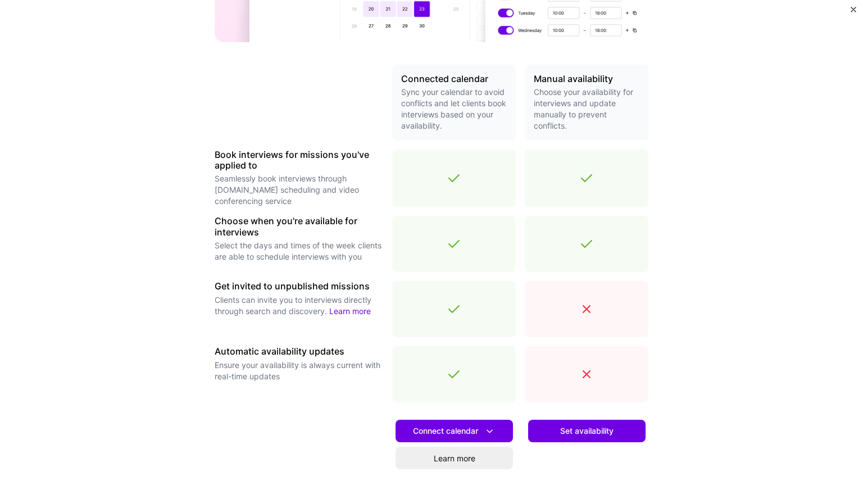
scroll to position [297, 0]
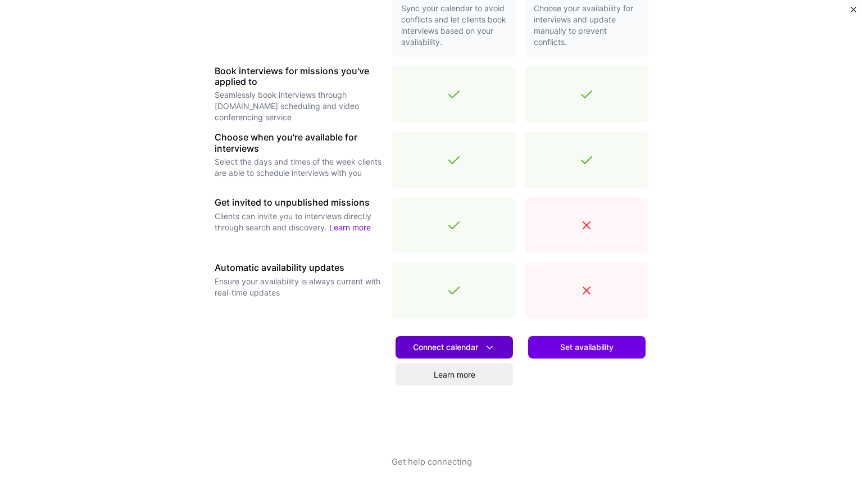
click at [485, 342] on icon at bounding box center [490, 347] width 12 height 12
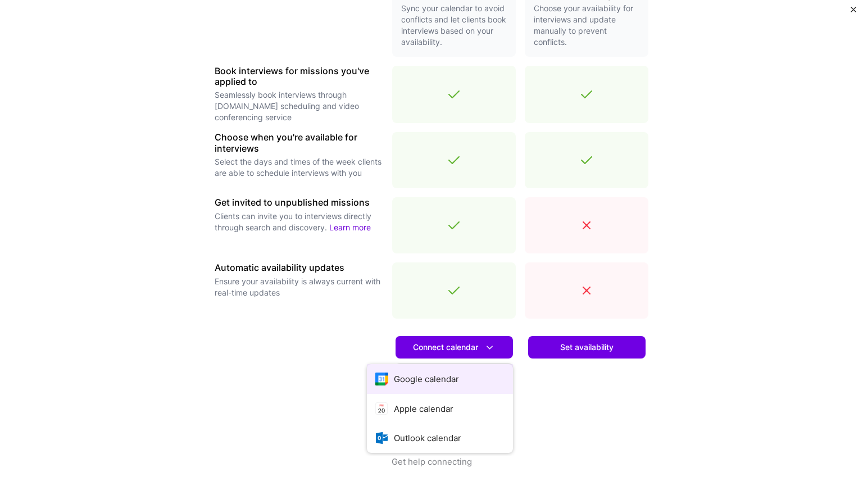
click at [435, 378] on button "Google calendar" at bounding box center [440, 379] width 146 height 30
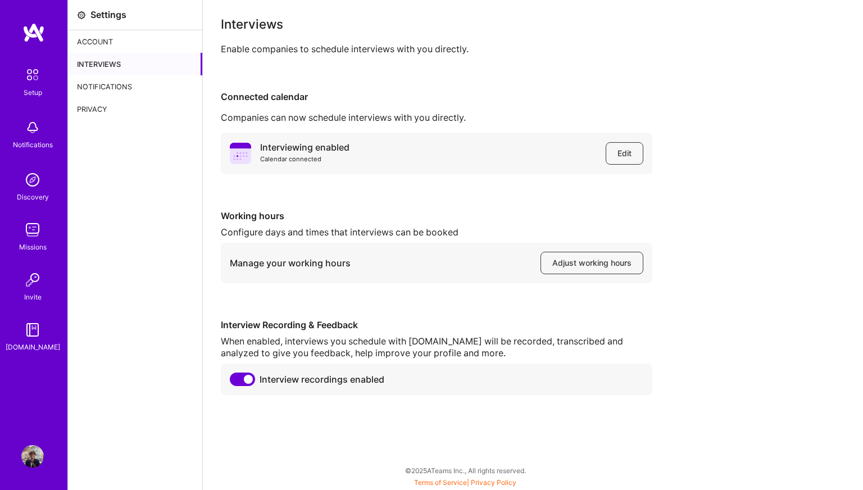
click at [108, 66] on div "Interviews" at bounding box center [135, 64] width 134 height 22
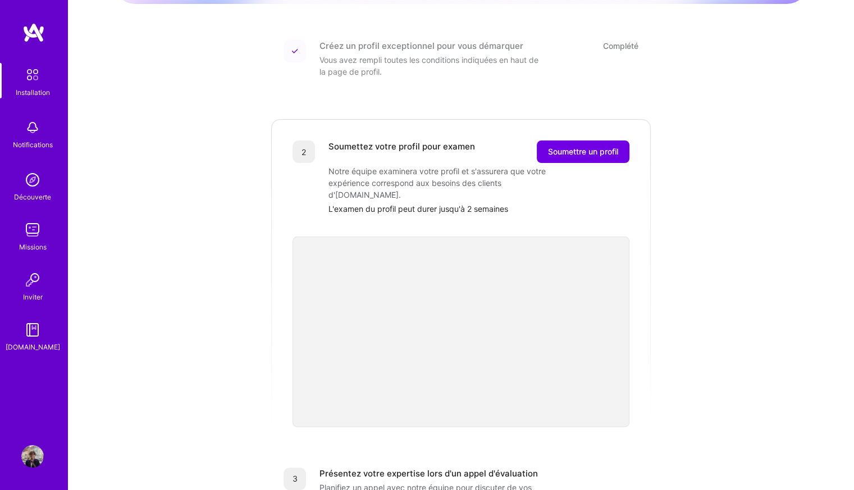
scroll to position [168, 0]
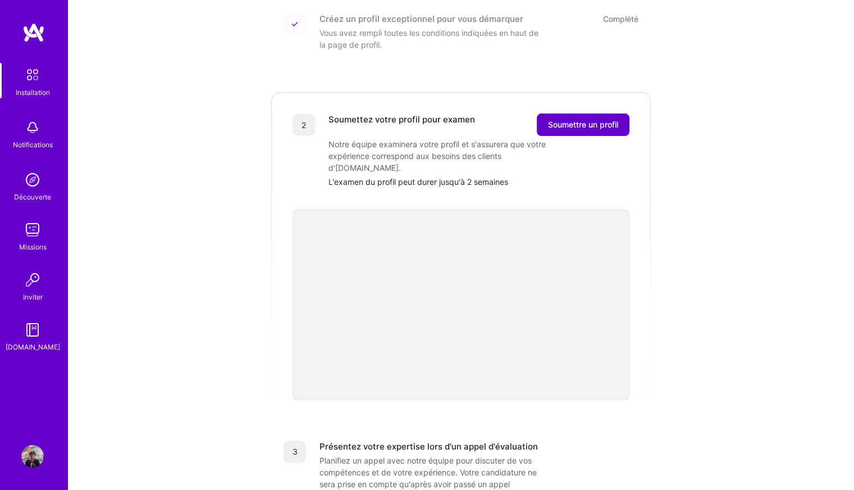
click at [580, 124] on font "Soumettre un profil" at bounding box center [583, 125] width 70 height 10
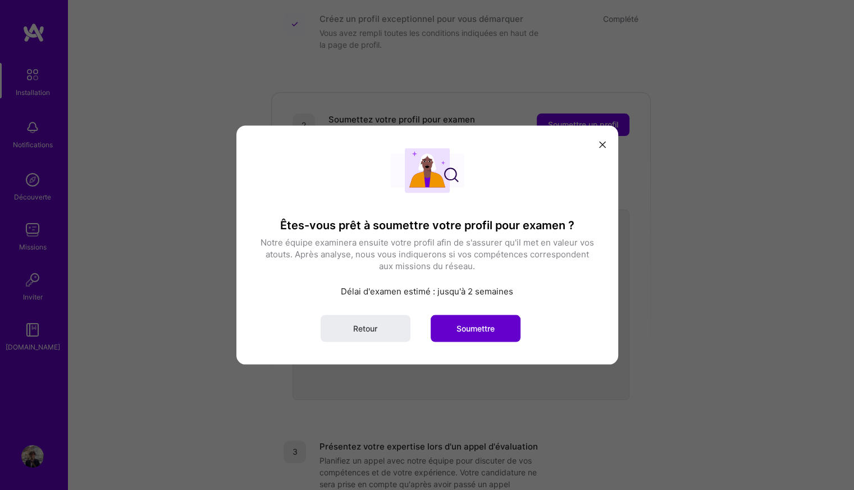
click at [472, 329] on font "Soumettre" at bounding box center [476, 328] width 38 height 10
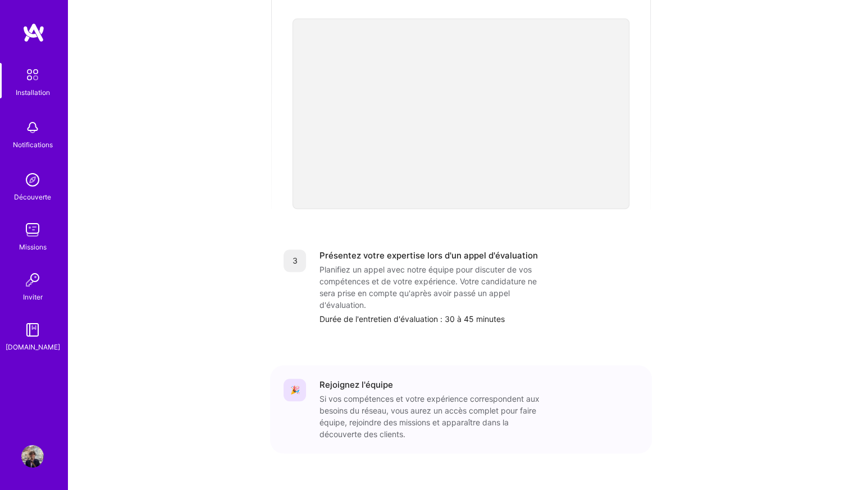
scroll to position [56, 0]
